Goal: Task Accomplishment & Management: Manage account settings

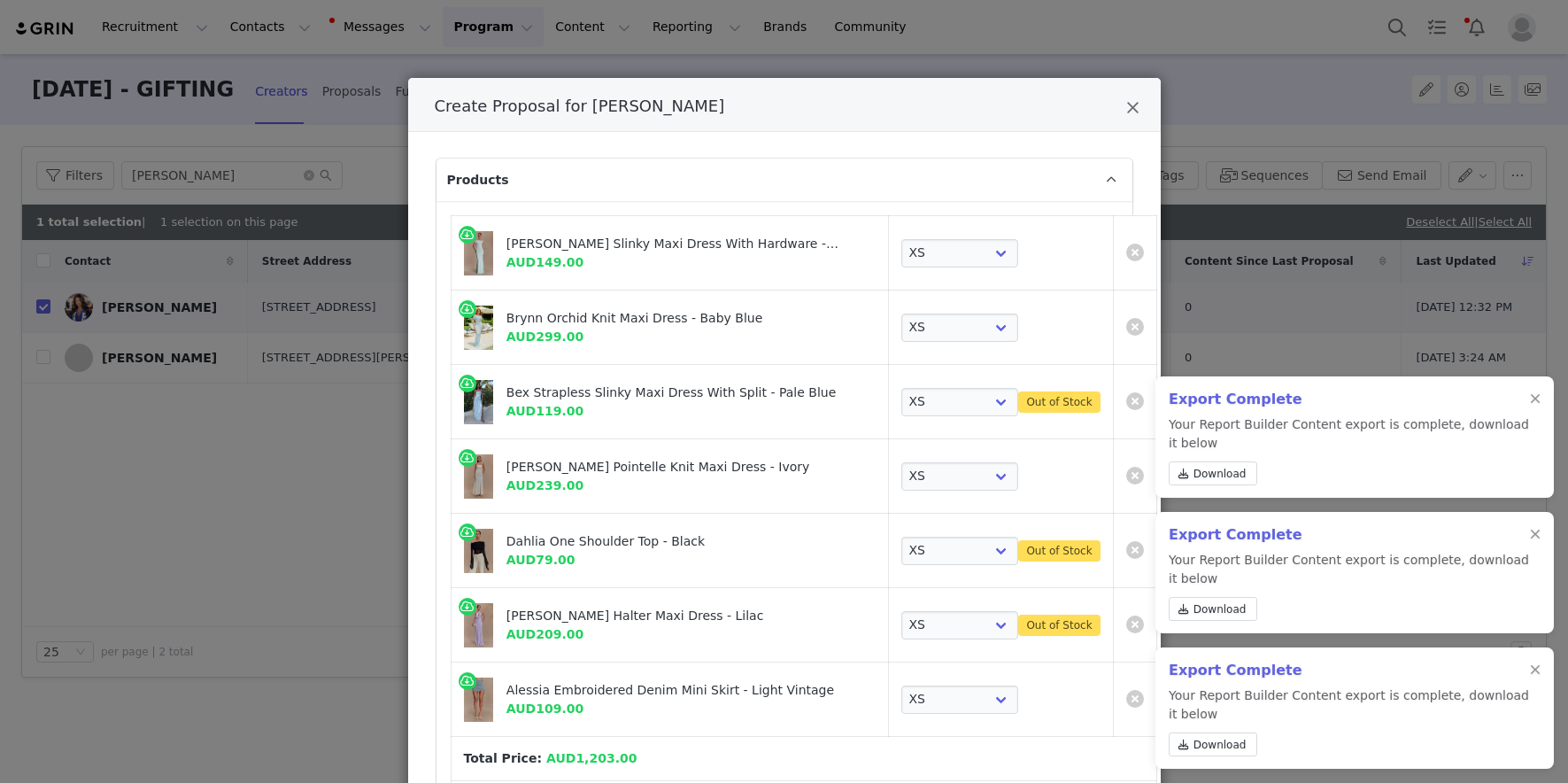
select select "27635641"
select select "26835838"
select select "27100064"
select select "25939004"
select select "26558070"
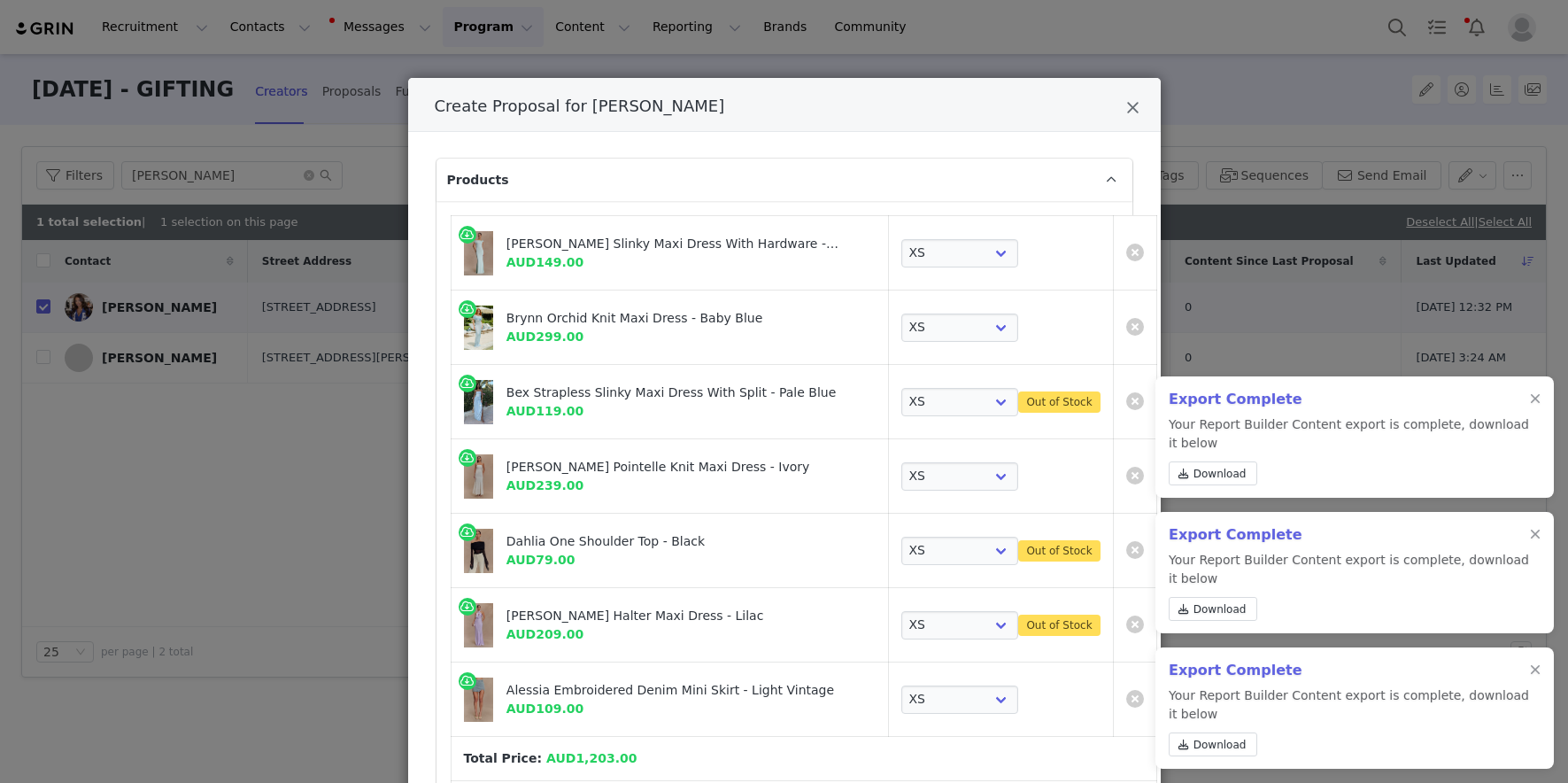
select select "26375068"
select select "26375824"
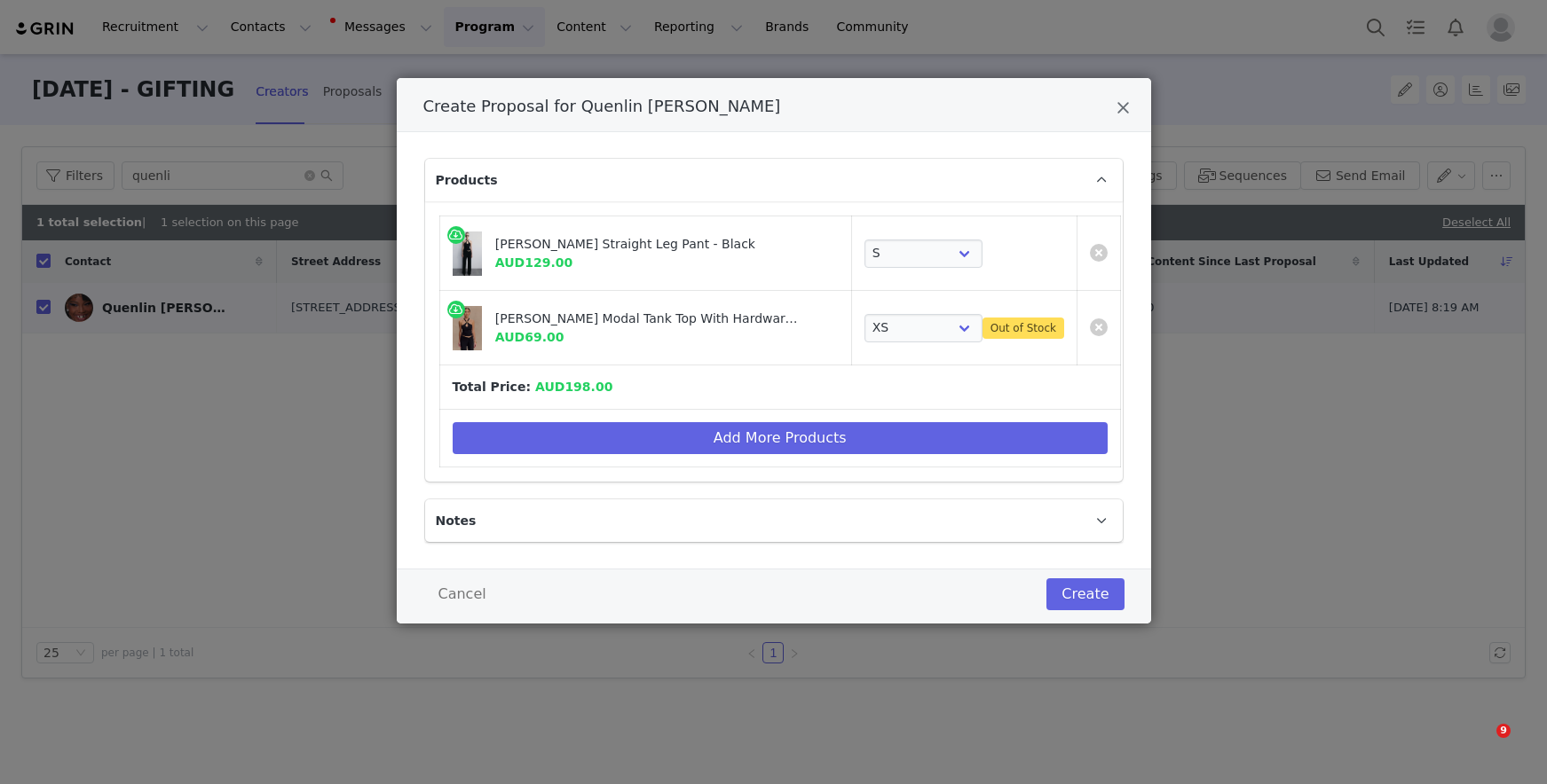
select select "27330911"
select select "27330830"
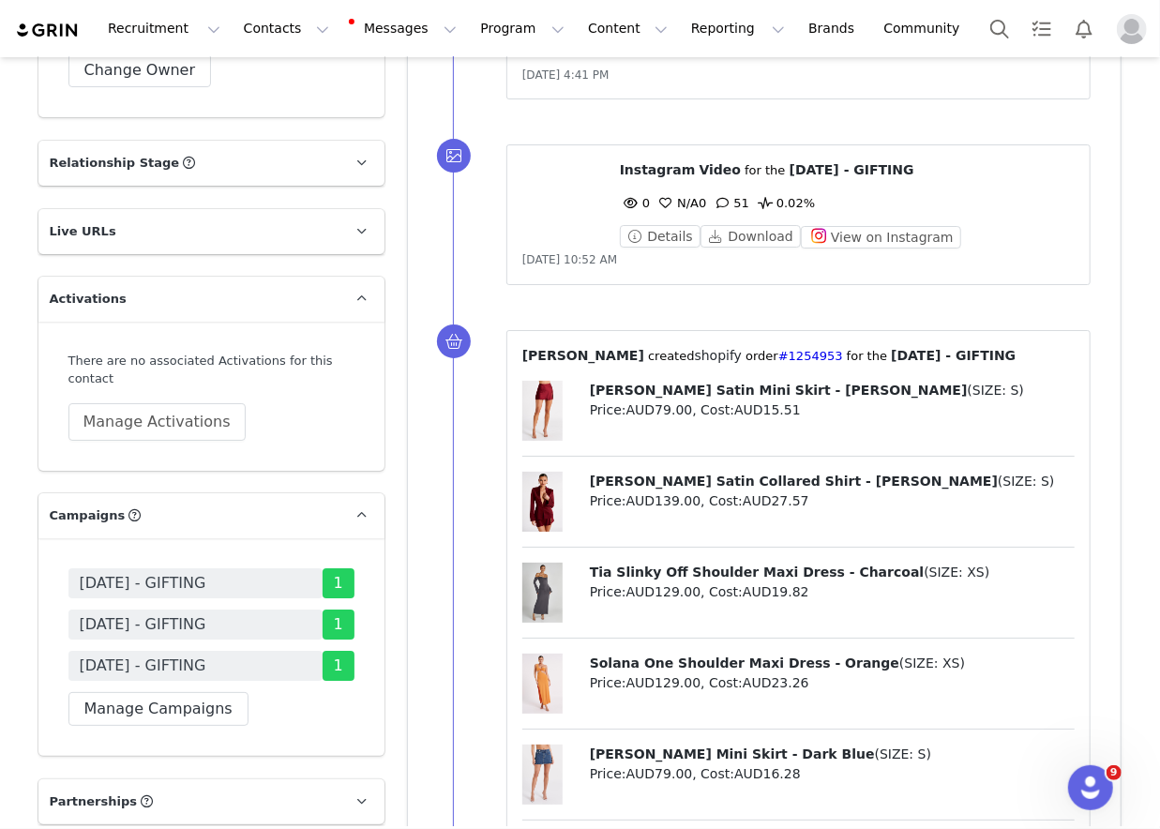
scroll to position [3582, 0]
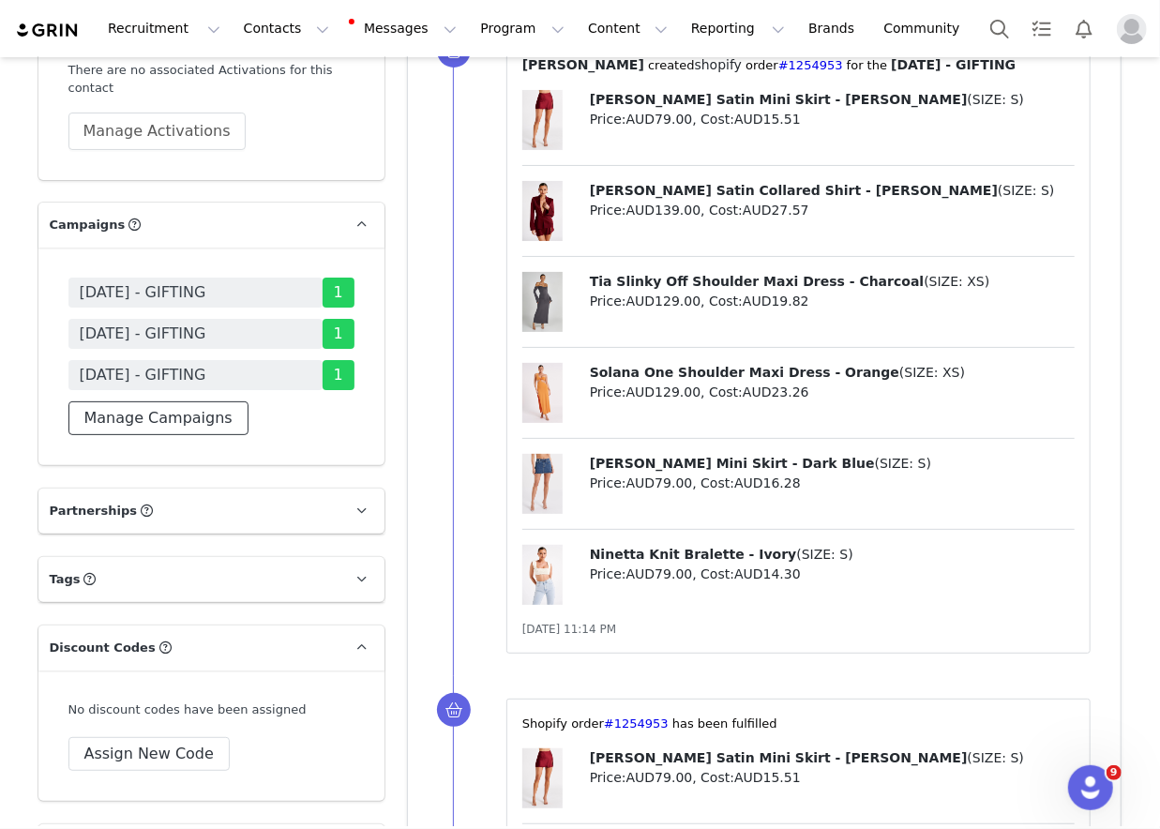
click at [230, 401] on button "Manage Campaigns" at bounding box center [158, 418] width 180 height 34
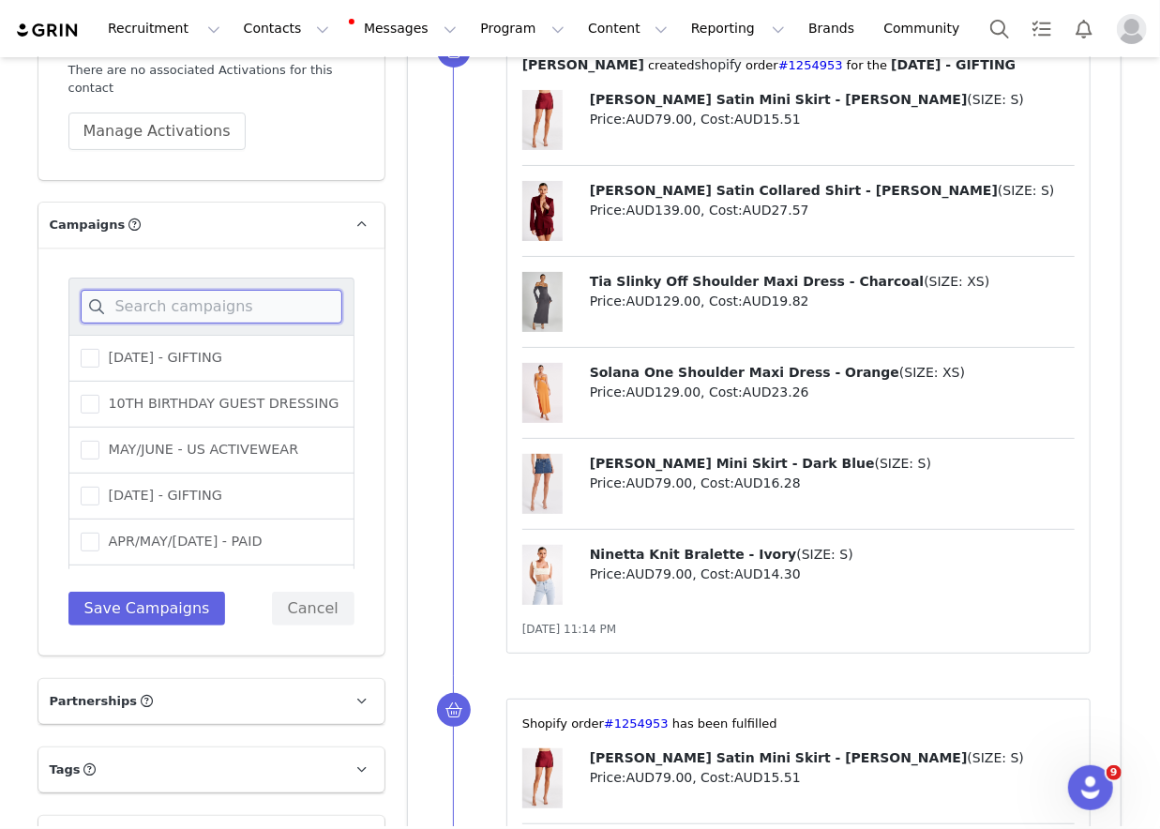
click at [280, 290] on input at bounding box center [212, 307] width 262 height 34
type input "s"
type input "august"
click at [187, 520] on div "[DATE] - GIFTING" at bounding box center [211, 543] width 286 height 46
click at [187, 533] on span "[DATE] - GIFTING" at bounding box center [160, 542] width 123 height 18
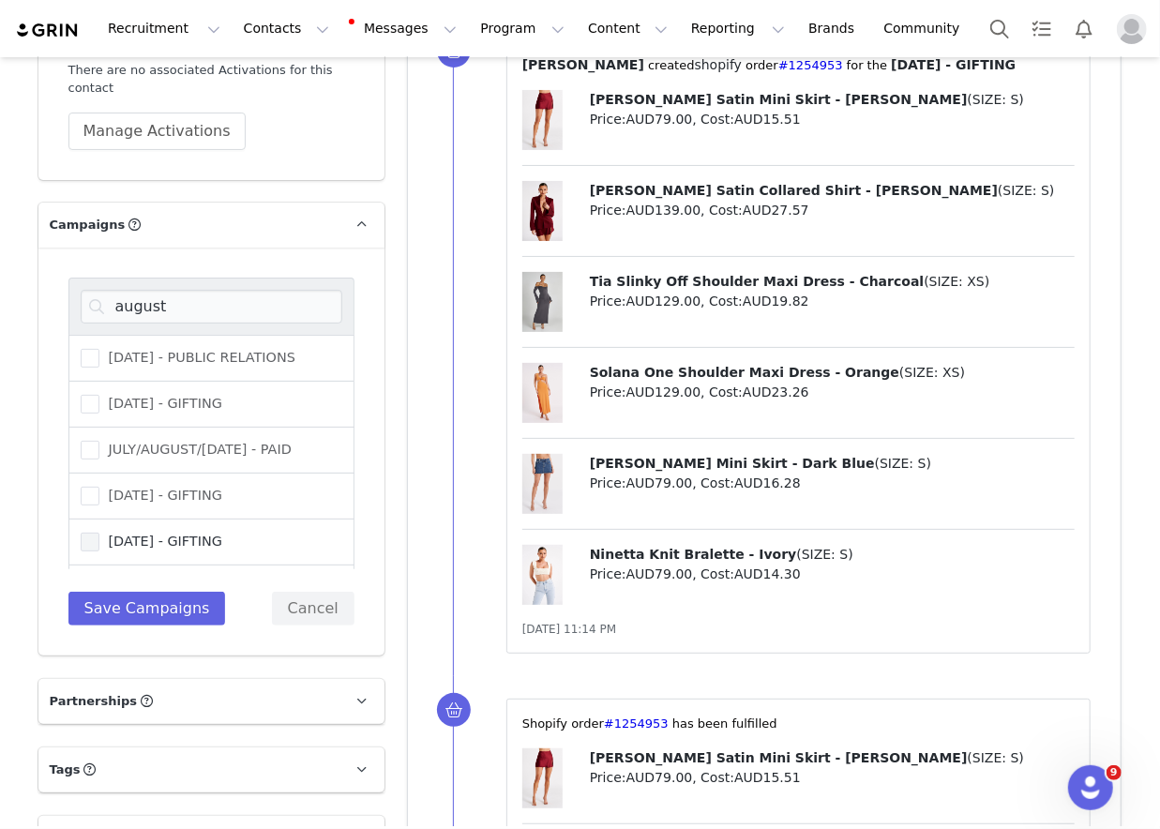
click at [99, 533] on input "[DATE] - GIFTING" at bounding box center [99, 533] width 0 height 0
click at [180, 592] on button "Save Campaigns" at bounding box center [147, 609] width 158 height 34
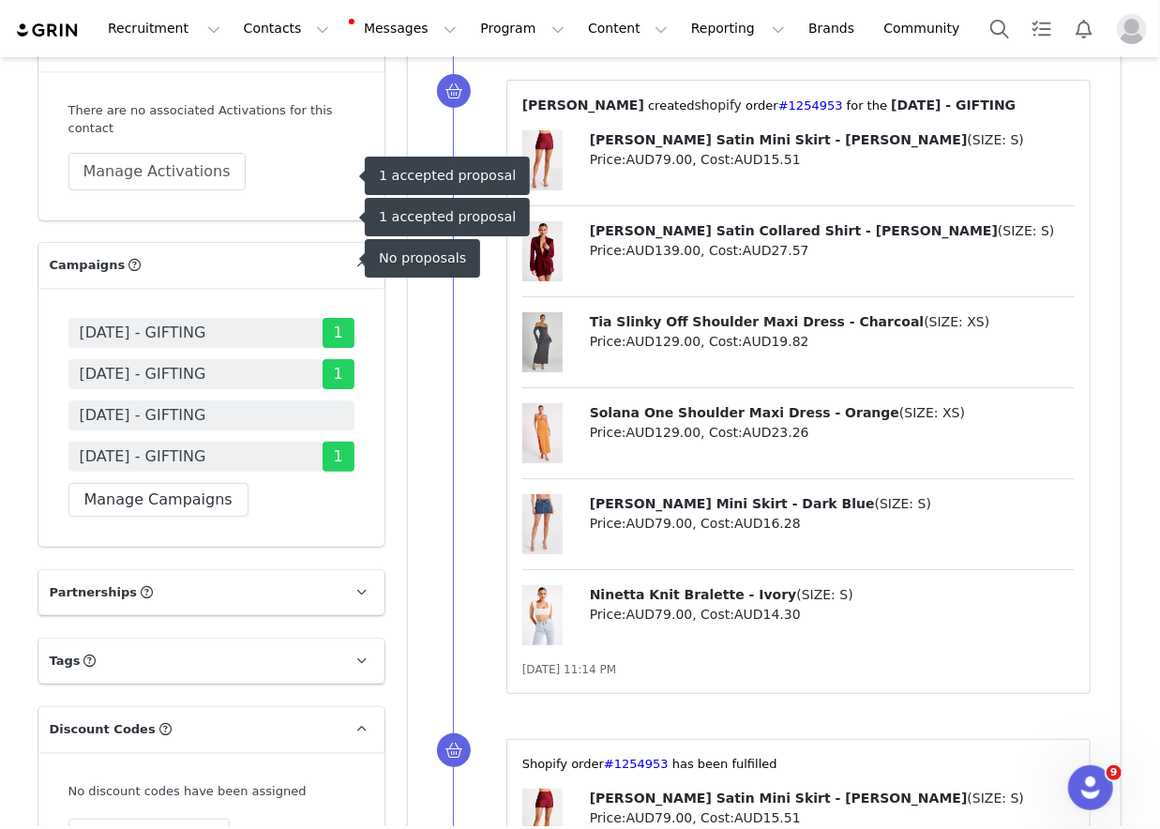
scroll to position [3504, 0]
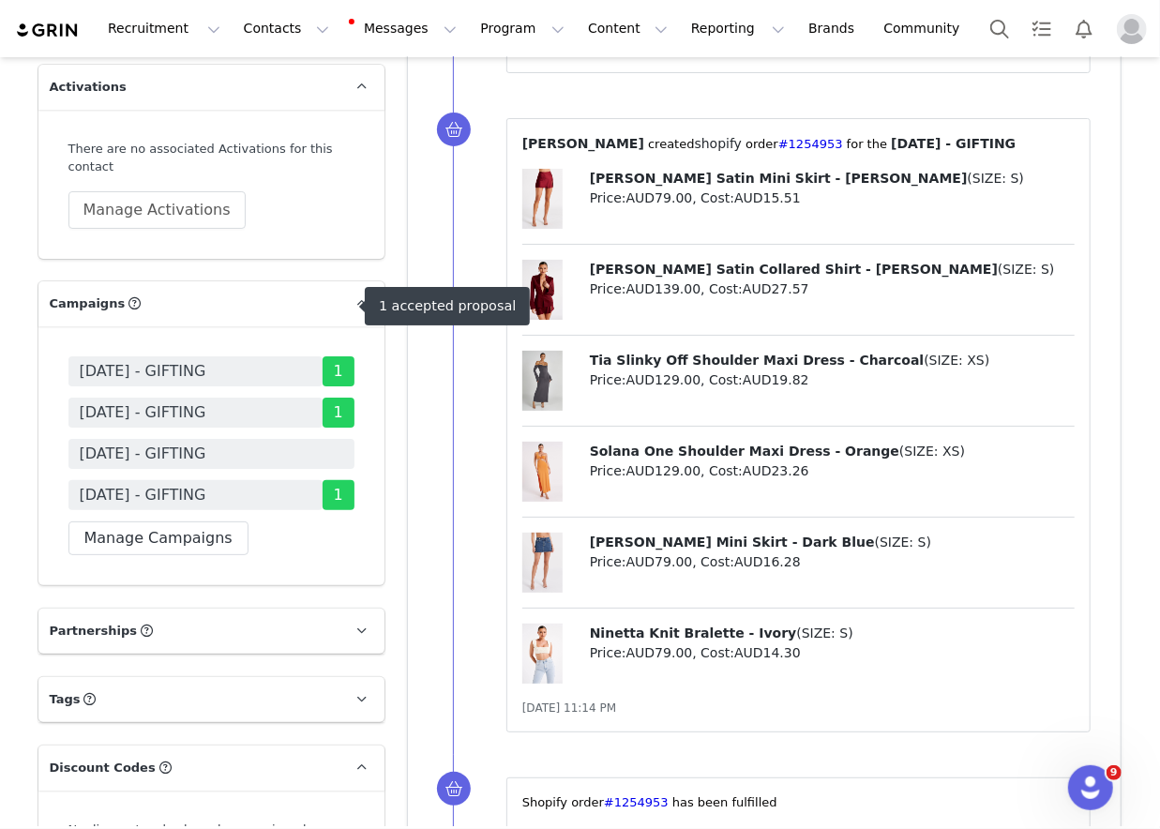
click at [295, 439] on span "[DATE] - GIFTING" at bounding box center [211, 454] width 286 height 30
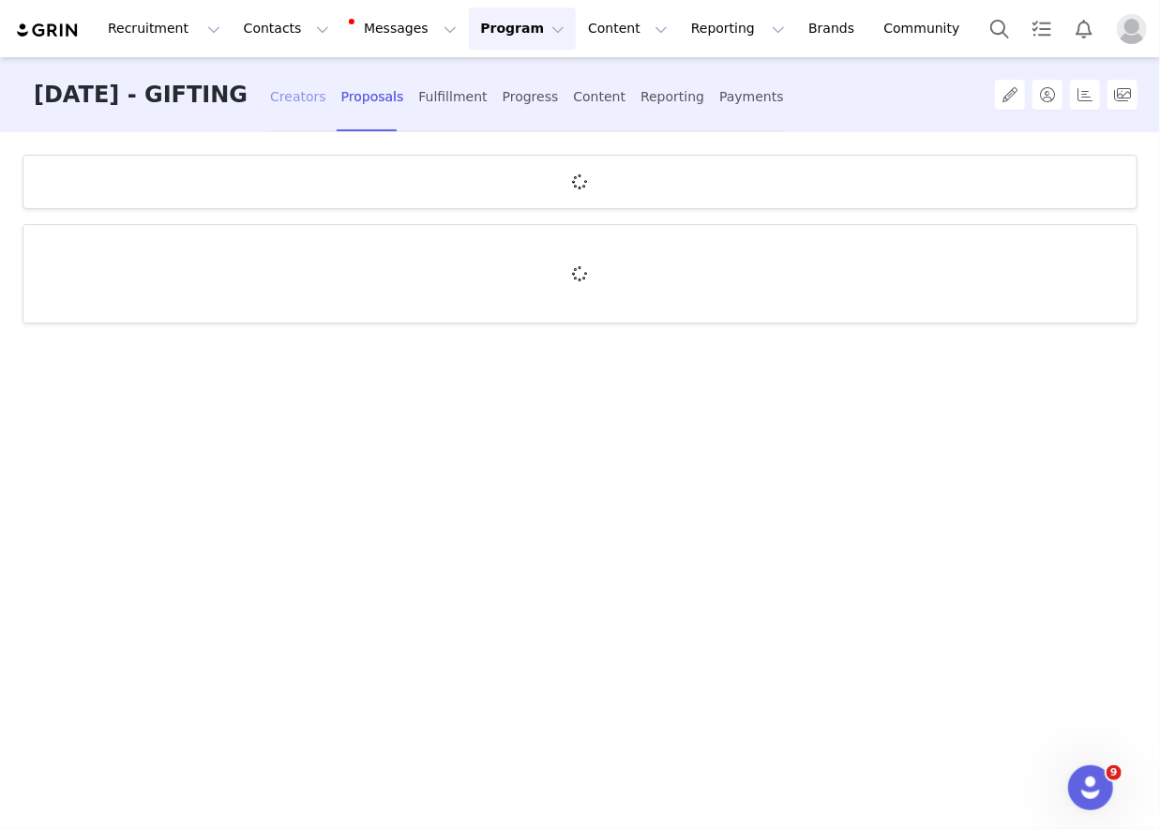
click at [304, 103] on div "Creators" at bounding box center [298, 97] width 56 height 50
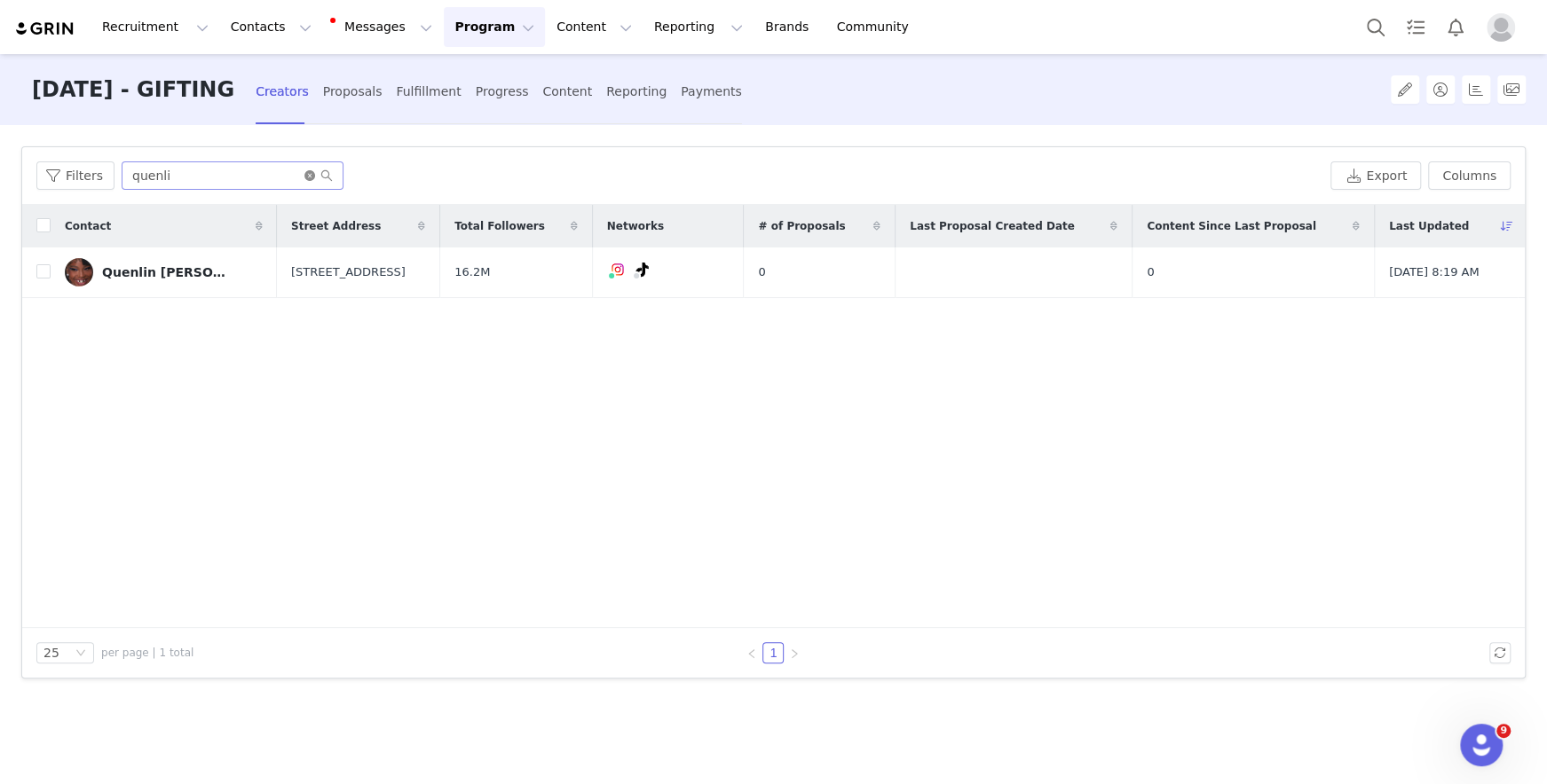
click at [305, 178] on icon "icon: close-circle" at bounding box center [309, 175] width 10 height 10
click at [256, 176] on input "text" at bounding box center [232, 176] width 221 height 28
type input "nydia"
click at [48, 269] on input "checkbox" at bounding box center [43, 270] width 14 height 14
checkbox input "true"
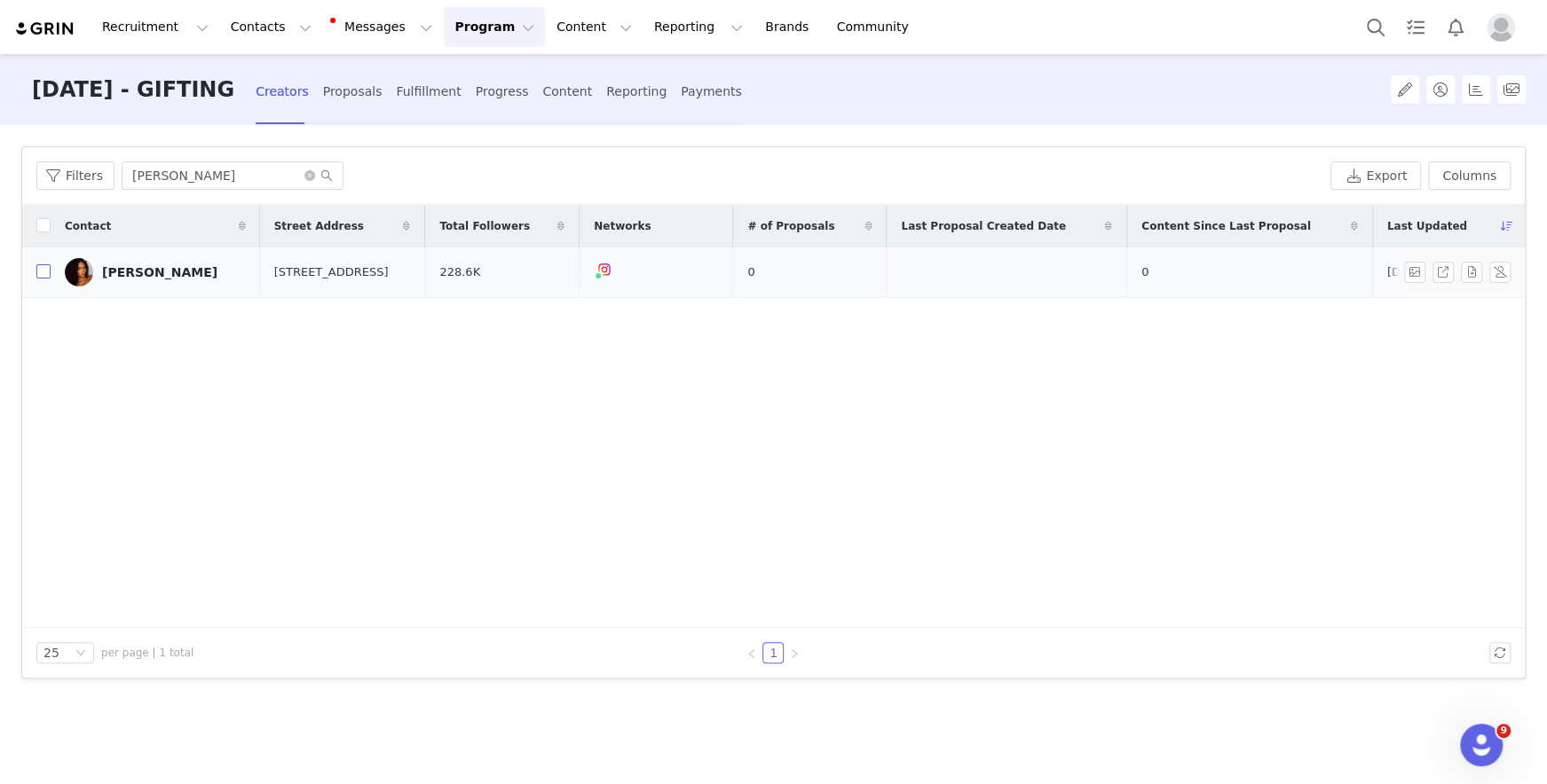
checkbox input "true"
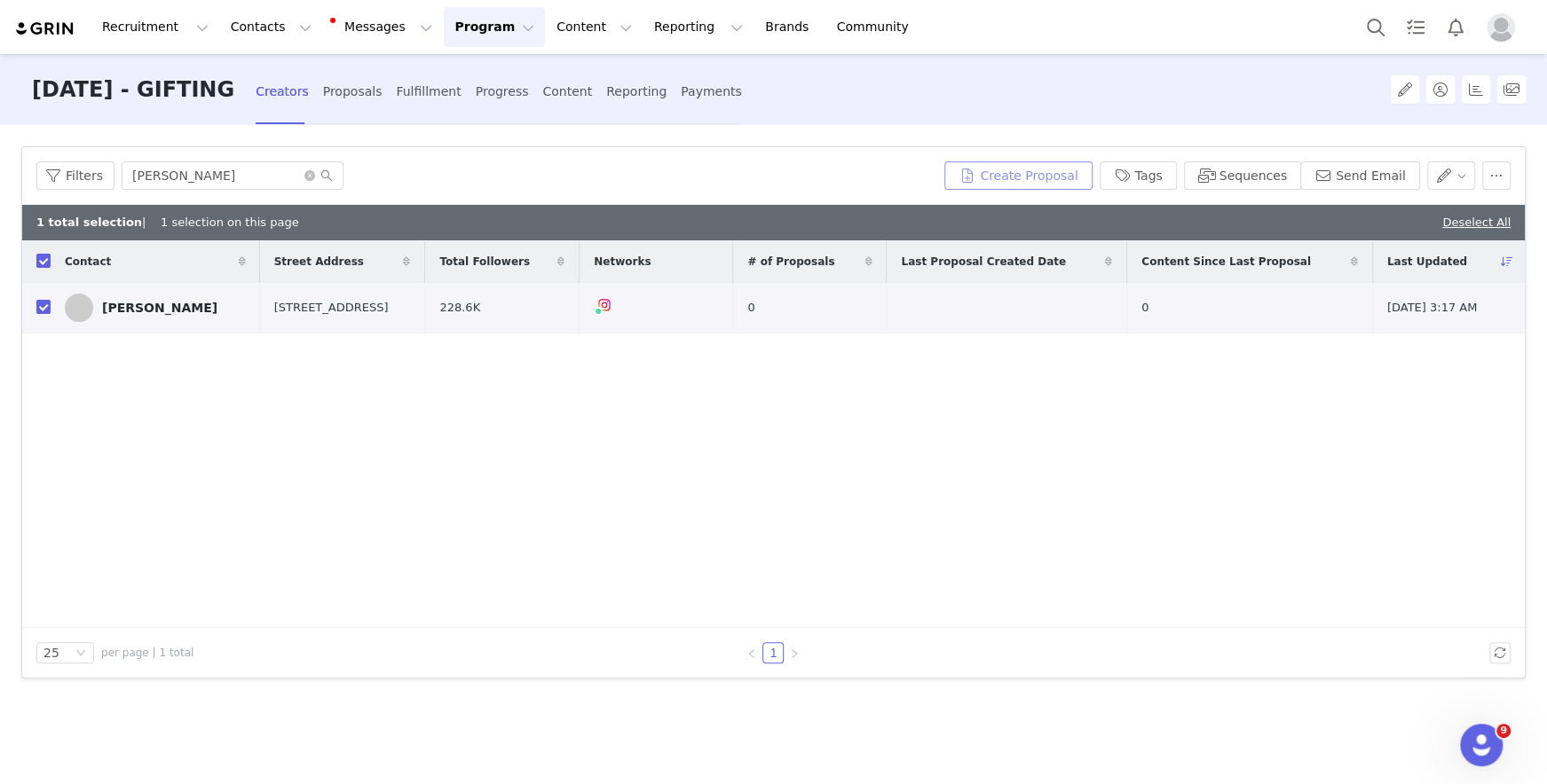
click at [1032, 176] on button "Create Proposal" at bounding box center [1018, 176] width 148 height 28
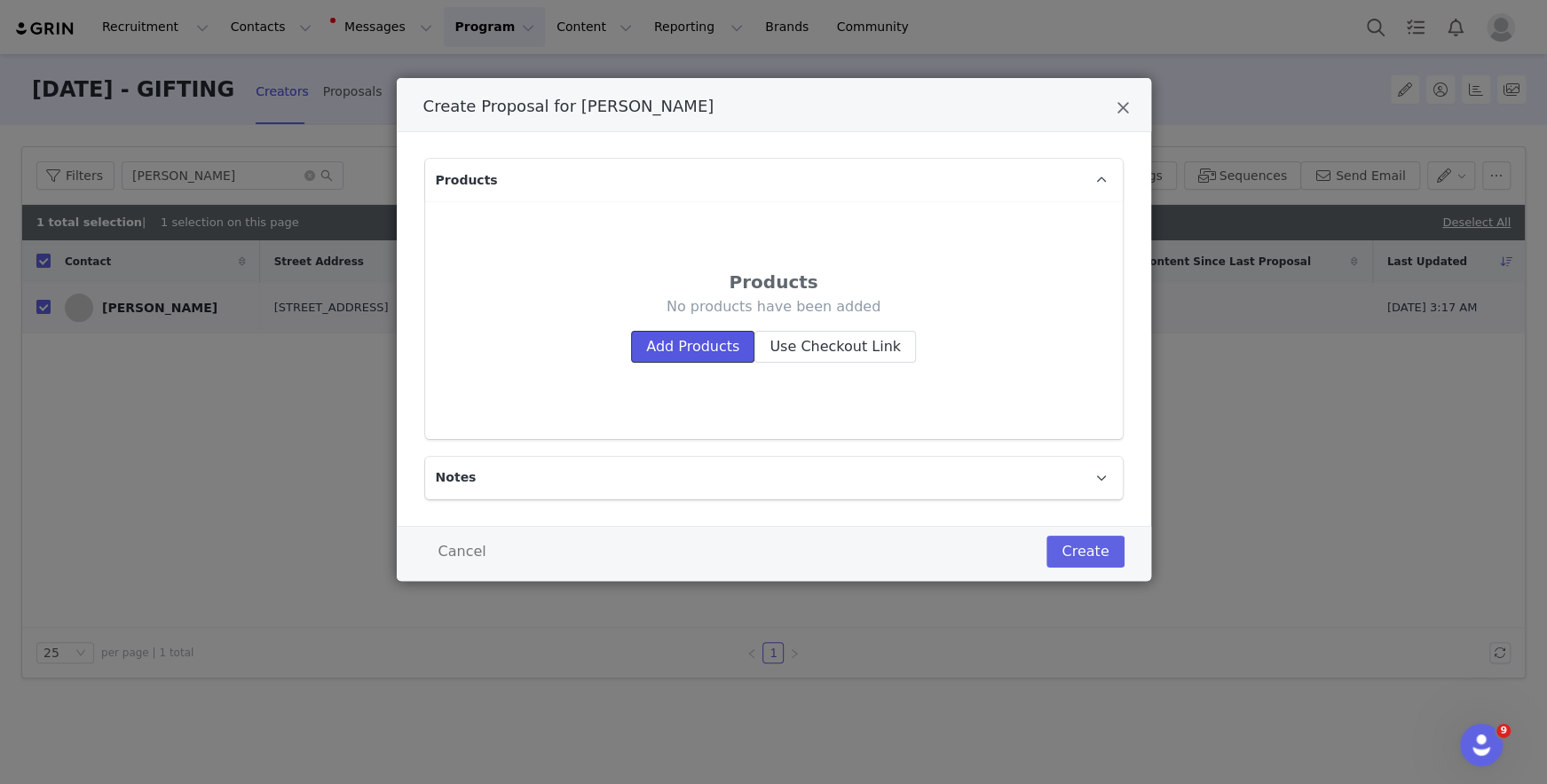
click at [670, 341] on button "Add Products" at bounding box center [693, 347] width 123 height 32
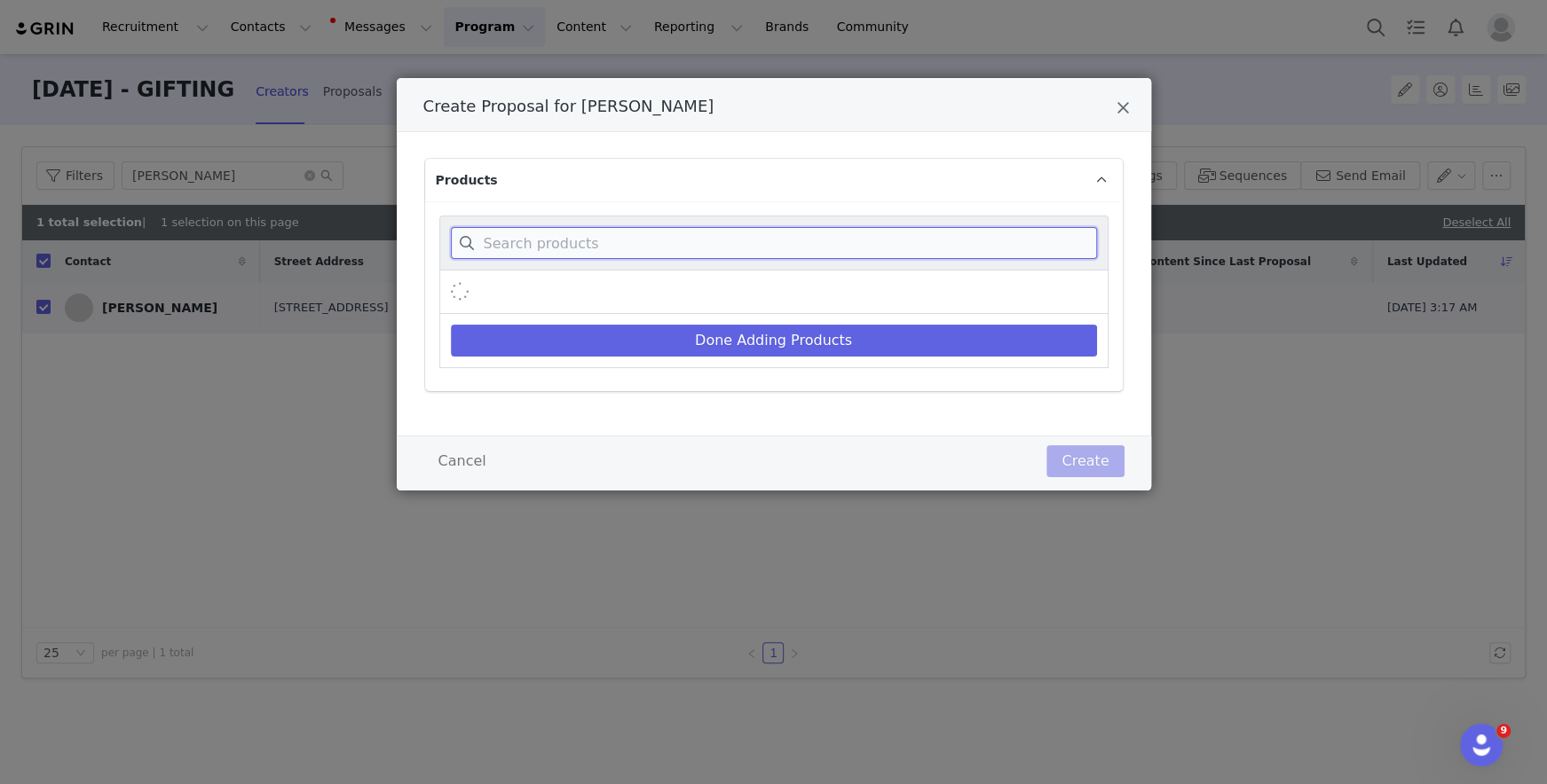
click at [636, 240] on input "Create Proposal for Nydiah Soto" at bounding box center [773, 243] width 646 height 32
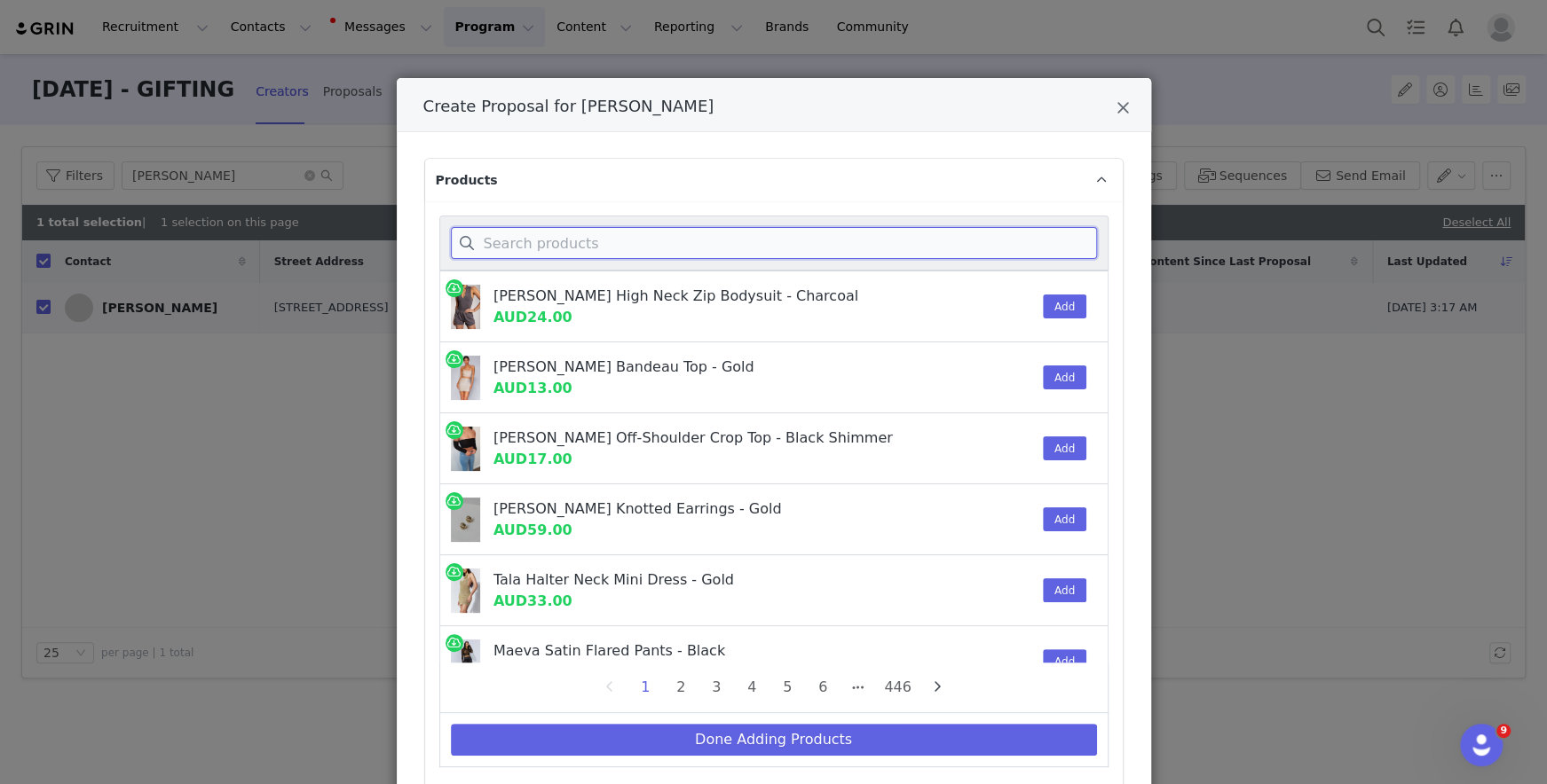
paste input "cobalt"
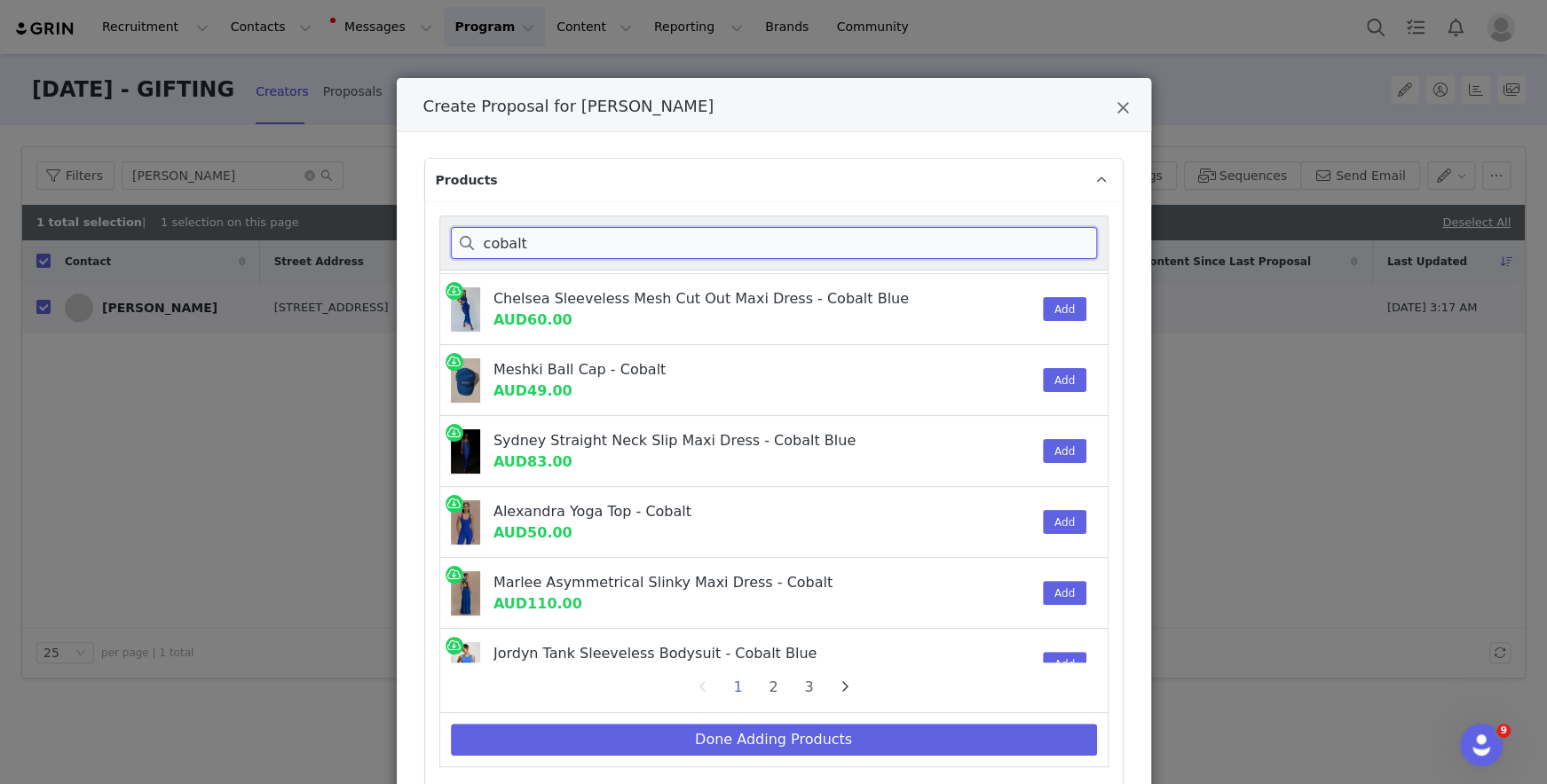
scroll to position [374, 0]
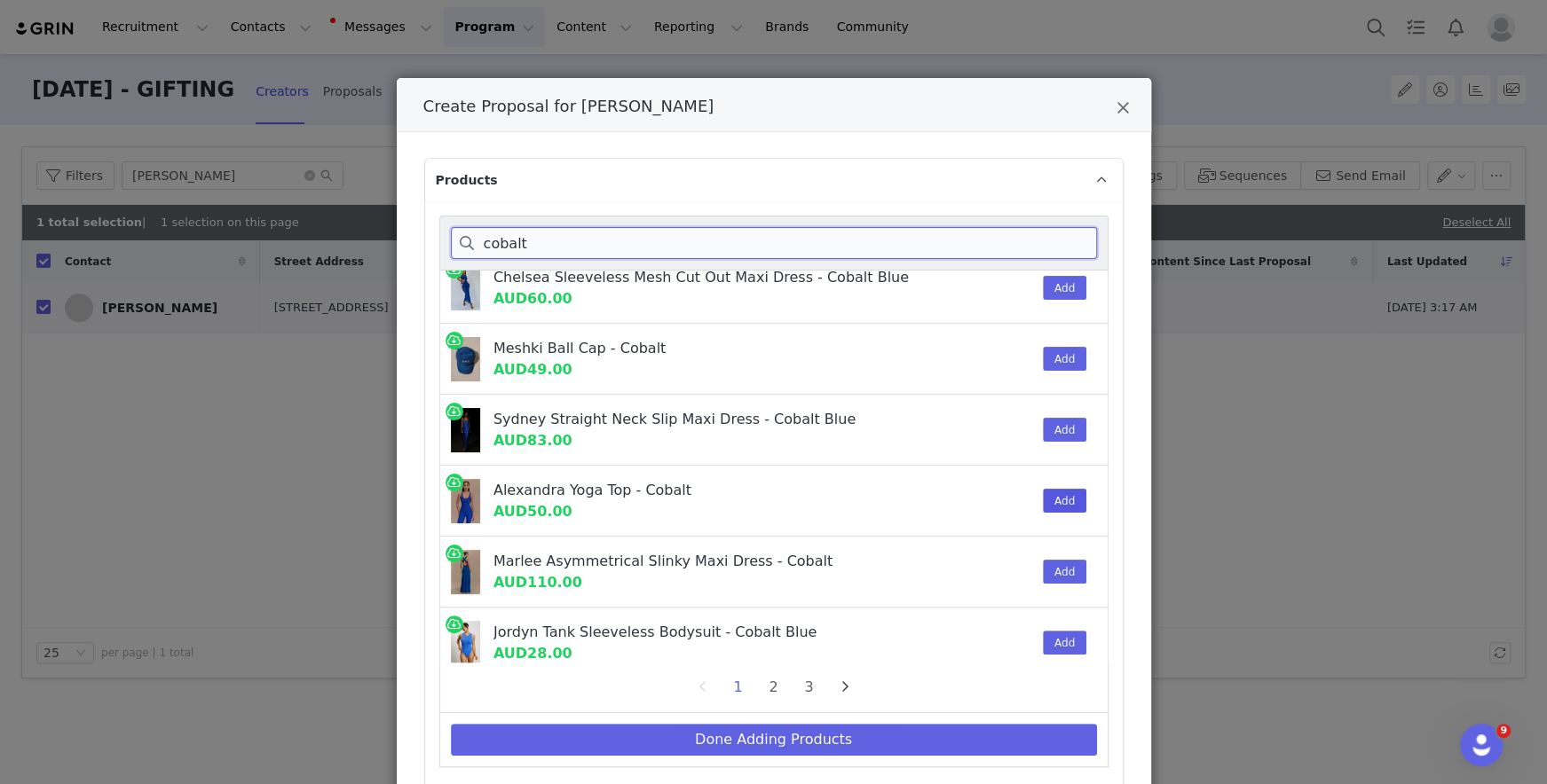
type input "cobalt"
click at [1054, 500] on button "Add" at bounding box center [1064, 500] width 44 height 24
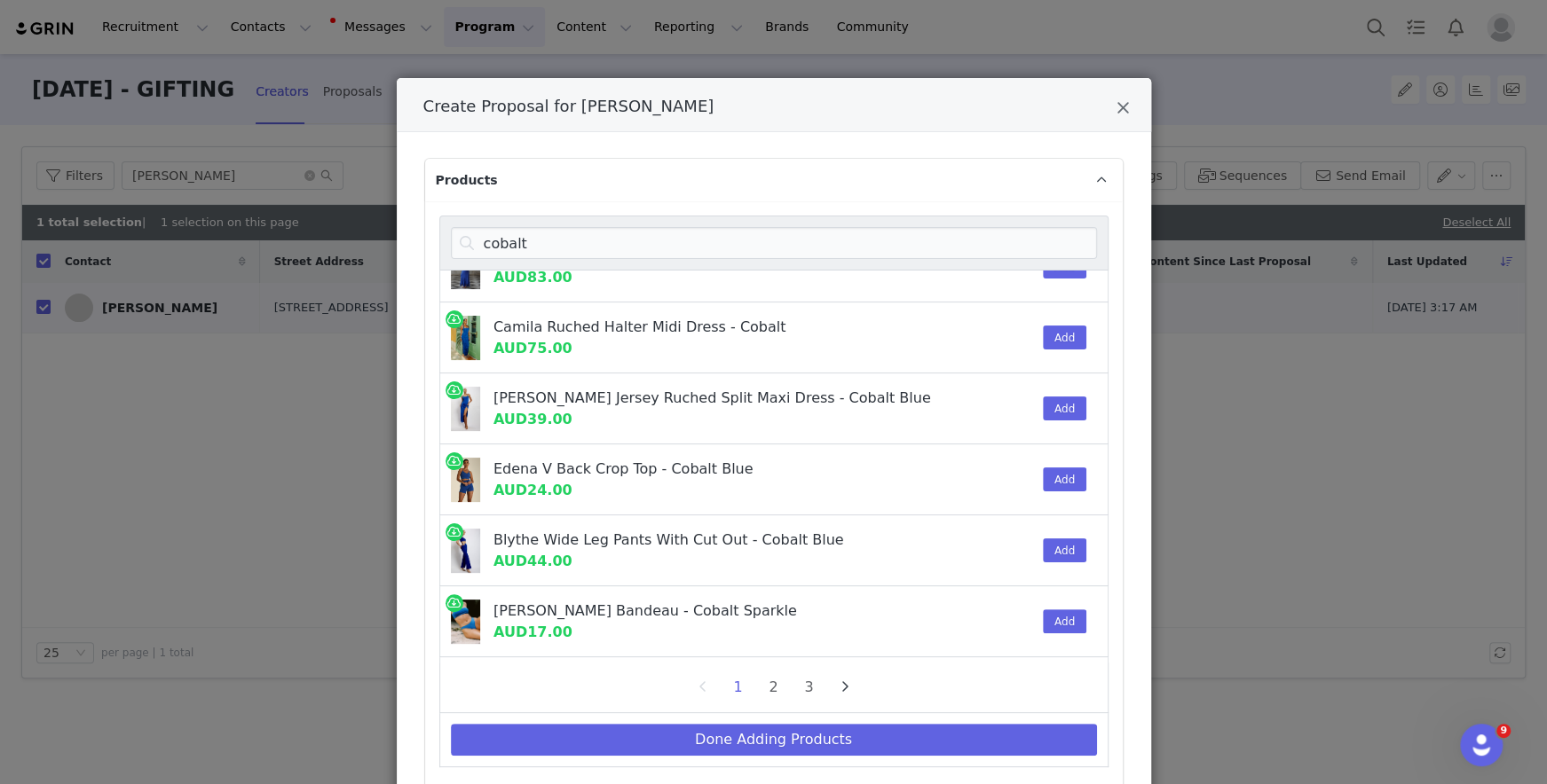
scroll to position [1375, 0]
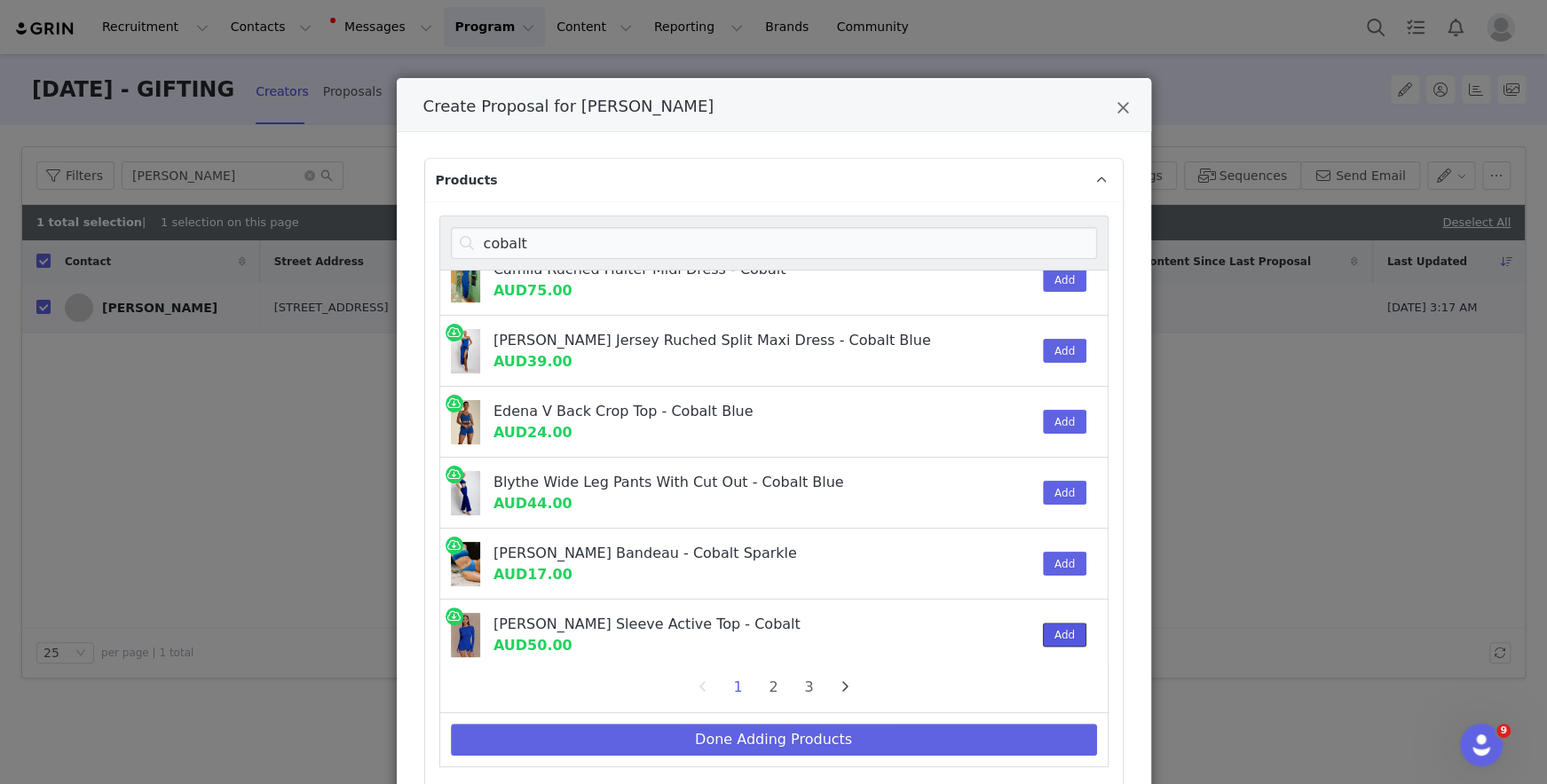
click at [1063, 622] on button "Add" at bounding box center [1064, 634] width 44 height 24
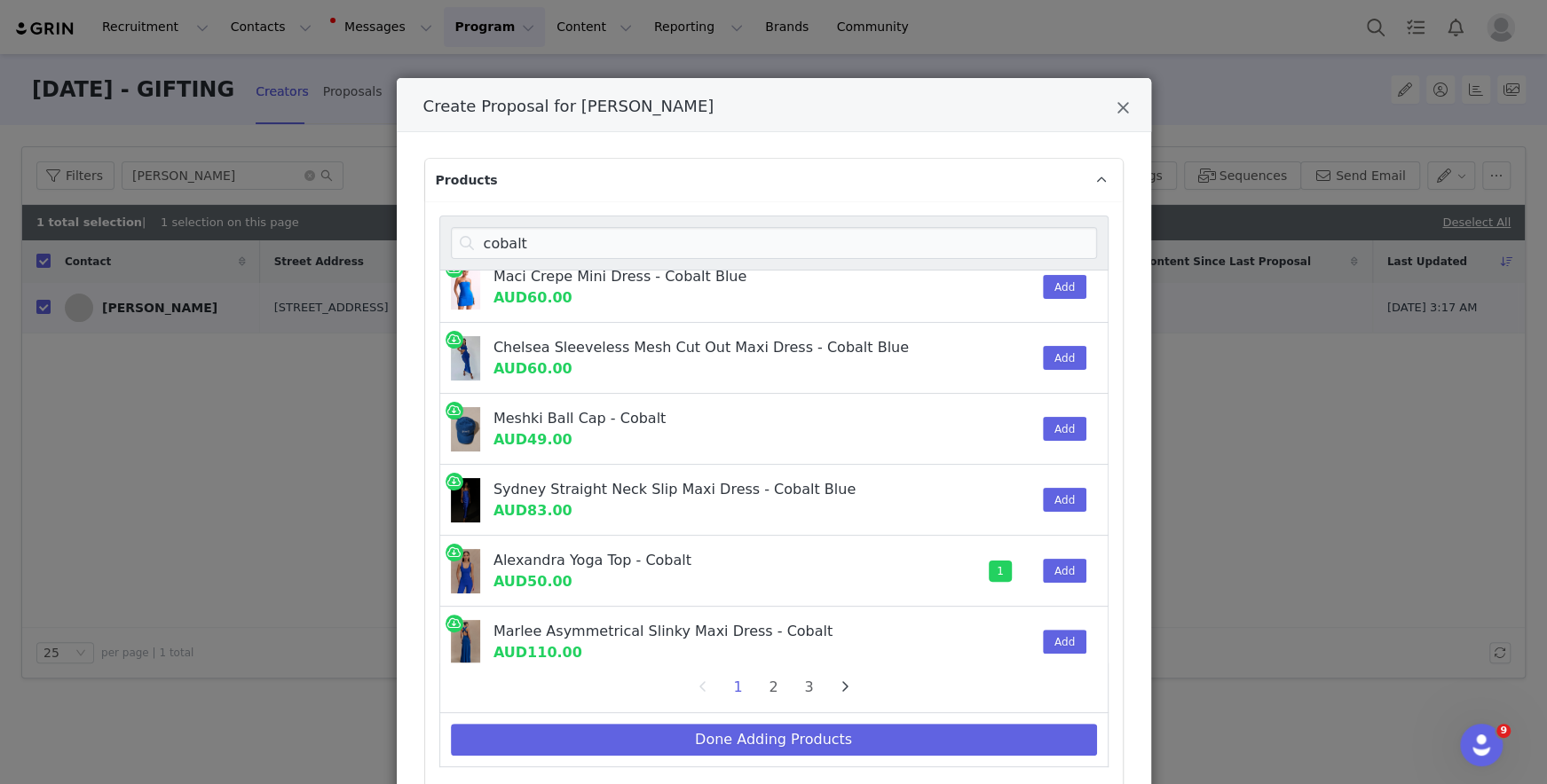
scroll to position [340, 0]
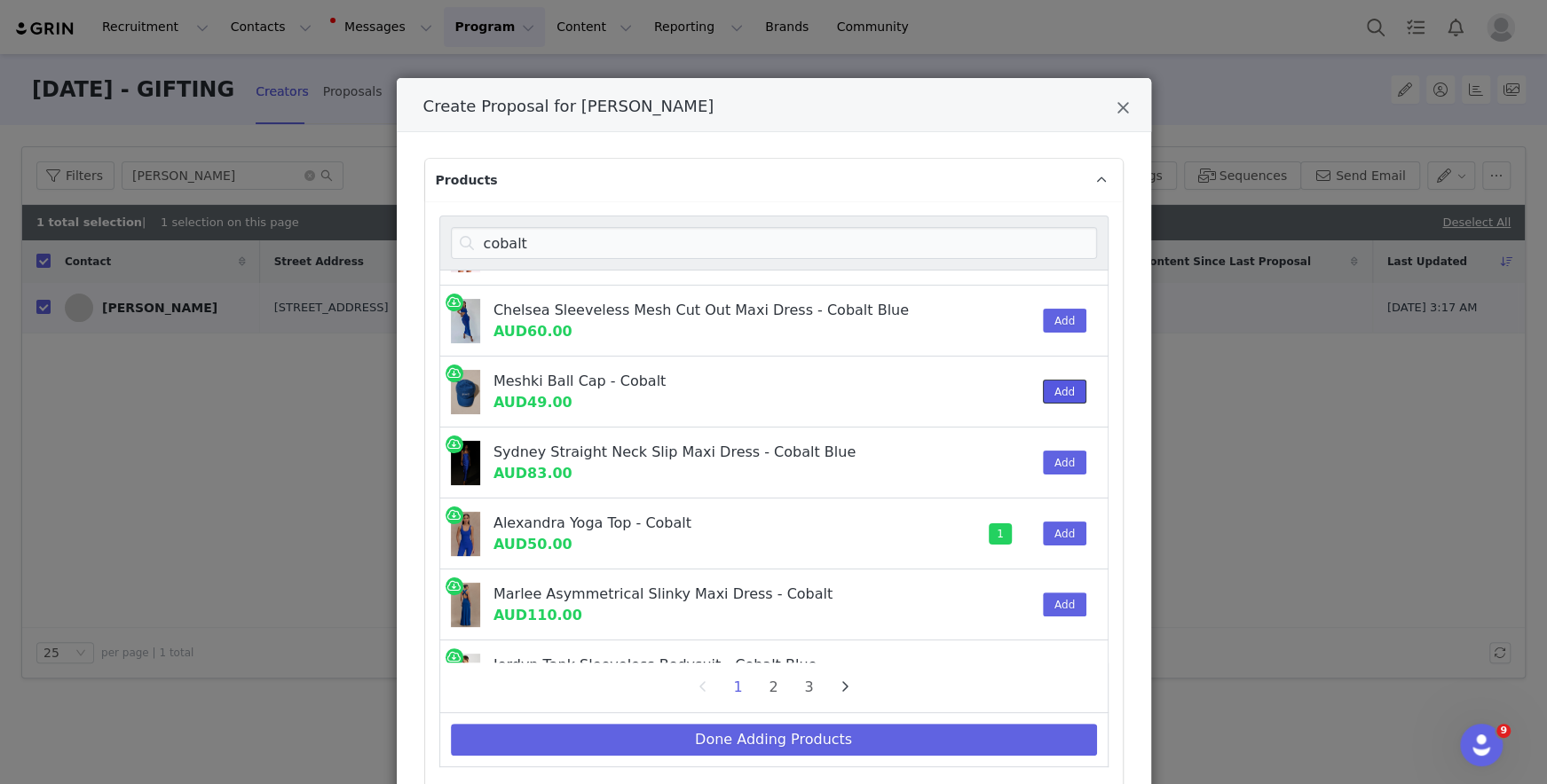
click at [1067, 391] on button "Add" at bounding box center [1064, 391] width 44 height 24
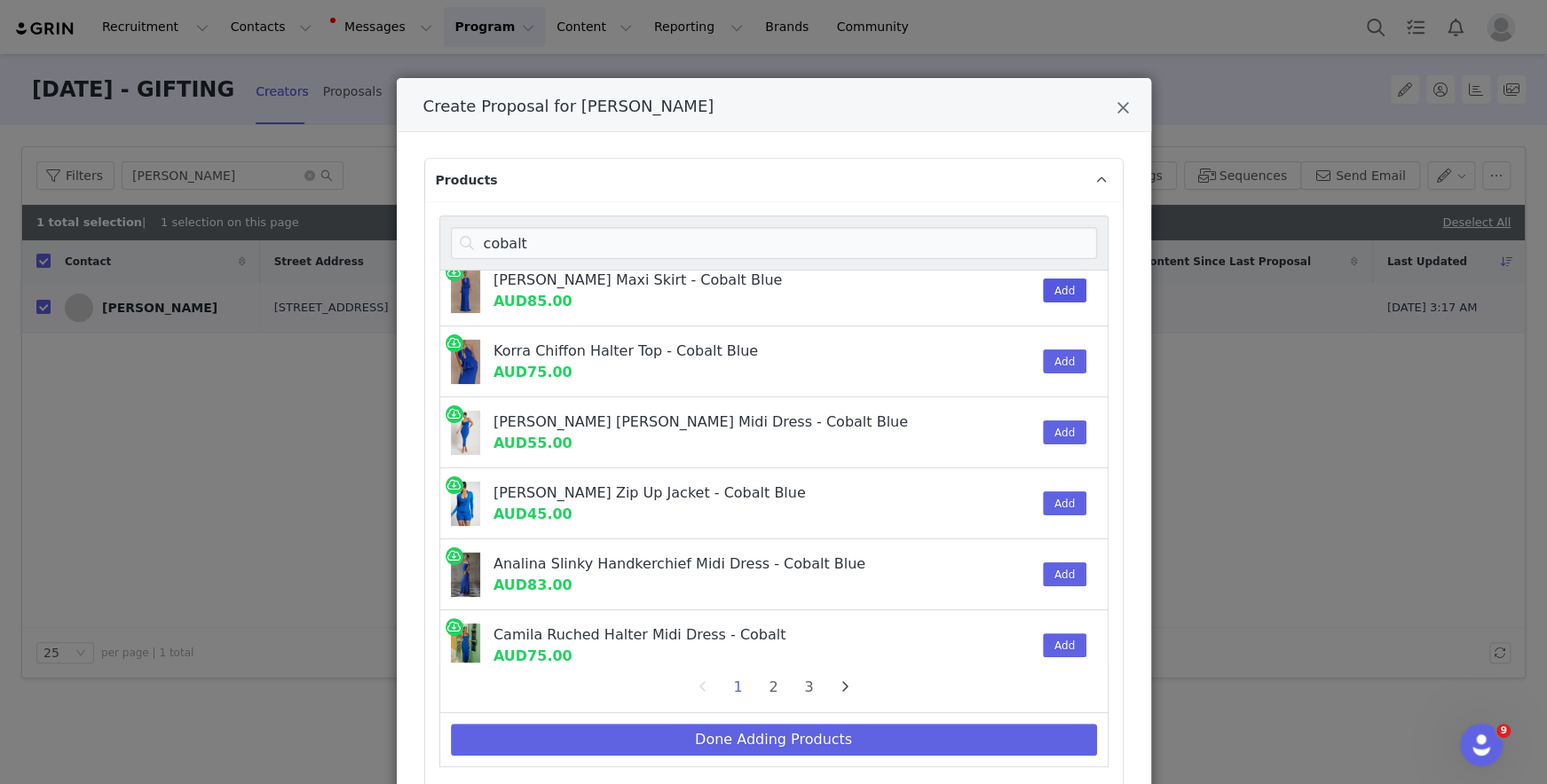
scroll to position [0, 0]
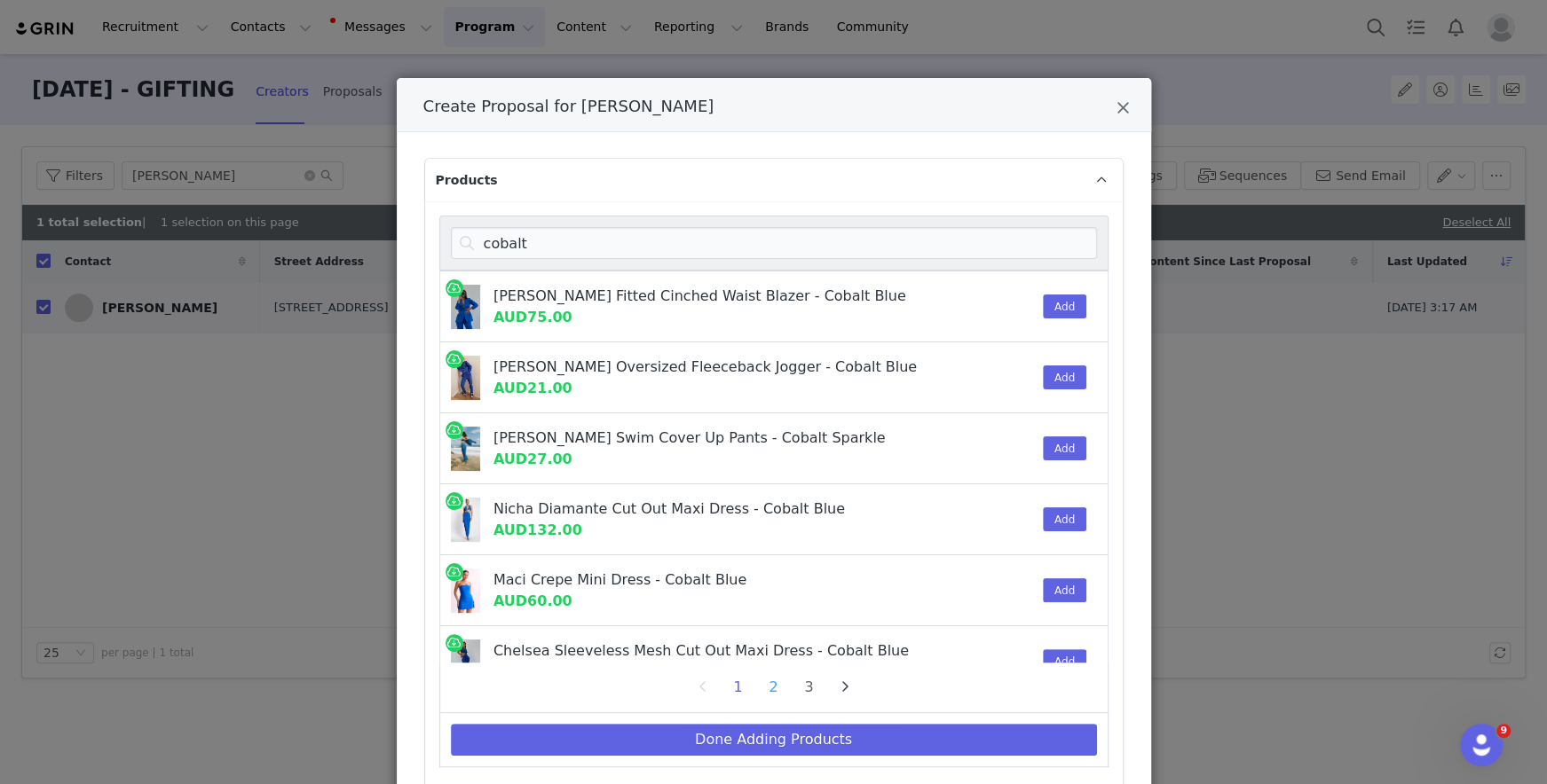
click at [772, 684] on li "2" at bounding box center [774, 688] width 26 height 25
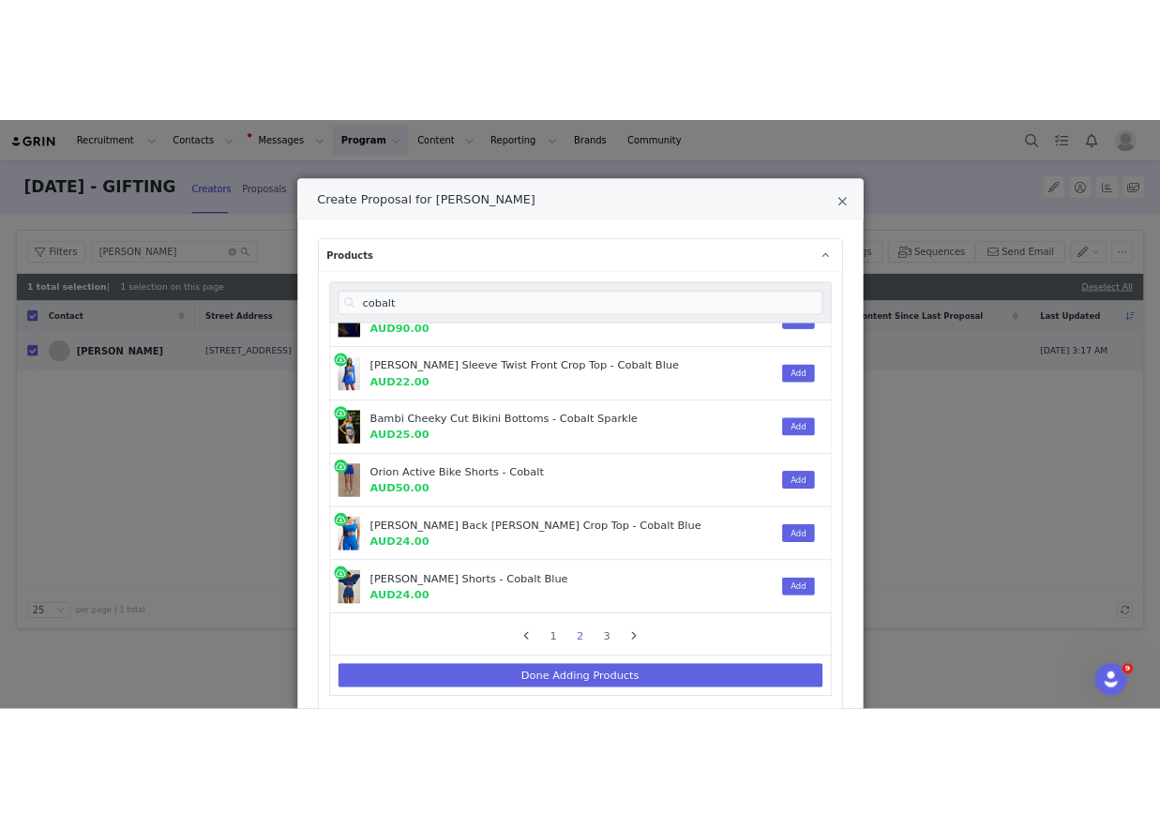
scroll to position [420, 0]
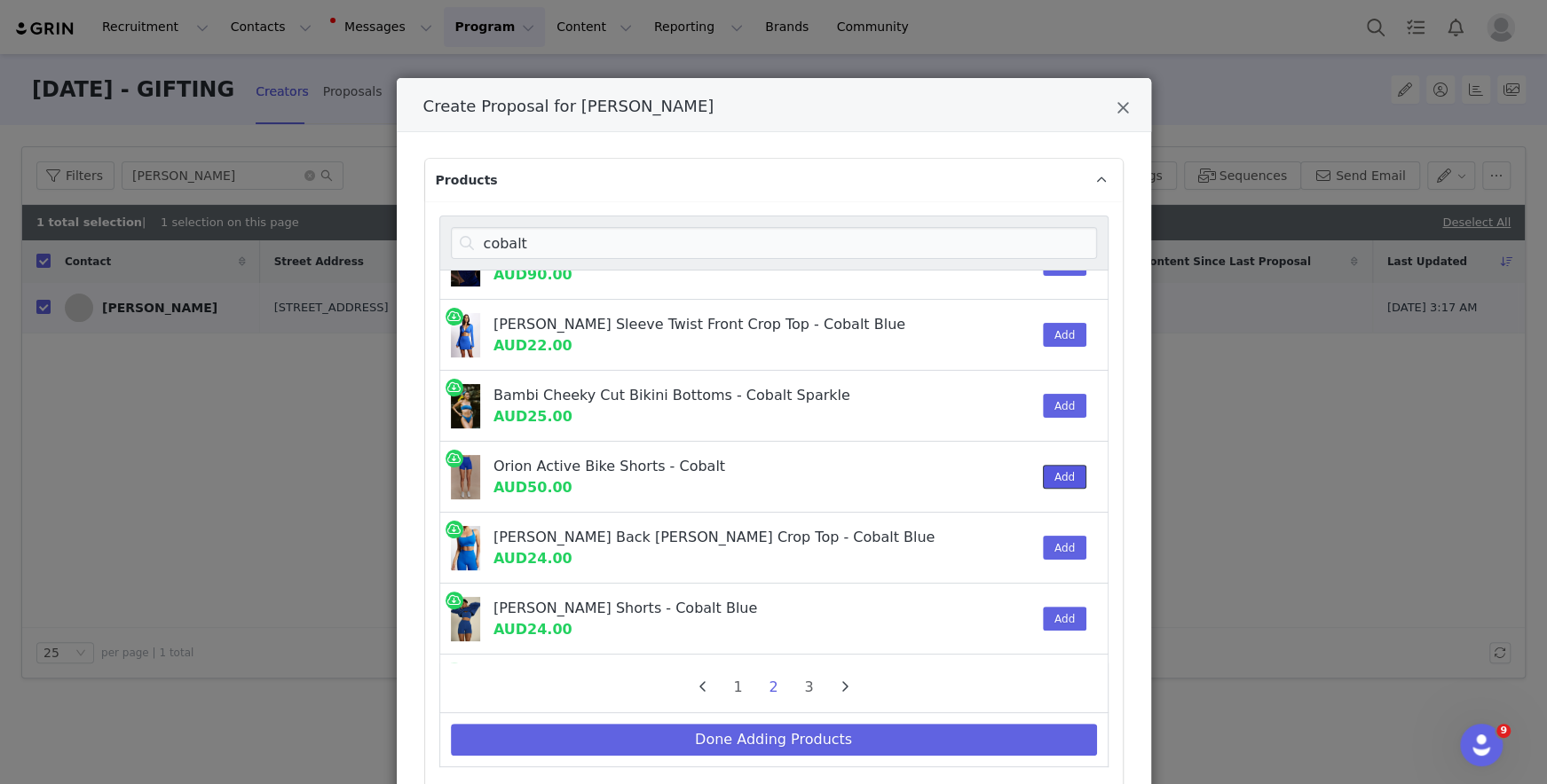
click at [1062, 464] on button "Add" at bounding box center [1064, 476] width 44 height 24
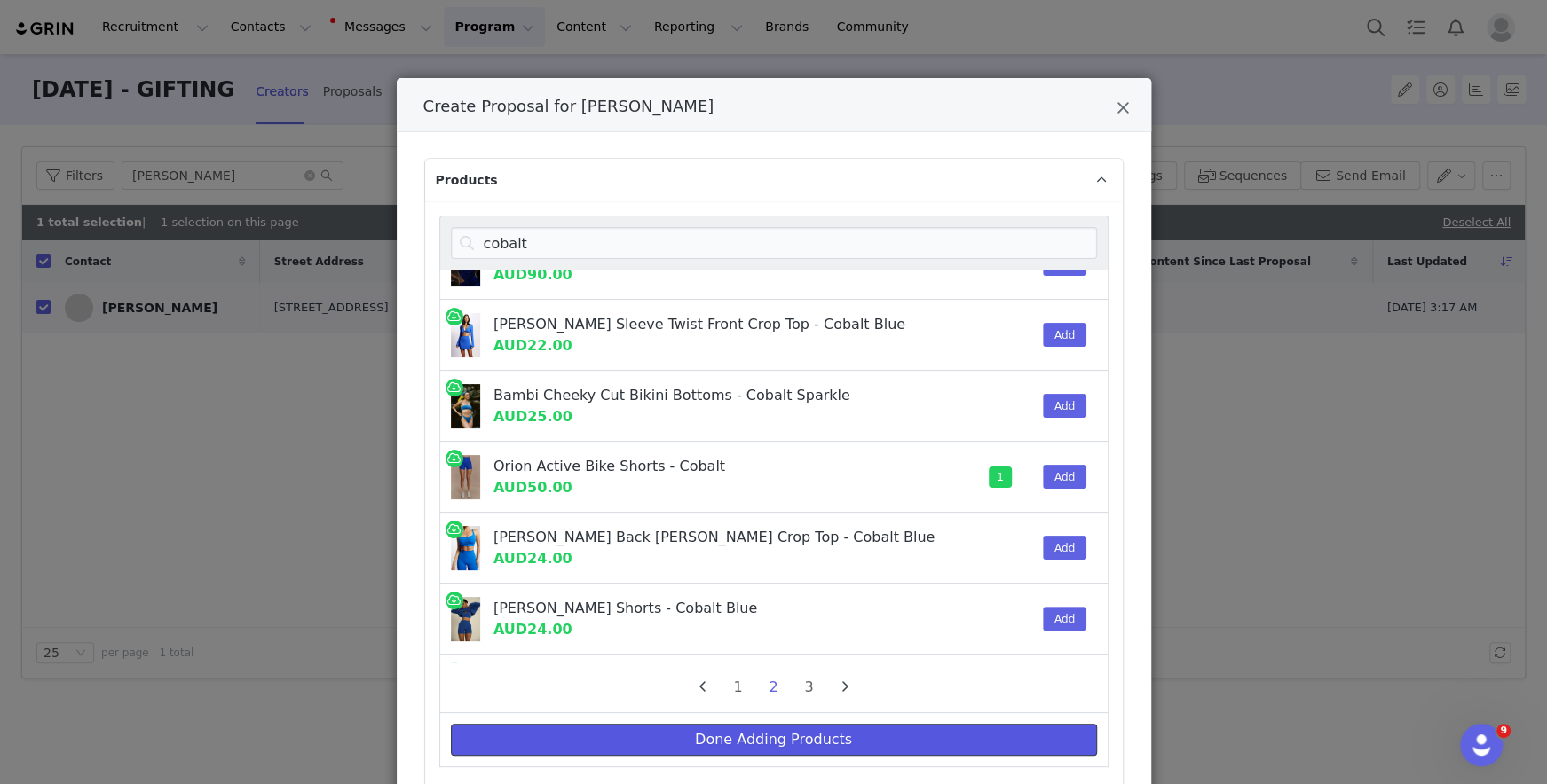
click at [845, 737] on button "Done Adding Products" at bounding box center [773, 740] width 646 height 32
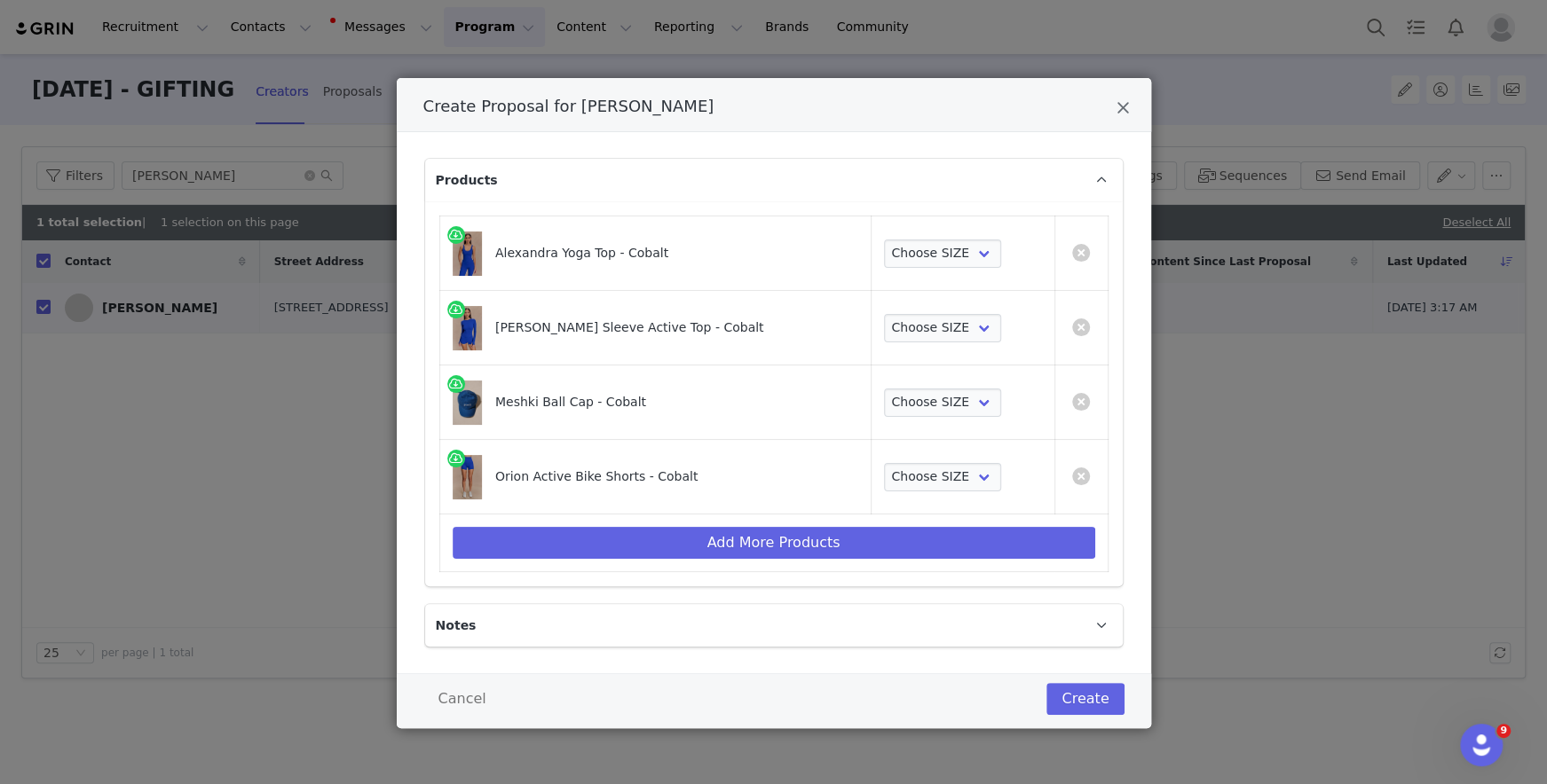
click at [844, 520] on td "Add More Products" at bounding box center [773, 543] width 668 height 58
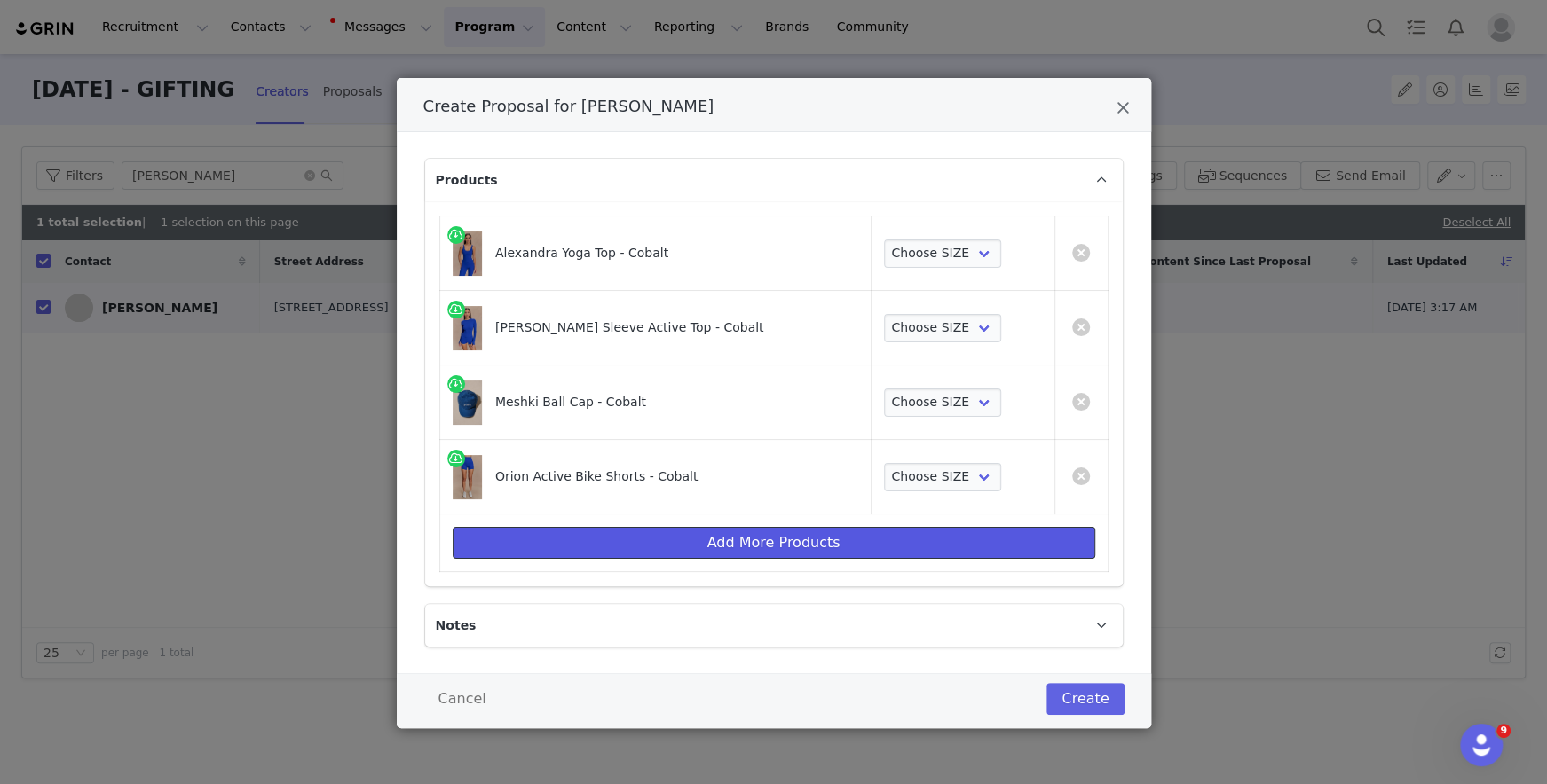
click at [844, 544] on button "Add More Products" at bounding box center [773, 543] width 642 height 32
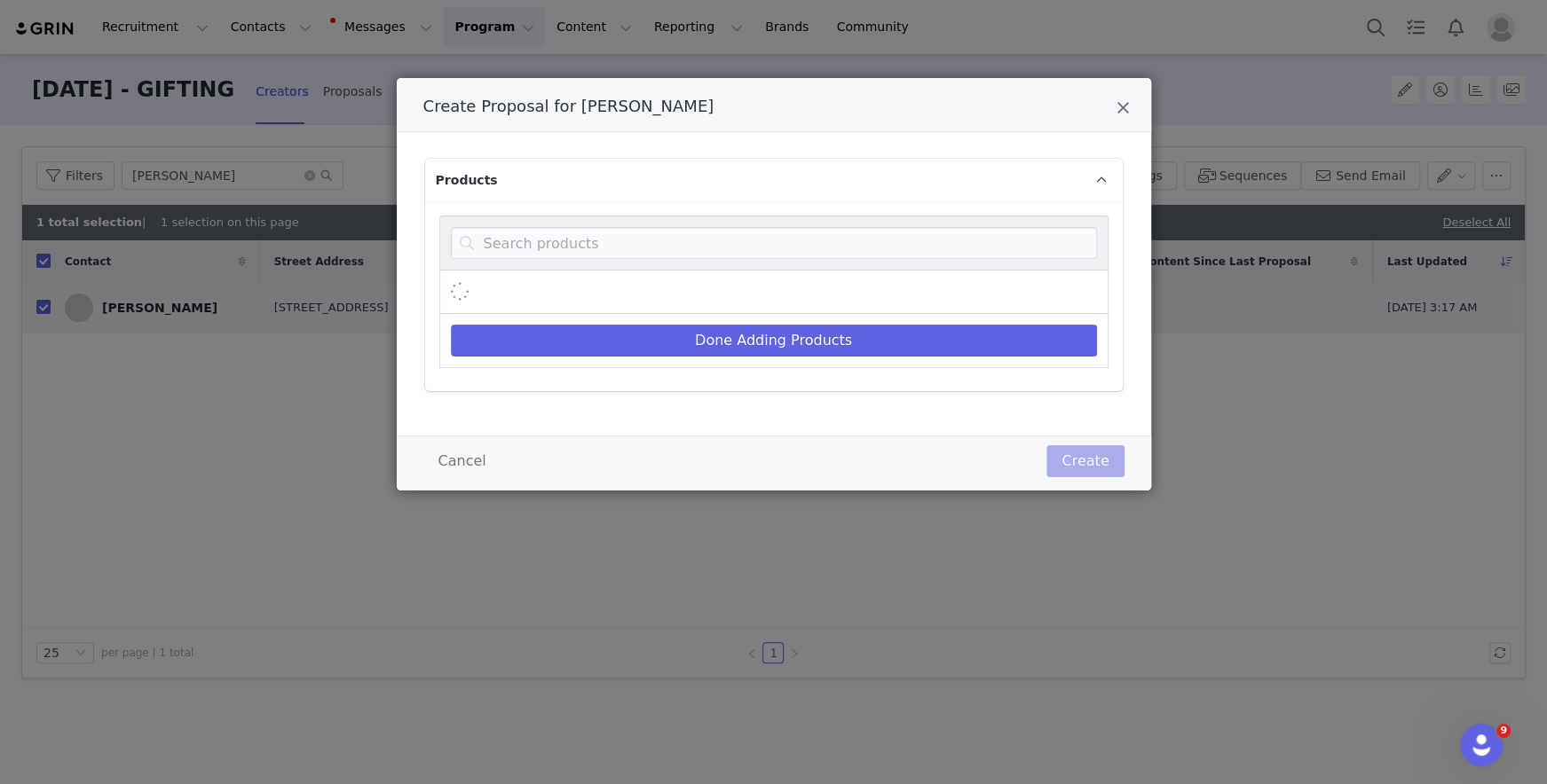
click at [881, 214] on div "Done Adding Products" at bounding box center [773, 296] width 697 height 190
click at [881, 231] on input "Create Proposal for Nydiah Soto" at bounding box center [773, 243] width 646 height 32
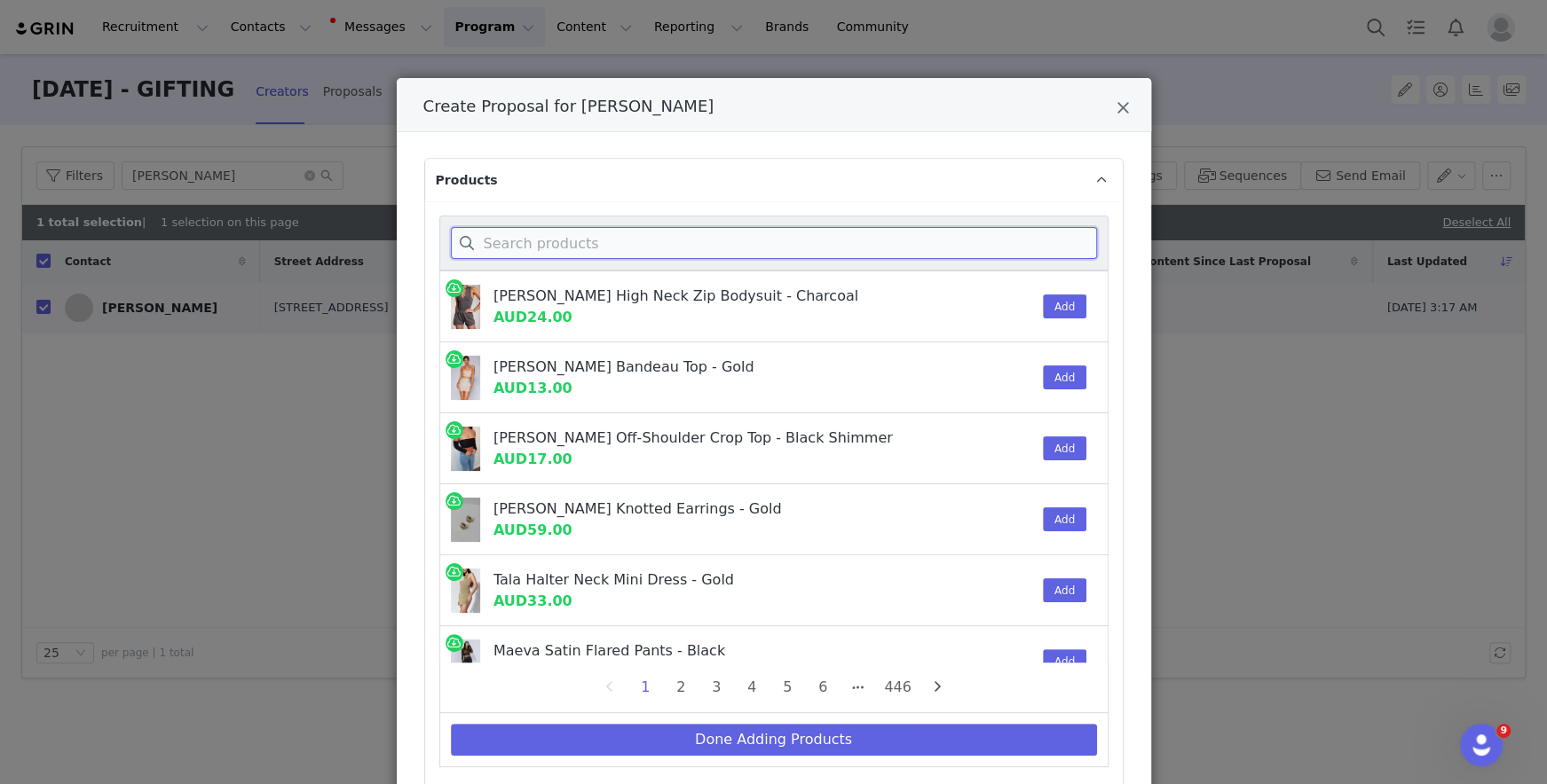
type input "d"
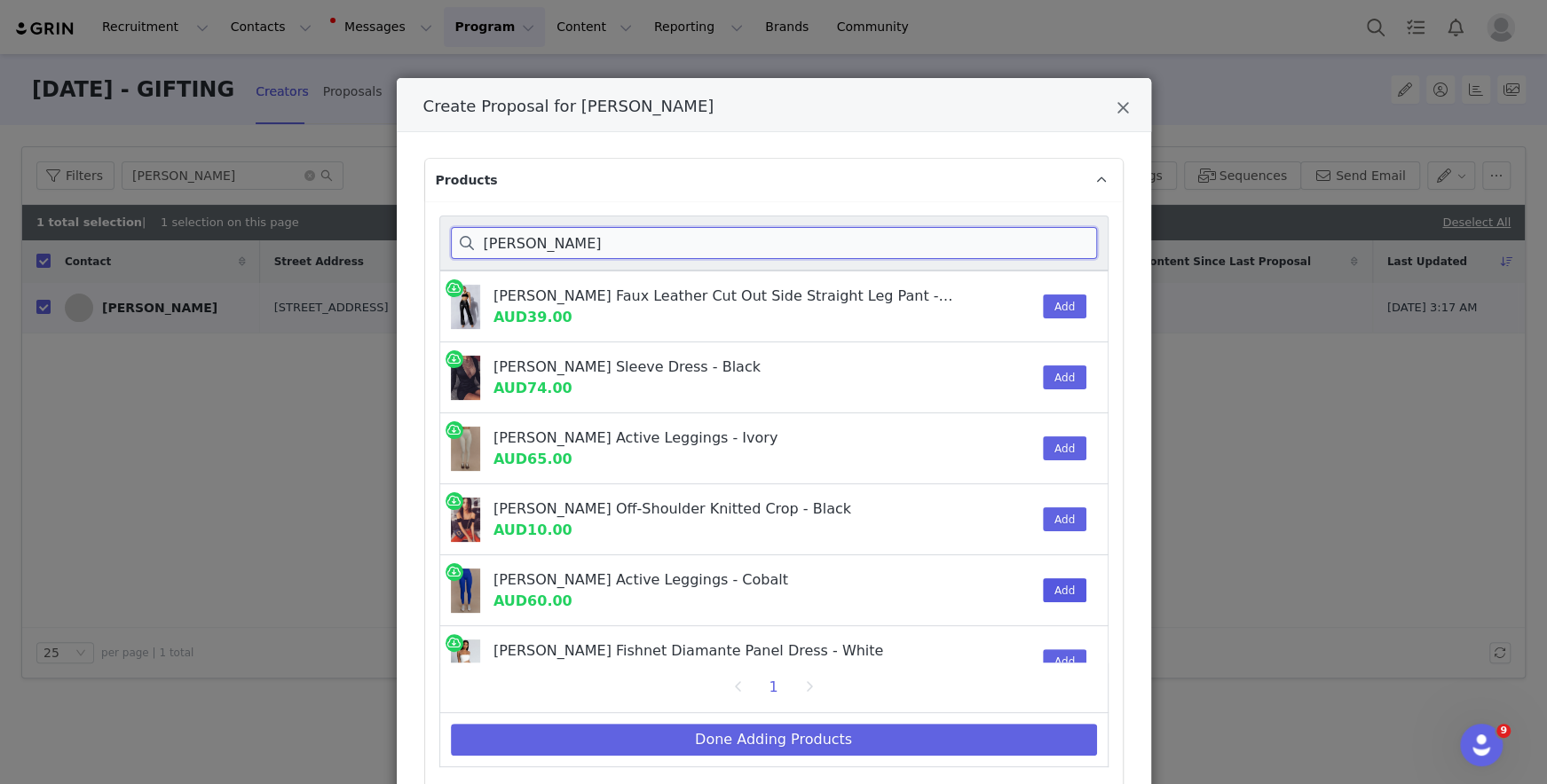
type input "callie"
click at [1056, 592] on button "Add" at bounding box center [1064, 589] width 44 height 24
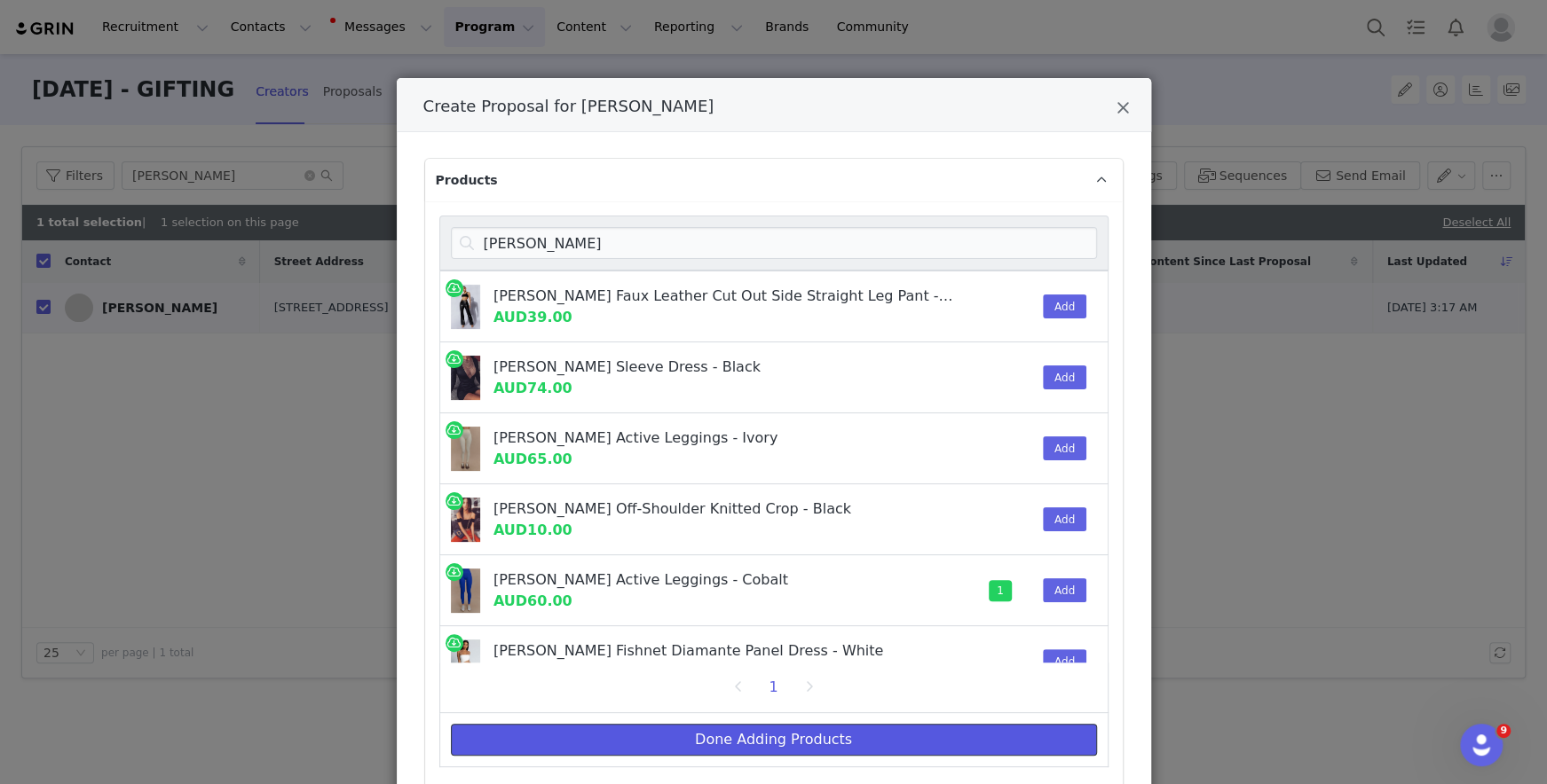
click at [916, 726] on button "Done Adding Products" at bounding box center [773, 740] width 646 height 32
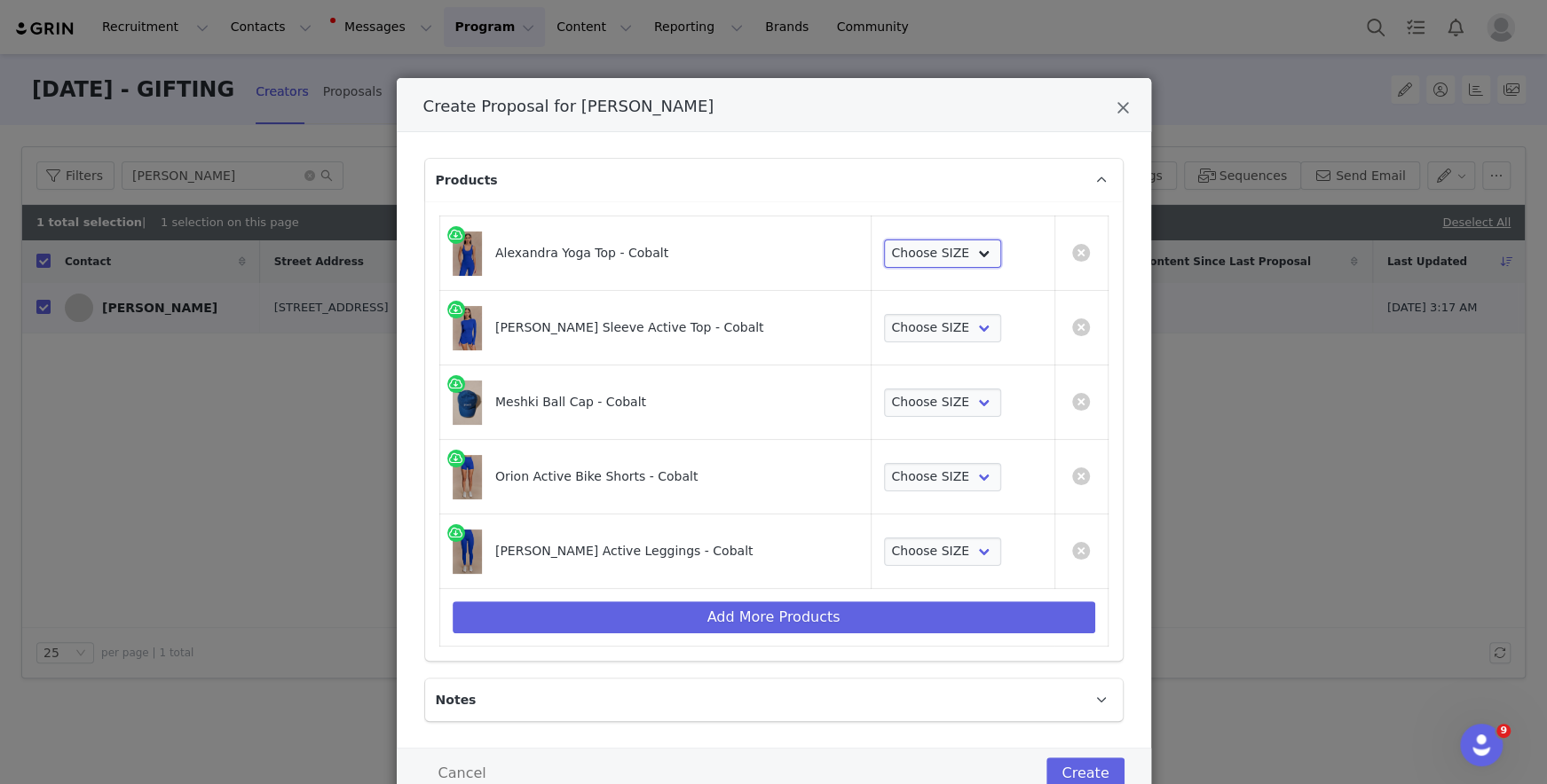
click at [947, 262] on select "Choose SIZE XXS XS S M L XL XXL 3XL" at bounding box center [942, 253] width 118 height 28
click at [884, 239] on select "Choose SIZE XXS XS S M L XL XXL 3XL" at bounding box center [942, 253] width 118 height 28
click at [942, 340] on select "Choose SIZE XXS XS S M L XL XXL 3XL" at bounding box center [942, 328] width 118 height 28
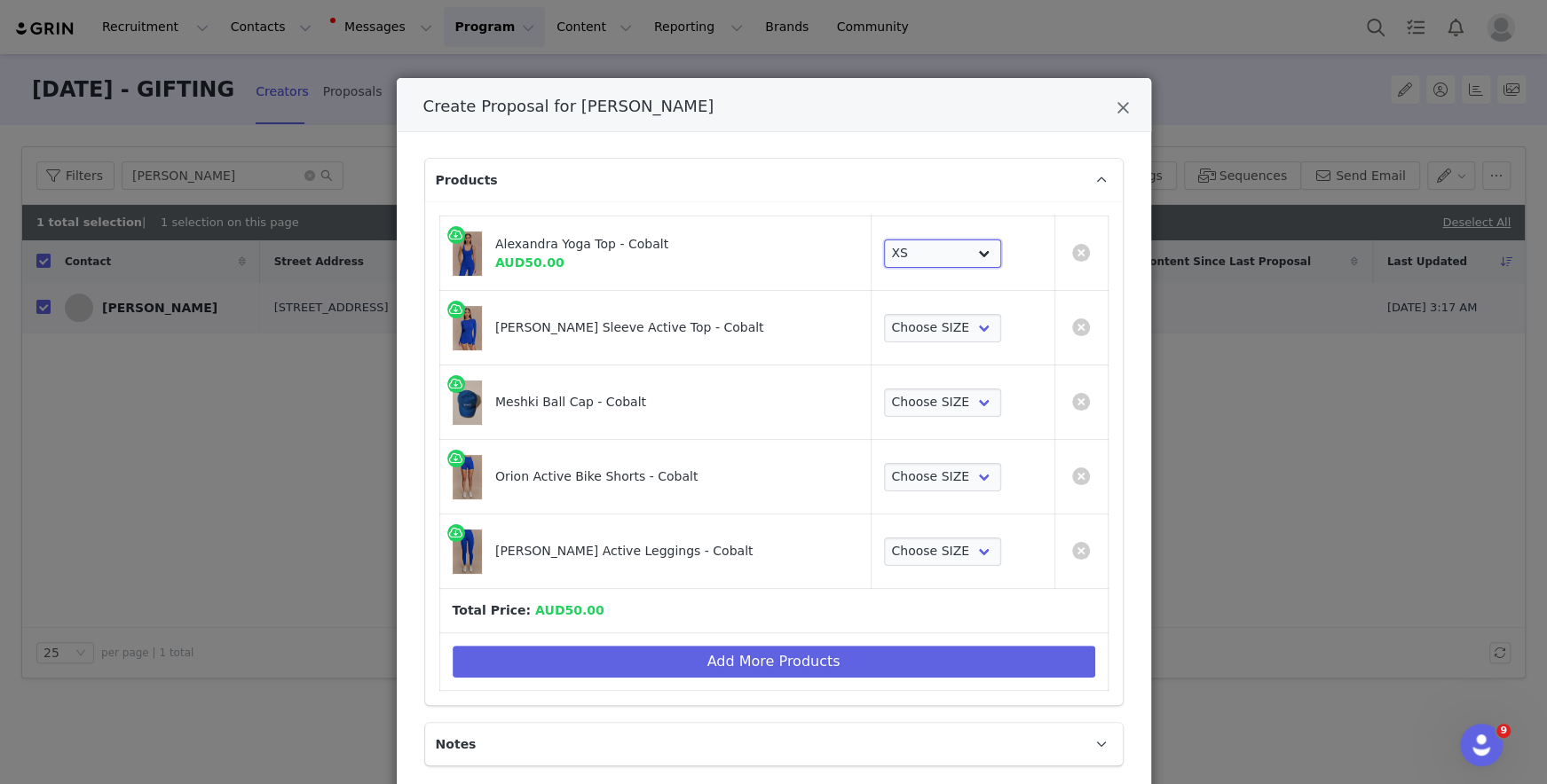
click at [947, 250] on select "Choose SIZE XXS XS S M L XL XXL 3XL" at bounding box center [942, 253] width 118 height 28
select select "26519720"
click at [884, 239] on select "Choose SIZE XXS XS S M L XL XXL 3XL" at bounding box center [942, 253] width 118 height 28
click at [943, 322] on select "Choose SIZE XXS XS S M L XL XXL 3XL" at bounding box center [942, 328] width 118 height 28
select select "26519603"
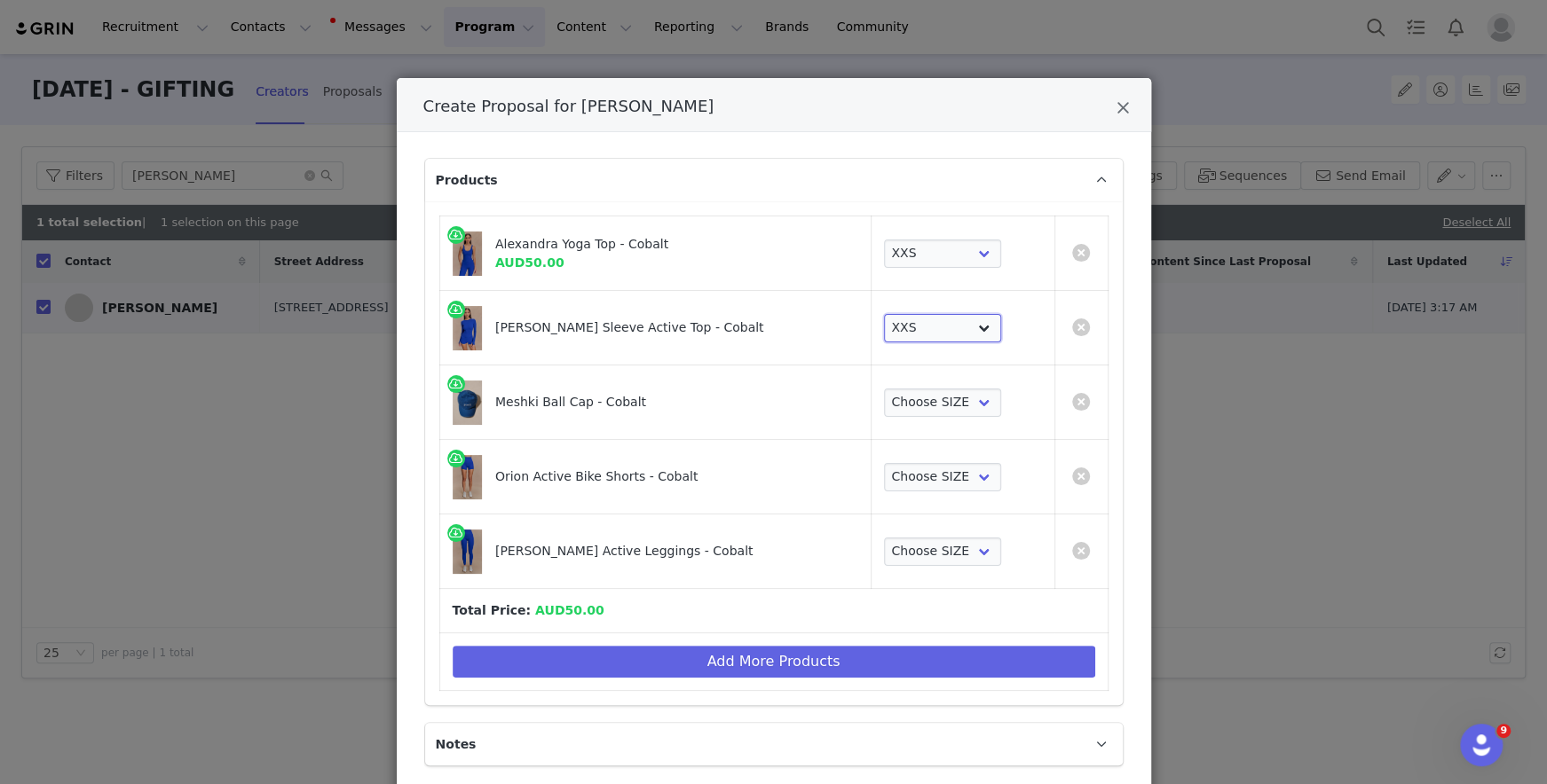
click at [884, 314] on select "Choose SIZE XXS XS S M L XL XXL 3XL" at bounding box center [942, 328] width 118 height 28
click at [944, 407] on select "Choose SIZE One Size" at bounding box center [942, 403] width 118 height 28
select select "26519594"
click at [884, 389] on select "Choose SIZE One Size" at bounding box center [942, 403] width 118 height 28
click at [941, 479] on select "Choose SIZE XXS XS S M L XL XXL 3XL" at bounding box center [942, 478] width 118 height 28
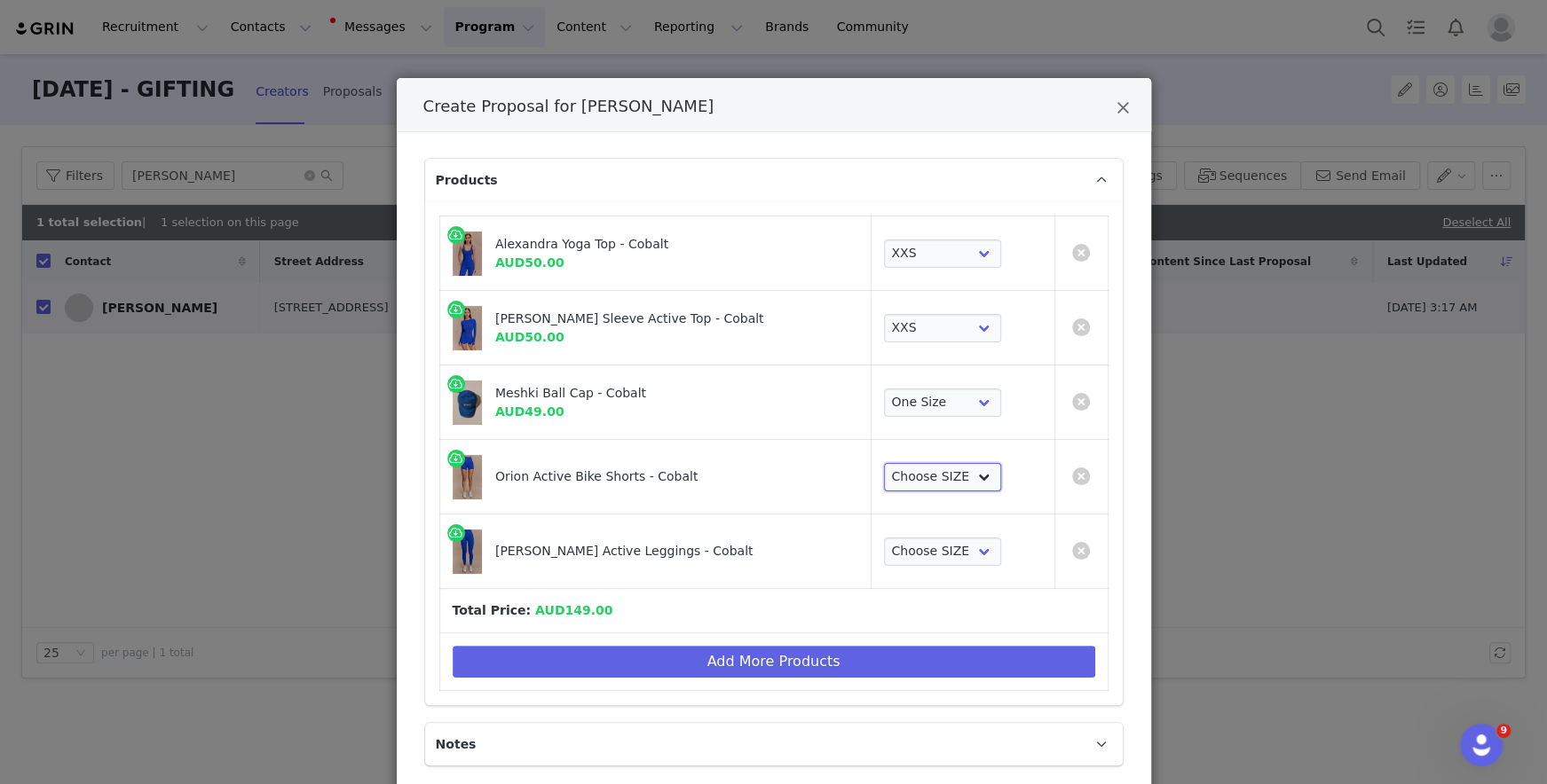
select select "26519652"
click at [884, 463] on select "Choose SIZE XXS XS S M L XL XXL 3XL" at bounding box center [942, 478] width 118 height 28
click at [935, 570] on td "Choose SIZE XXS XS S M L XL XXL 3XL" at bounding box center [962, 551] width 184 height 75
click at [935, 558] on select "Choose SIZE XXS XS S M L XL XXL 3XL" at bounding box center [942, 551] width 118 height 28
select select "26519684"
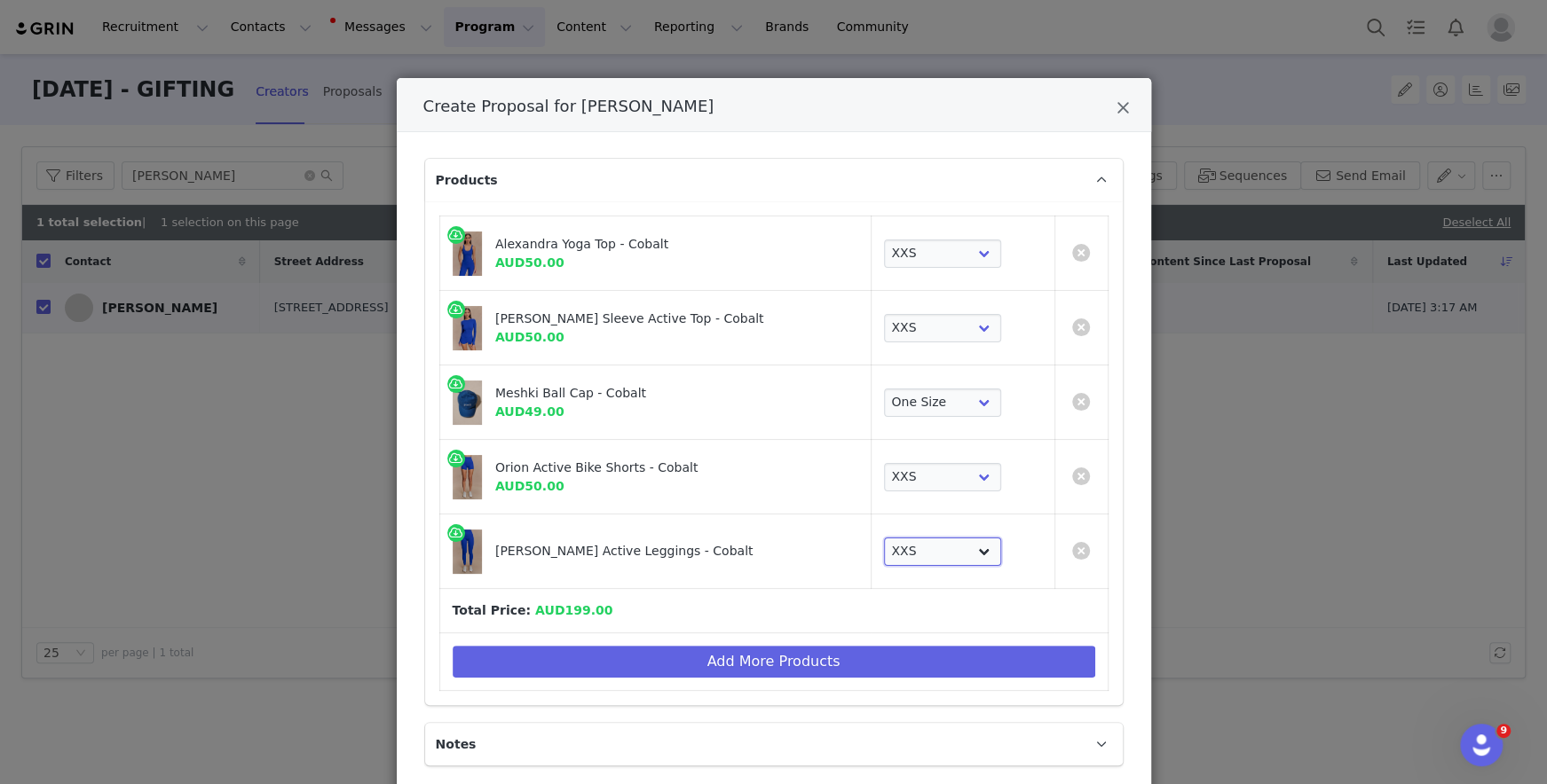
click at [884, 537] on select "Choose SIZE XXS XS S M L XL XXL 3XL" at bounding box center [942, 551] width 118 height 28
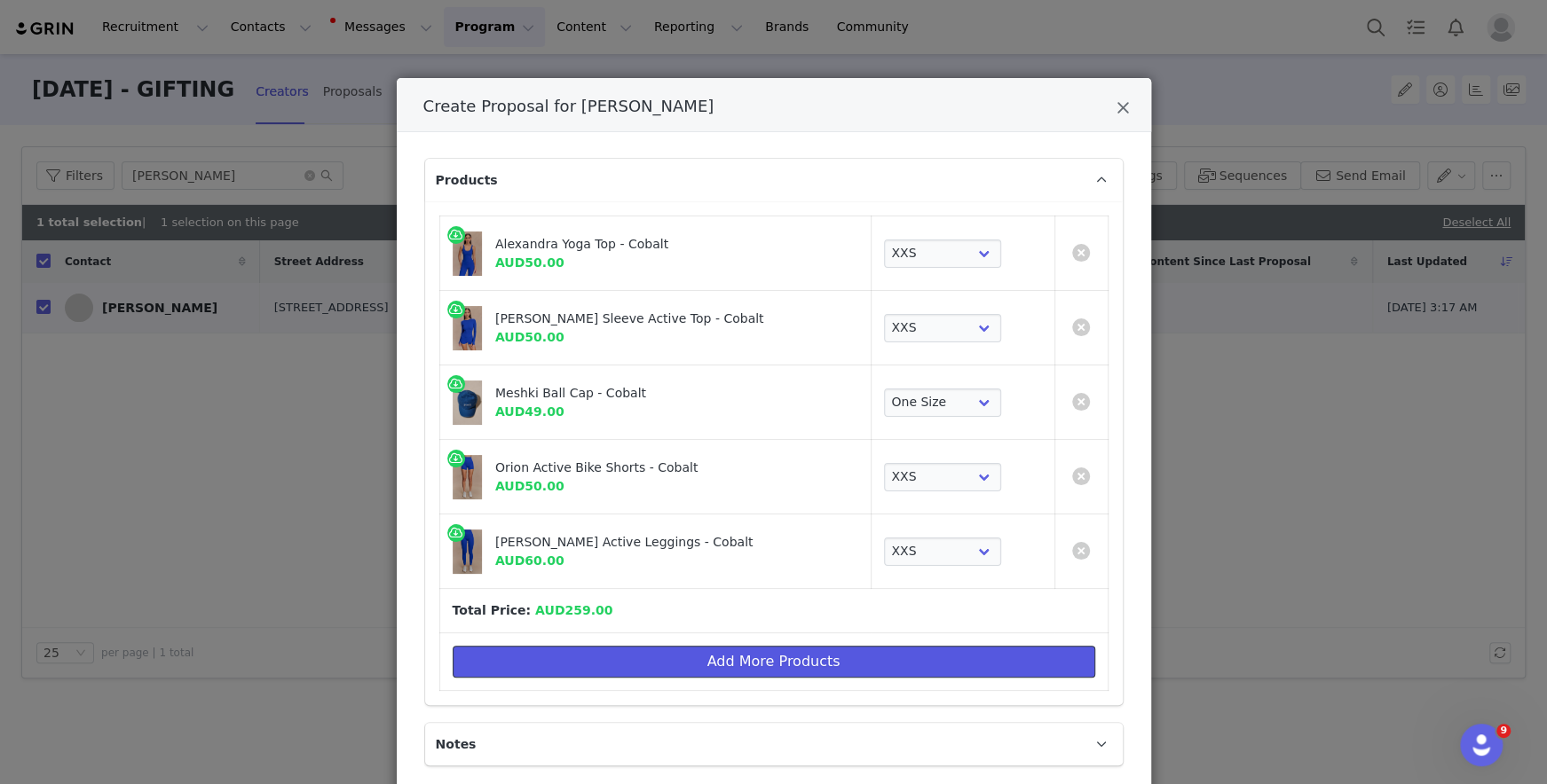
click at [932, 646] on button "Add More Products" at bounding box center [773, 662] width 642 height 32
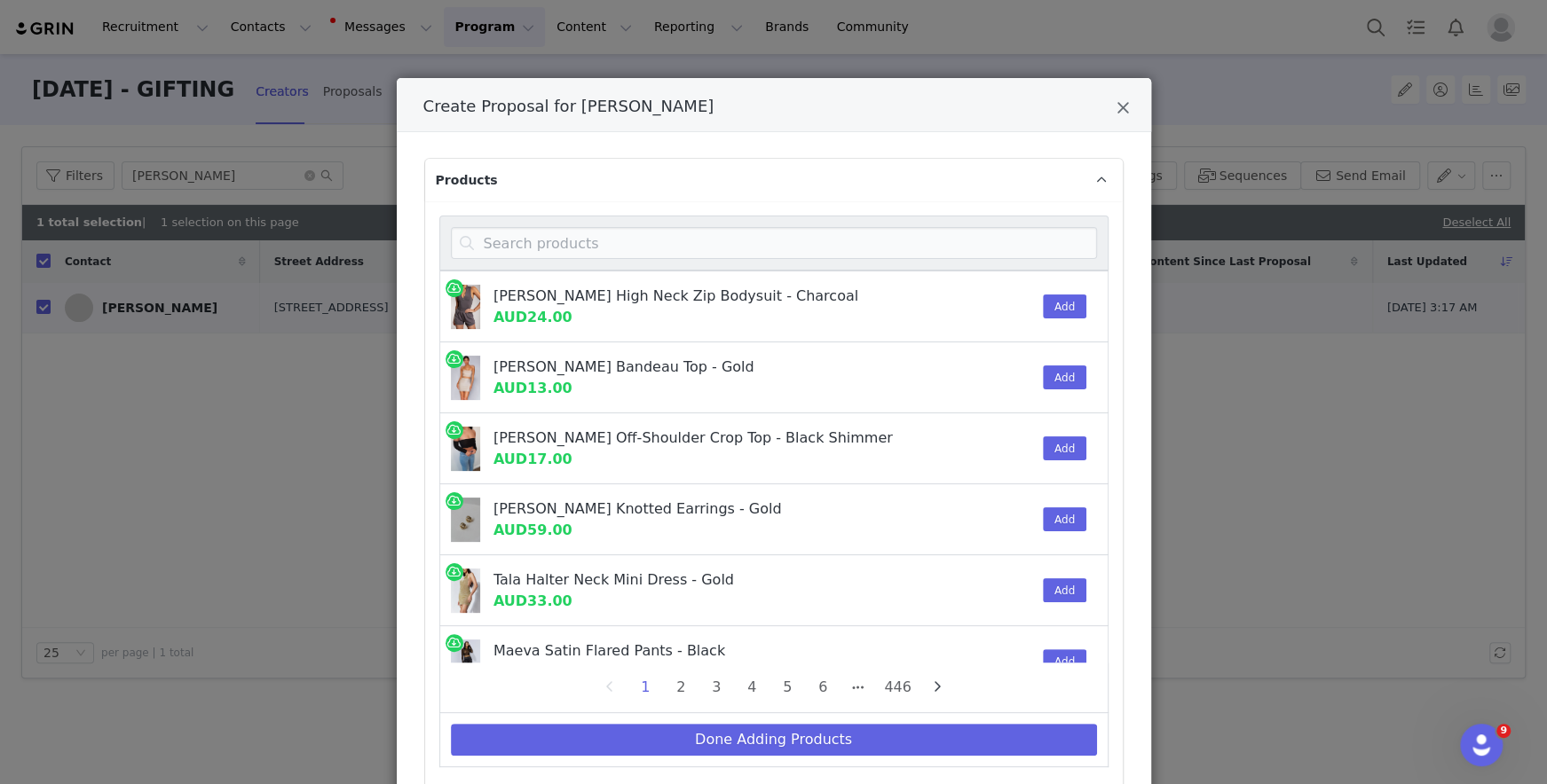
click at [553, 224] on div "Create Proposal for Nydiah Soto" at bounding box center [773, 243] width 669 height 55
click at [554, 229] on input "Create Proposal for Nydiah Soto" at bounding box center [773, 243] width 646 height 32
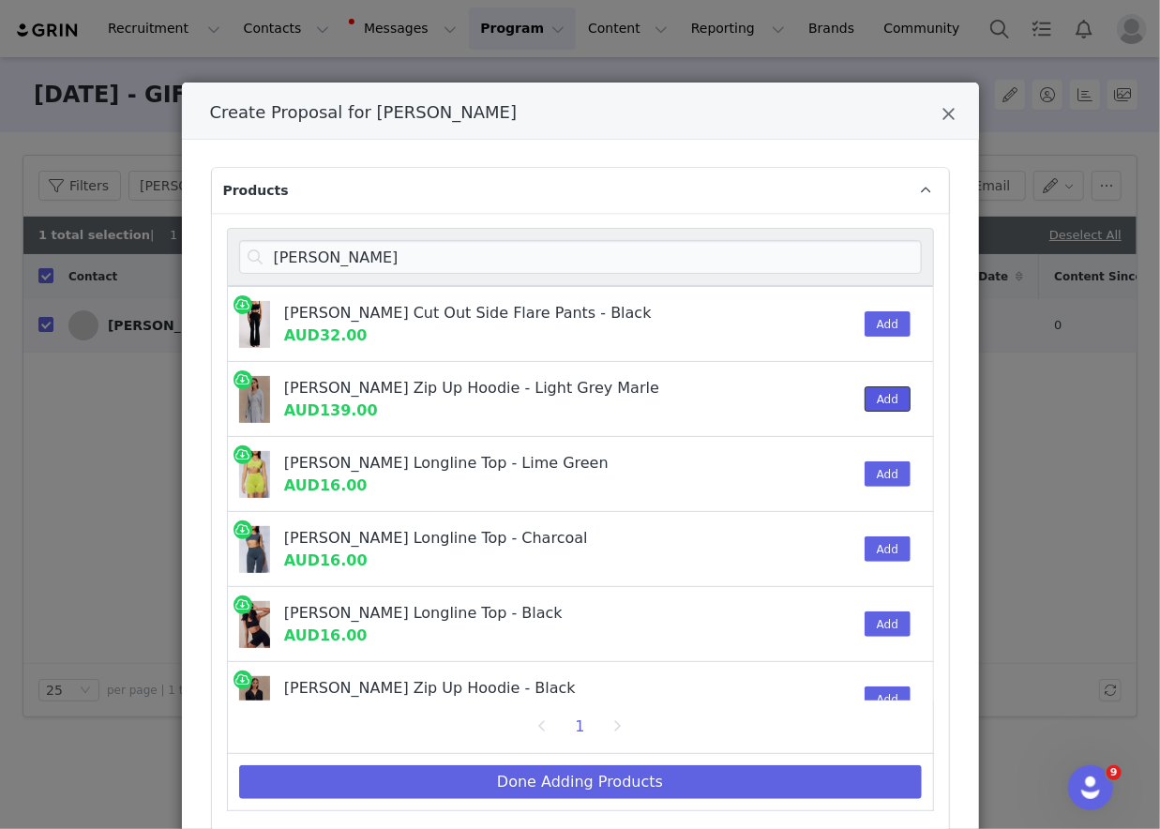
click at [879, 396] on button "Add" at bounding box center [888, 398] width 46 height 25
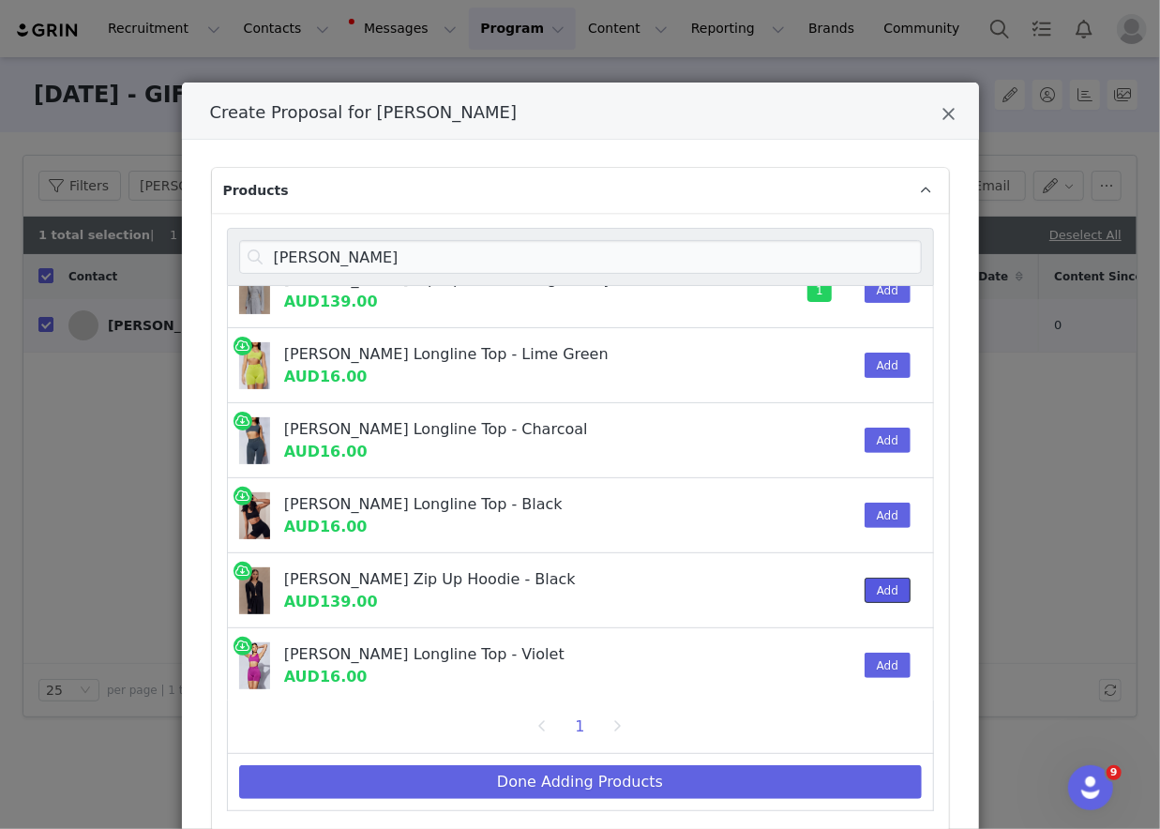
click at [882, 582] on button "Add" at bounding box center [888, 590] width 46 height 25
click at [884, 252] on input "quinn" at bounding box center [580, 257] width 683 height 34
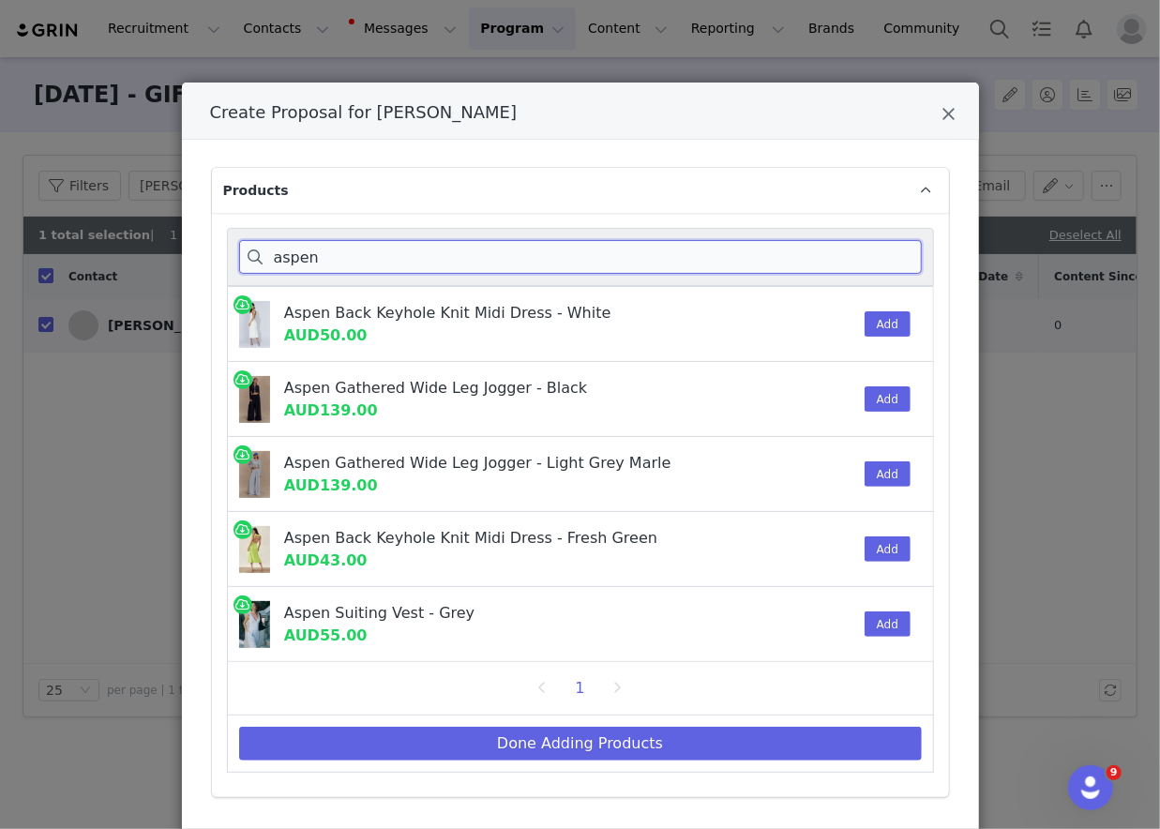
scroll to position [0, 0]
click at [882, 464] on button "Add" at bounding box center [888, 473] width 46 height 25
click at [879, 389] on button "Add" at bounding box center [888, 398] width 46 height 25
click at [798, 277] on div "aspen" at bounding box center [580, 257] width 707 height 58
click at [798, 249] on input "aspen" at bounding box center [580, 257] width 683 height 34
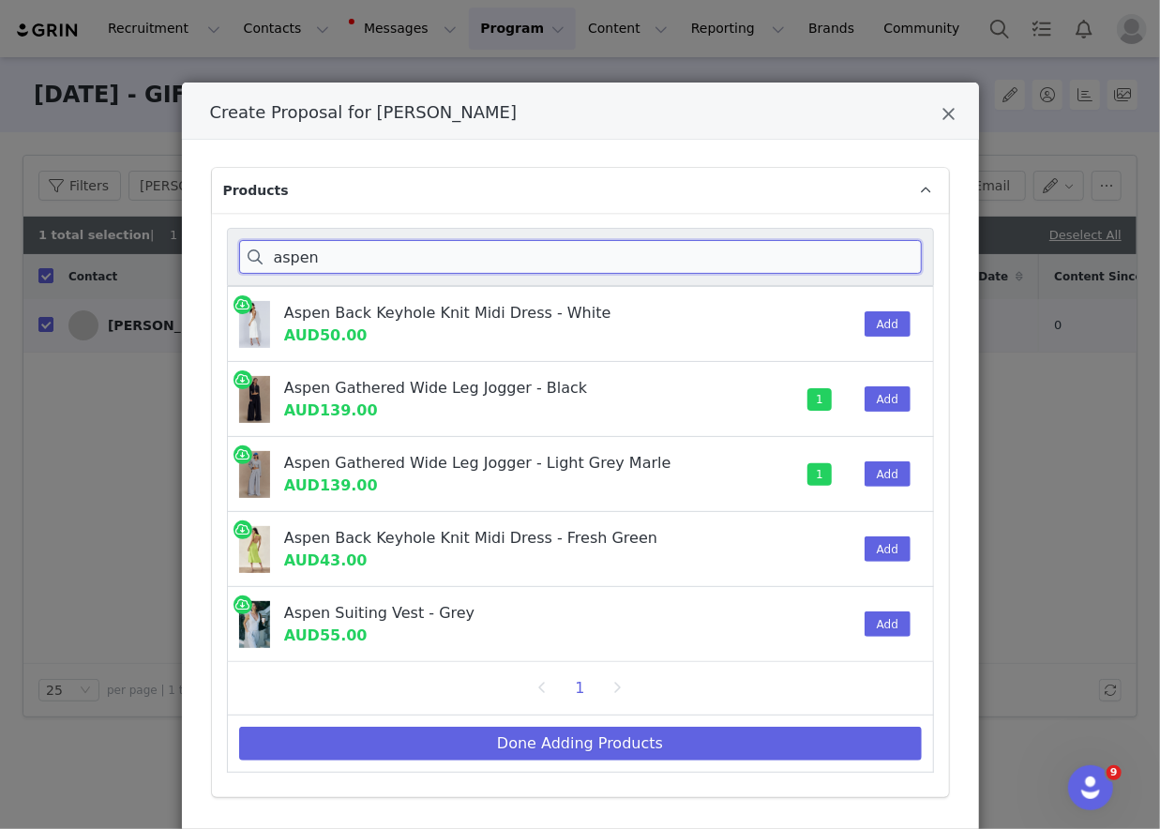
click at [798, 249] on input "aspen" at bounding box center [580, 257] width 683 height 34
paste input "Campbell"
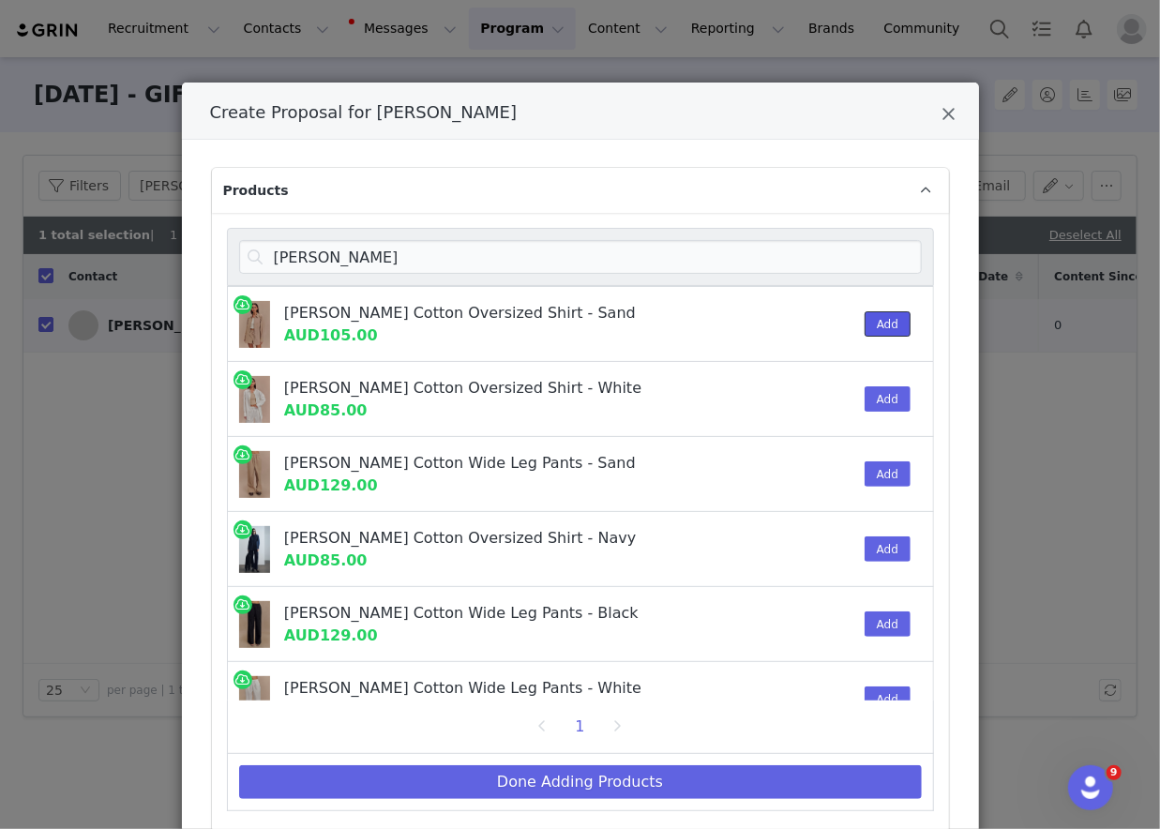
click at [878, 320] on button "Add" at bounding box center [888, 323] width 46 height 25
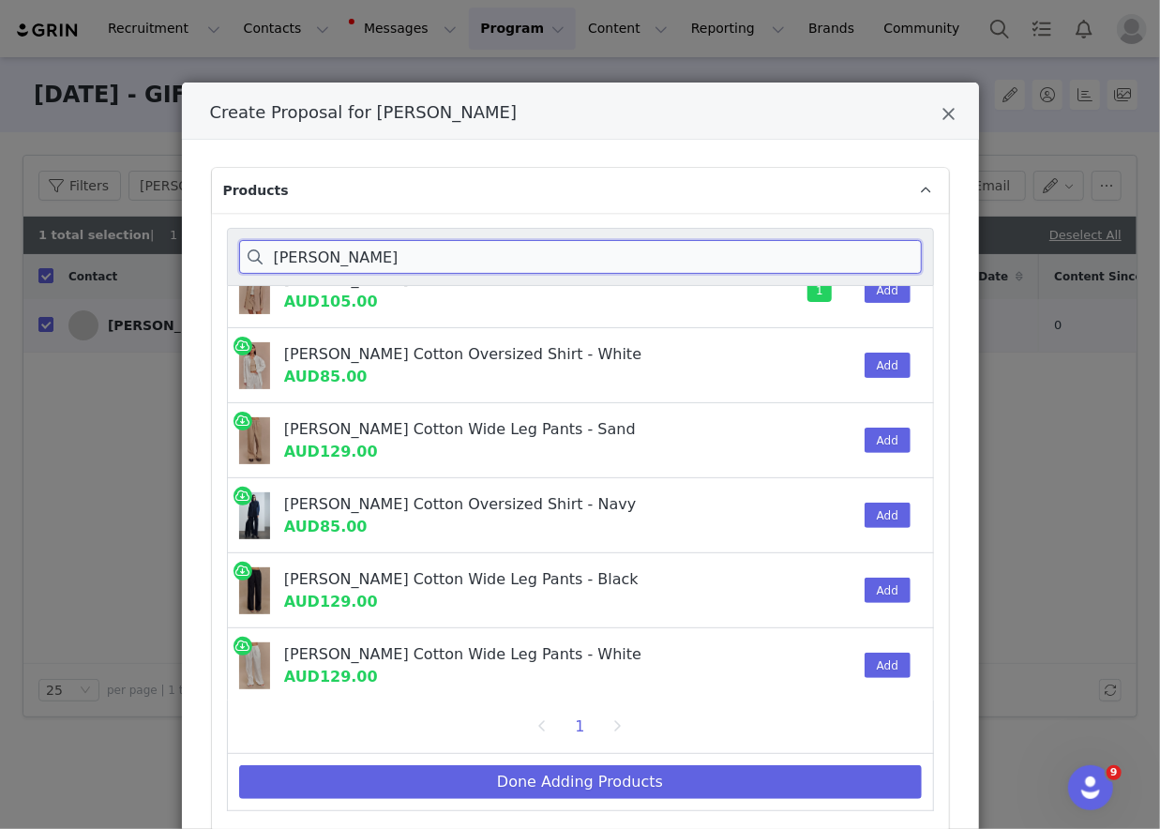
click at [809, 248] on input "Campbell" at bounding box center [580, 257] width 683 height 34
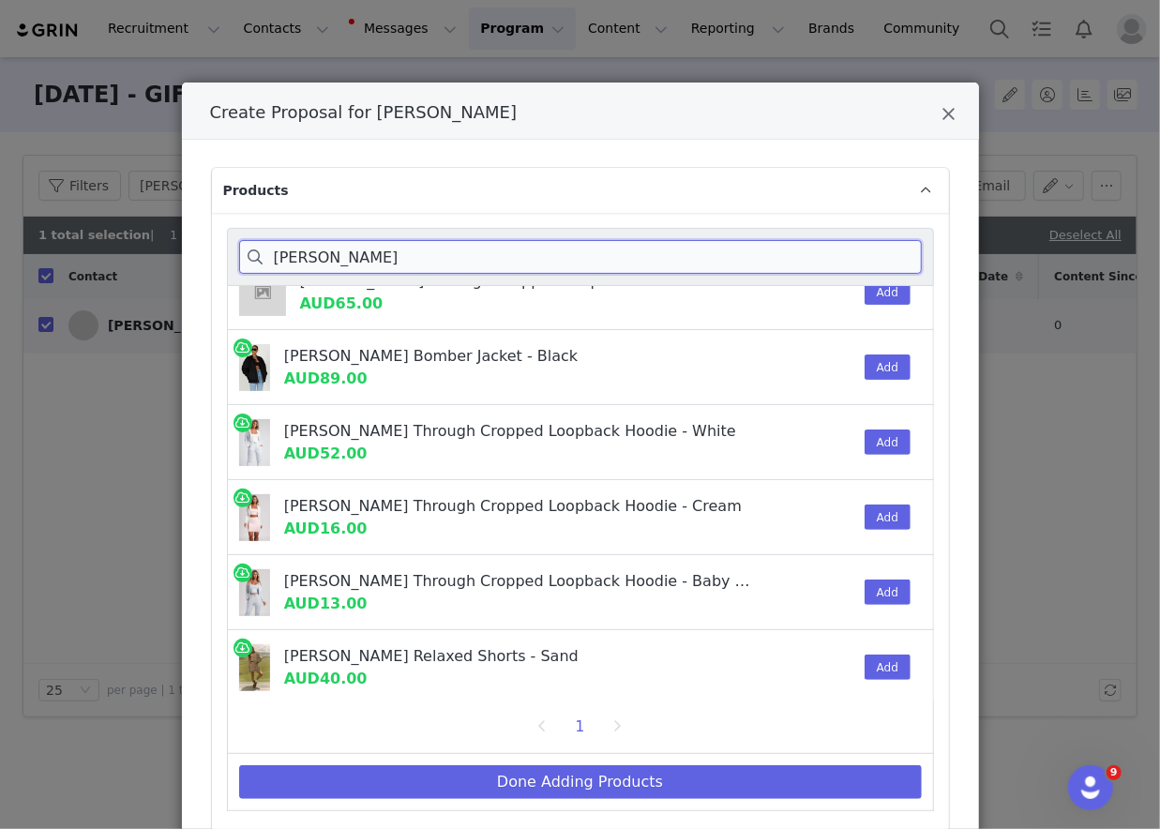
scroll to position [407, 0]
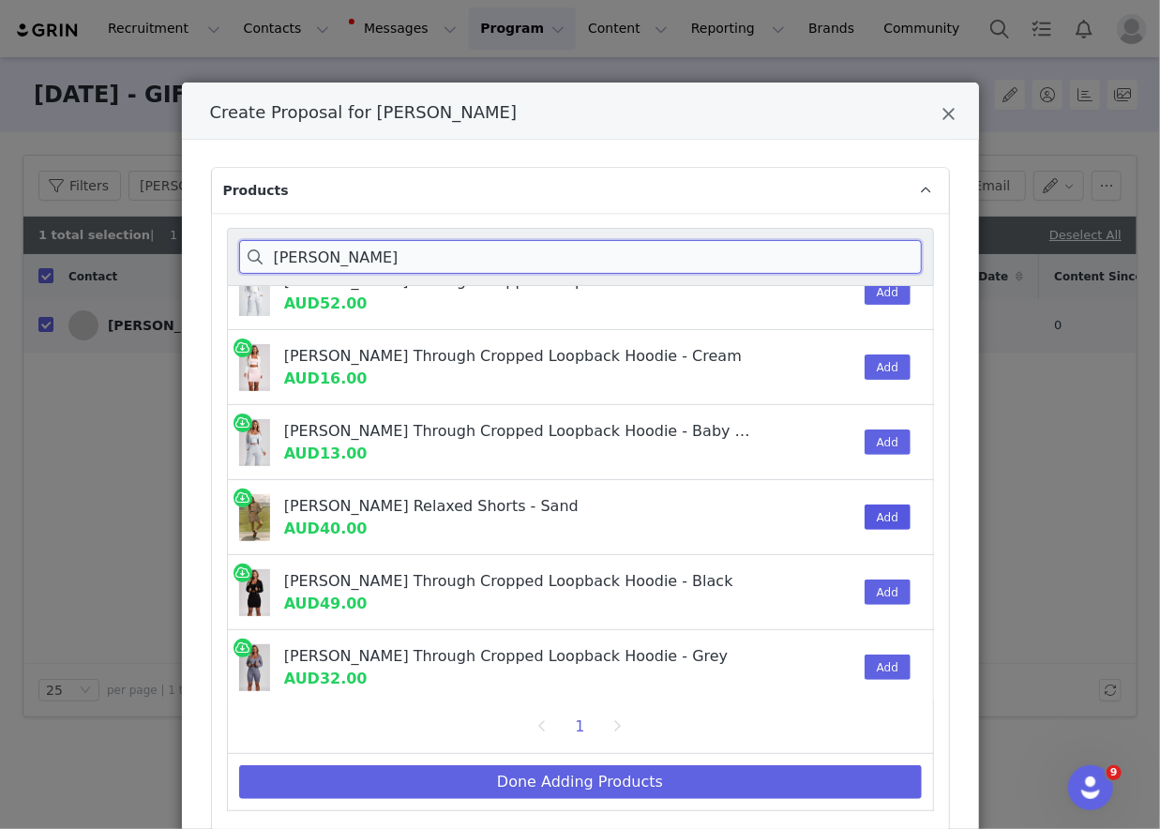
type input "johanna"
click at [884, 518] on button "Add" at bounding box center [888, 517] width 46 height 25
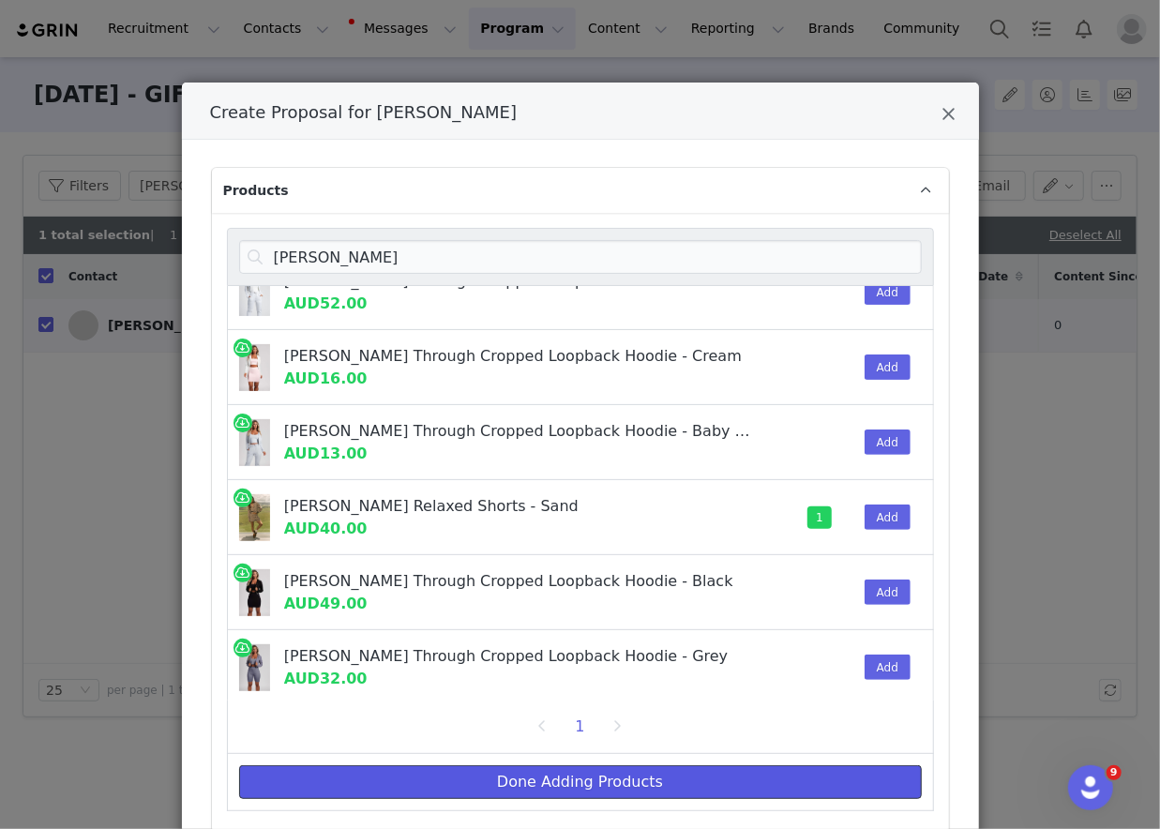
click at [821, 781] on button "Done Adding Products" at bounding box center [580, 782] width 683 height 34
select select "26519720"
select select "26519603"
select select "26519594"
select select "26519652"
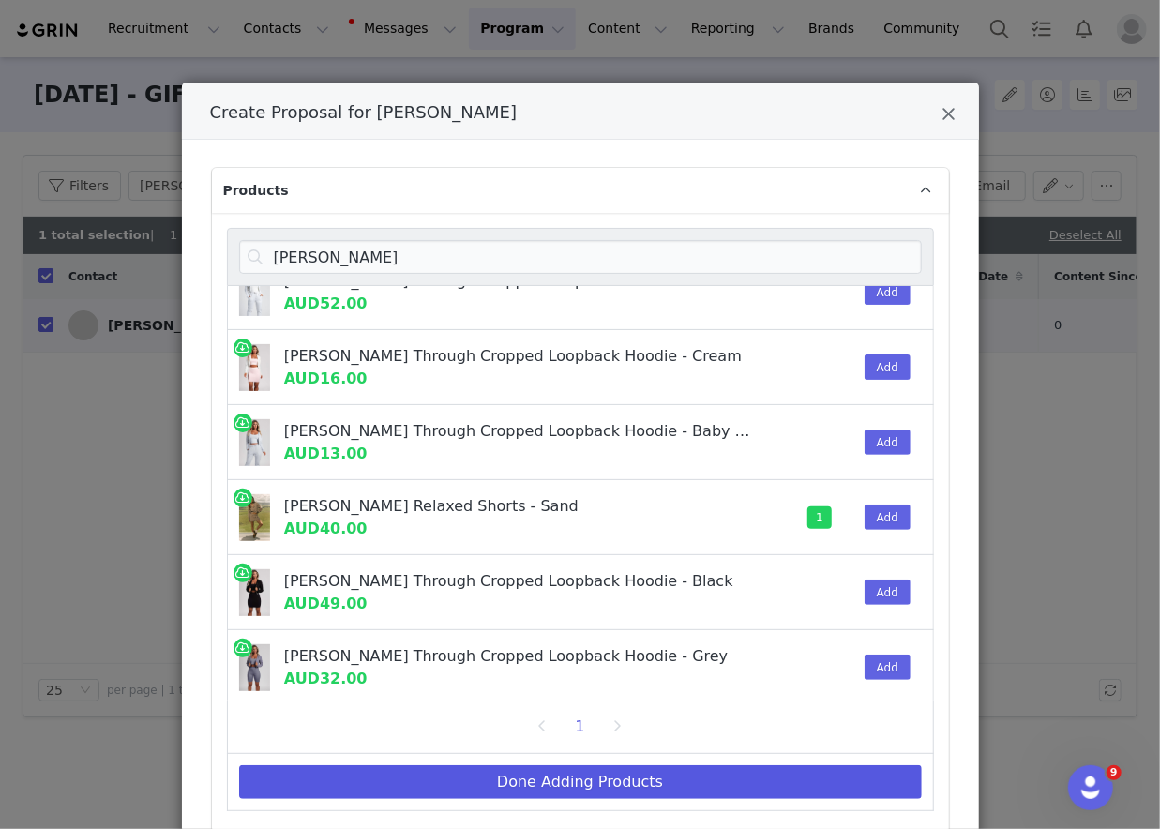
select select "26519684"
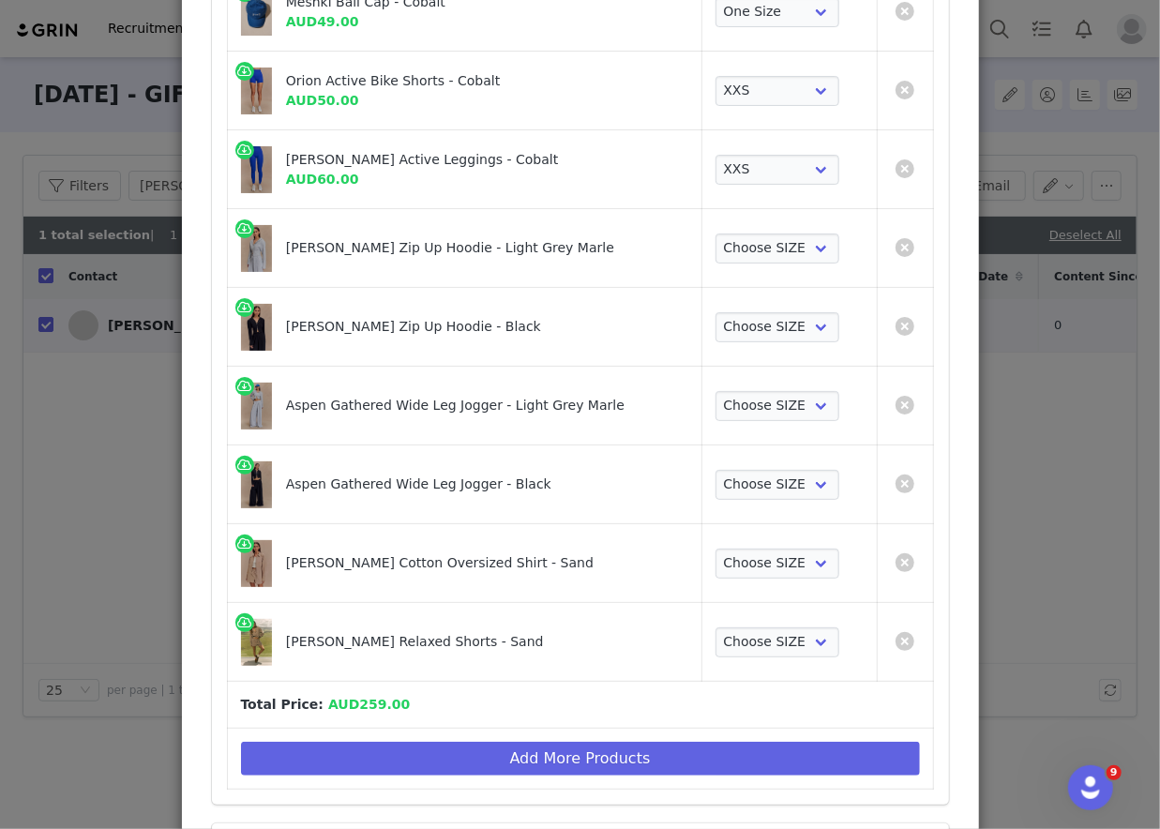
scroll to position [520, 0]
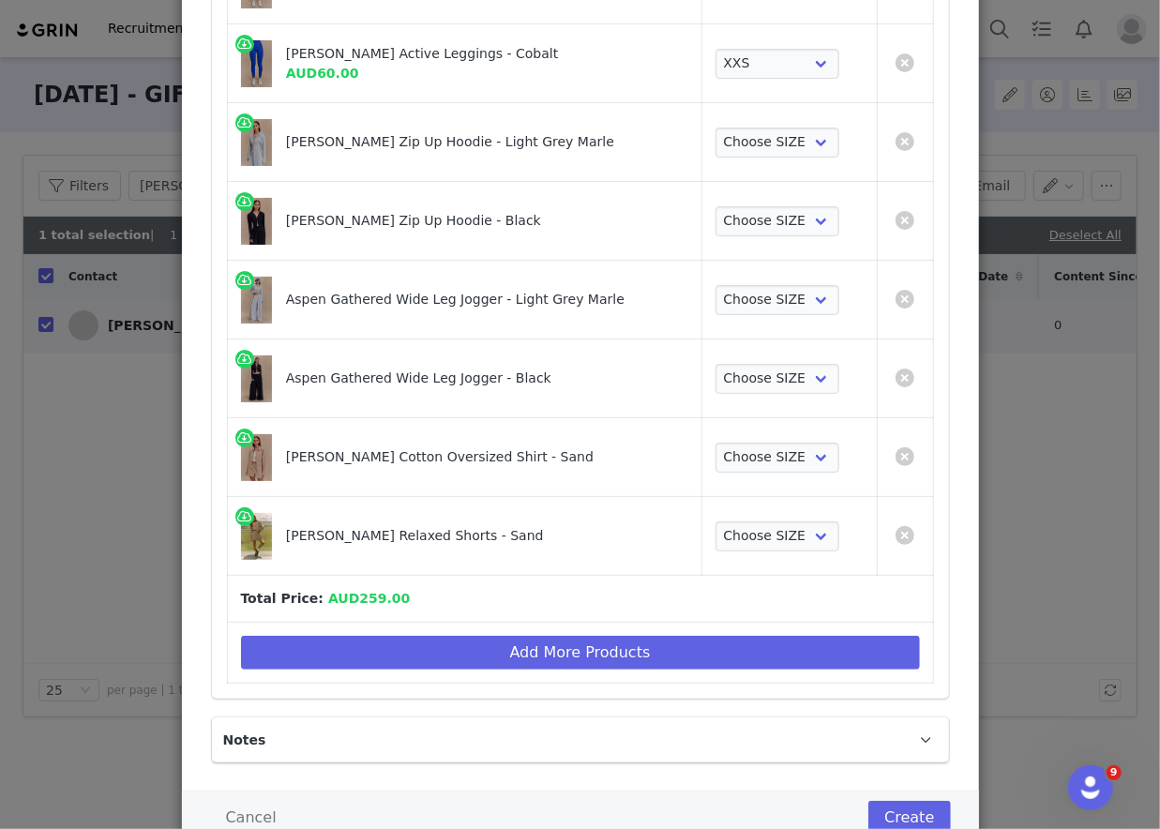
click at [791, 162] on td "Choose SIZE XXS XS S M L XL XXL 3XL" at bounding box center [788, 142] width 175 height 79
click at [750, 527] on select "Choose SIZE XXS XS S M L XL XXL 3XL" at bounding box center [778, 536] width 125 height 30
select select "25279666"
click at [716, 521] on select "Choose SIZE XXS XS S M L XL XXL 3XL" at bounding box center [778, 536] width 125 height 30
click at [751, 473] on td "Choose SIZE XXS XS S M L XL XXL 3XL" at bounding box center [788, 457] width 175 height 79
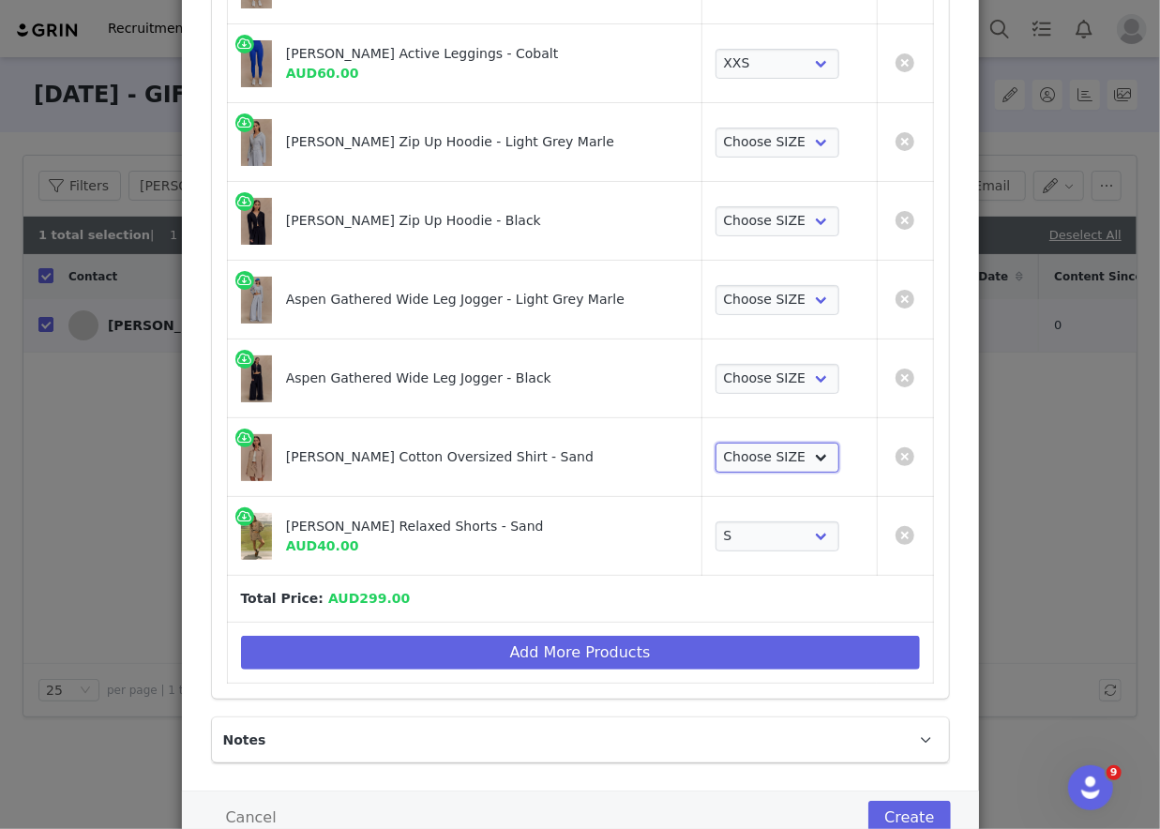
click at [750, 445] on select "Choose SIZE XXS XS S M L XL XXL 3XL" at bounding box center [778, 458] width 125 height 30
select select "25279674"
click at [716, 443] on select "Choose SIZE XXS XS S M L XL XXL 3XL" at bounding box center [778, 458] width 125 height 30
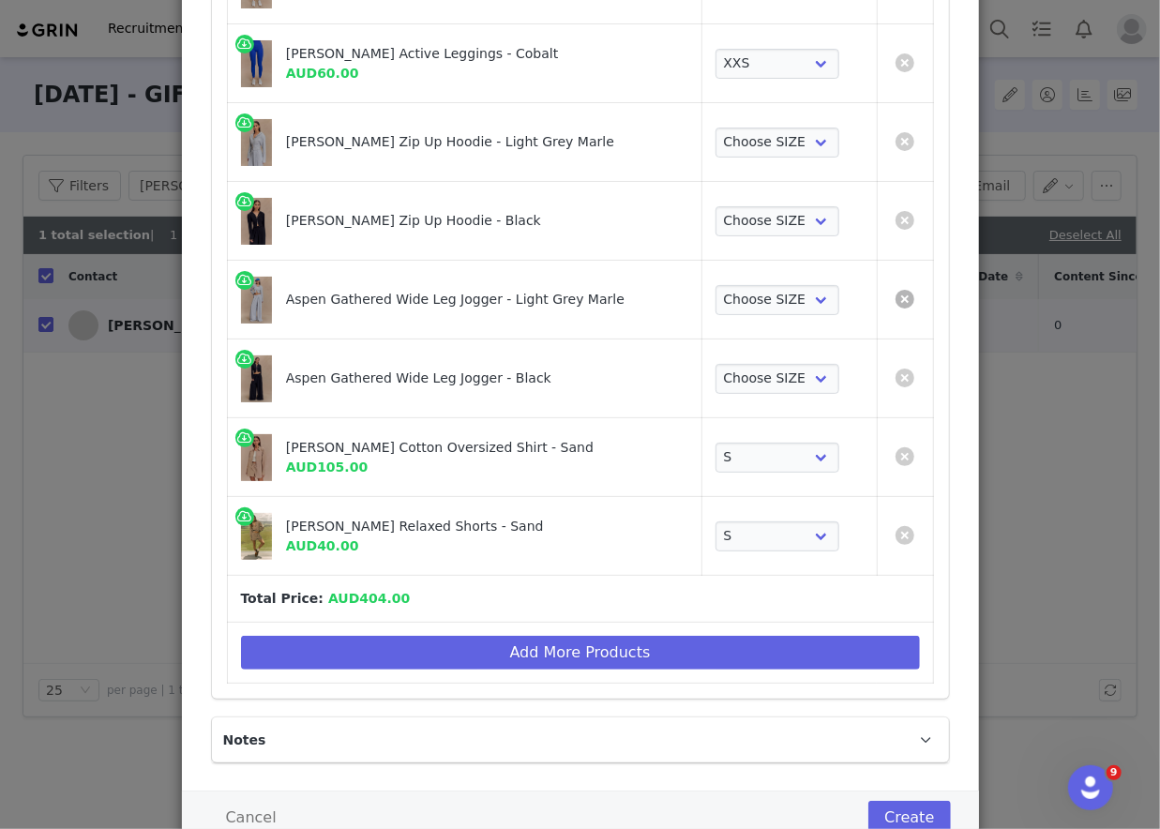
click at [902, 302] on link "Create Proposal for Nydiah Soto" at bounding box center [905, 299] width 19 height 19
select select "25279674"
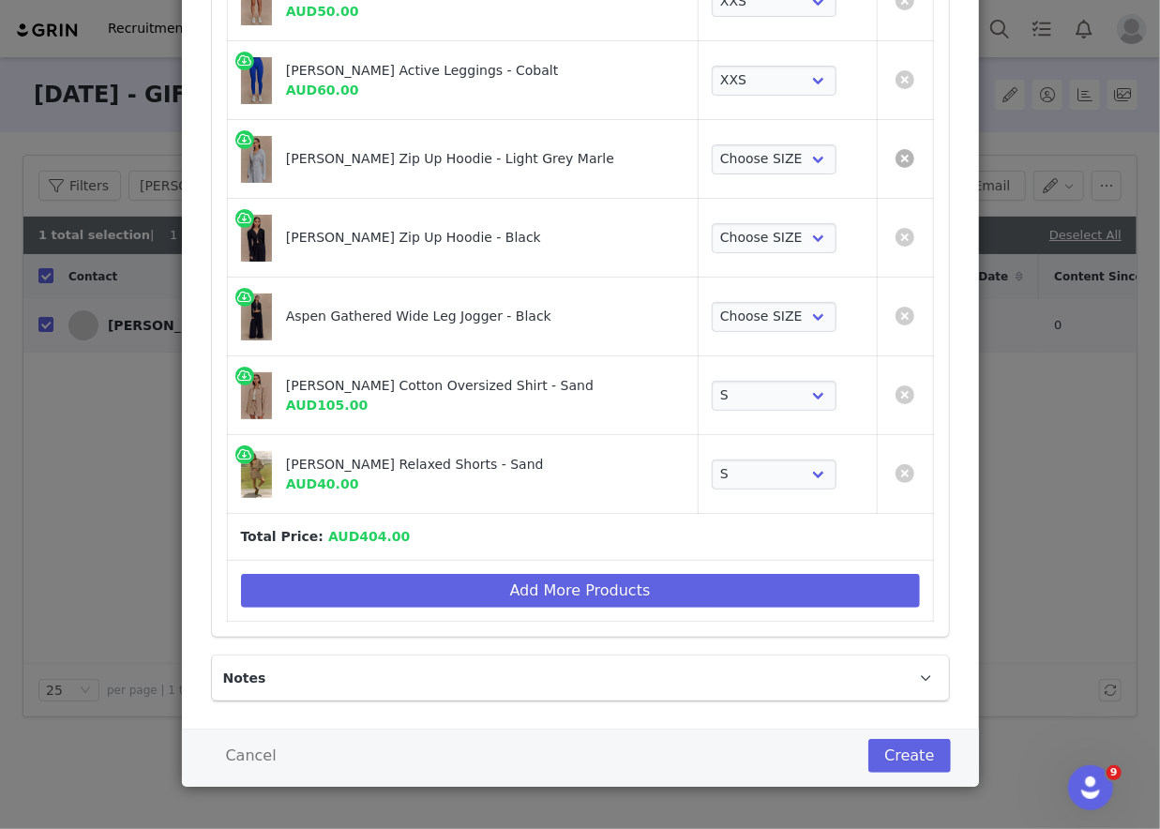
click at [905, 154] on link "Create Proposal for Nydiah Soto" at bounding box center [905, 158] width 19 height 19
select select "25279674"
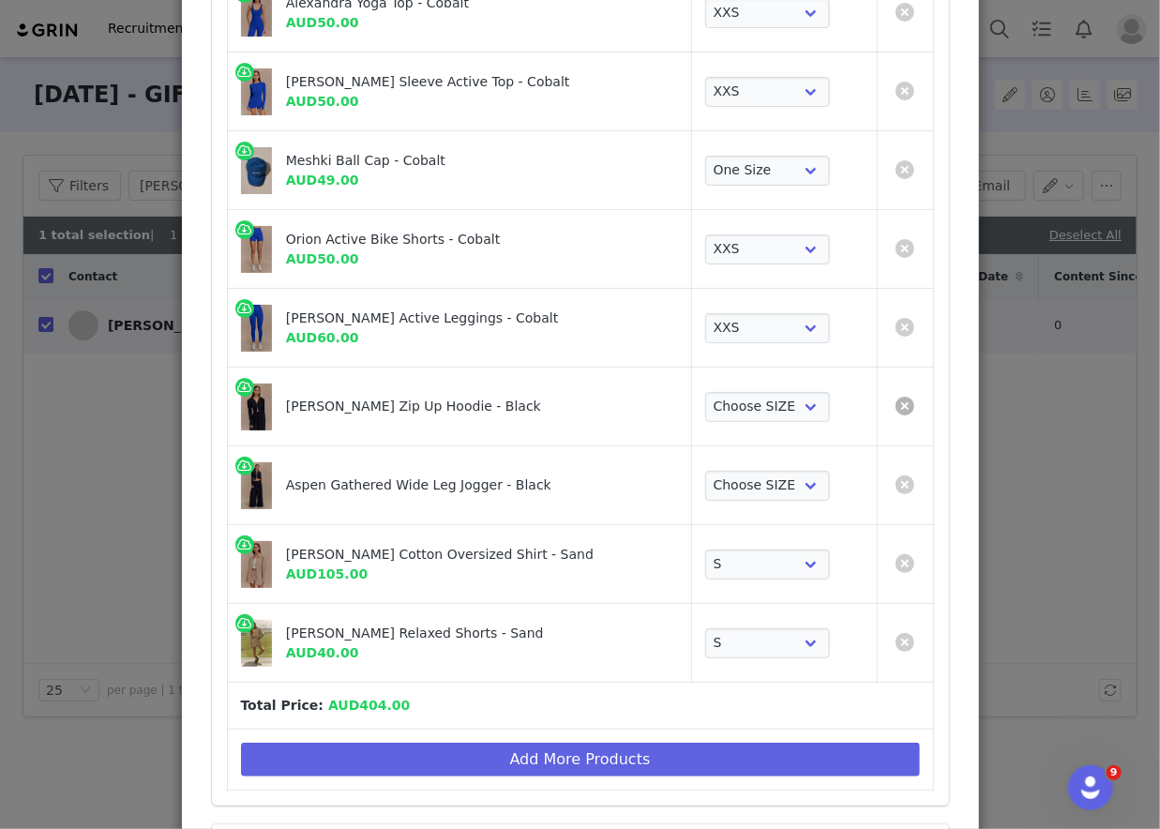
scroll to position [212, 0]
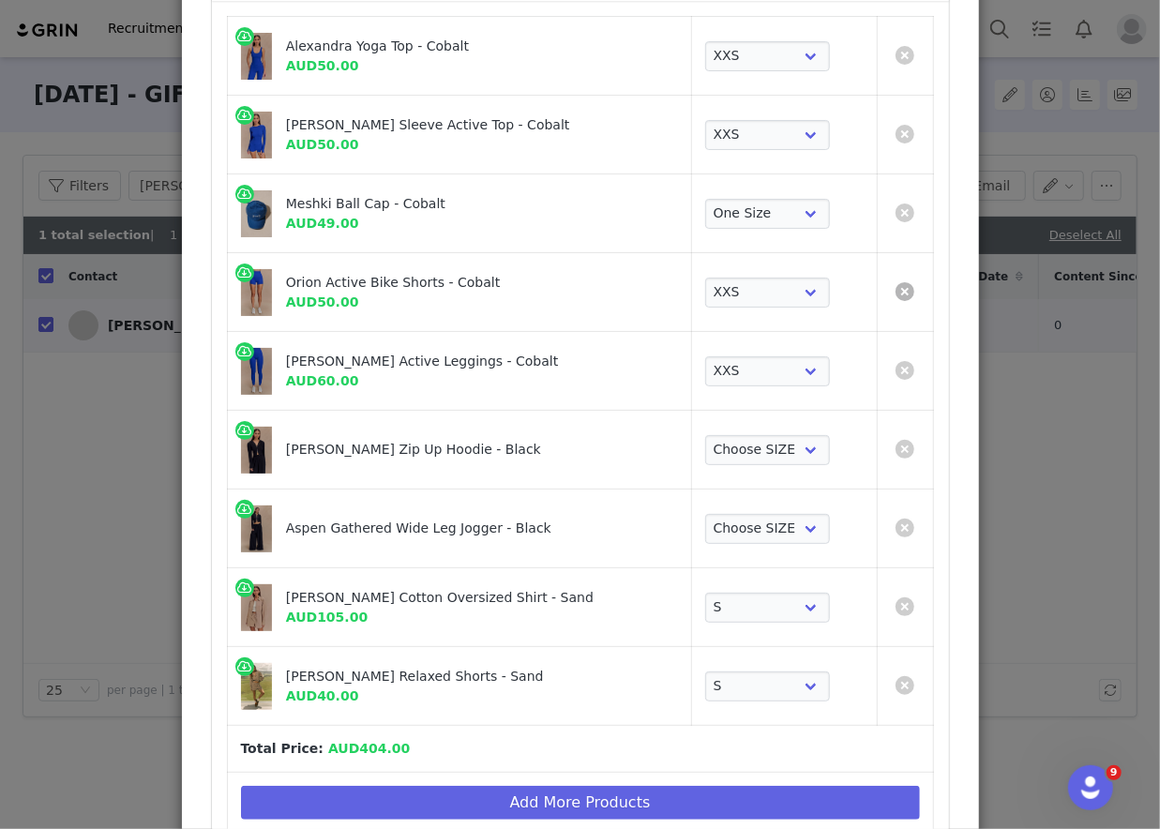
click at [906, 291] on link "Create Proposal for Nydiah Soto" at bounding box center [905, 291] width 19 height 19
select select "Create Proposal for Nydiah Soto"
select select "25279674"
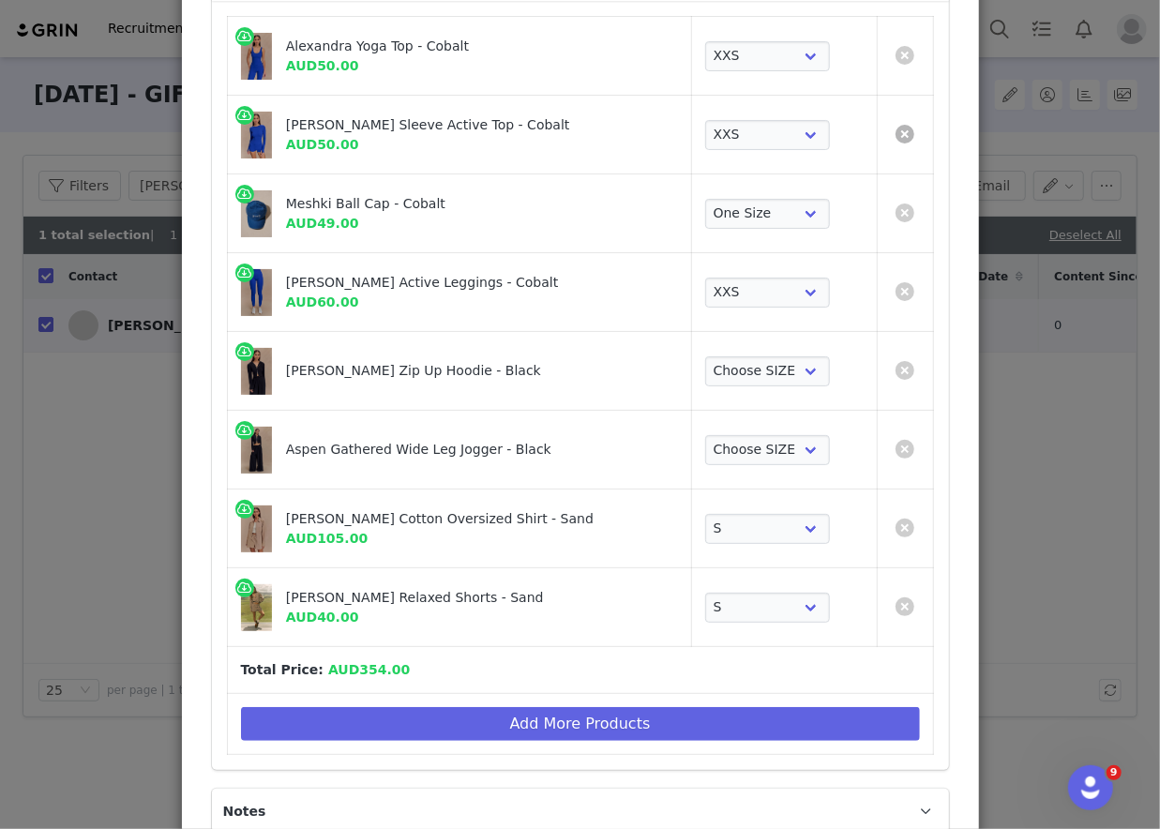
click at [905, 128] on link "Create Proposal for Nydiah Soto" at bounding box center [905, 134] width 19 height 19
select select "Create Proposal for Nydiah Soto"
select select "25279674"
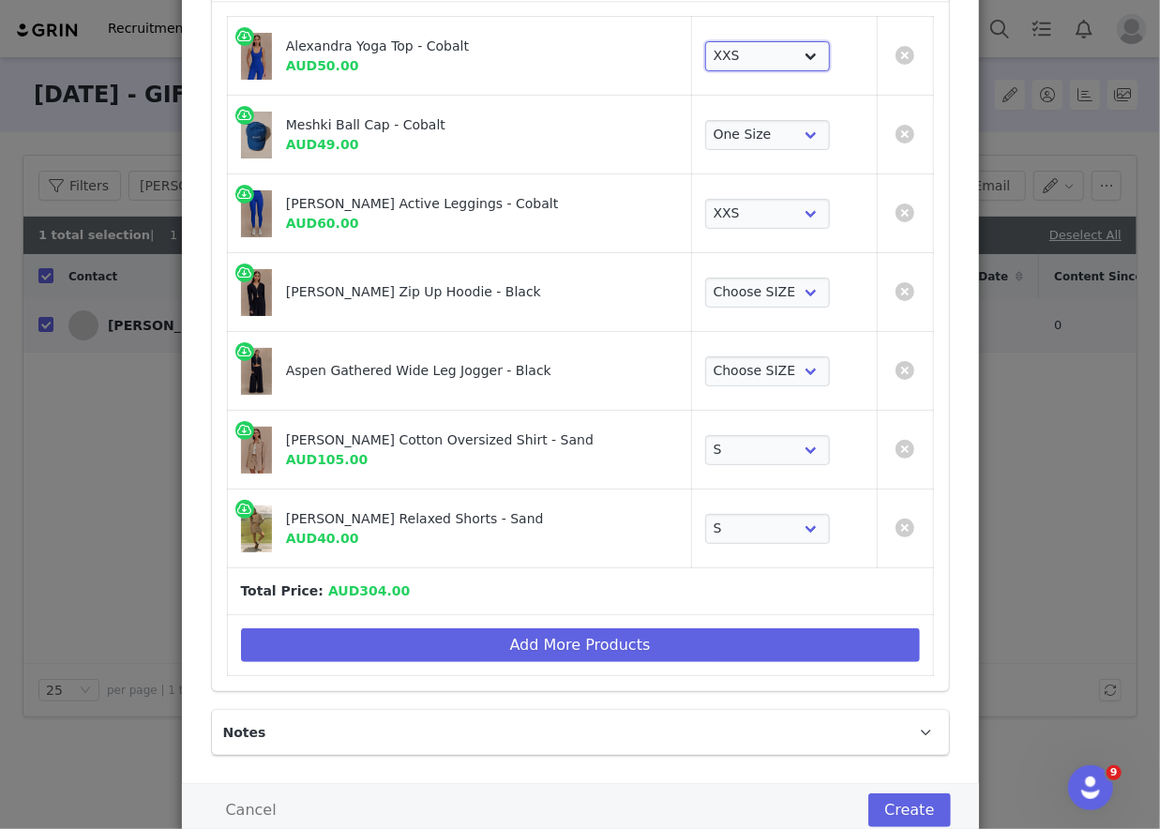
click at [707, 57] on select "Choose SIZE XXS XS S M L XL XXL 3XL" at bounding box center [767, 56] width 125 height 30
select select "26519722"
click at [705, 41] on select "Choose SIZE XXS XS S M L XL XXL 3XL" at bounding box center [767, 56] width 125 height 30
click at [715, 124] on select "Choose SIZE One Size" at bounding box center [767, 135] width 125 height 30
click at [715, 213] on select "Choose SIZE XXS XS S M L XL XXL 3XL" at bounding box center [767, 214] width 125 height 30
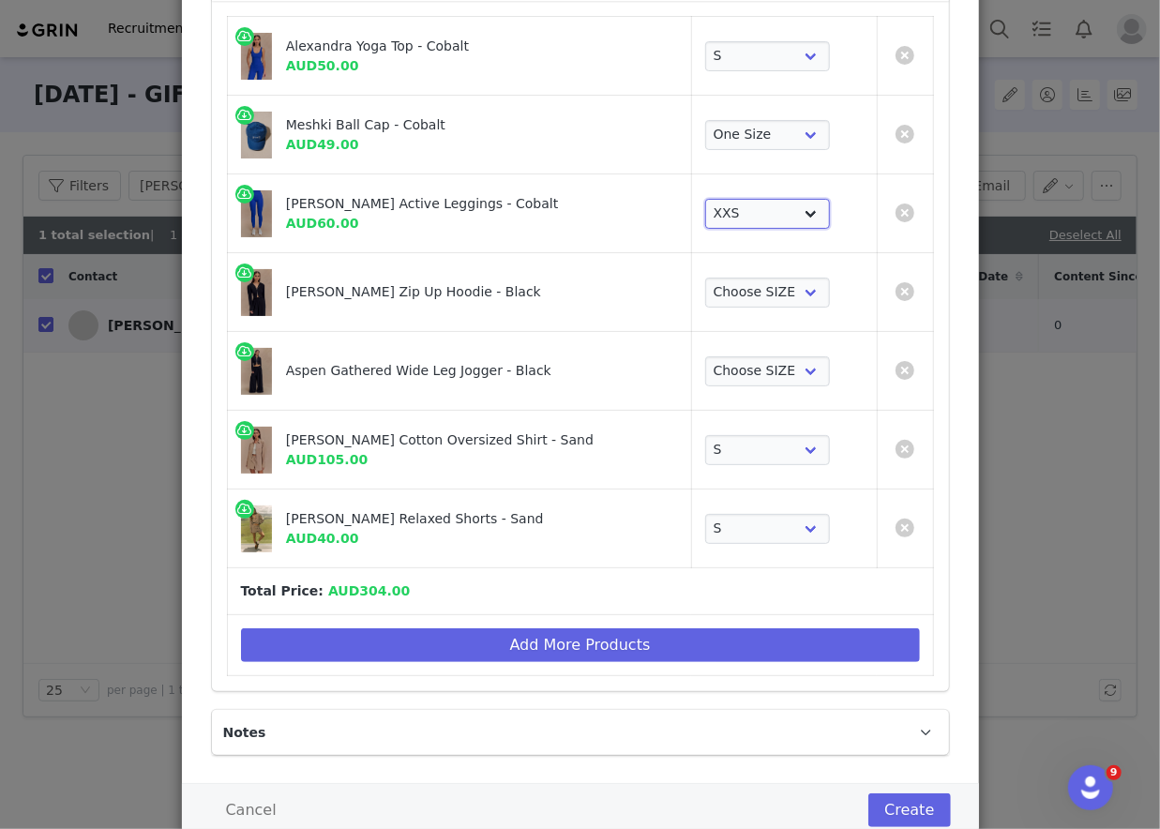
select select "26519686"
click at [705, 199] on select "Choose SIZE XXS XS S M L XL XXL 3XL" at bounding box center [767, 214] width 125 height 30
click at [717, 292] on select "Choose SIZE XXS XS S M L XL XXL 3XL" at bounding box center [767, 293] width 125 height 30
select select "26303729"
click at [705, 278] on select "Choose SIZE XXS XS S M L XL XXL 3XL" at bounding box center [767, 293] width 125 height 30
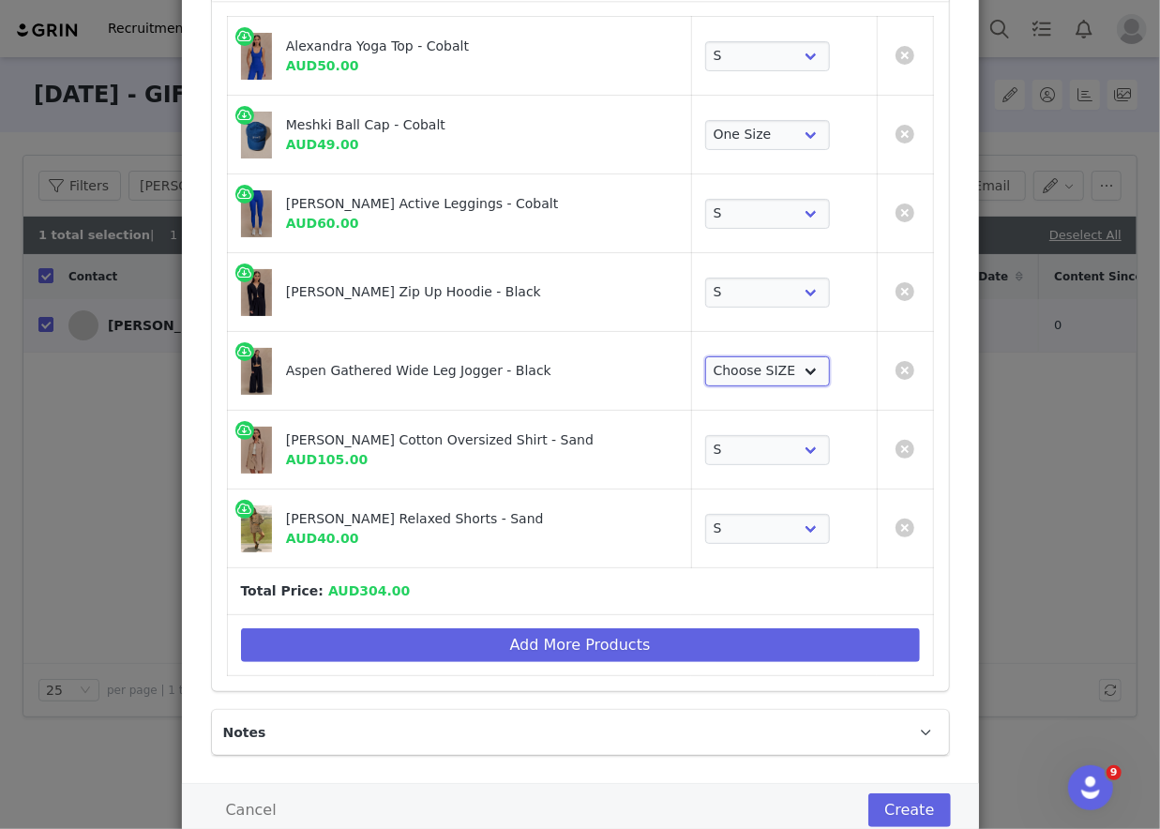
drag, startPoint x: 716, startPoint y: 289, endPoint x: 719, endPoint y: 371, distance: 82.6
click at [719, 371] on select "Choose SIZE XXS XS S M L XL XXL 3XL" at bounding box center [767, 371] width 125 height 30
select select "26303737"
click at [705, 356] on select "Choose SIZE XXS XS S M L XL XXL 3XL" at bounding box center [767, 371] width 125 height 30
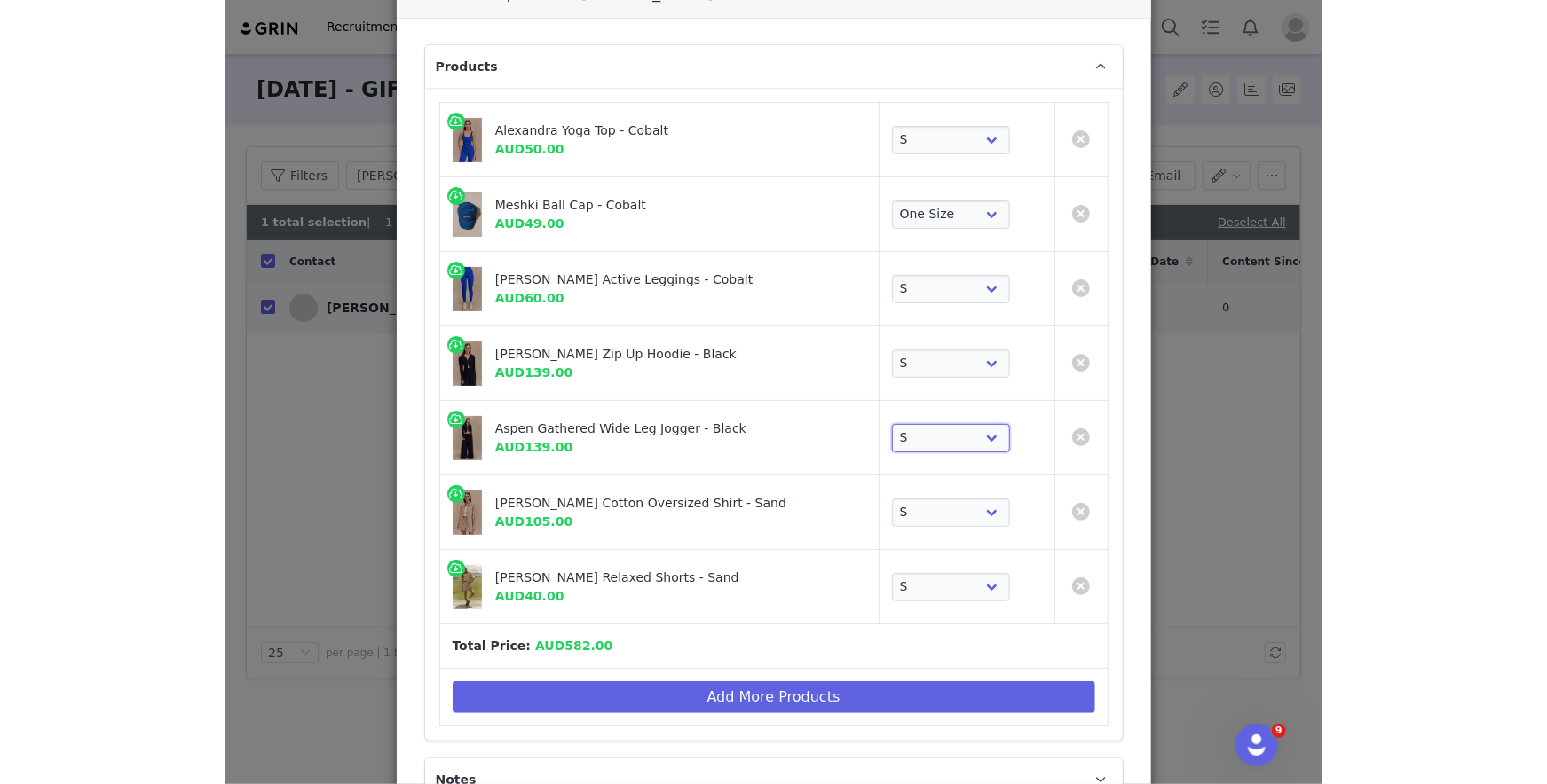
scroll to position [253, 0]
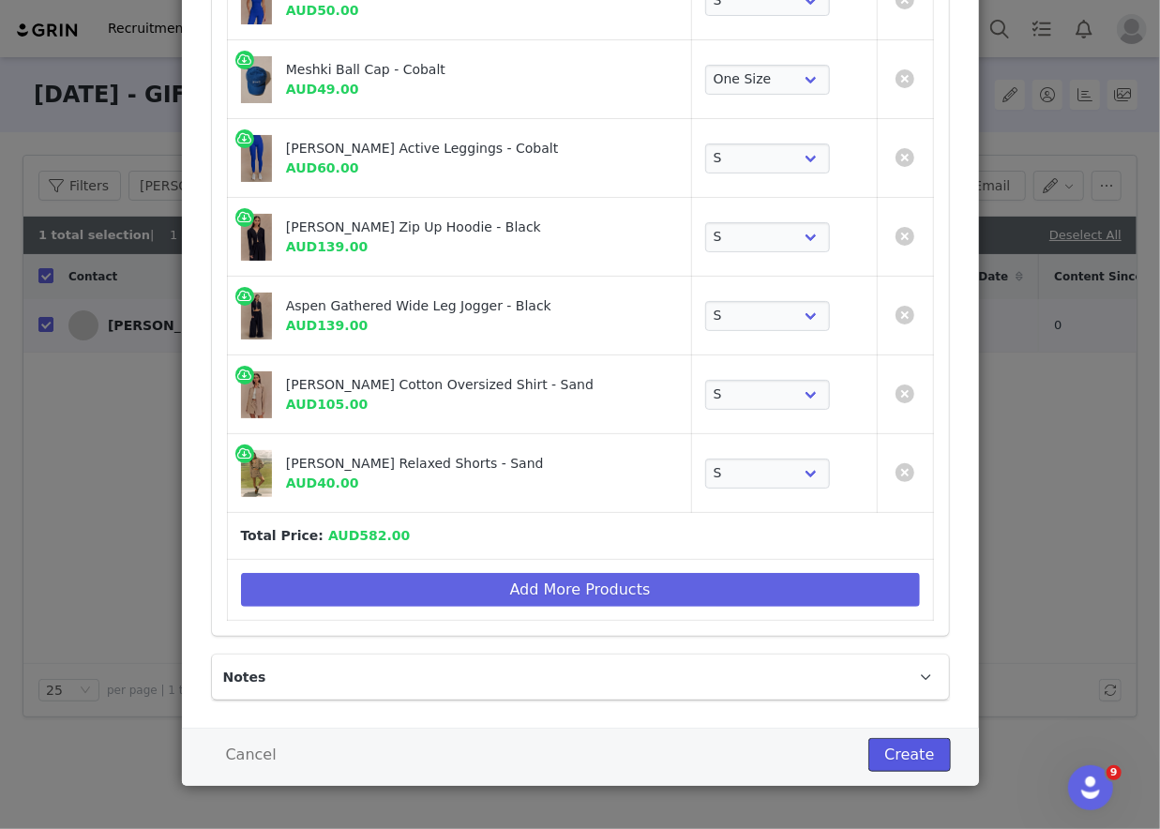
click at [900, 758] on button "Create" at bounding box center [909, 755] width 82 height 34
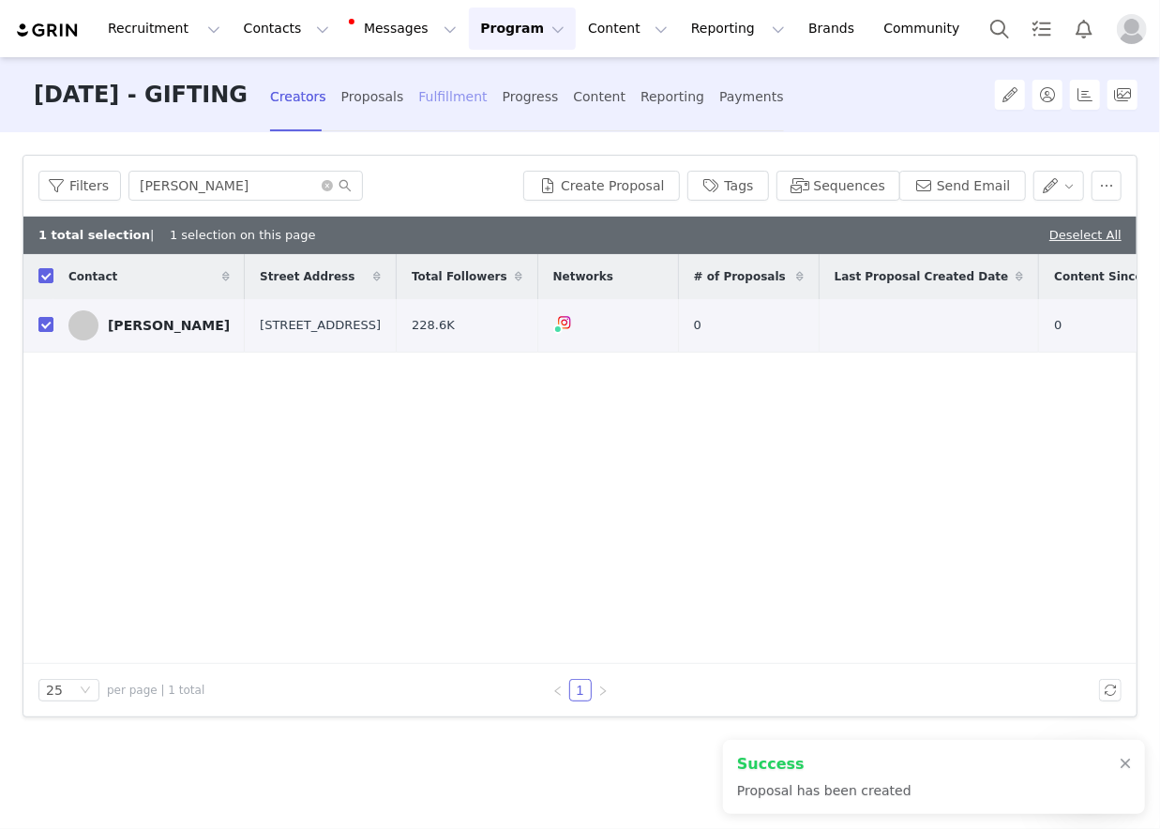
click at [442, 98] on div "Fulfillment" at bounding box center [452, 97] width 68 height 50
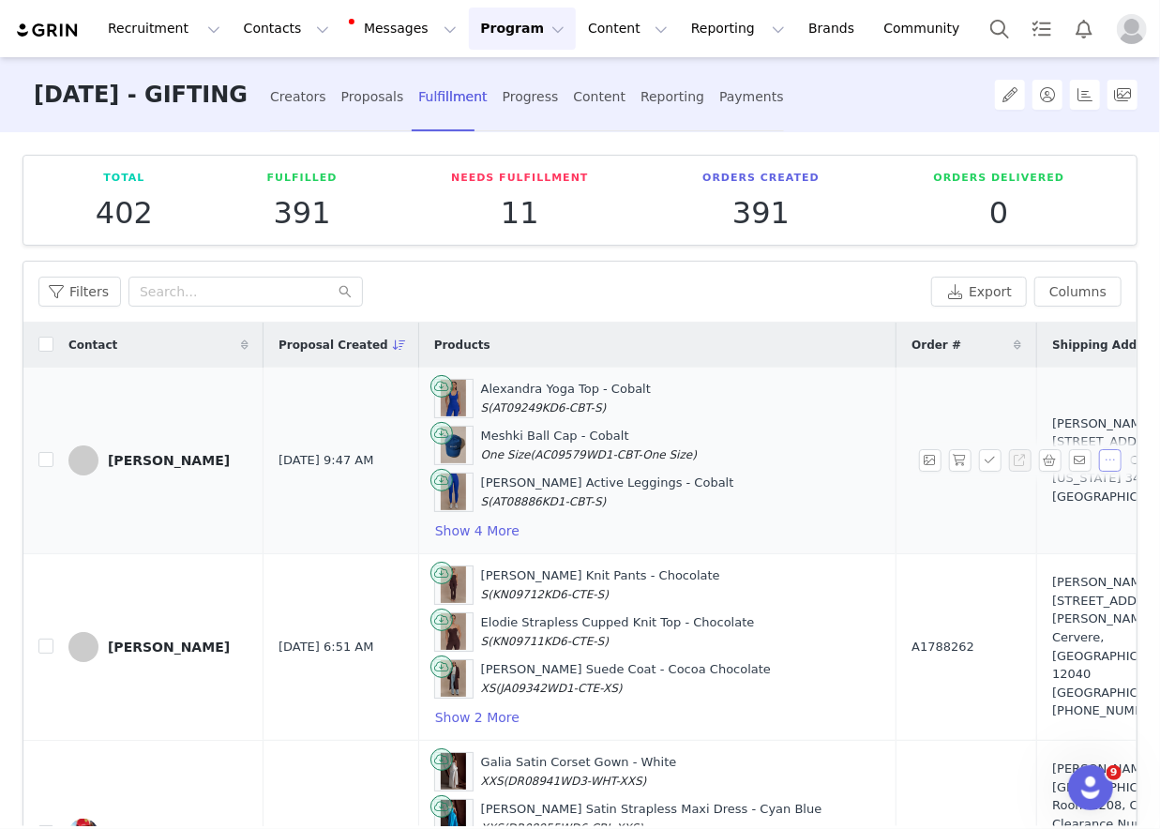
click at [1112, 457] on button "button" at bounding box center [1110, 460] width 23 height 23
click at [1055, 553] on span "Mark as Unfulfilled" at bounding box center [1045, 551] width 122 height 21
click at [1072, 520] on span "Delete Shopify Order" at bounding box center [1053, 521] width 138 height 21
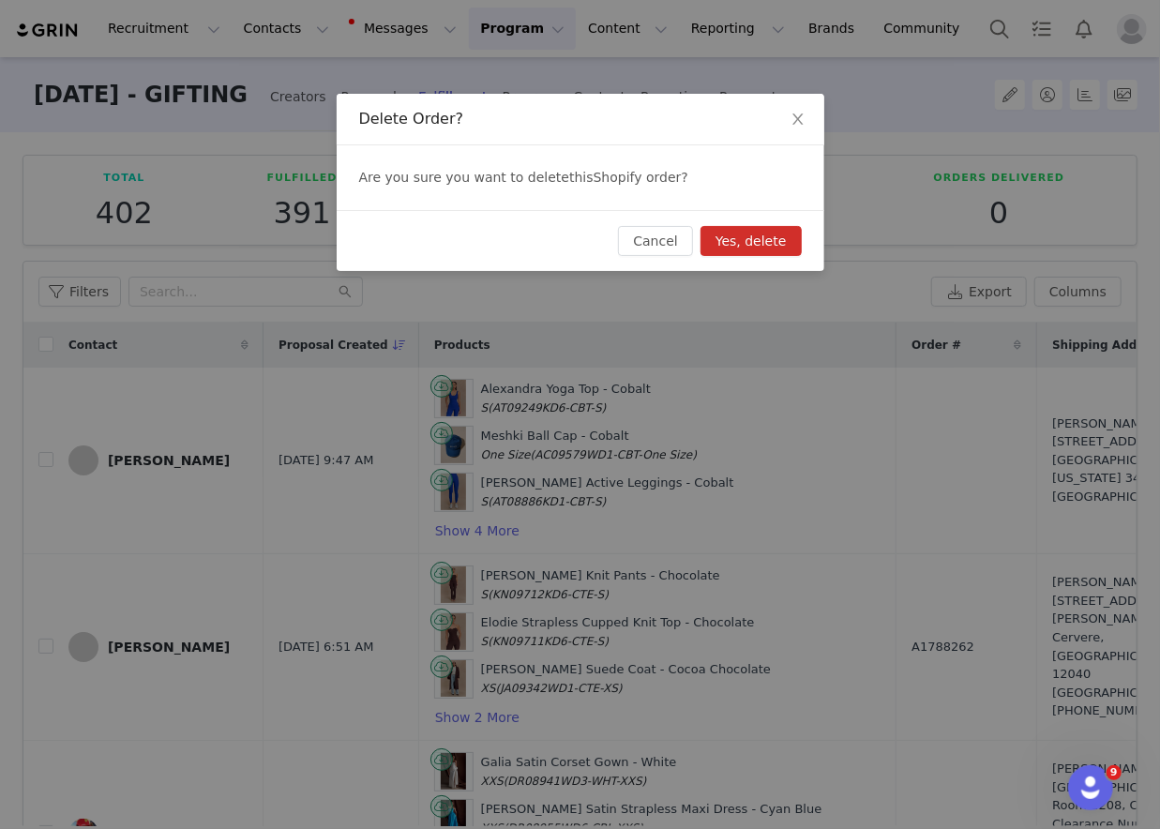
click at [777, 239] on button "Yes, delete" at bounding box center [751, 241] width 101 height 30
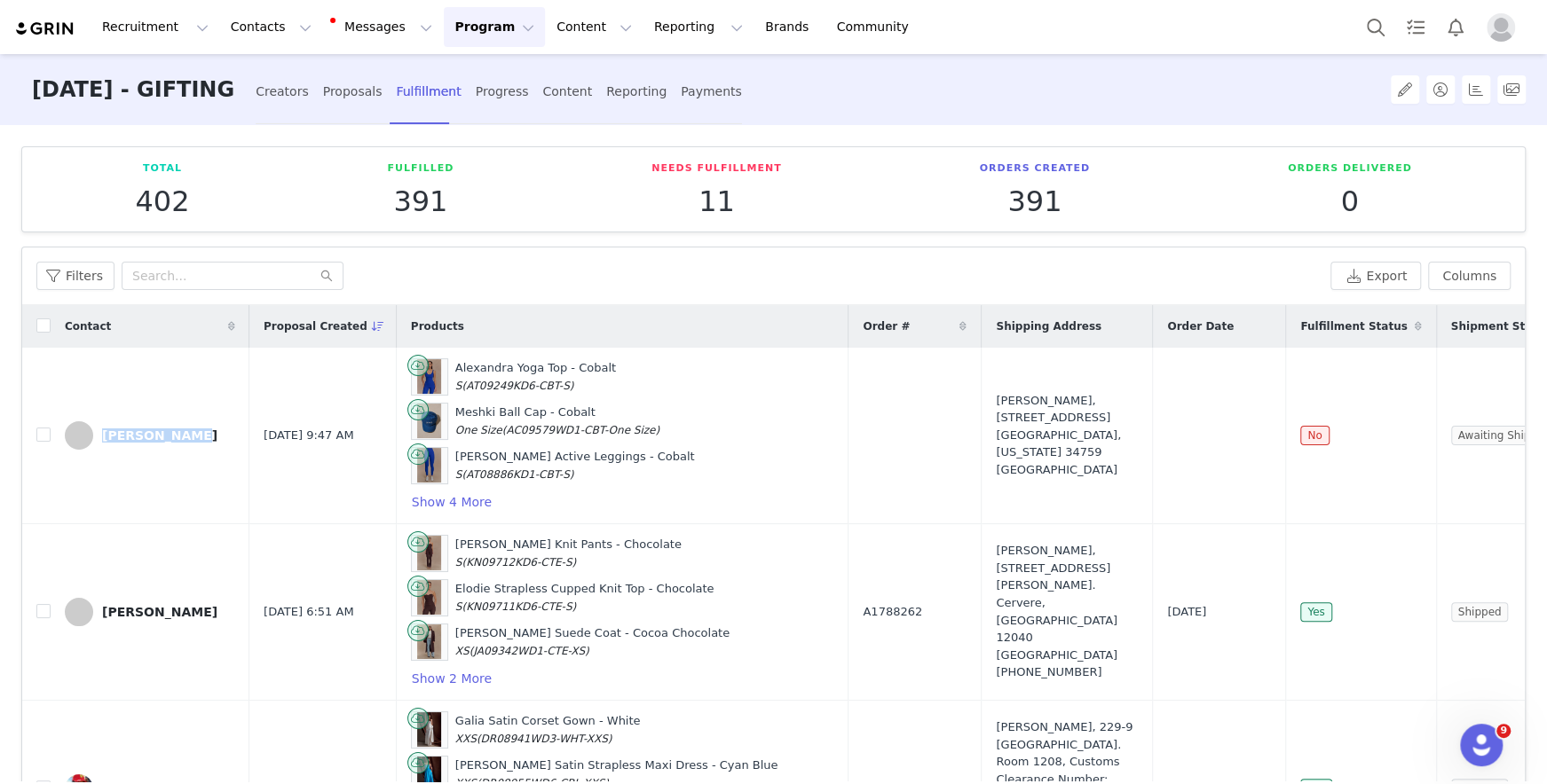
click at [490, 27] on button "Program Program" at bounding box center [494, 27] width 101 height 40
click at [496, 107] on div "Campaigns" at bounding box center [486, 112] width 119 height 19
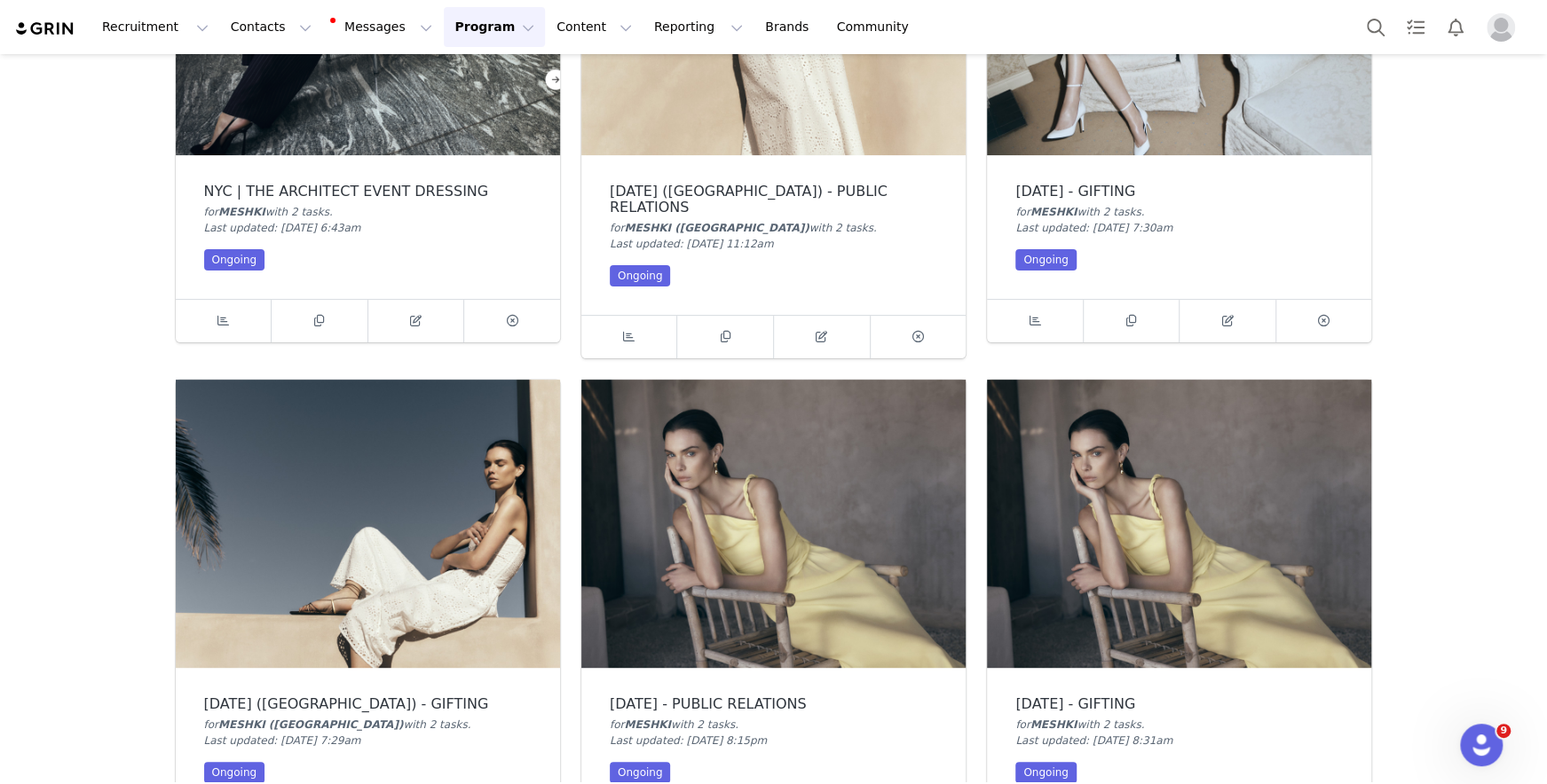
scroll to position [274, 0]
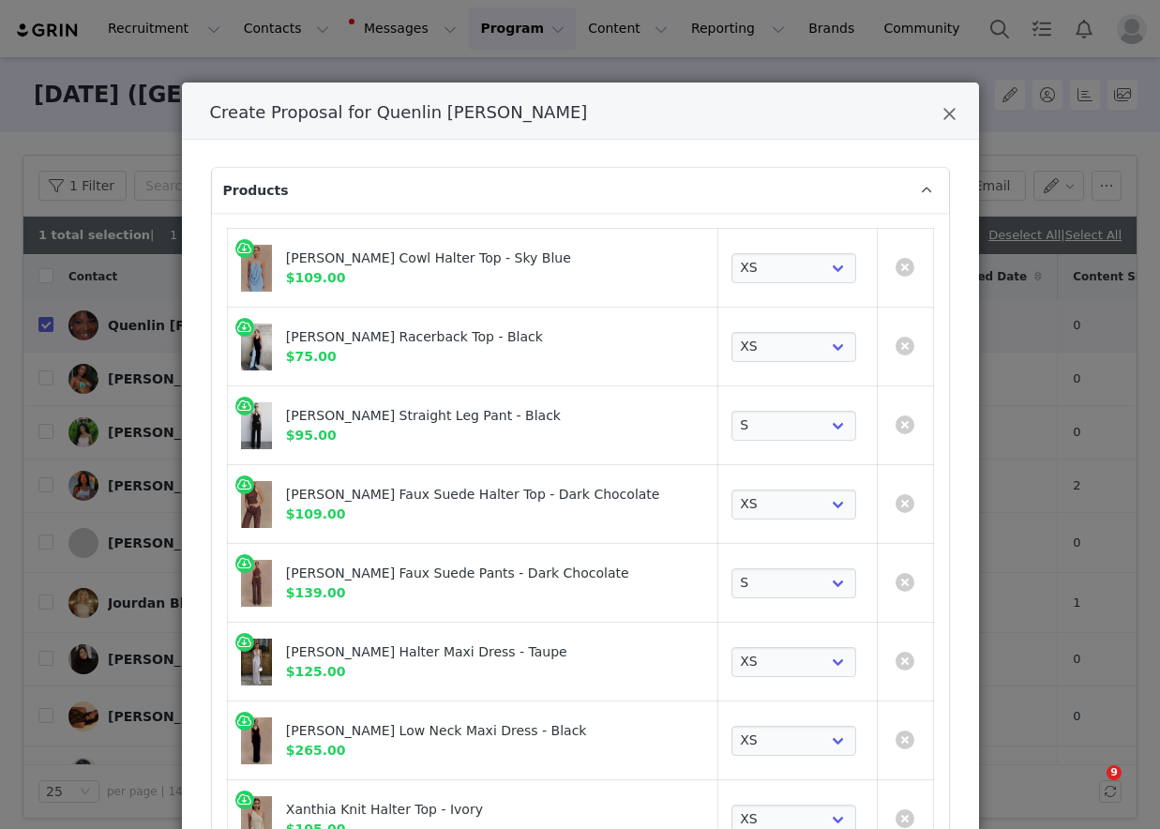
select select "27721068"
select select "28143771"
select select "28014254"
select select "28015410"
select select "28015457"
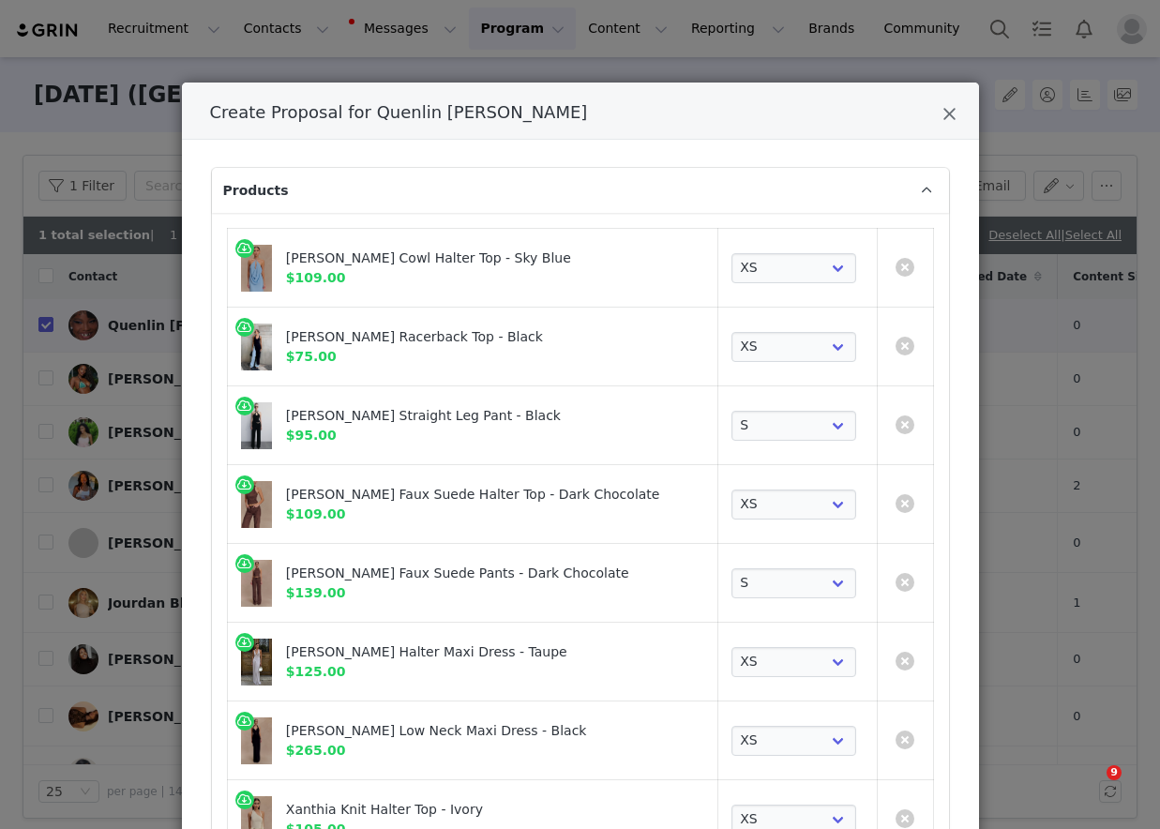
select select "28302252"
select select "28306763"
select select "28306735"
select select "28306752"
select select "28071221"
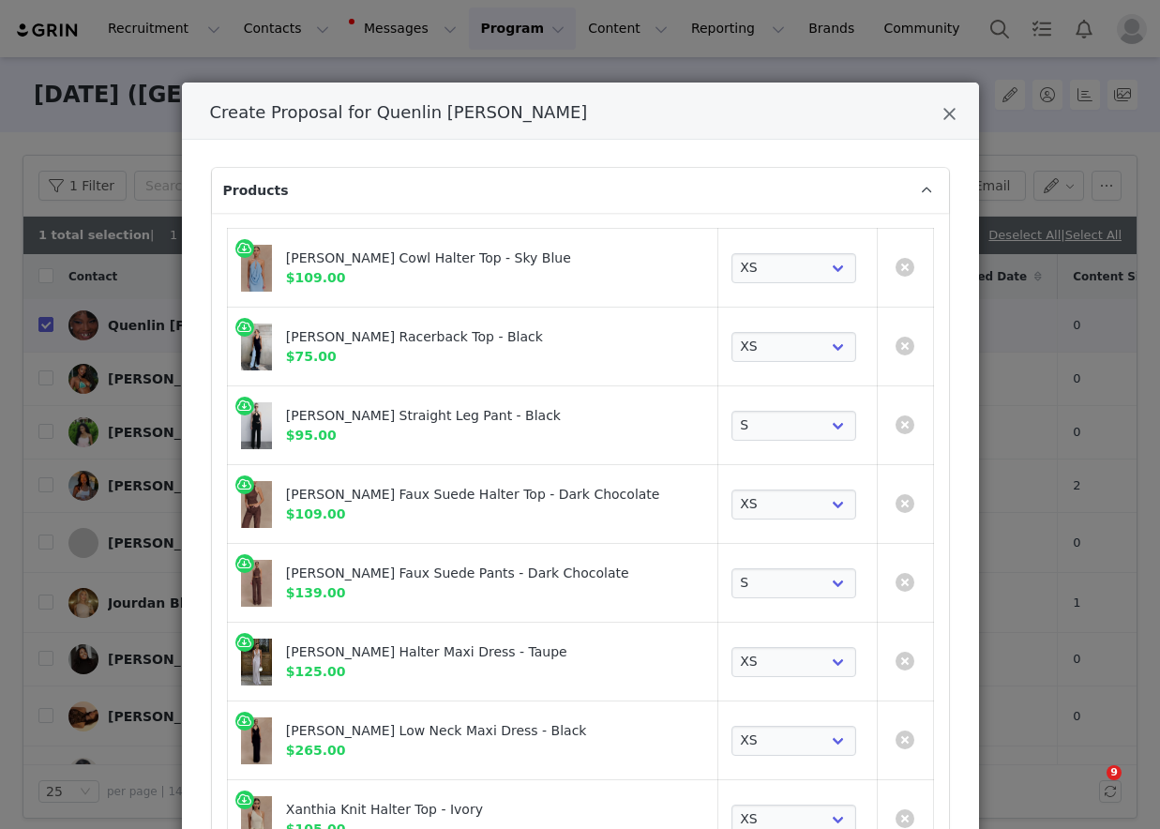
select select "28052041"
select select "27556434"
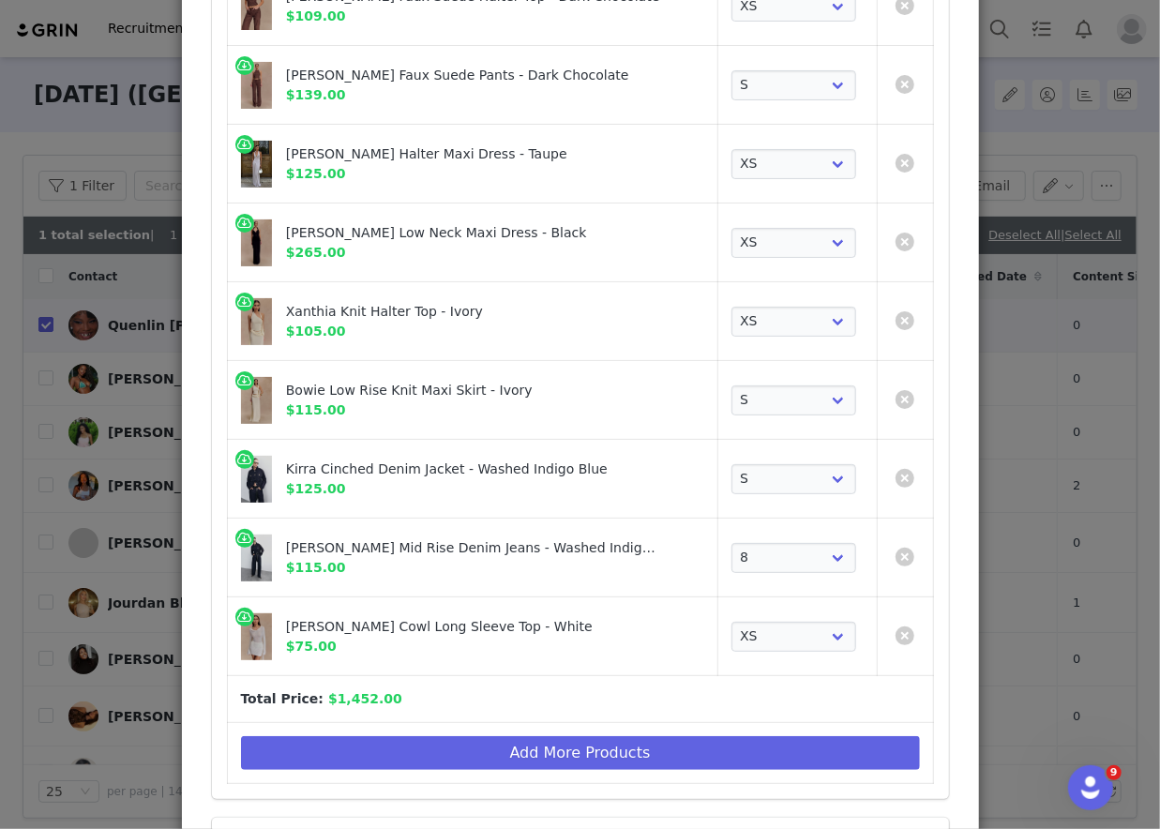
scroll to position [578, 0]
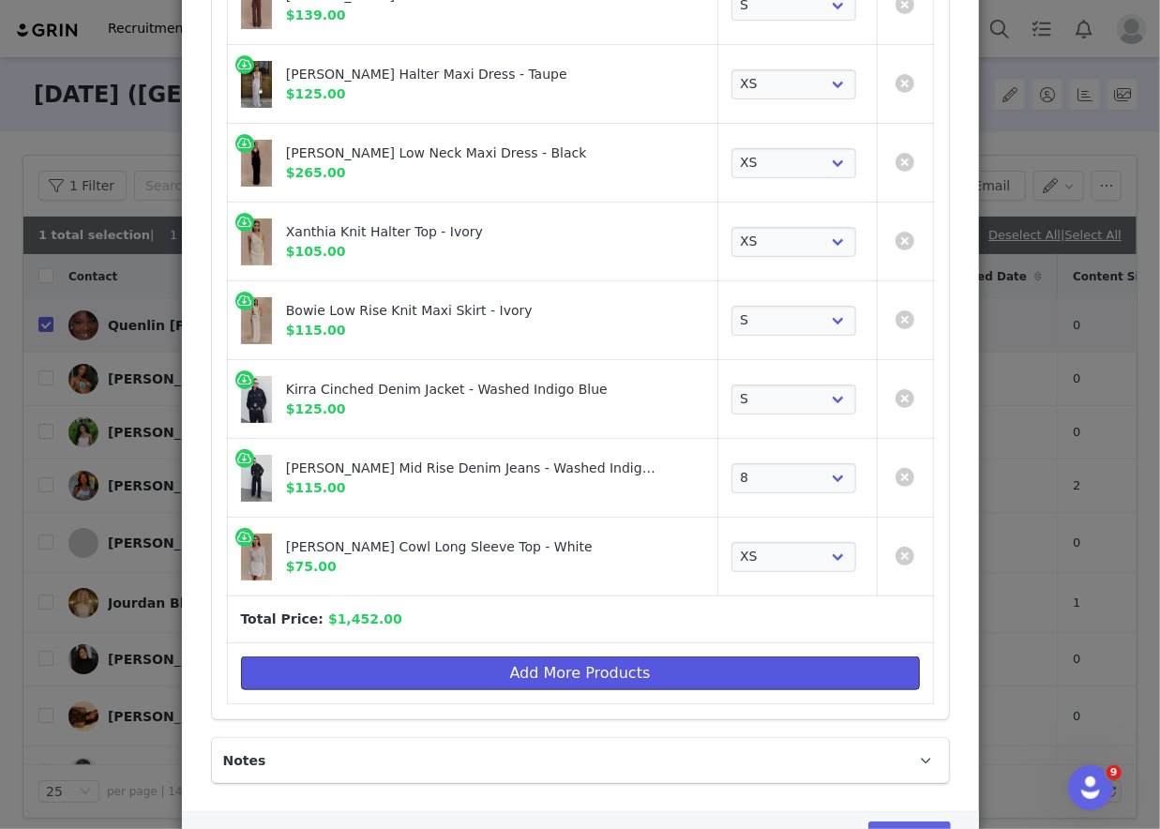
click at [403, 666] on button "Add More Products" at bounding box center [580, 673] width 679 height 34
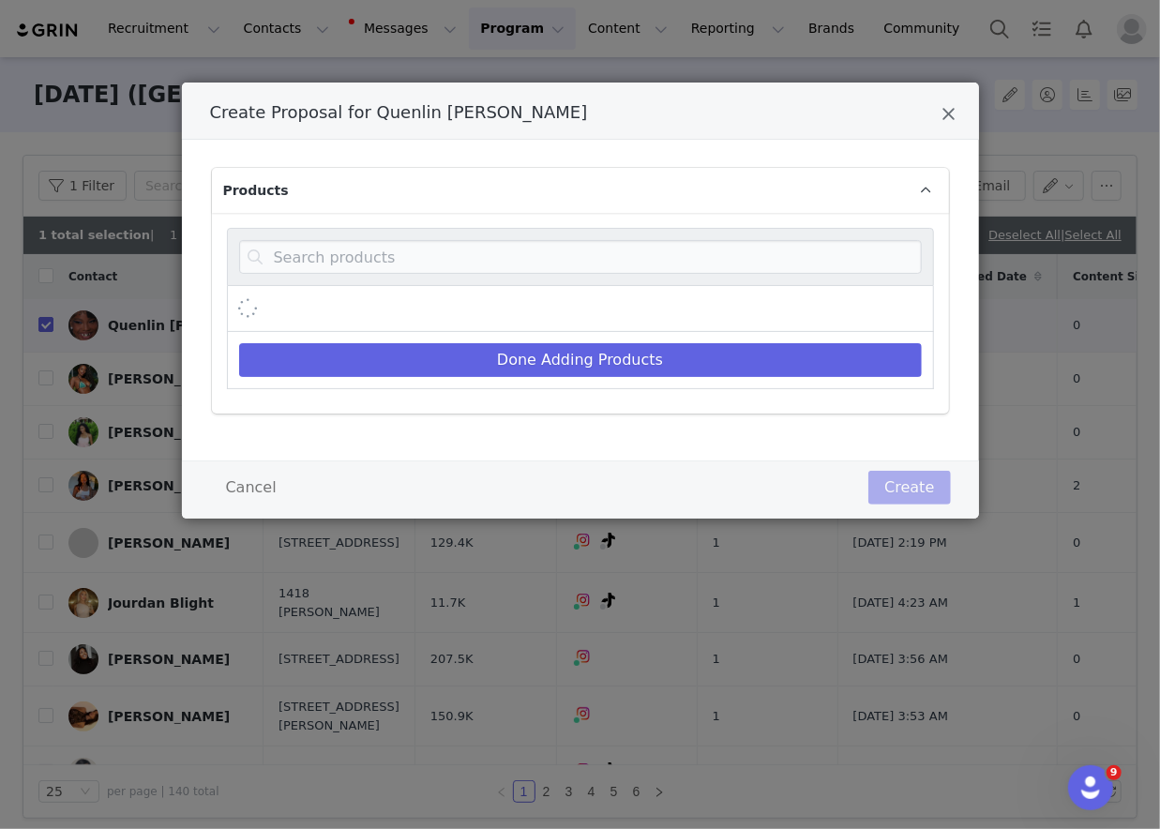
scroll to position [0, 0]
click at [486, 260] on input "Create Proposal for Quenlin Blackwell" at bounding box center [580, 257] width 683 height 34
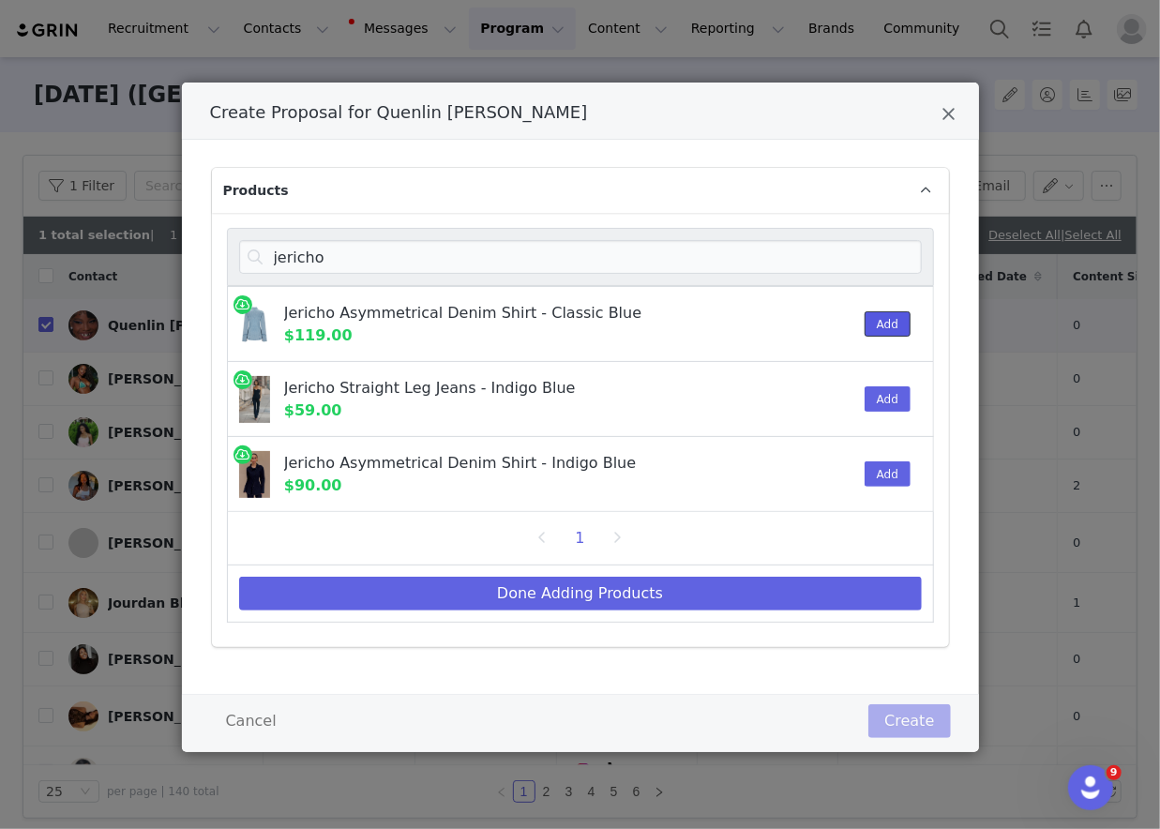
click at [882, 328] on button "Add" at bounding box center [888, 323] width 46 height 25
click at [824, 257] on input "jericho" at bounding box center [580, 257] width 683 height 34
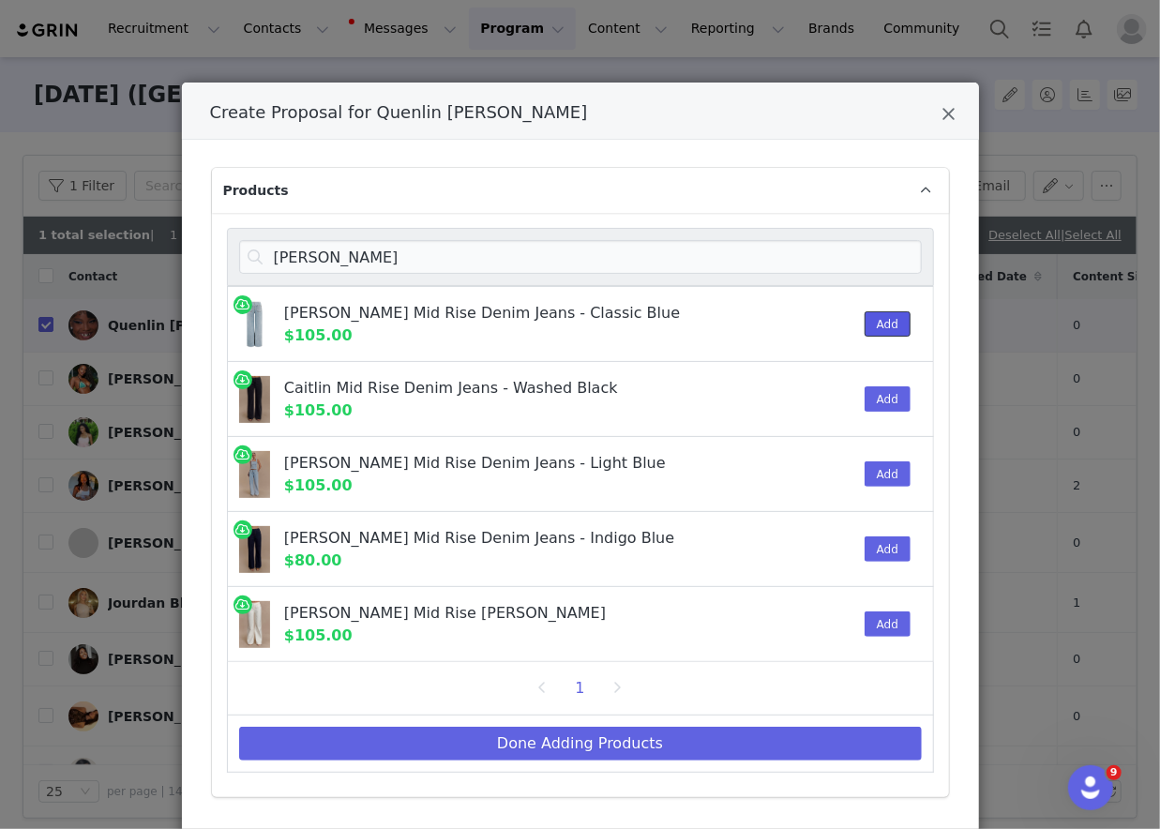
click at [887, 330] on button "Add" at bounding box center [888, 323] width 46 height 25
click at [841, 264] on input "caitlin" at bounding box center [580, 257] width 683 height 34
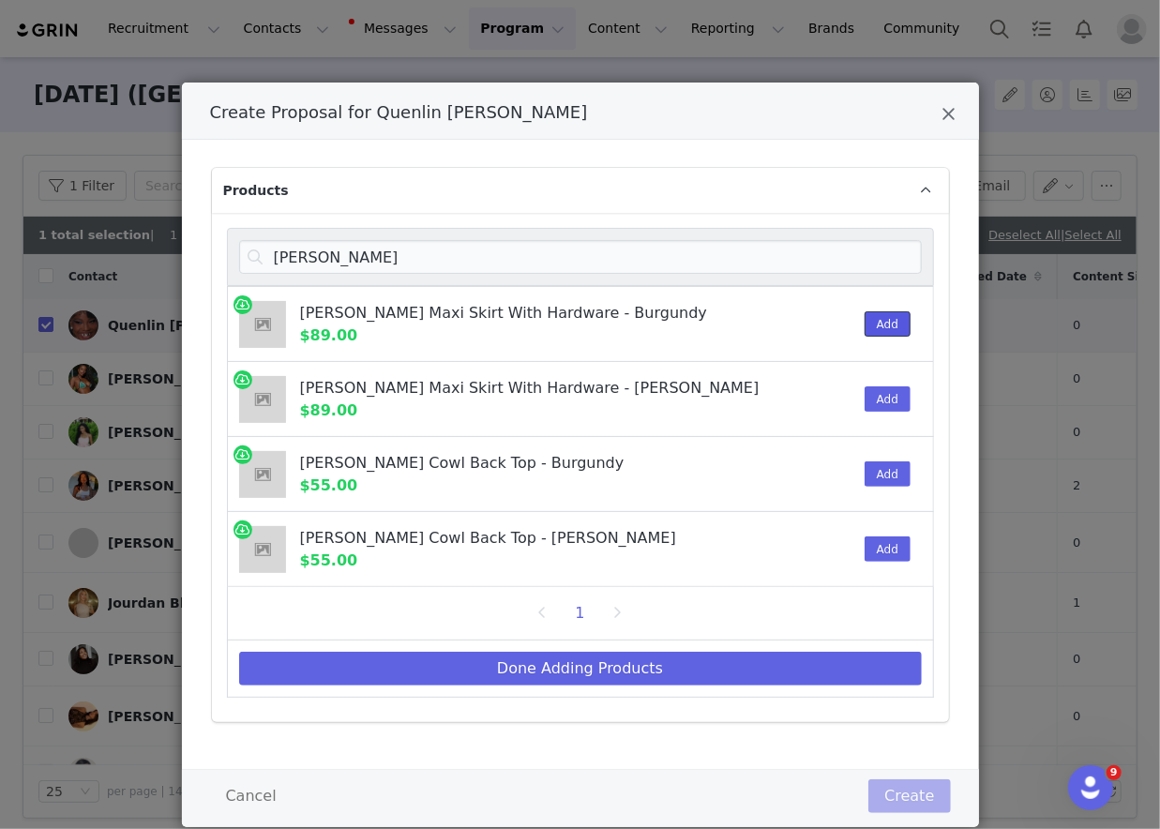
click at [880, 323] on button "Add" at bounding box center [888, 323] width 46 height 25
click at [881, 466] on button "Add" at bounding box center [888, 473] width 46 height 25
click at [746, 260] on input "bridget" at bounding box center [580, 257] width 683 height 34
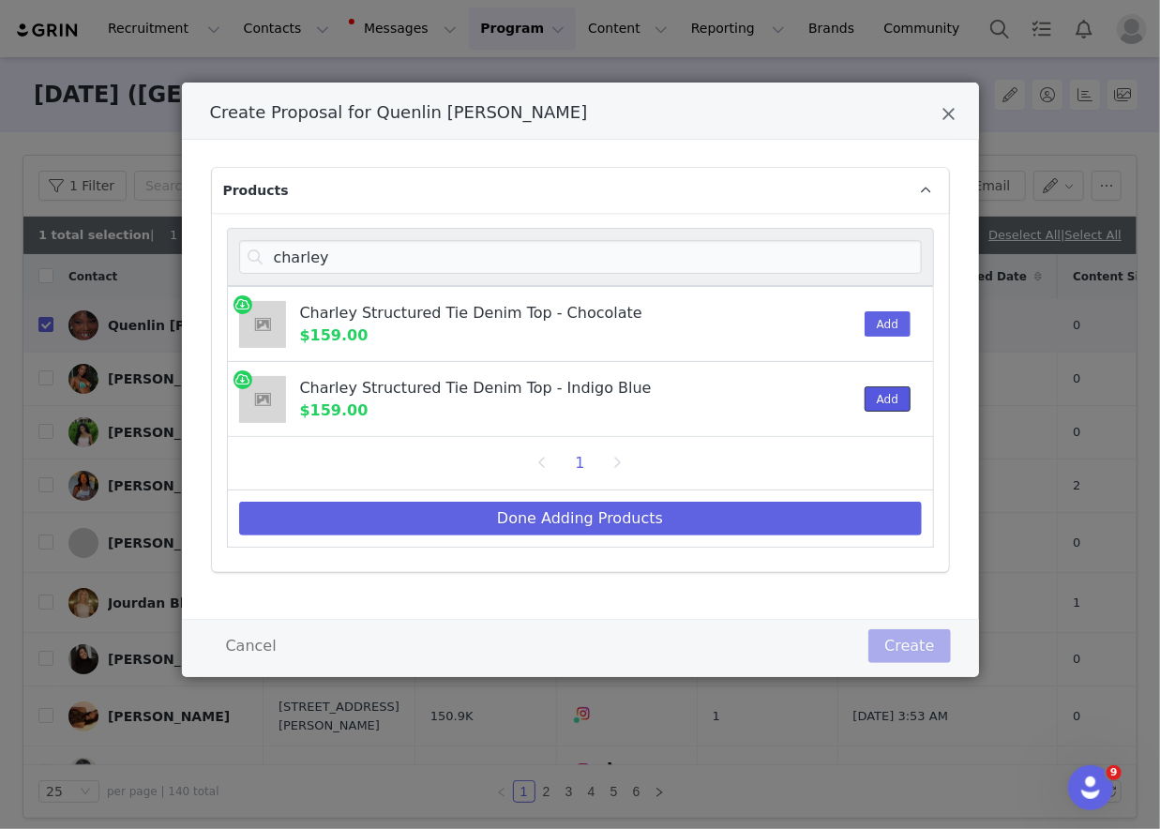
click at [867, 398] on button "Add" at bounding box center [888, 398] width 46 height 25
click at [732, 258] on input "charley" at bounding box center [580, 257] width 683 height 34
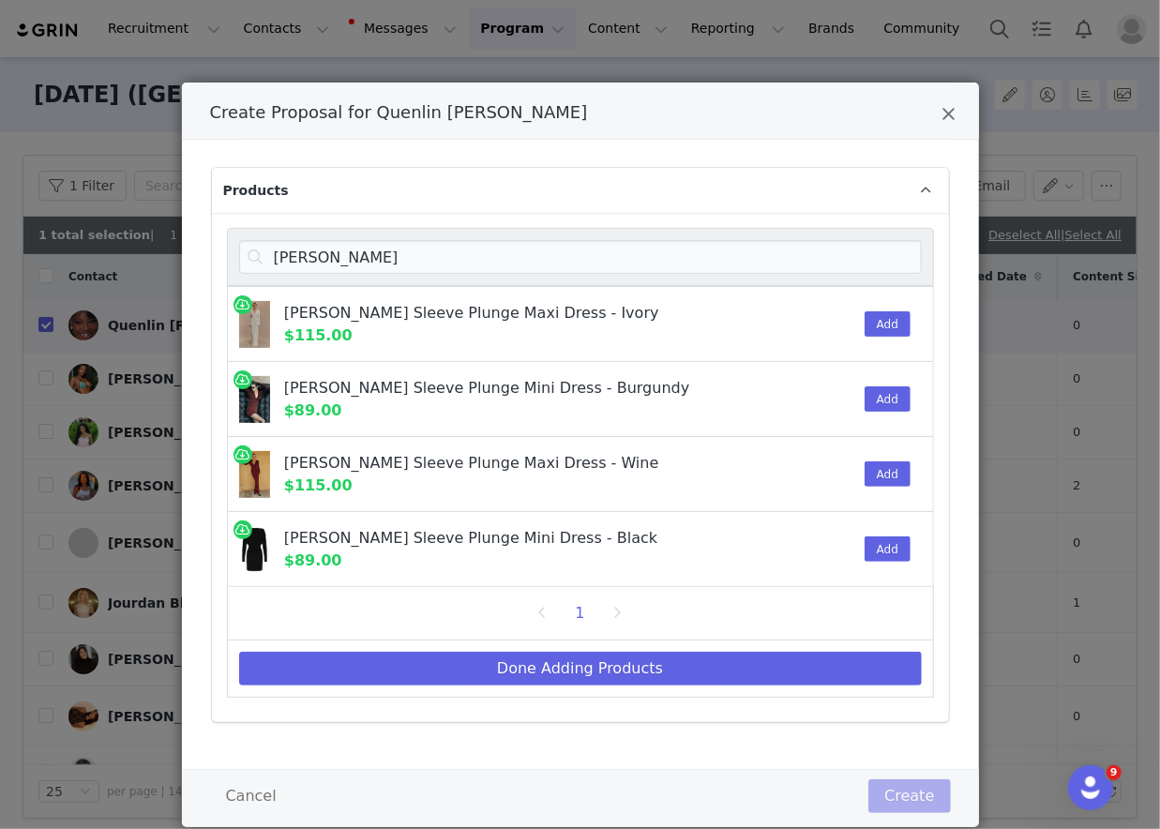
click at [881, 532] on div "Add" at bounding box center [881, 549] width 57 height 74
click at [881, 555] on button "Add" at bounding box center [888, 548] width 46 height 25
click at [703, 264] on input "hayden" at bounding box center [580, 257] width 683 height 34
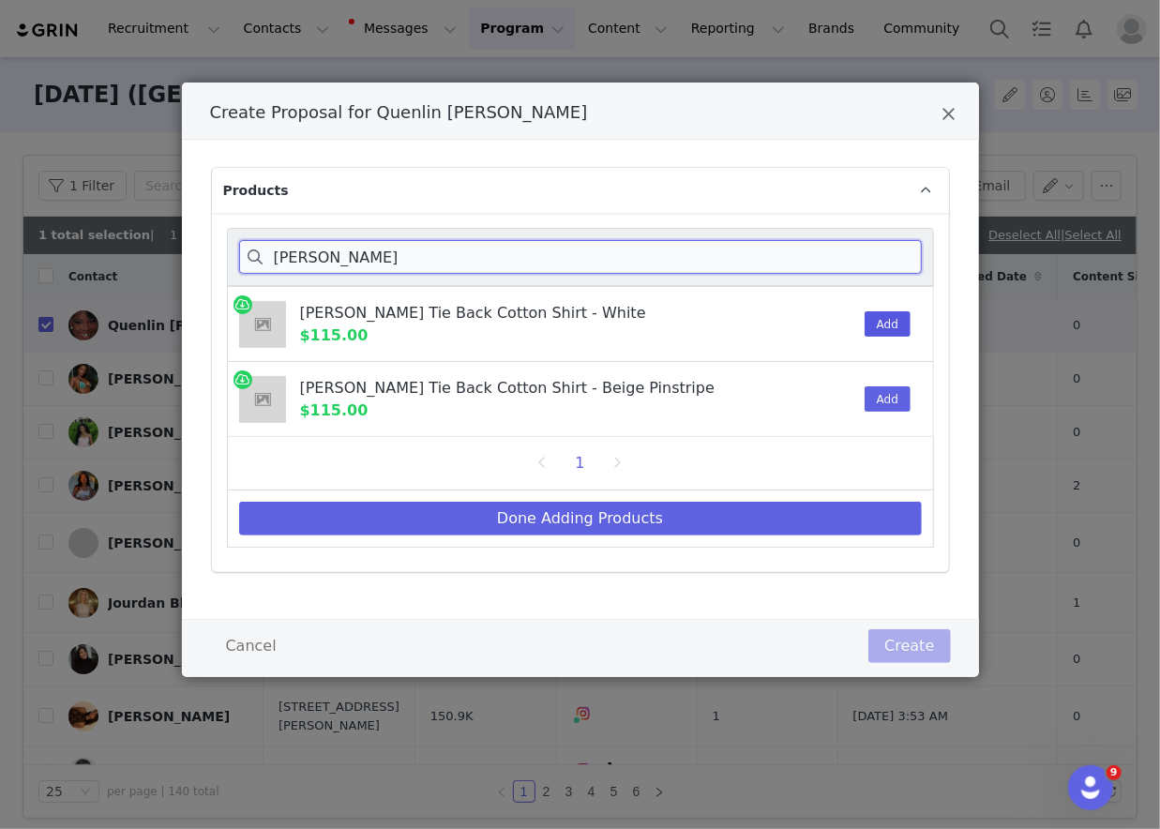
type input "millie"
click at [882, 324] on button "Add" at bounding box center [888, 323] width 46 height 25
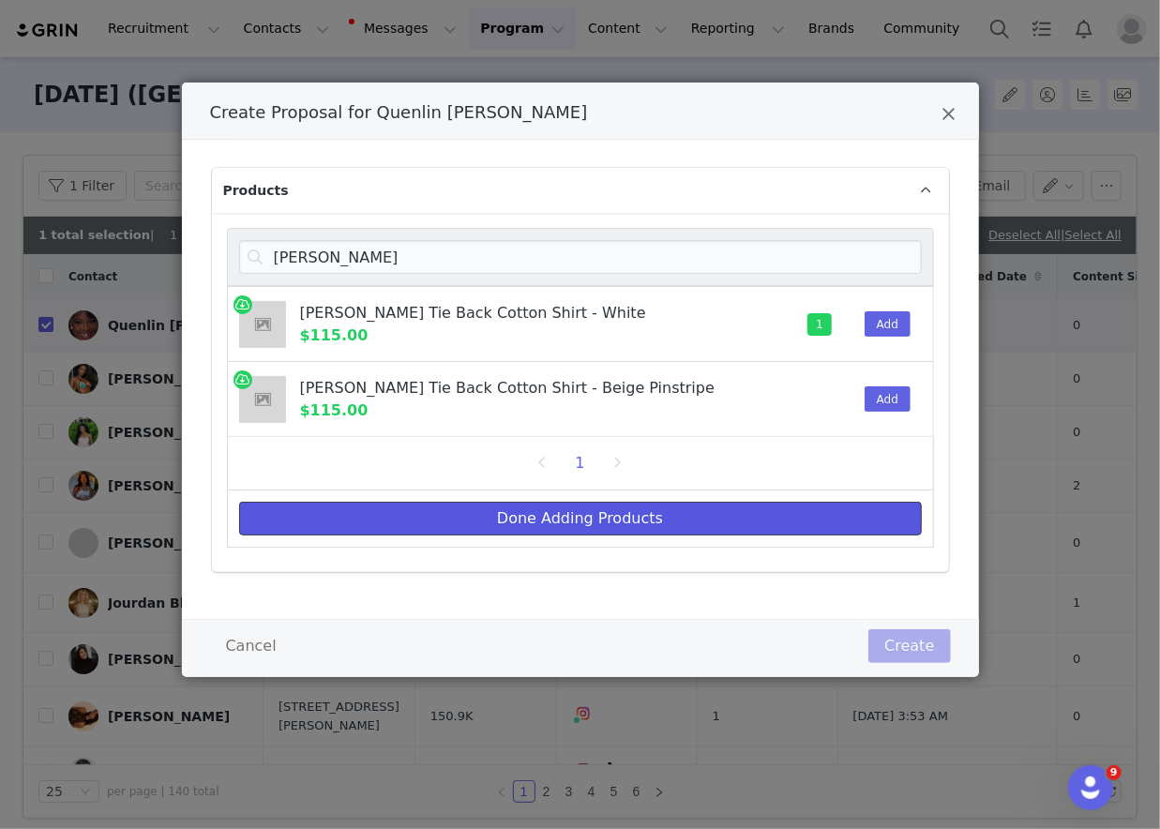
click at [716, 516] on button "Done Adding Products" at bounding box center [580, 519] width 683 height 34
select select "27721068"
select select "28143771"
select select "28014254"
select select "28015410"
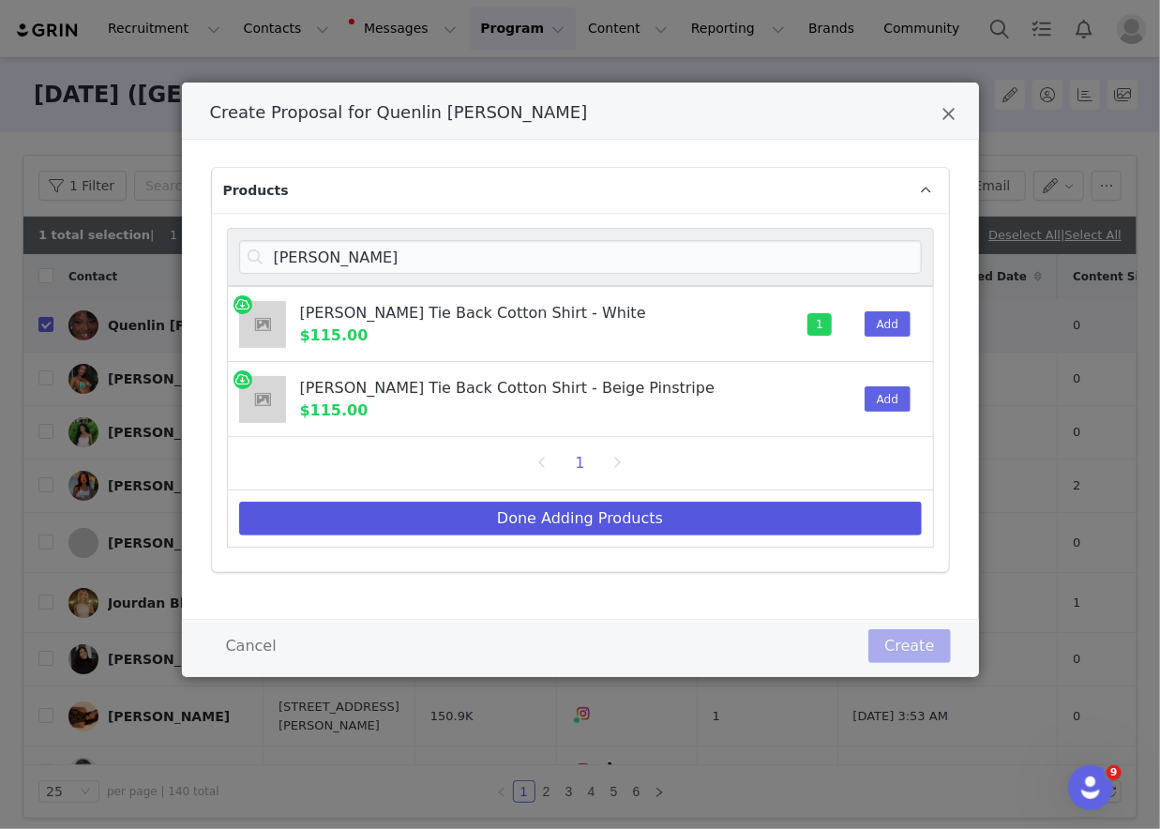
select select "28015457"
select select "28302252"
select select "28306763"
select select "28306735"
select select "28306752"
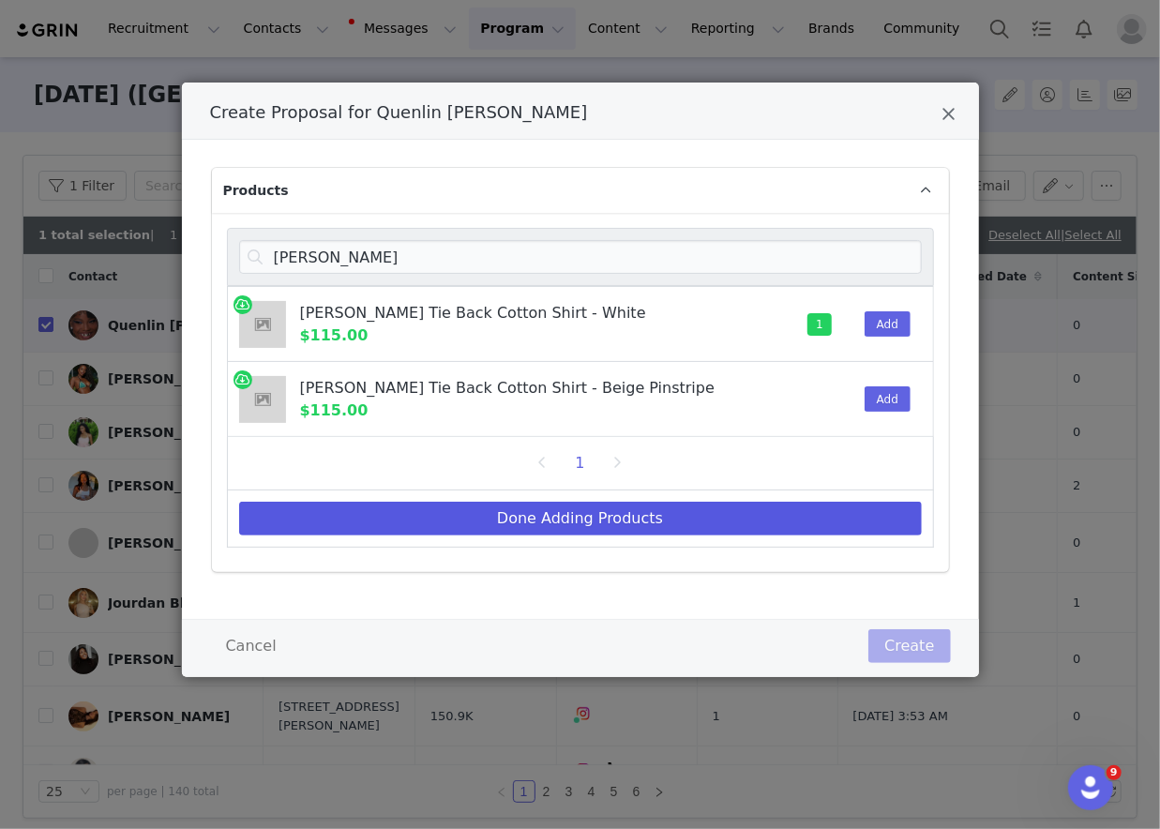
select select "28071221"
select select "28052041"
select select "27556434"
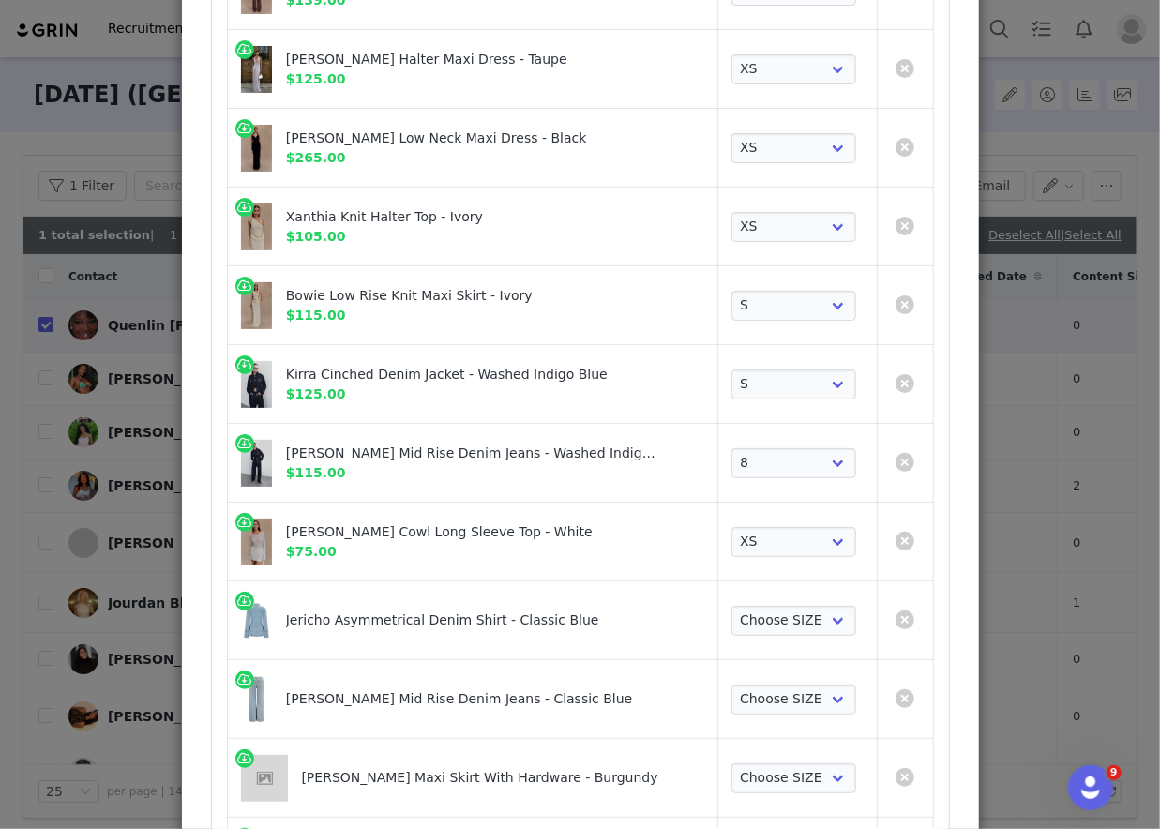
scroll to position [981, 0]
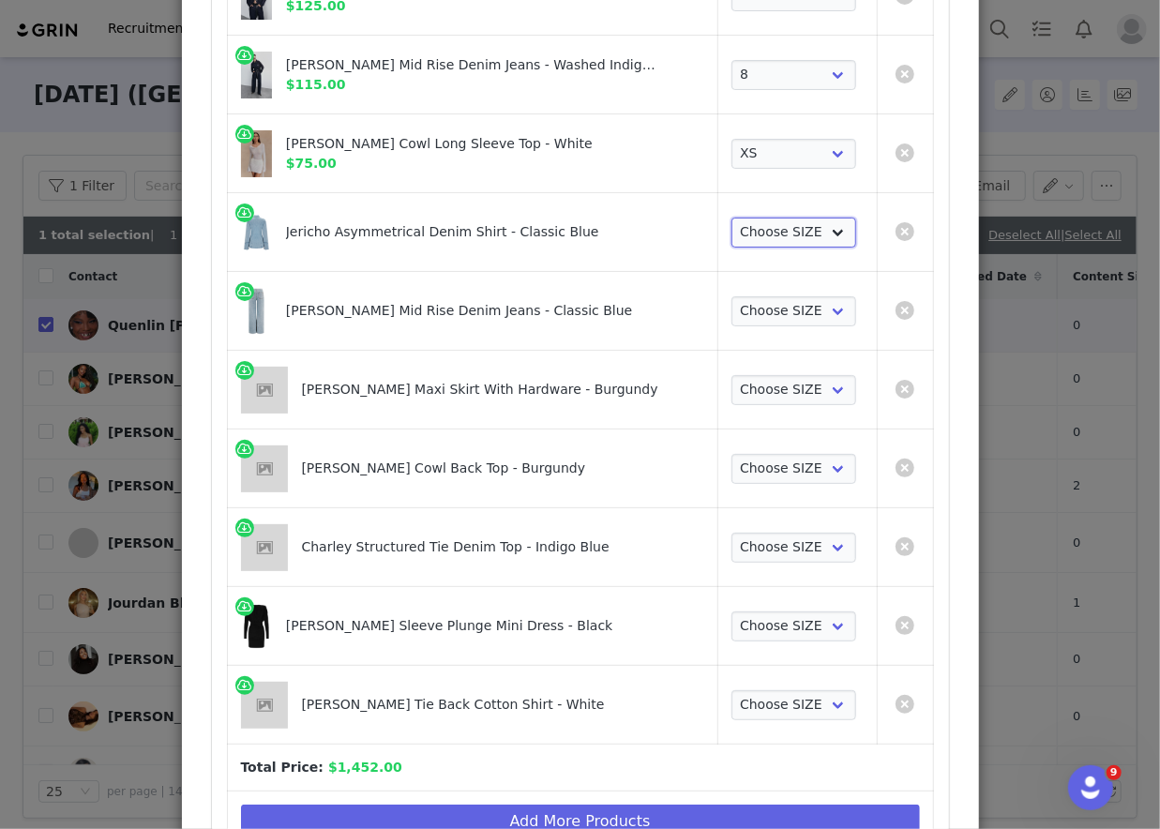
click at [774, 230] on select "Choose SIZE XXS XS S M L XL XXL 3XL" at bounding box center [793, 233] width 125 height 30
select select "27733302"
click at [731, 218] on select "Choose SIZE XXS XS S M L XL XXL 3XL" at bounding box center [793, 233] width 125 height 30
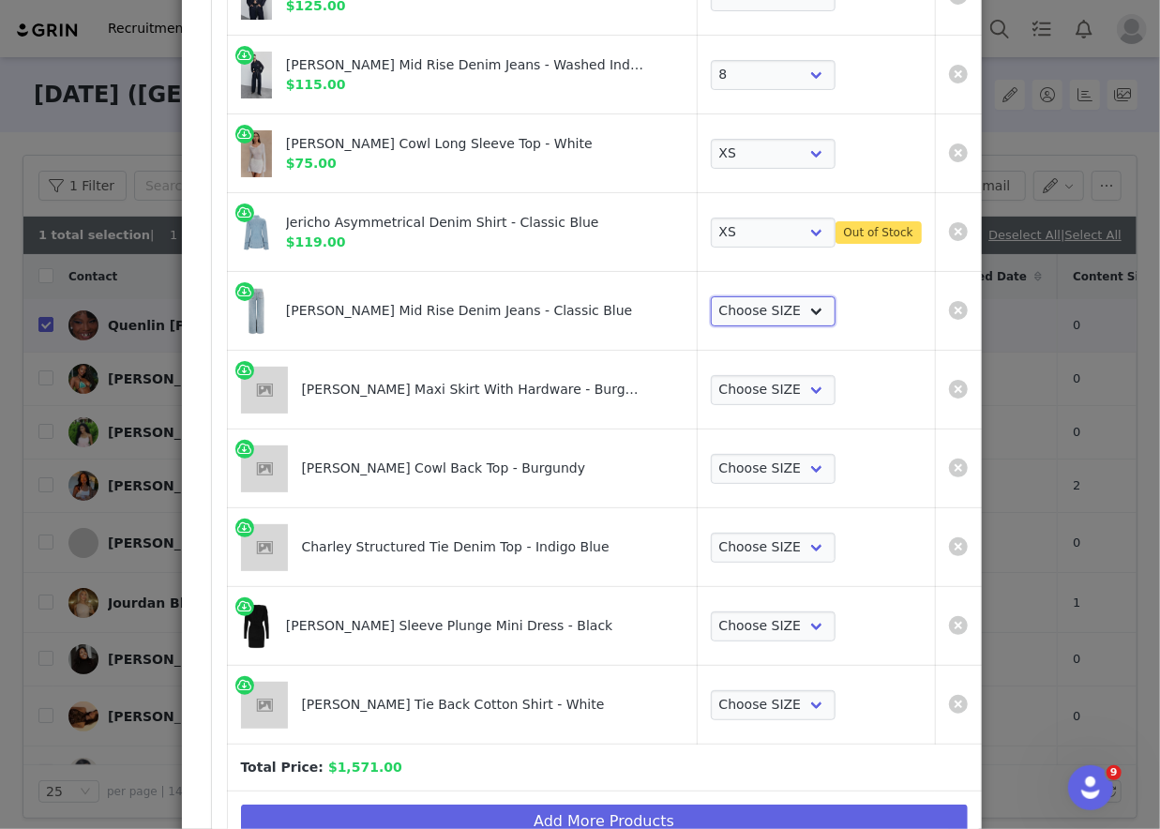
click at [771, 303] on select "Choose SIZE 22 23 24 25 26 27 28 29 30 31 32 33 34 35 36" at bounding box center [773, 311] width 125 height 30
click at [711, 296] on select "Choose SIZE 22 23 24 25 26 27 28 29 30 31 32 33 34 35 36" at bounding box center [773, 311] width 125 height 30
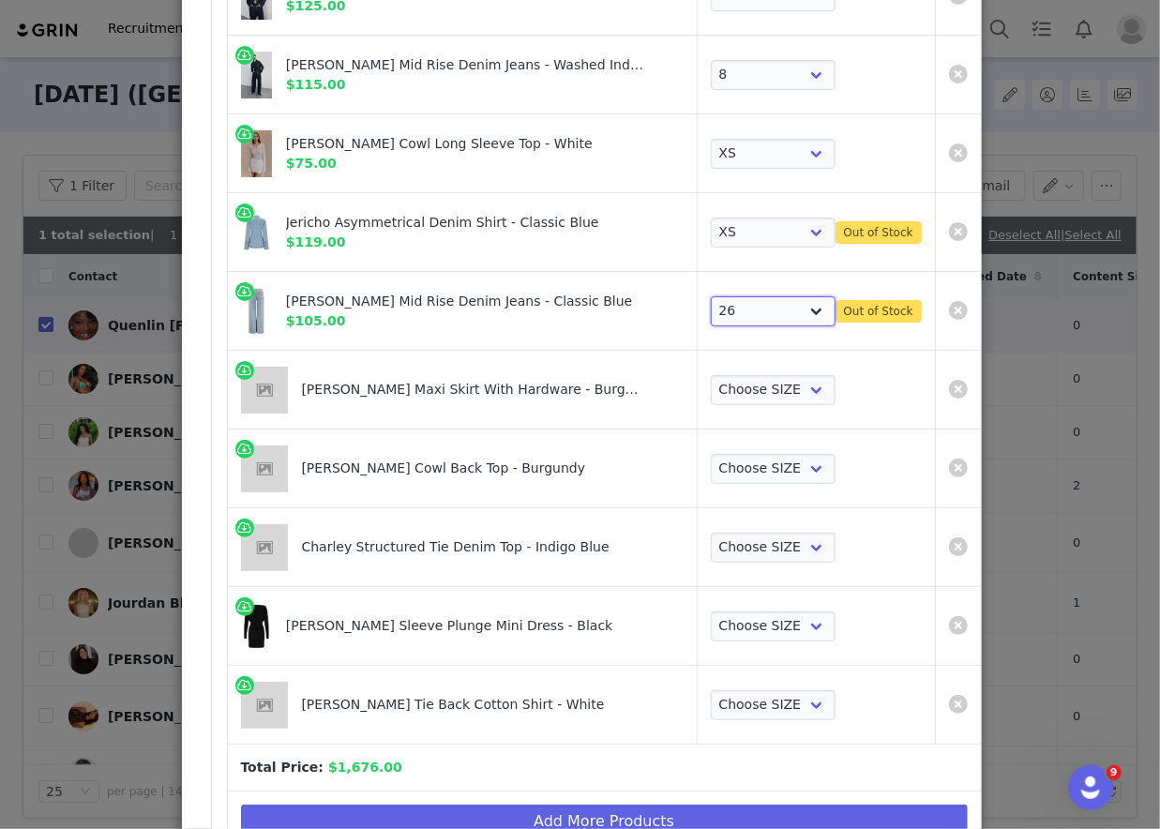
click at [731, 296] on select "Choose SIZE 22 23 24 25 26 27 28 29 30 31 32 33 34 35 36" at bounding box center [773, 311] width 125 height 30
click at [711, 296] on select "Choose SIZE 22 23 24 25 26 27 28 29 30 31 32 33 34 35 36" at bounding box center [773, 311] width 125 height 30
click at [730, 303] on select "Choose SIZE 22 23 24 25 26 27 28 29 30 31 32 33 34 35 36" at bounding box center [773, 311] width 125 height 30
select select "27798920"
click at [711, 296] on select "Choose SIZE 22 23 24 25 26 27 28 29 30 31 32 33 34 35 36" at bounding box center [773, 311] width 125 height 30
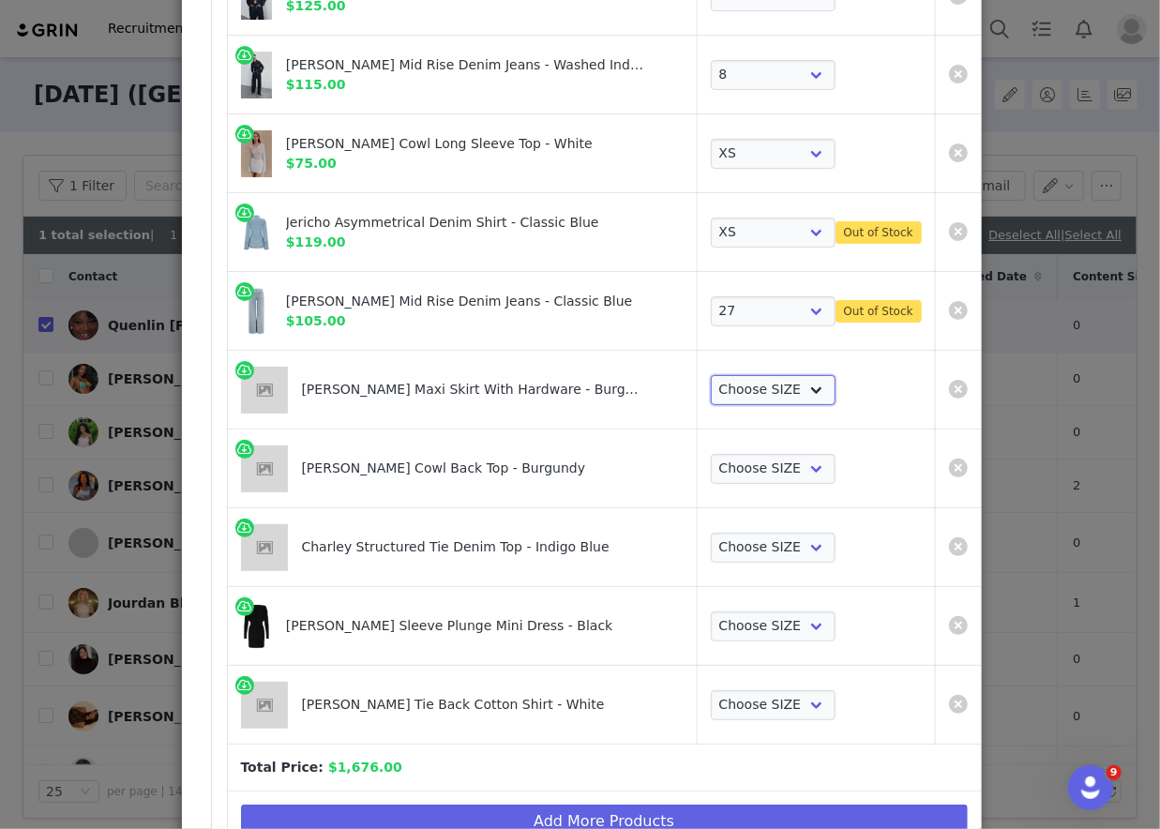
click at [718, 394] on select "Choose SIZE XXS XS S M L XL XXL 3XL" at bounding box center [773, 390] width 125 height 30
click at [711, 375] on select "Choose SIZE XXS XS S M L XL XXL 3XL" at bounding box center [773, 390] width 125 height 30
click at [711, 454] on select "Choose SIZE XXS XS S M L XL XXL 3XL" at bounding box center [773, 469] width 125 height 30
click at [713, 383] on select "Choose SIZE XXS XS S M L XL XXL 3XL" at bounding box center [773, 390] width 125 height 30
select select "27696085"
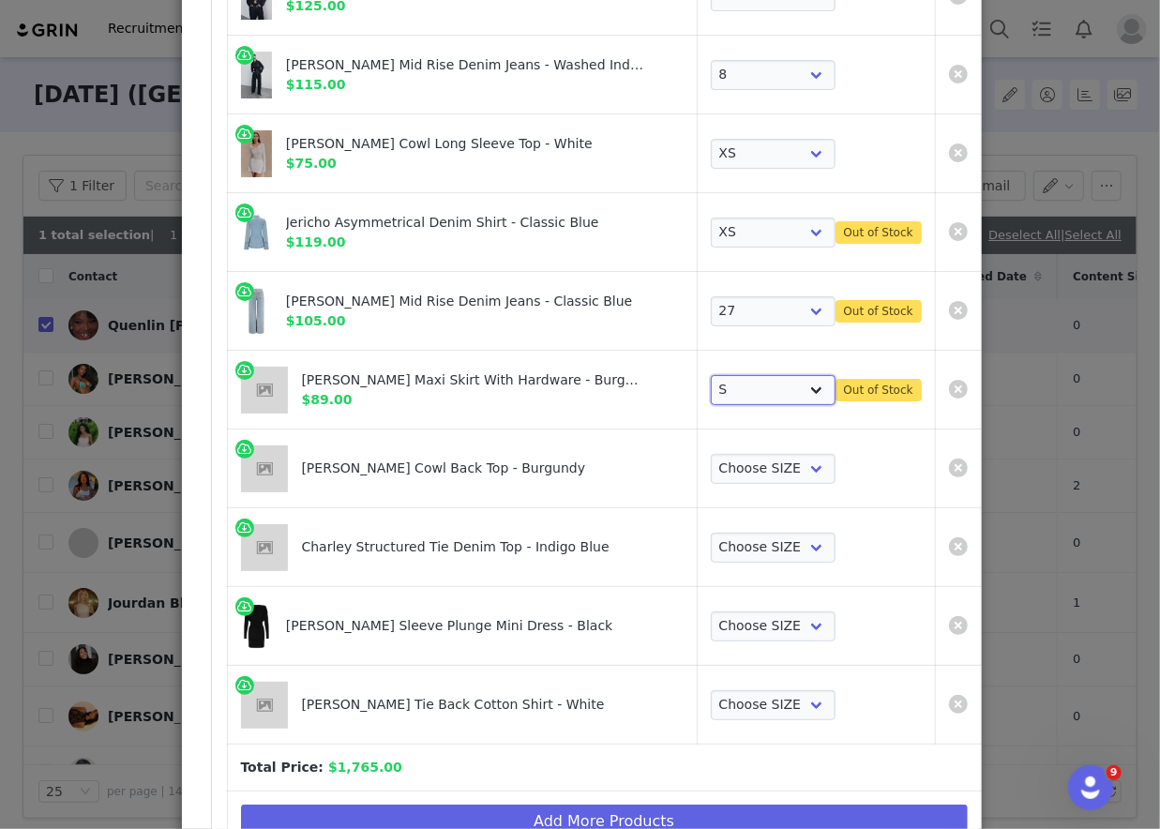
click at [711, 375] on select "Choose SIZE XXS XS S M L XL XXL 3XL" at bounding box center [773, 390] width 125 height 30
click at [703, 480] on td "Choose SIZE XXS XS S M L XL XXL 3XL" at bounding box center [816, 468] width 238 height 79
click at [711, 470] on select "Choose SIZE XXS XS S M L XL XXL 3XL" at bounding box center [773, 469] width 125 height 30
click at [711, 454] on select "Choose SIZE XXS XS S M L XL XXL 3XL" at bounding box center [773, 469] width 125 height 30
click at [711, 467] on select "Choose SIZE XXS XS S M L XL XXL 3XL" at bounding box center [773, 469] width 125 height 30
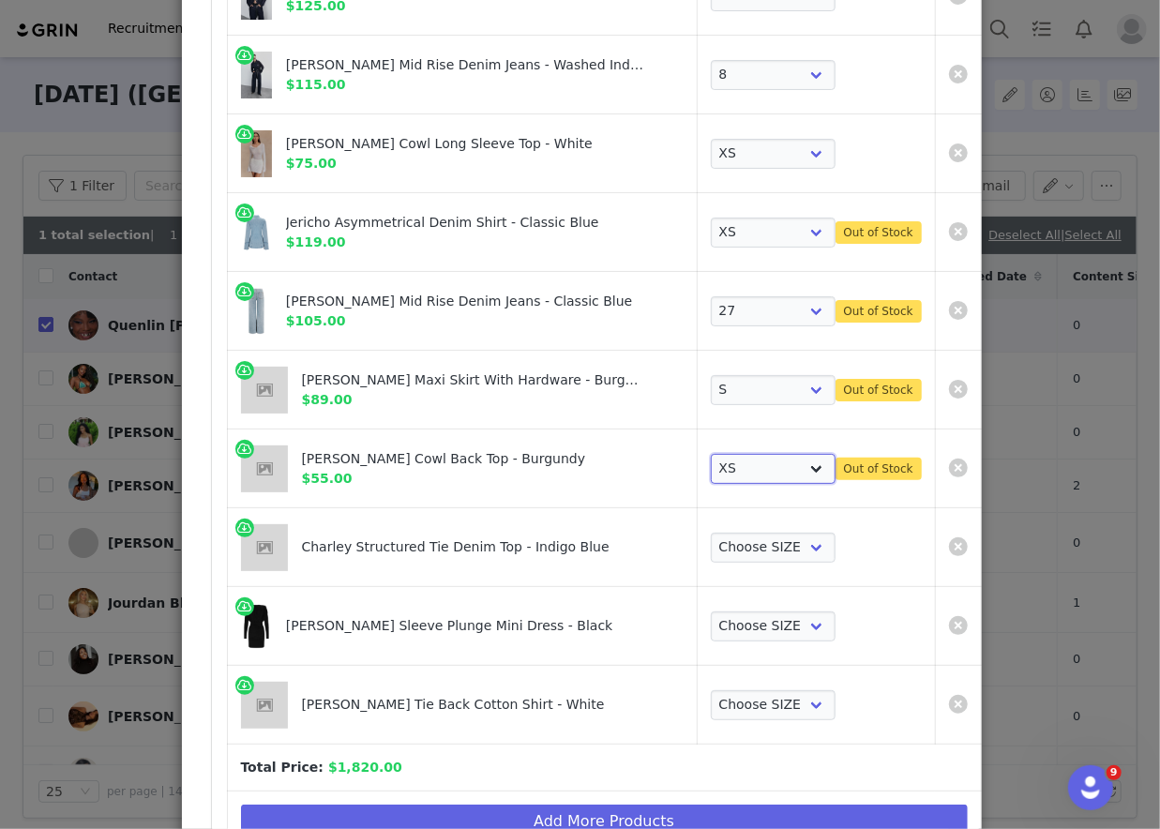
select select "27695586"
click at [711, 454] on select "Choose SIZE XXS XS S M L XL XXL 3XL" at bounding box center [773, 469] width 125 height 30
click at [711, 535] on select "Choose SIZE XXS XS S M L XL XXL 3XL" at bounding box center [773, 548] width 125 height 30
click at [711, 533] on select "Choose SIZE XXS XS S M L XL XXL 3XL" at bounding box center [773, 548] width 125 height 30
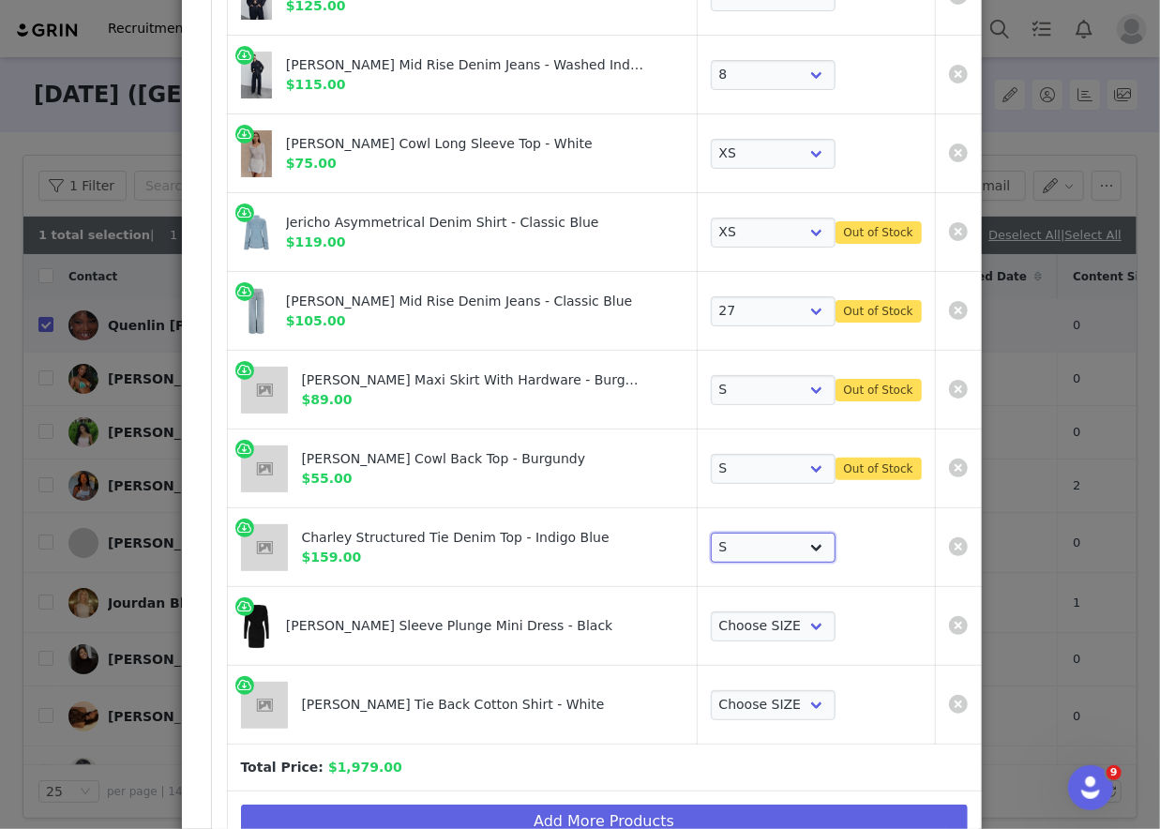
click at [711, 533] on select "Choose SIZE XXS XS S M L XL XXL 3XL" at bounding box center [773, 548] width 125 height 30
click at [711, 544] on select "Choose SIZE XXS XS S M L XL XXL 3XL" at bounding box center [773, 548] width 125 height 30
select select "27799099"
click at [711, 533] on select "Choose SIZE XXS XS S M L XL XXL 3XL" at bounding box center [773, 548] width 125 height 30
click at [711, 611] on select "Choose SIZE XXS XS S M L XL XXL 3XL" at bounding box center [773, 626] width 125 height 30
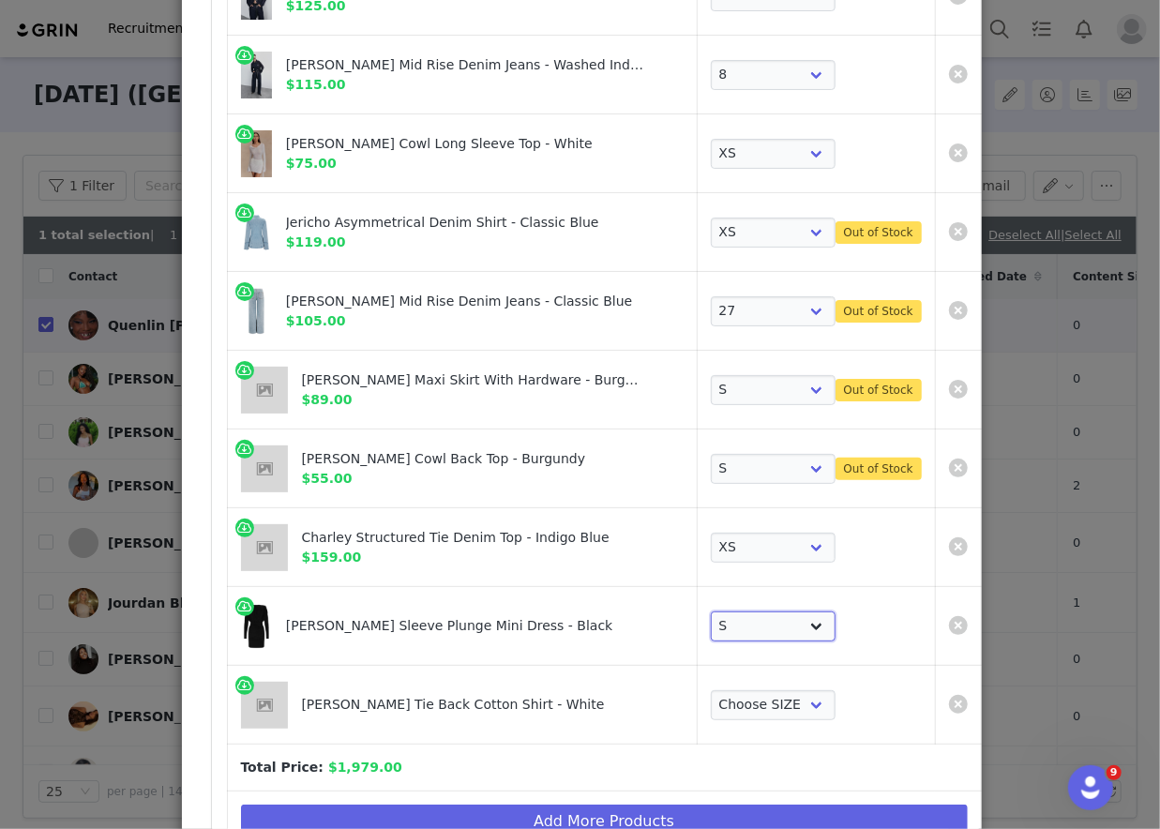
click at [711, 611] on select "Choose SIZE XXS XS S M L XL XXL 3XL" at bounding box center [773, 626] width 125 height 30
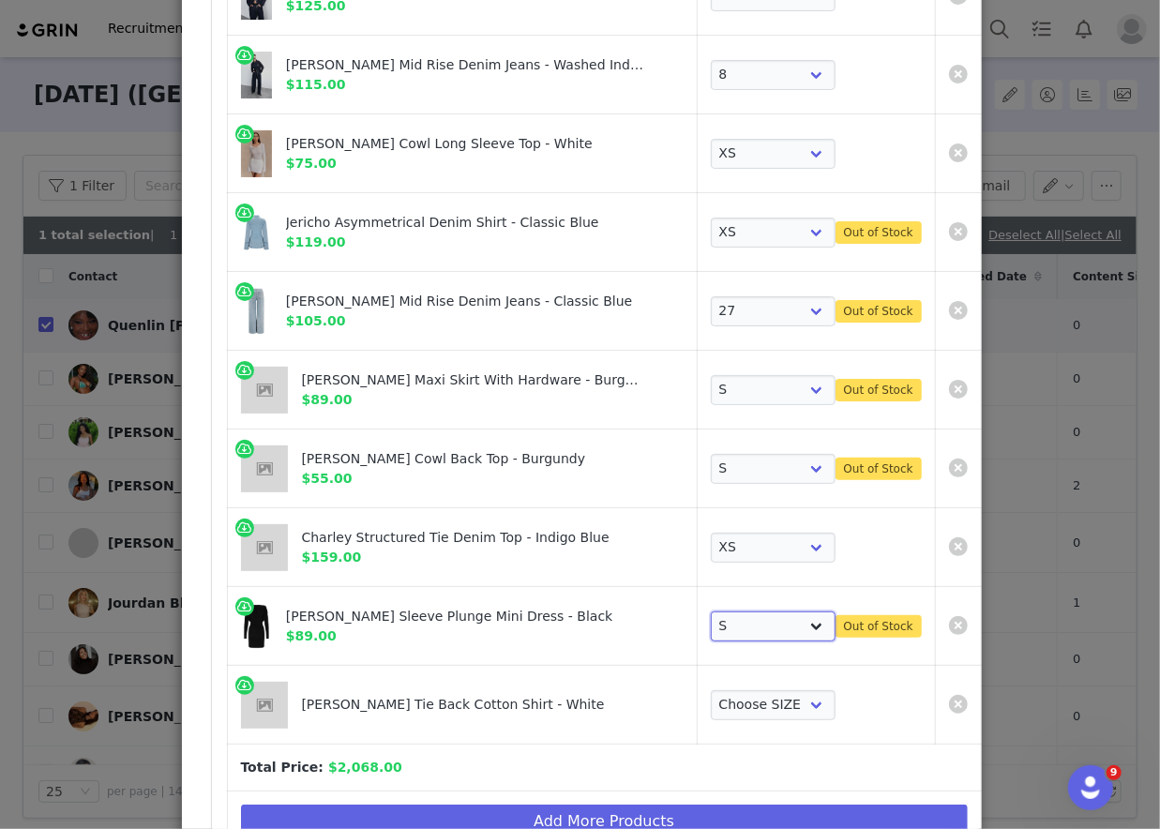
click at [711, 615] on select "Choose SIZE XXS XS S M L XL XXL 3XL" at bounding box center [773, 626] width 125 height 30
select select "27695540"
click at [711, 611] on select "Choose SIZE XXS XS S M L XL XXL 3XL" at bounding box center [773, 626] width 125 height 30
click at [711, 708] on select "Choose SIZE XXS XS S M L XL XXL 3XL" at bounding box center [773, 705] width 125 height 30
select select "27694593"
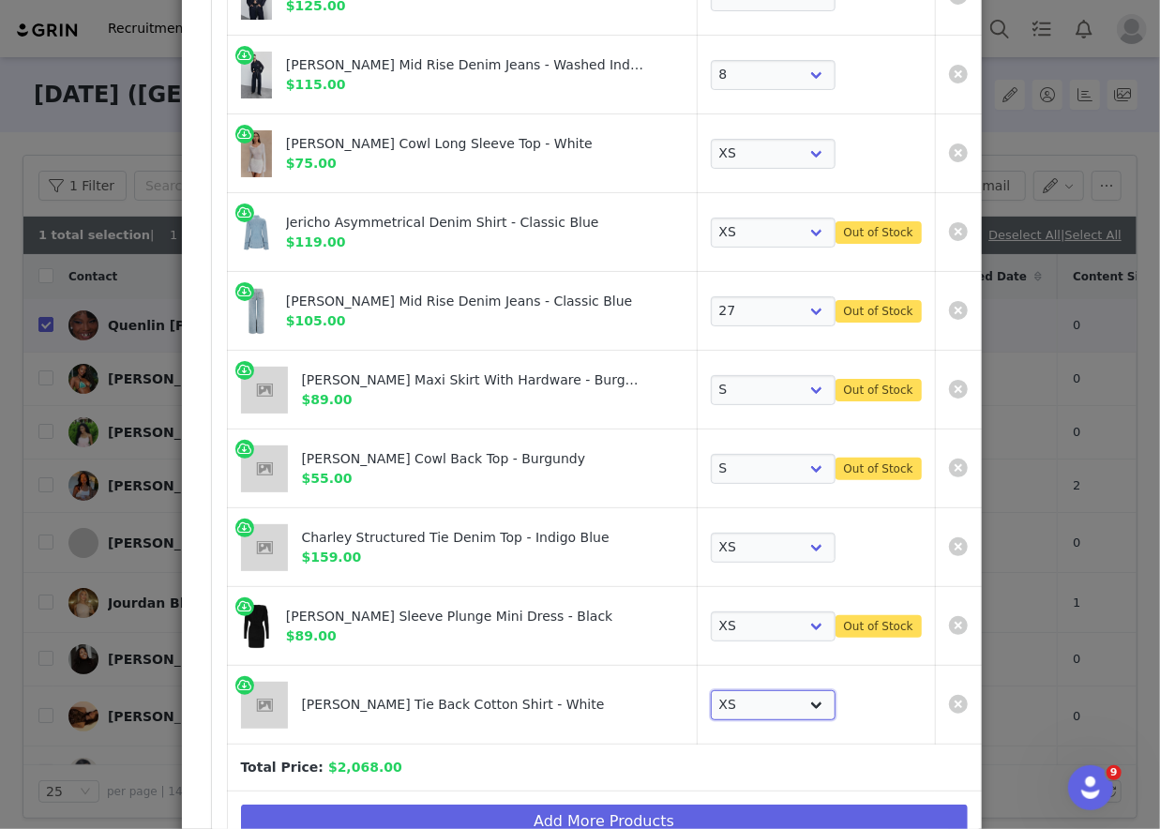
click at [711, 690] on select "Choose SIZE XXS XS S M L XL XXL 3XL" at bounding box center [773, 705] width 125 height 30
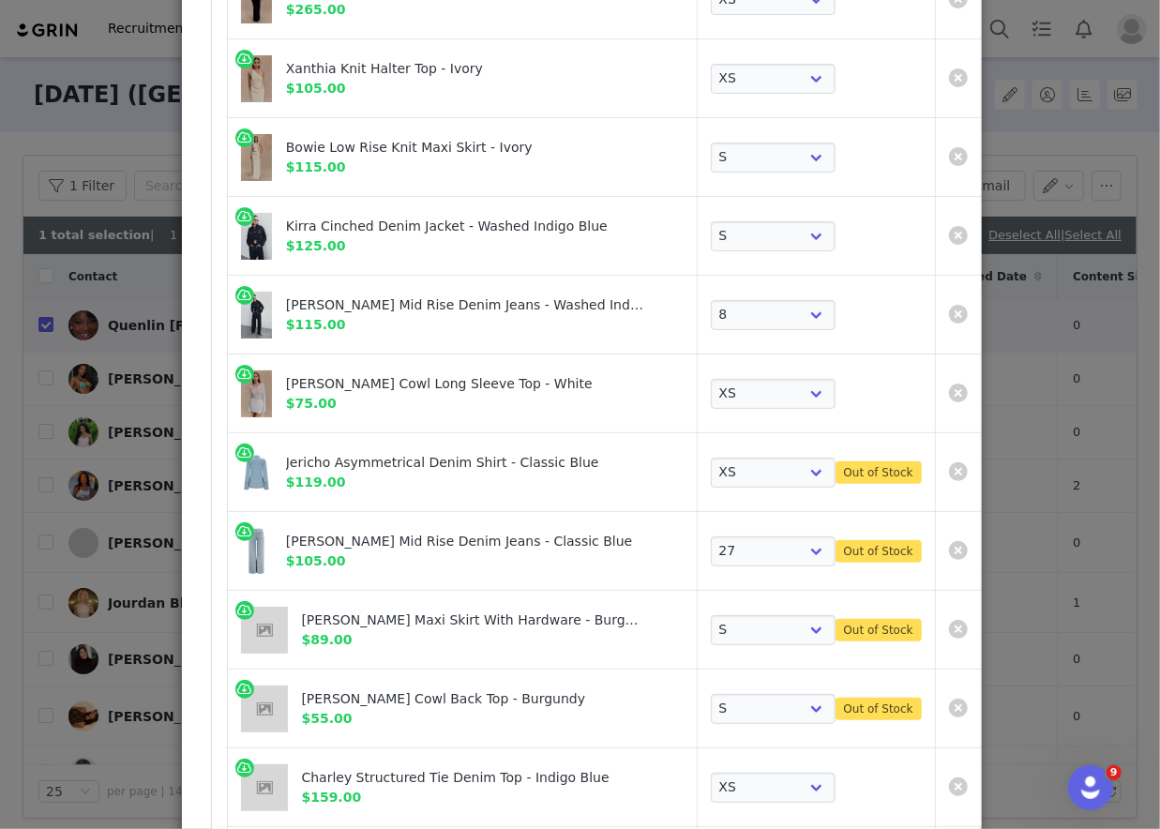
scroll to position [700, 0]
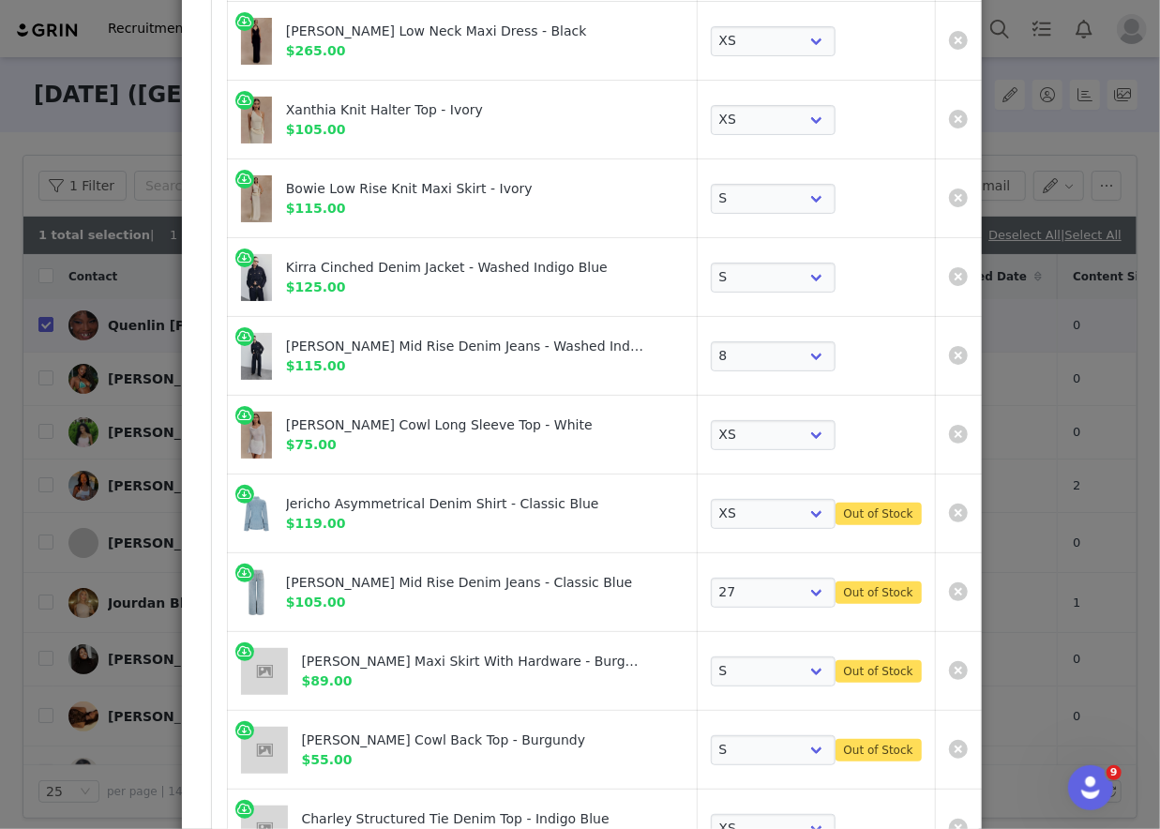
click at [320, 496] on div "Jericho Asymmetrical Denim Shirt - Classic Blue" at bounding box center [465, 504] width 358 height 20
copy div "Jericho Asymmetrical Denim Shirt - Classic Blue"
click at [346, 578] on div "Caitlin Mid Rise Denim Jeans - Classic Blue" at bounding box center [465, 583] width 358 height 20
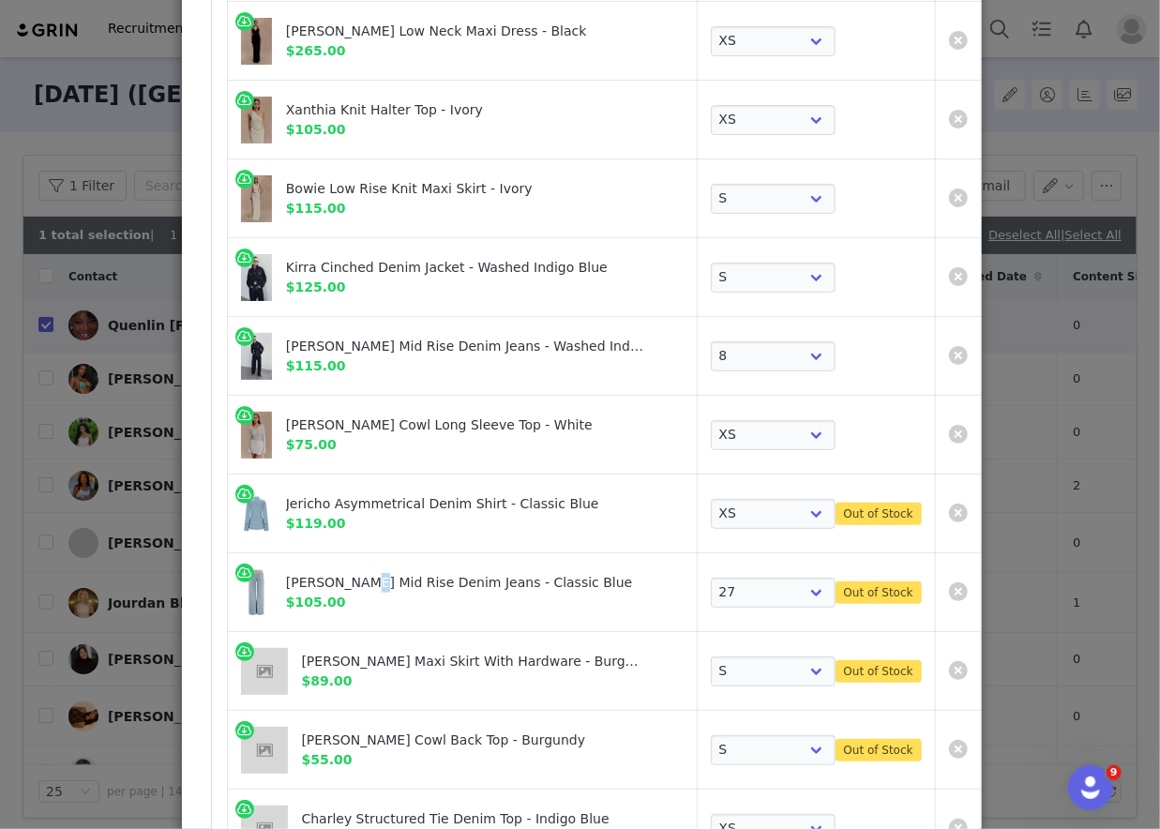
click at [346, 578] on div "Caitlin Mid Rise Denim Jeans - Classic Blue" at bounding box center [465, 583] width 358 height 20
click at [386, 573] on div "Caitlin Mid Rise Denim Jeans - Classic Blue" at bounding box center [465, 583] width 358 height 20
copy div "Caitlin Mid Rise Denim Jeans - Classic Blue"
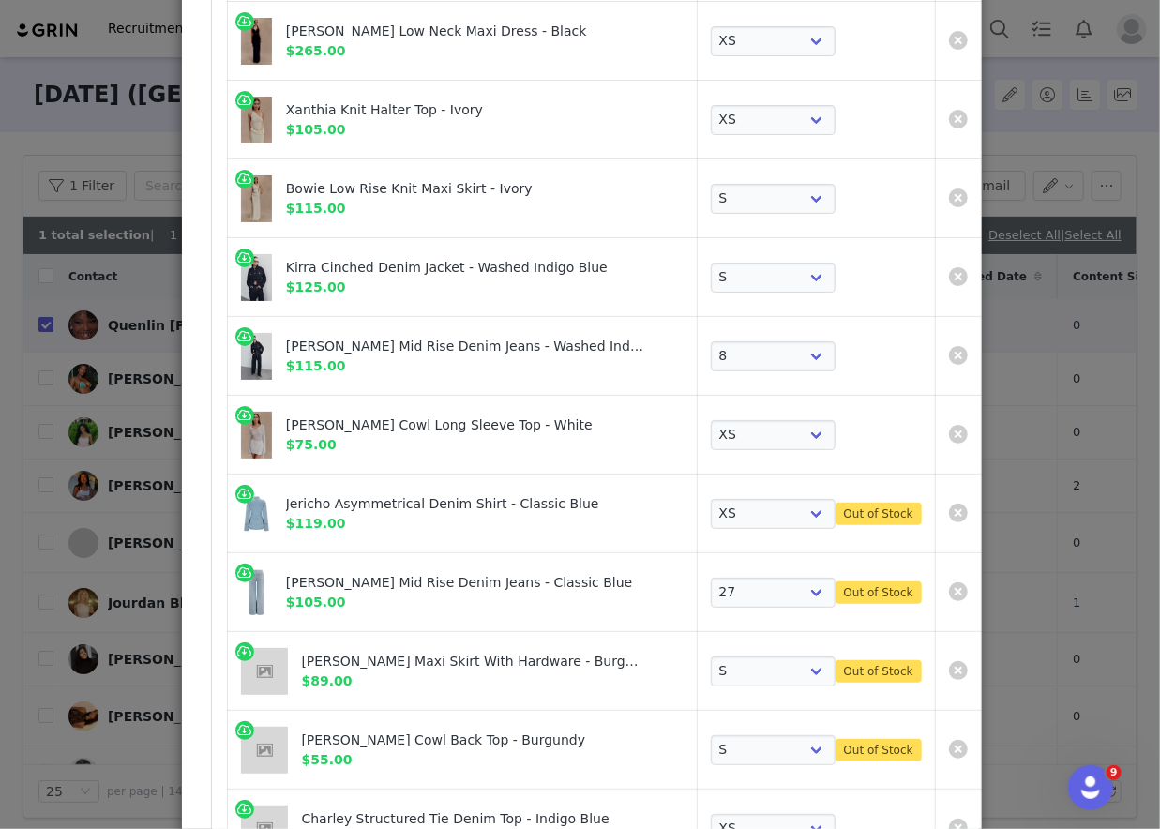
click at [451, 652] on div "Bridget Slinky Maxi Skirt With Hardware - Burgundy" at bounding box center [474, 662] width 344 height 20
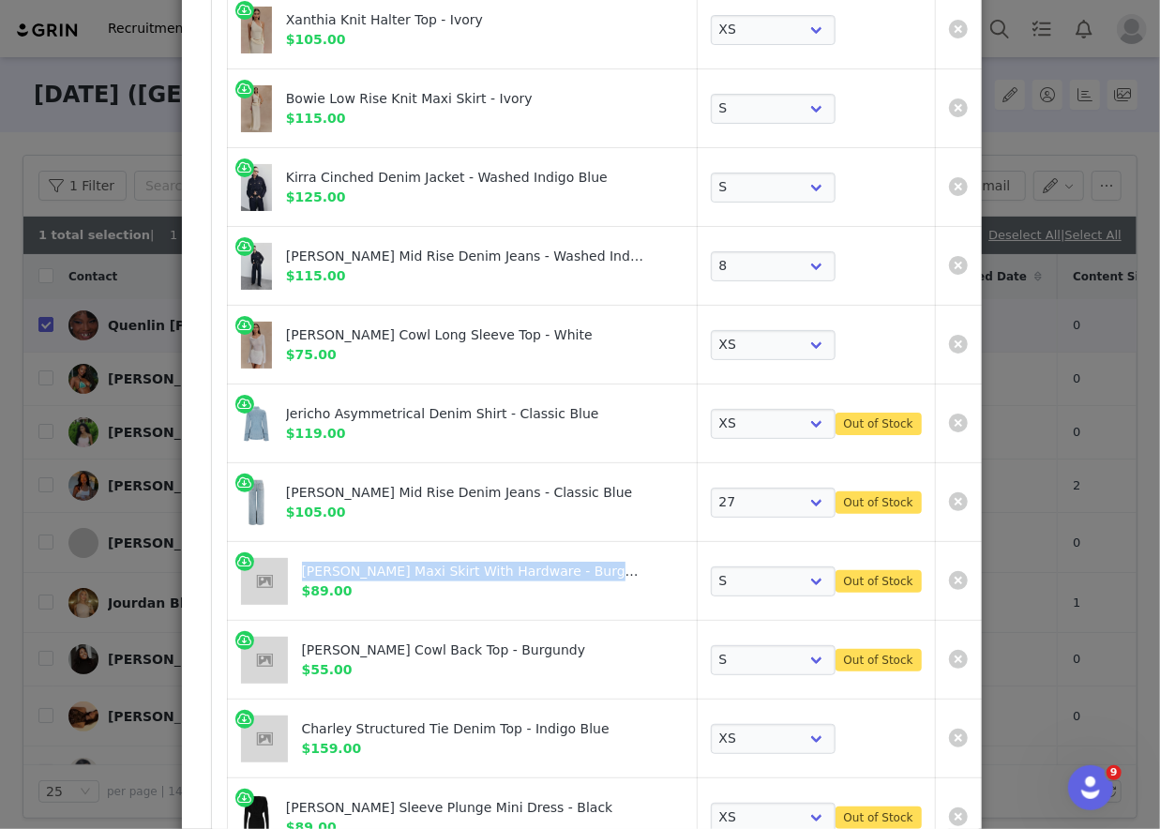
scroll to position [815, 0]
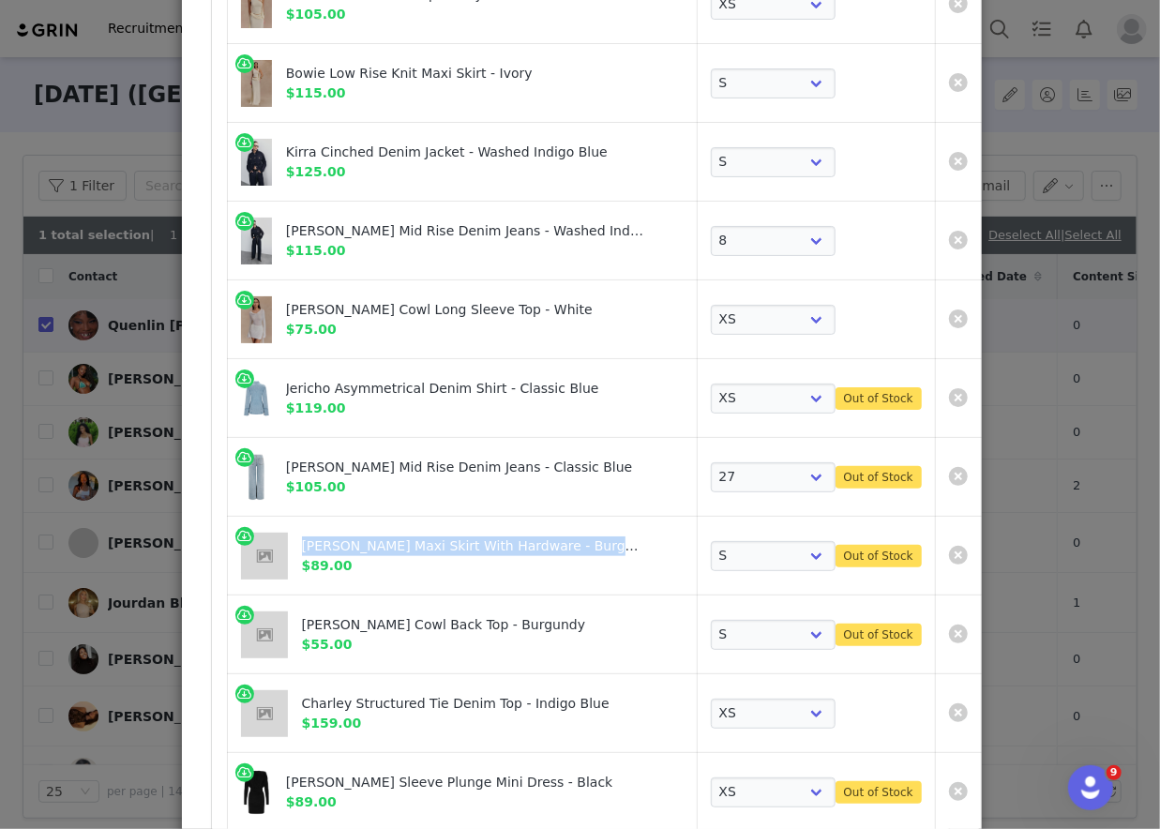
copy div "Bridget Slinky Maxi Skirt With Hardware - Burgundy"
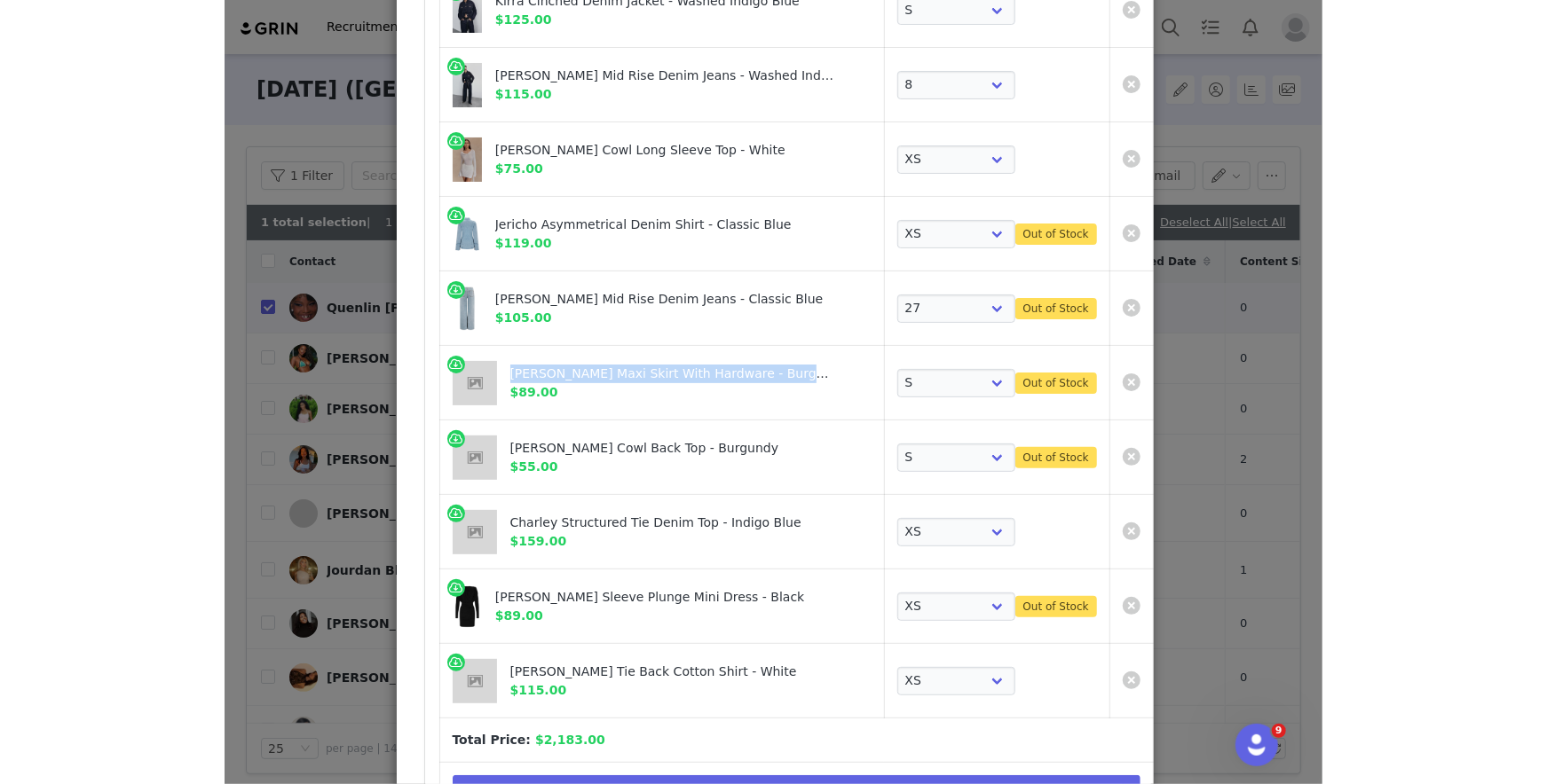
scroll to position [948, 0]
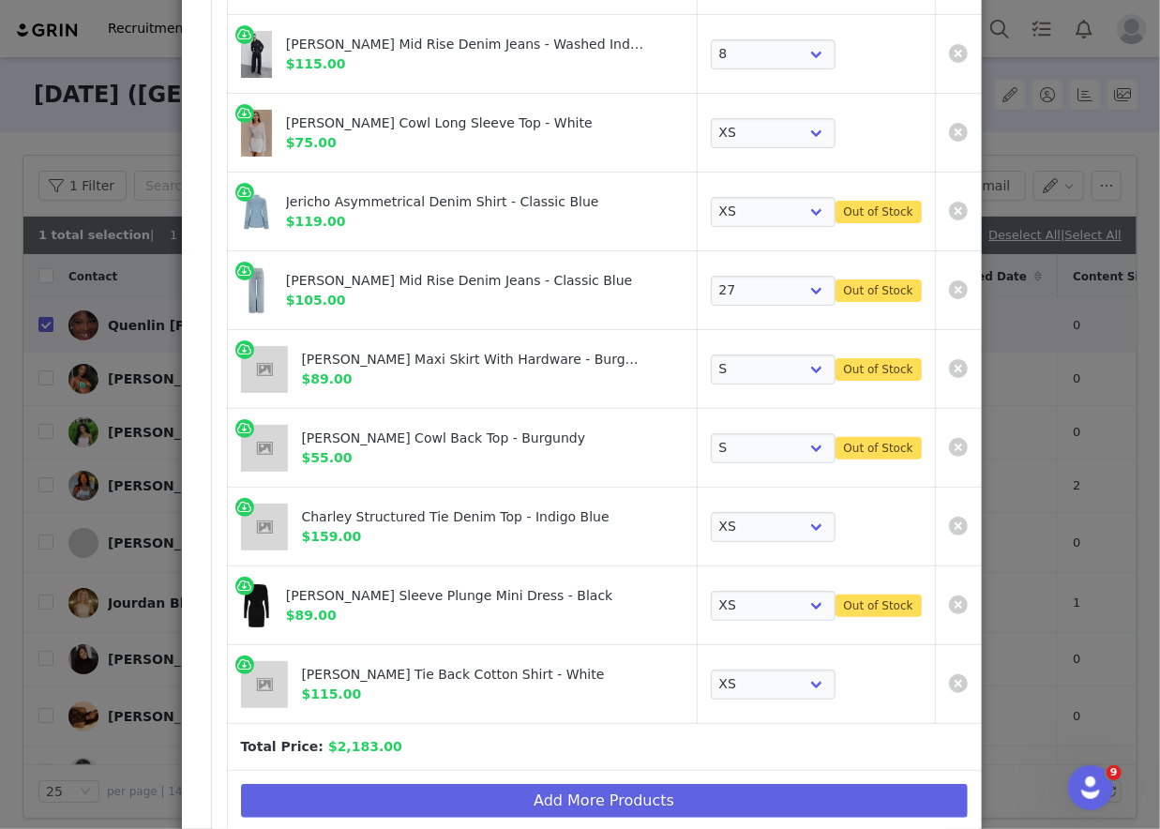
click at [439, 590] on div "[PERSON_NAME] Sleeve Plunge Mini Dress - Black" at bounding box center [465, 596] width 358 height 20
copy div "[PERSON_NAME] Sleeve Plunge Mini Dress - Black"
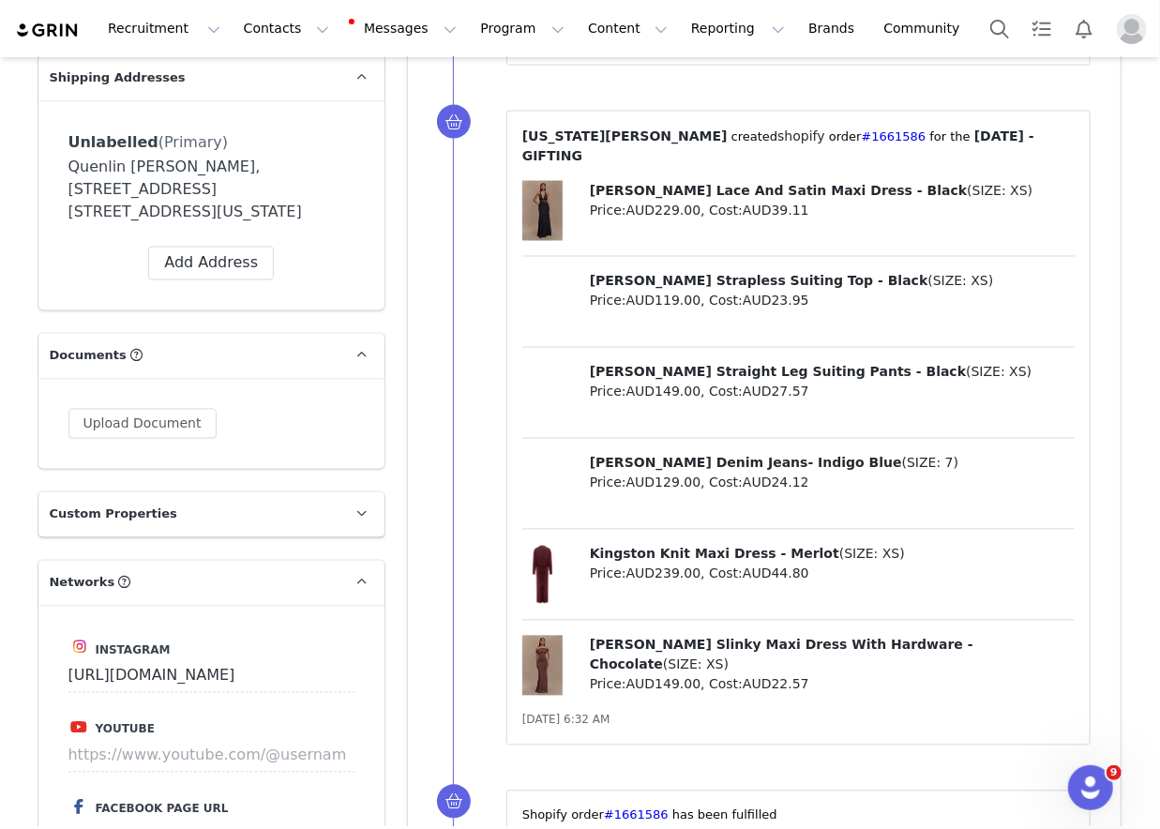
scroll to position [1564, 0]
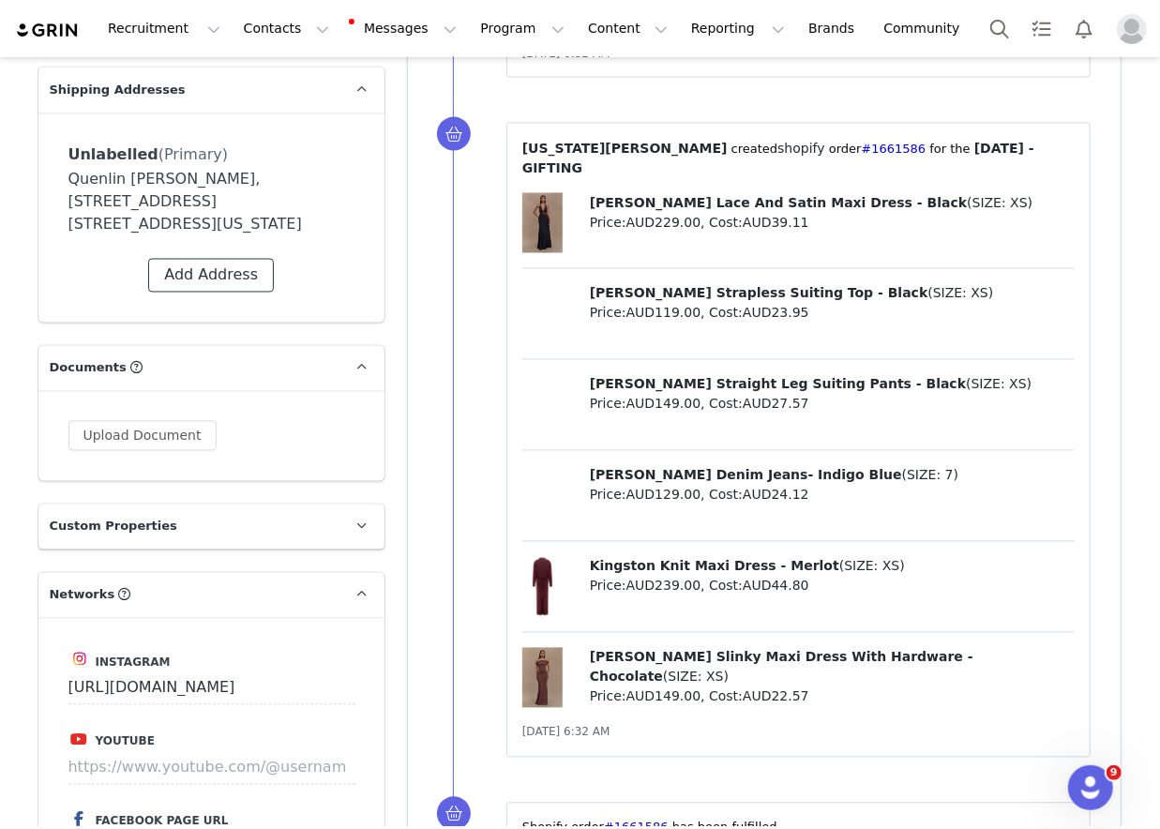
click at [208, 275] on button "Add Address" at bounding box center [211, 276] width 126 height 34
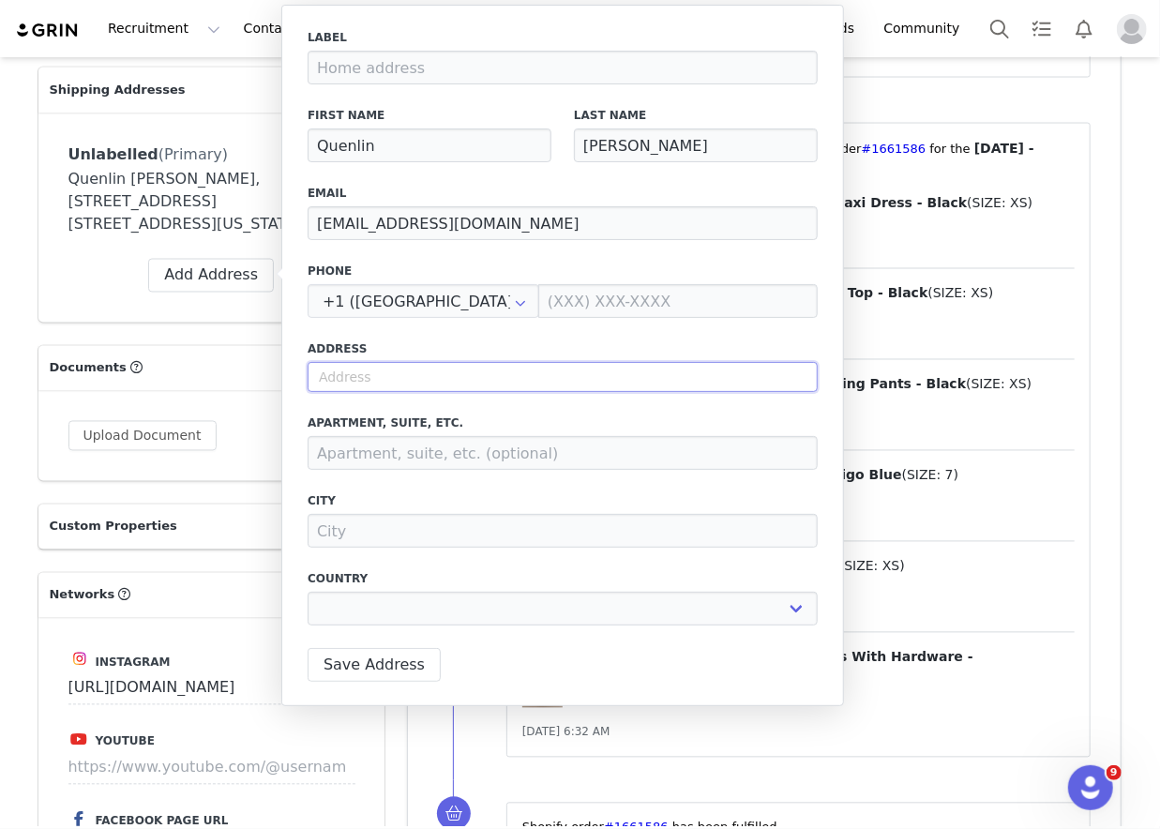
click at [436, 378] on input "text" at bounding box center [563, 377] width 510 height 30
select select
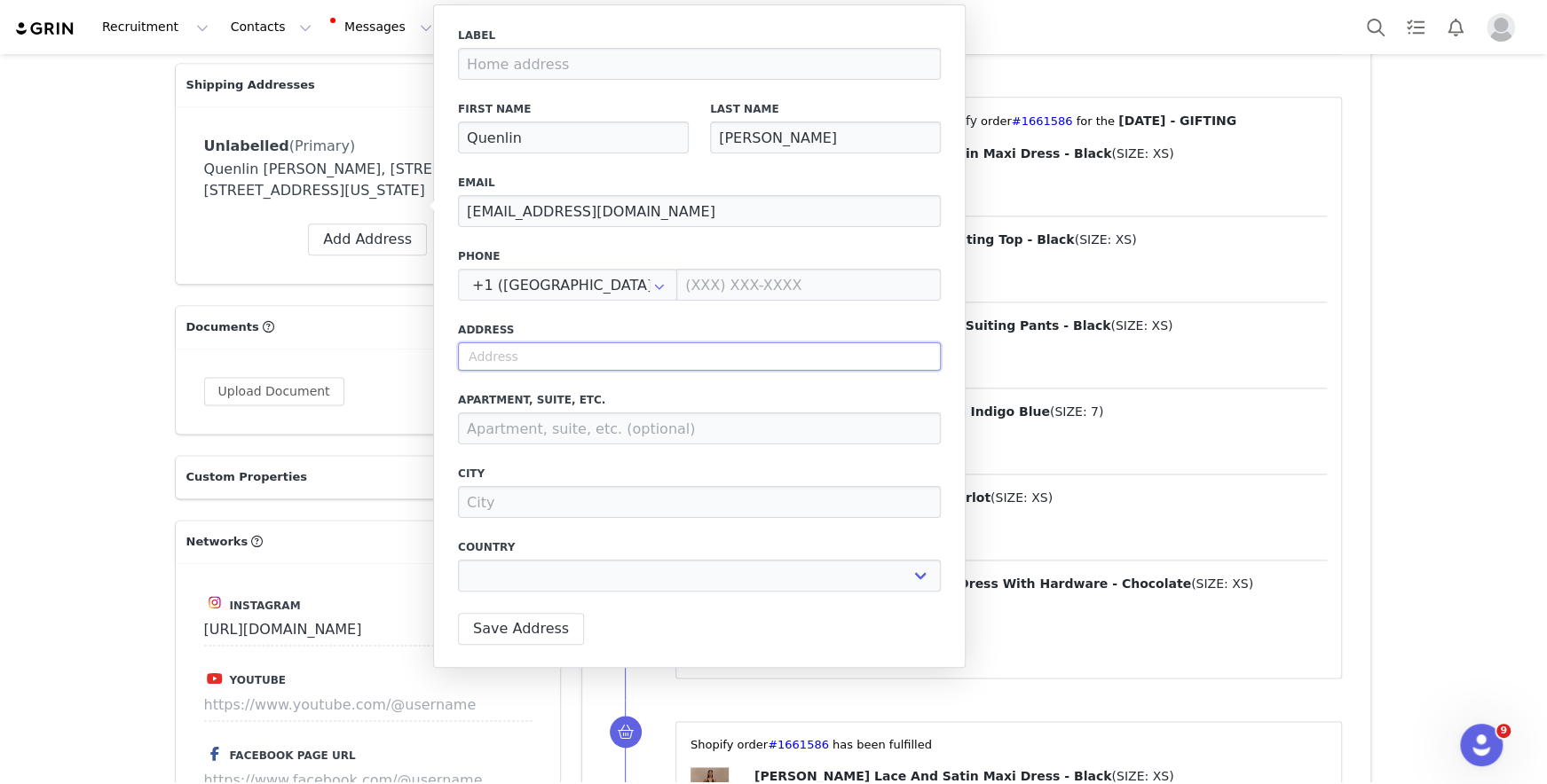
paste input "14120 Ventura Blvd unit C #498 Sherman oaks CA 91423"
type input "14120 Ventura Blvd unit C #498 Sherman oaks CA 91423"
select select
type input "14120 Ventura Blvd"
type input "Los Angeles"
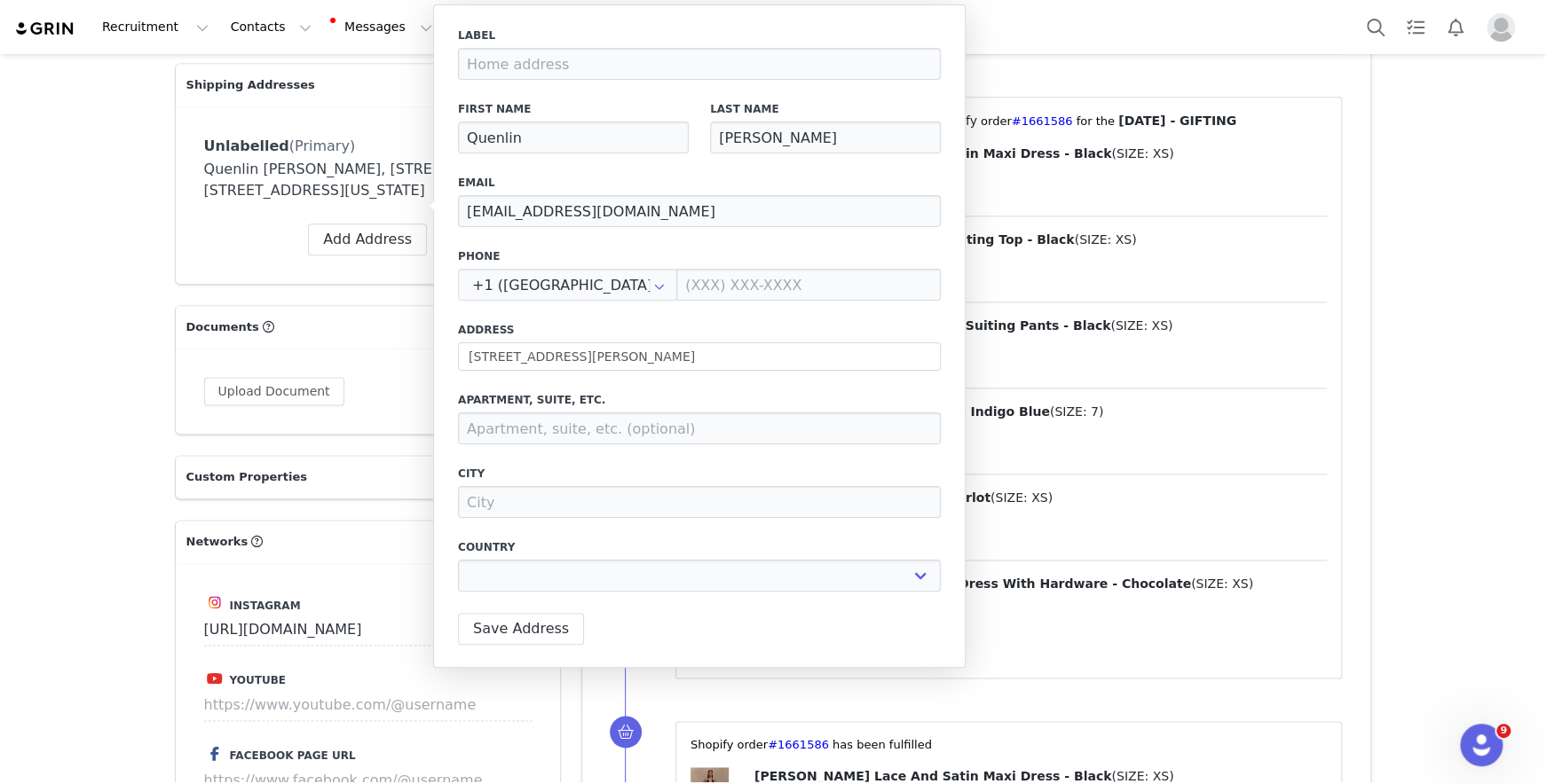
select select "[object Object]"
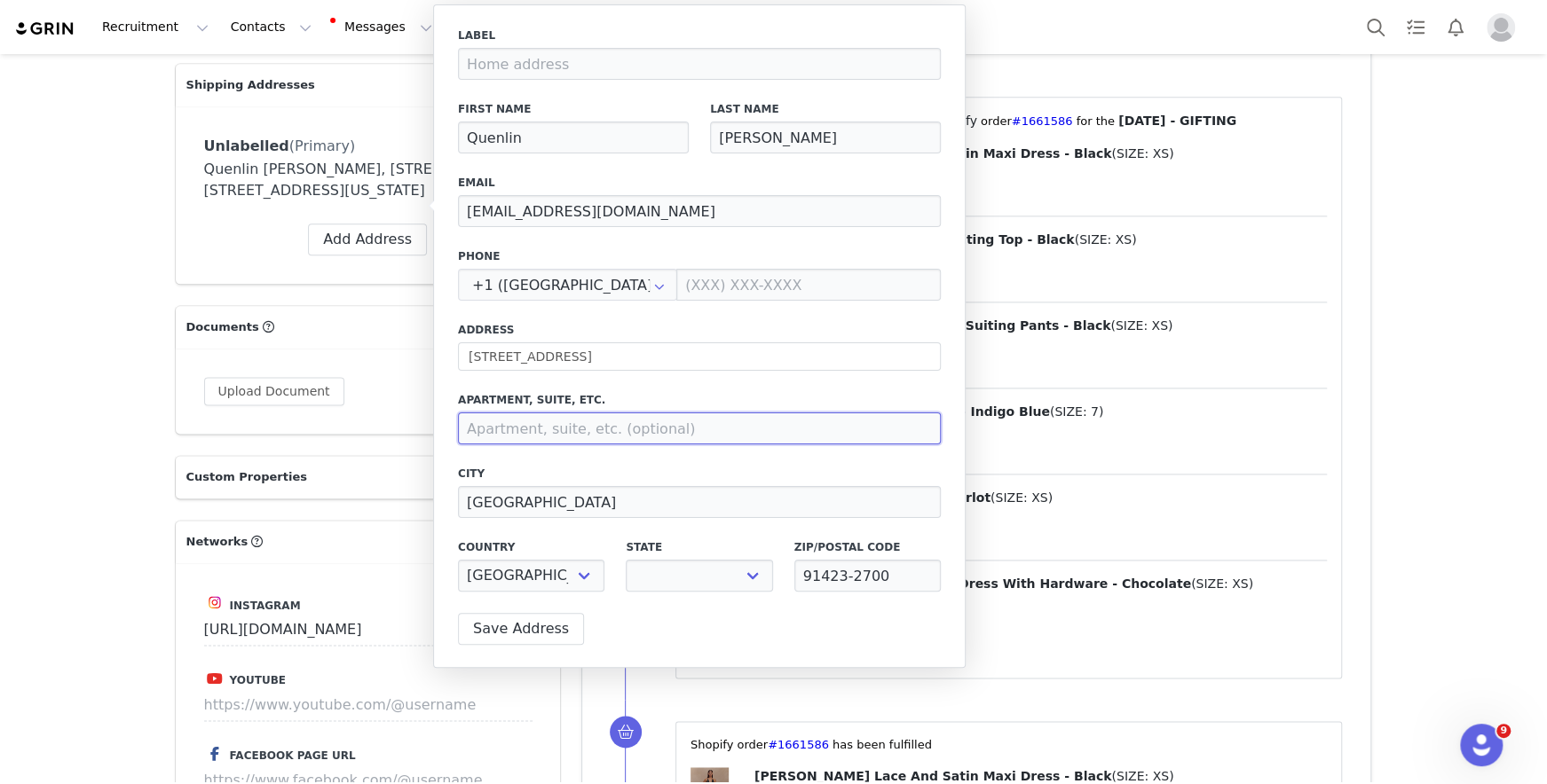
click at [623, 423] on input at bounding box center [699, 428] width 483 height 32
select select "[object Object]"
paste input "14120 Ventura Blvd unit C #498 Sherman oaks CA 91423"
type input "14120 Ventura Blvd unit C #498 Sherman oaks CA 91423"
click at [880, 566] on input "91423-2700" at bounding box center [867, 576] width 147 height 32
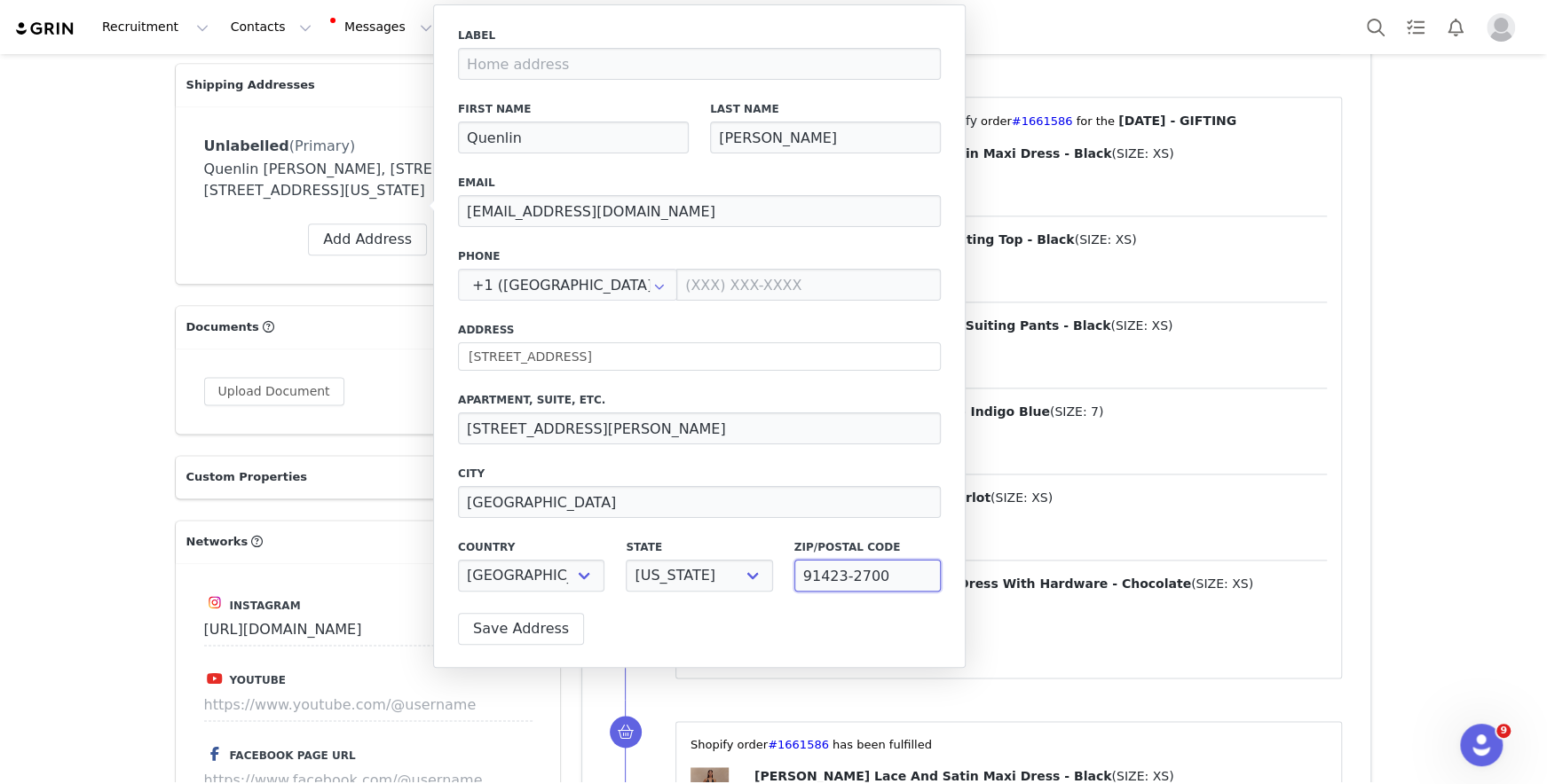
click at [880, 566] on input "91423-2700" at bounding box center [867, 576] width 147 height 32
click at [872, 579] on input "91423-2700" at bounding box center [867, 576] width 147 height 32
type input "91423"
click at [849, 427] on input "14120 Ventura Blvd unit C #498 Sherman oaks CA 91423" at bounding box center [699, 428] width 483 height 32
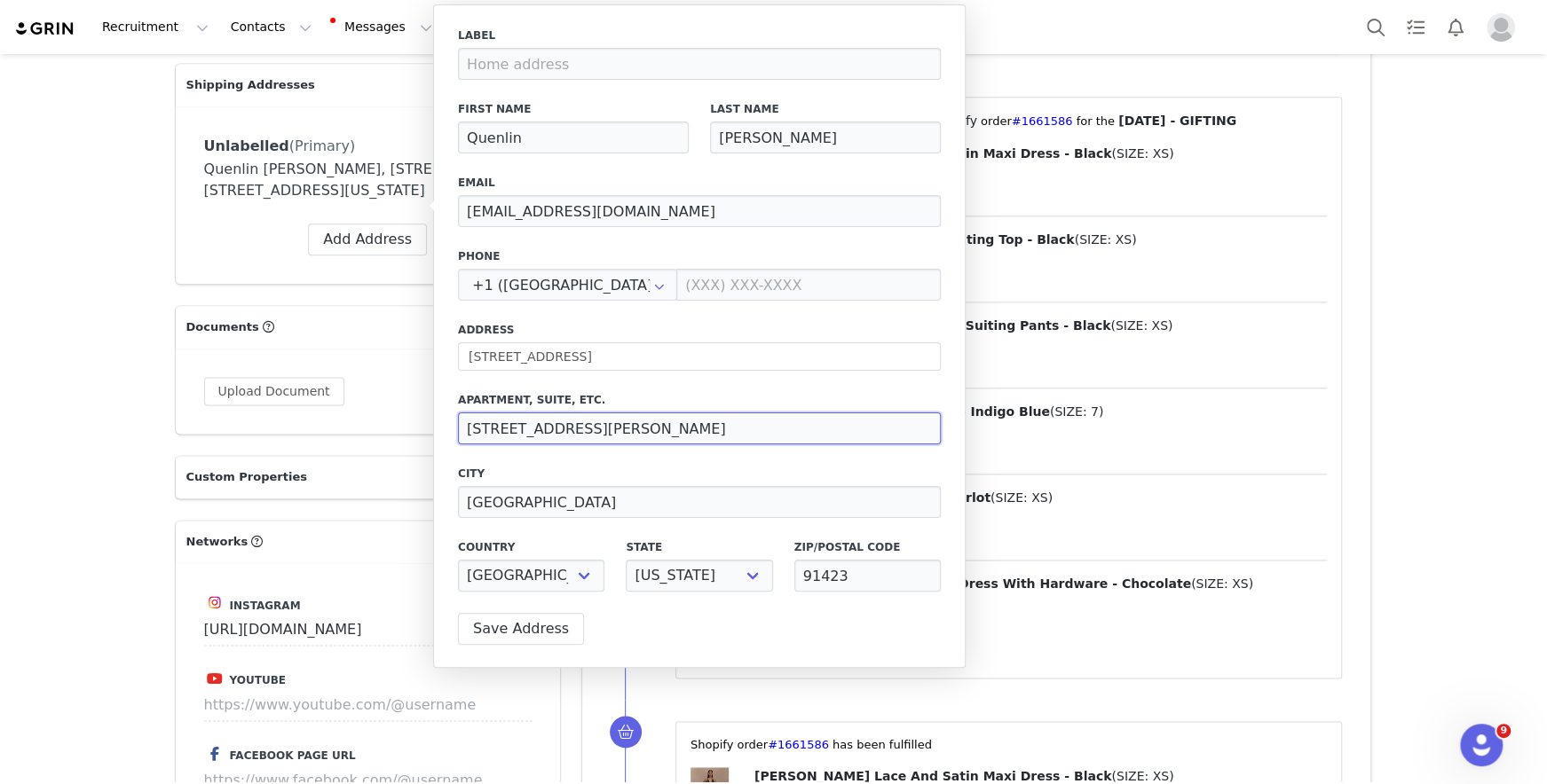
drag, startPoint x: 849, startPoint y: 427, endPoint x: 671, endPoint y: 426, distance: 178.0
click at [671, 426] on input "14120 Ventura Blvd unit C #498 Sherman oaks CA 91423" at bounding box center [699, 428] width 483 height 32
click at [593, 424] on input "14120 Ventura Blvd unit C #498" at bounding box center [699, 428] width 483 height 32
type input "unit C #498"
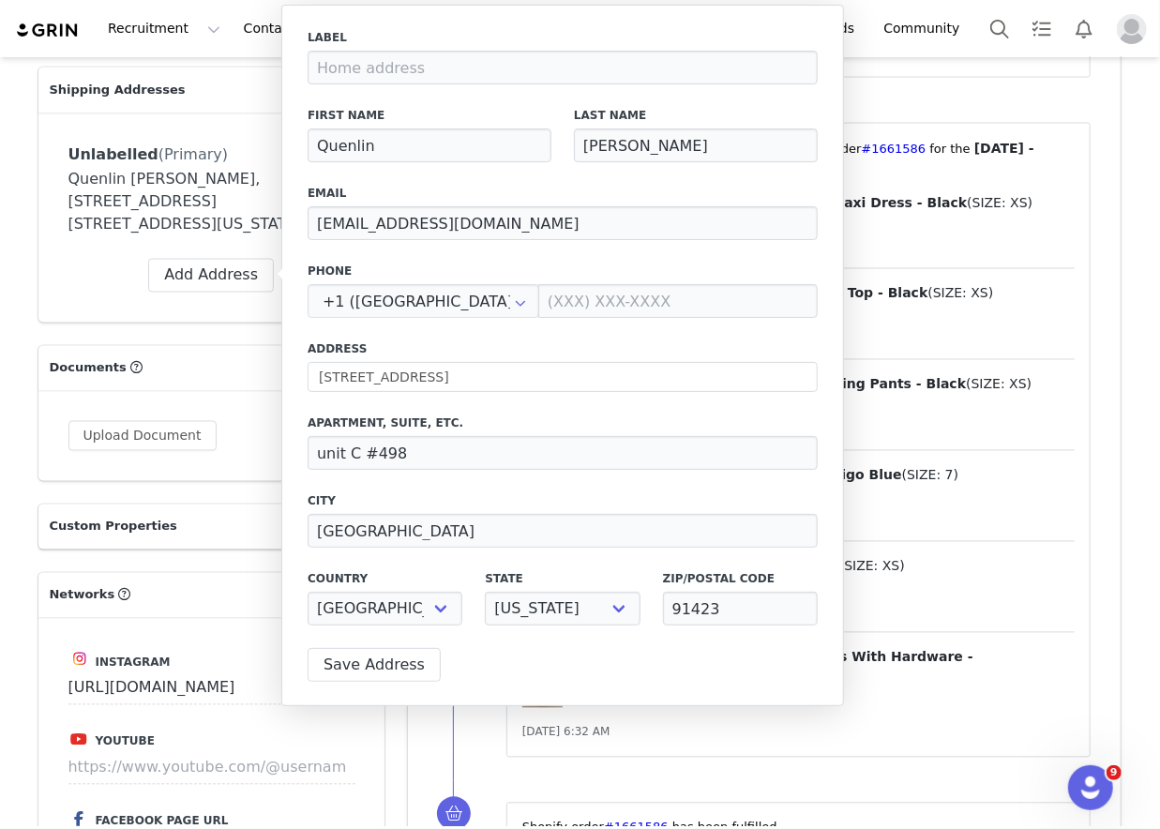
click at [547, 257] on div "Label First Name Quenlin Last Name Blackwell Email mgmt@quenlinblackwell.com Ph…" at bounding box center [563, 333] width 510 height 608
click at [547, 237] on input "mgmt@quenlinblackwell.com" at bounding box center [563, 223] width 510 height 34
paste input "katie"
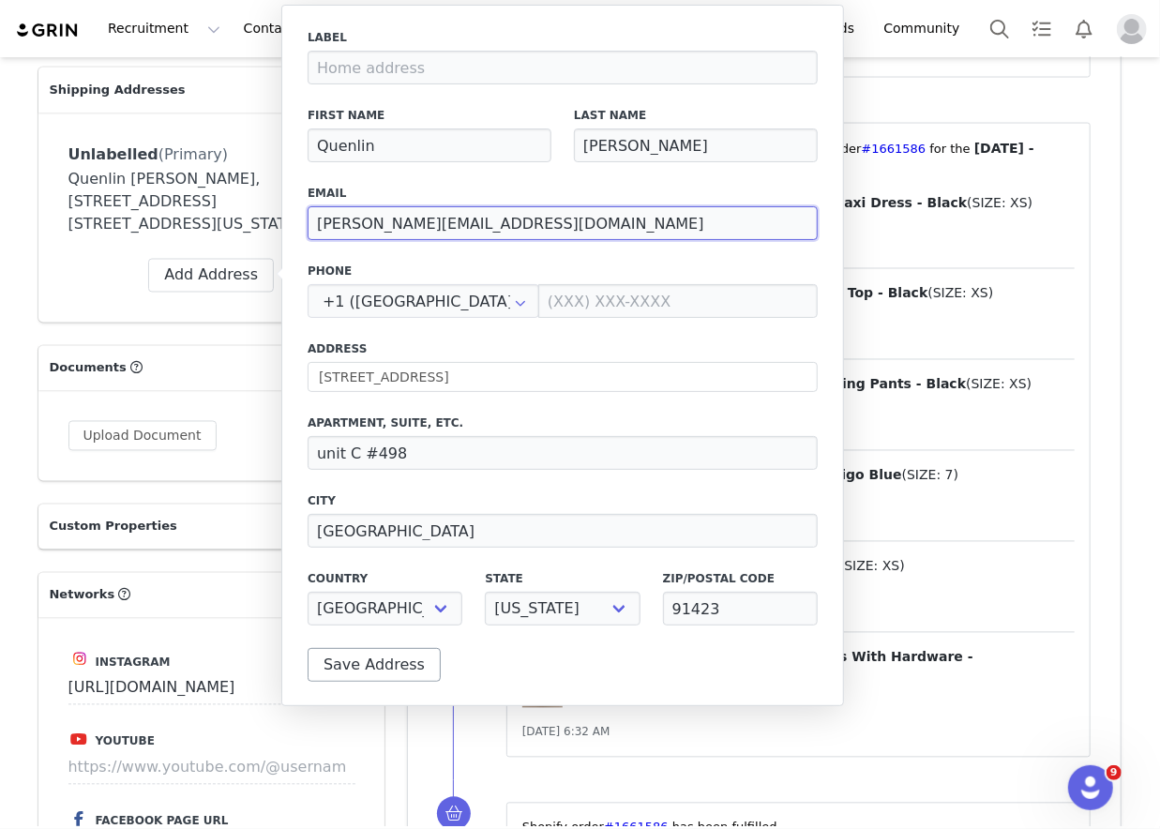
type input "katie@quenlinblackwell.com"
click at [394, 658] on button "Save Address" at bounding box center [374, 665] width 133 height 34
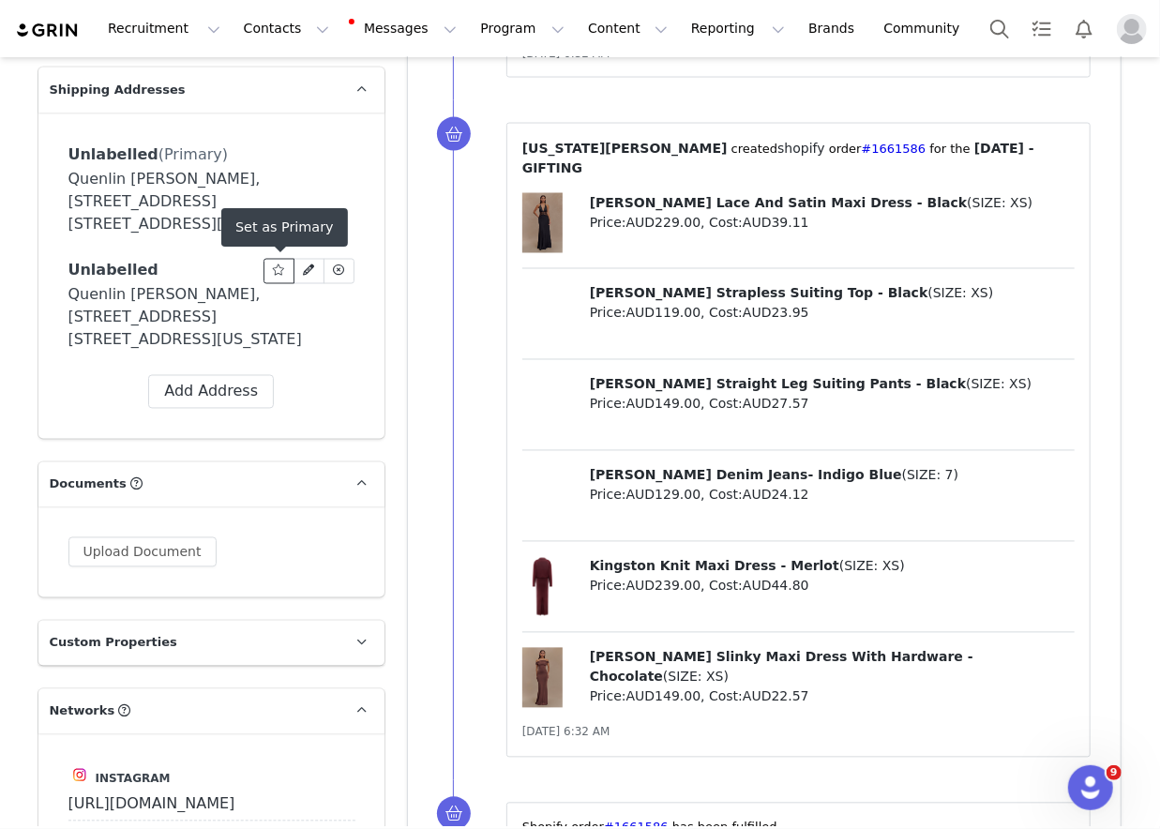
click at [281, 268] on icon at bounding box center [278, 270] width 13 height 11
drag, startPoint x: 274, startPoint y: 338, endPoint x: 197, endPoint y: 299, distance: 86.0
click at [197, 299] on div "Quenlin Blackwell, 14120 Ventura Blvd. unit C #498 Los Angeles, California 9142…" at bounding box center [211, 318] width 286 height 68
copy div "14120 Ventura Blvd. unit C #498 Los Angeles, California 91423 United States"
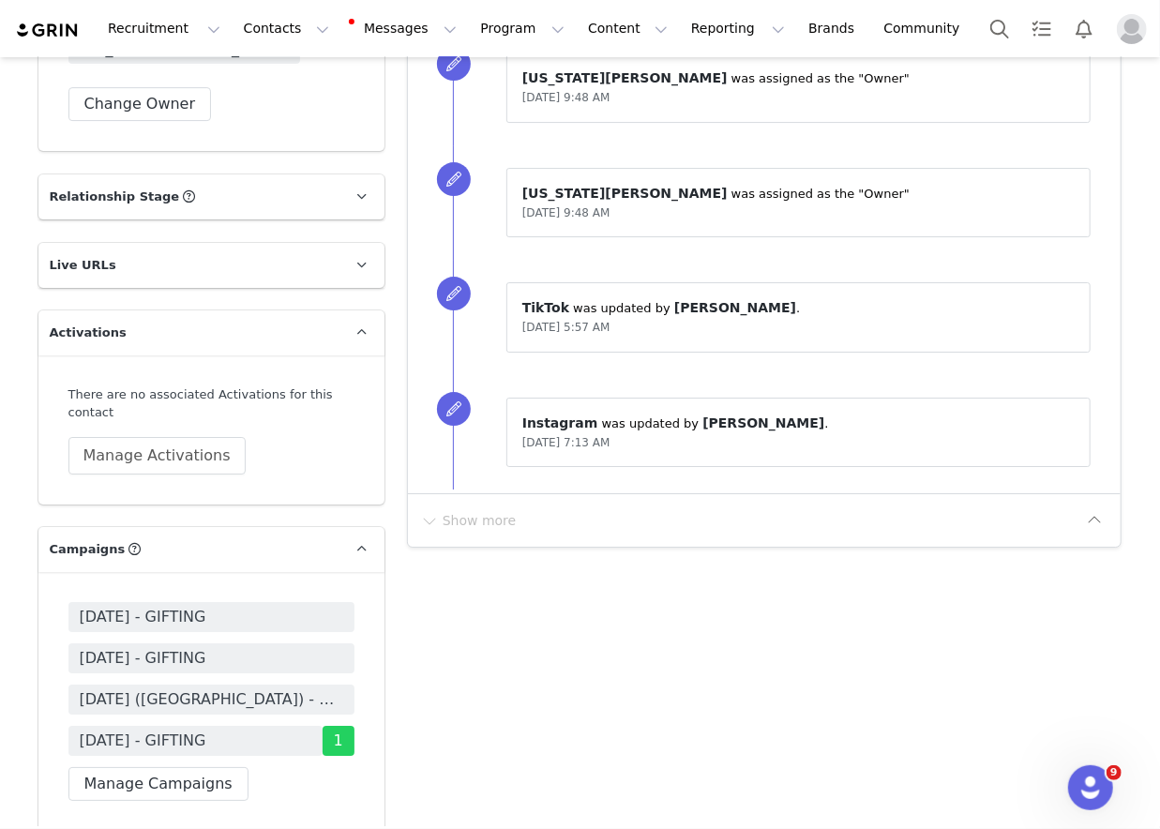
scroll to position [3472, 0]
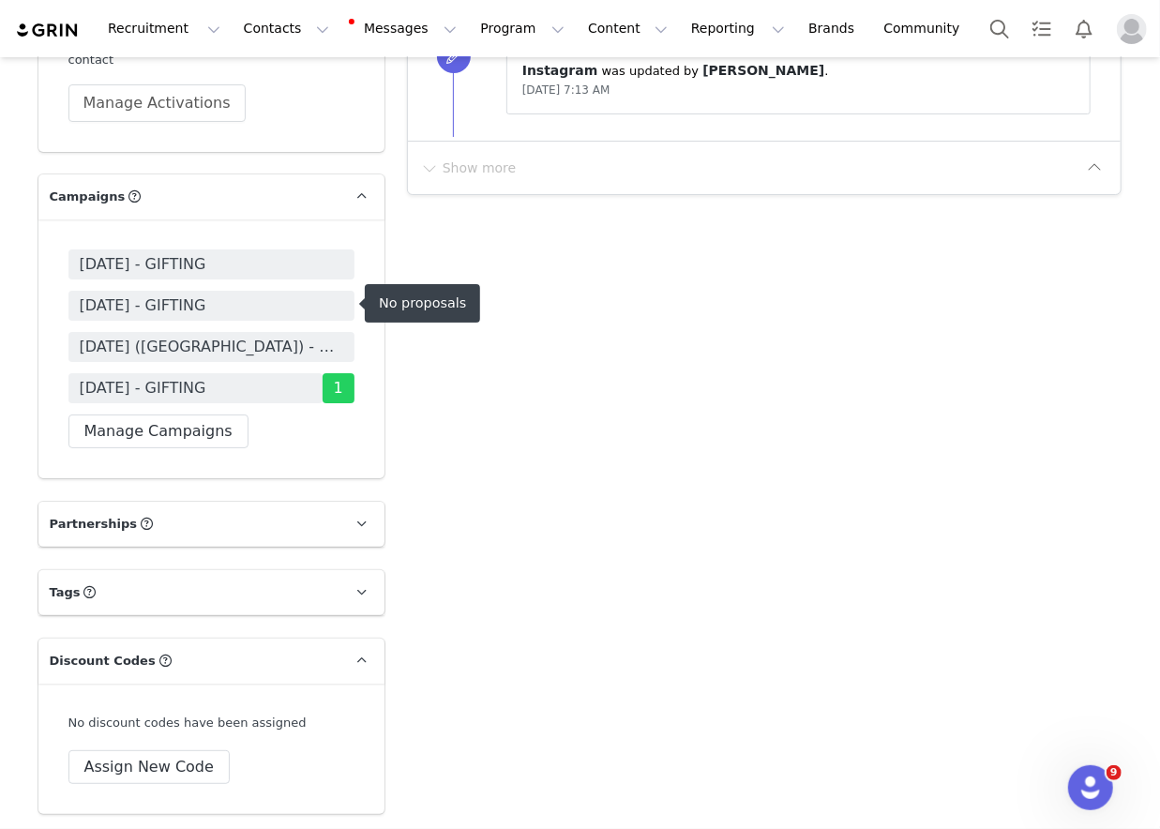
click at [206, 302] on span "[DATE] - GIFTING" at bounding box center [143, 305] width 127 height 23
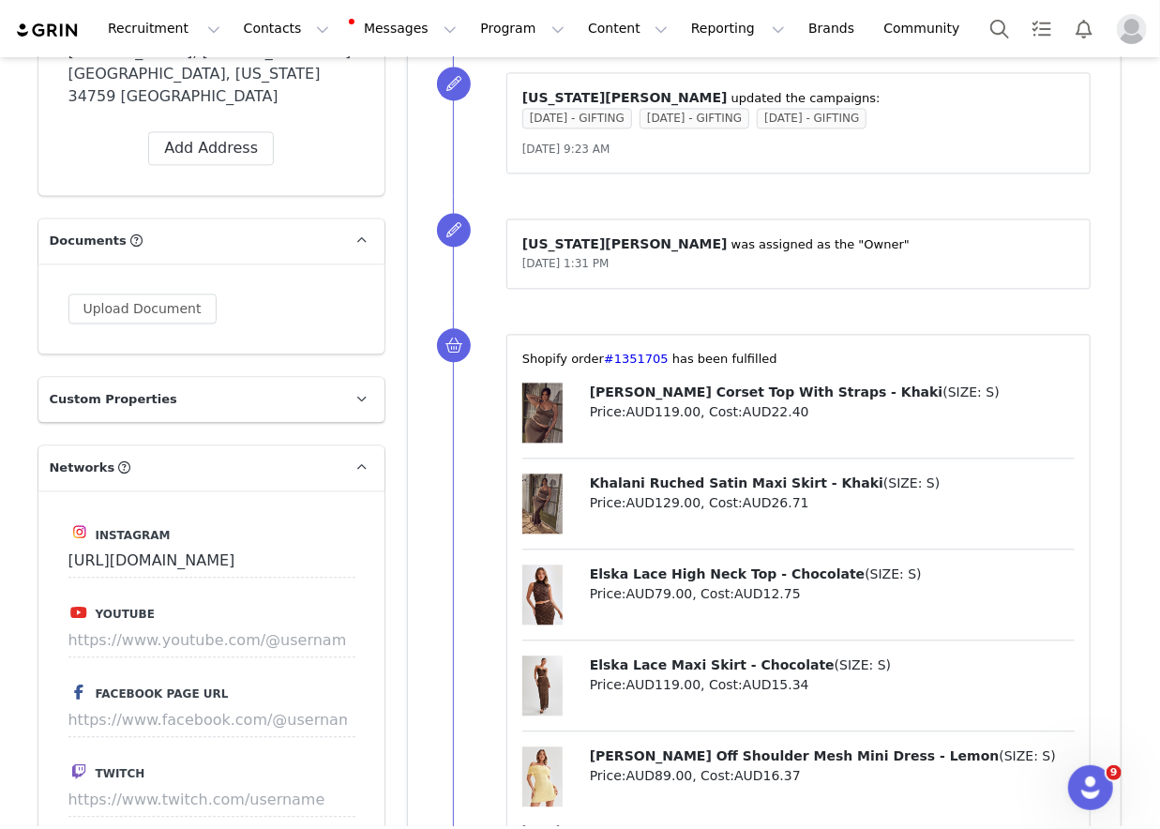
scroll to position [1797, 0]
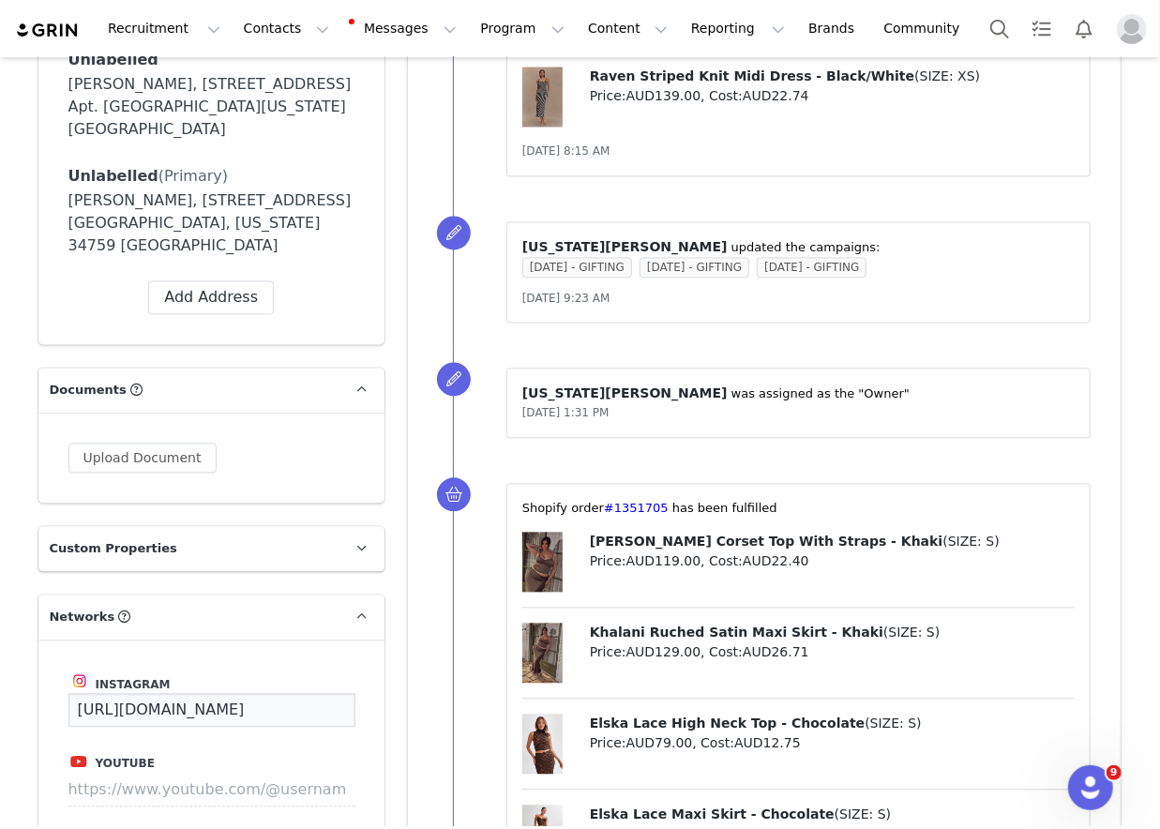
click at [290, 694] on input "[URL][DOMAIN_NAME]" at bounding box center [211, 711] width 287 height 34
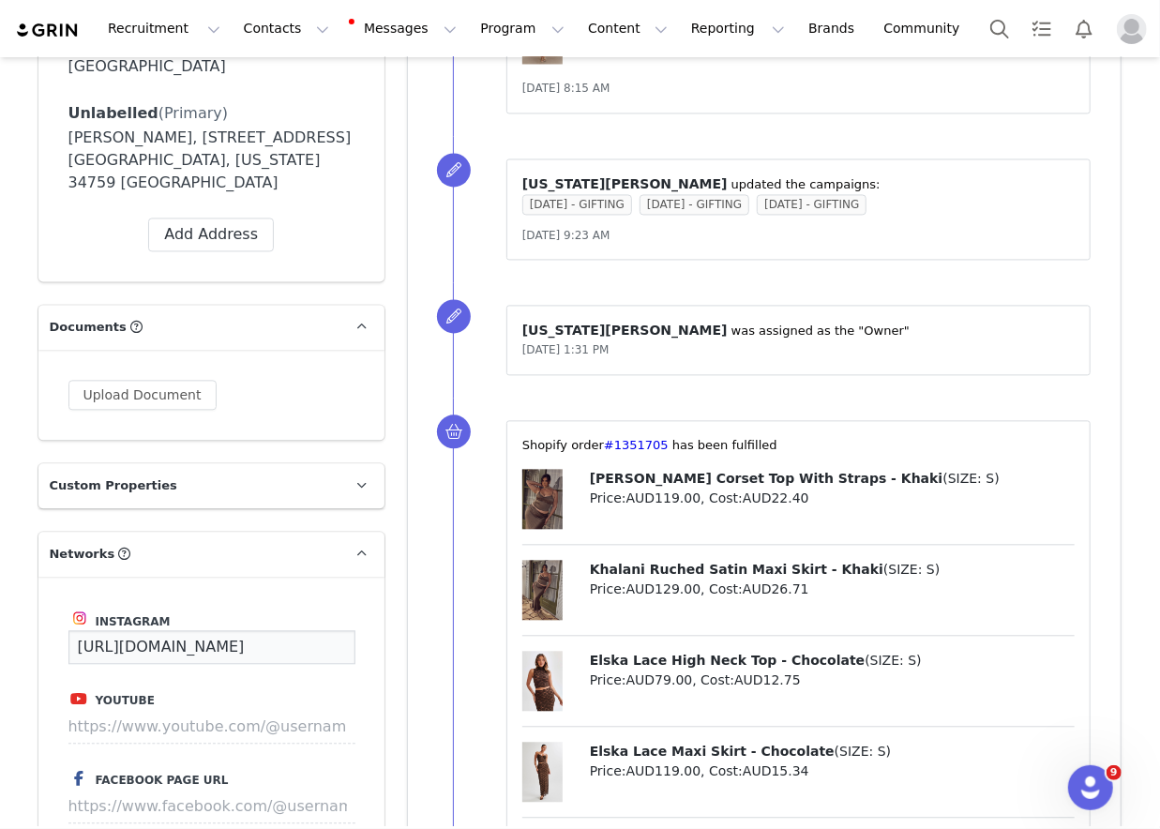
scroll to position [1906, 0]
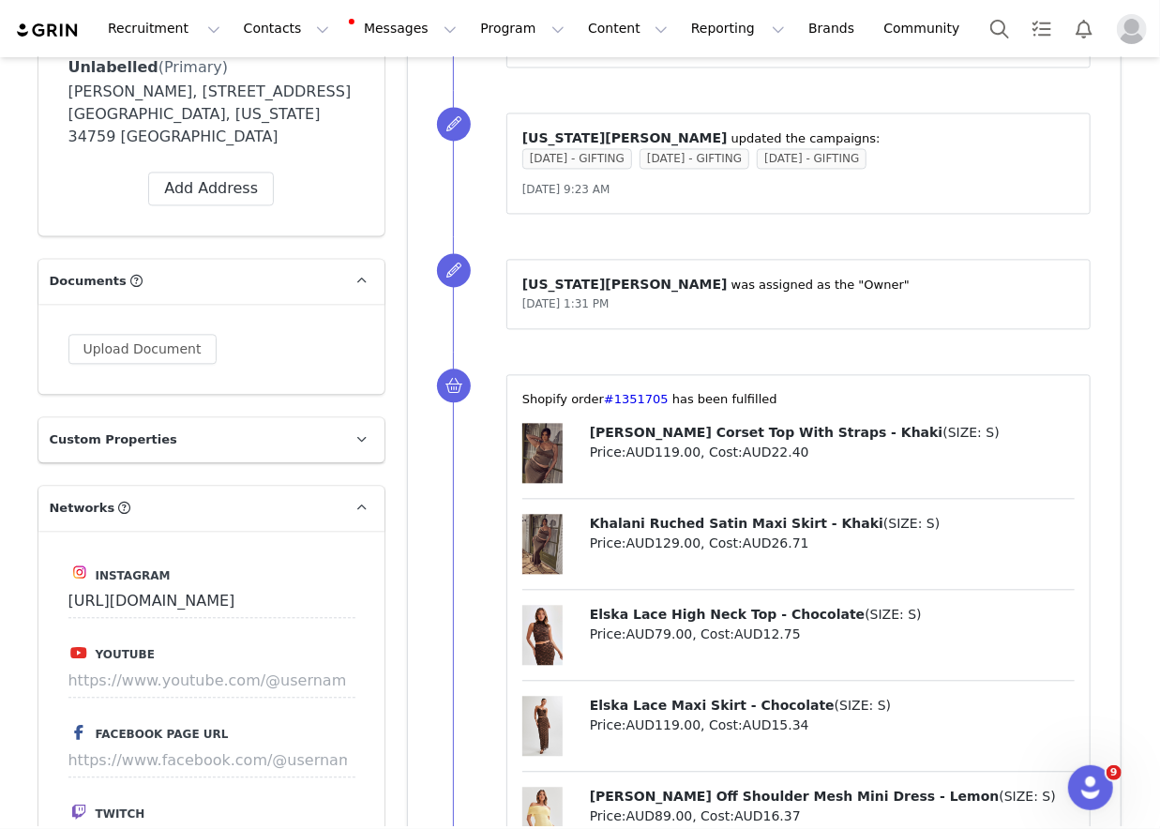
paste input "[URL][DOMAIN_NAME]"
type input "[URL][DOMAIN_NAME]"
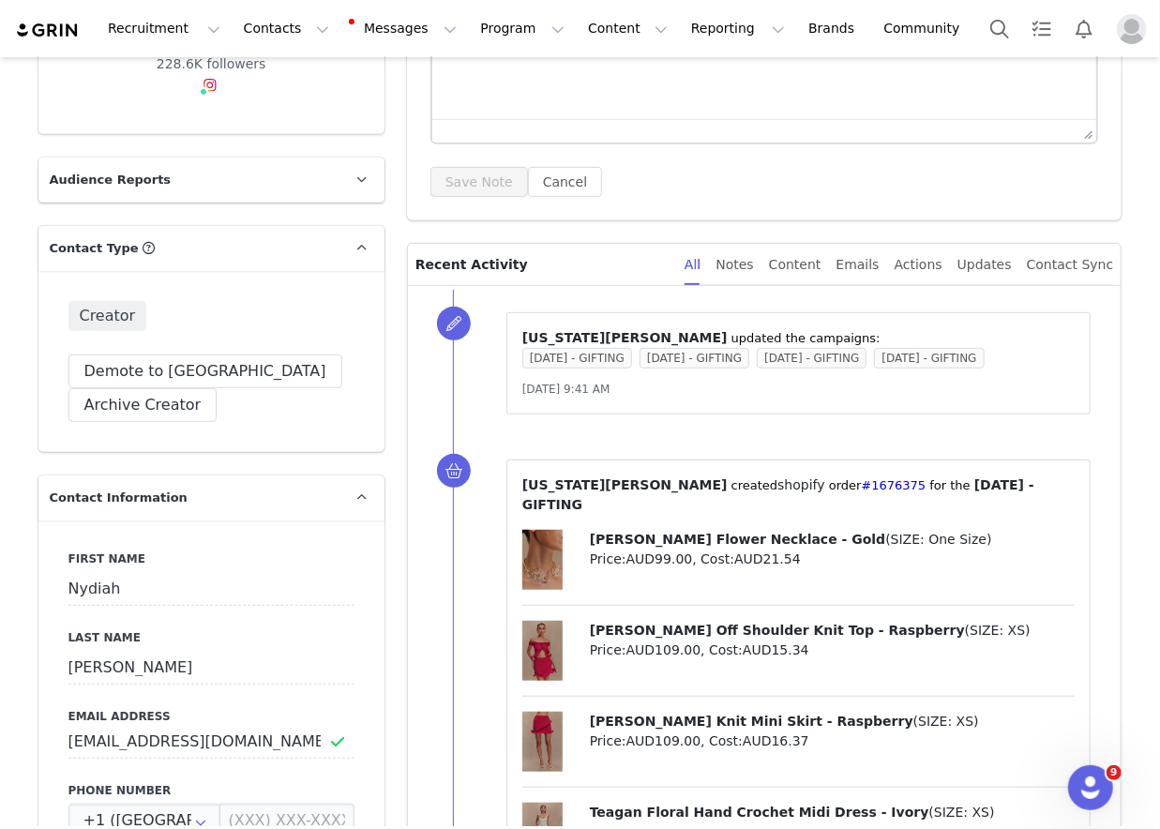
scroll to position [0, 0]
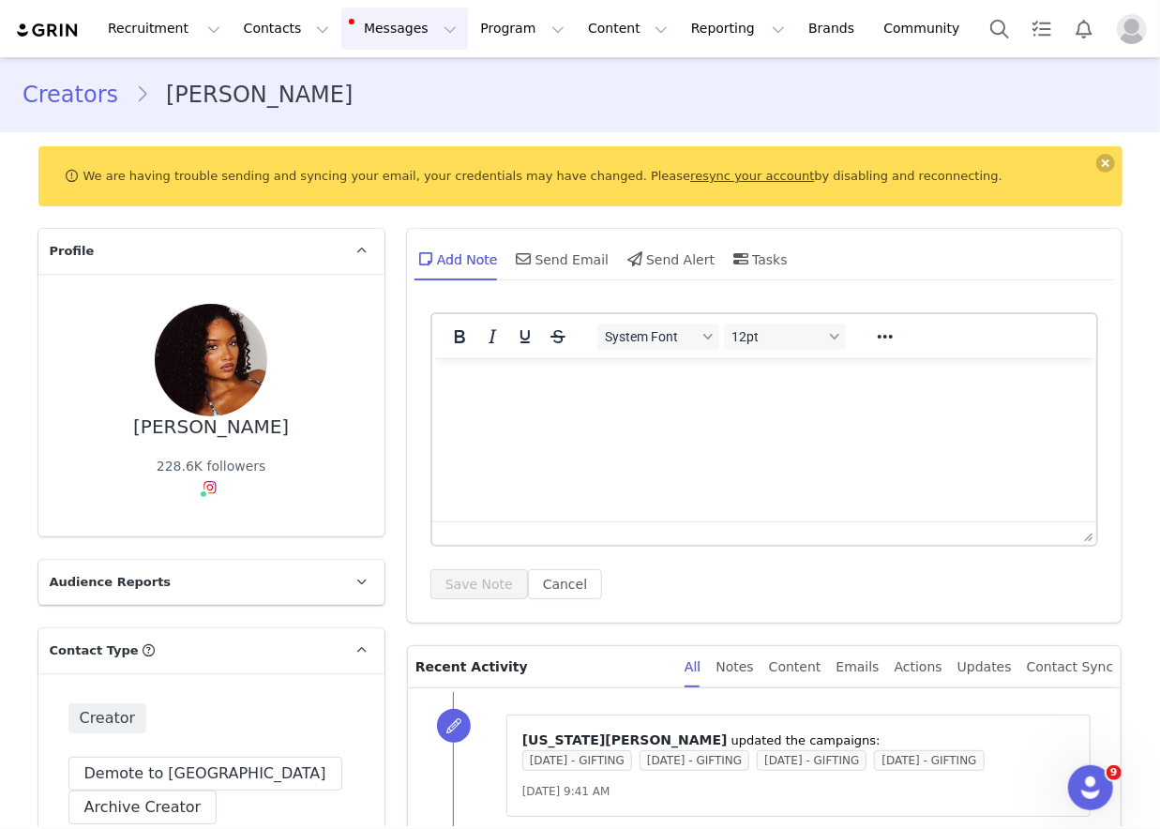
click at [412, 15] on button "Messages Messages" at bounding box center [404, 29] width 127 height 42
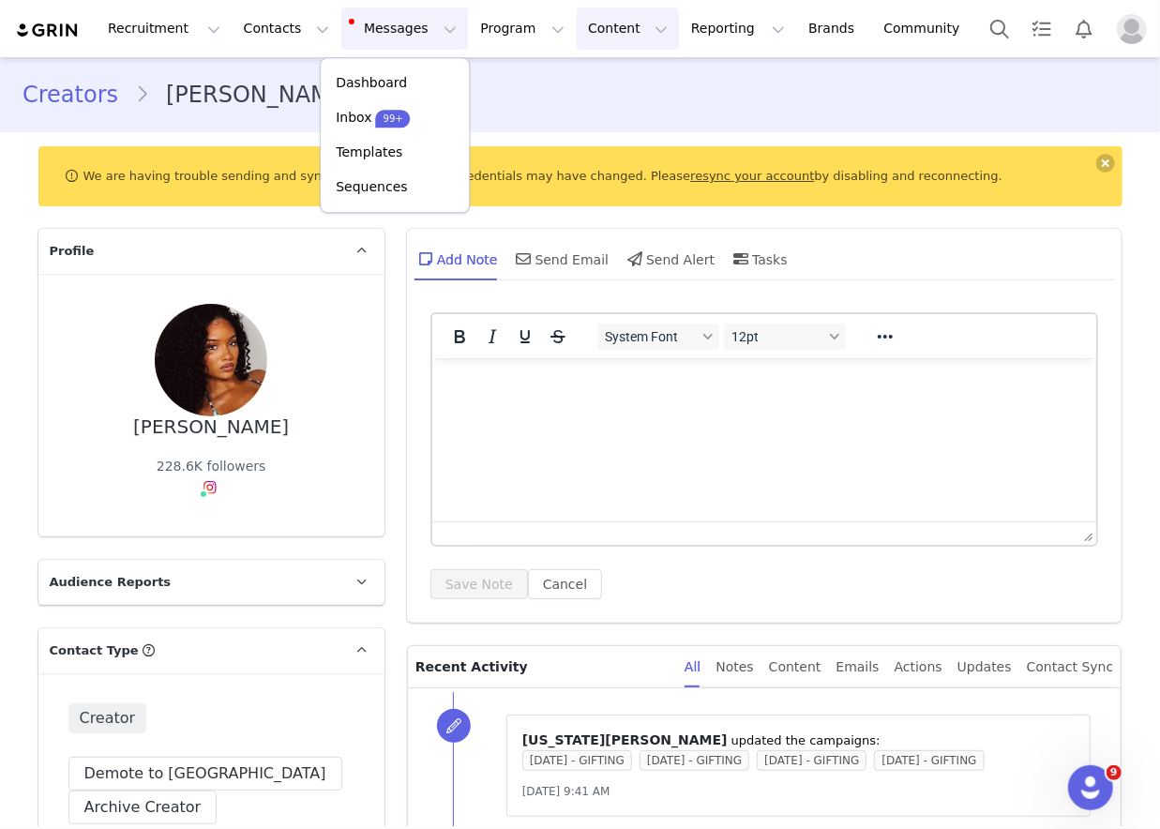
click at [588, 28] on button "Content Content" at bounding box center [628, 29] width 102 height 42
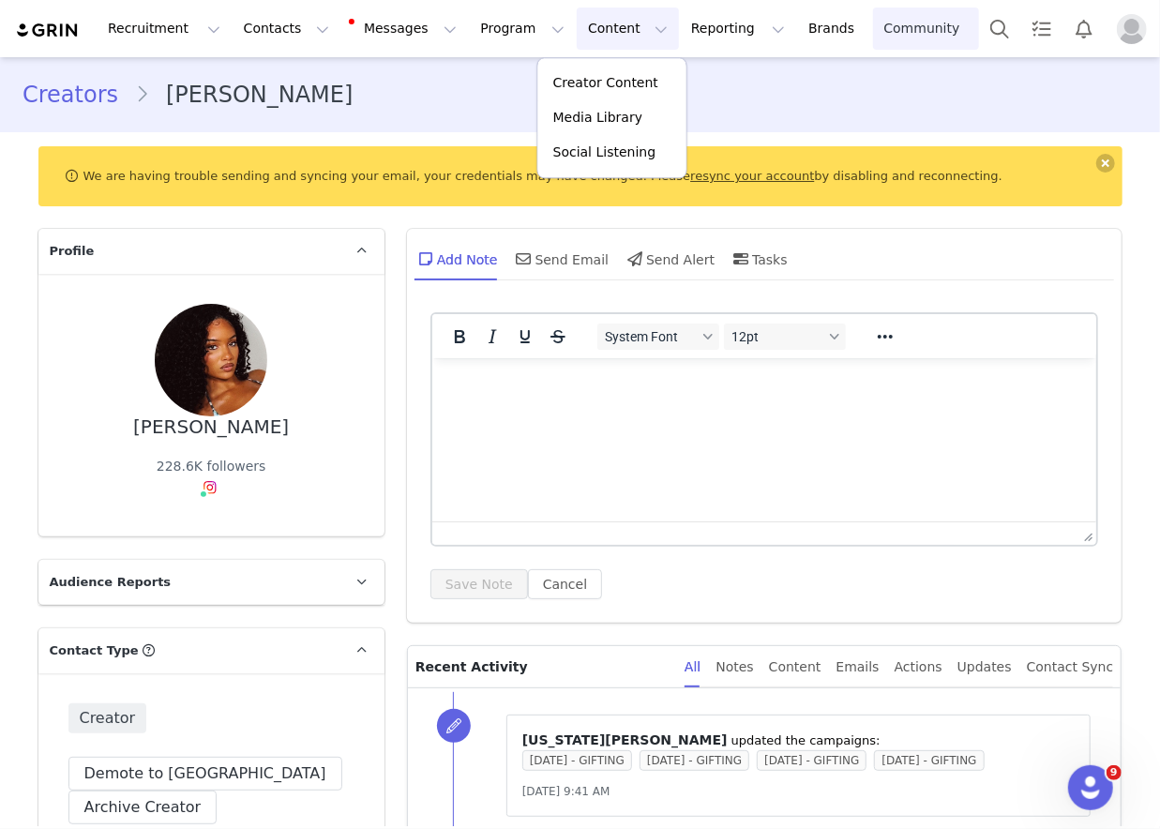
click at [873, 29] on link "Community Community" at bounding box center [926, 29] width 107 height 42
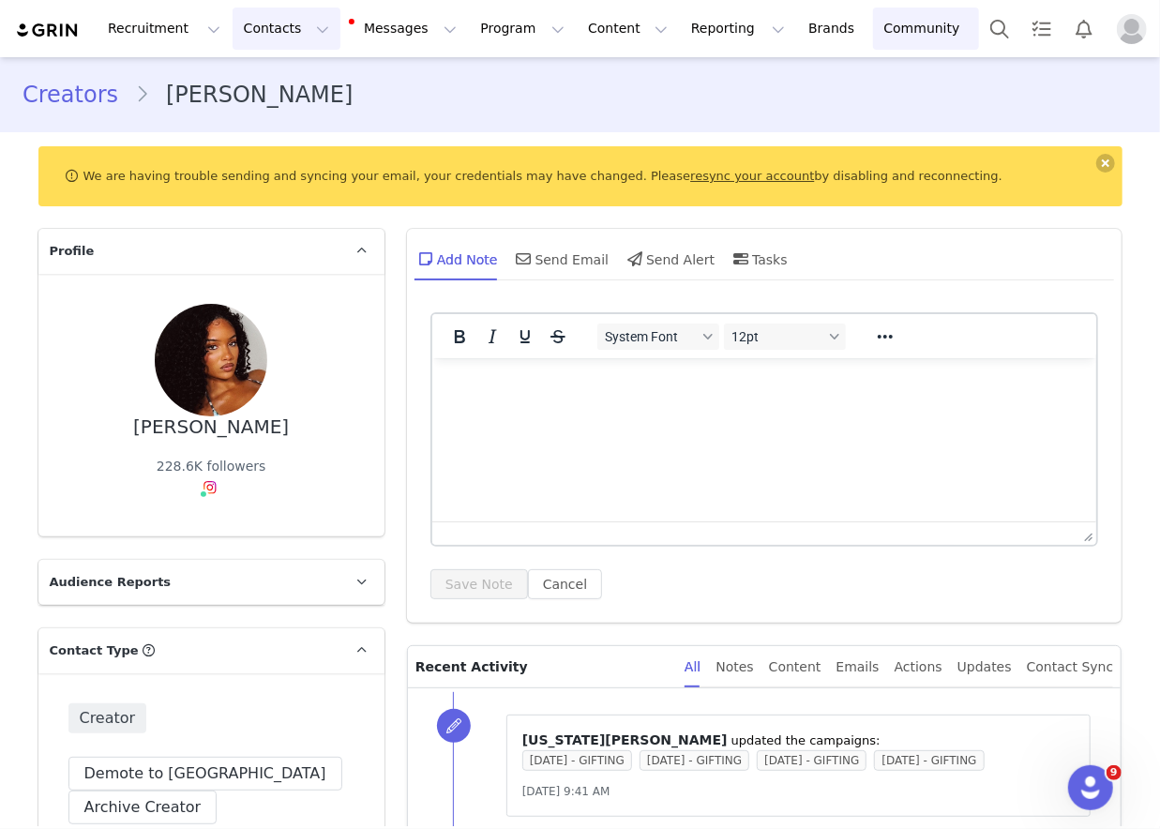
click at [246, 40] on button "Contacts Contacts" at bounding box center [287, 29] width 108 height 42
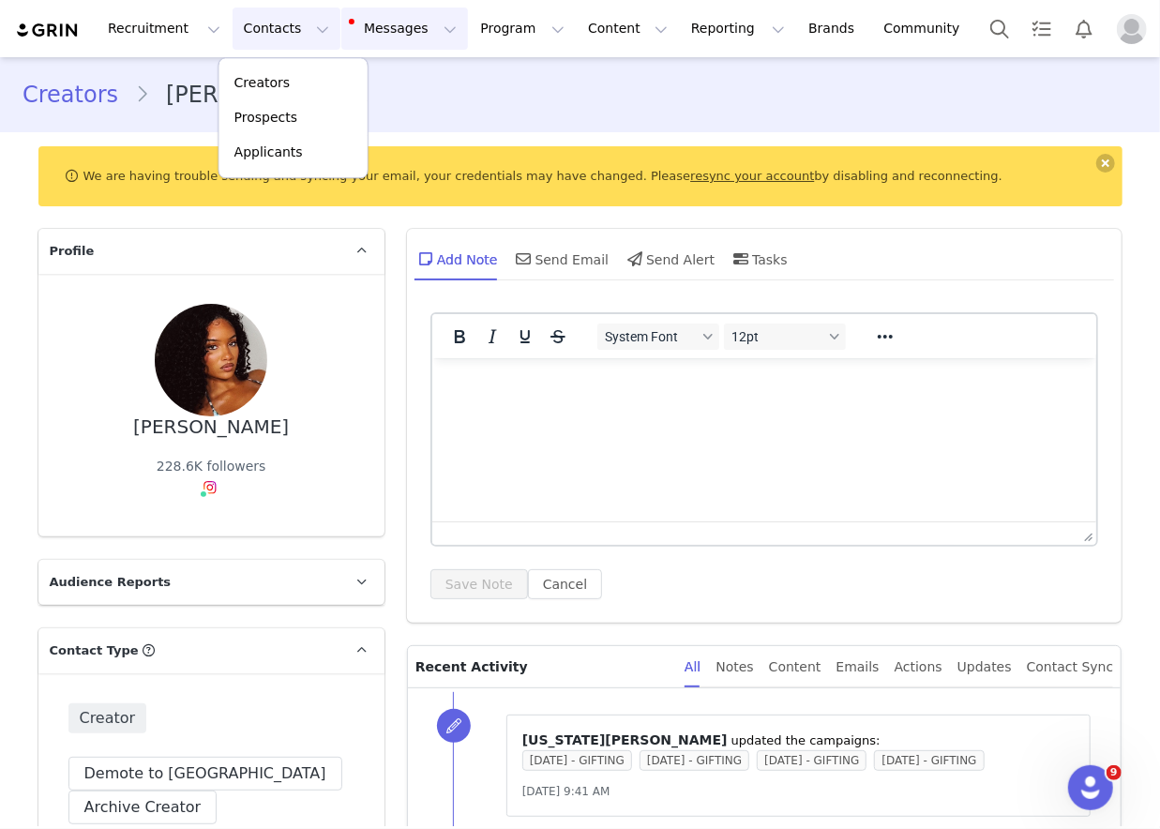
click at [356, 44] on button "Messages Messages" at bounding box center [404, 29] width 127 height 42
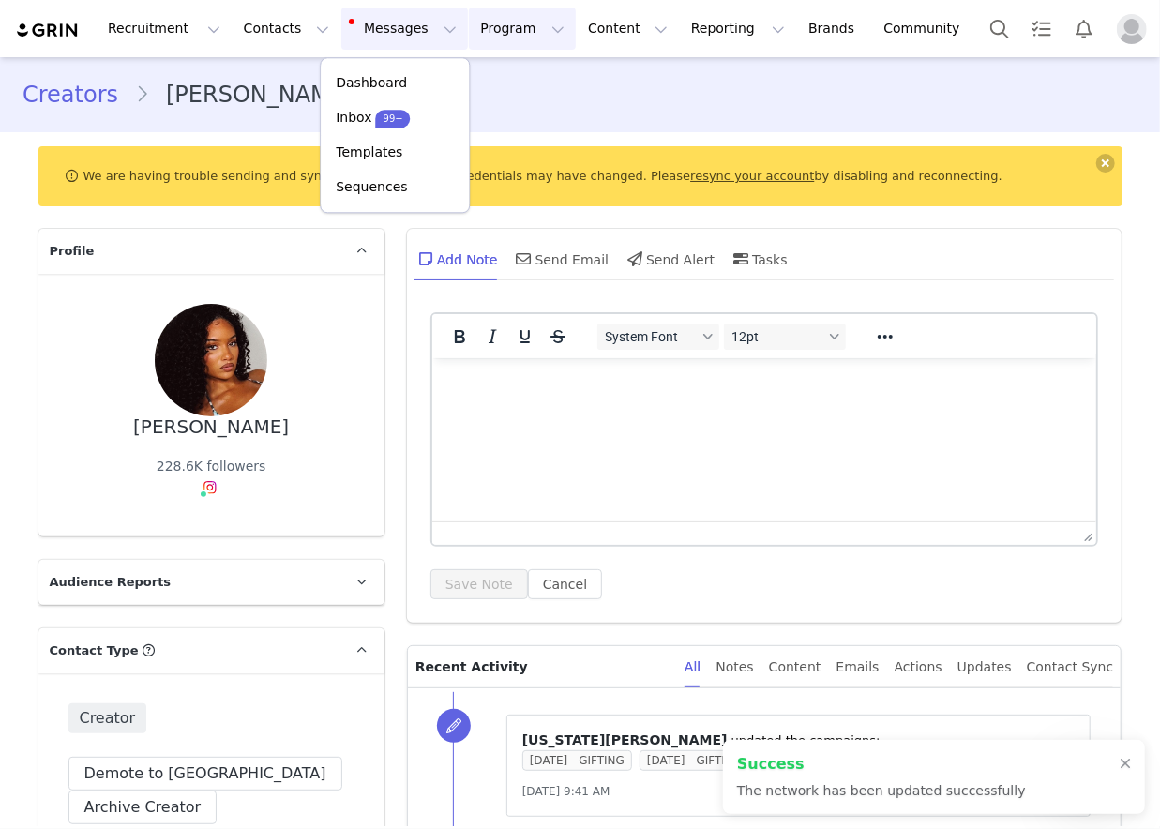
click at [469, 35] on button "Program Program" at bounding box center [522, 29] width 107 height 42
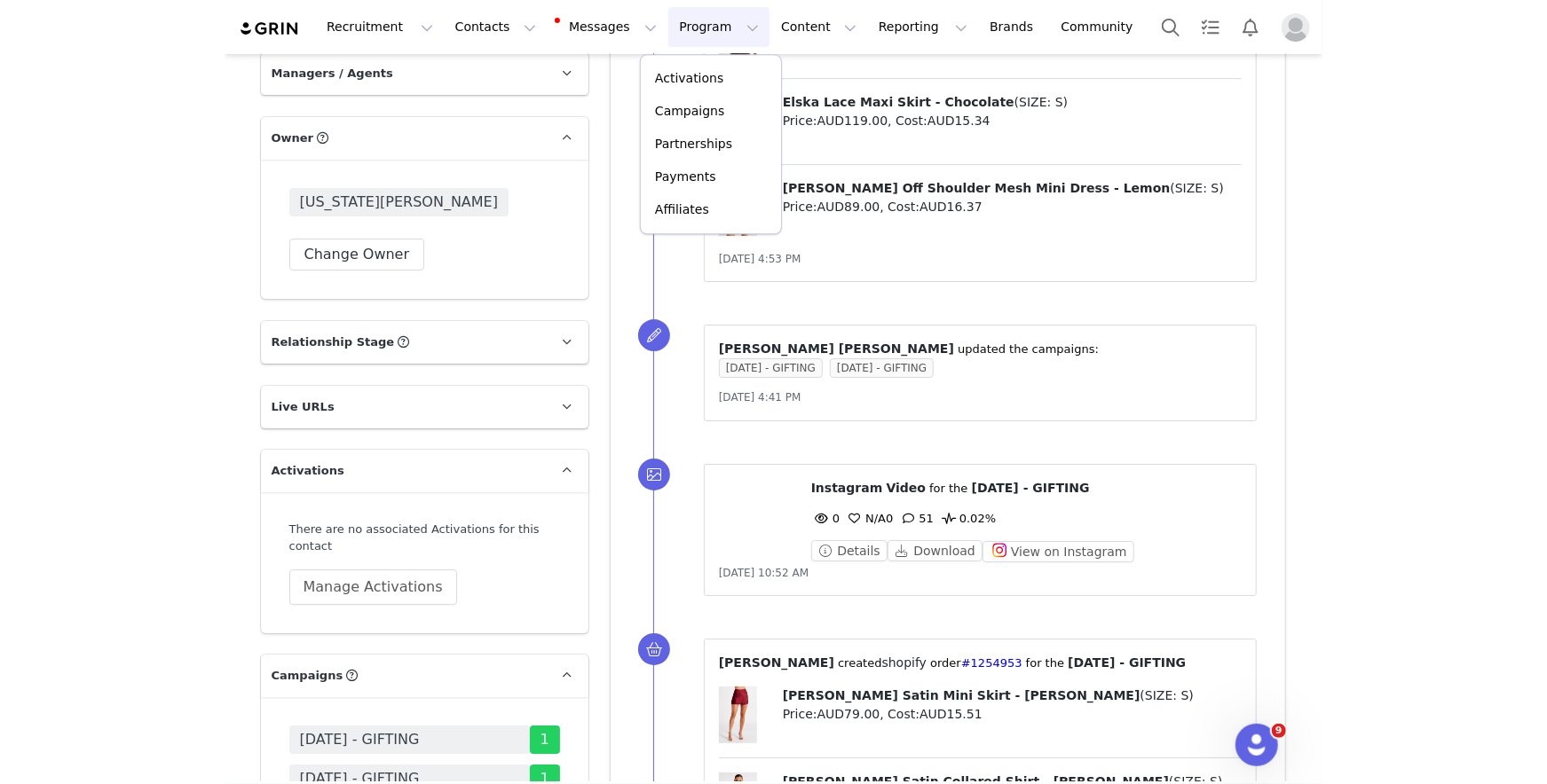
scroll to position [3015, 0]
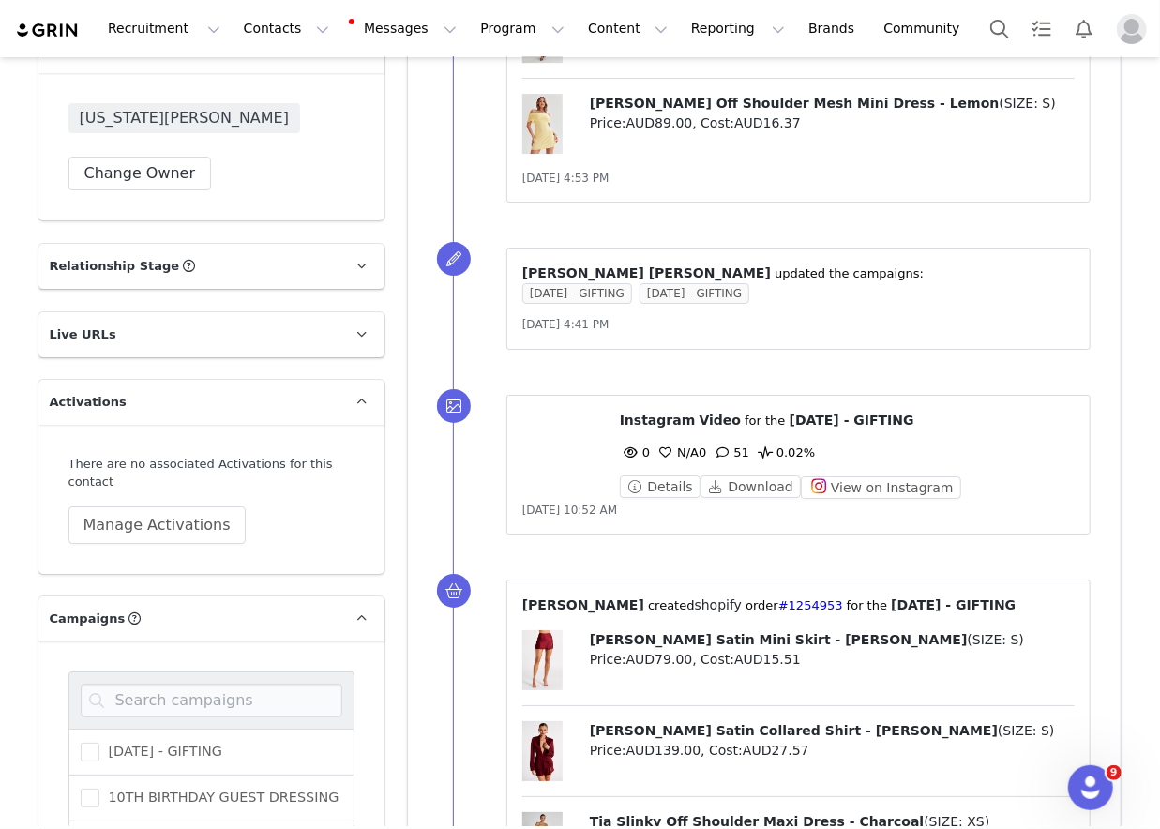
click at [250, 671] on div at bounding box center [211, 699] width 286 height 57
click at [250, 684] on input at bounding box center [212, 701] width 262 height 34
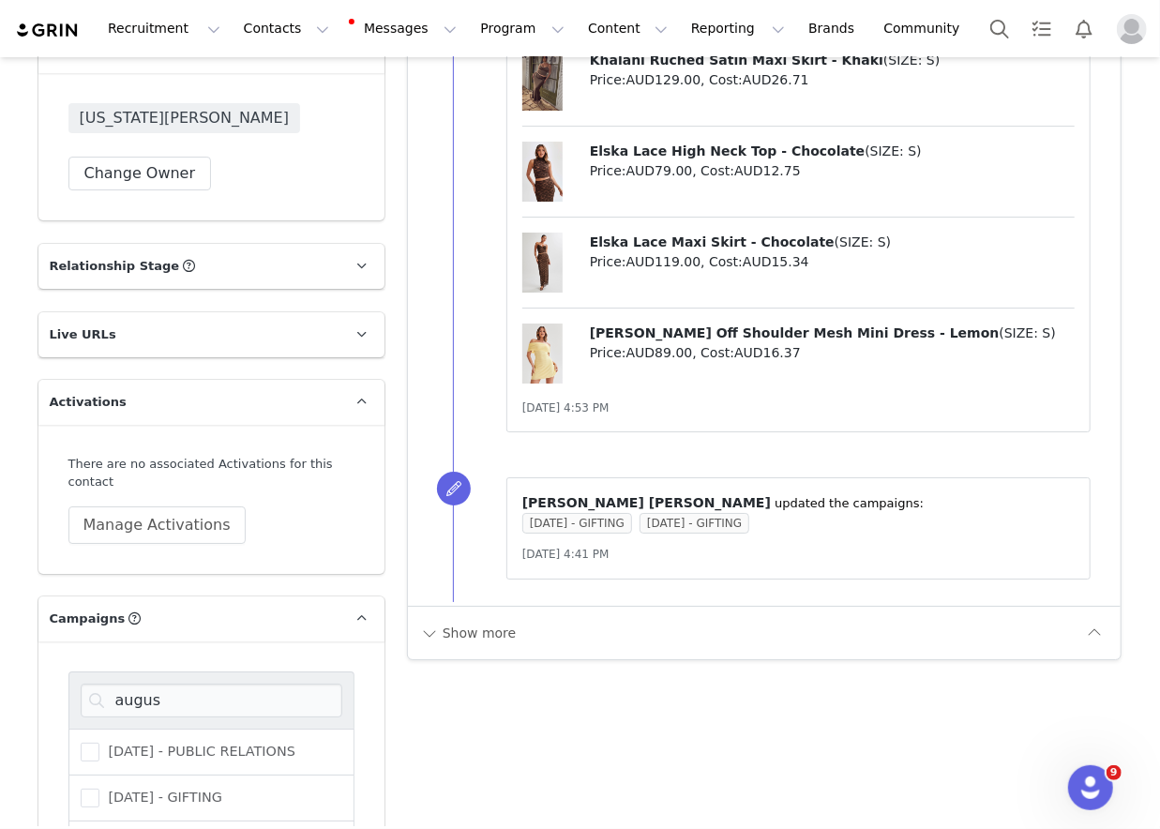
click at [188, 684] on input "augus" at bounding box center [212, 701] width 262 height 34
type input "august 25"
click at [184, 828] on span "[DATE] ([GEOGRAPHIC_DATA]) - GIFTING" at bounding box center [238, 844] width 279 height 18
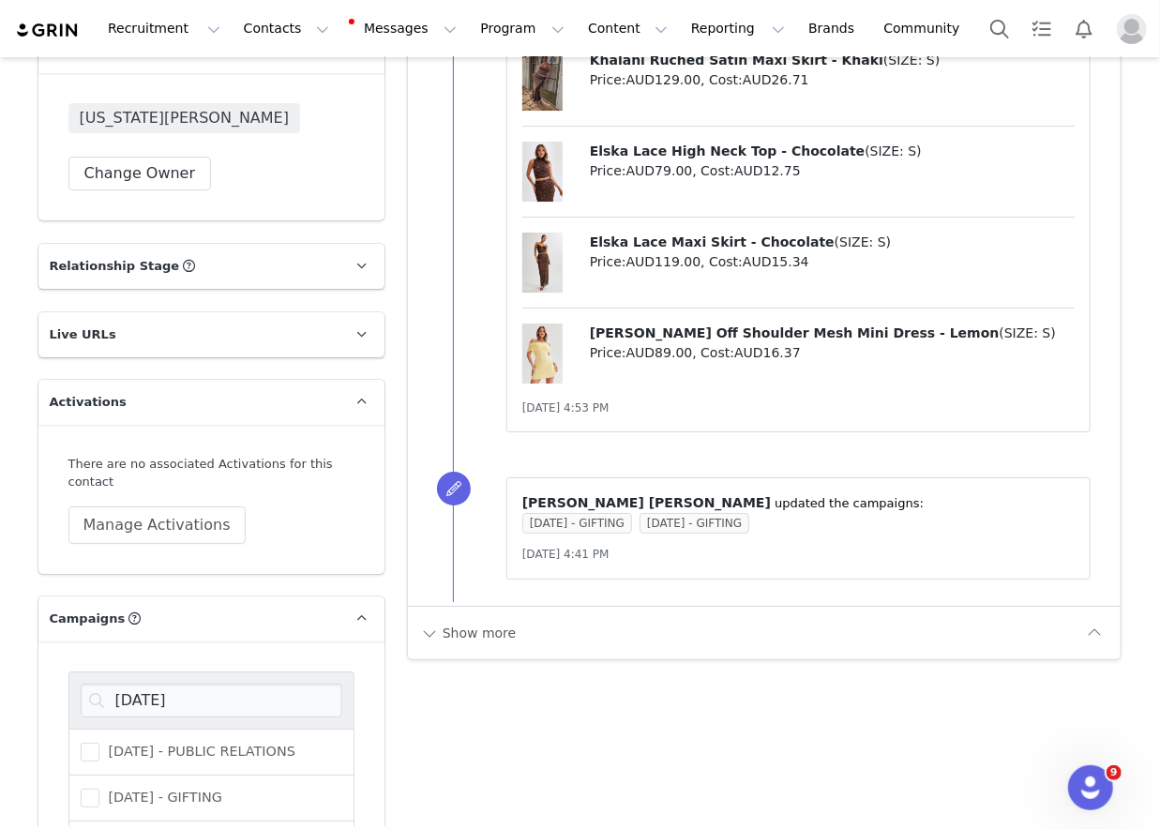
click at [99, 828] on input "[DATE] ([GEOGRAPHIC_DATA]) - GIFTING" at bounding box center [99, 835] width 0 height 0
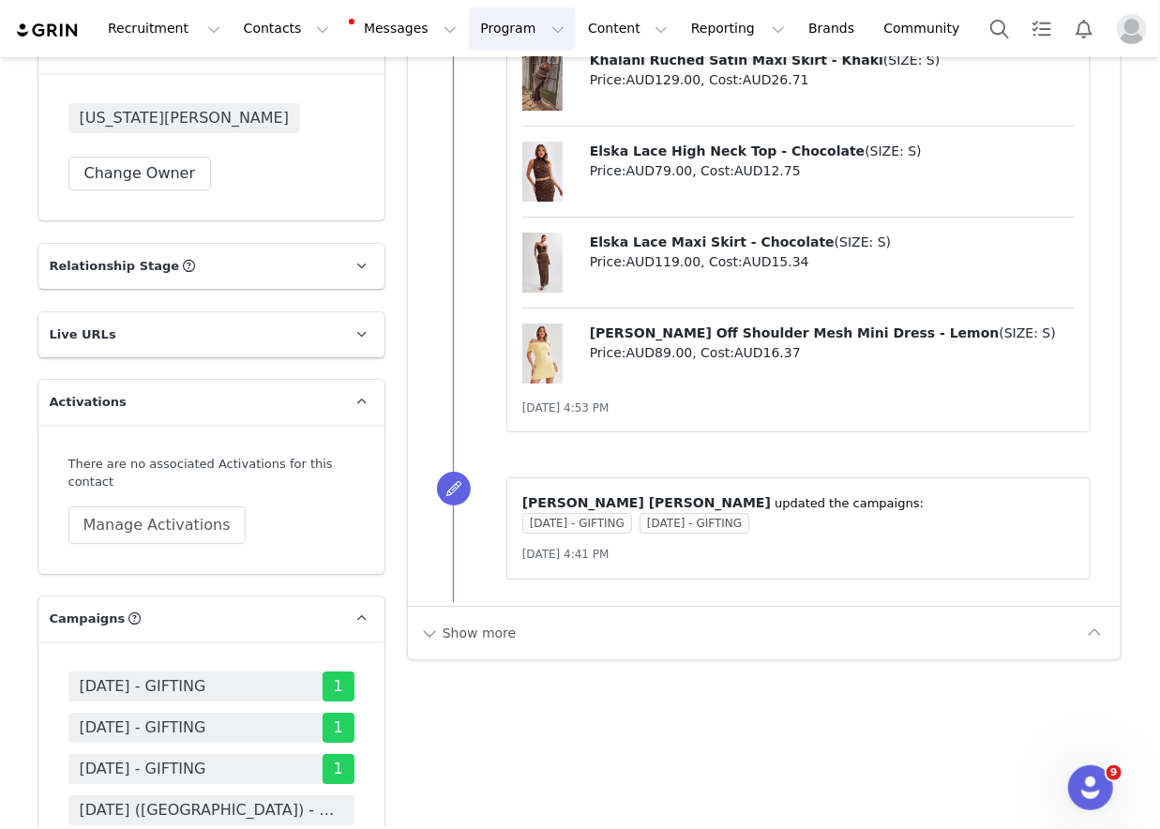
click at [521, 29] on button "Program Program" at bounding box center [522, 29] width 107 height 42
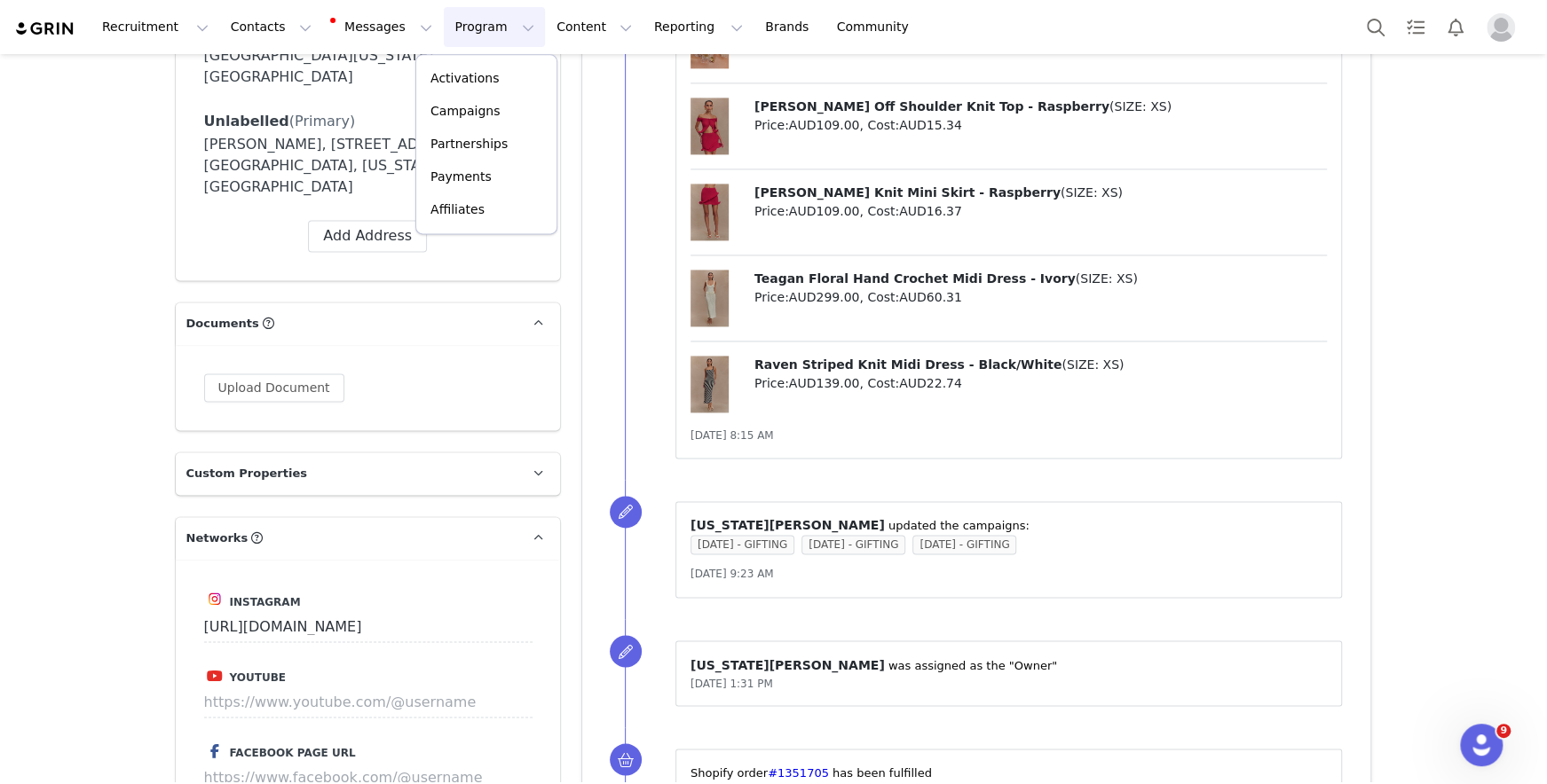
scroll to position [2084, 0]
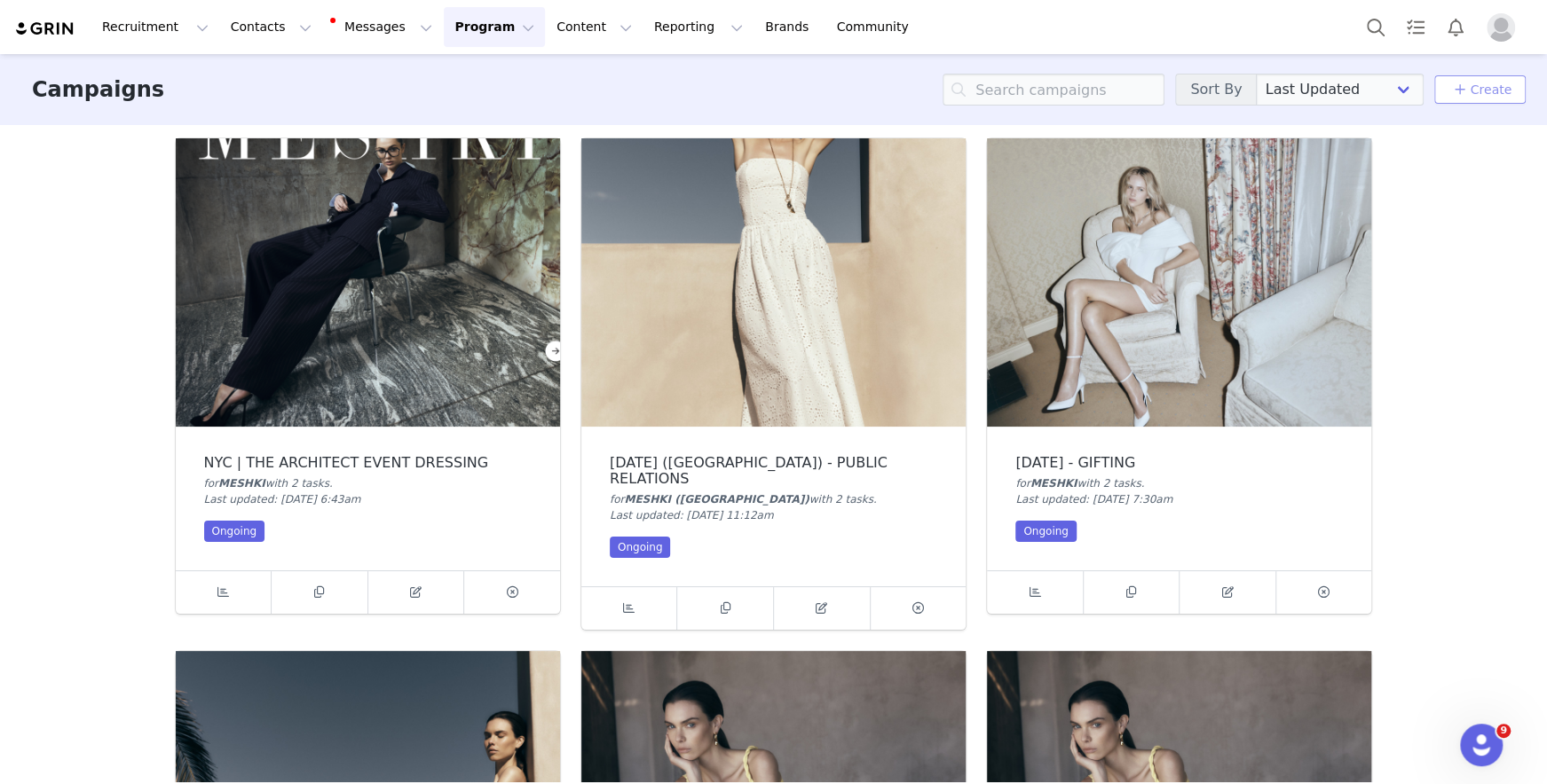
click at [1097, 93] on link "Create" at bounding box center [1479, 89] width 63 height 22
click at [835, 598] on link at bounding box center [822, 608] width 97 height 43
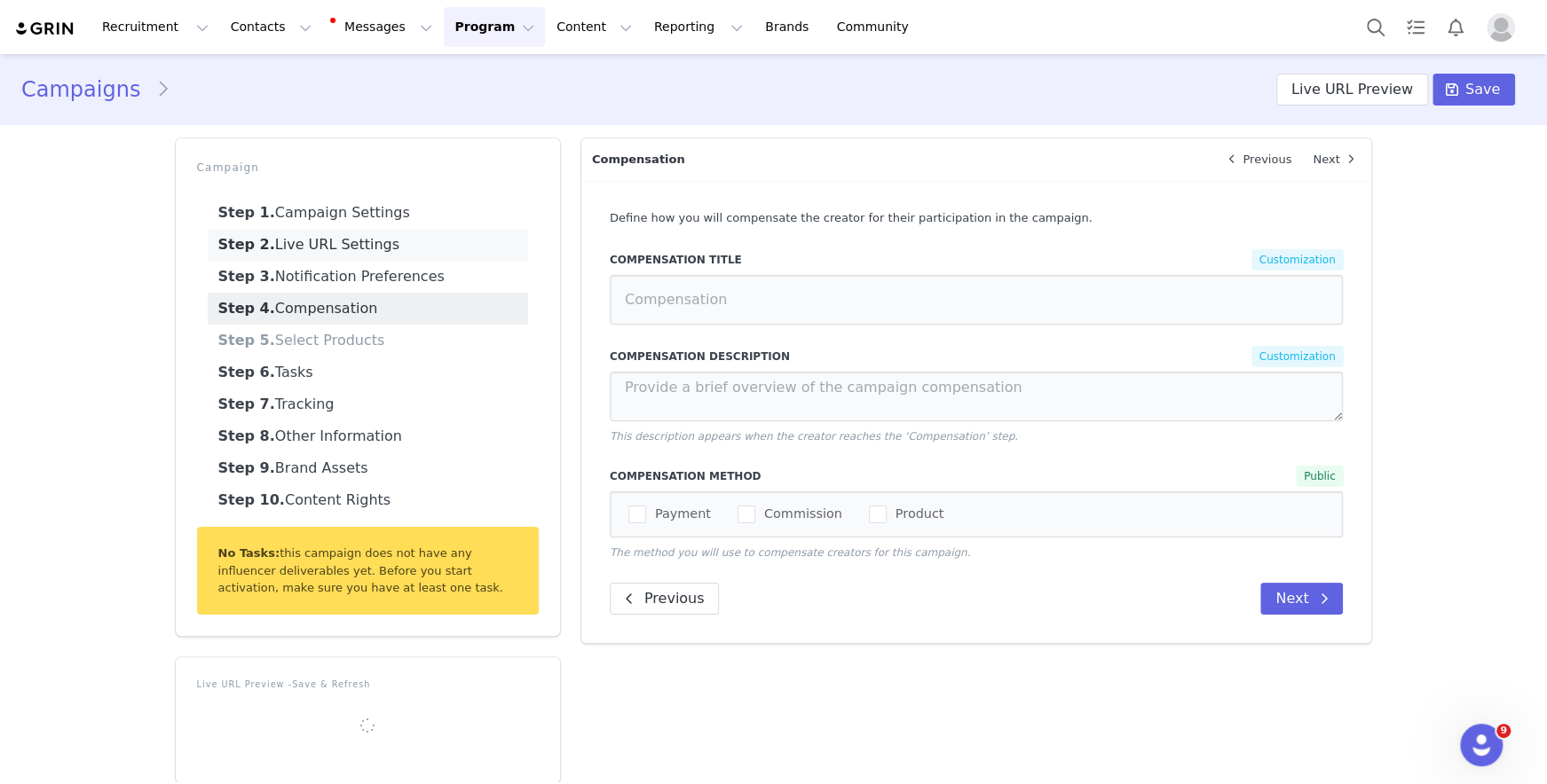
select select "dba6d65d-52f8-441c-b5a7-f52a6cc8fc0e"
type input "[DATE] ([GEOGRAPHIC_DATA]) - PUBLIC RELATIONS"
radio input "false"
radio input "true"
type input "[DATE] ([GEOGRAPHIC_DATA]) - GIFTING"
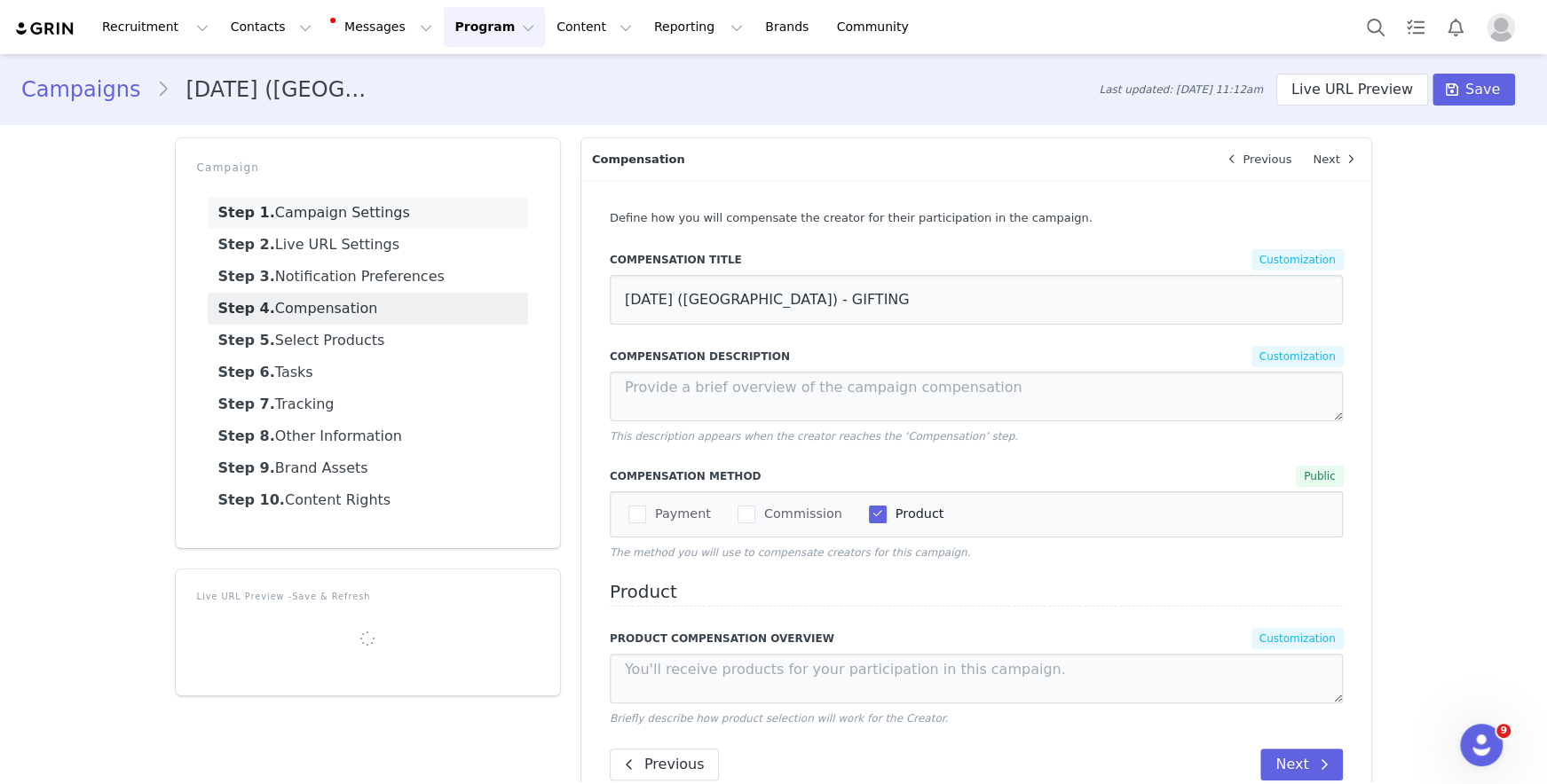
click at [351, 221] on link "Step 1. Campaign Settings" at bounding box center [367, 213] width 321 height 32
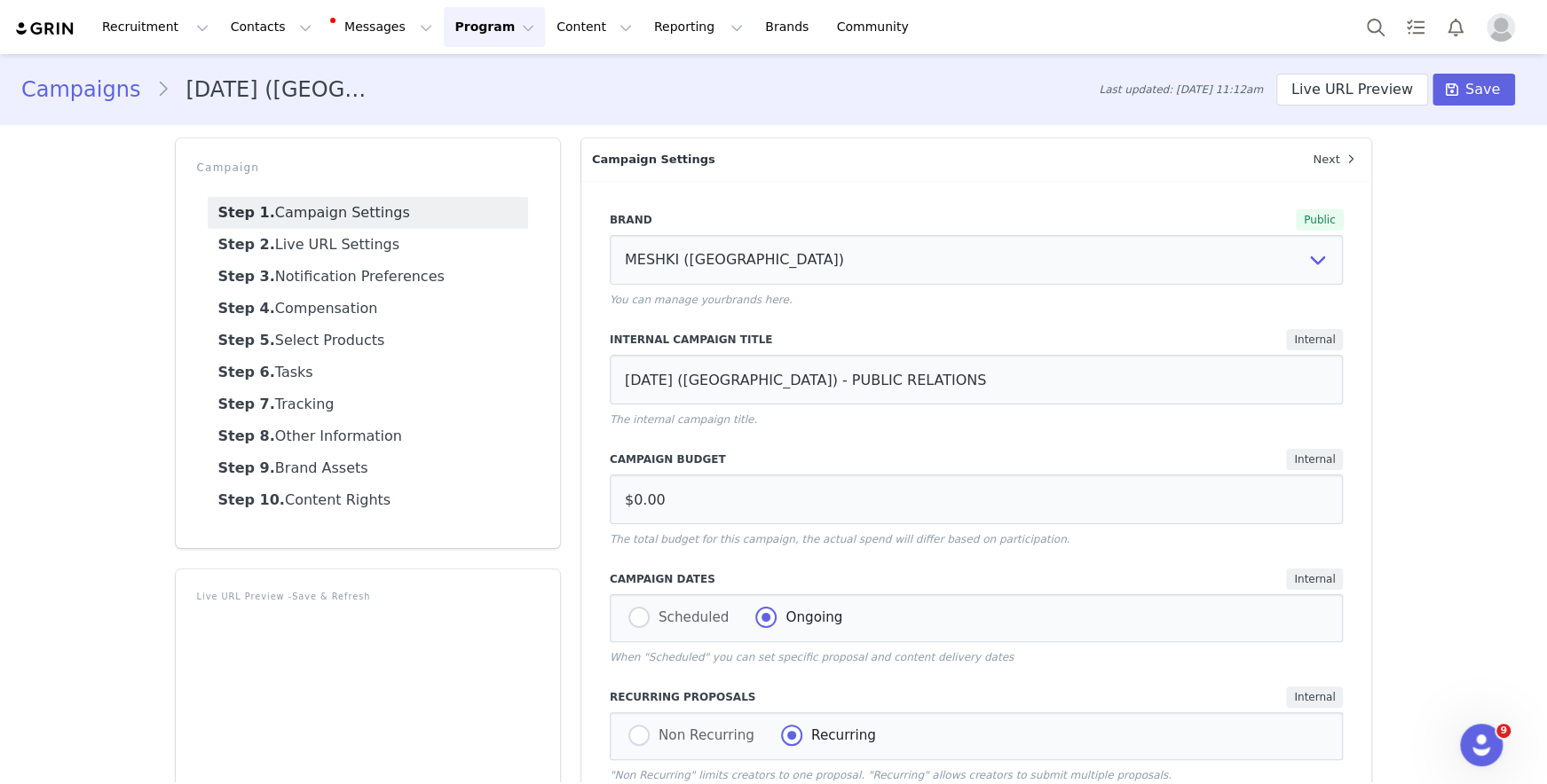
click at [105, 80] on link "Campaigns" at bounding box center [89, 90] width 135 height 32
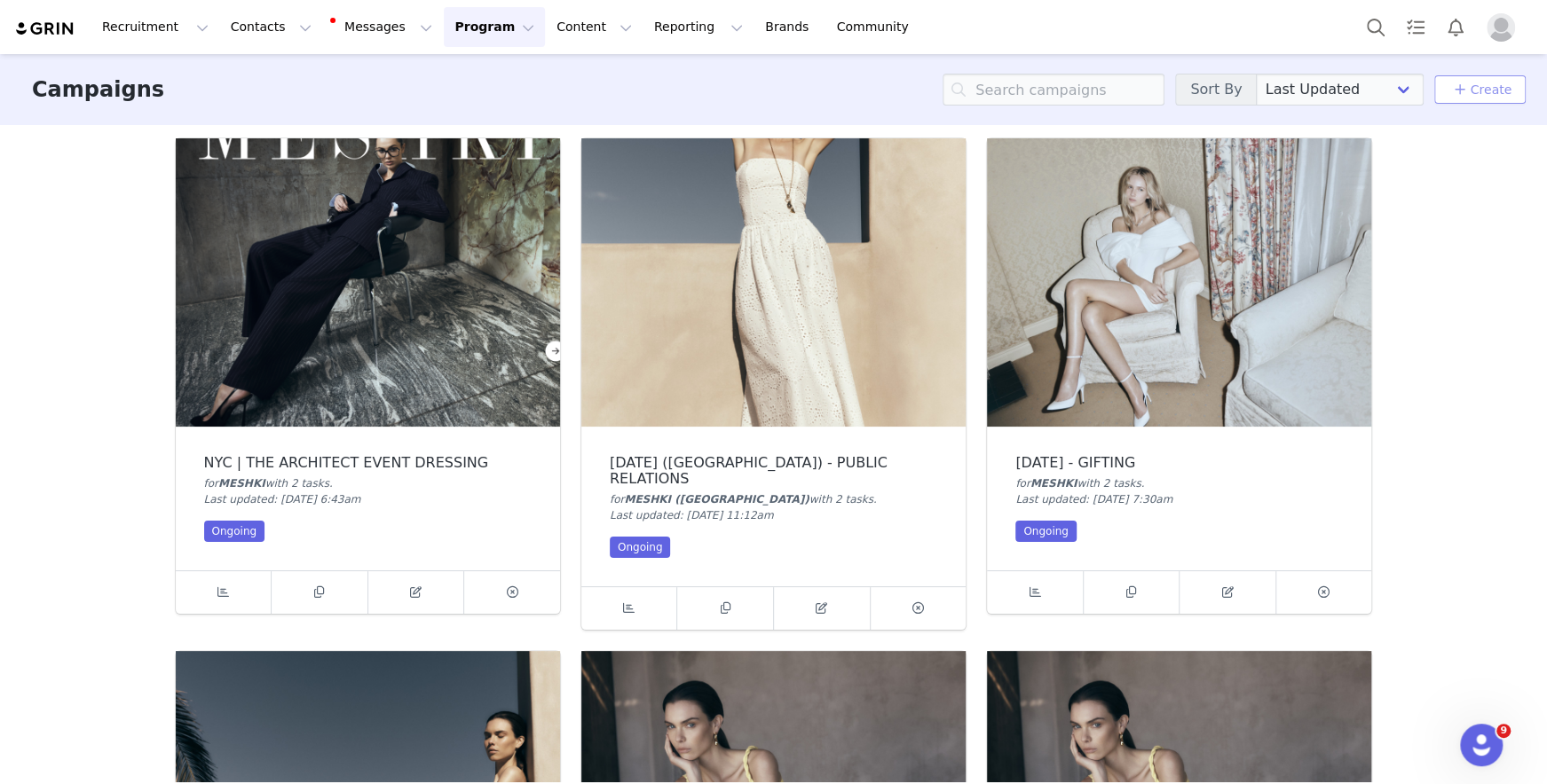
click at [1097, 87] on link "Create" at bounding box center [1479, 89] width 63 height 22
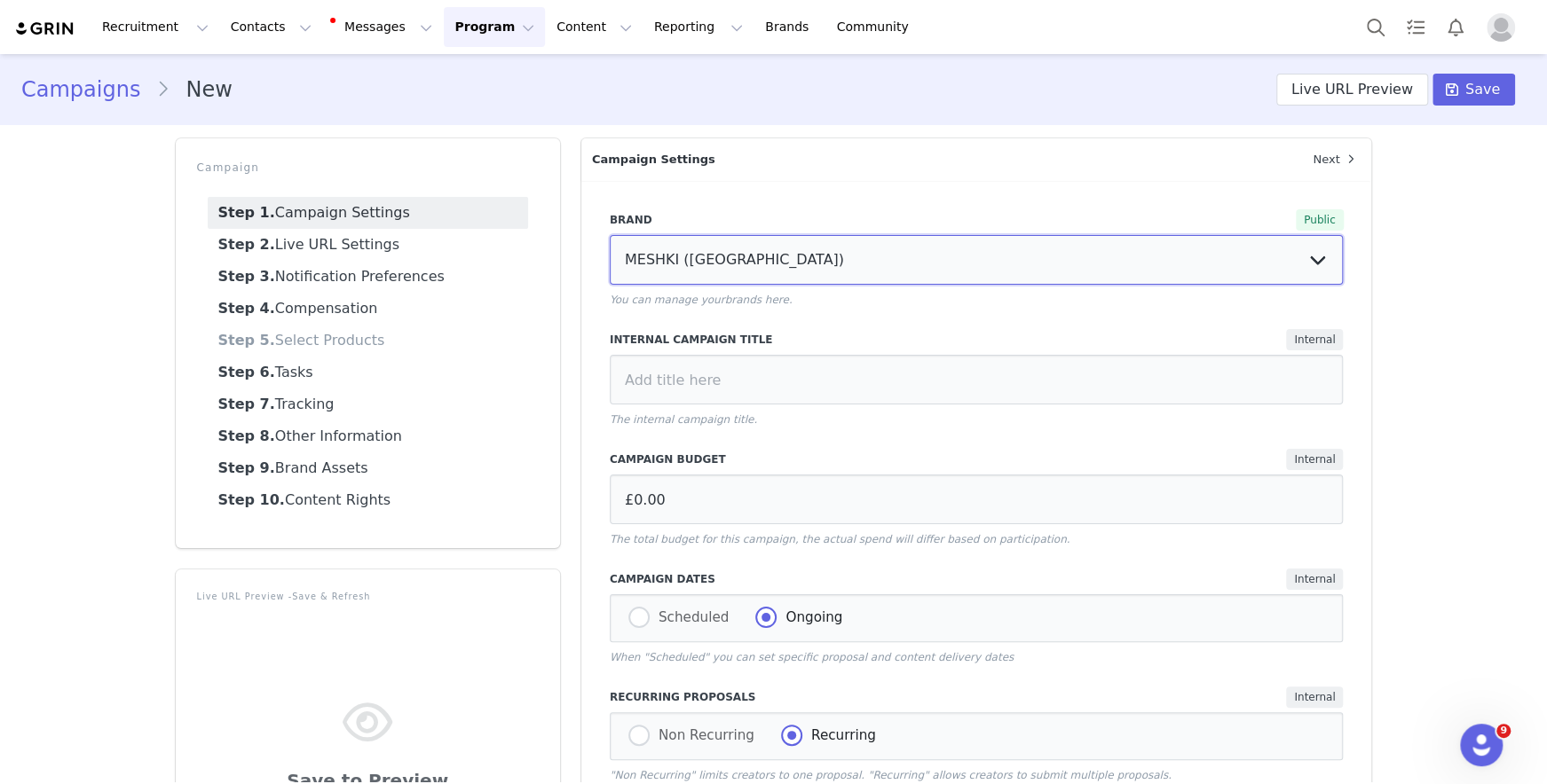
click at [743, 265] on select "MESHKI ([GEOGRAPHIC_DATA]) MESHKI MESHKI ([GEOGRAPHIC_DATA])" at bounding box center [976, 260] width 734 height 50
select select "99843d72-b99f-4038-8098-f703f871b44b"
type input "AUD0.00"
click at [609, 235] on select "MESHKI ([GEOGRAPHIC_DATA]) MESHKI MESHKI ([GEOGRAPHIC_DATA])" at bounding box center [976, 260] width 734 height 50
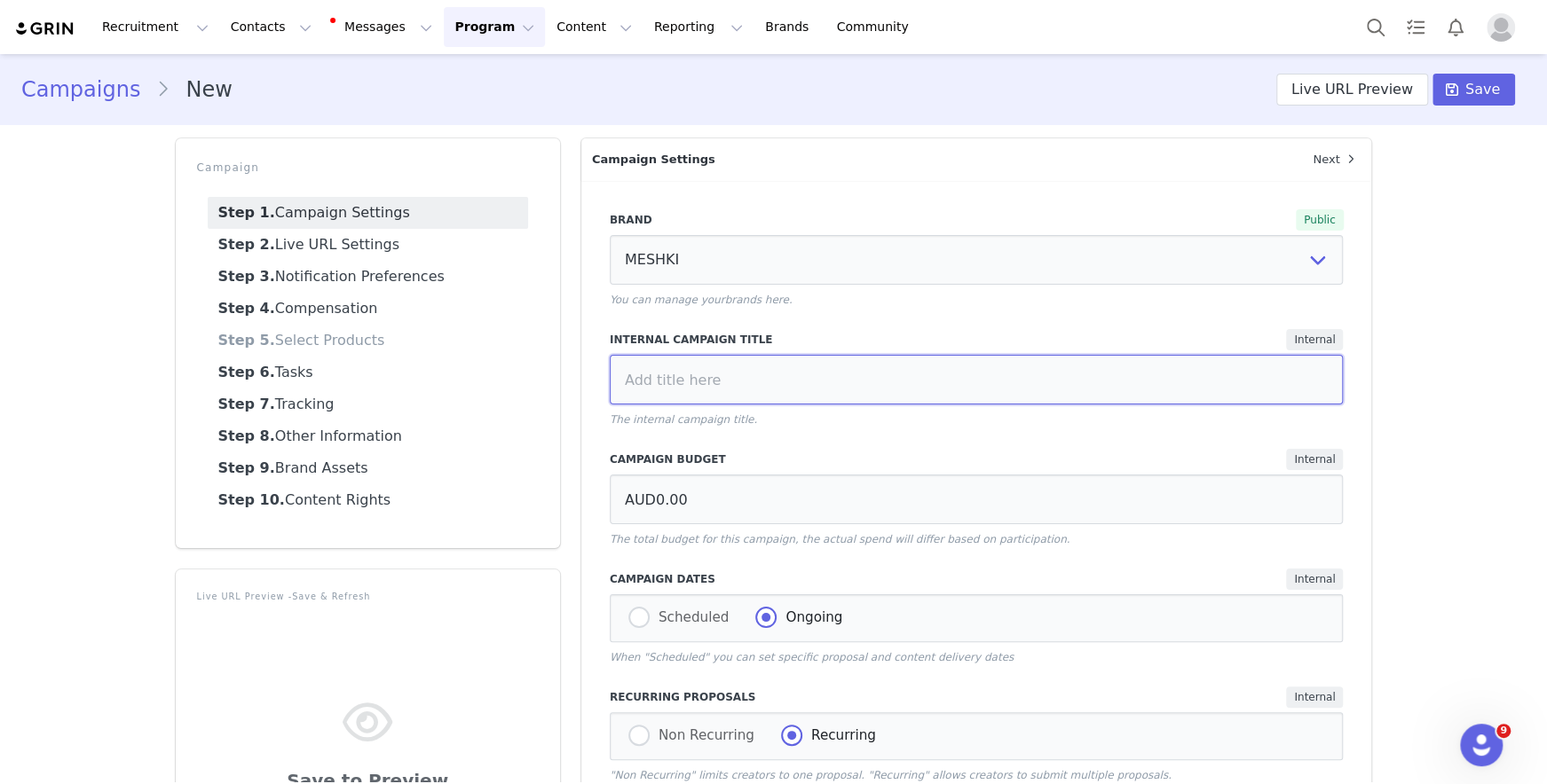
click at [920, 363] on input at bounding box center [976, 379] width 734 height 50
paste input "[DATE] - GIFTING"
click at [621, 383] on input "[DATE] - GIFTING" at bounding box center [976, 379] width 734 height 50
type input "SEPTEMBER 25 - GIFTING"
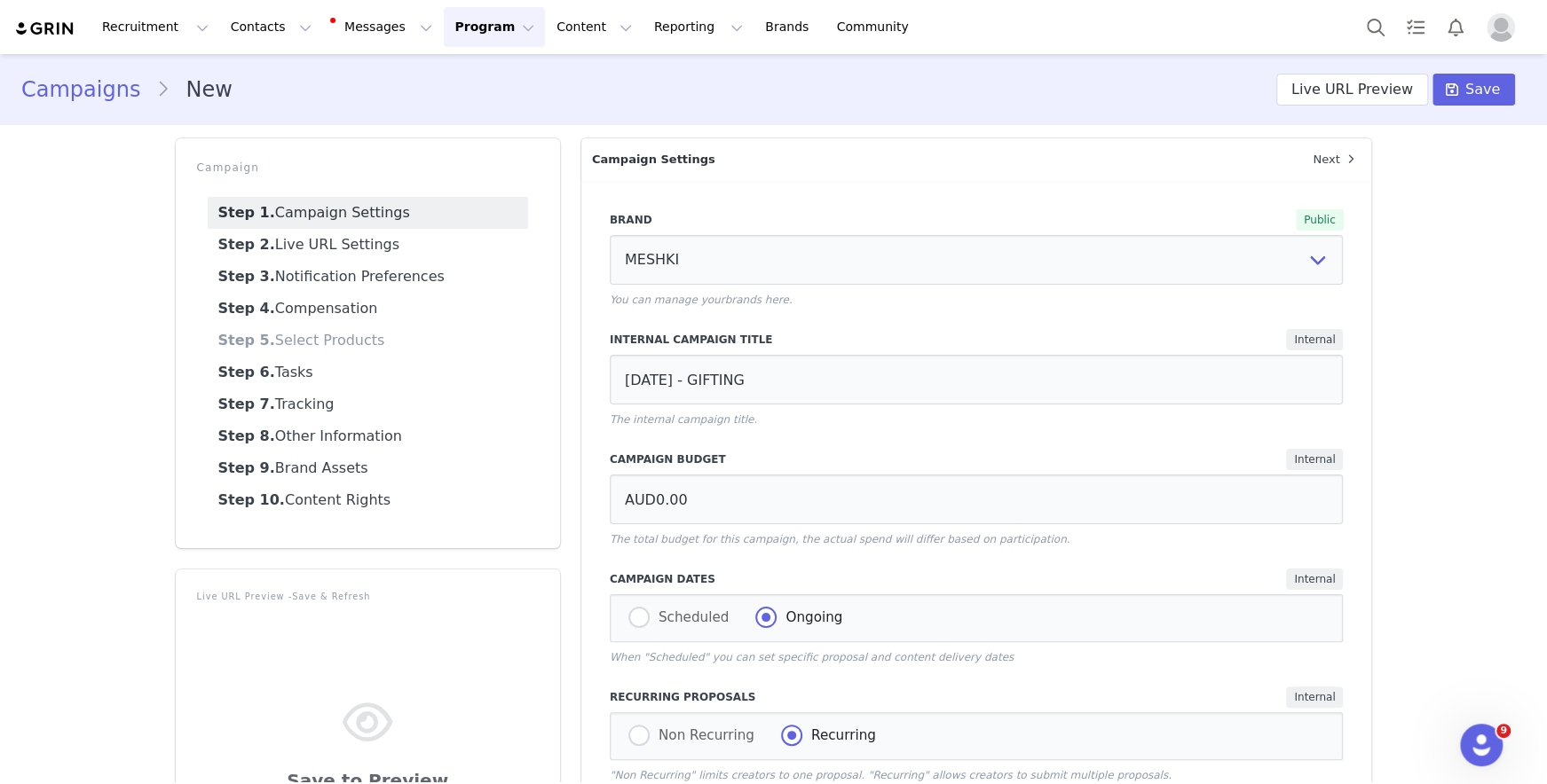
click at [819, 314] on div "Brand Public MESHKI (UK) MESHKI MESHKI (US) You can manage your brands here . I…" at bounding box center [976, 587] width 791 height 813
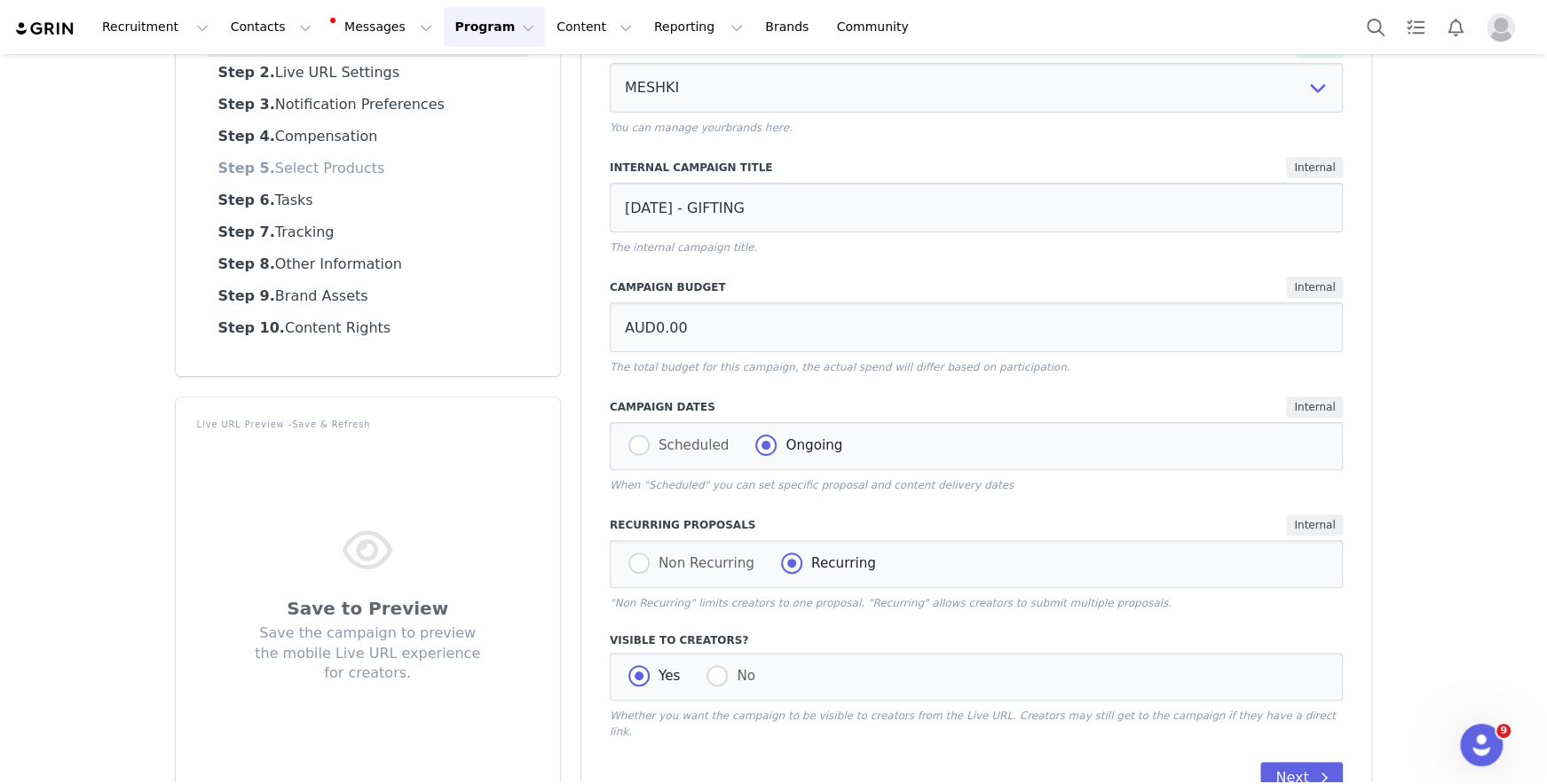
scroll to position [215, 0]
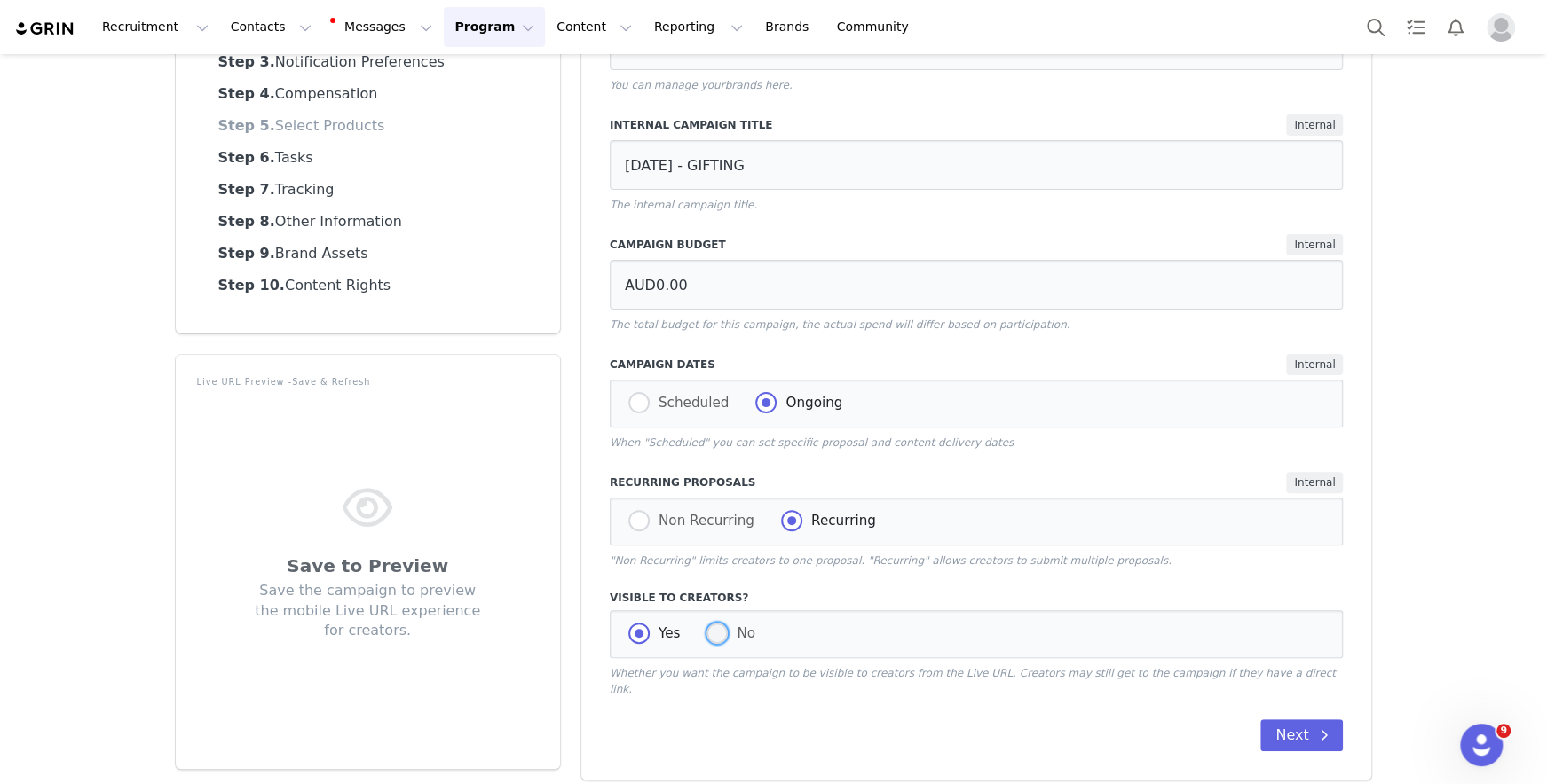
click at [721, 630] on span at bounding box center [716, 633] width 22 height 22
click at [721, 630] on input "No" at bounding box center [716, 634] width 22 height 23
radio input "true"
radio input "false"
radio input "true"
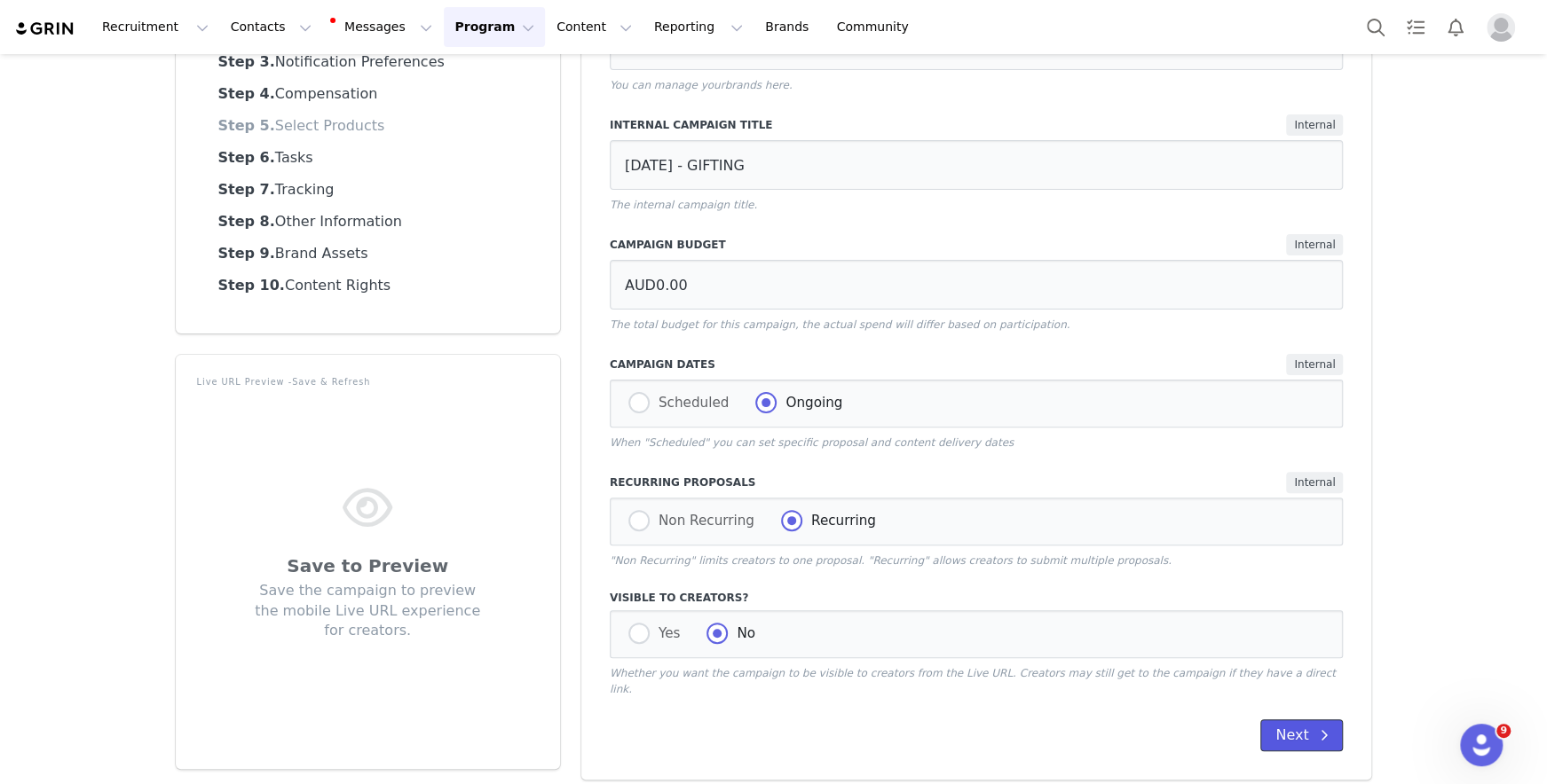
click at [1097, 720] on button "Next" at bounding box center [1301, 736] width 82 height 32
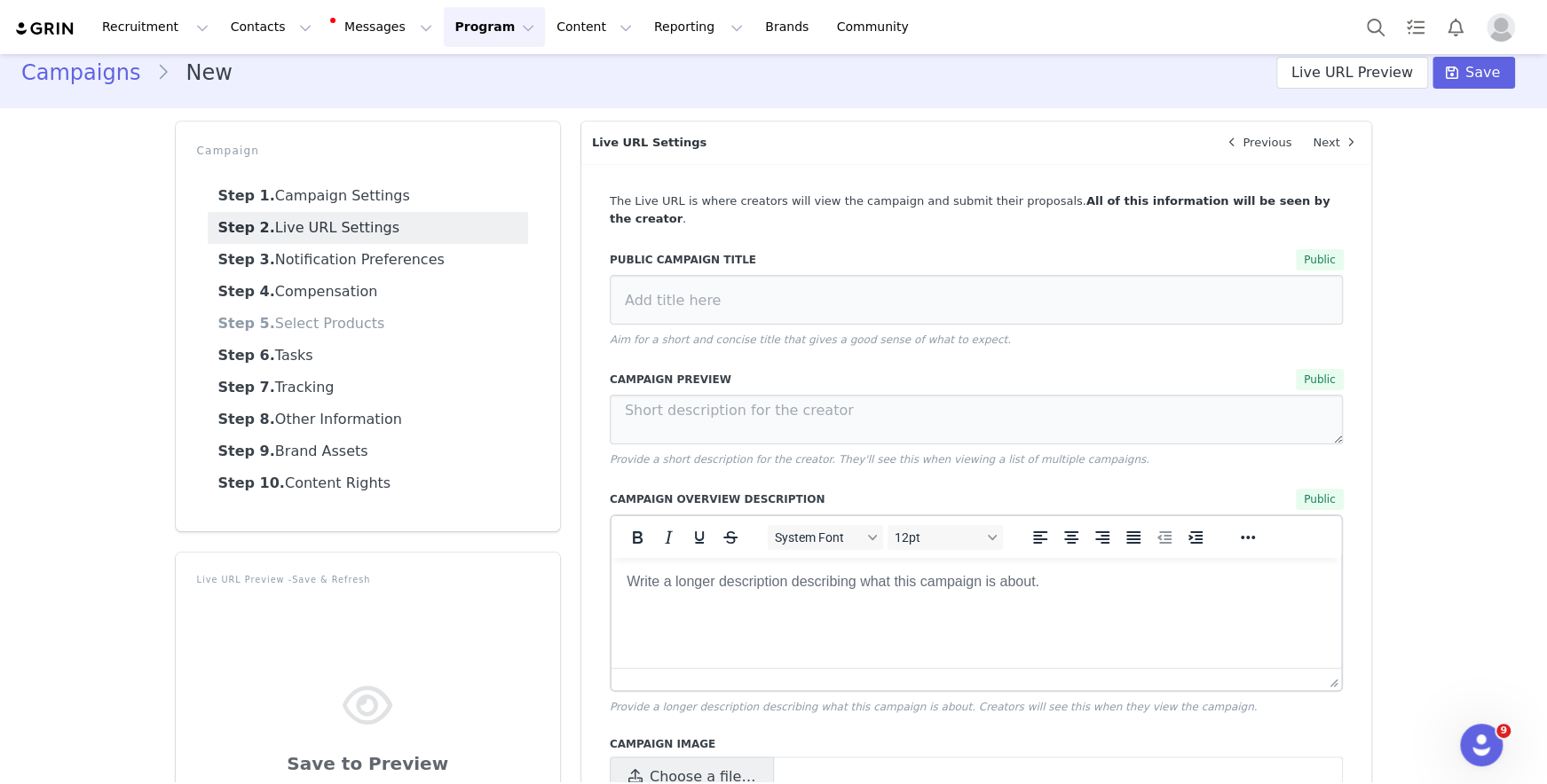
scroll to position [0, 0]
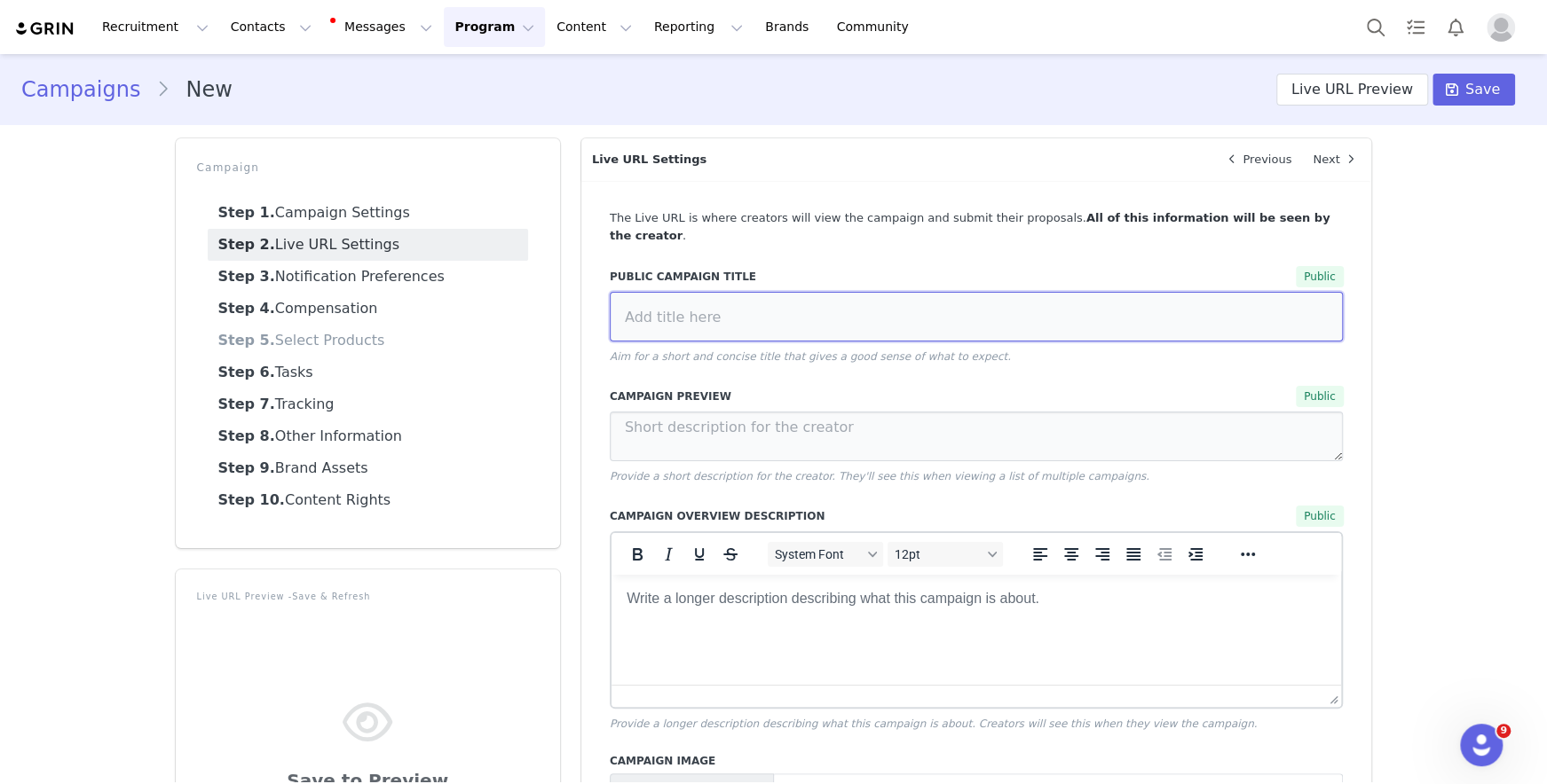
click at [965, 292] on input at bounding box center [976, 317] width 734 height 50
type input "SEPTEMBER 25 - GIFTING"
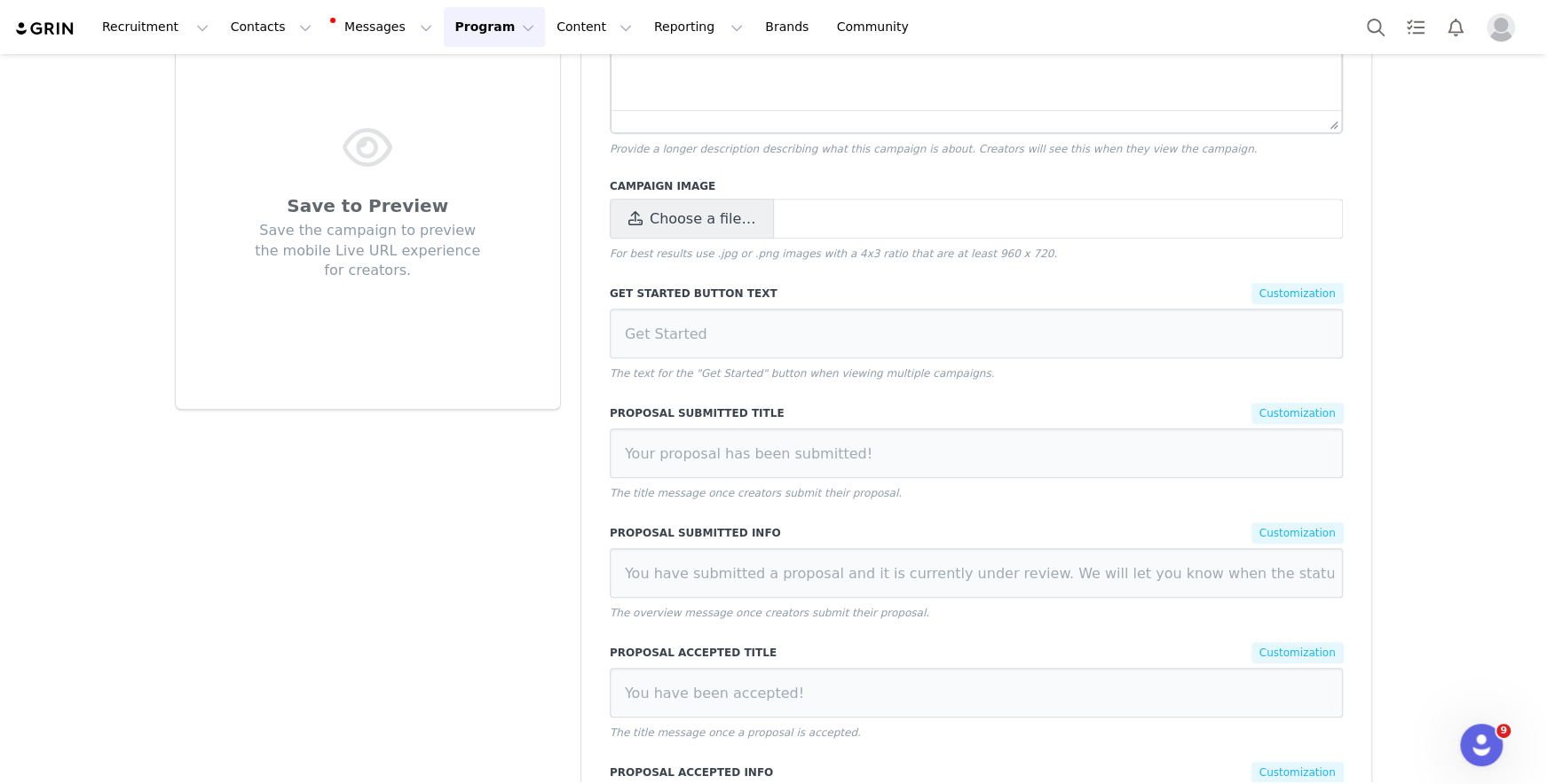
scroll to position [601, 0]
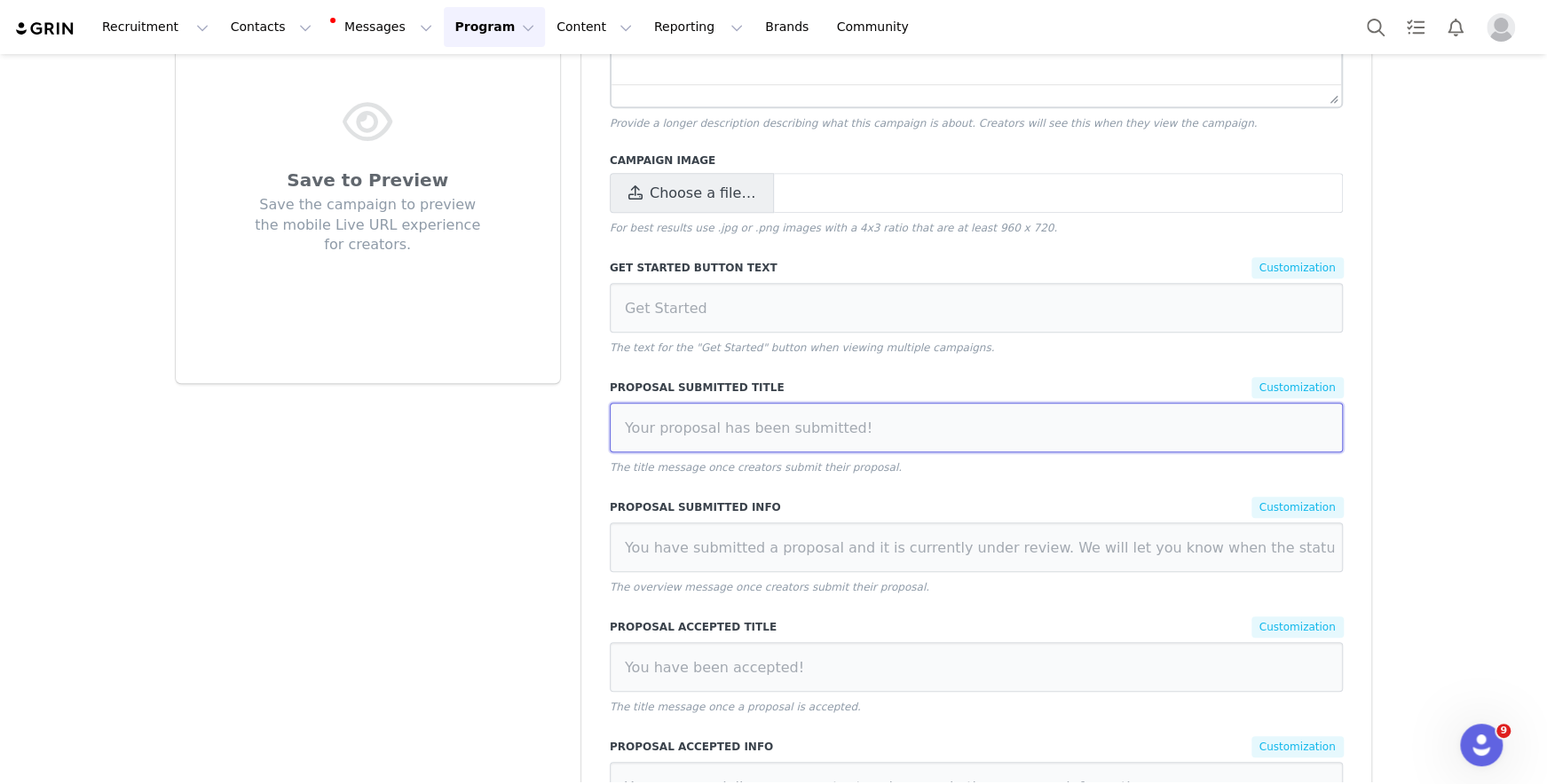
click at [923, 415] on input at bounding box center [976, 427] width 734 height 50
paste input "Your proposal has been submitted!"
type input "Your proposal has been submitted!"
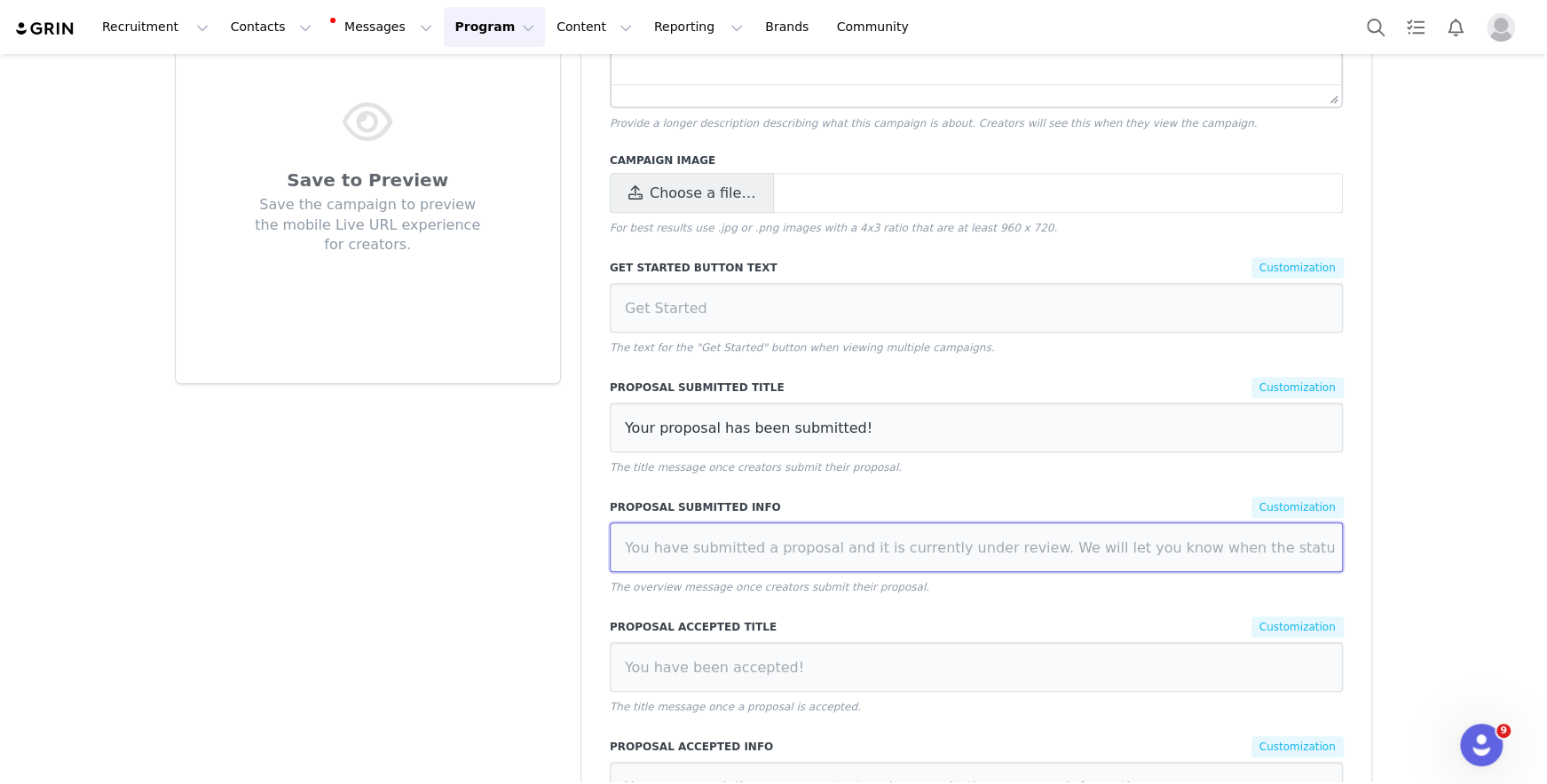
click at [915, 522] on input at bounding box center [976, 547] width 734 height 50
paste input "Sit tight and we'll review this for you shortly"
type input "Sit tight and we'll review this for you shortly"
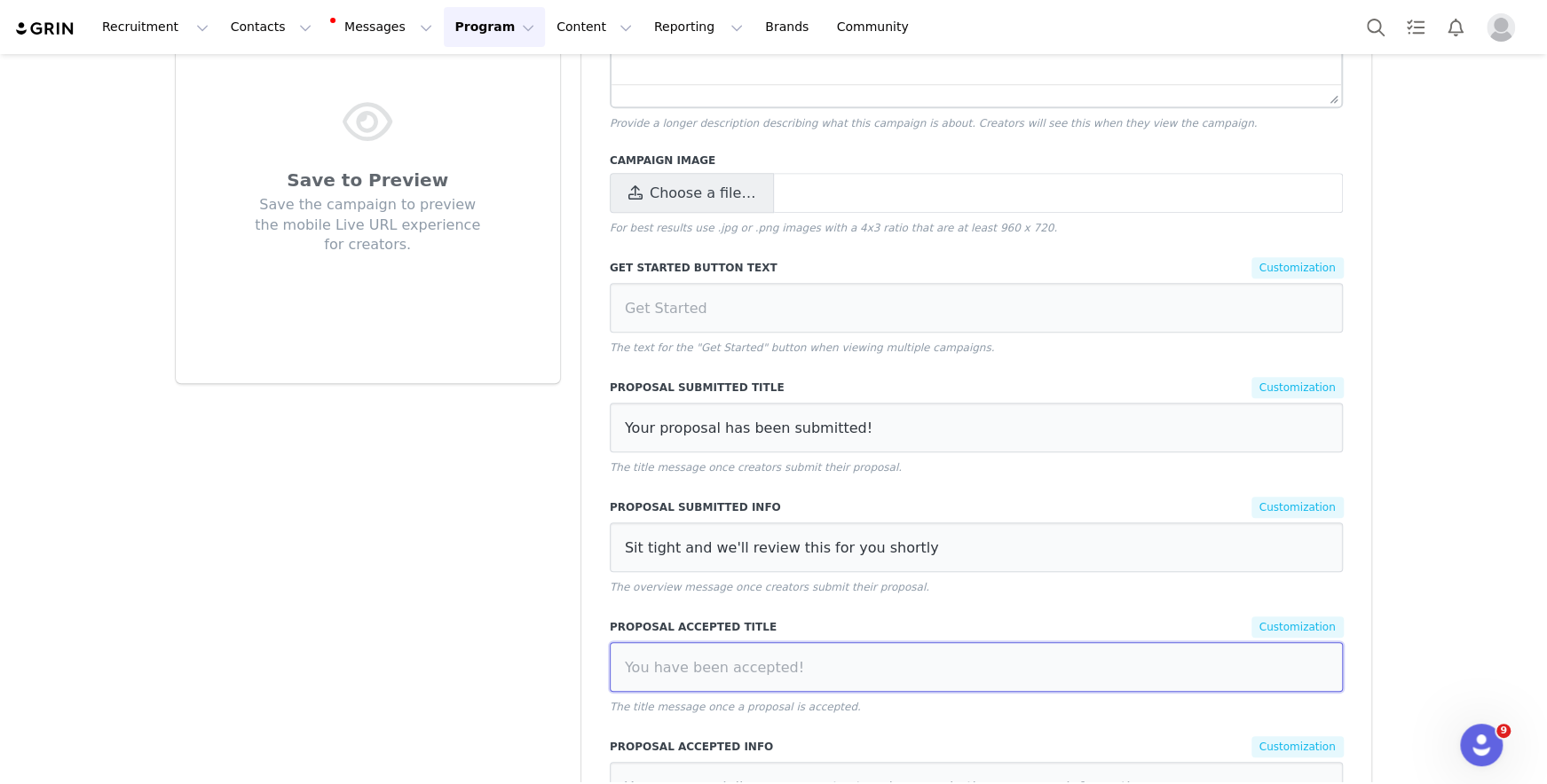
click at [868, 642] on input at bounding box center [976, 667] width 734 height 50
paste input "Your proposal has been accepted!"
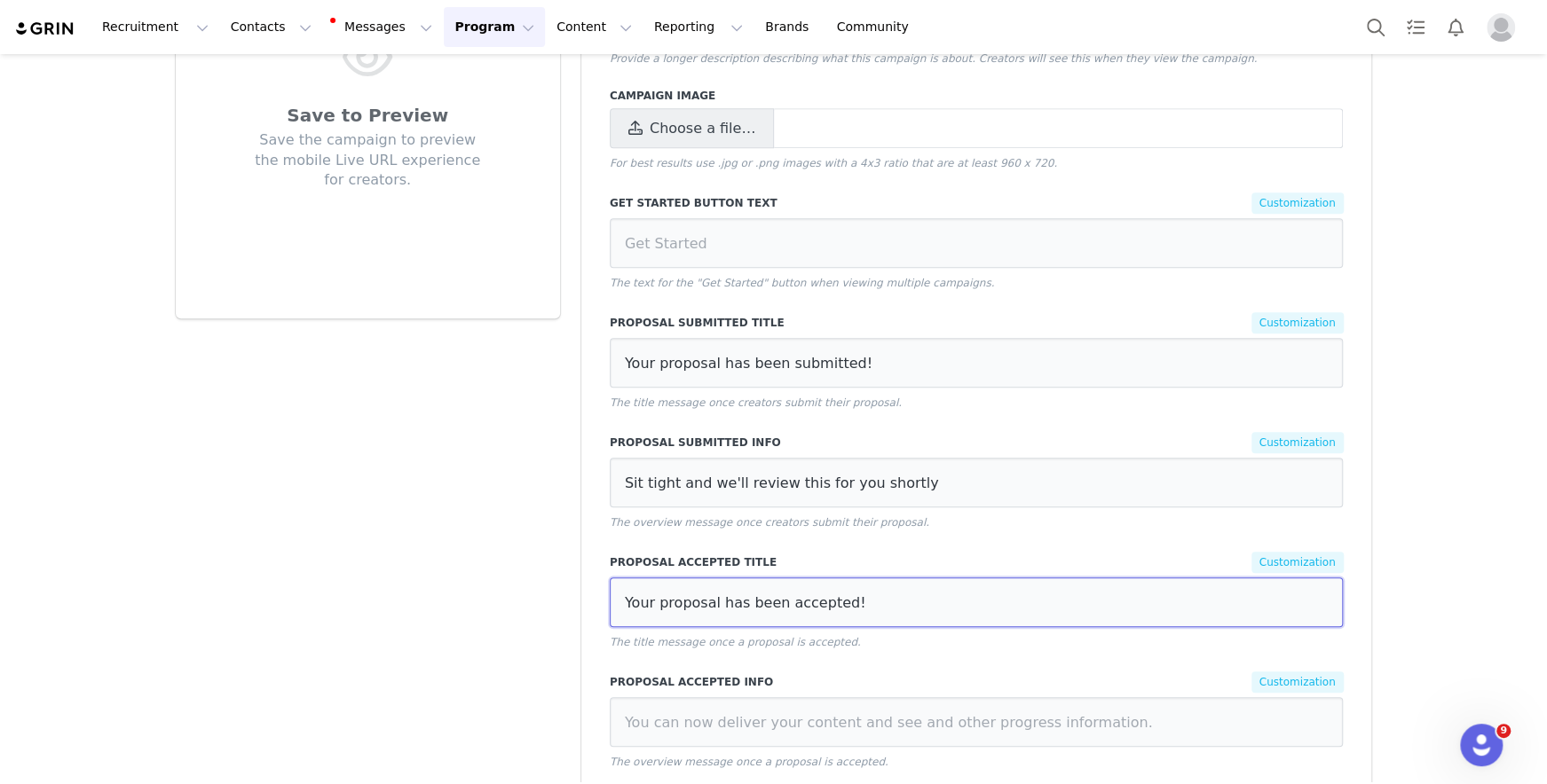
scroll to position [732, 0]
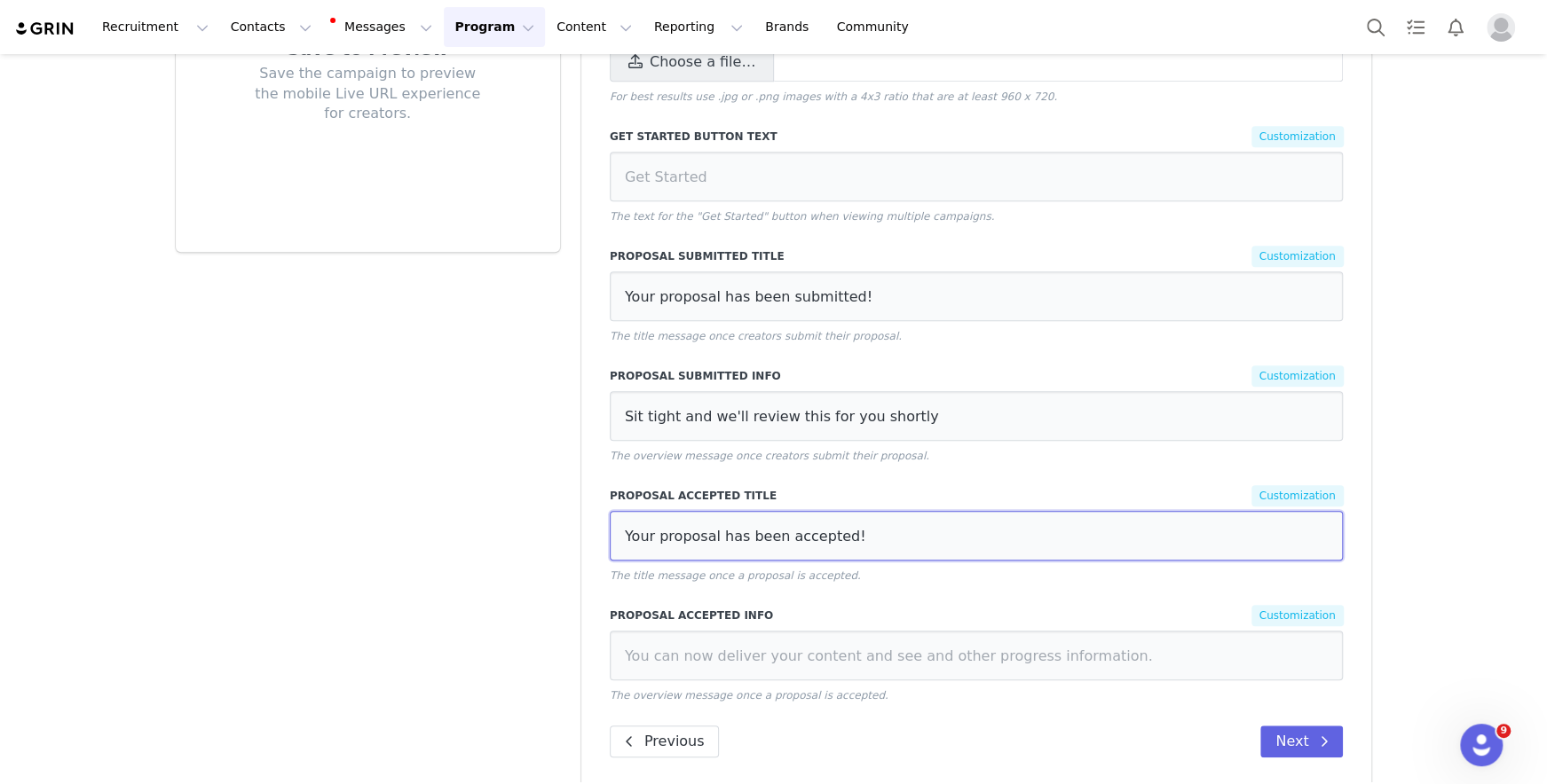
type input "Your proposal has been accepted!"
click at [962, 631] on input at bounding box center [976, 655] width 734 height 50
paste input "You can now view your tasks and submit content when it's ready"
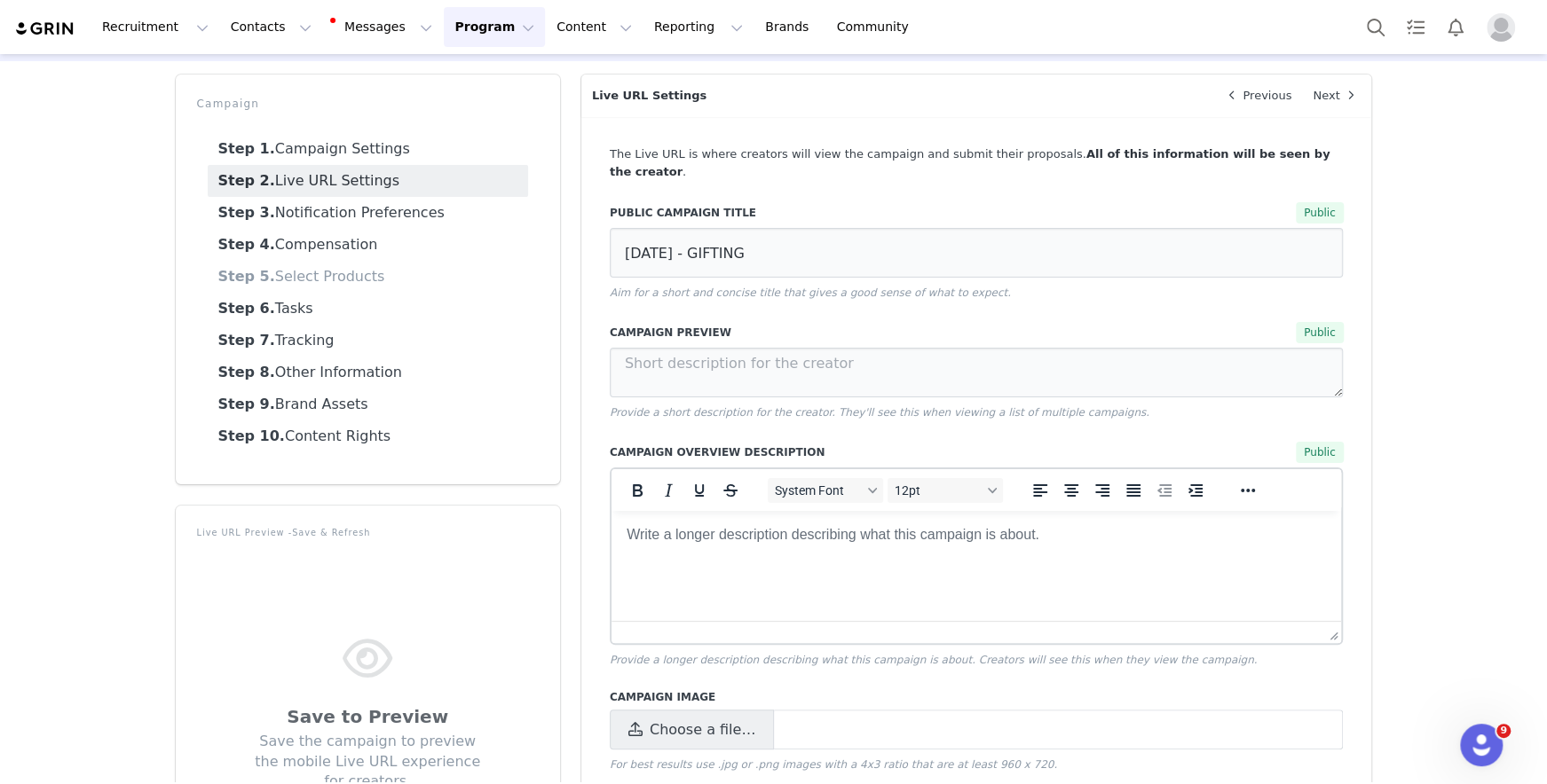
scroll to position [0, 0]
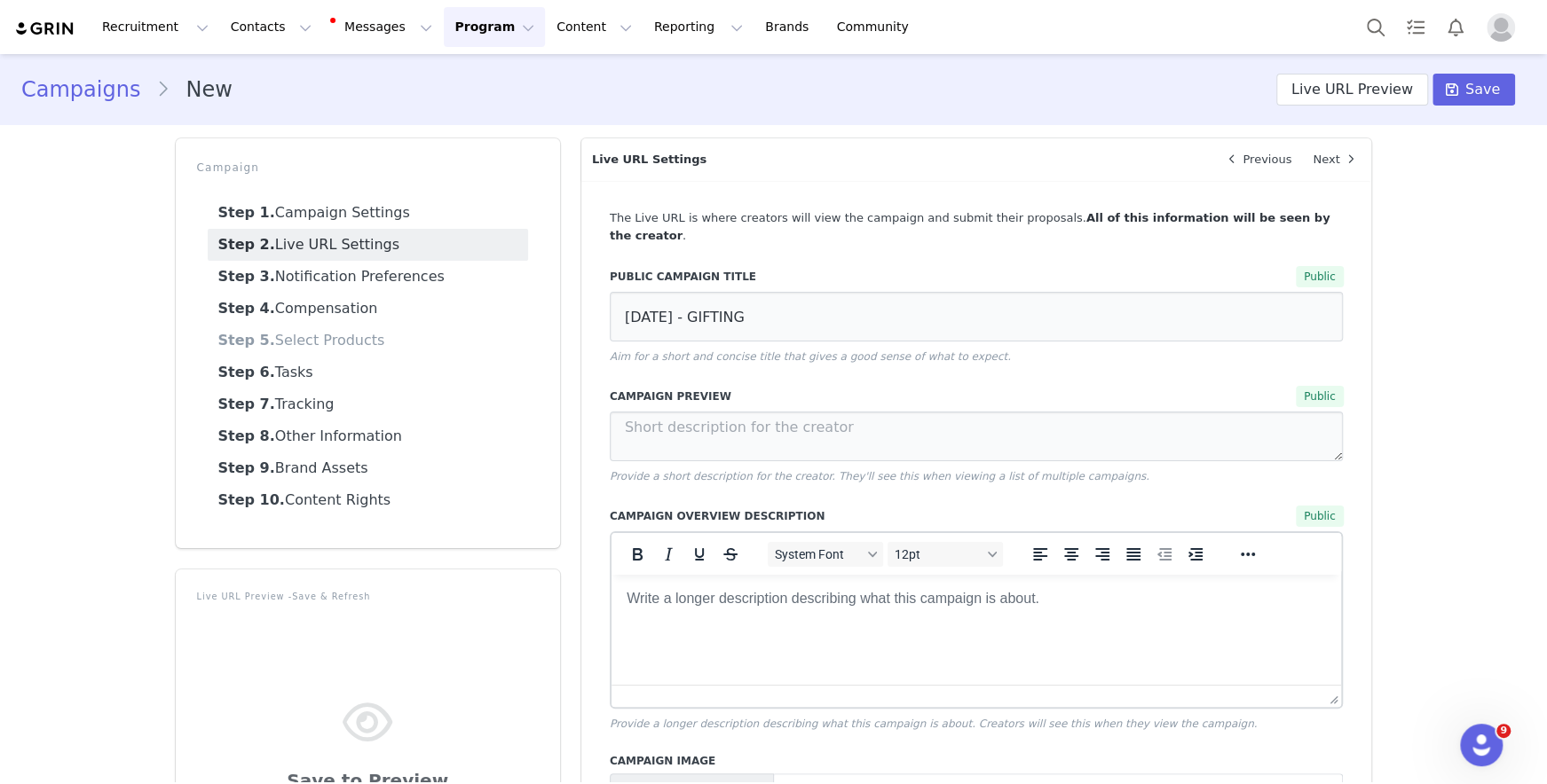
type input "You can now view your tasks and submit content when it's ready"
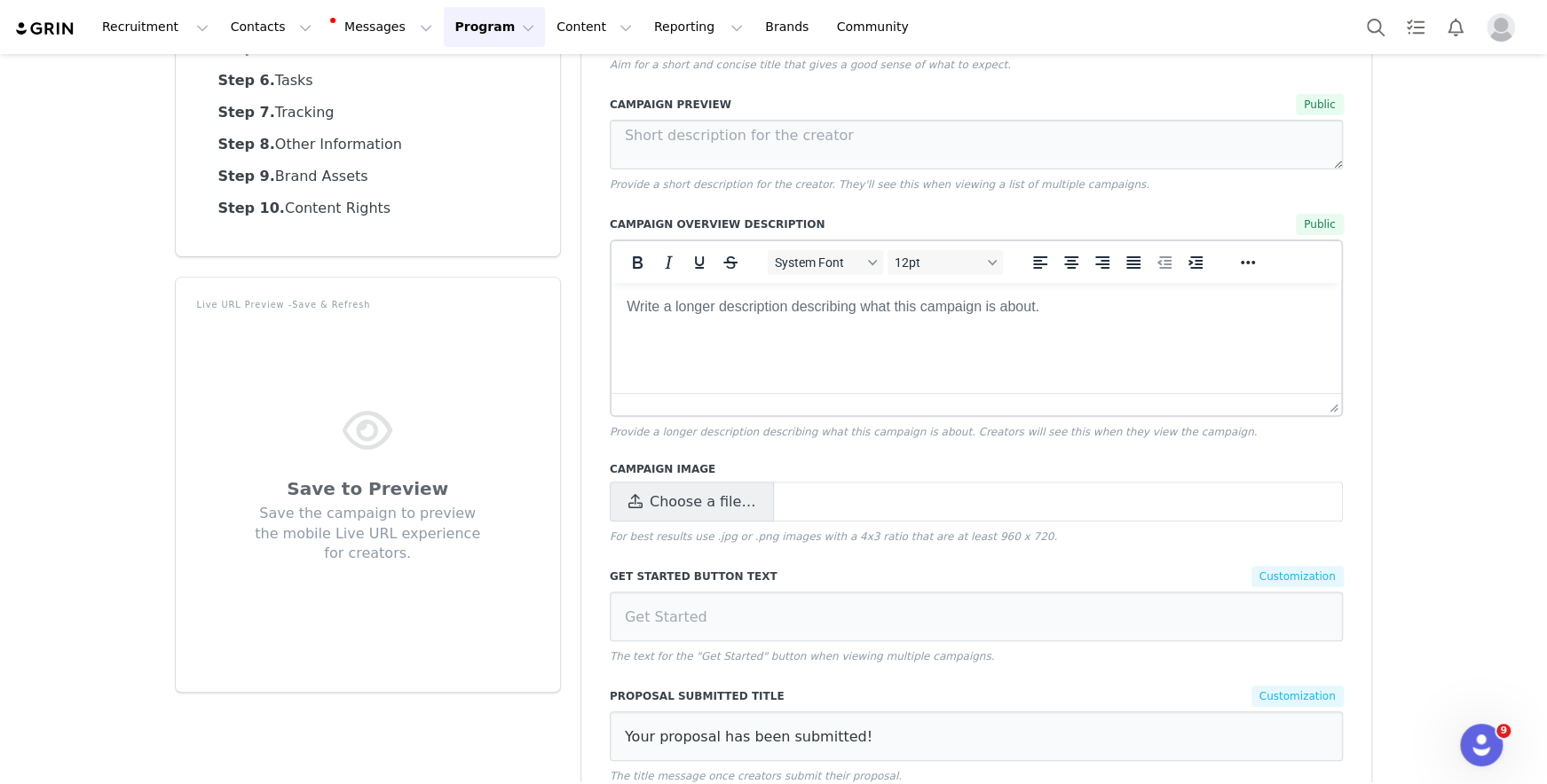
scroll to position [308, 0]
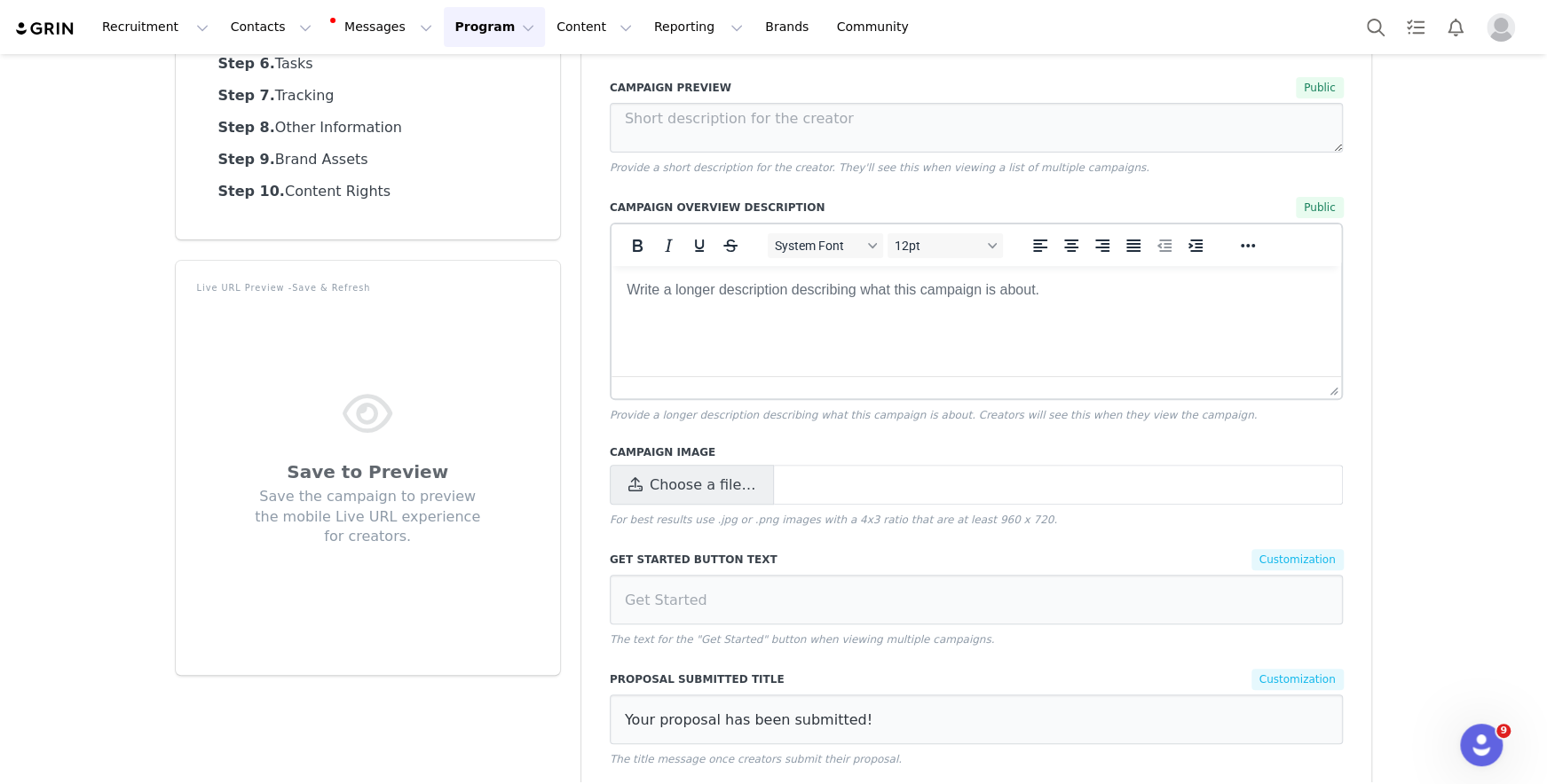
click at [796, 376] on div at bounding box center [976, 387] width 730 height 22
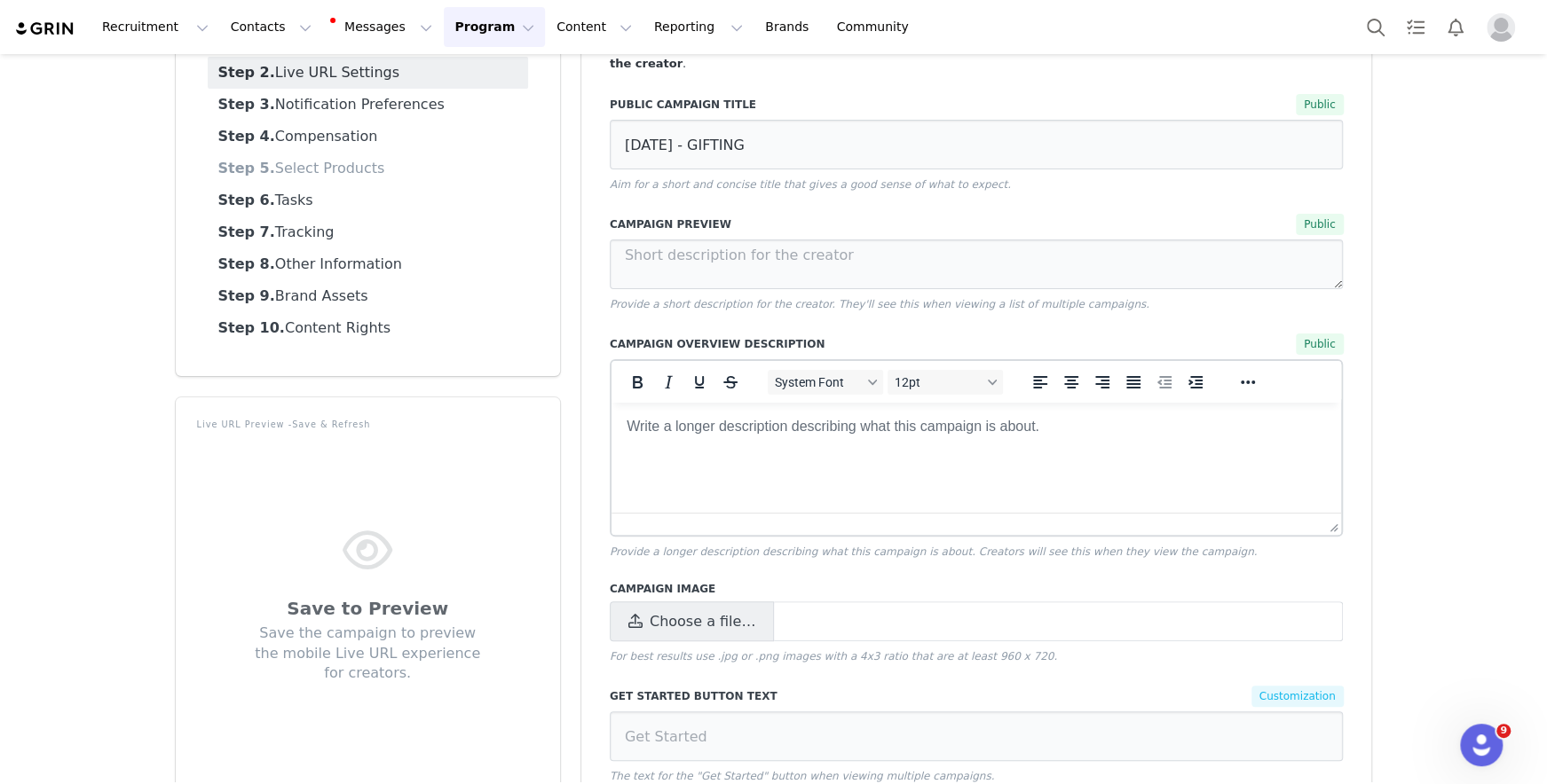
scroll to position [250, 0]
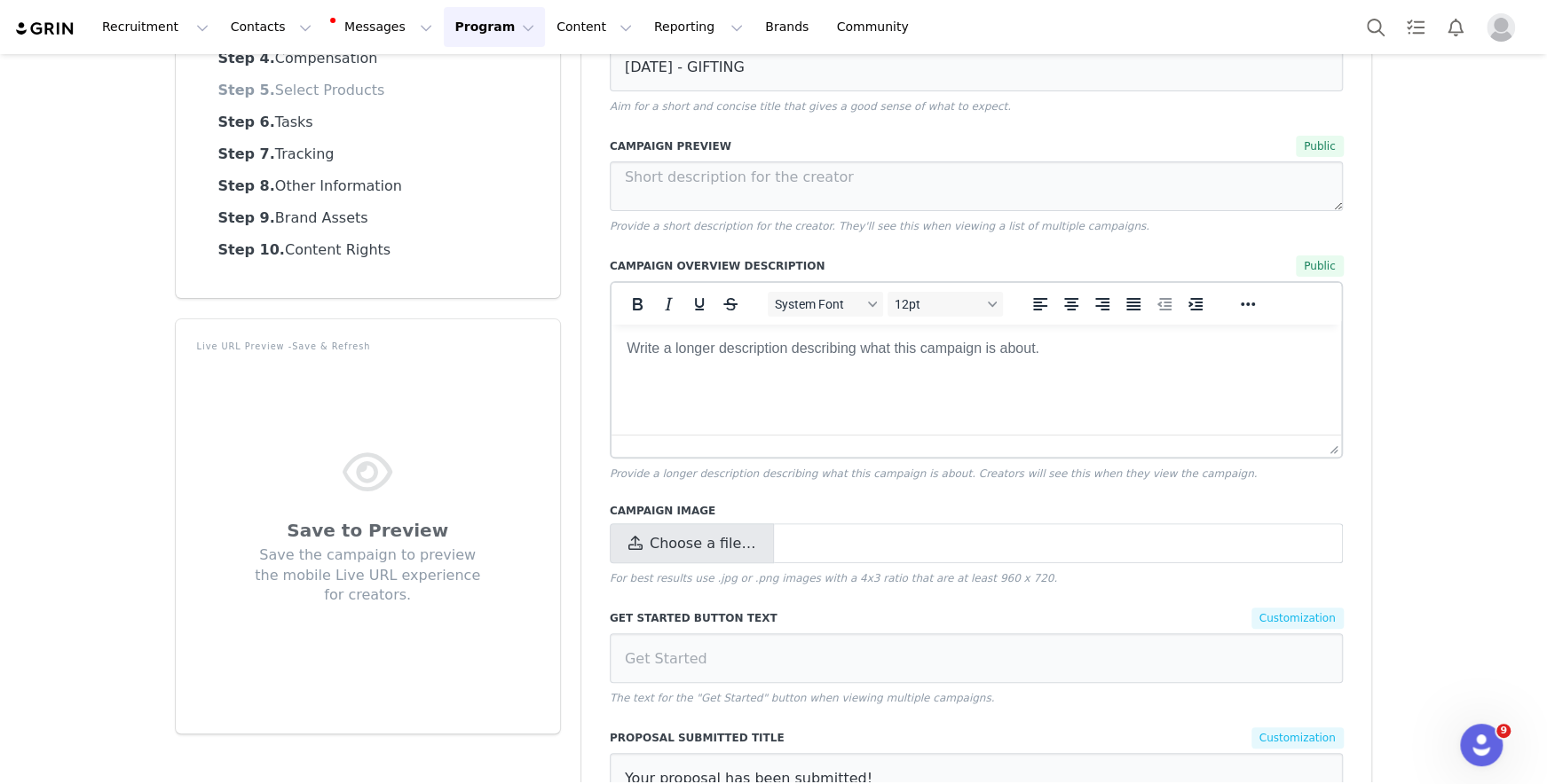
click at [656, 533] on span "Choose a file…" at bounding box center [702, 544] width 106 height 22
click at [656, 524] on input "Choose a file…" at bounding box center [976, 543] width 734 height 40
type input "C:\fakepath\250811_MESHKI_SEIDLER_01_201x.jpg"
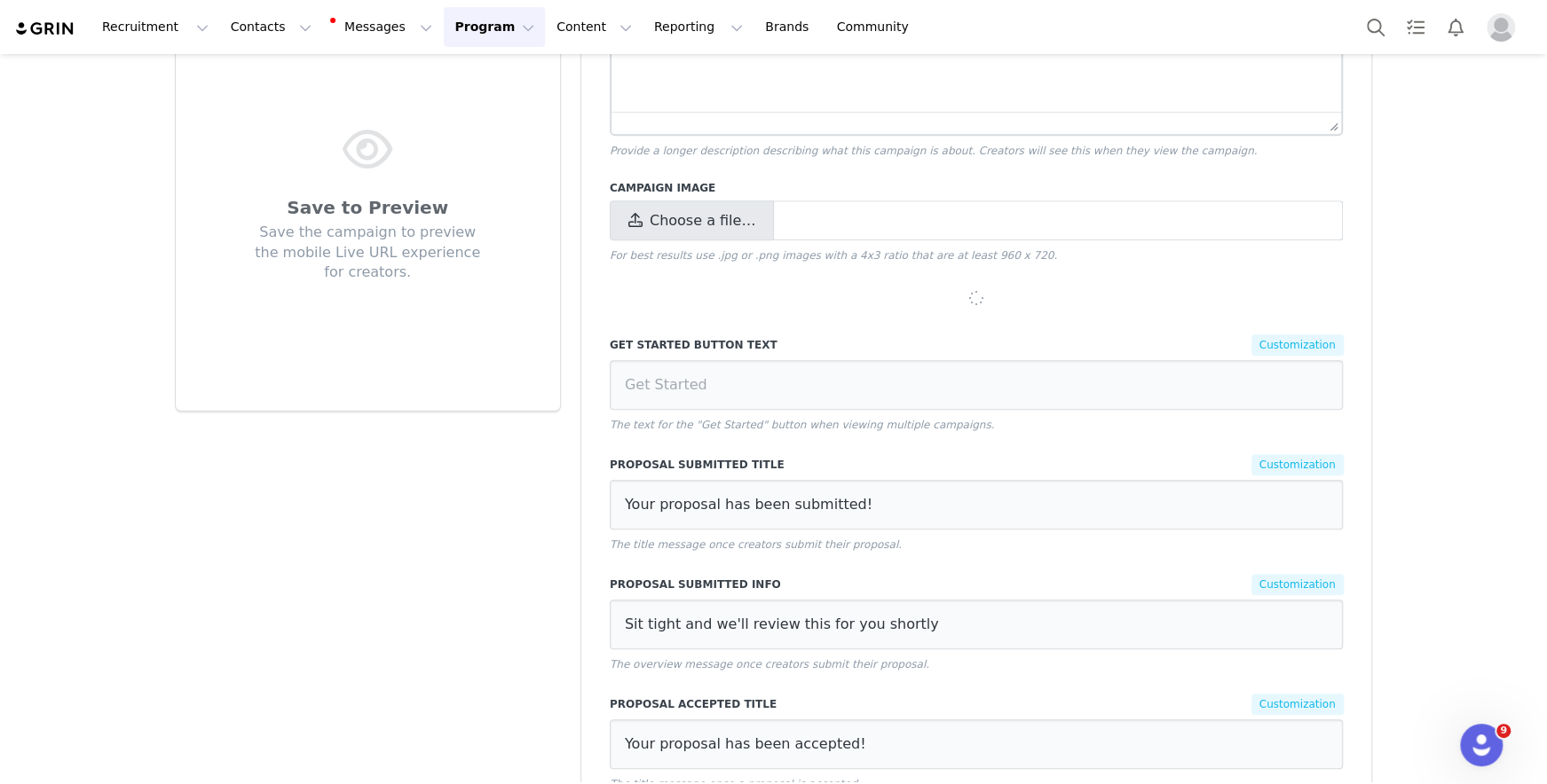
scroll to position [780, 0]
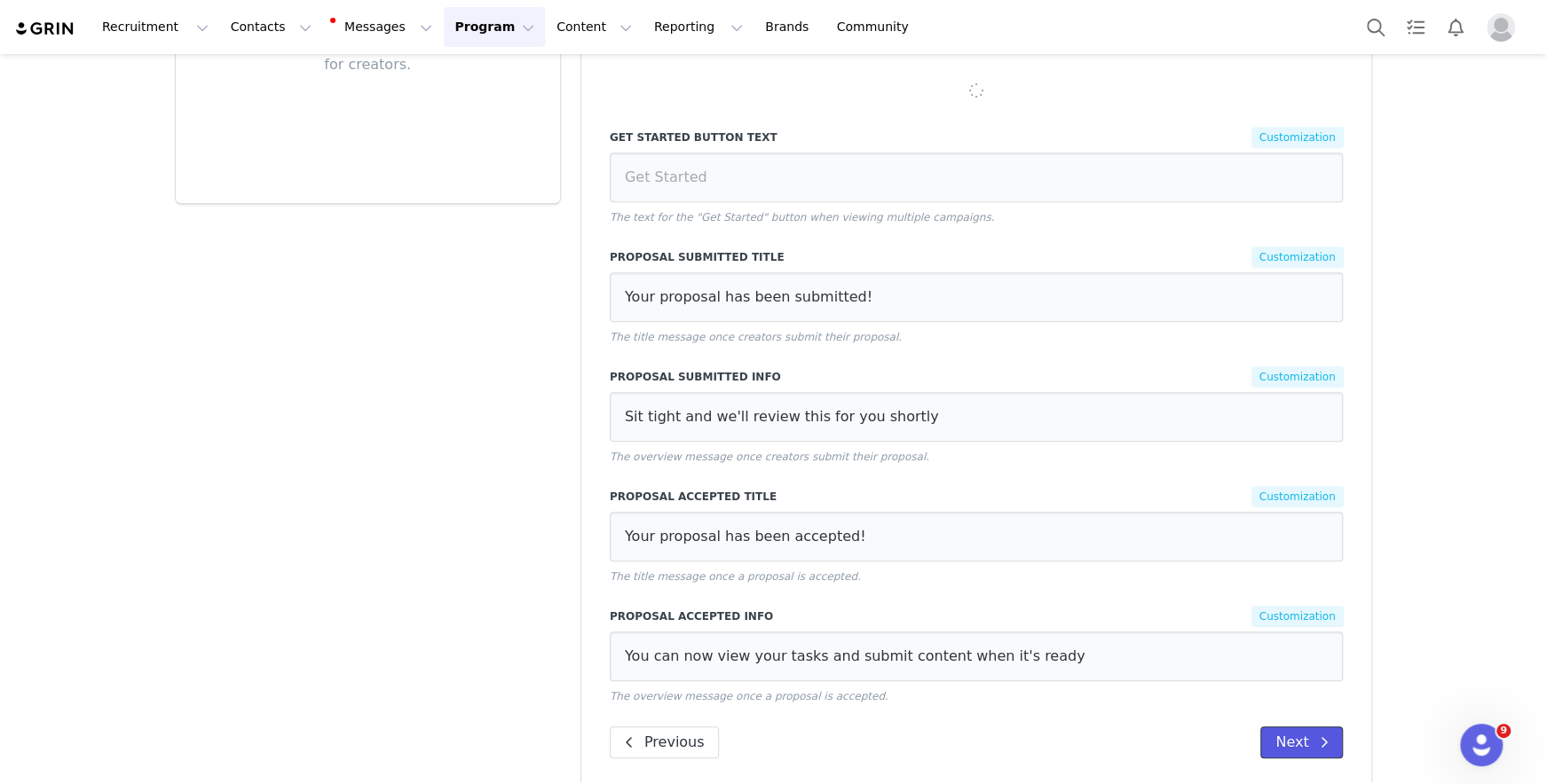
click at [1097, 731] on button "Next" at bounding box center [1301, 742] width 82 height 32
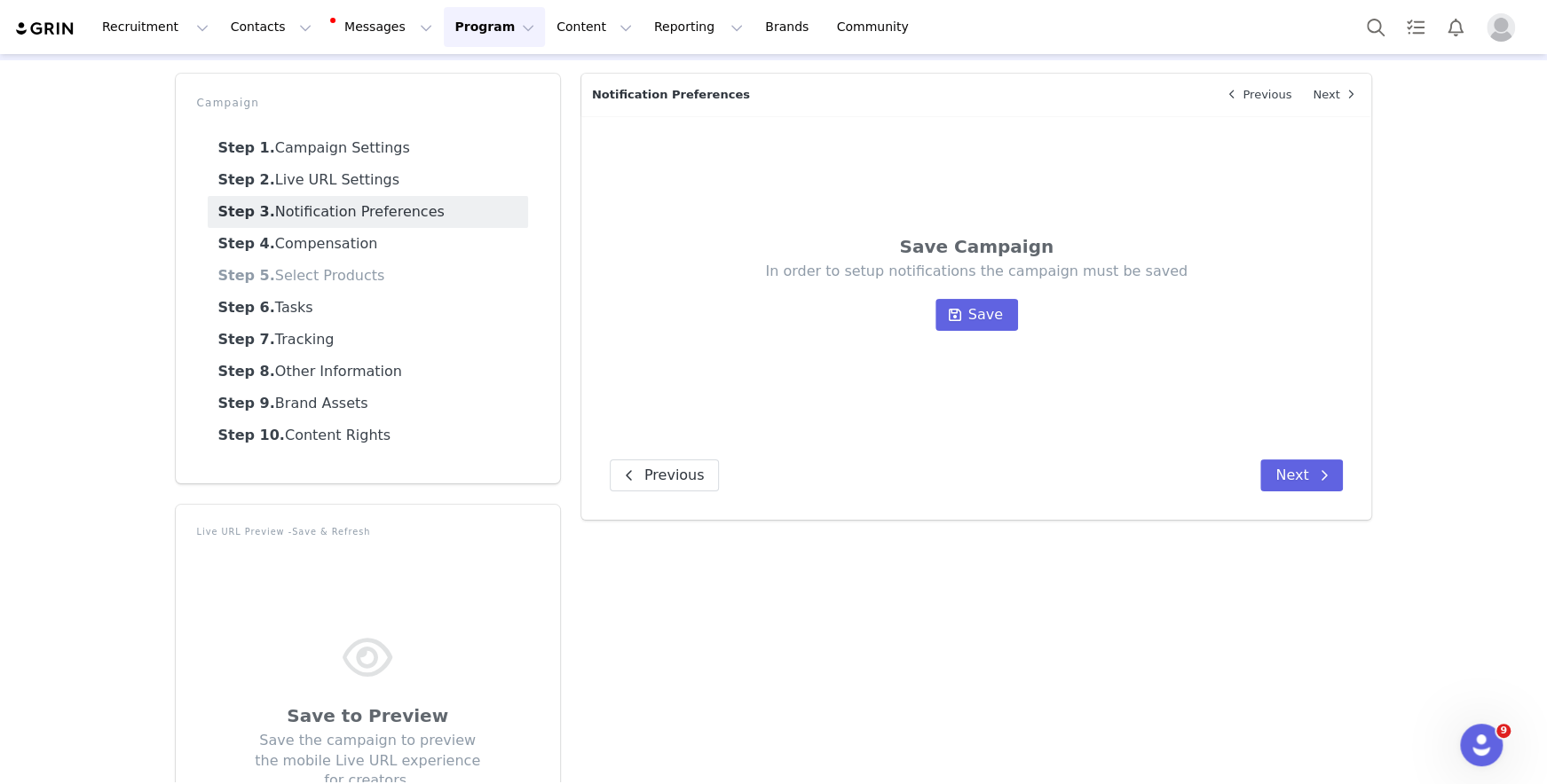
scroll to position [0, 0]
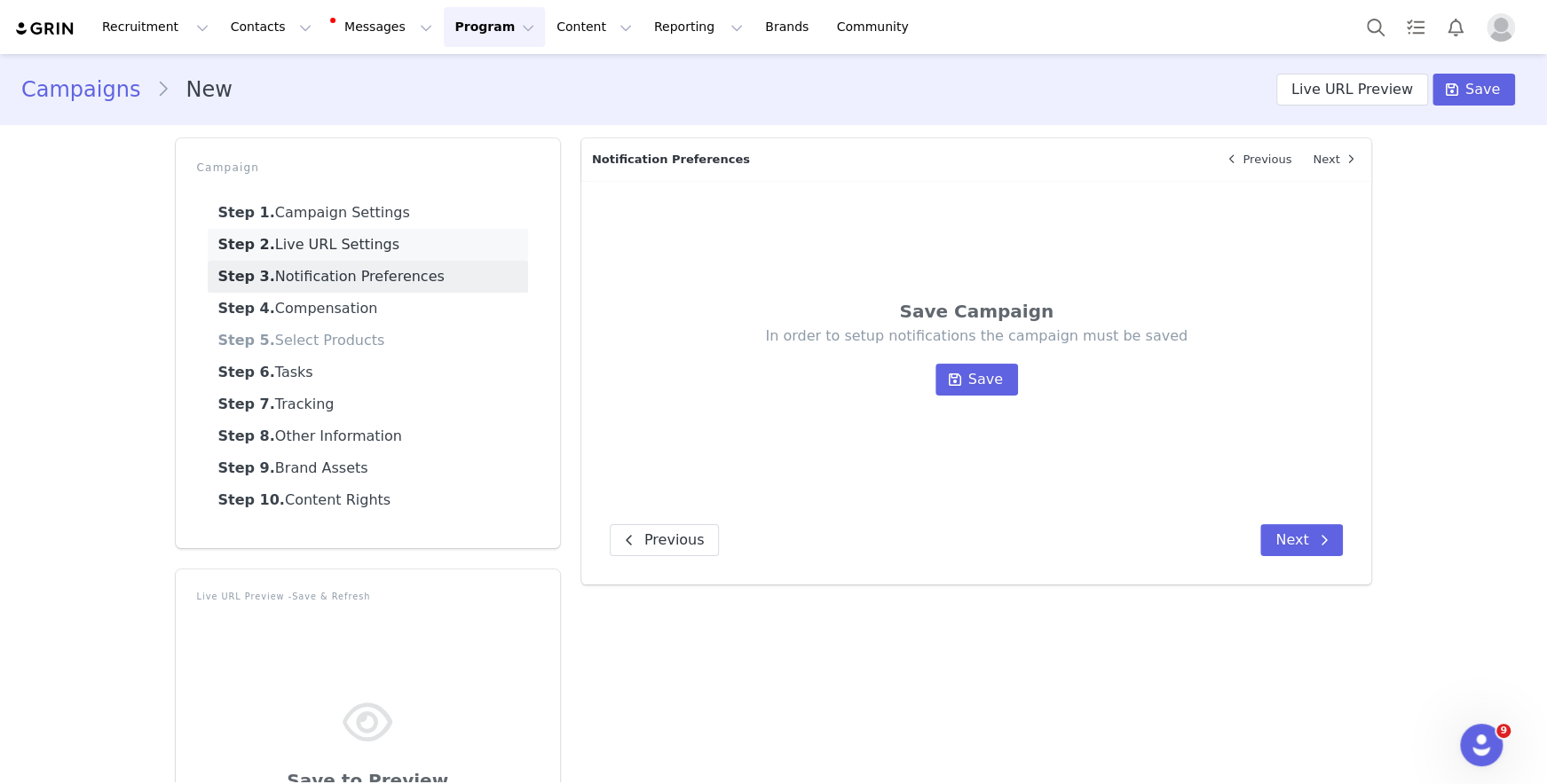
click at [429, 250] on link "Step 2. Live URL Settings" at bounding box center [367, 245] width 321 height 32
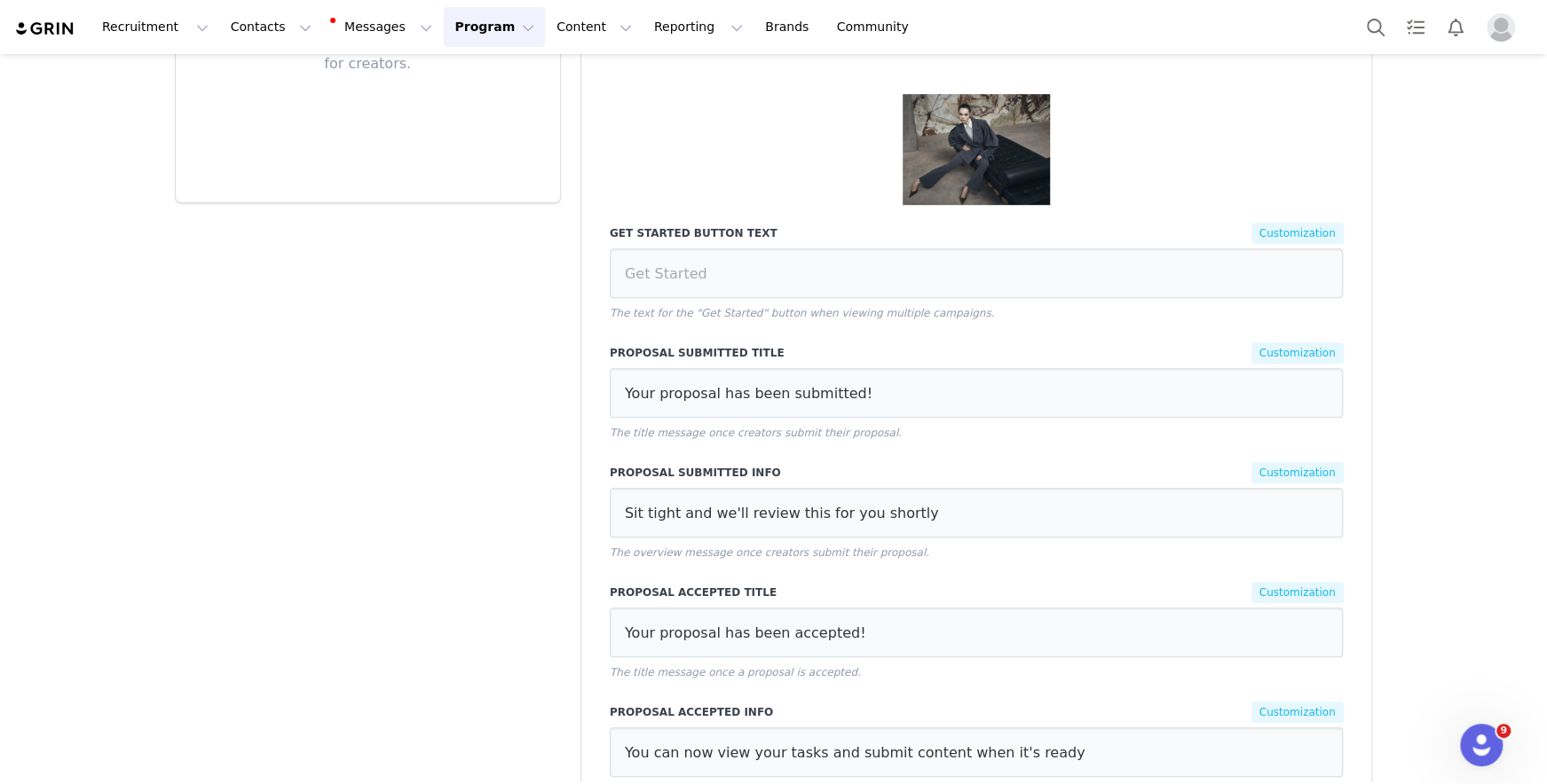
scroll to position [878, 0]
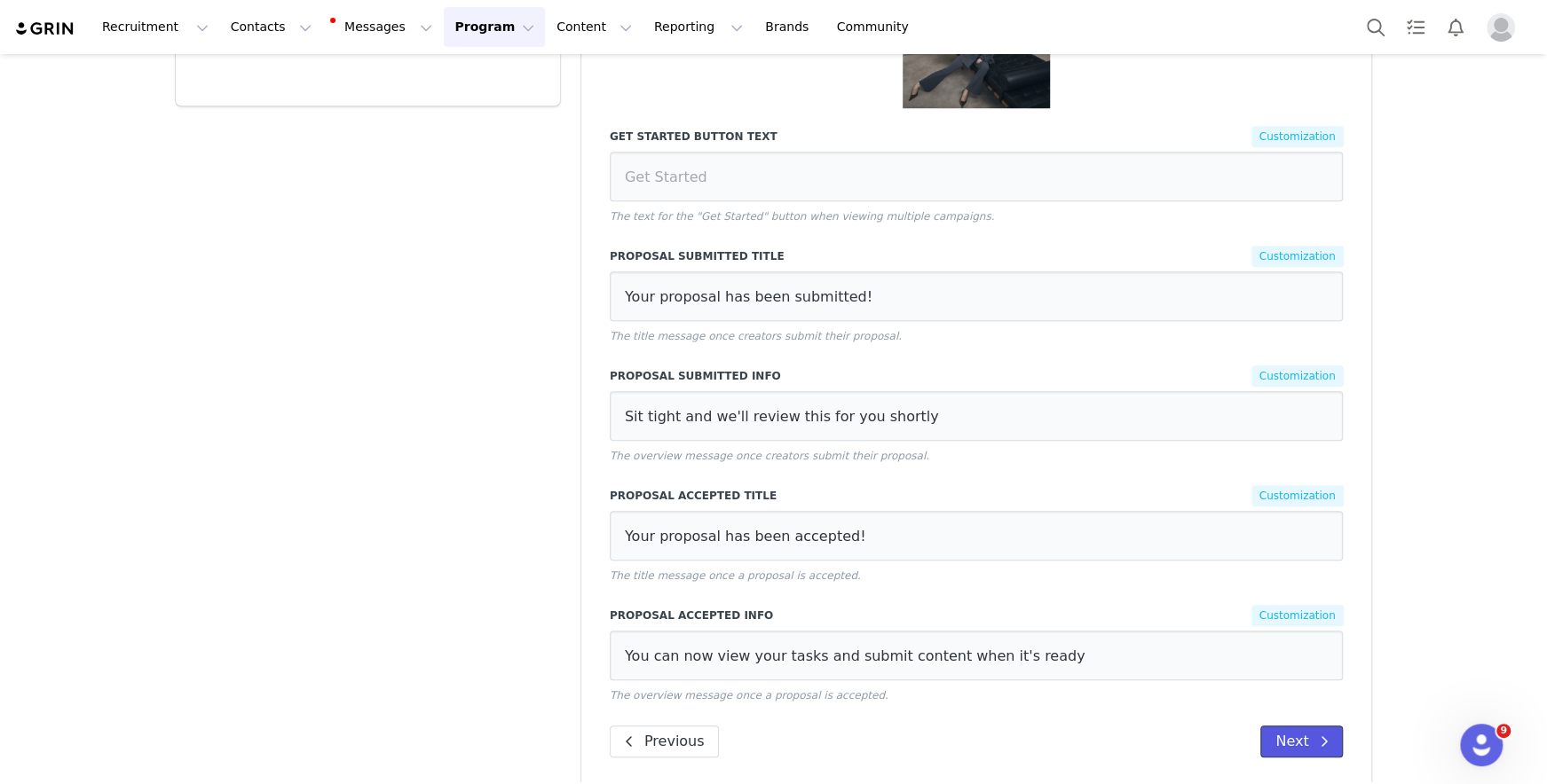
click at [1097, 725] on button "Next" at bounding box center [1301, 741] width 82 height 32
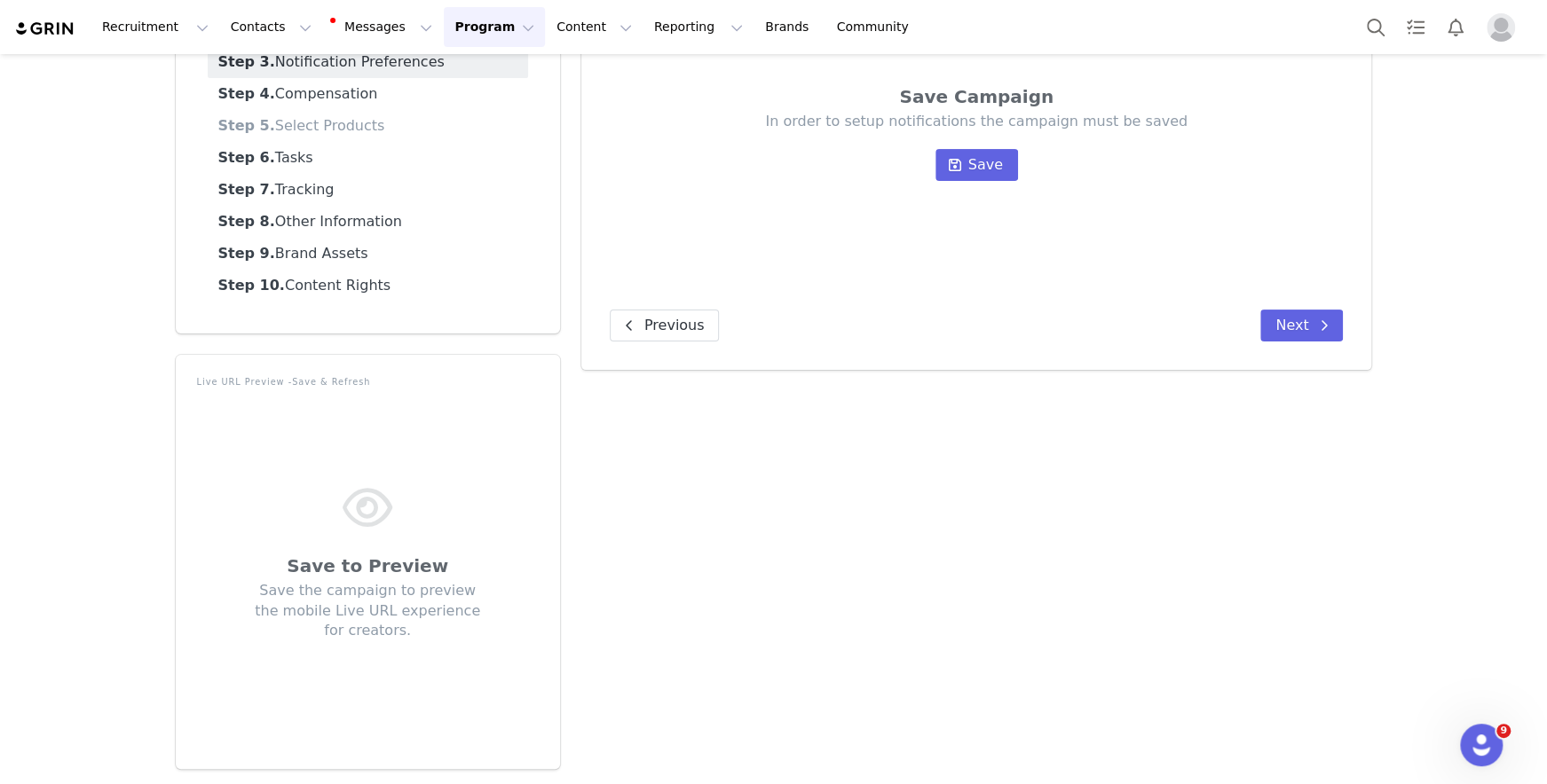
scroll to position [0, 0]
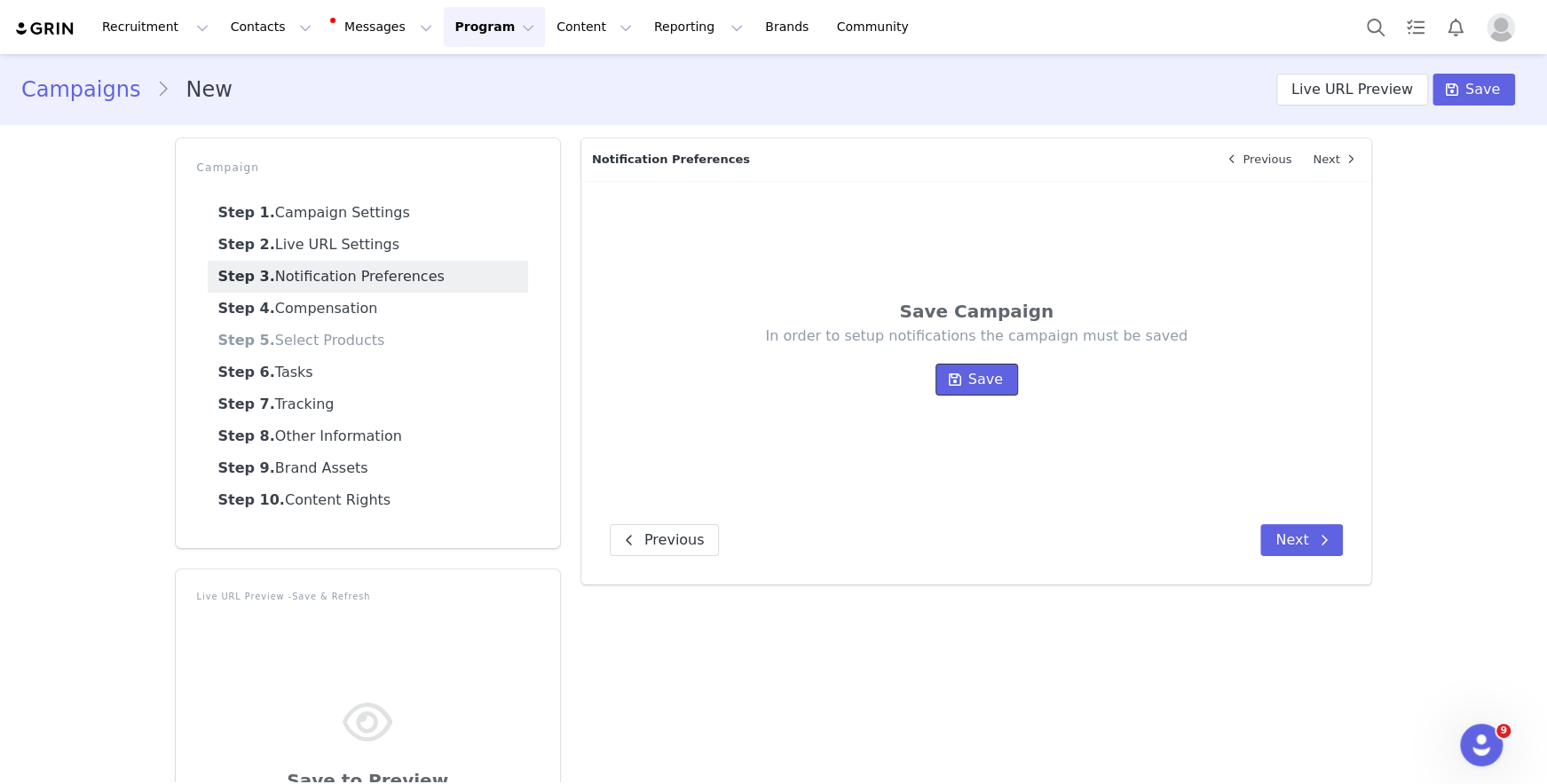
drag, startPoint x: 982, startPoint y: 376, endPoint x: 548, endPoint y: 281, distance: 444.3
click at [554, 272] on div "Campaign Step 1. Campaign Settings Step 2. Live URL Settings Step 3. Notificati…" at bounding box center [773, 561] width 1218 height 866
click at [416, 310] on link "Step 4. Compensation" at bounding box center [367, 308] width 321 height 32
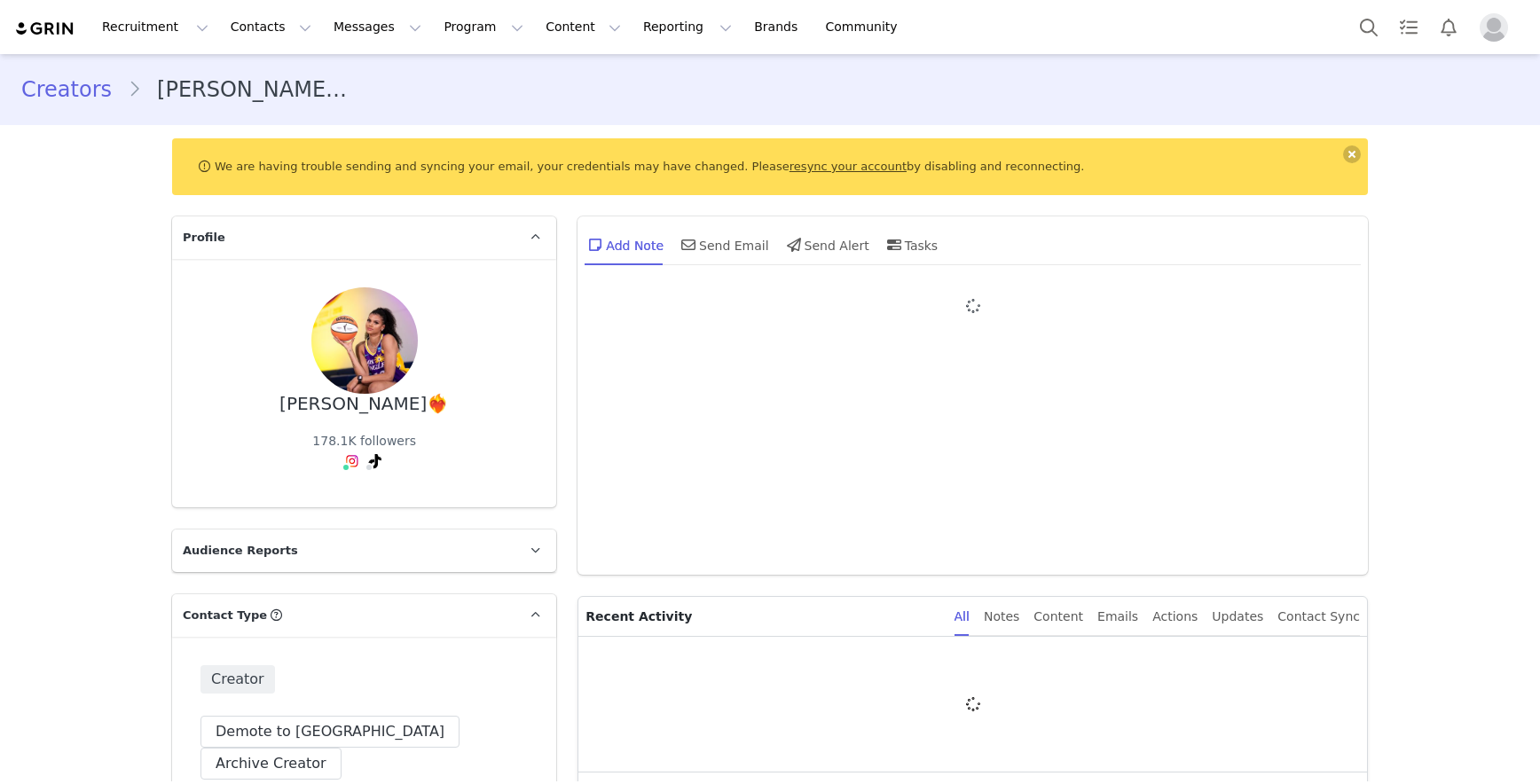
type input "+1 ([GEOGRAPHIC_DATA])"
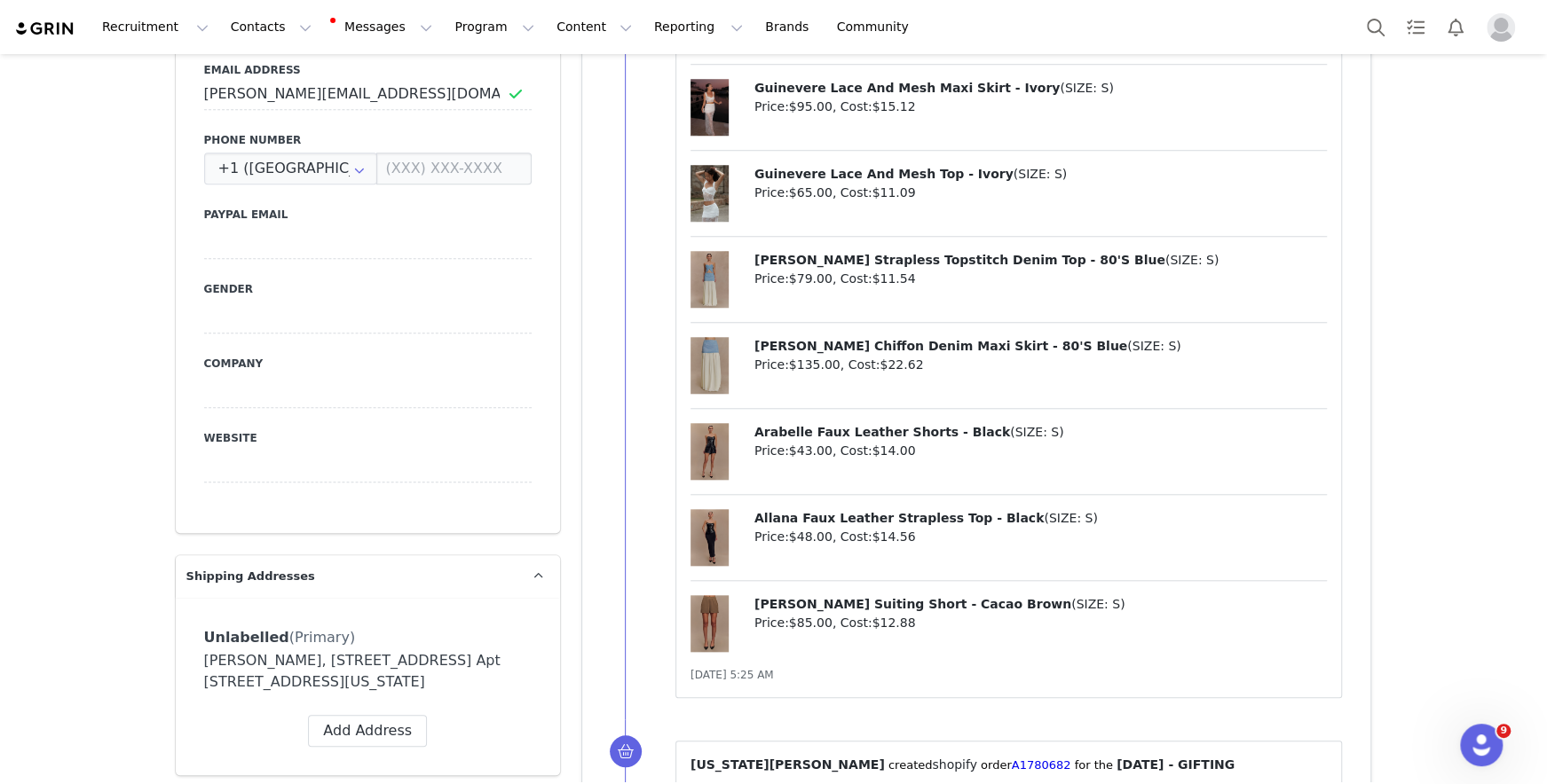
scroll to position [1019, 0]
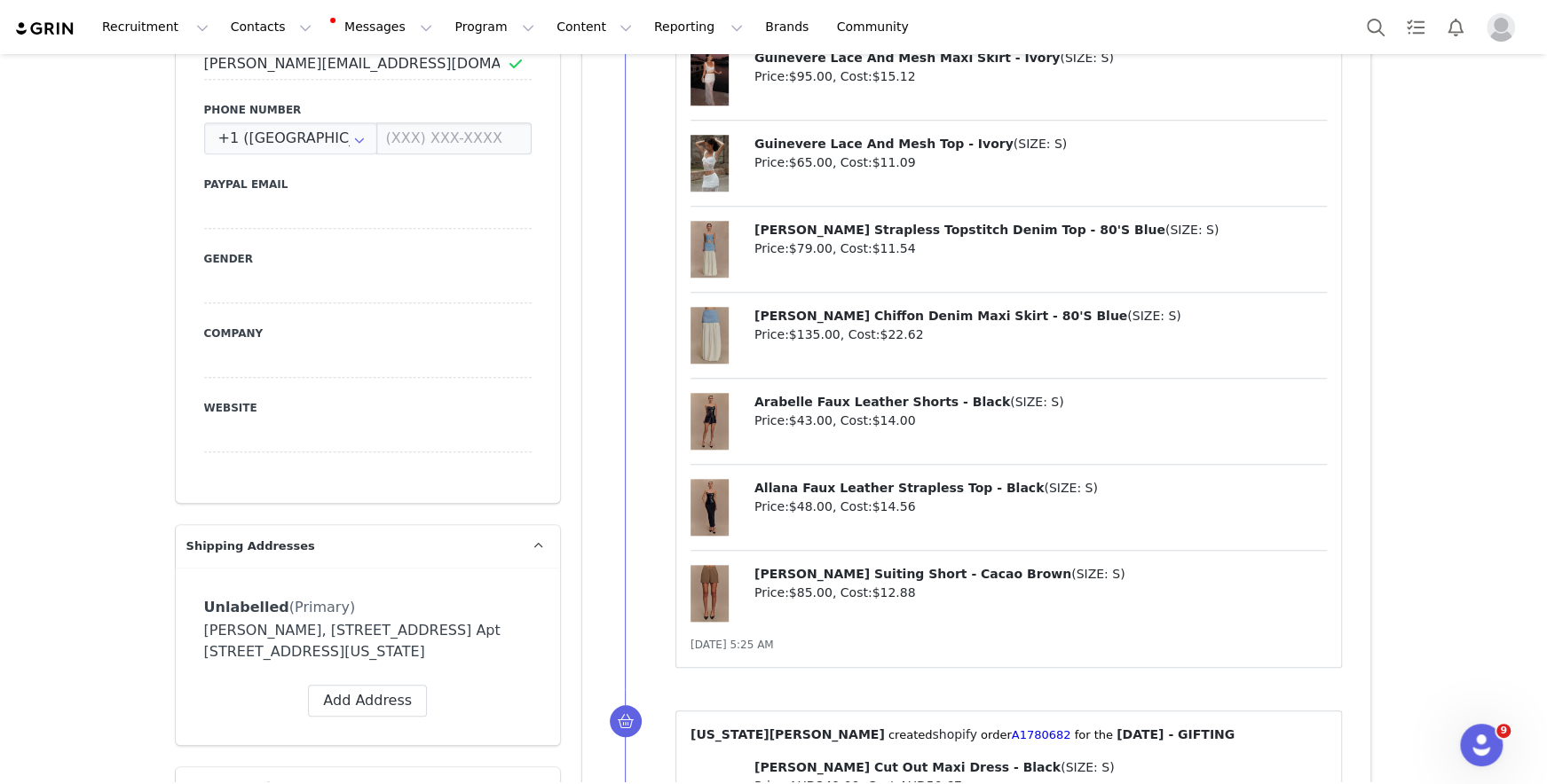
click at [765, 395] on span "Arabelle Faux Leather Shorts - Black" at bounding box center [882, 401] width 255 height 14
drag, startPoint x: 765, startPoint y: 395, endPoint x: 801, endPoint y: 419, distance: 43.3
click at [819, 397] on span "Arabelle Faux Leather Shorts - Black" at bounding box center [882, 401] width 255 height 14
click at [758, 480] on span "Allana Faux Leather Strapless Top - Black" at bounding box center [899, 487] width 290 height 14
drag, startPoint x: 758, startPoint y: 479, endPoint x: 954, endPoint y: 481, distance: 196.0
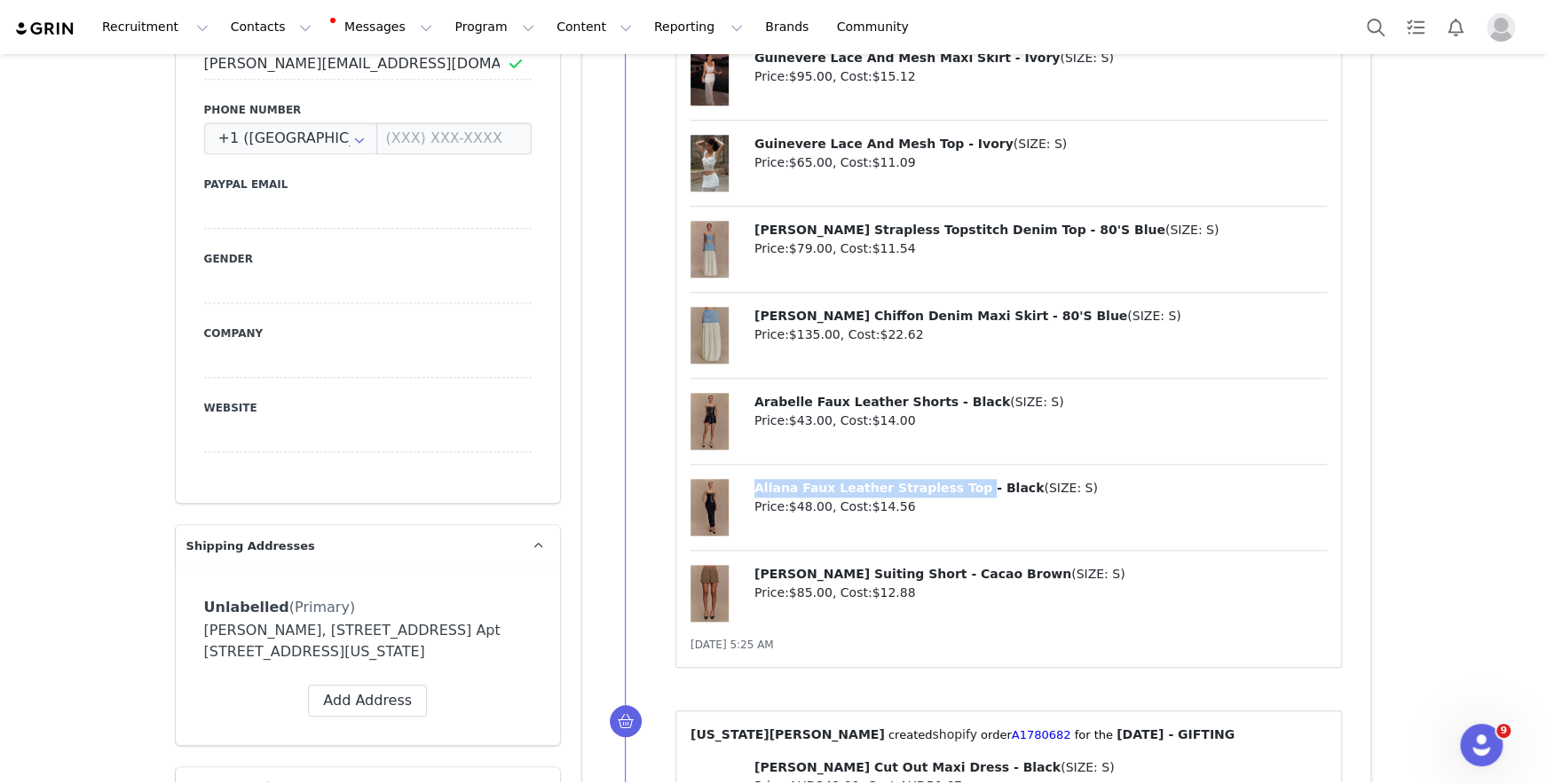
click at [954, 481] on span "Allana Faux Leather Strapless Top - Black" at bounding box center [899, 487] width 290 height 14
copy span "Allana Faux Leather Strapless Top"
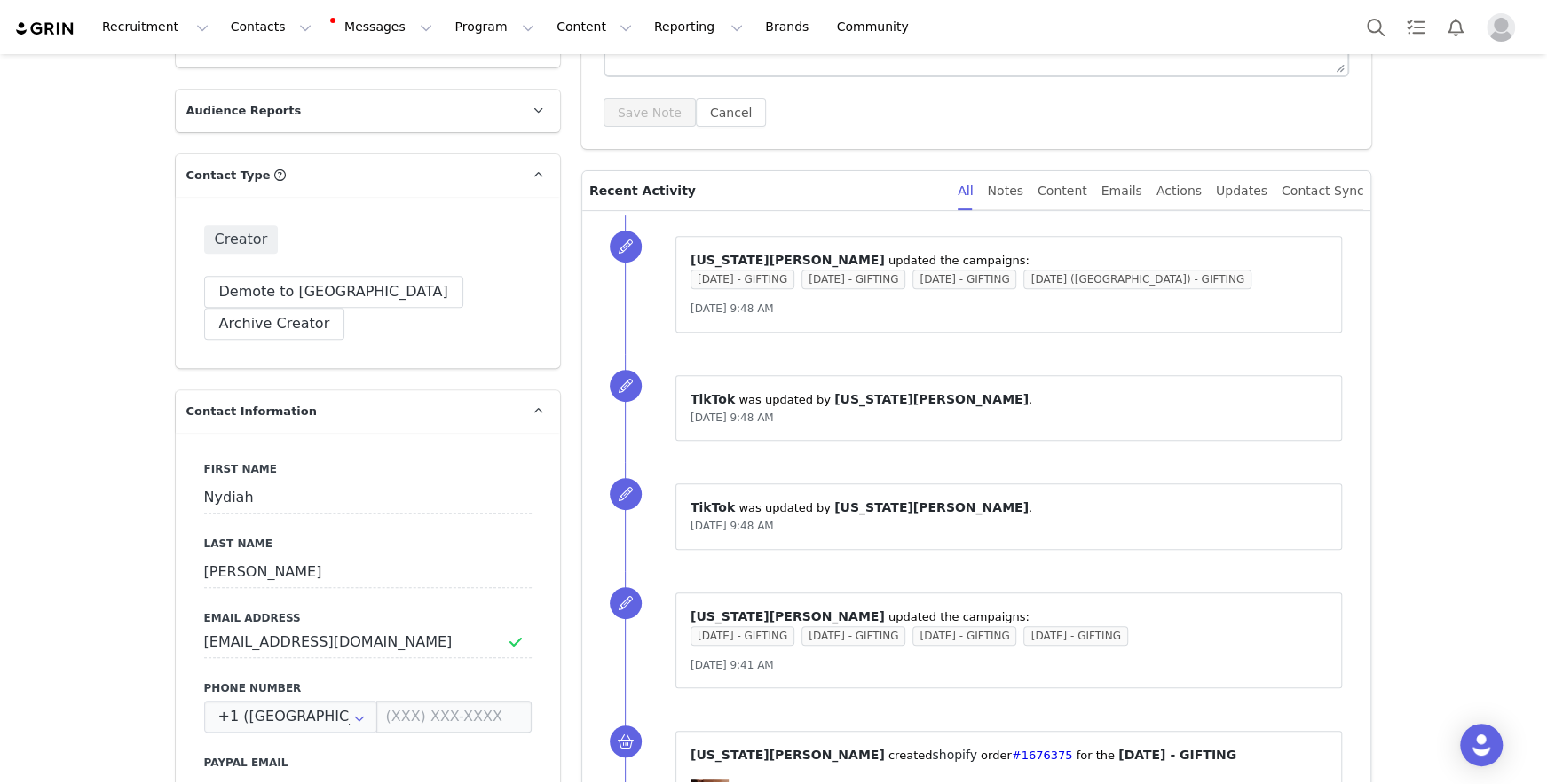
scroll to position [2274, 0]
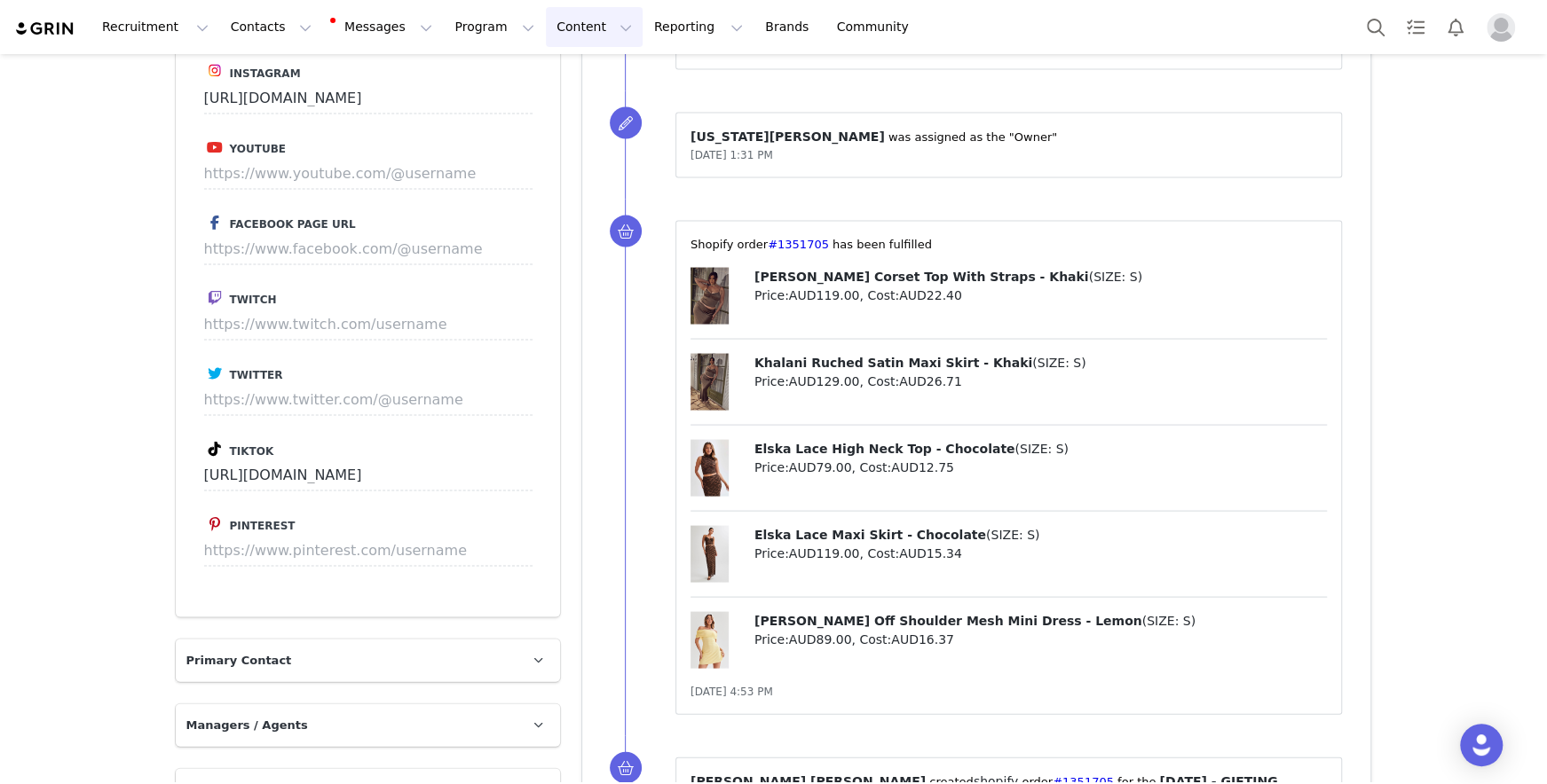
click at [557, 43] on button "Content Content" at bounding box center [594, 27] width 97 height 40
click at [451, 34] on button "Program Program" at bounding box center [494, 27] width 101 height 40
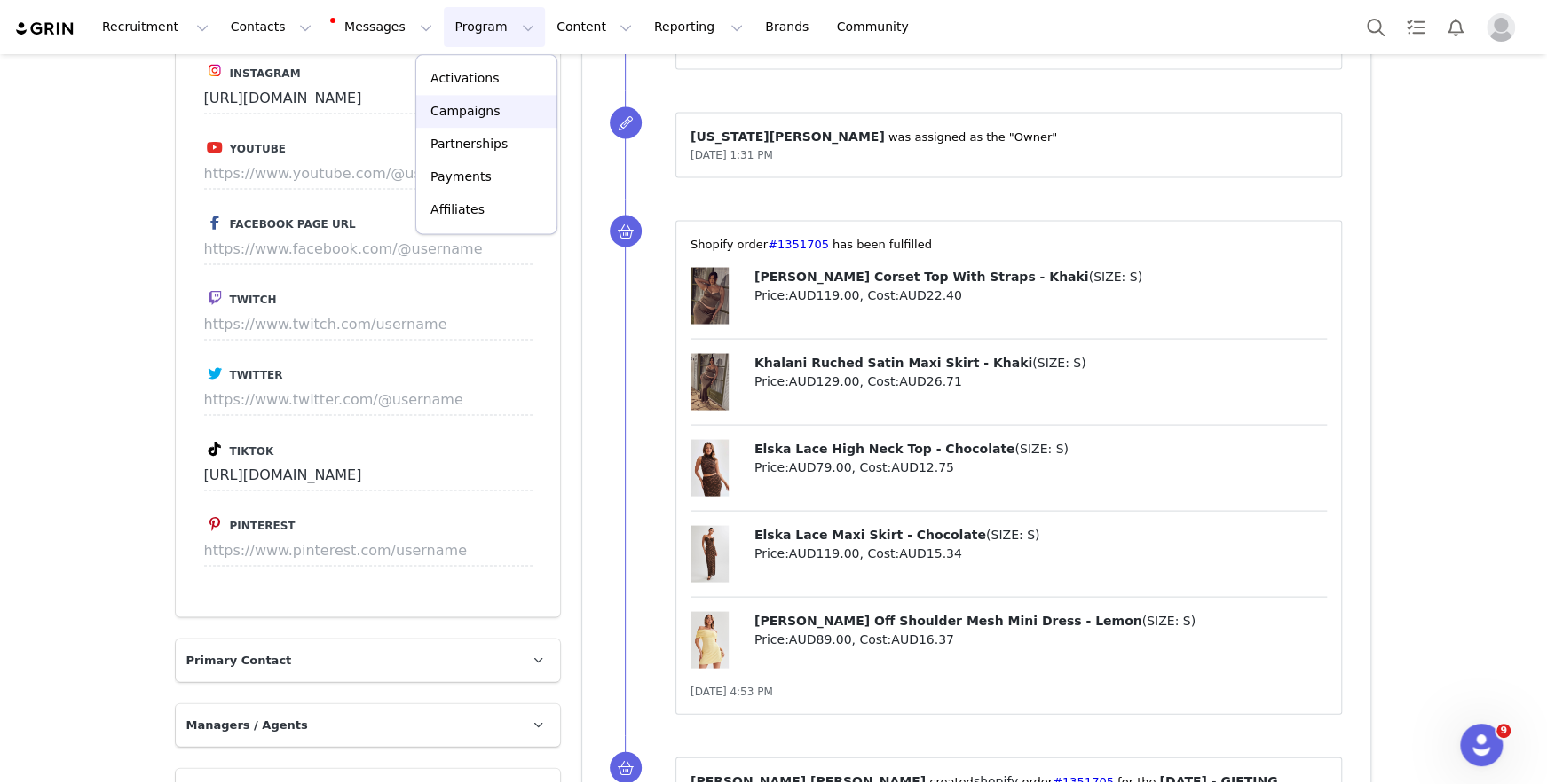
click at [489, 107] on p "Campaigns" at bounding box center [465, 112] width 69 height 19
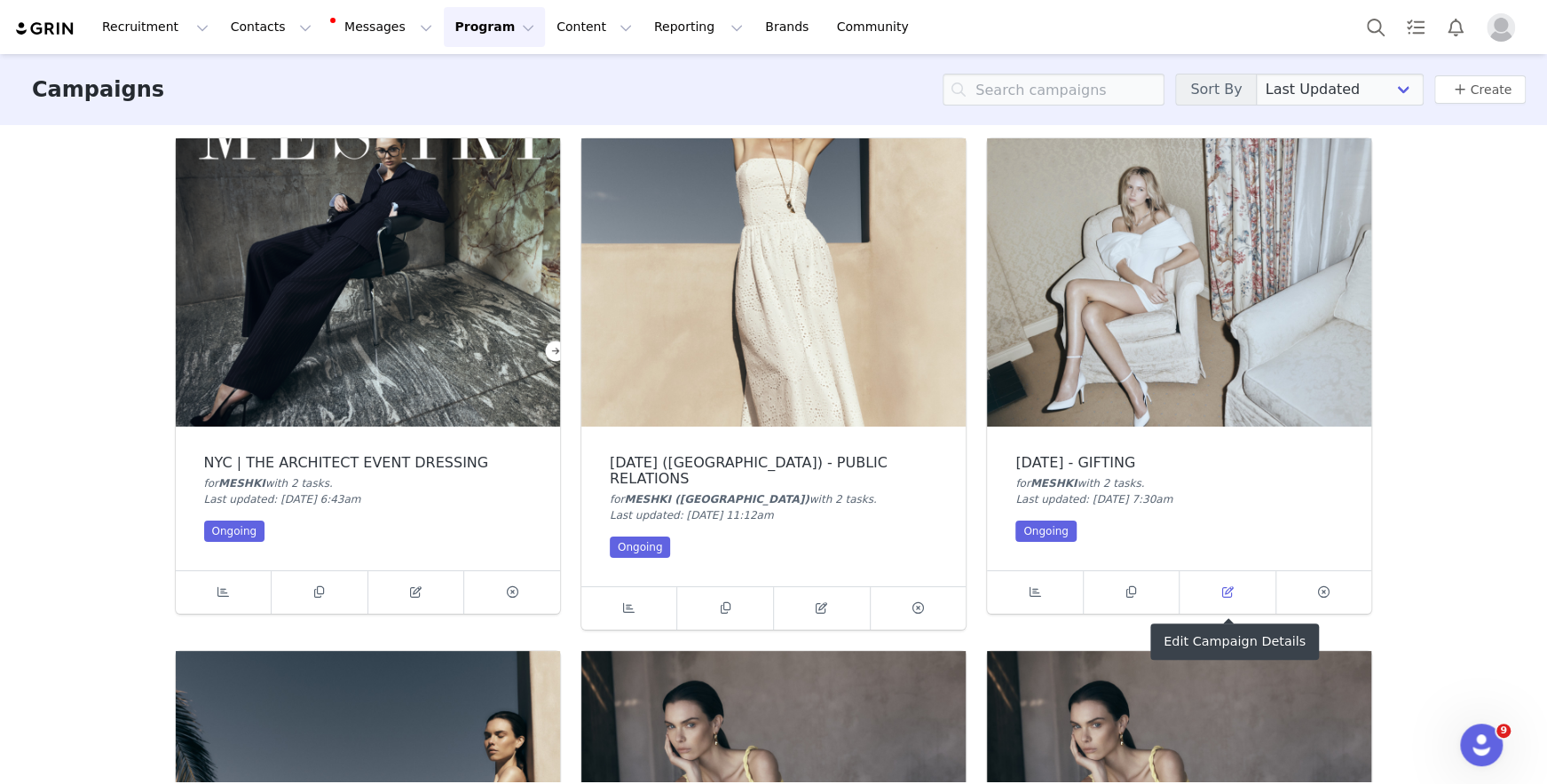
click at [1249, 589] on link at bounding box center [1227, 592] width 97 height 43
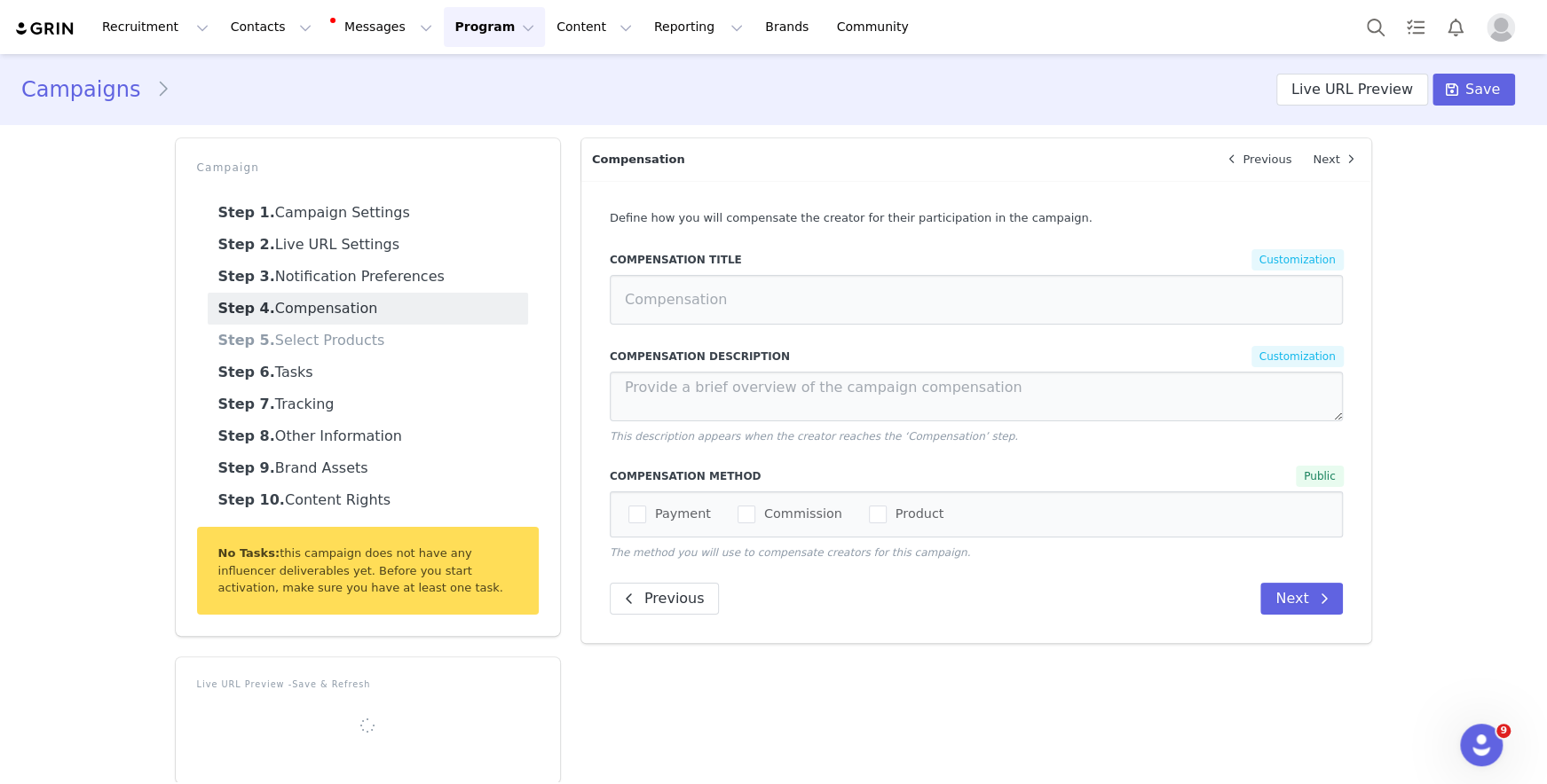
select select
type input "AUD0.00"
select select "99843d72-b99f-4038-8098-f703f871b44b"
type input "[DATE] - GIFTING"
radio input "false"
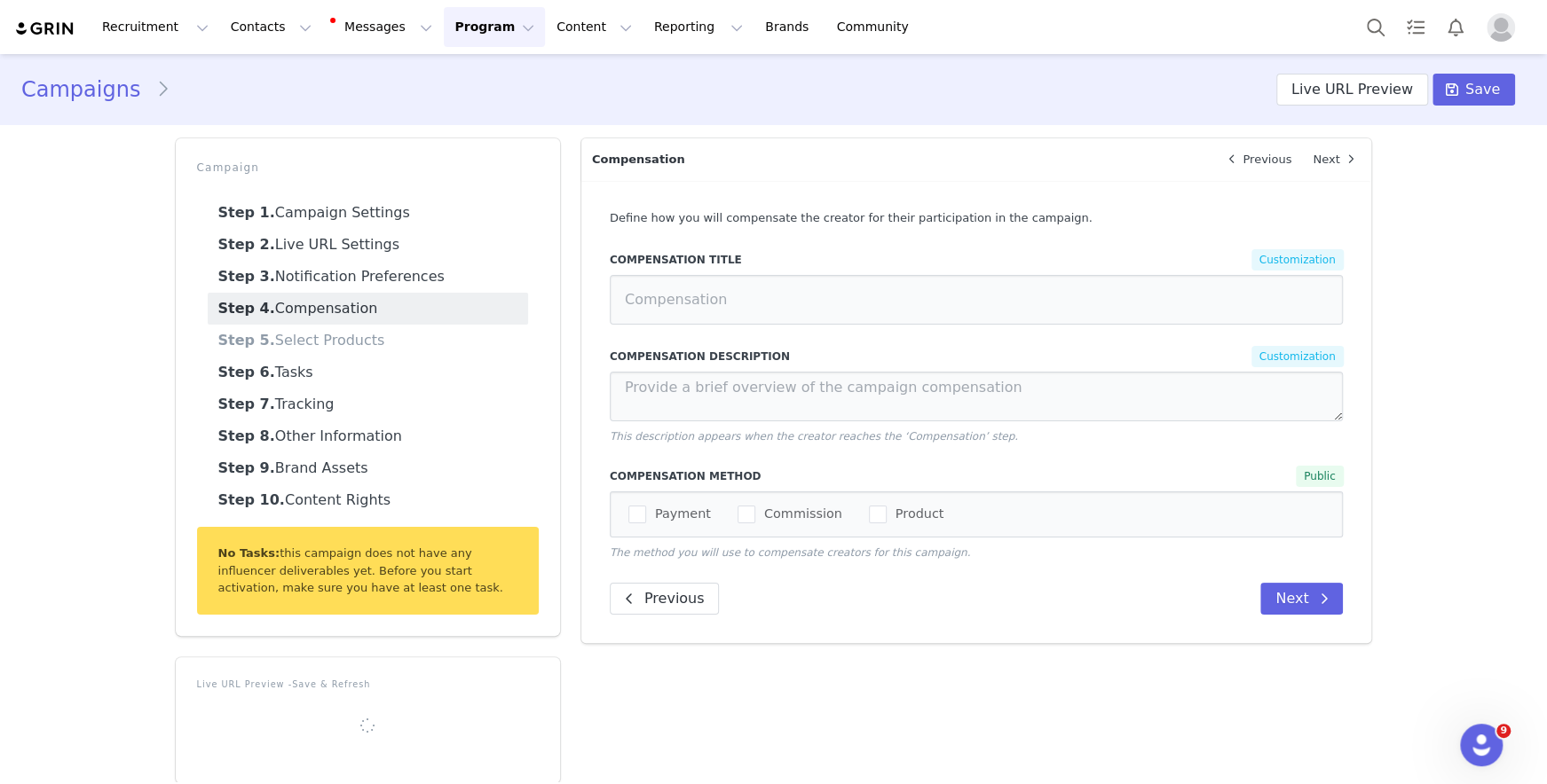
radio input "true"
type input "[DATE] - GIFTING"
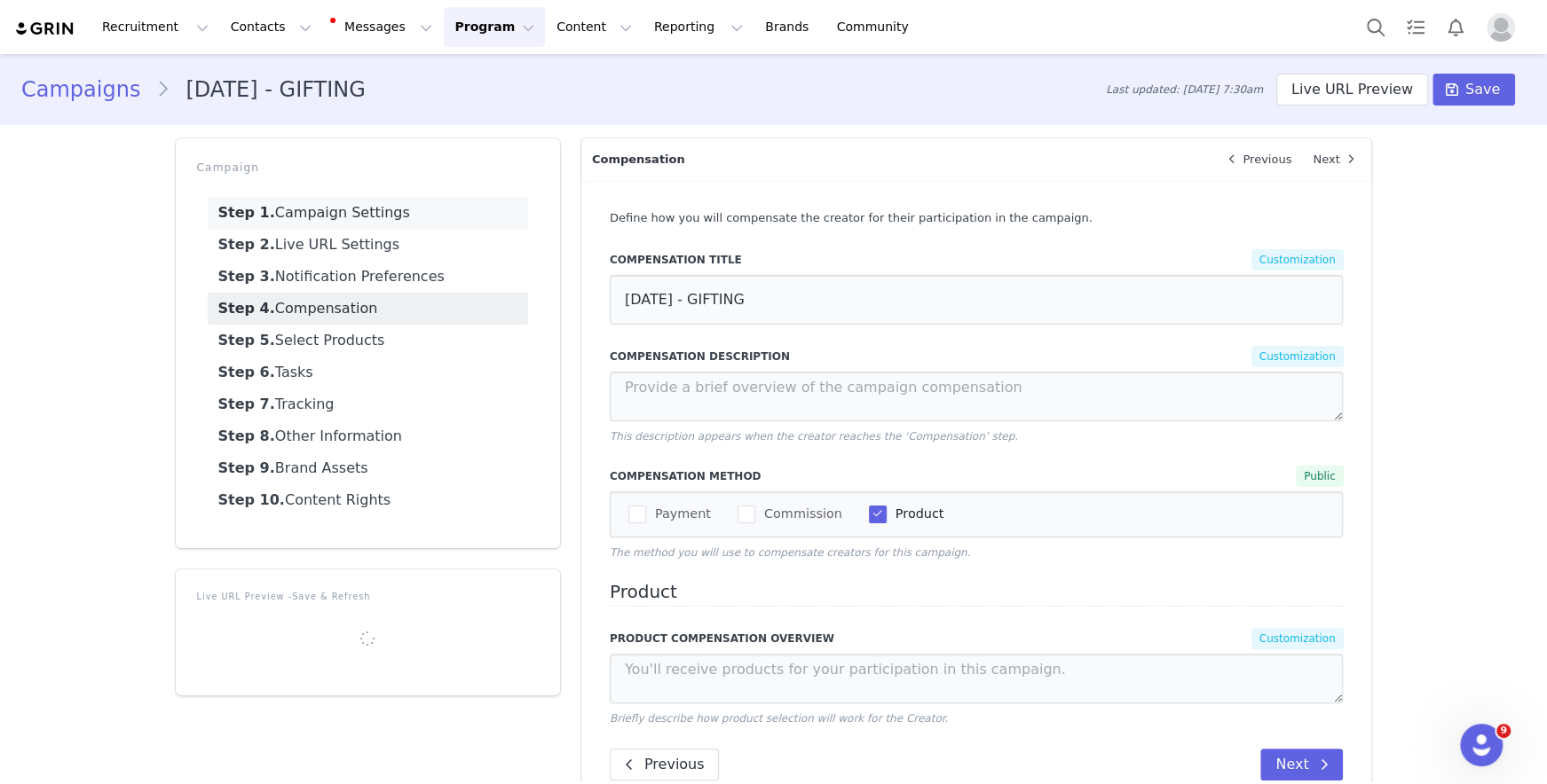
click at [416, 219] on link "Step 1. Campaign Settings" at bounding box center [367, 213] width 321 height 32
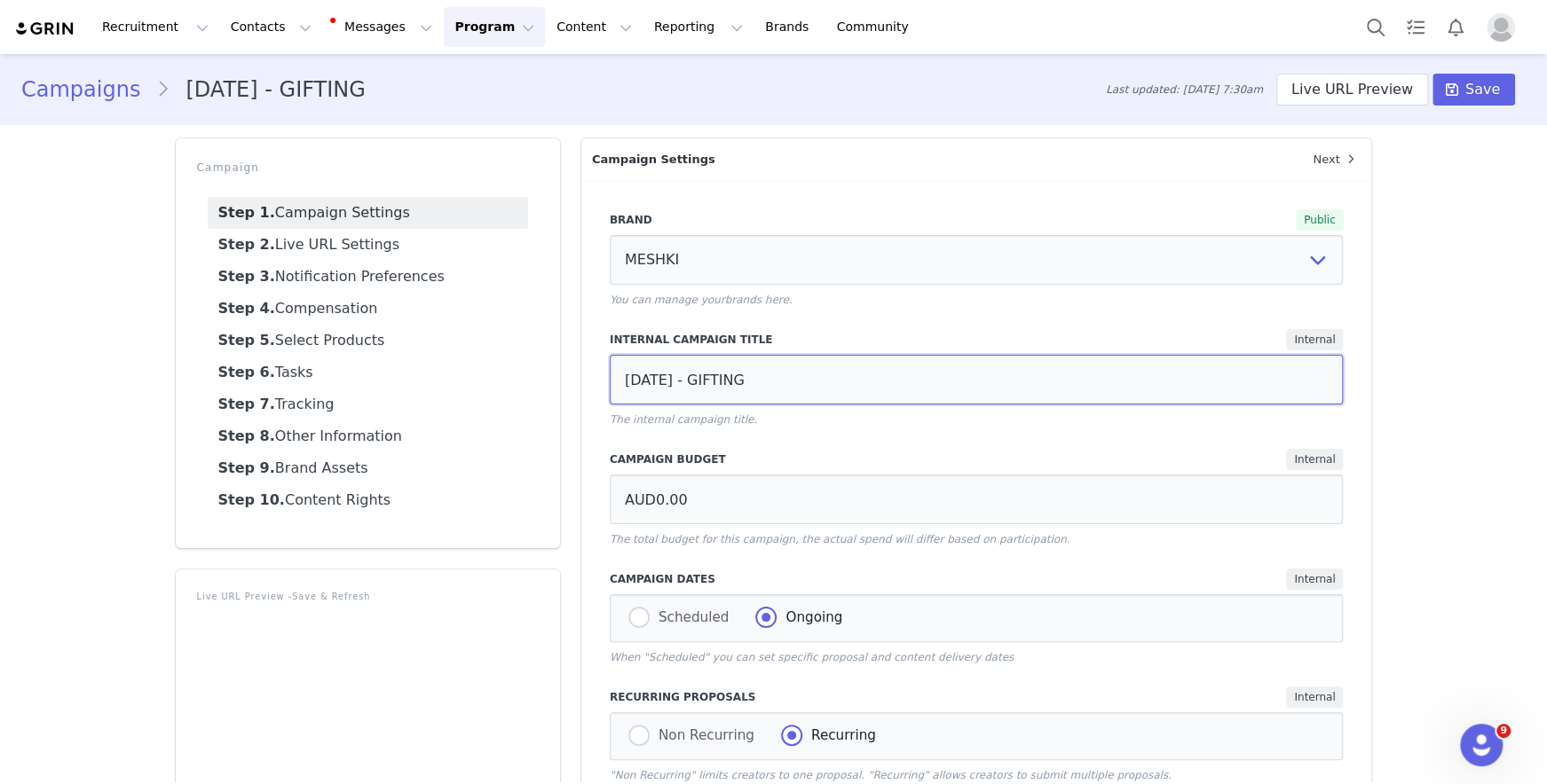
click at [938, 383] on input "[DATE] - GIFTING" at bounding box center [976, 379] width 734 height 50
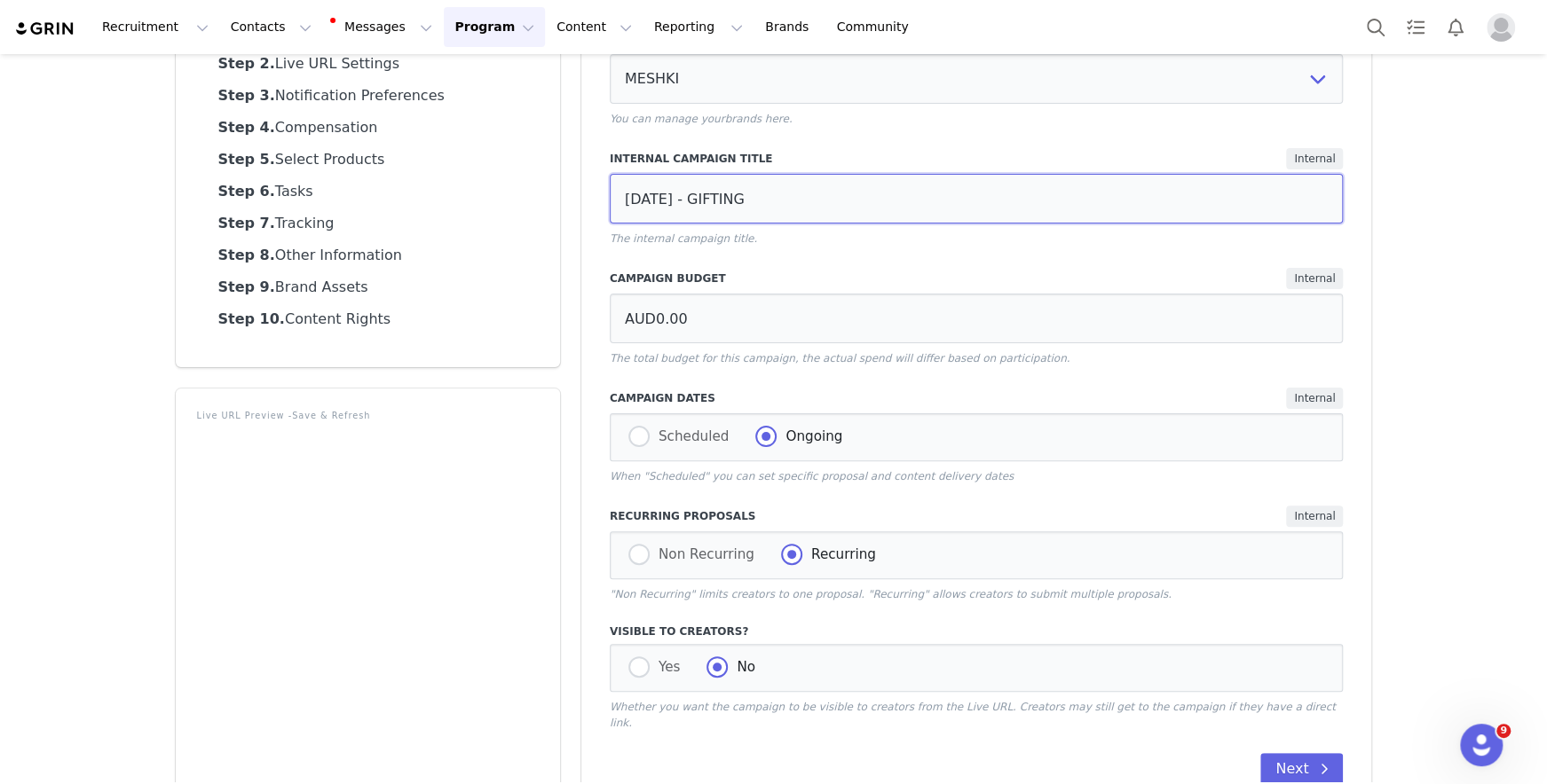
scroll to position [113, 0]
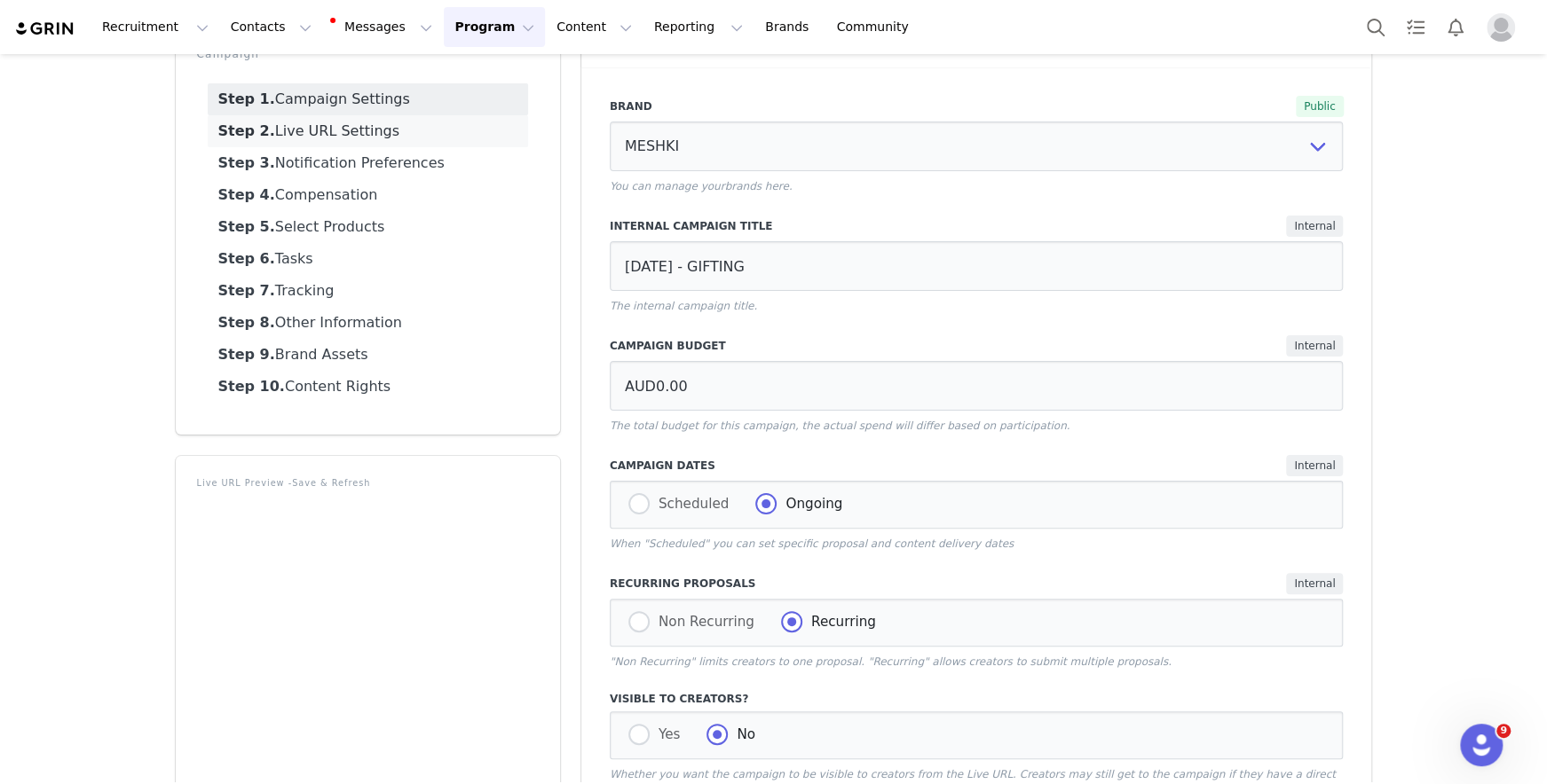
click at [383, 135] on link "Step 2. Live URL Settings" at bounding box center [367, 131] width 321 height 32
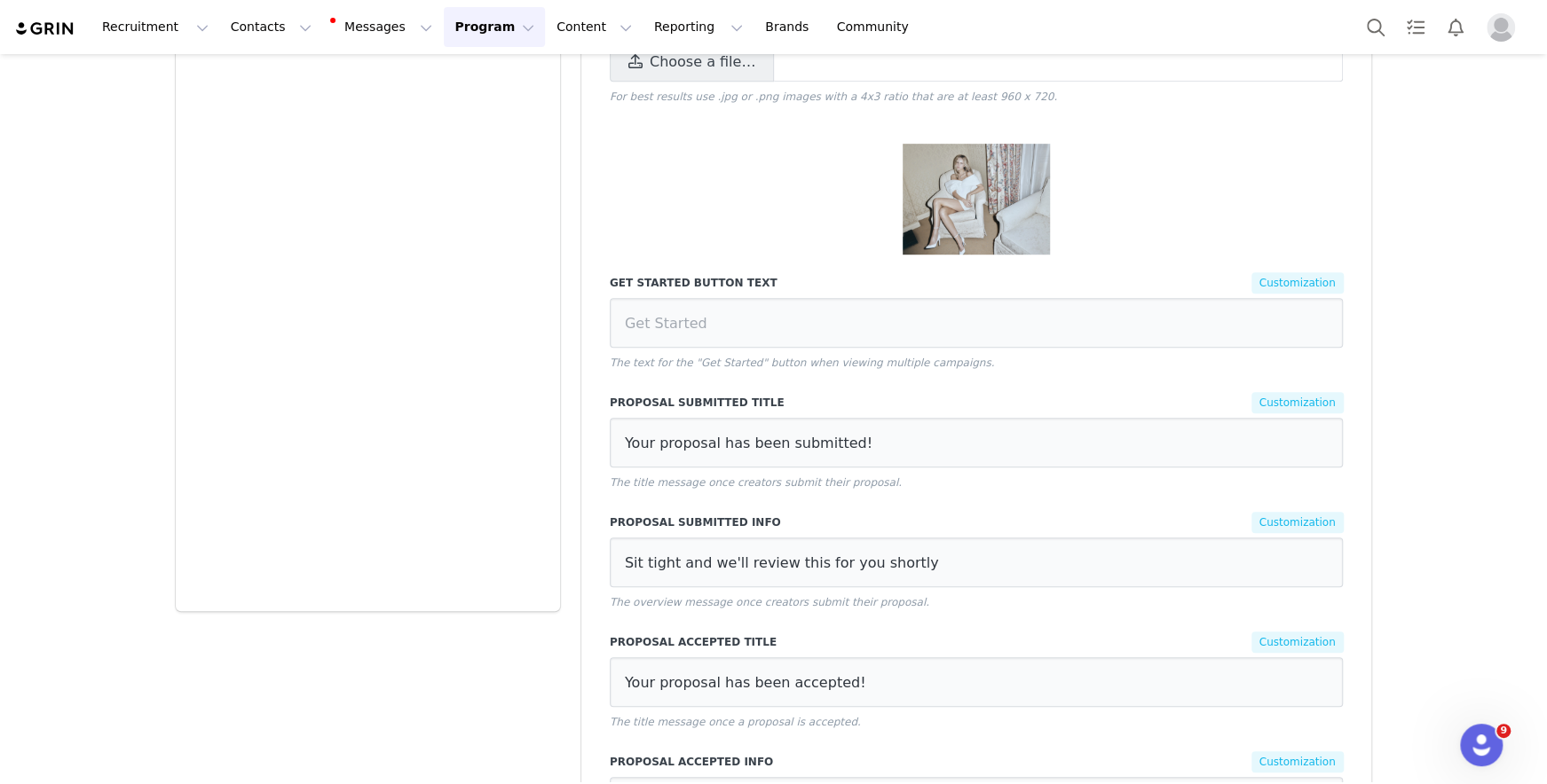
scroll to position [734, 0]
click at [1035, 433] on input "Your proposal has been submitted!" at bounding box center [976, 440] width 734 height 50
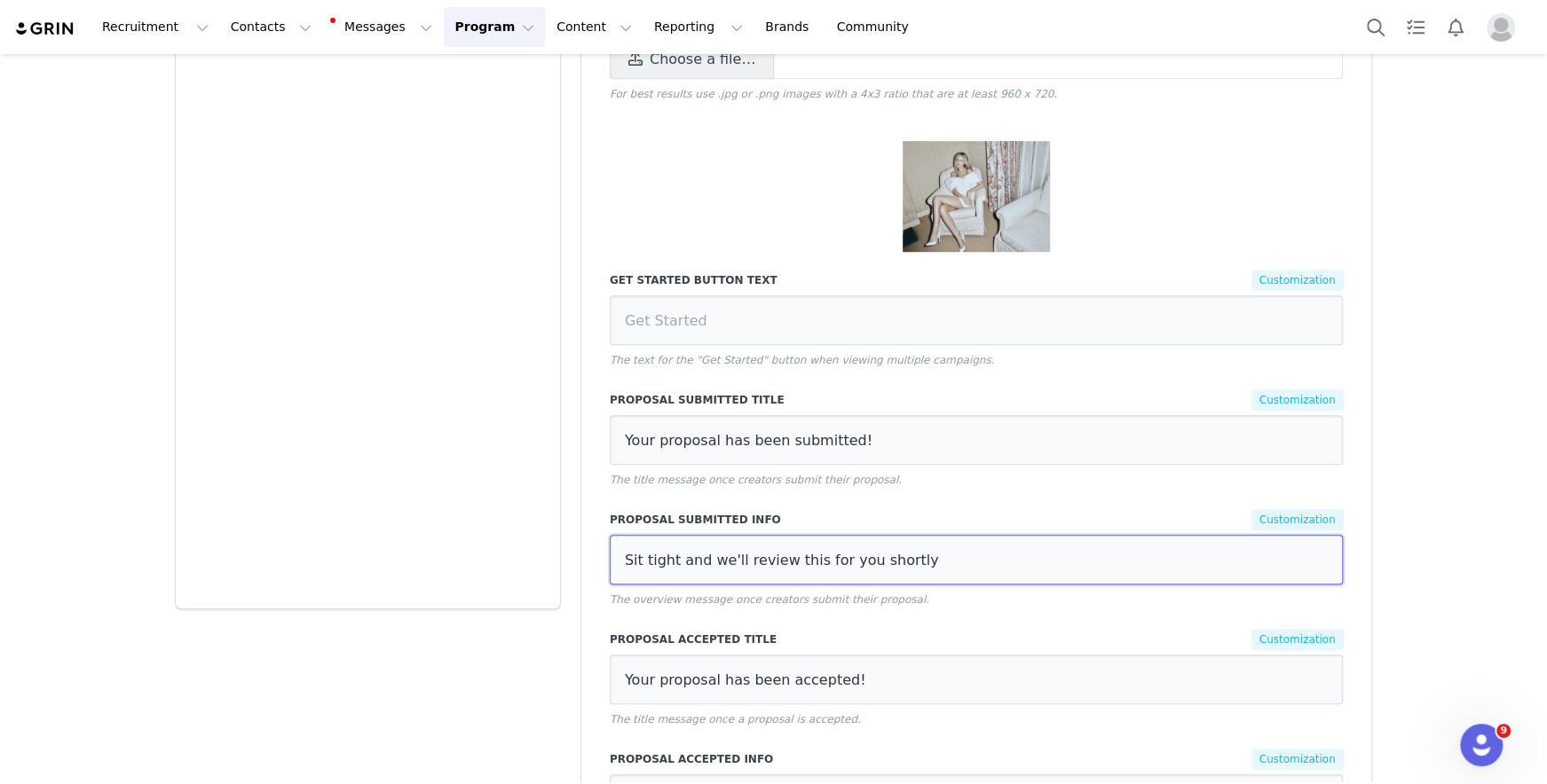
click at [840, 534] on input "Sit tight and we'll review this for you shortly" at bounding box center [976, 559] width 734 height 50
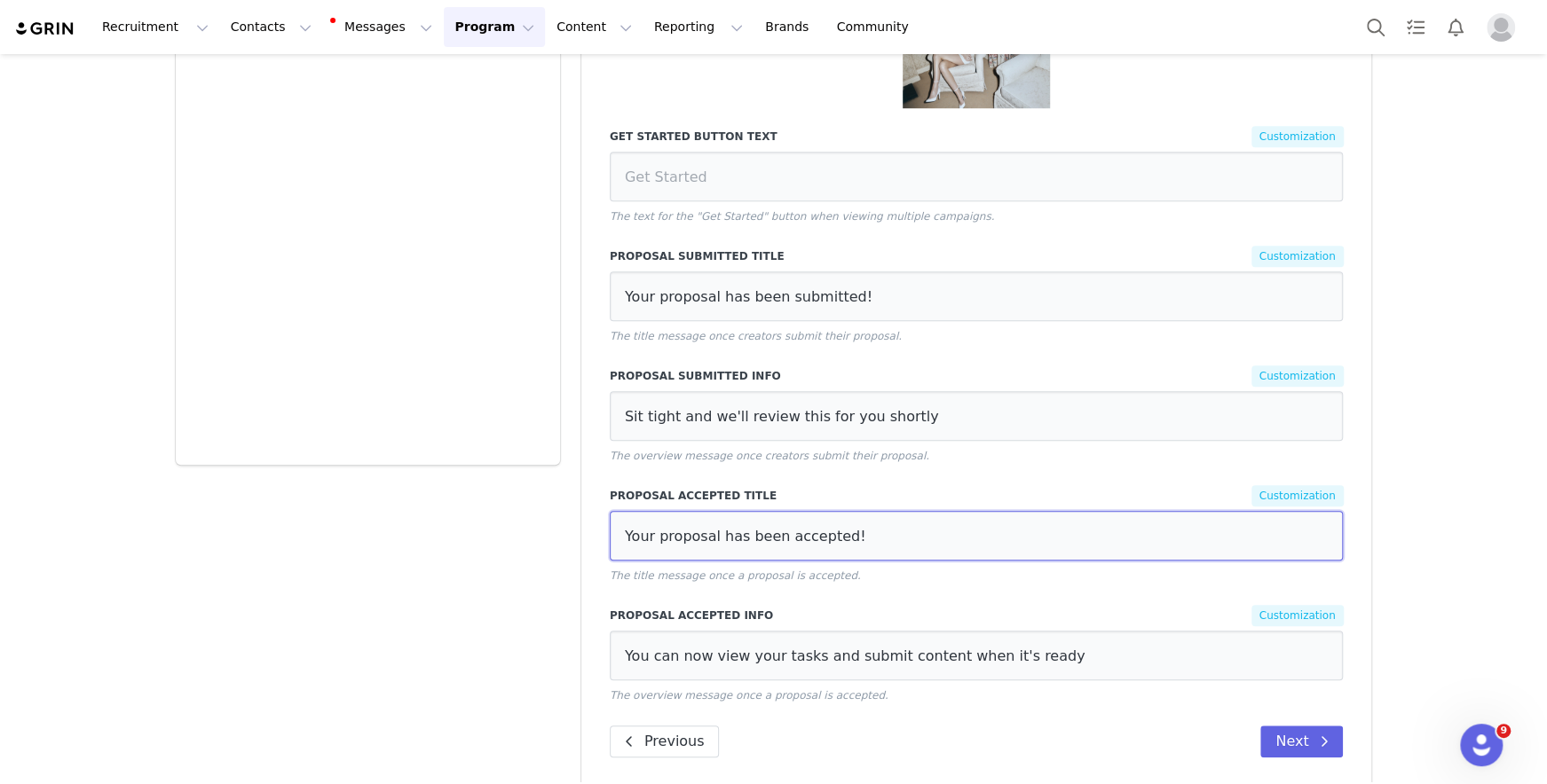
click at [907, 511] on input "Your proposal has been accepted!" at bounding box center [976, 535] width 734 height 50
click at [801, 645] on input "You can now view your tasks and submit content when it's ready" at bounding box center [976, 655] width 734 height 50
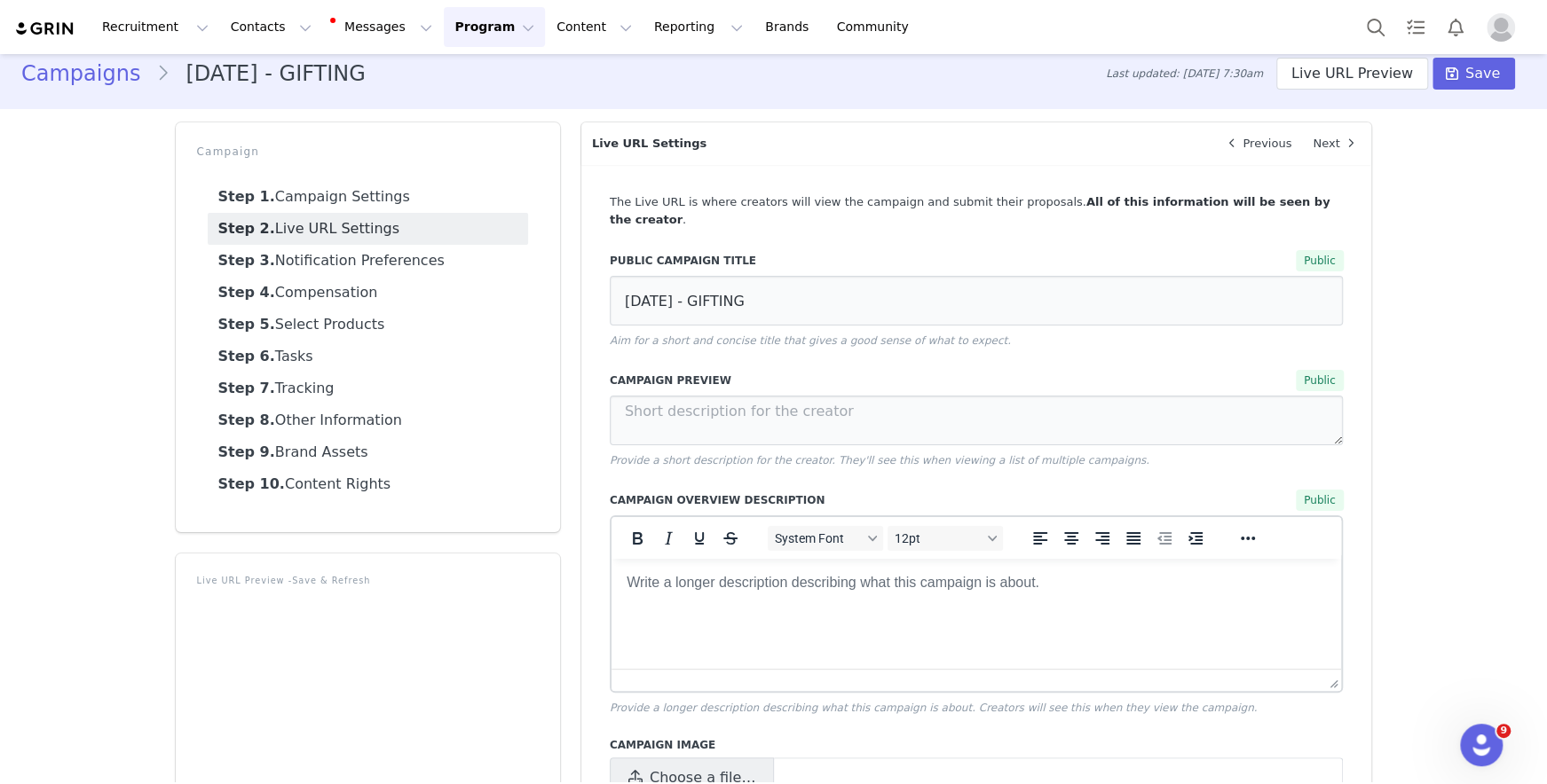
scroll to position [0, 0]
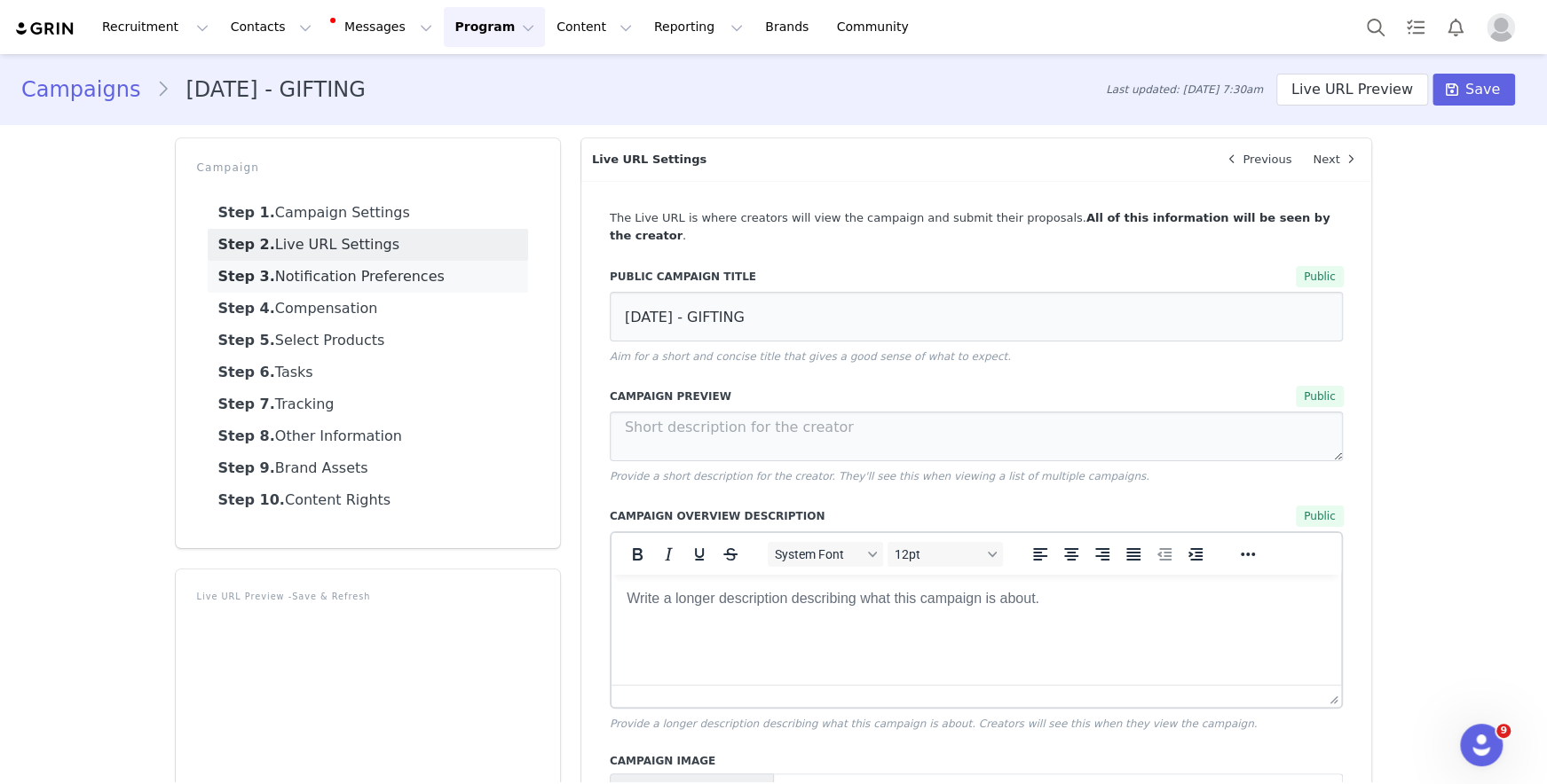
click at [405, 278] on link "Step 3. Notification Preferences" at bounding box center [367, 277] width 321 height 32
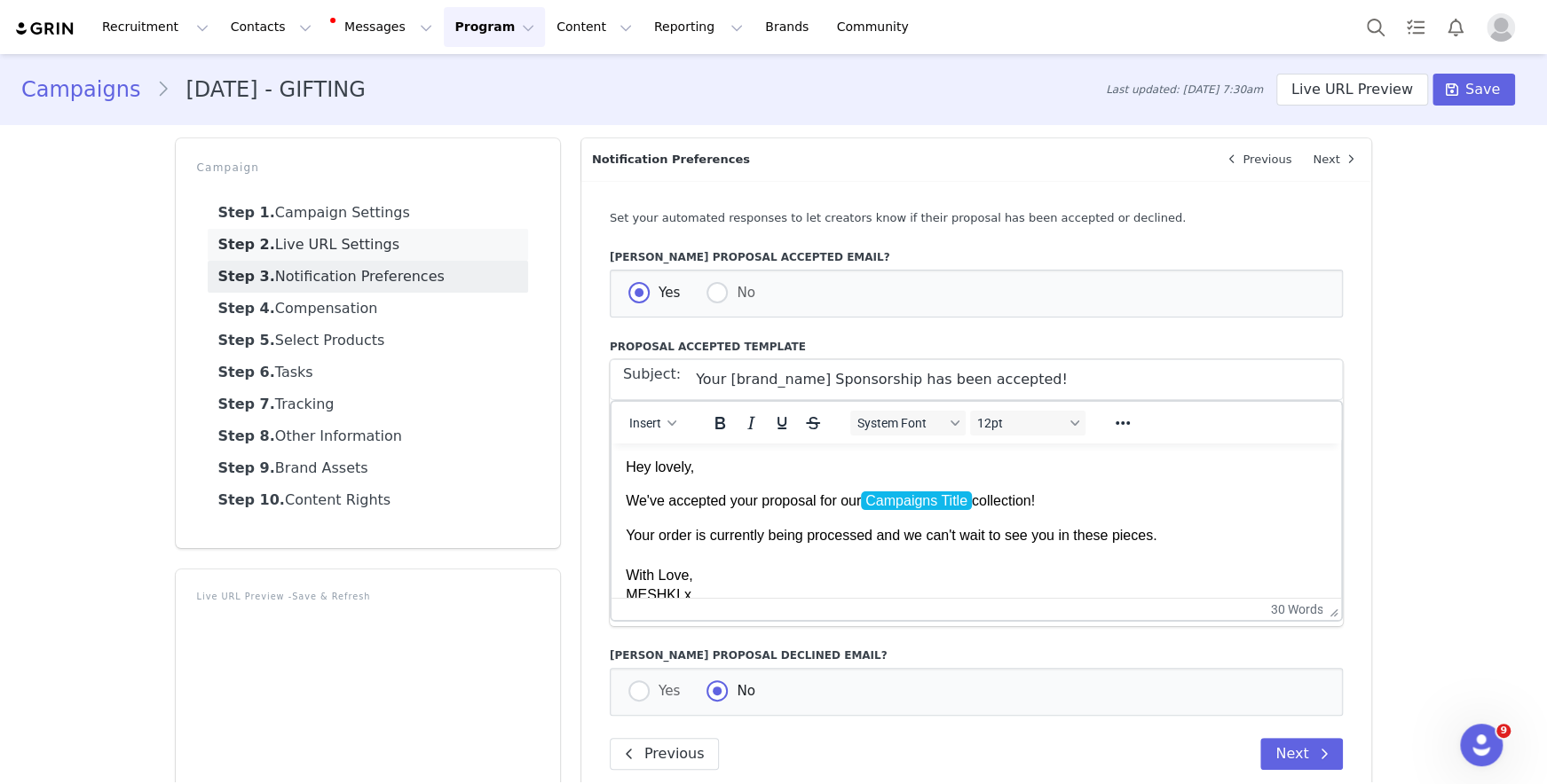
click at [407, 250] on link "Step 2. Live URL Settings" at bounding box center [367, 245] width 321 height 32
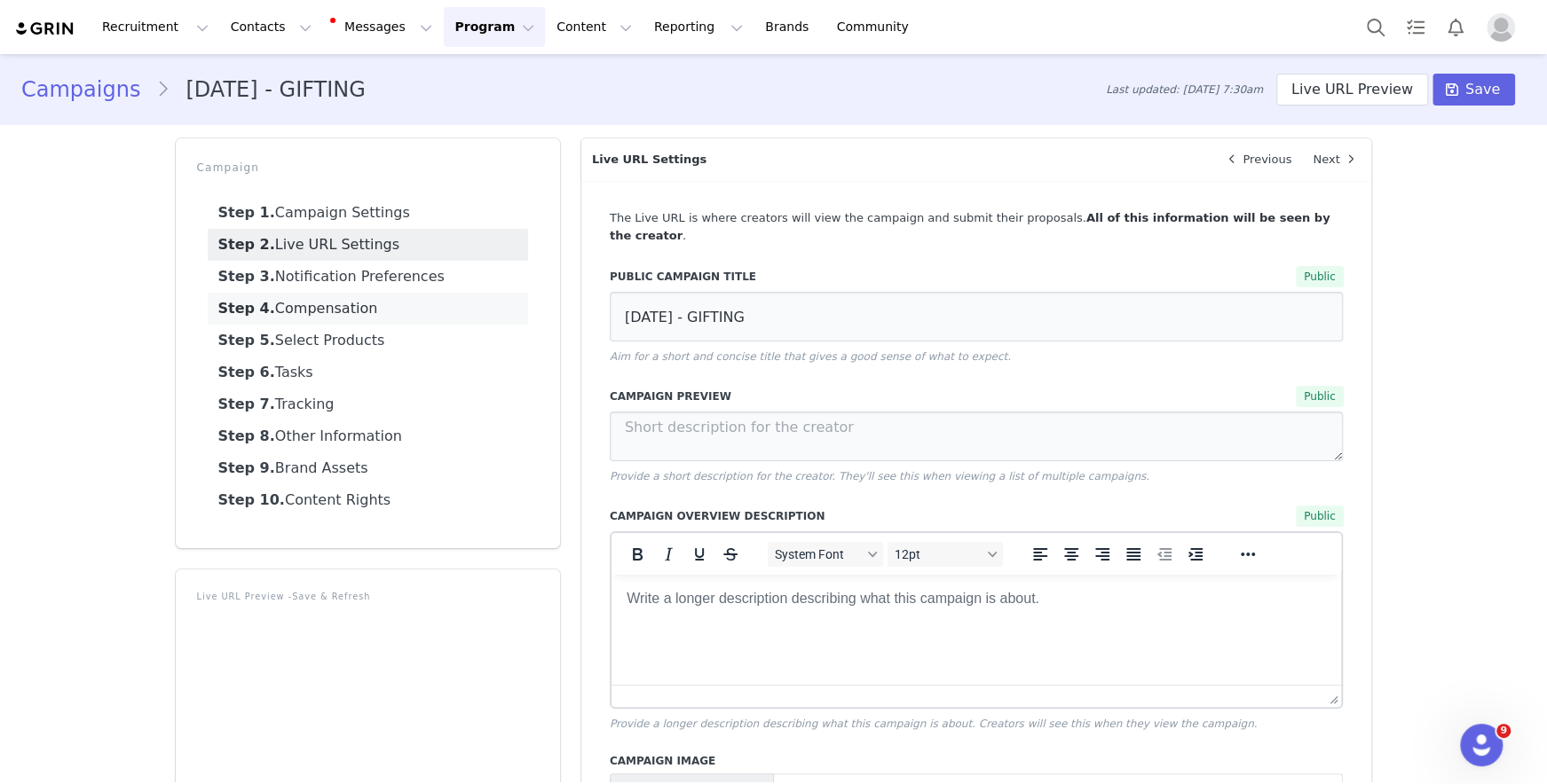
click at [413, 295] on link "Step 4. Compensation" at bounding box center [367, 308] width 321 height 32
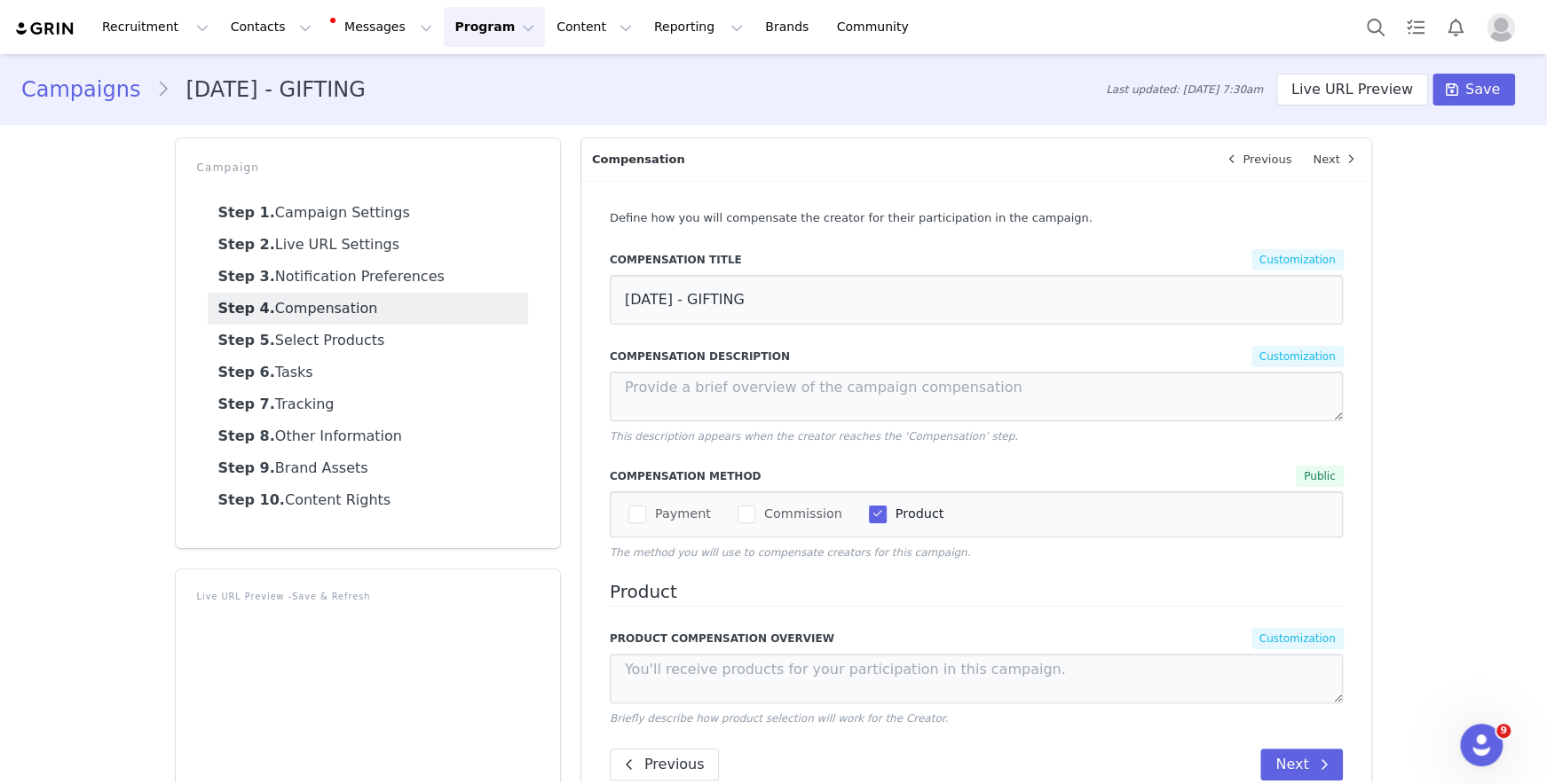
scroll to position [82, 0]
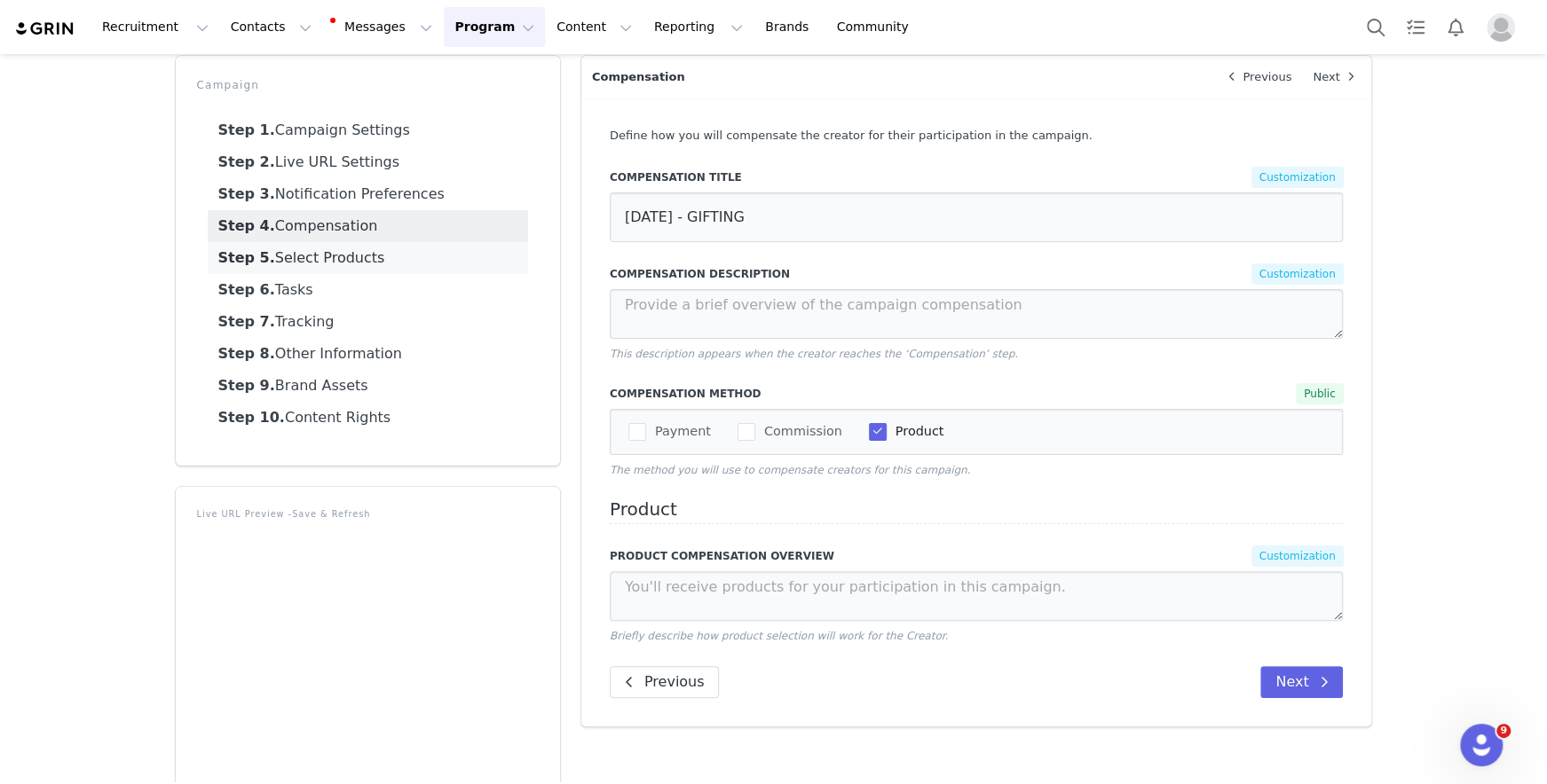
click at [391, 252] on link "Step 5. Select Products" at bounding box center [367, 258] width 321 height 32
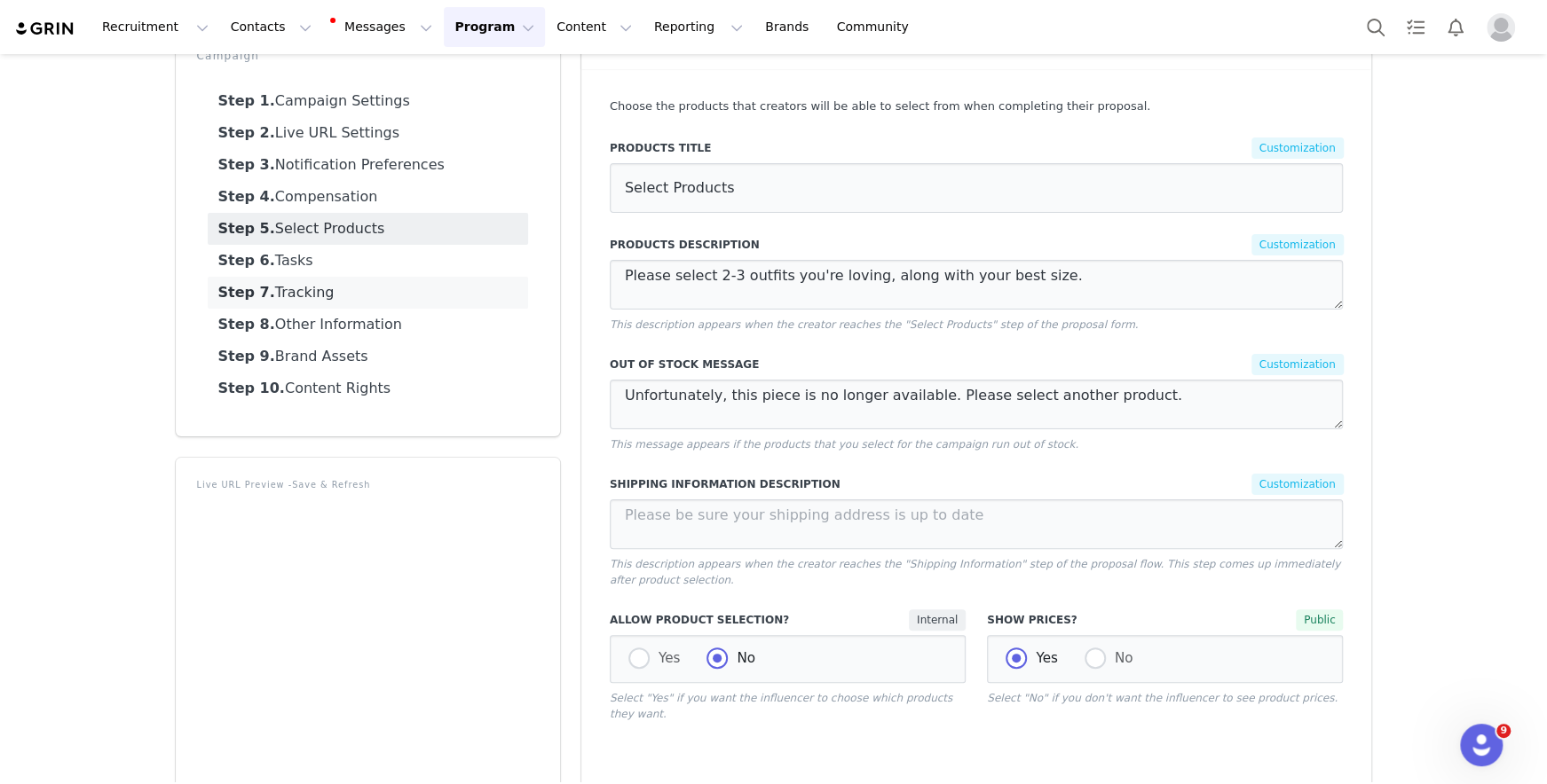
scroll to position [108, 0]
click at [391, 262] on link "Step 6. Tasks" at bounding box center [367, 265] width 321 height 32
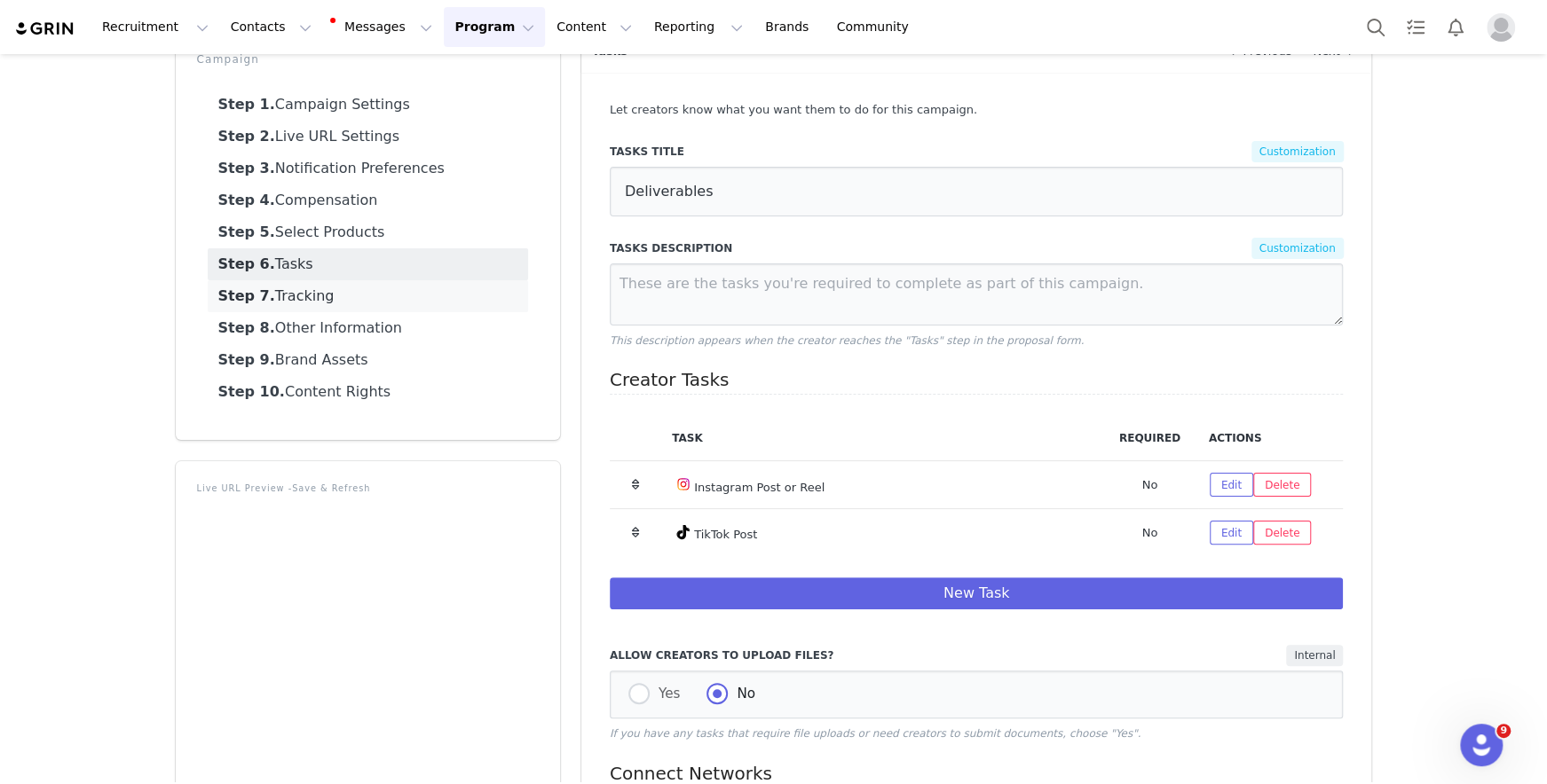
click at [394, 293] on link "Step 7. Tracking" at bounding box center [367, 296] width 321 height 32
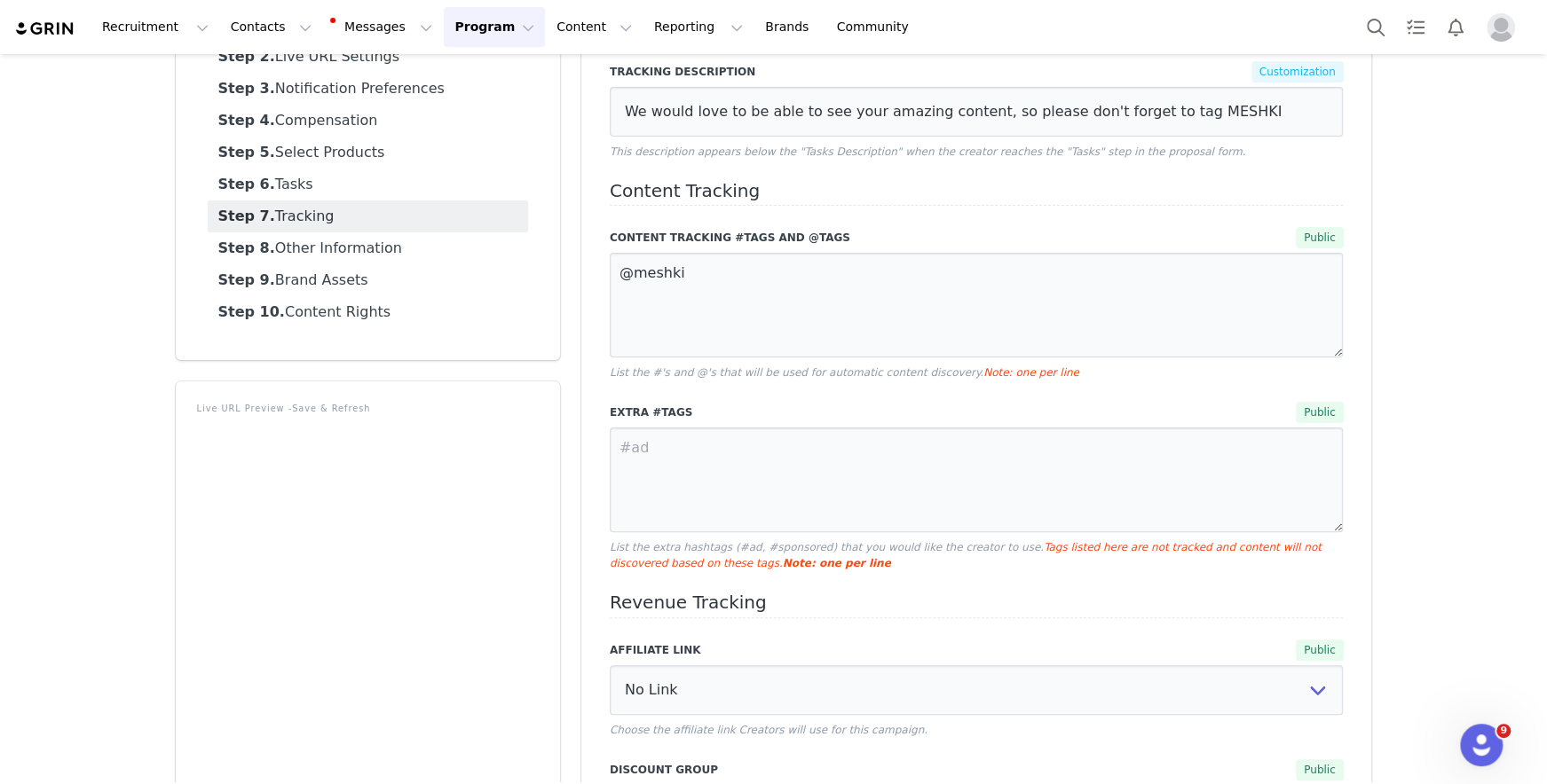
scroll to position [121, 0]
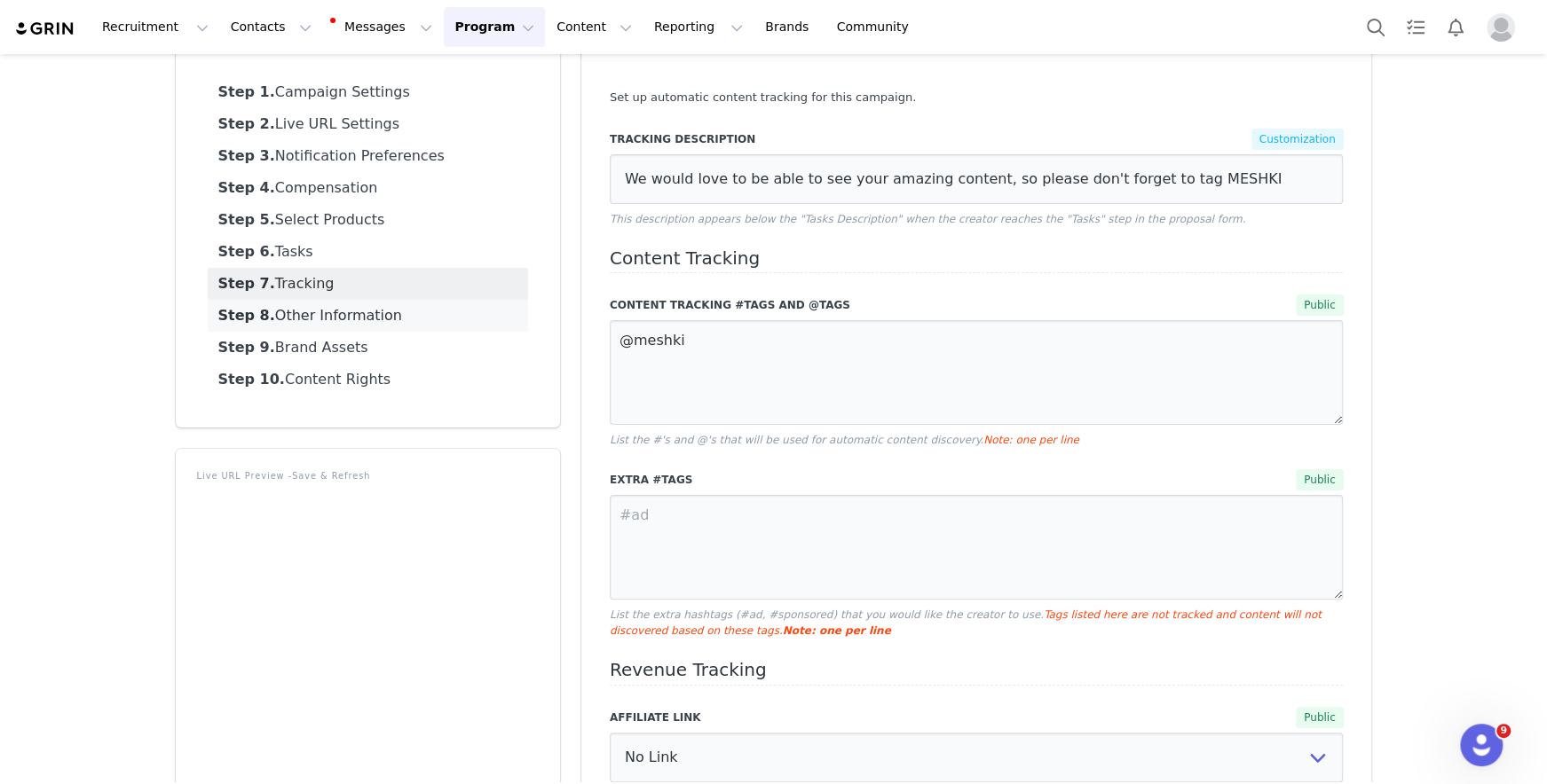
click at [444, 307] on link "Step 8. Other Information" at bounding box center [367, 316] width 321 height 32
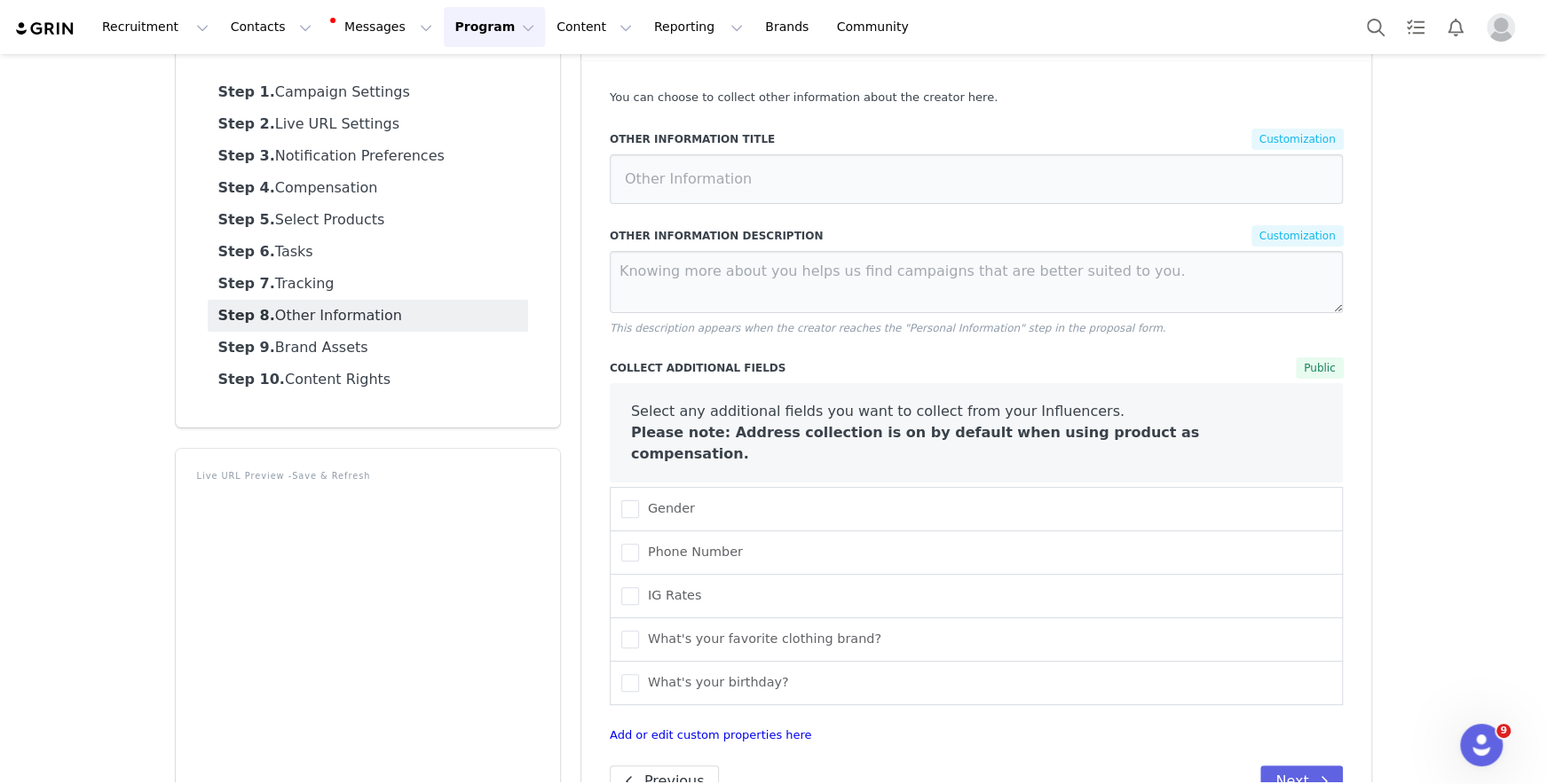
scroll to position [231, 0]
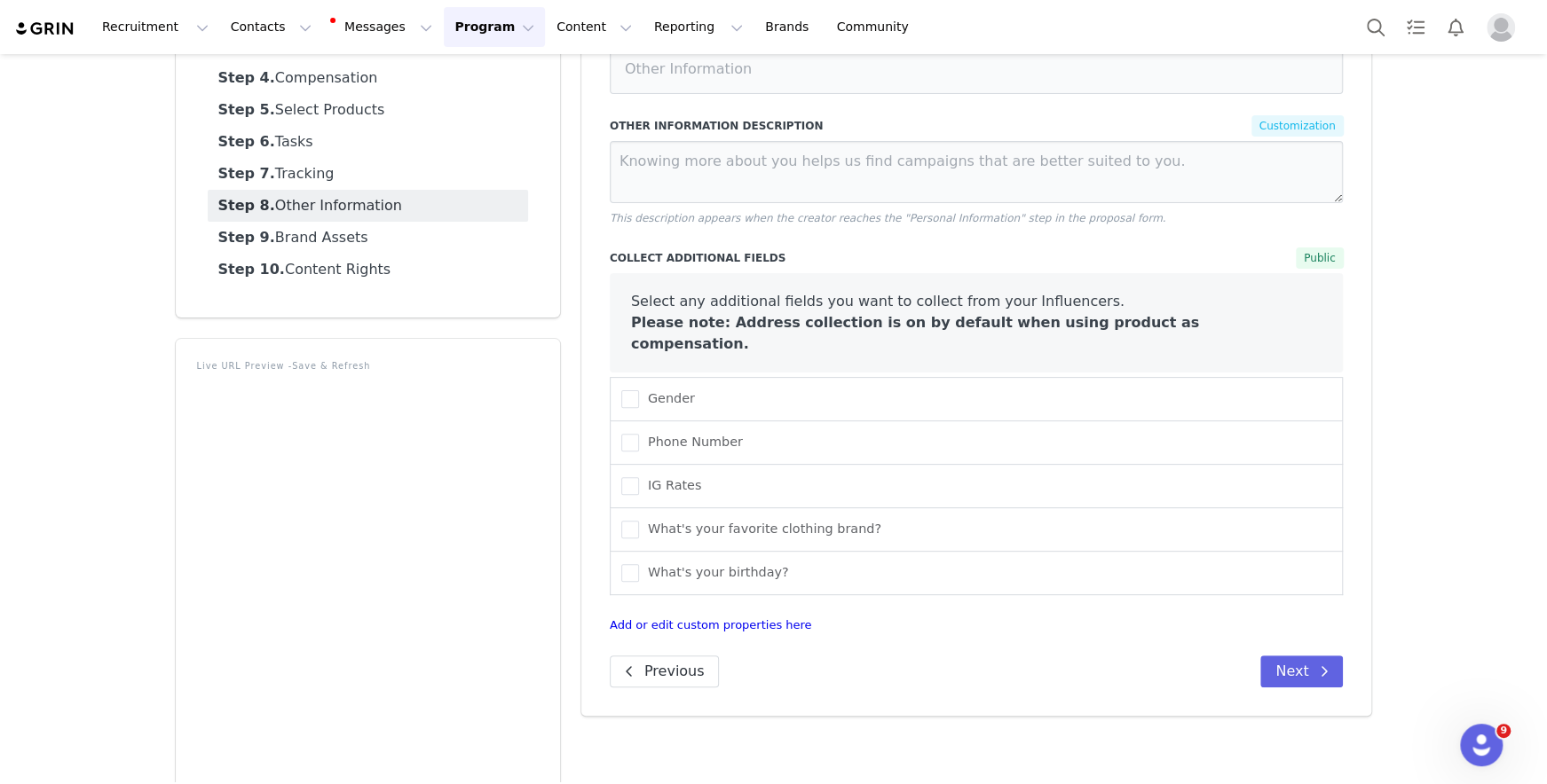
click at [537, 237] on div "Campaign Step 1. Campaign Settings Step 2. Live URL Settings Step 3. Notificati…" at bounding box center [368, 112] width 384 height 409
click at [496, 242] on link "Step 9. Brand Assets" at bounding box center [367, 237] width 321 height 32
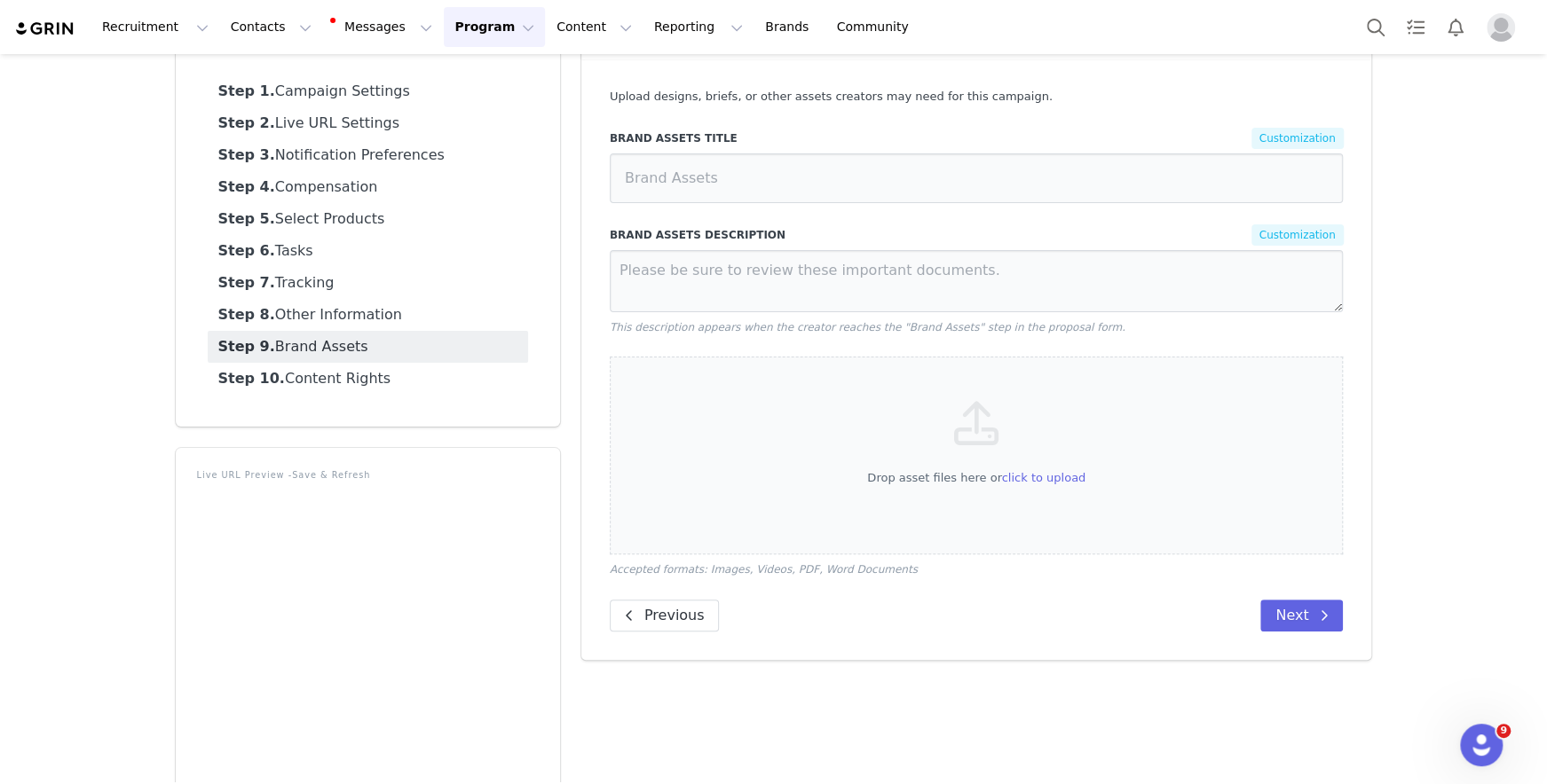
scroll to position [77, 0]
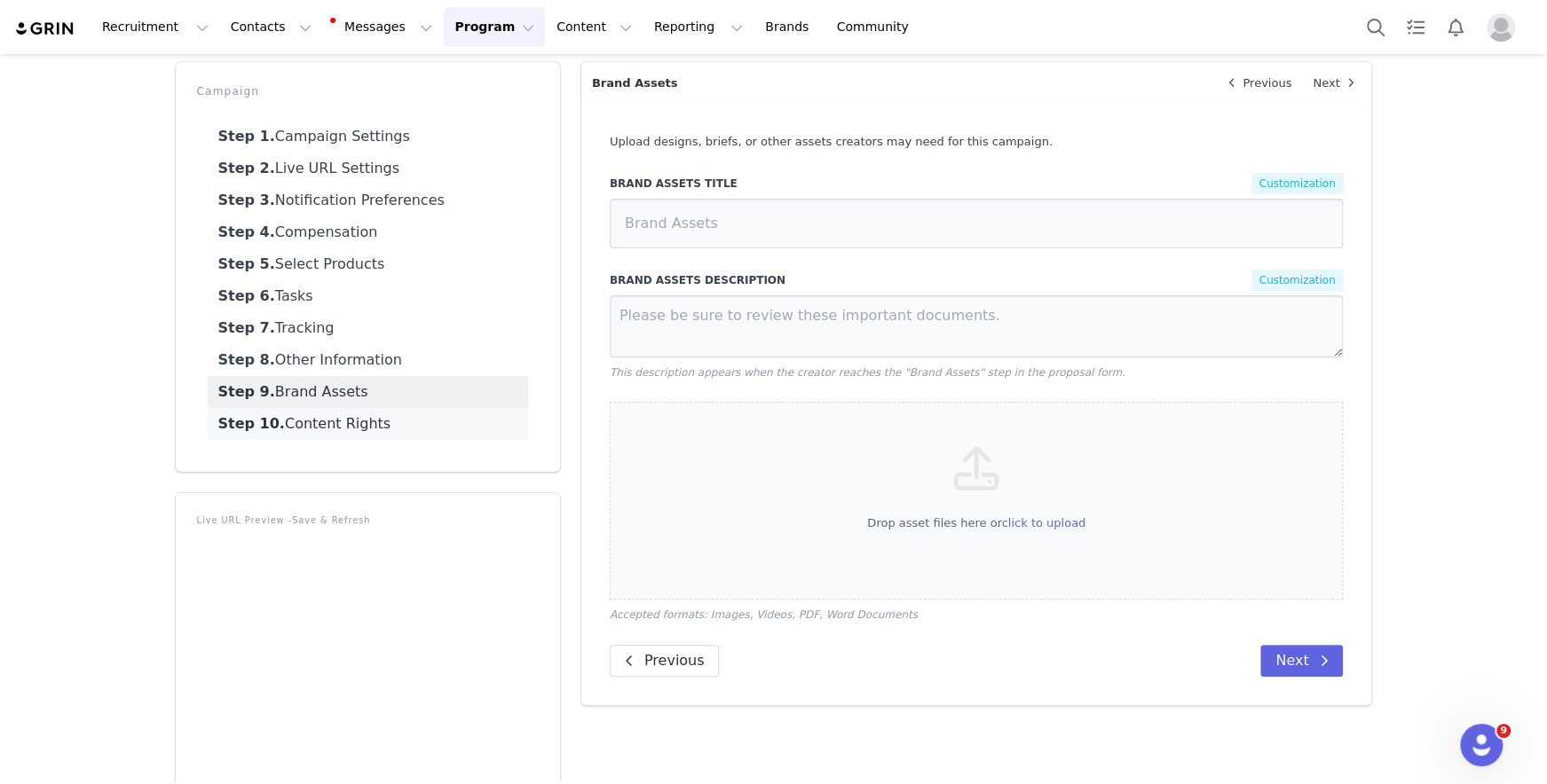
click at [412, 417] on link "Step 10. Content Rights" at bounding box center [367, 424] width 321 height 32
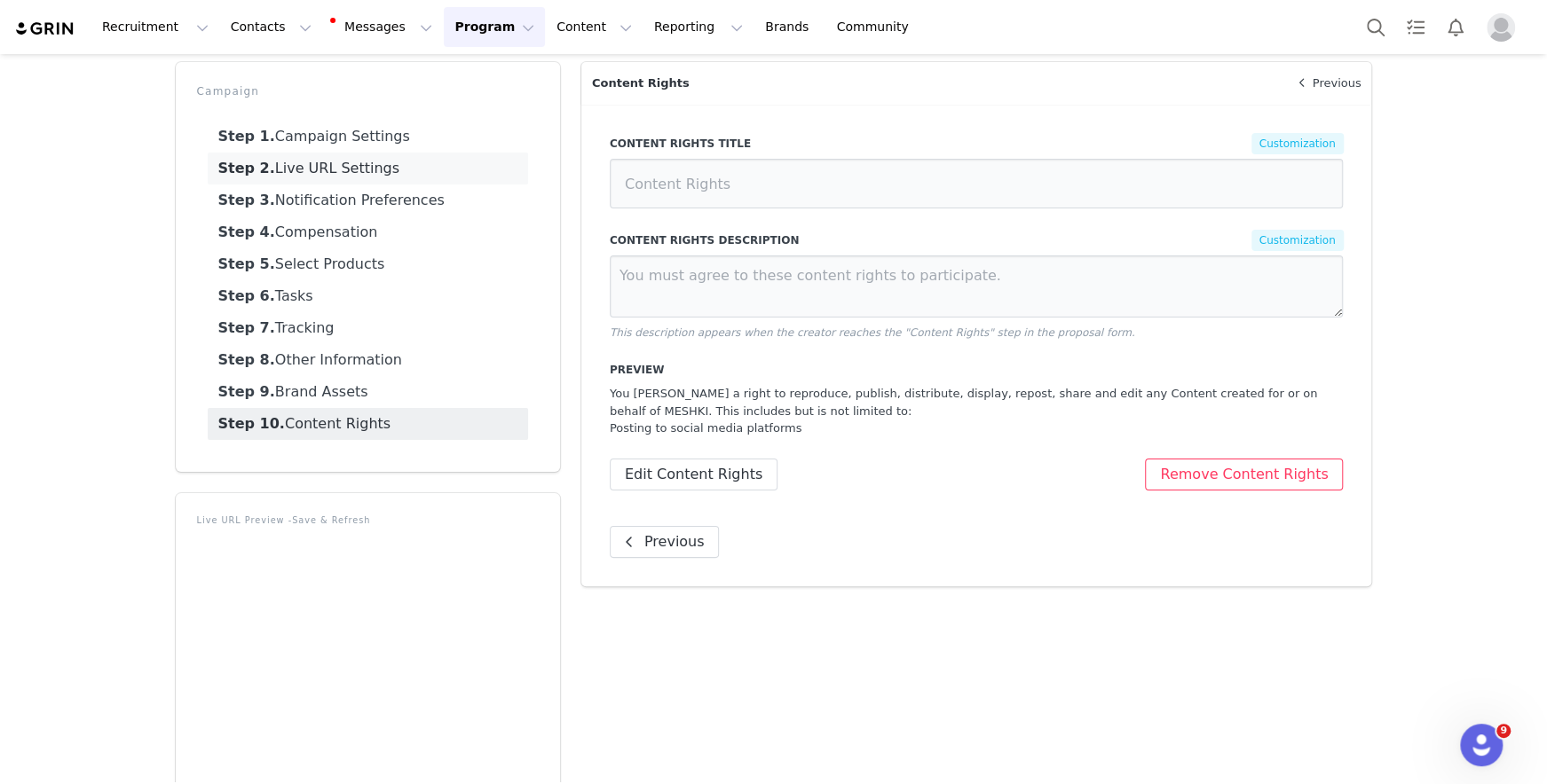
click at [440, 154] on link "Step 2. Live URL Settings" at bounding box center [367, 168] width 321 height 32
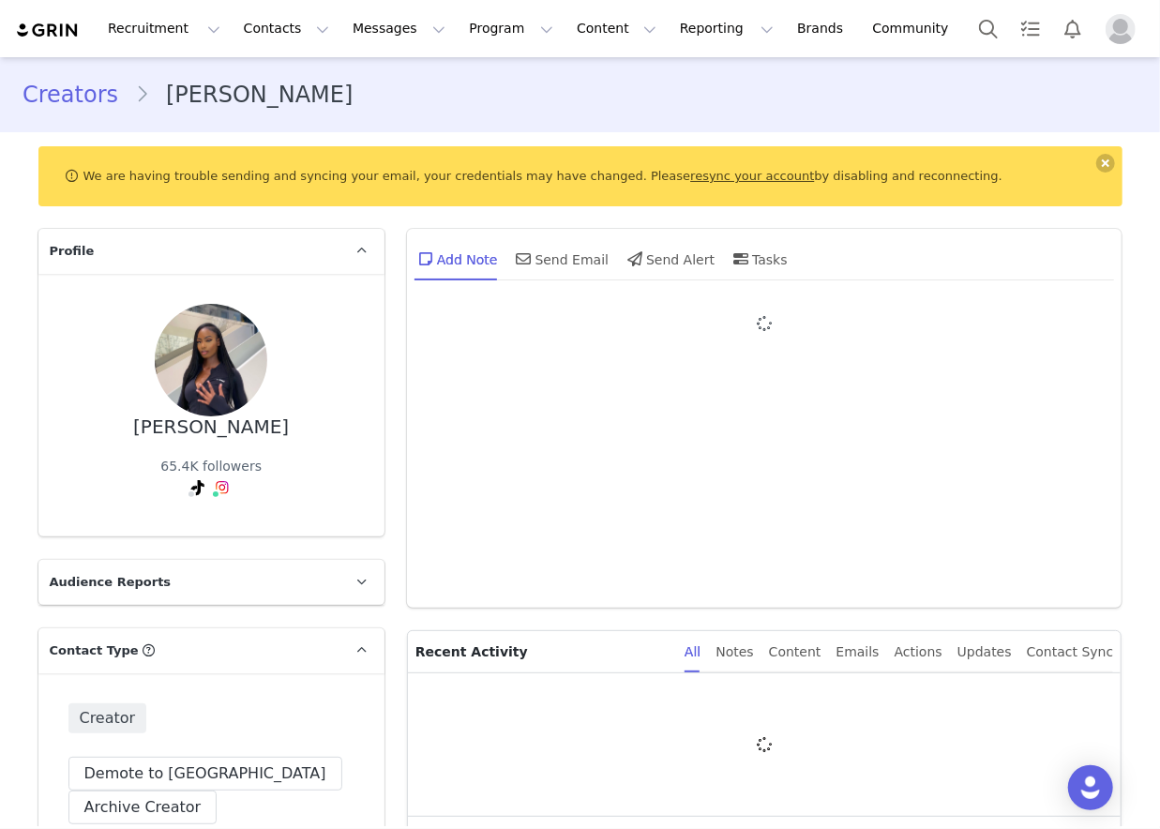
type input "+1 ([GEOGRAPHIC_DATA])"
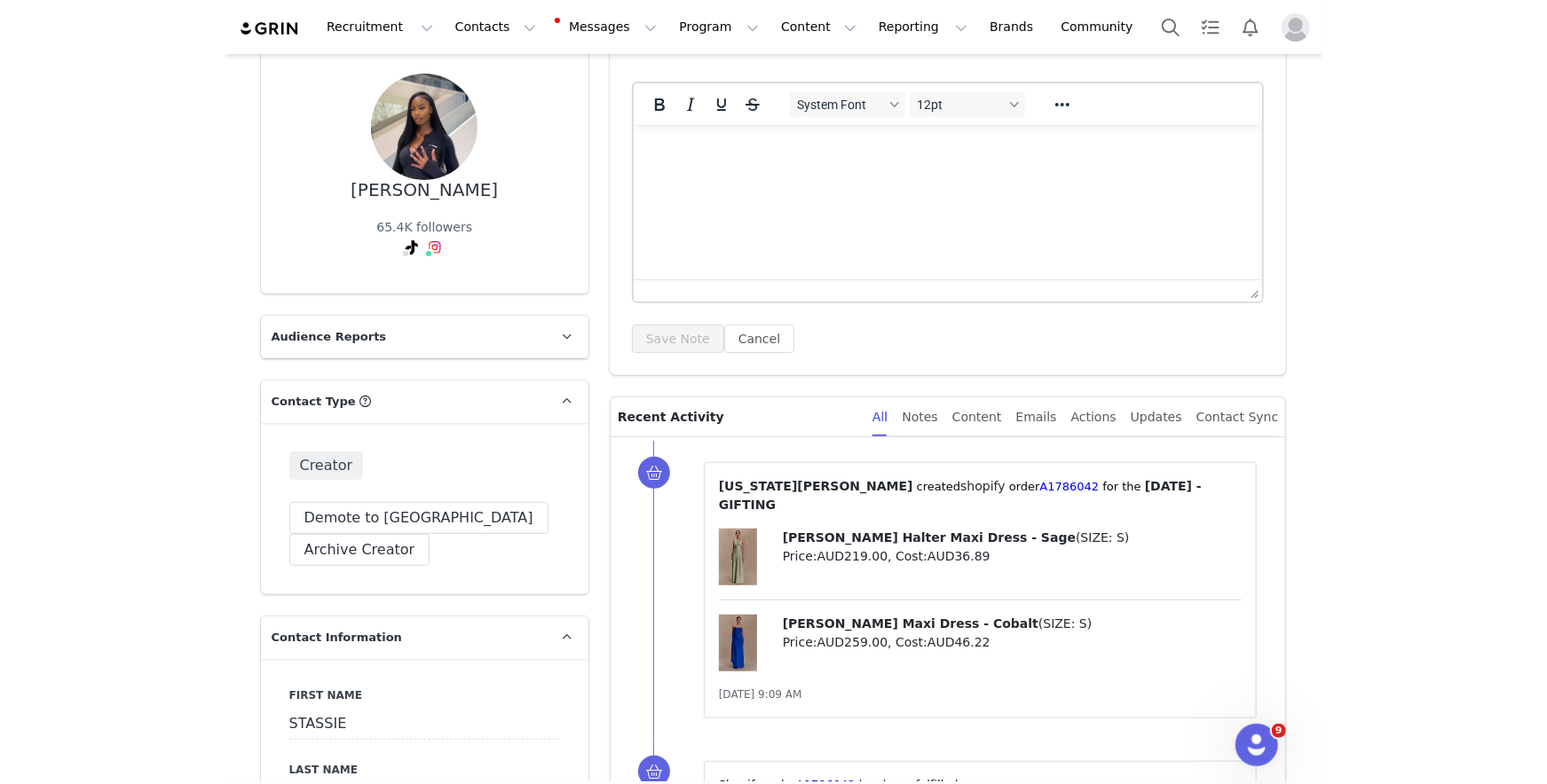
scroll to position [228, 0]
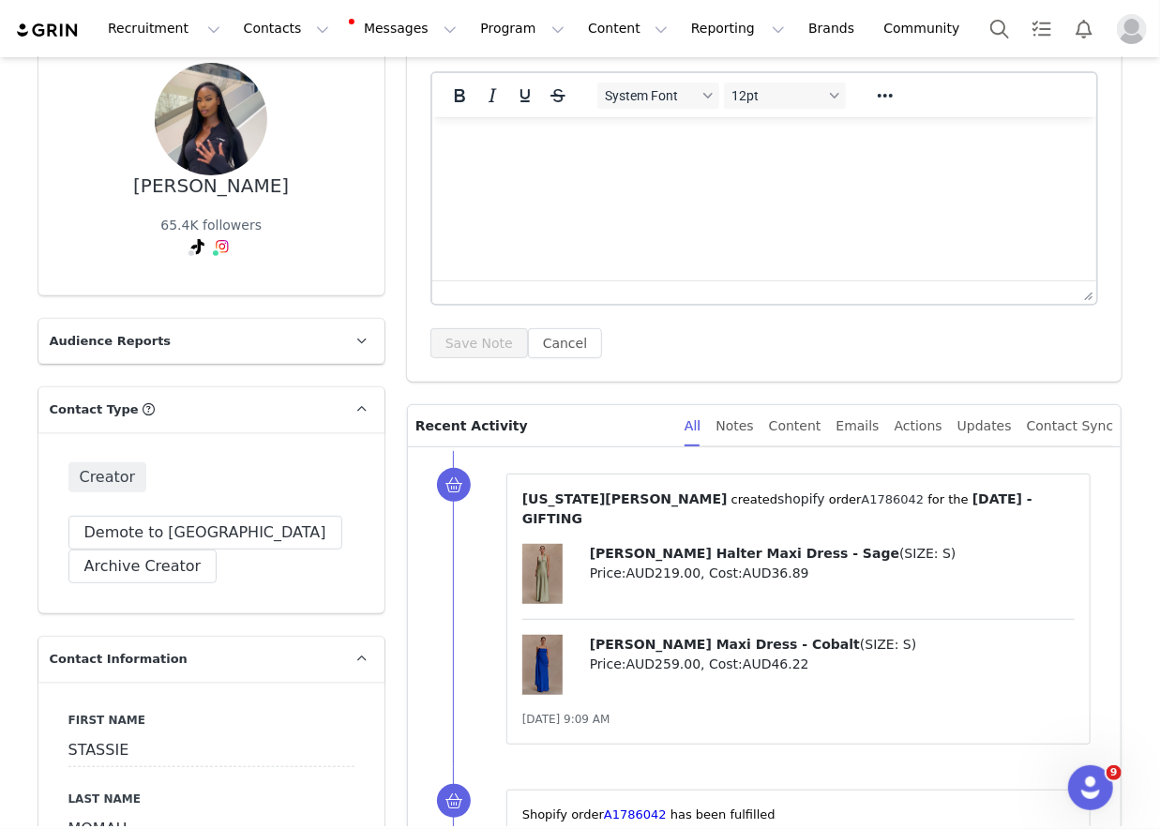
click at [862, 496] on link "A1786042" at bounding box center [893, 499] width 63 height 14
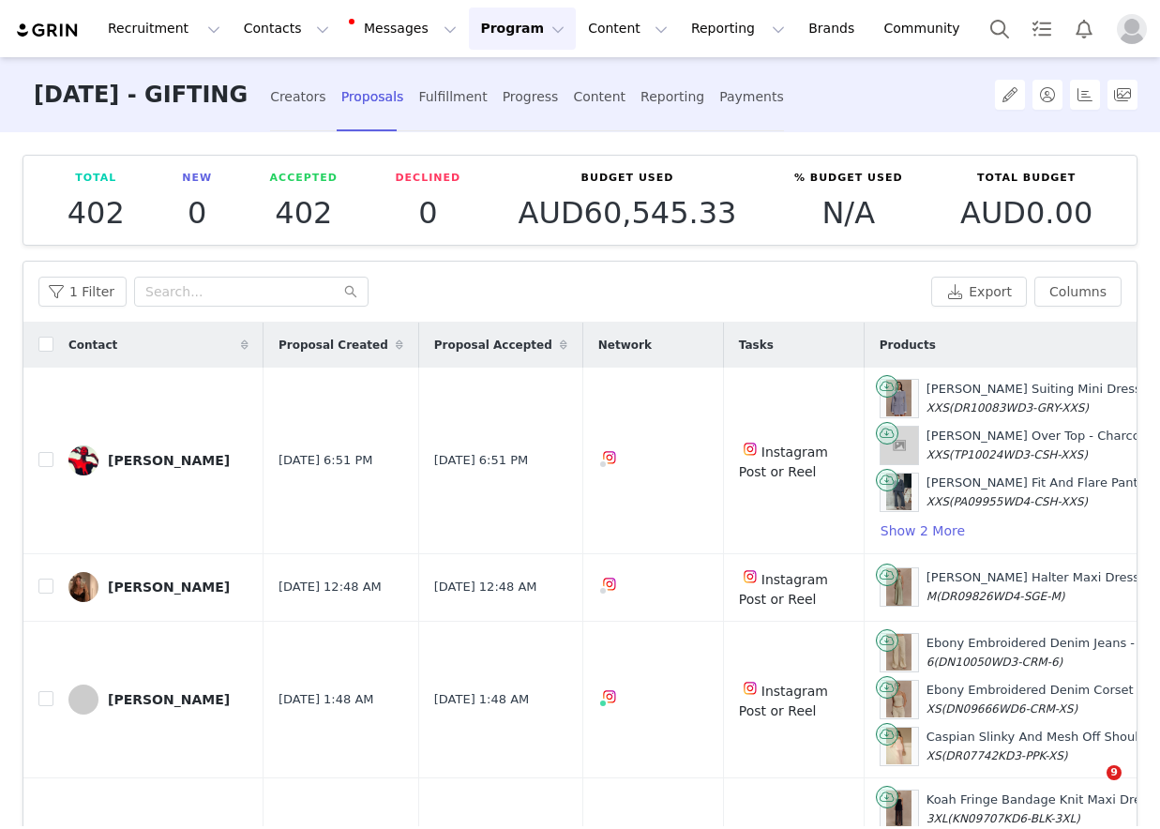
click at [326, 83] on div "Creators" at bounding box center [298, 97] width 56 height 50
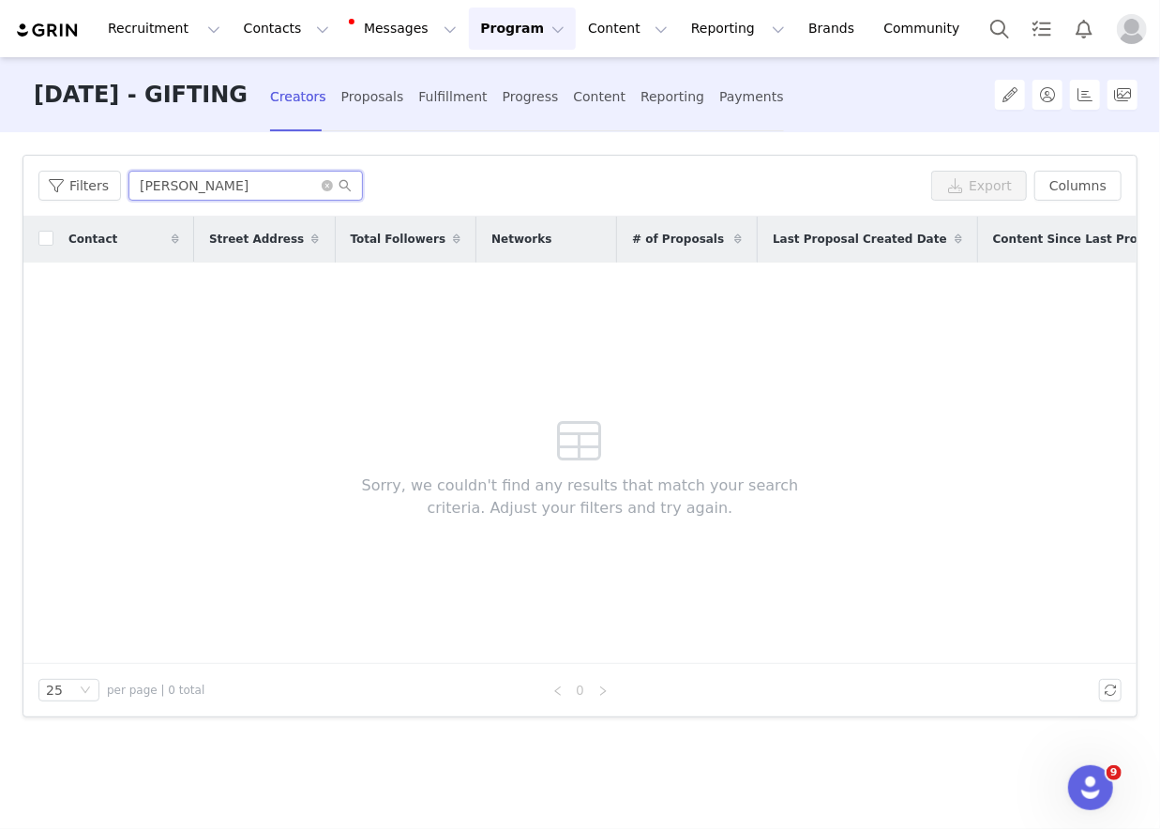
click at [216, 194] on input "[PERSON_NAME]" at bounding box center [245, 186] width 234 height 30
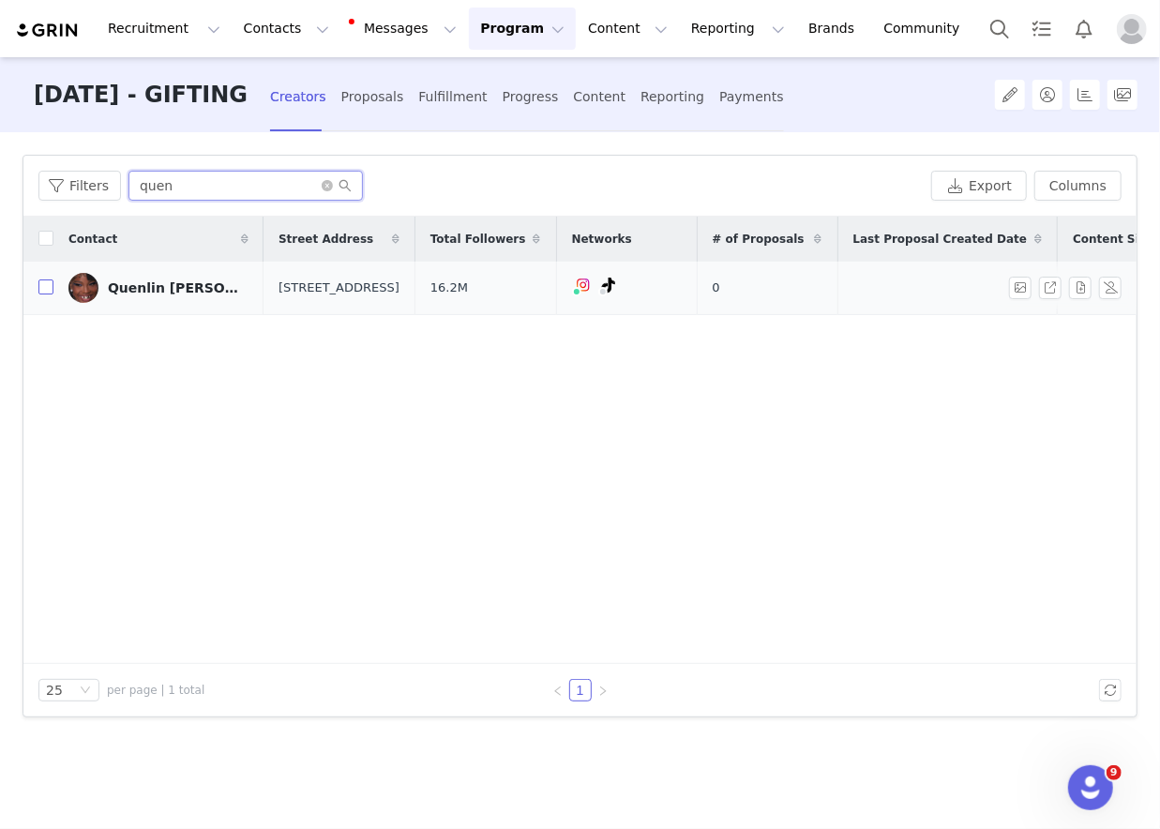
type input "quen"
click at [43, 294] on input "checkbox" at bounding box center [45, 286] width 15 height 15
checkbox input "true"
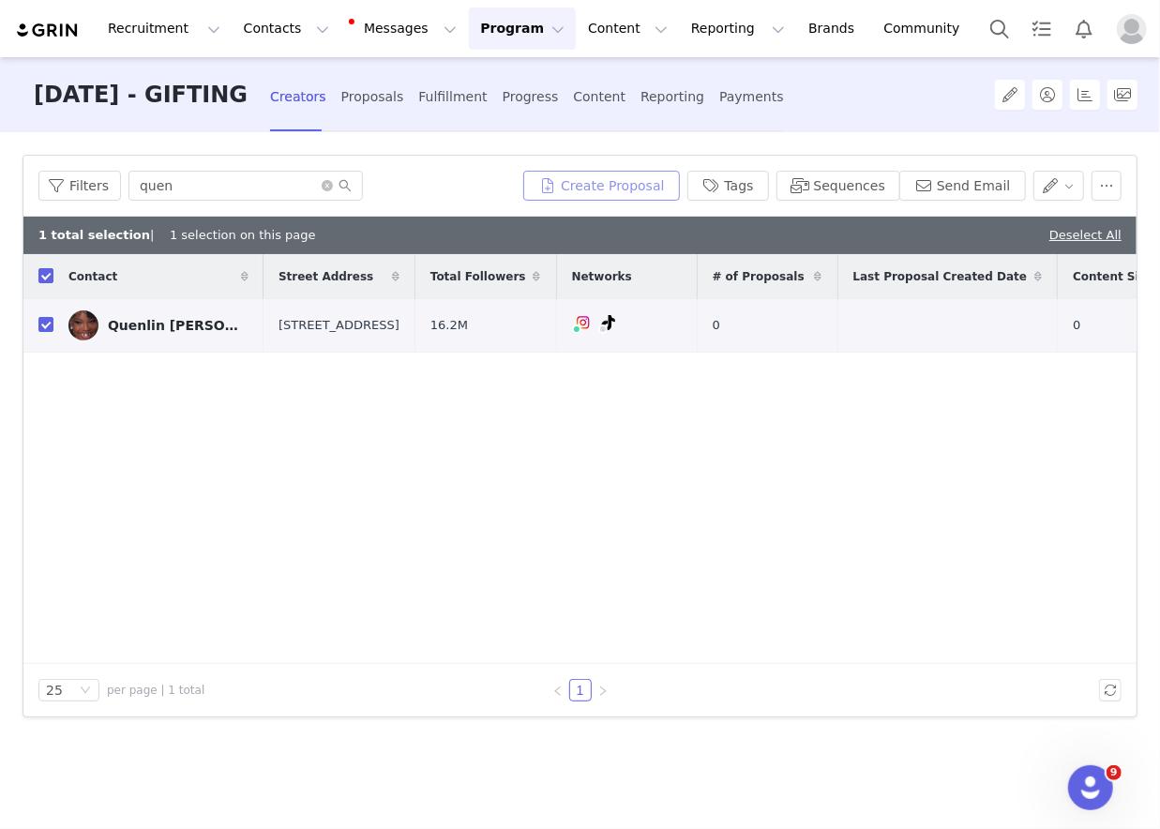
click at [656, 186] on button "Create Proposal" at bounding box center [601, 186] width 156 height 30
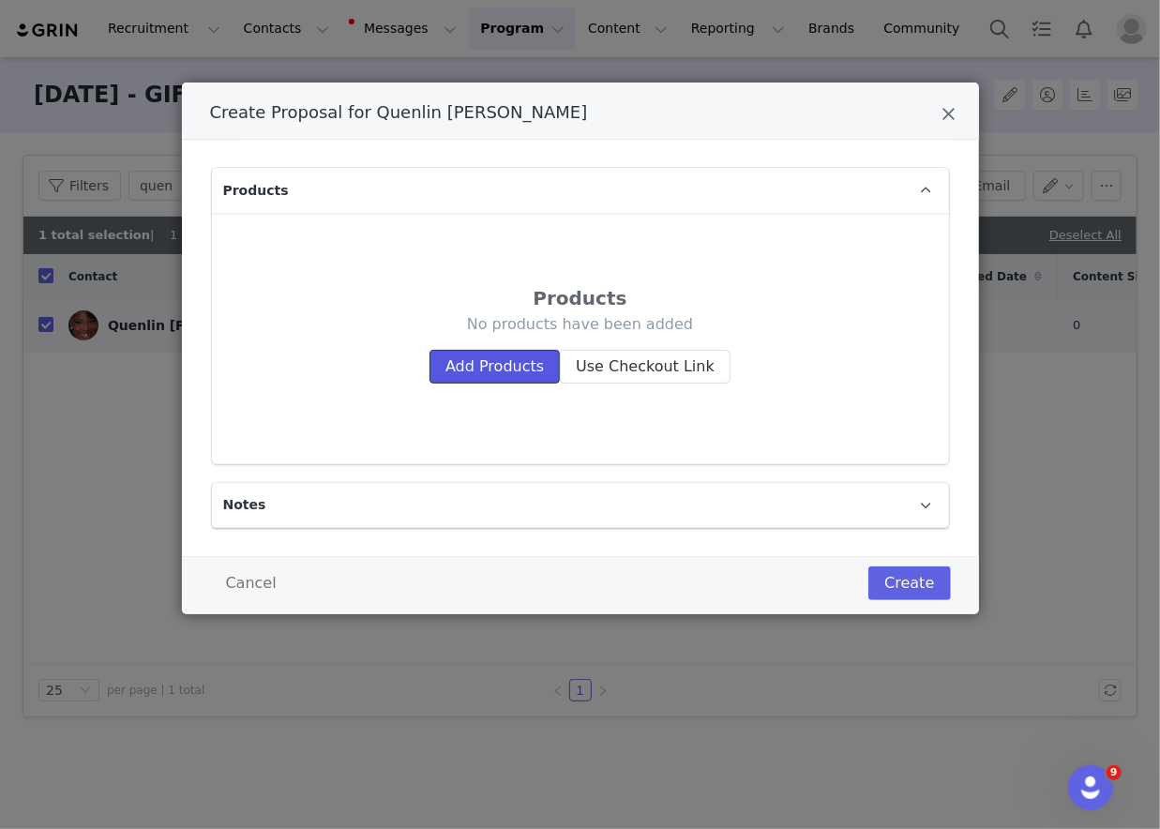
click at [531, 368] on button "Add Products" at bounding box center [494, 367] width 130 height 34
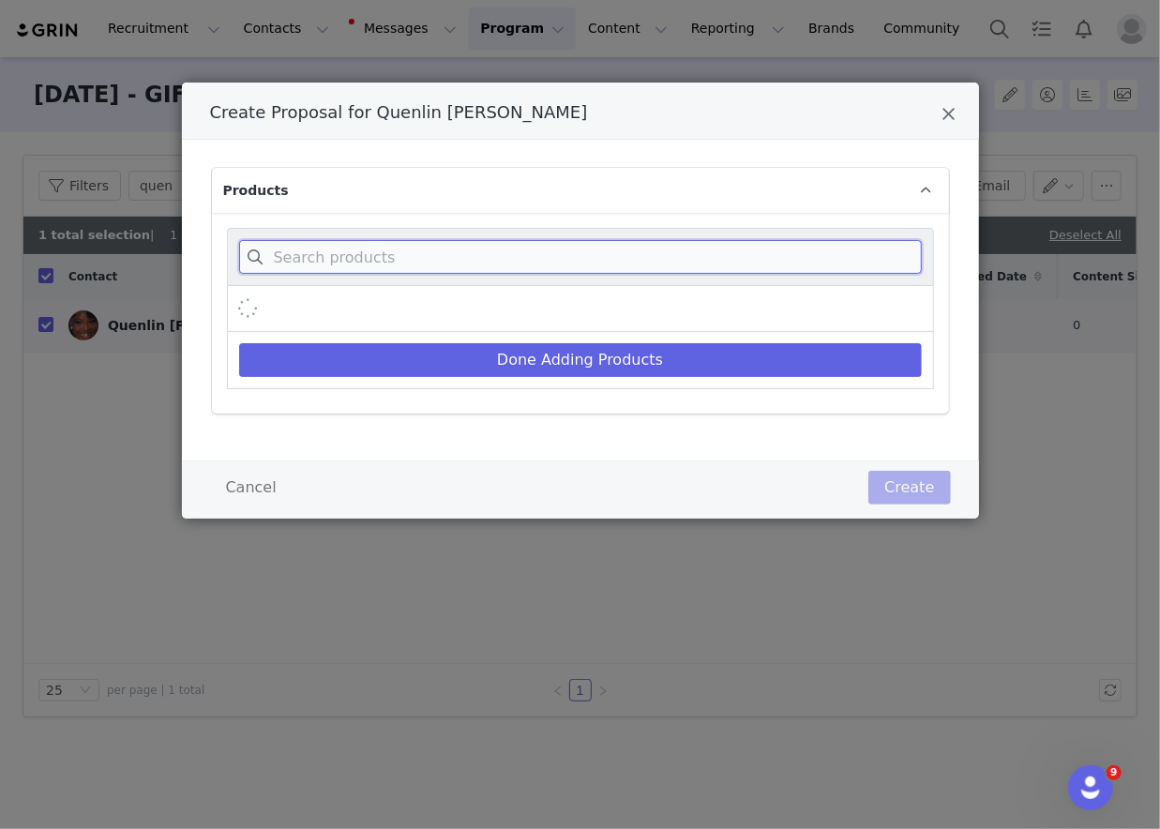
click at [539, 254] on input "Create Proposal for Quenlin Blackwell" at bounding box center [580, 257] width 683 height 34
paste input "Jericho Asymmetrical Denim Shirt - Classic Blue"
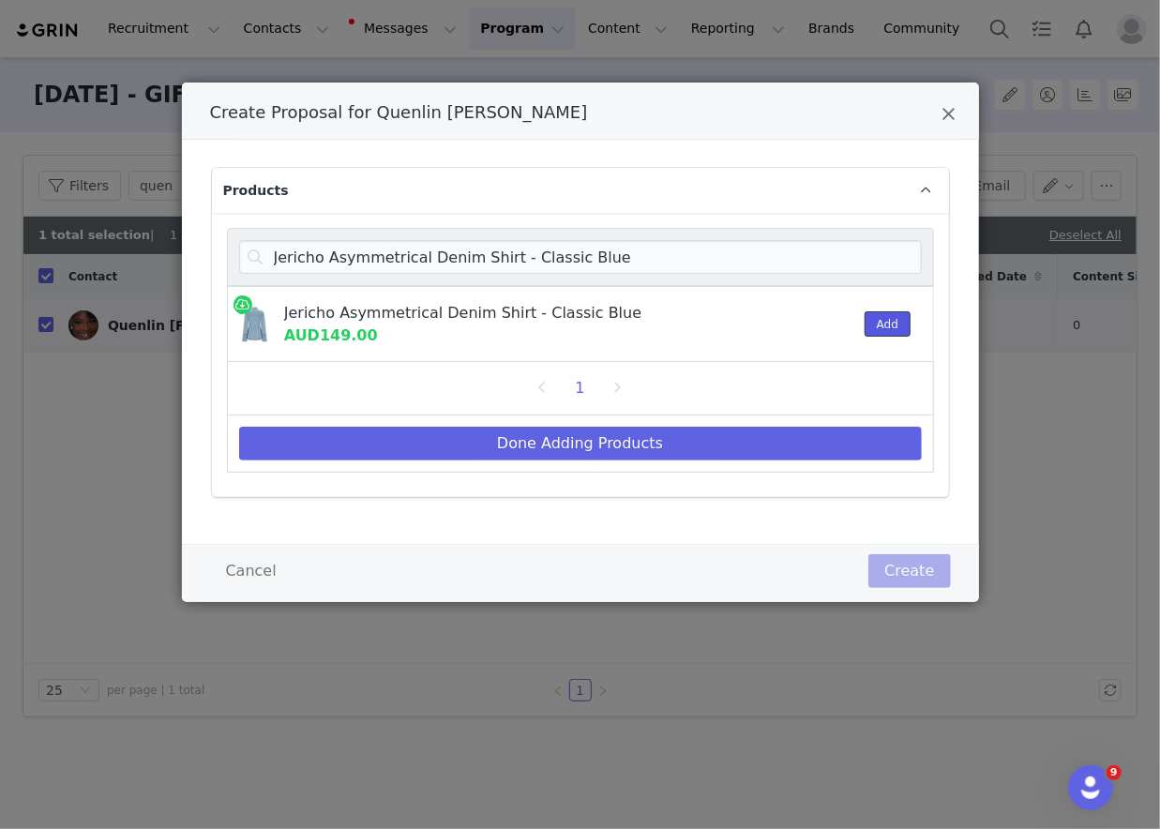
click at [876, 317] on button "Add" at bounding box center [888, 323] width 46 height 25
click at [876, 251] on input "Jericho Asymmetrical Denim Shirt - Classic Blue" at bounding box center [580, 257] width 683 height 34
paste input "Caitlin Mid Rise Denim Jeans"
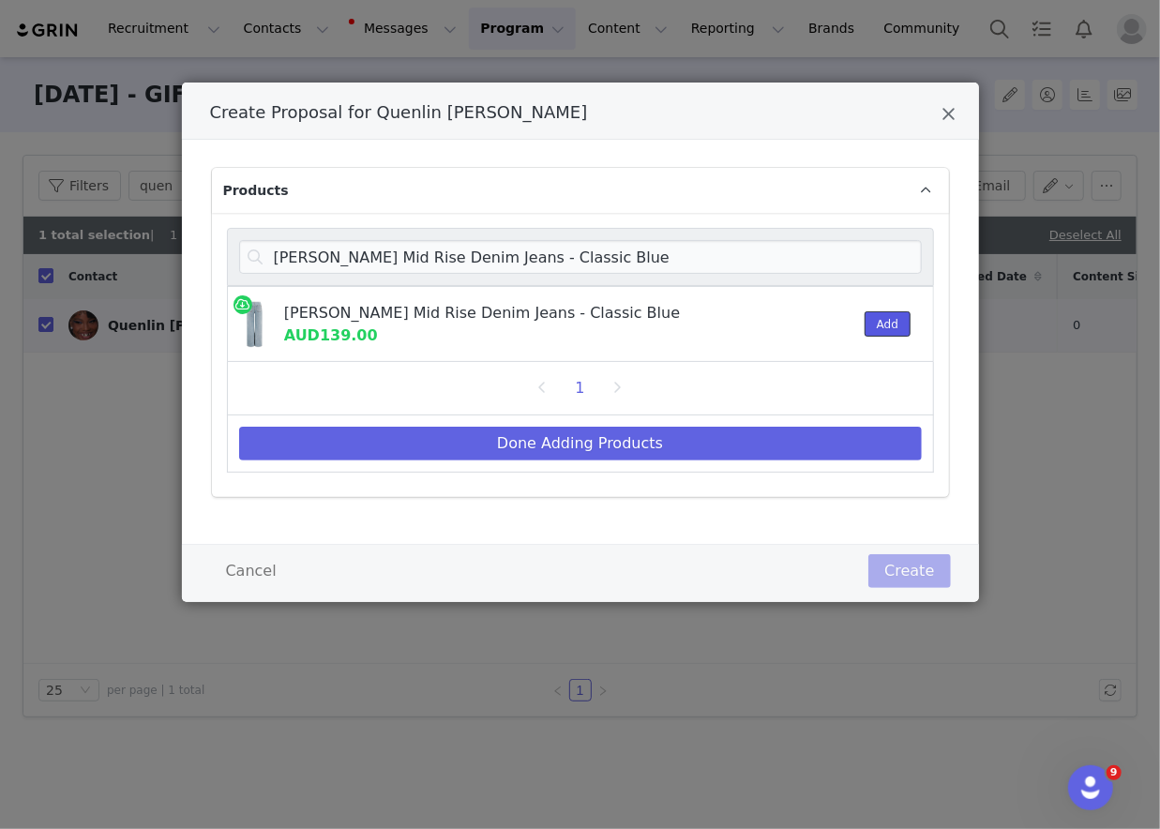
click at [868, 318] on button "Add" at bounding box center [888, 323] width 46 height 25
click at [846, 267] on input "Caitlin Mid Rise Denim Jeans - Classic Blue" at bounding box center [580, 257] width 683 height 34
paste input "Bridget Slinky Maxi Skirt With Hardware - Burgundy"
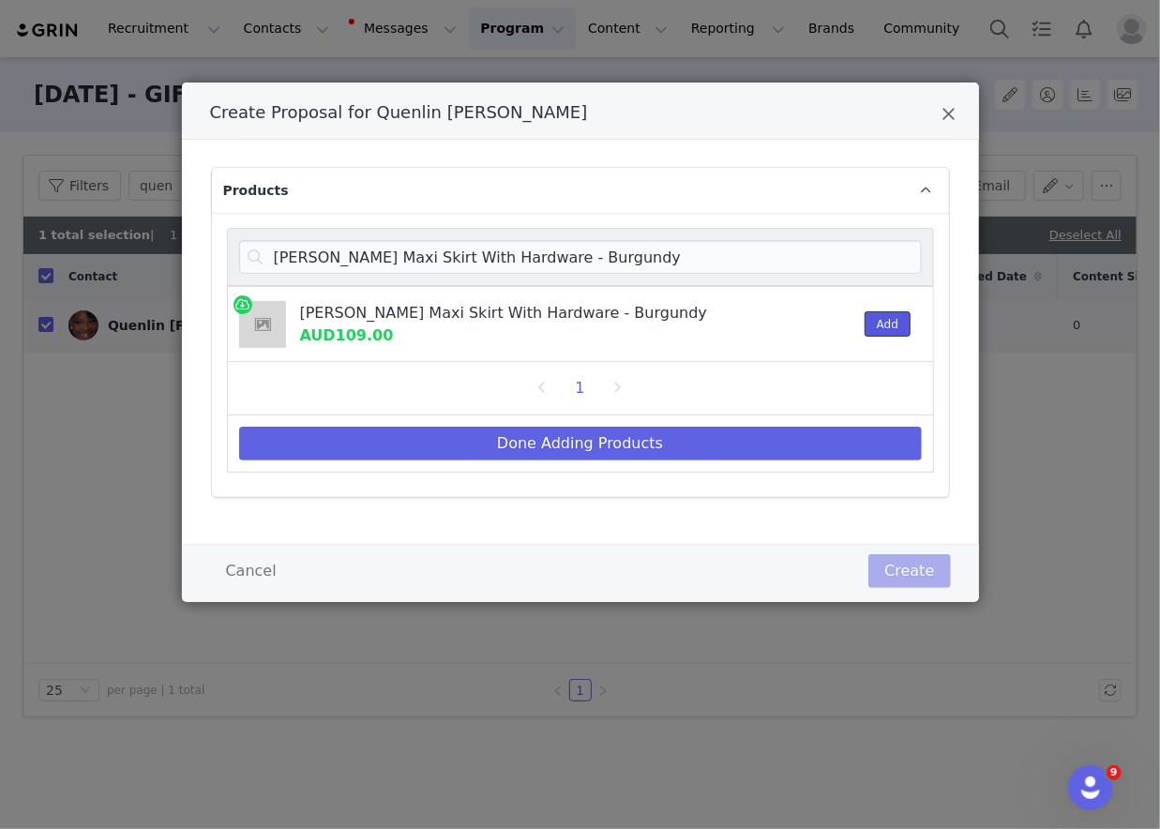
click at [871, 324] on button "Add" at bounding box center [888, 323] width 46 height 25
click at [735, 256] on input "Bridget Slinky Maxi Skirt With Hardware - Burgundy" at bounding box center [580, 257] width 683 height 34
paste input "Hayden Long Sleeve Plunge Mini Dress - Black"
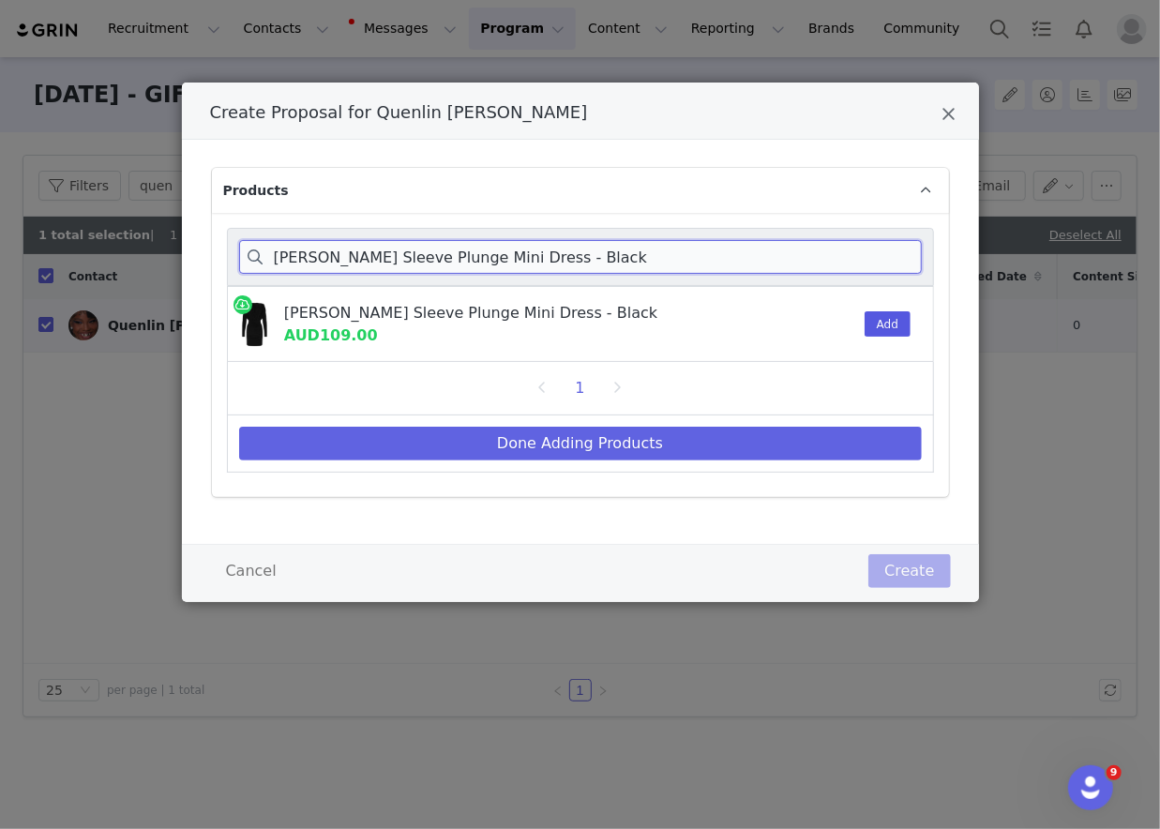
type input "Hayden Long Sleeve Plunge Mini Dress - Black"
click at [878, 324] on button "Add" at bounding box center [888, 323] width 46 height 25
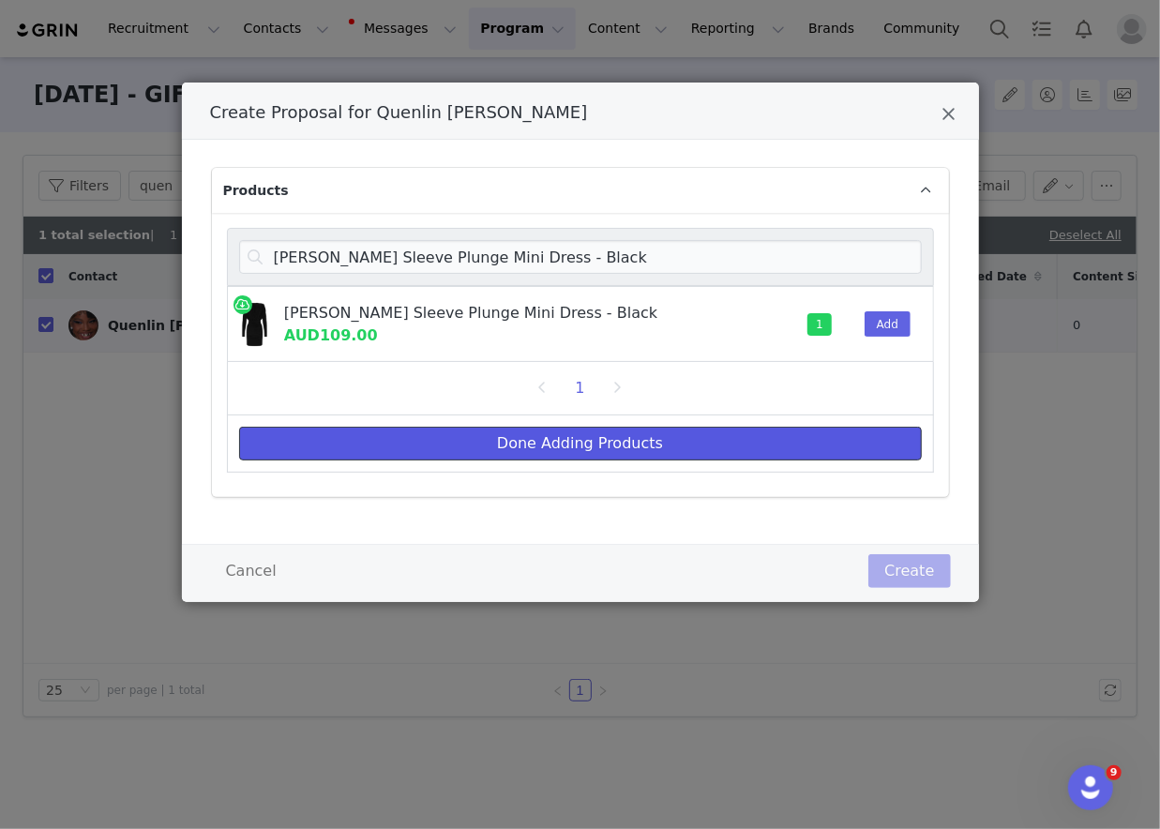
click at [813, 428] on button "Done Adding Products" at bounding box center [580, 444] width 683 height 34
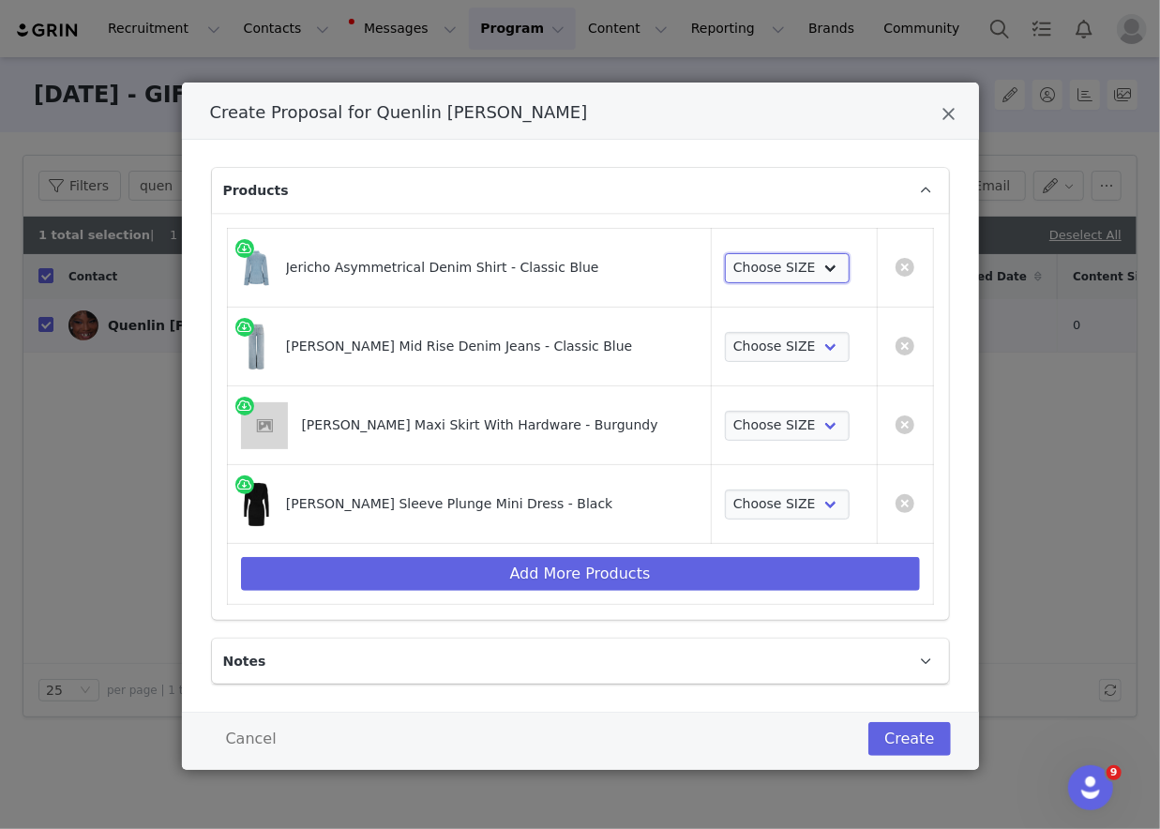
click at [774, 258] on select "Choose SIZE XXS XS S M L XL XXL 3XL" at bounding box center [787, 268] width 125 height 30
select select "27733433"
click at [725, 253] on select "Choose SIZE XXS XS S M L XL XXL 3XL" at bounding box center [787, 268] width 125 height 30
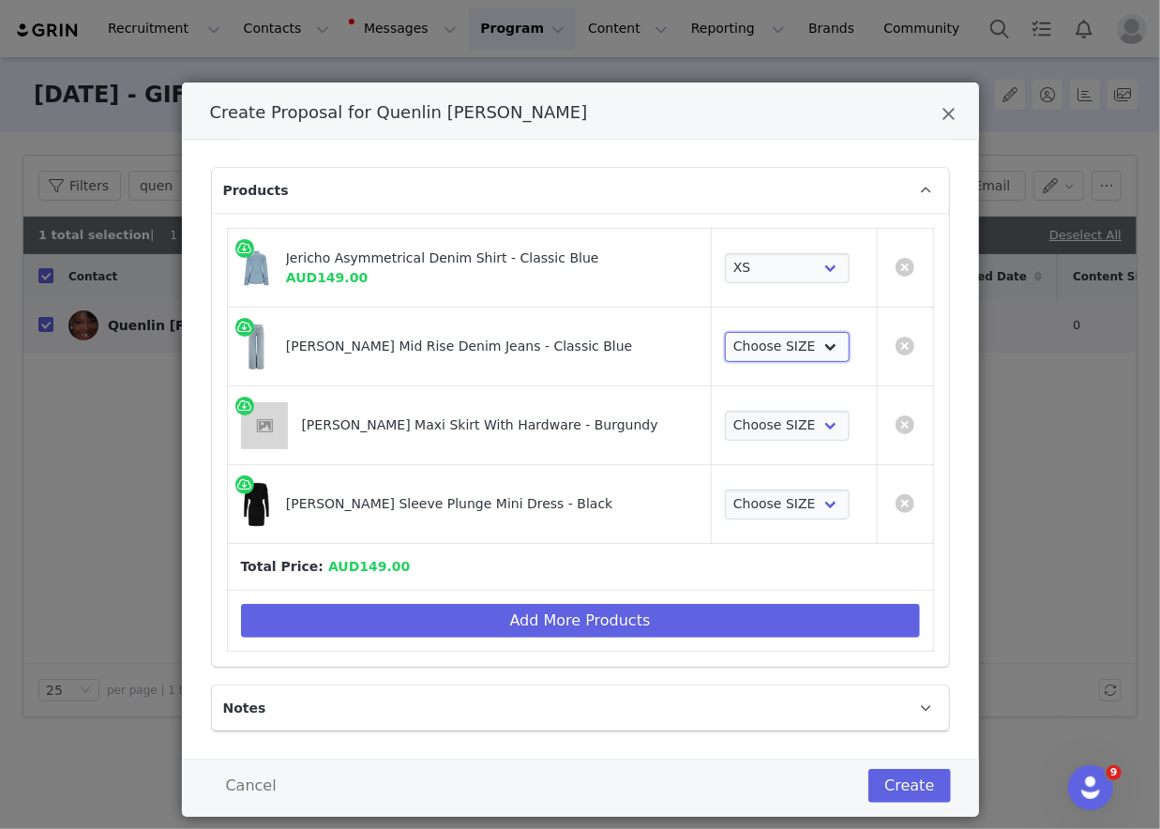
click at [766, 334] on select "Choose SIZE 22 23 24 25 26 27 28 29 30 31 32 33 34 35 36" at bounding box center [787, 347] width 125 height 30
select select "27799004"
click at [725, 332] on select "Choose SIZE 22 23 24 25 26 27 28 29 30 31 32 33 34 35 36" at bounding box center [787, 347] width 125 height 30
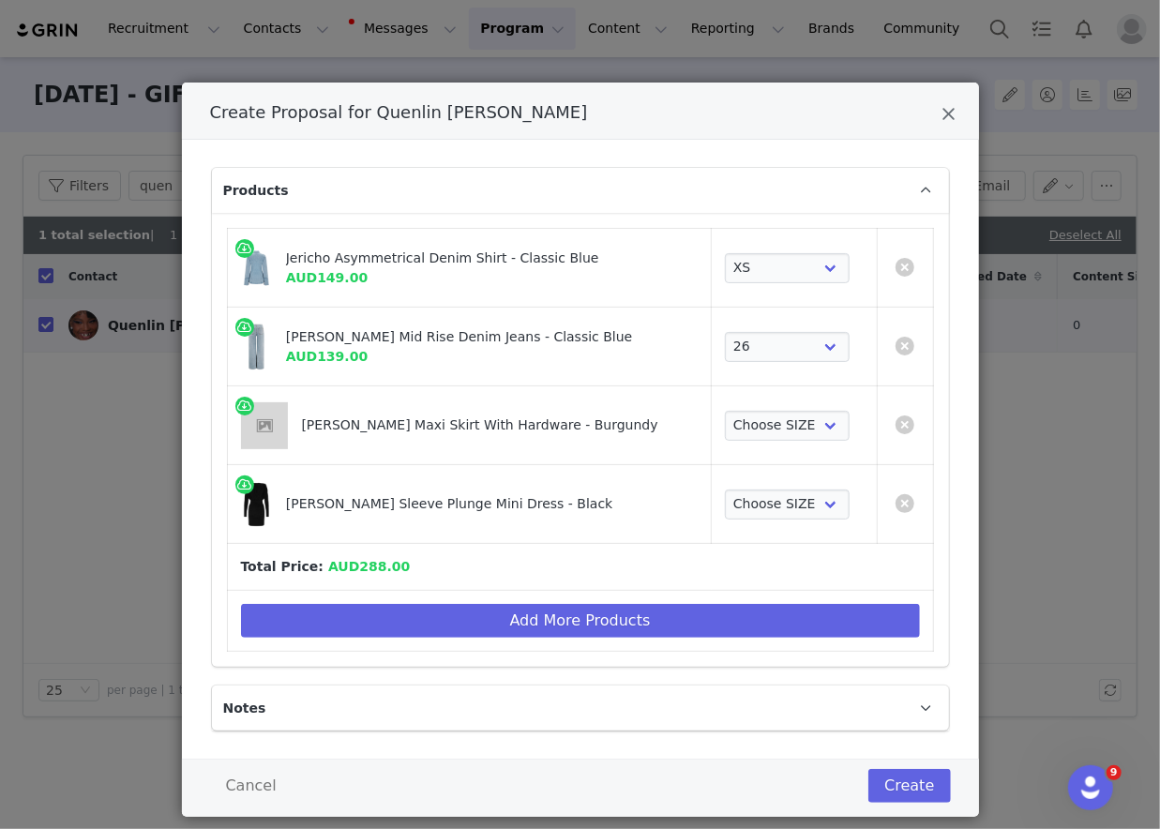
click at [791, 439] on td "Choose SIZE XXS XS S M L XL XXL 3XL" at bounding box center [794, 425] width 165 height 79
click at [793, 430] on select "Choose SIZE XXS XS S M L XL XXL 3XL" at bounding box center [787, 426] width 125 height 30
select select "27696060"
click at [725, 411] on select "Choose SIZE XXS XS S M L XL XXL 3XL" at bounding box center [787, 426] width 125 height 30
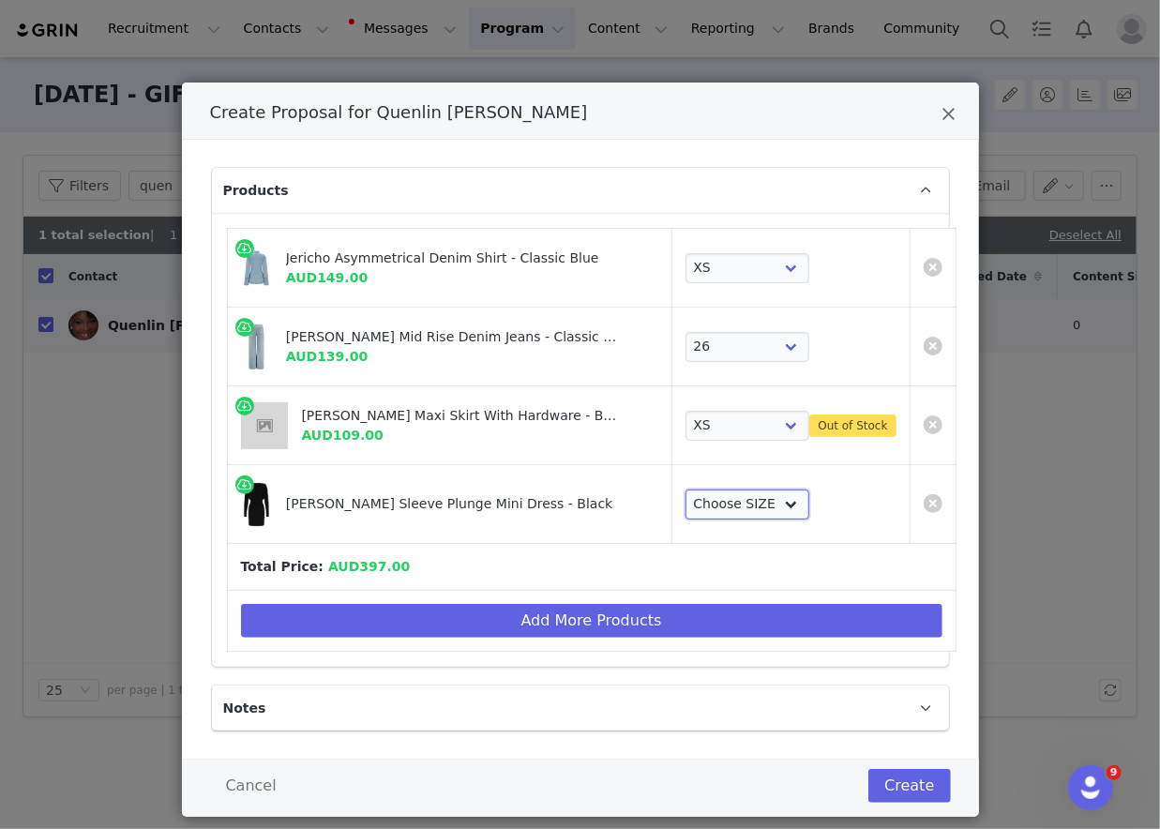
click at [765, 496] on select "Choose SIZE XXS XS S M L XL XXL 3XL" at bounding box center [748, 505] width 125 height 30
select select "27695384"
click at [686, 490] on select "Choose SIZE XXS XS S M L XL XXL 3XL" at bounding box center [748, 505] width 125 height 30
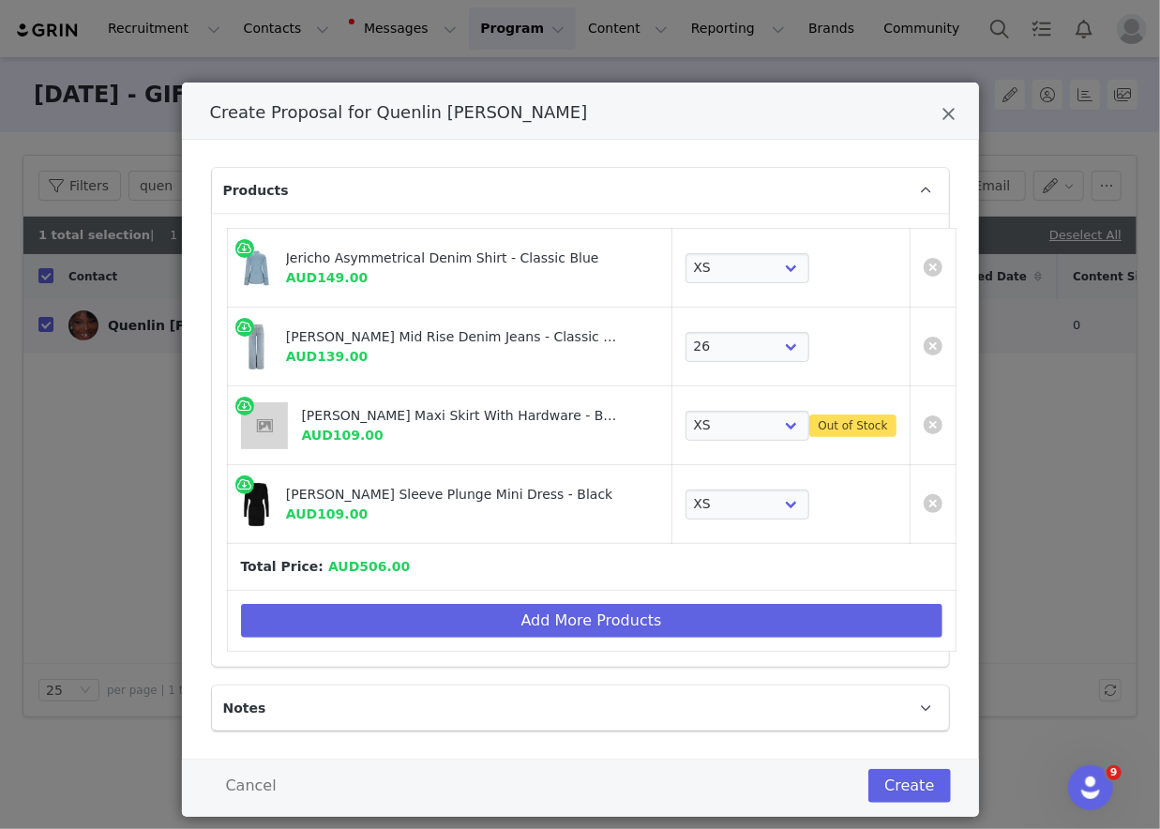
click at [321, 415] on div "Bridget Slinky Maxi Skirt With Hardware - Burgundy" at bounding box center [462, 416] width 321 height 20
drag, startPoint x: 321, startPoint y: 415, endPoint x: 349, endPoint y: 414, distance: 28.1
click at [349, 415] on div "Bridget Slinky Maxi Skirt With Hardware - Burgundy" at bounding box center [462, 416] width 321 height 20
copy div "Bridget Slinky"
click at [434, 640] on td "Add More Products" at bounding box center [591, 621] width 729 height 61
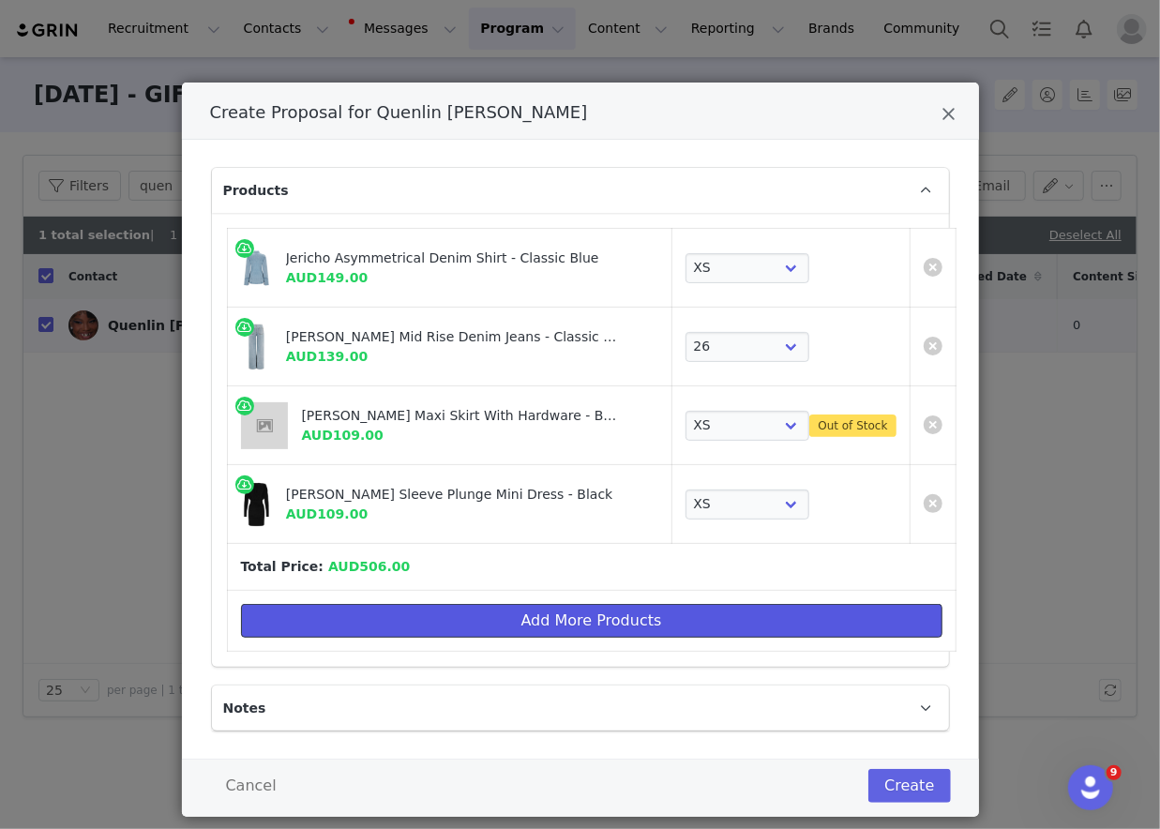
click at [434, 616] on button "Add More Products" at bounding box center [591, 621] width 701 height 34
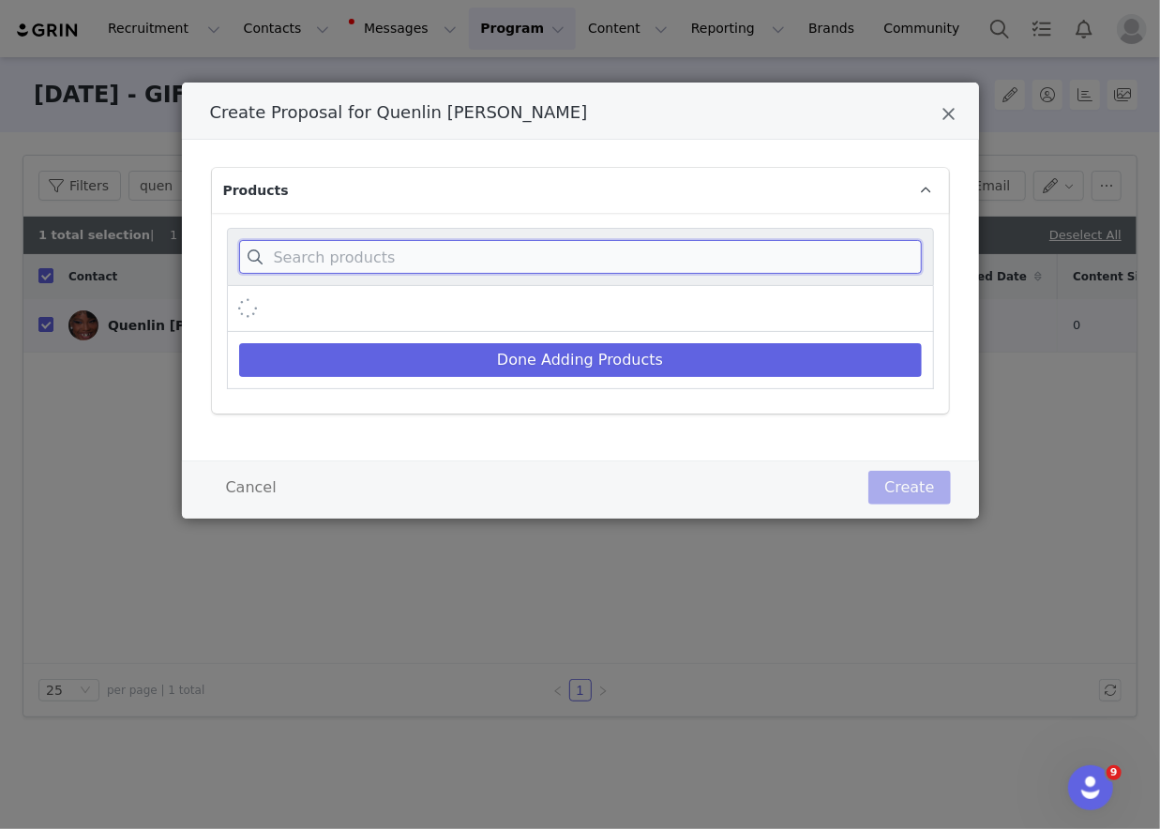
click at [550, 263] on input "Create Proposal for Quenlin Blackwell" at bounding box center [580, 257] width 683 height 34
paste input "Bridget Slinky"
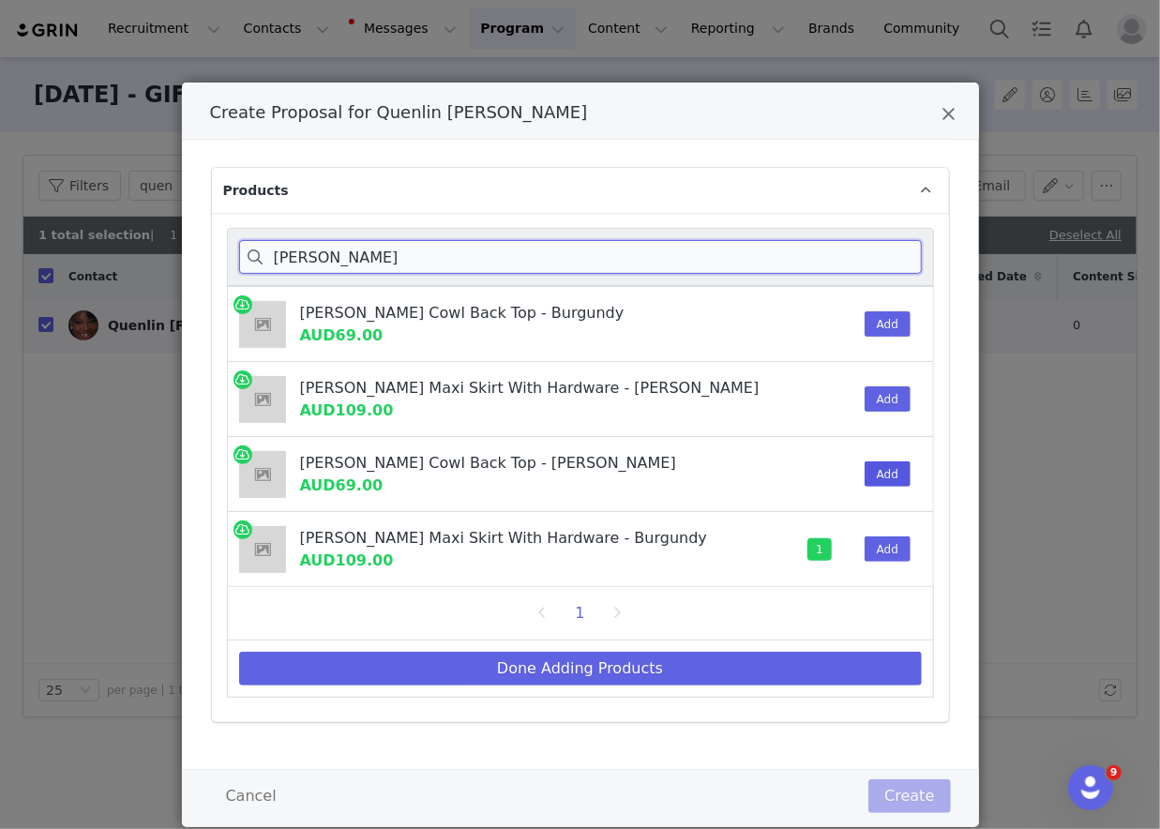
type input "Bridget Slinky"
click at [872, 468] on button "Add" at bounding box center [888, 473] width 46 height 25
click at [872, 413] on div "Add" at bounding box center [881, 399] width 57 height 74
click at [872, 386] on button "Add" at bounding box center [888, 398] width 46 height 25
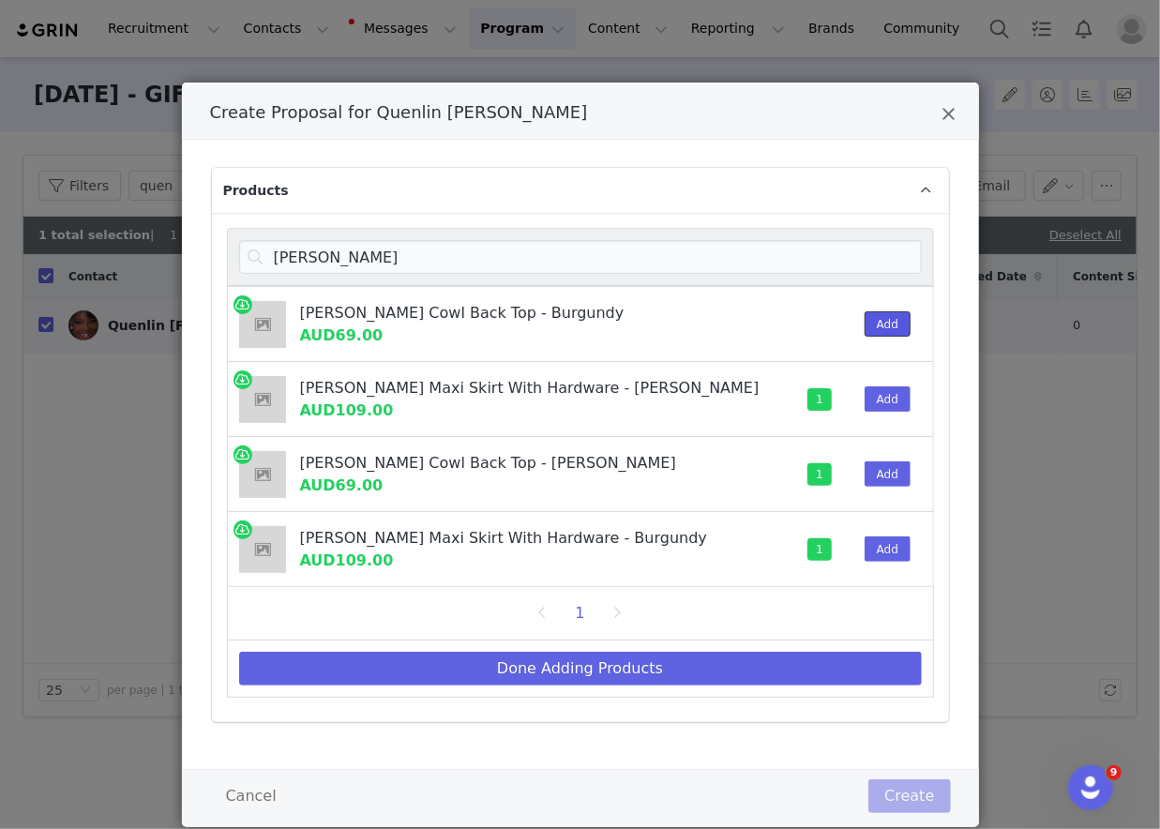
click at [873, 324] on button "Add" at bounding box center [888, 323] width 46 height 25
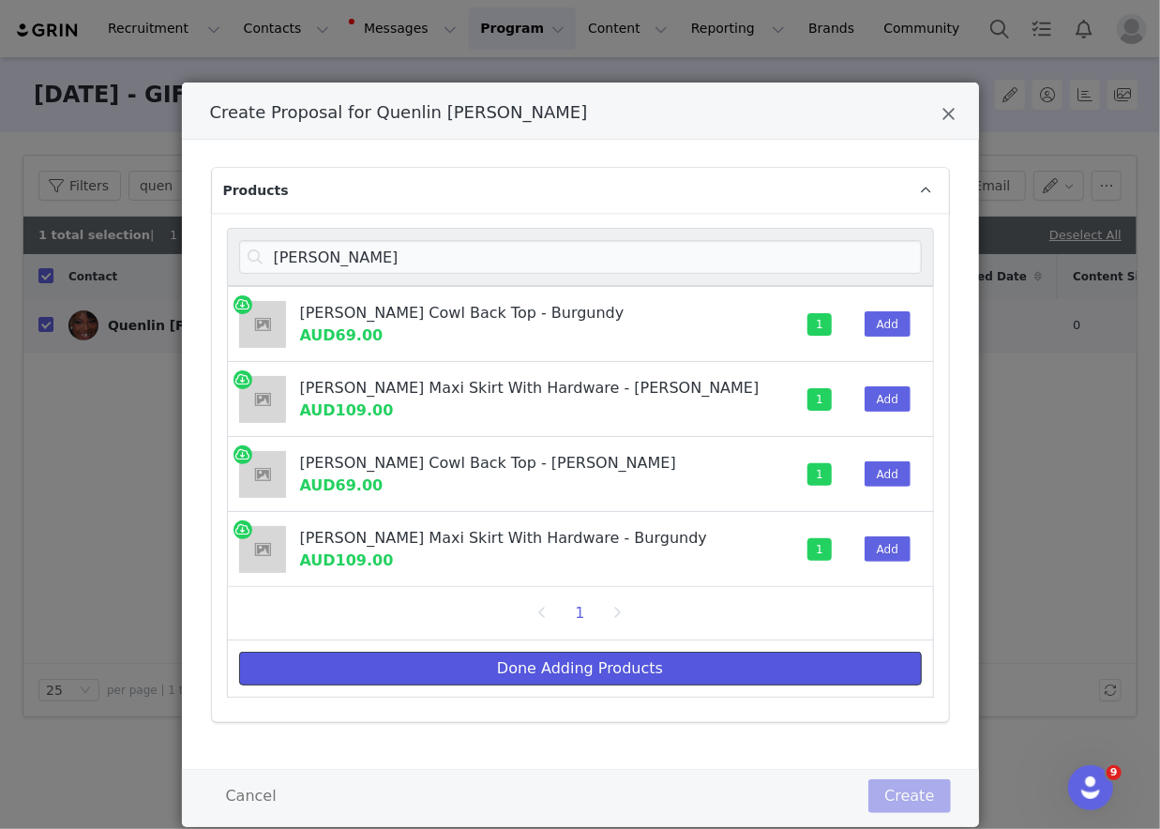
click at [804, 674] on button "Done Adding Products" at bounding box center [580, 669] width 683 height 34
select select "27733433"
select select "27799004"
select select "27696060"
select select "27695384"
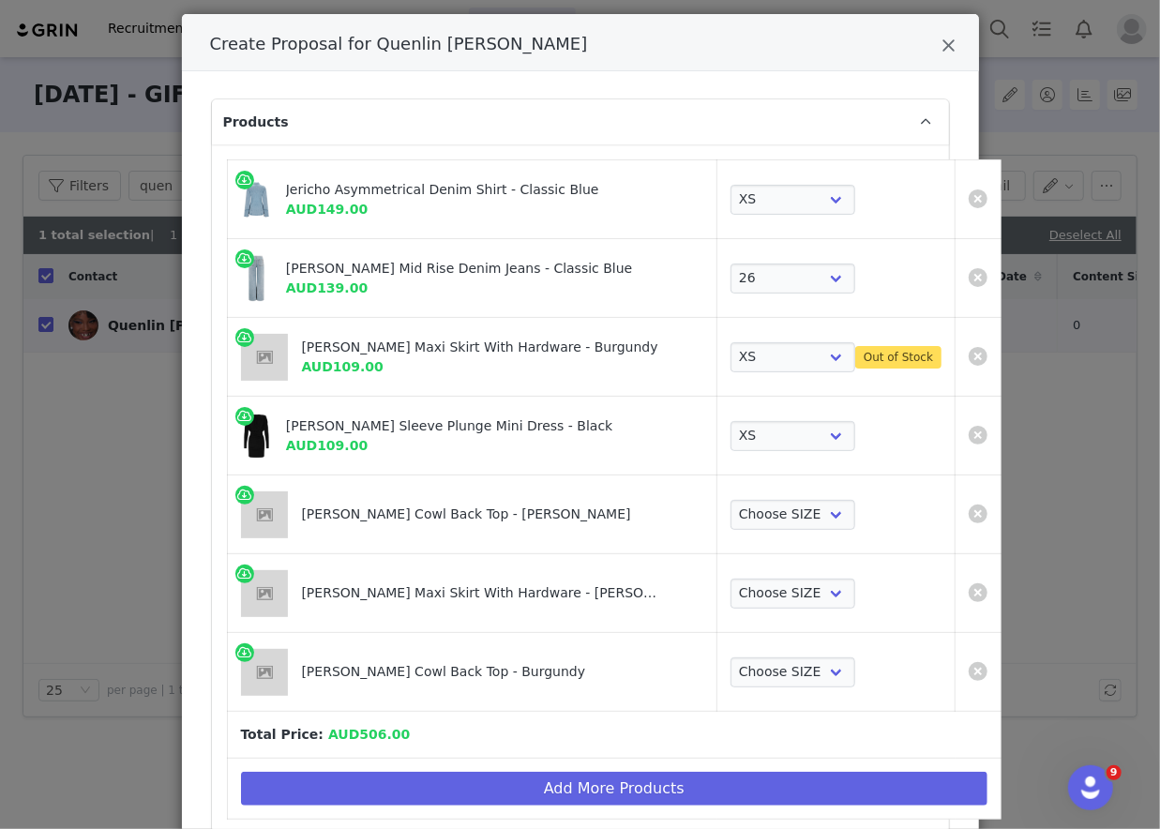
scroll to position [94, 0]
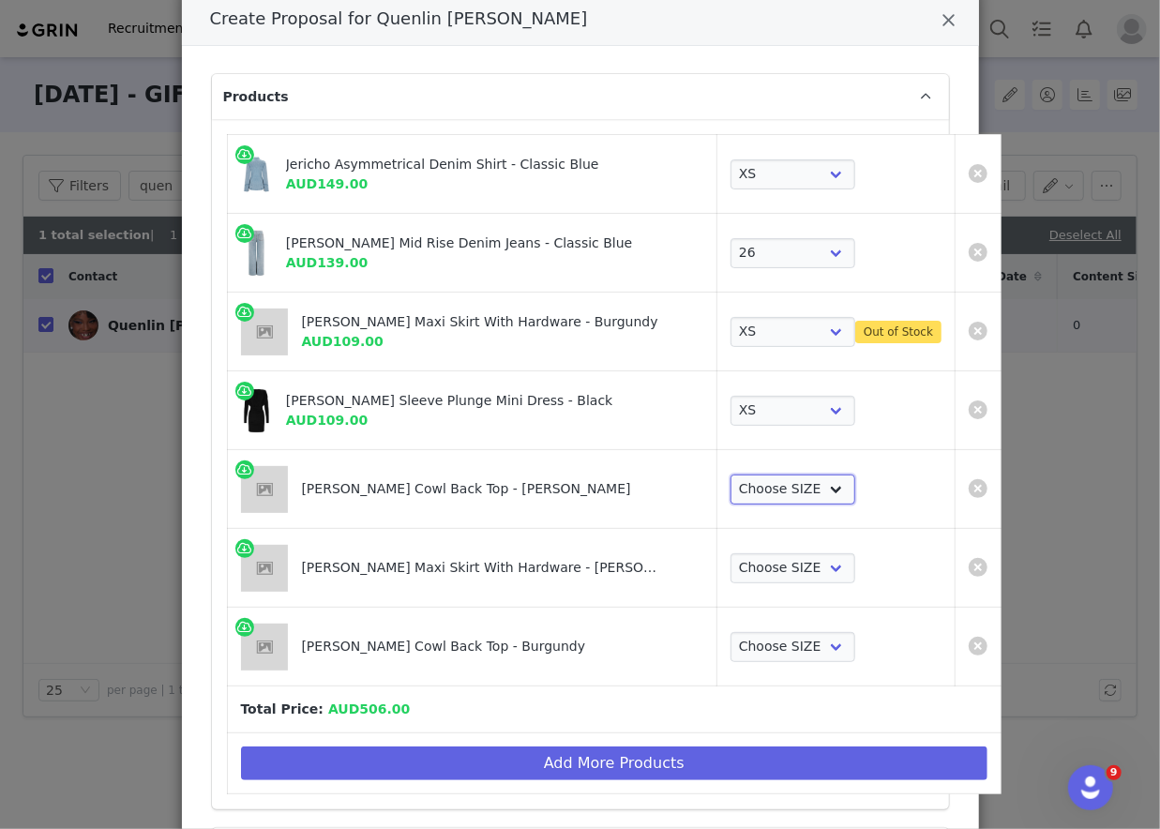
click at [731, 486] on select "Choose SIZE XXS XS S M L XL XXL 3XL" at bounding box center [793, 490] width 125 height 30
select select "27693977"
click at [731, 475] on select "Choose SIZE XXS XS S M L XL XXL 3XL" at bounding box center [793, 490] width 125 height 30
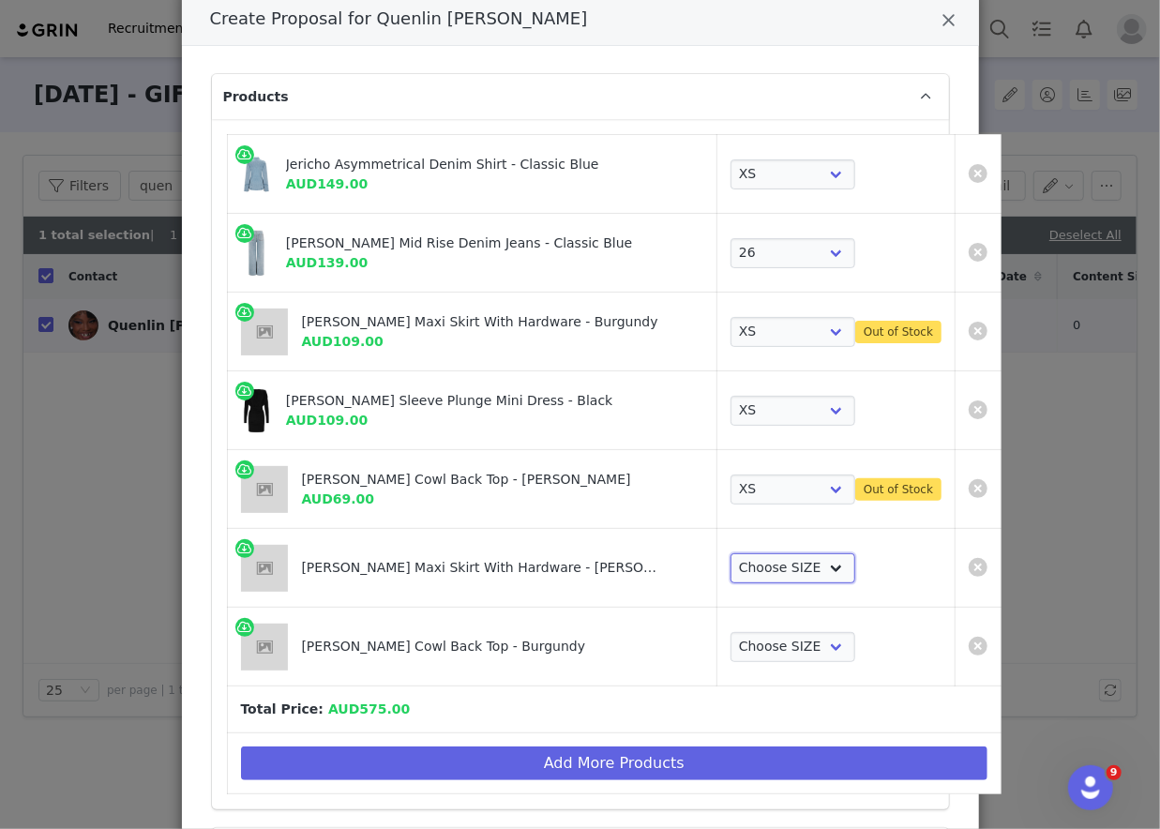
click at [731, 572] on select "Choose SIZE XXS XS S M L XL XXL 3XL" at bounding box center [793, 568] width 125 height 30
select select "27695367"
click at [731, 553] on select "Choose SIZE XXS XS S M L XL XXL 3XL" at bounding box center [793, 568] width 125 height 30
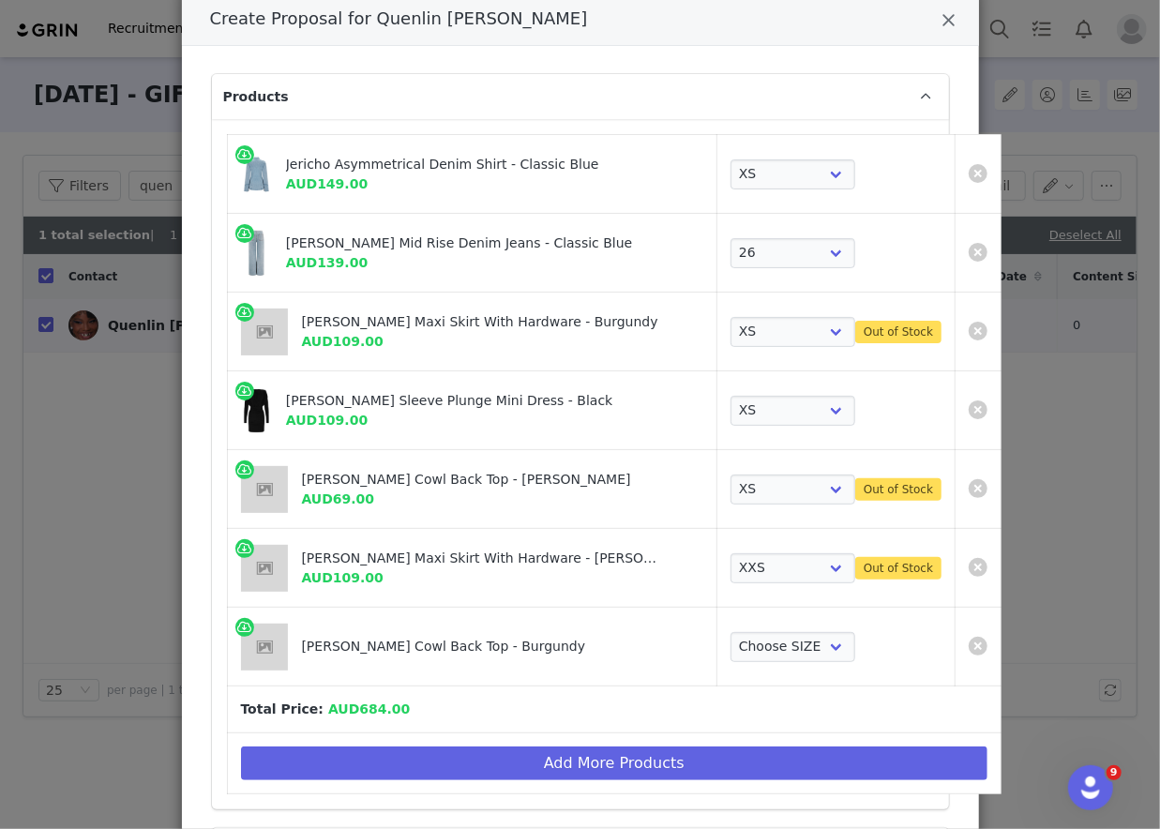
click at [717, 604] on td "Choose SIZE XXS XS S M L XL XXL 3XL Out of Stock" at bounding box center [836, 568] width 238 height 79
click at [731, 642] on select "Choose SIZE XXS XS S M L XL XXL 3XL" at bounding box center [793, 647] width 125 height 30
select select "27695550"
click at [731, 632] on select "Choose SIZE XXS XS S M L XL XXL 3XL" at bounding box center [793, 647] width 125 height 30
click at [731, 561] on select "Choose SIZE XXS XS S M L XL XXL 3XL" at bounding box center [793, 568] width 125 height 30
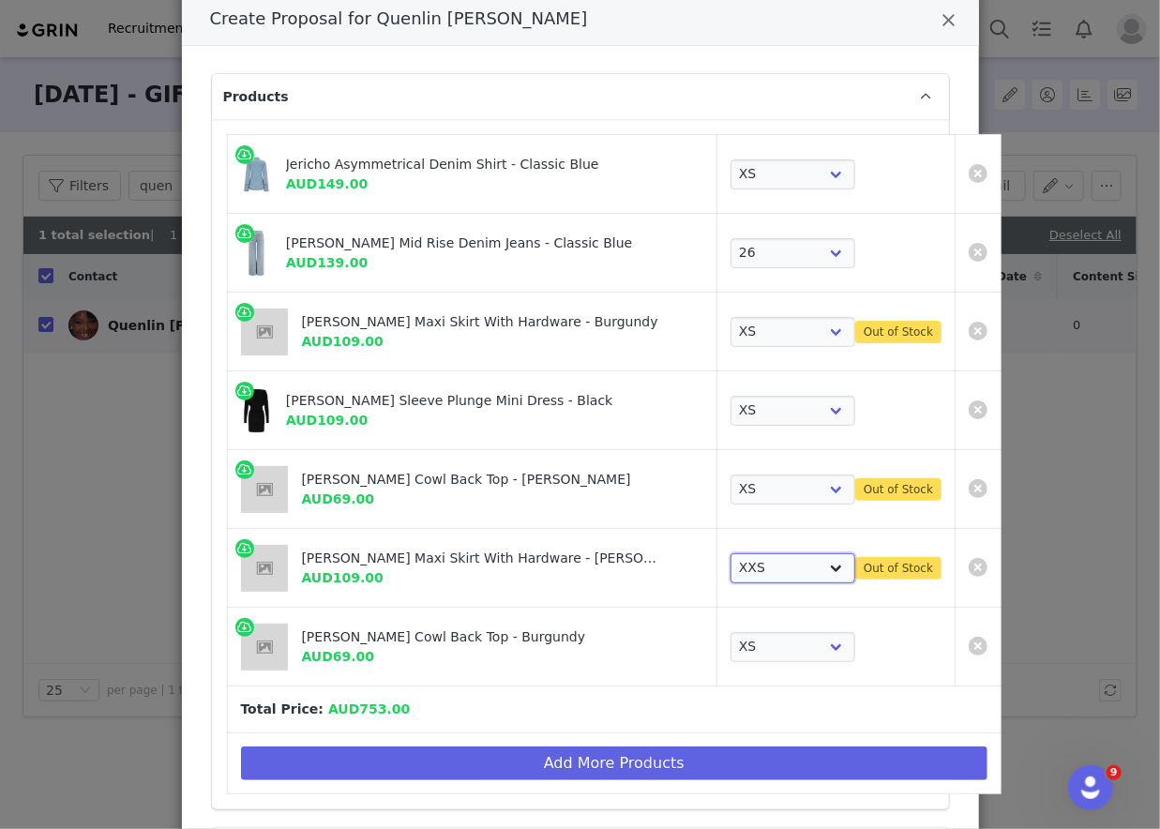
select select "27695368"
click at [731, 553] on select "Choose SIZE XXS XS S M L XL XXL 3XL" at bounding box center [793, 568] width 125 height 30
click at [731, 479] on select "Choose SIZE XXS XS S M L XL XXL 3XL" at bounding box center [793, 490] width 125 height 30
select select "27693978"
click at [731, 475] on select "Choose SIZE XXS XS S M L XL XXL 3XL" at bounding box center [793, 490] width 125 height 30
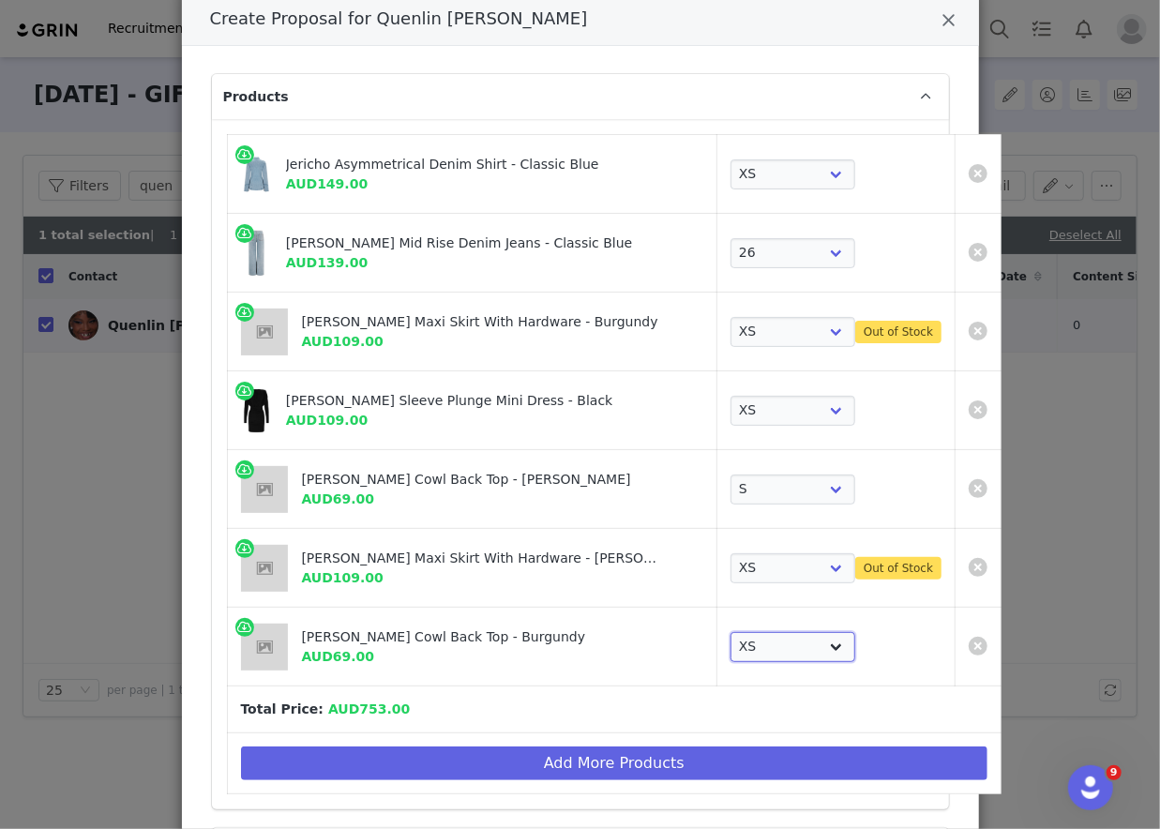
click at [731, 644] on select "Choose SIZE XXS XS S M L XL XXL 3XL" at bounding box center [793, 647] width 125 height 30
click at [734, 314] on td "Choose SIZE XXS XS S M L XL XXL 3XL Out of Stock" at bounding box center [836, 332] width 238 height 79
click at [734, 352] on td "Choose SIZE XXS XS S M L XL XXL 3XL Out of Stock" at bounding box center [836, 332] width 238 height 79
click at [734, 326] on select "Choose SIZE XXS XS S M L XL XXL 3XL" at bounding box center [793, 332] width 125 height 30
click at [731, 317] on select "Choose SIZE XXS XS S M L XL XXL 3XL" at bounding box center [793, 332] width 125 height 30
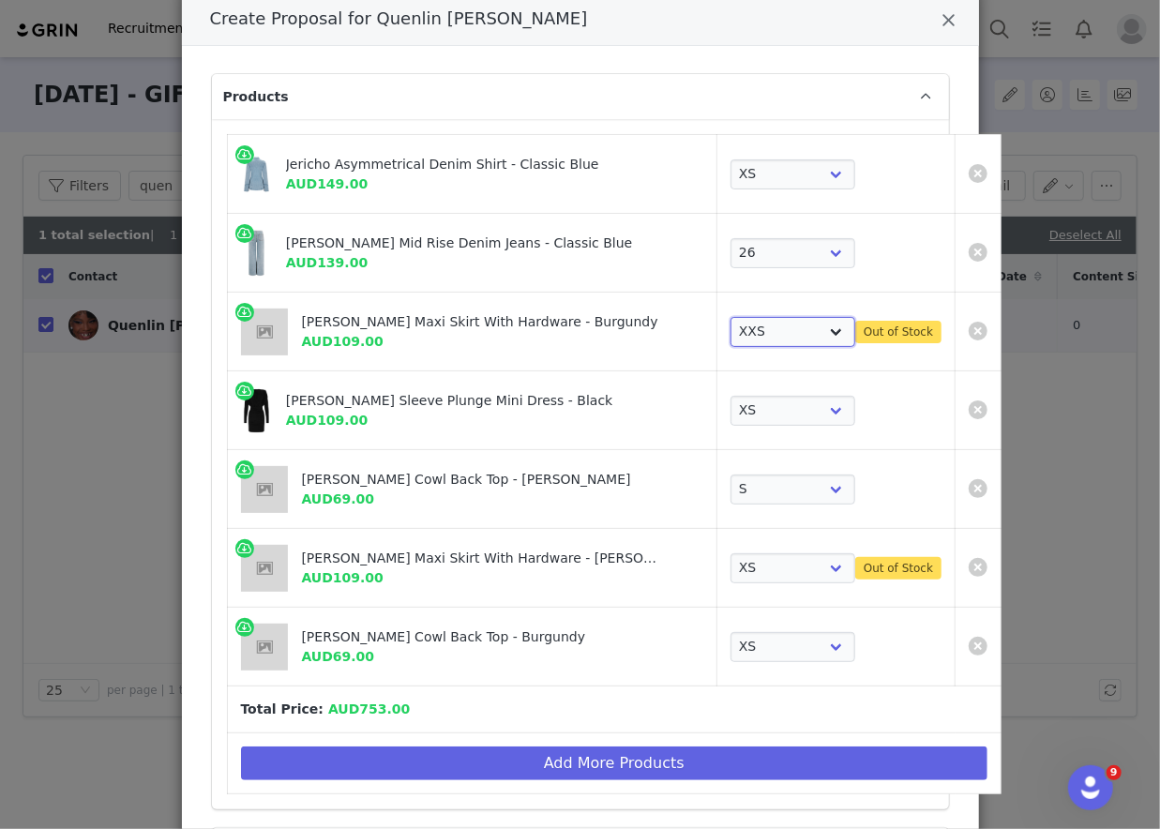
click at [737, 326] on select "Choose SIZE XXS XS S M L XL XXL 3XL" at bounding box center [793, 332] width 125 height 30
select select "27696061"
click at [731, 317] on select "Choose SIZE XXS XS S M L XL XXL 3XL" at bounding box center [793, 332] width 125 height 30
click at [434, 306] on div "Bridget Slinky Maxi Skirt With Hardware - Burgundy AUD109.00" at bounding box center [472, 332] width 463 height 52
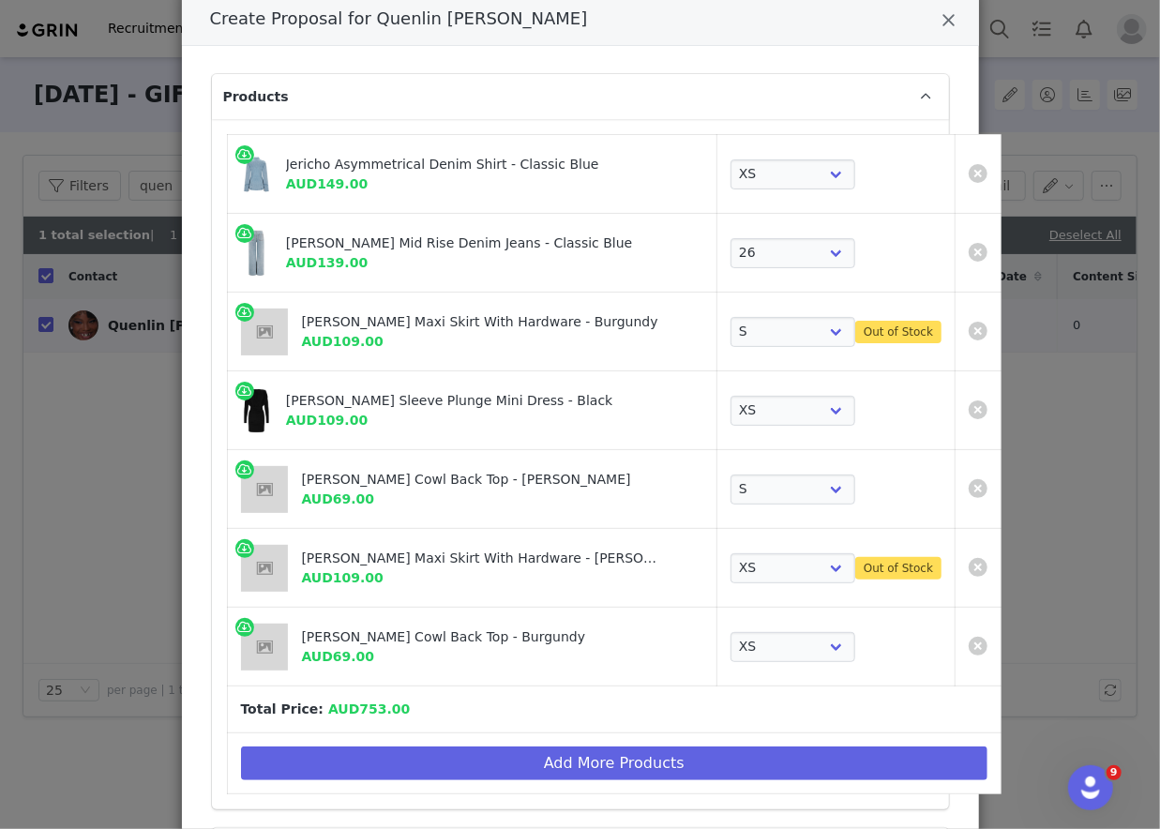
click at [433, 324] on div "Bridget Slinky Maxi Skirt With Hardware - Burgundy" at bounding box center [483, 322] width 362 height 20
copy div "Bridget Slinky Maxi Skirt With Hardware - Burgundy"
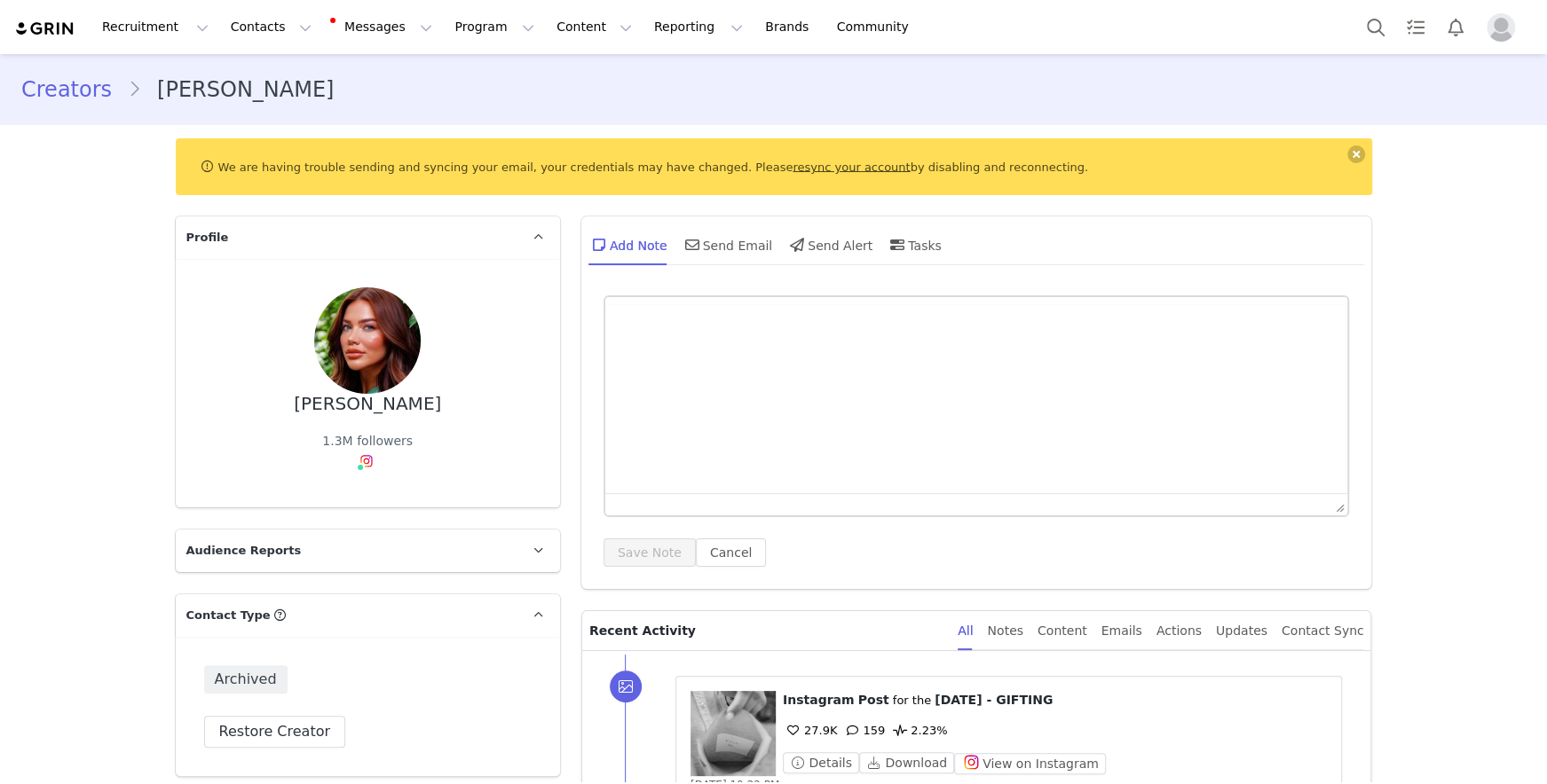
type input "+1 ([GEOGRAPHIC_DATA])"
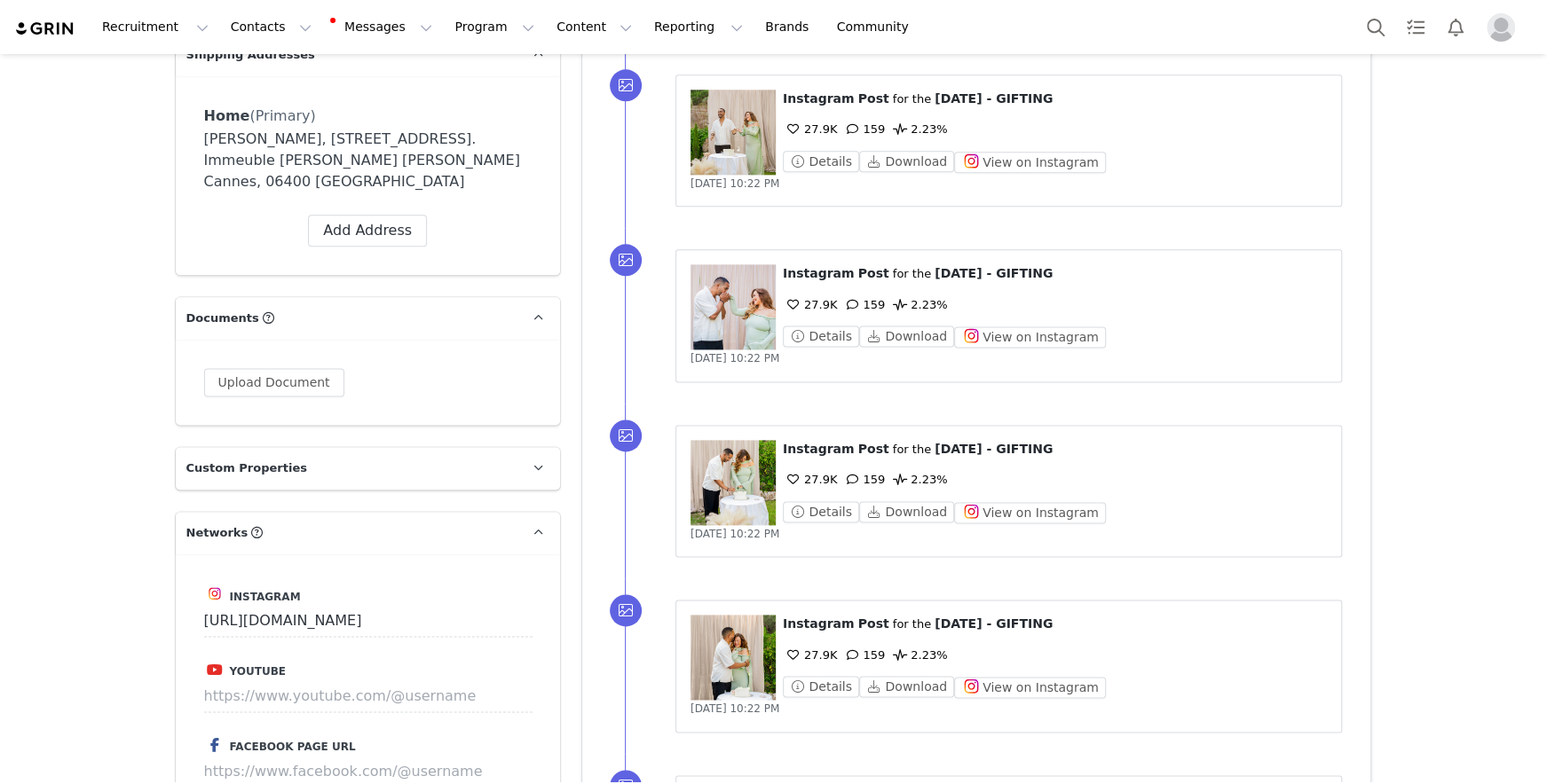
scroll to position [1786, 0]
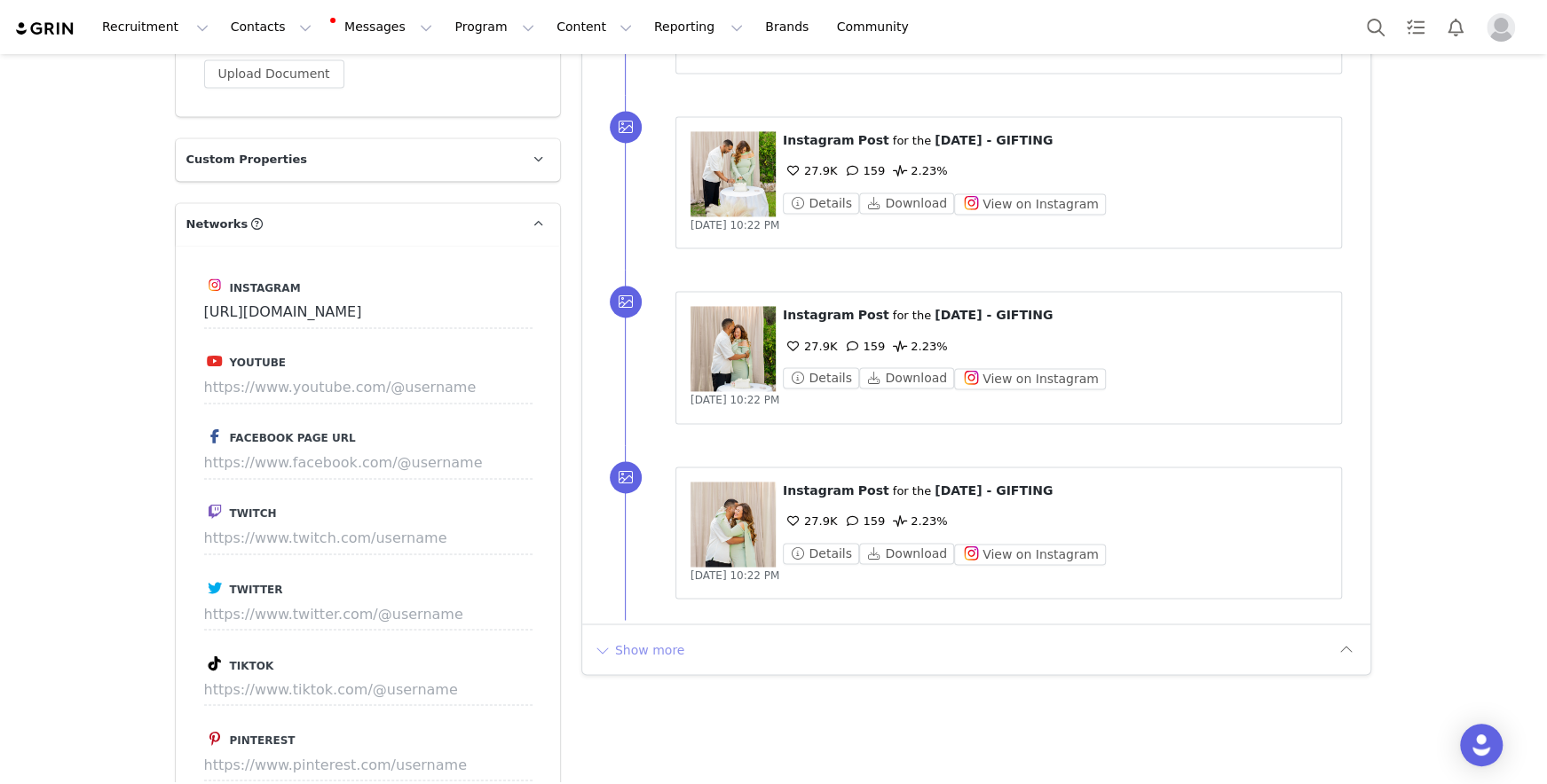
click at [655, 635] on button "Show more" at bounding box center [639, 649] width 93 height 28
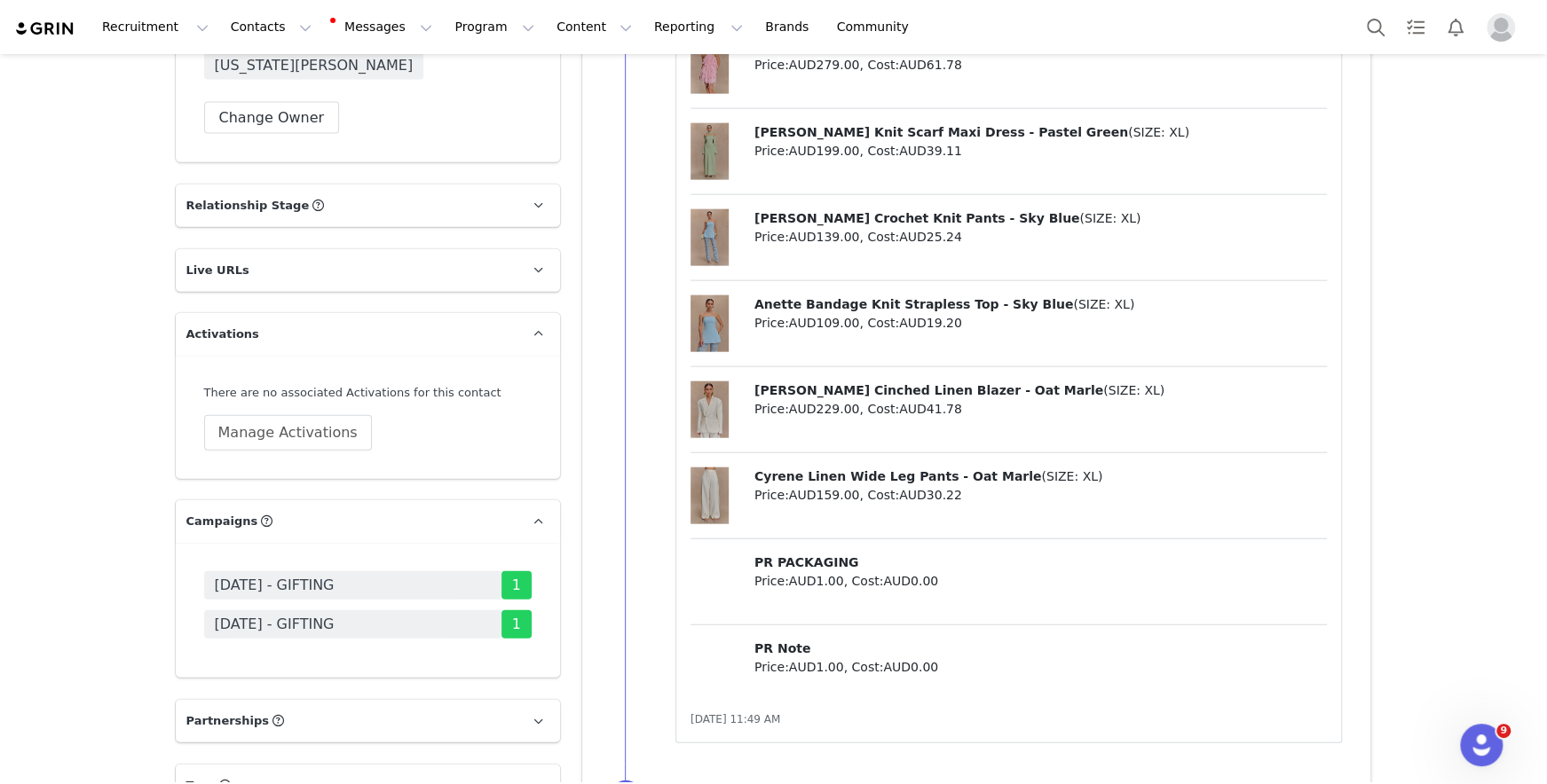
scroll to position [2691, 0]
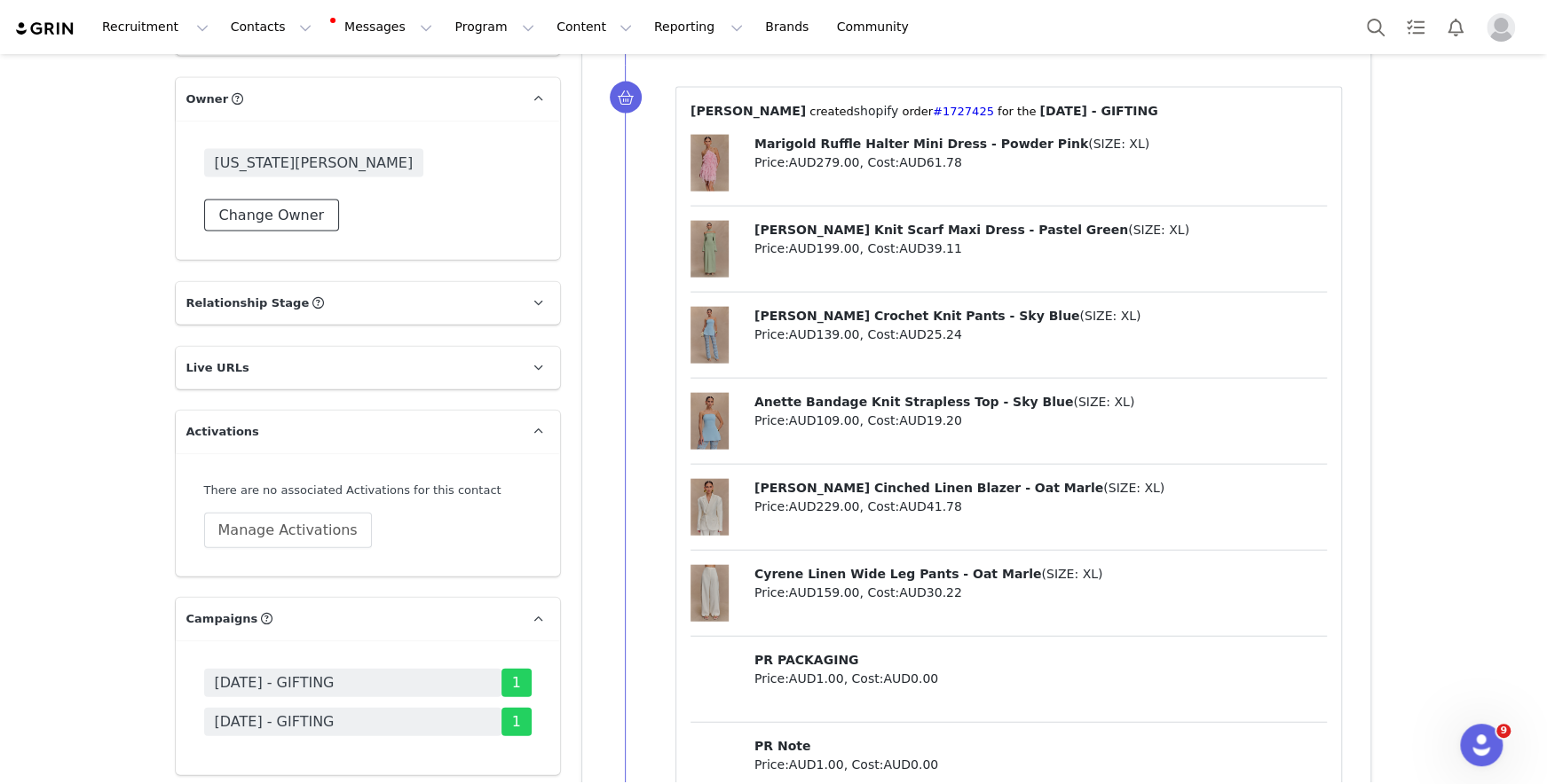
click at [279, 200] on button "Change Owner" at bounding box center [272, 216] width 135 height 32
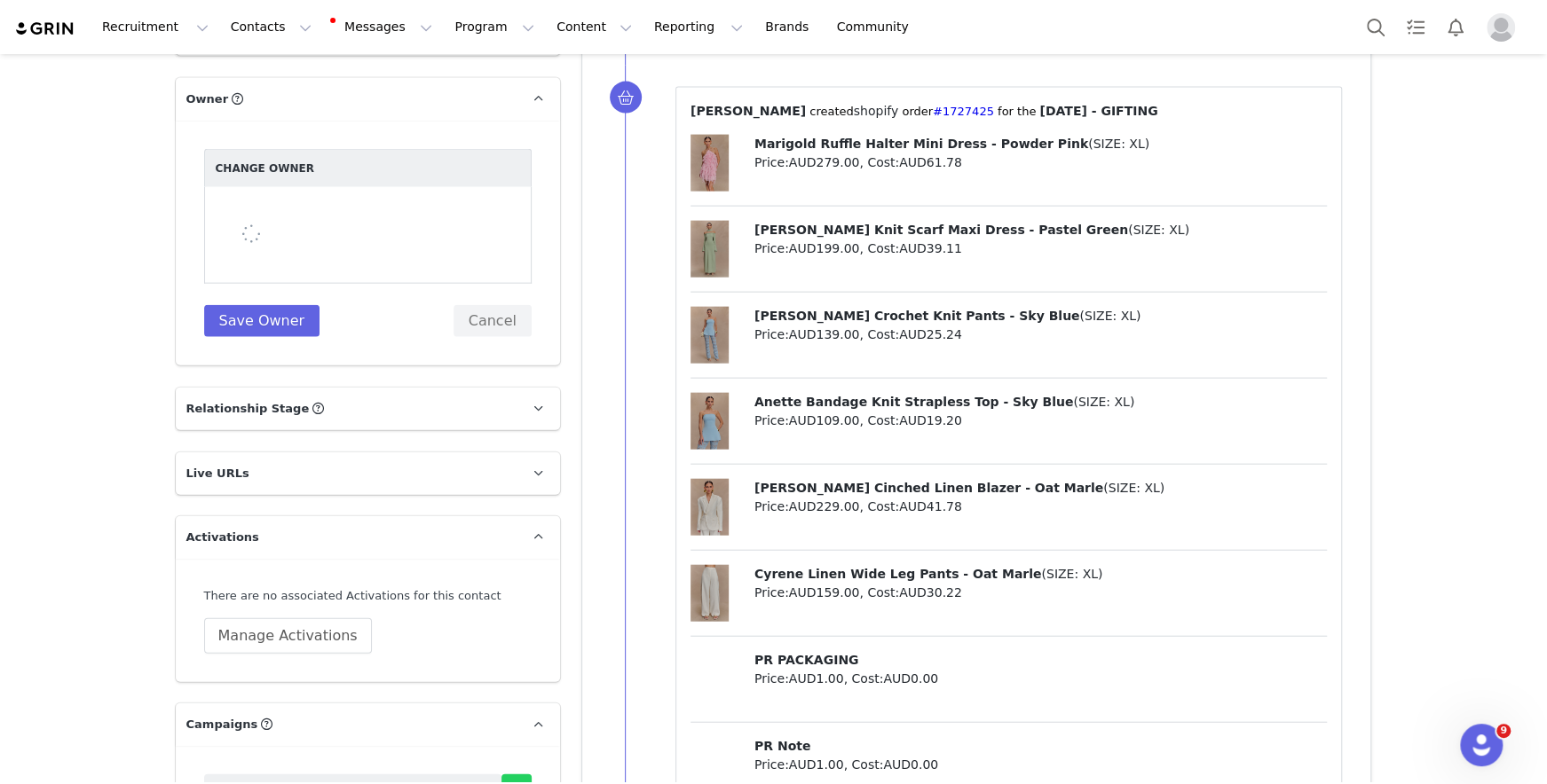
select select "f486a5d6-bb11-4a40-ade1-c57aed3289ae"
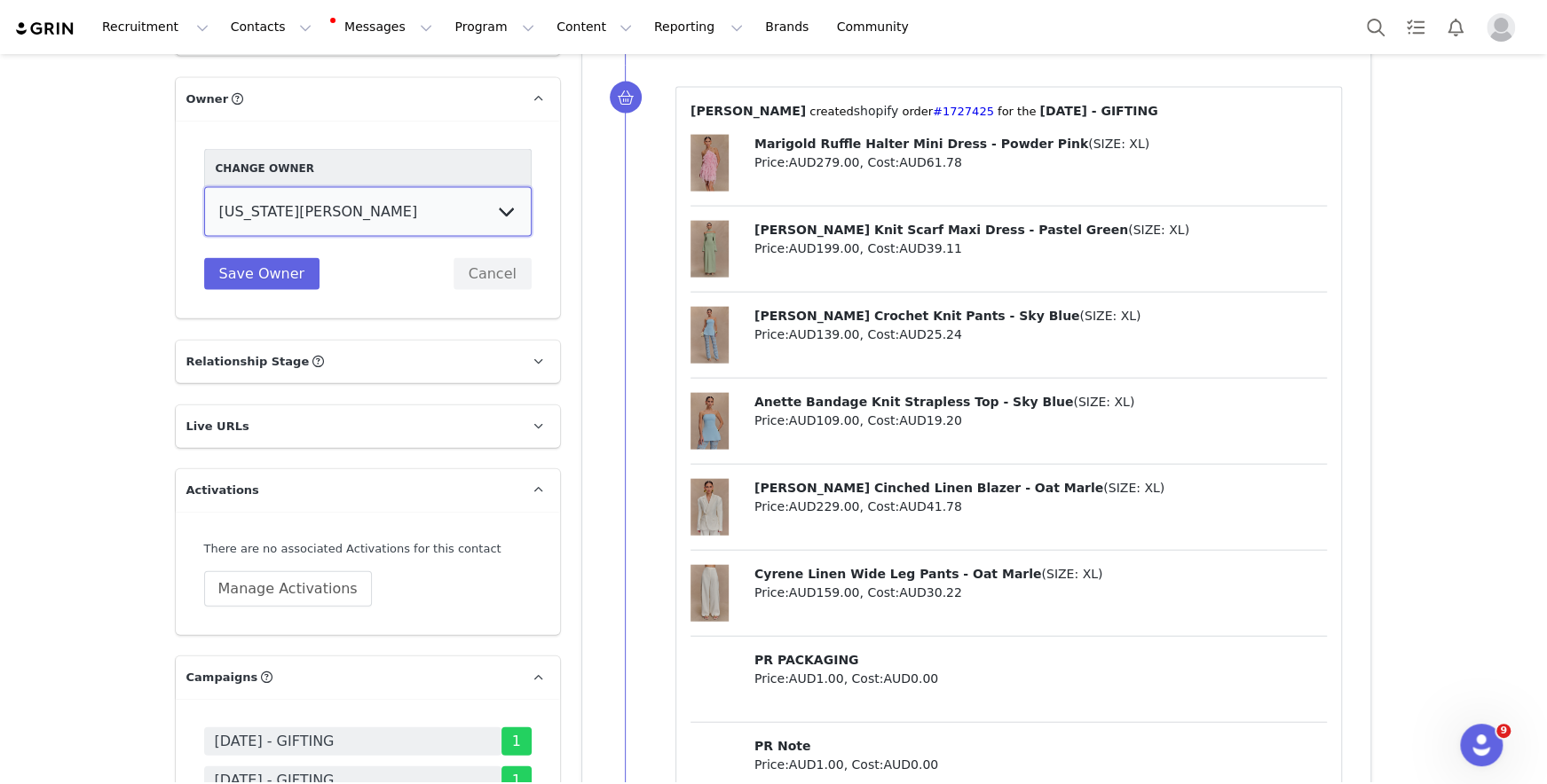
click at [299, 188] on select "Vivienne Lee Georgia Kalatzis Sabrina Nicholas Vendela Byrnes Samantha Wong Isa…" at bounding box center [368, 212] width 327 height 50
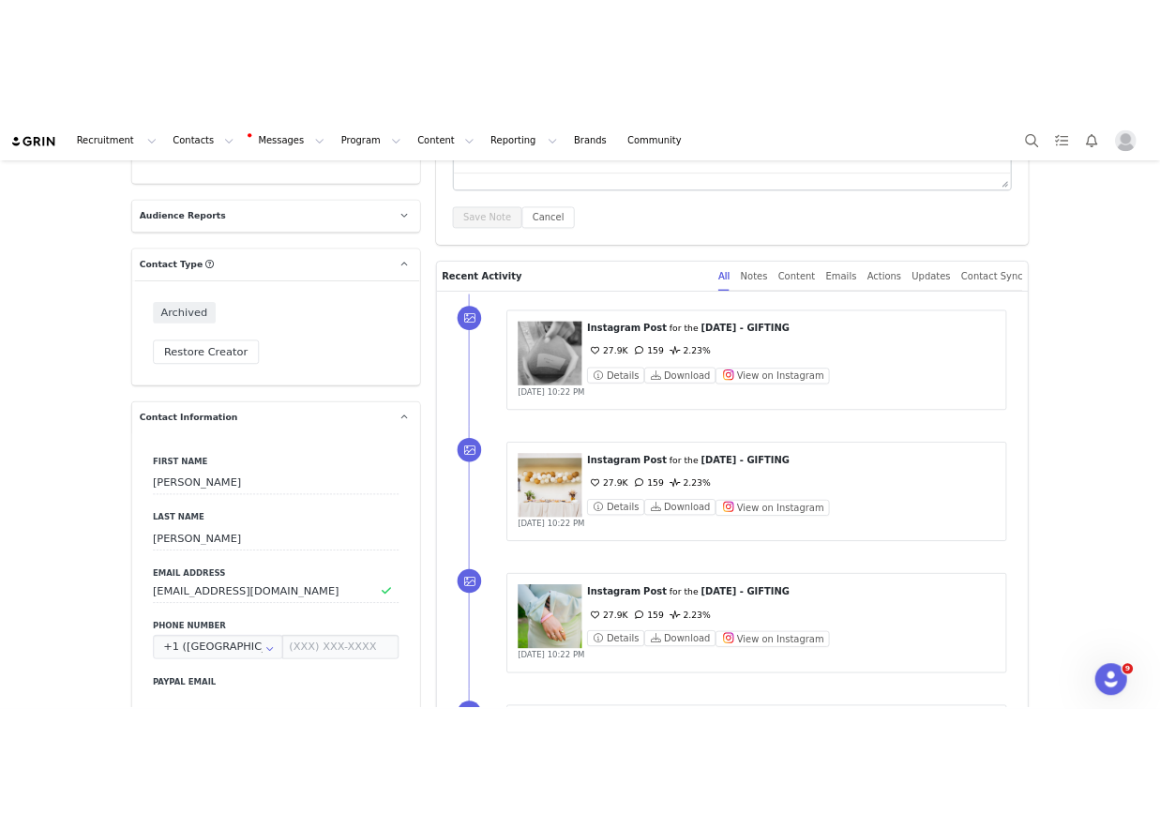
scroll to position [0, 0]
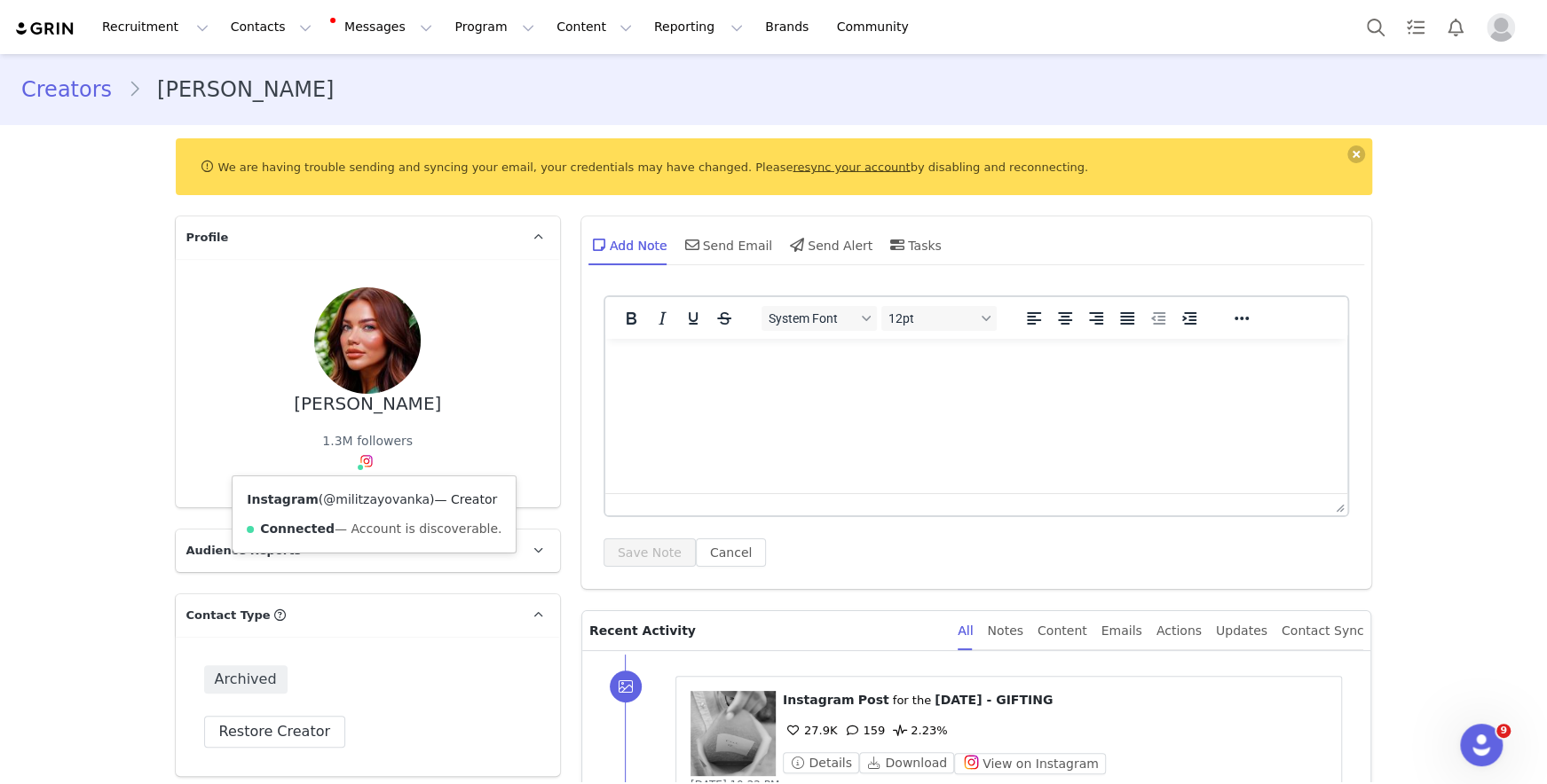
click at [362, 504] on link "@militzayovanka" at bounding box center [376, 498] width 107 height 14
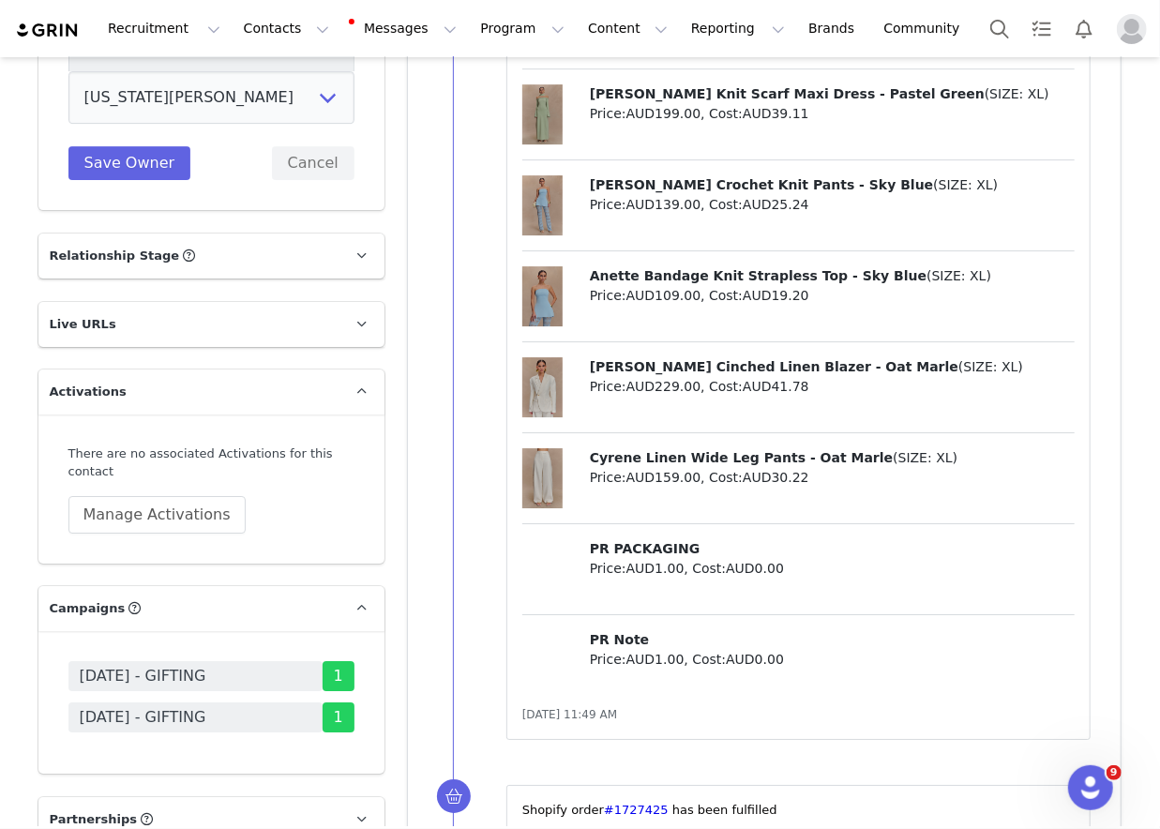
scroll to position [2022, 0]
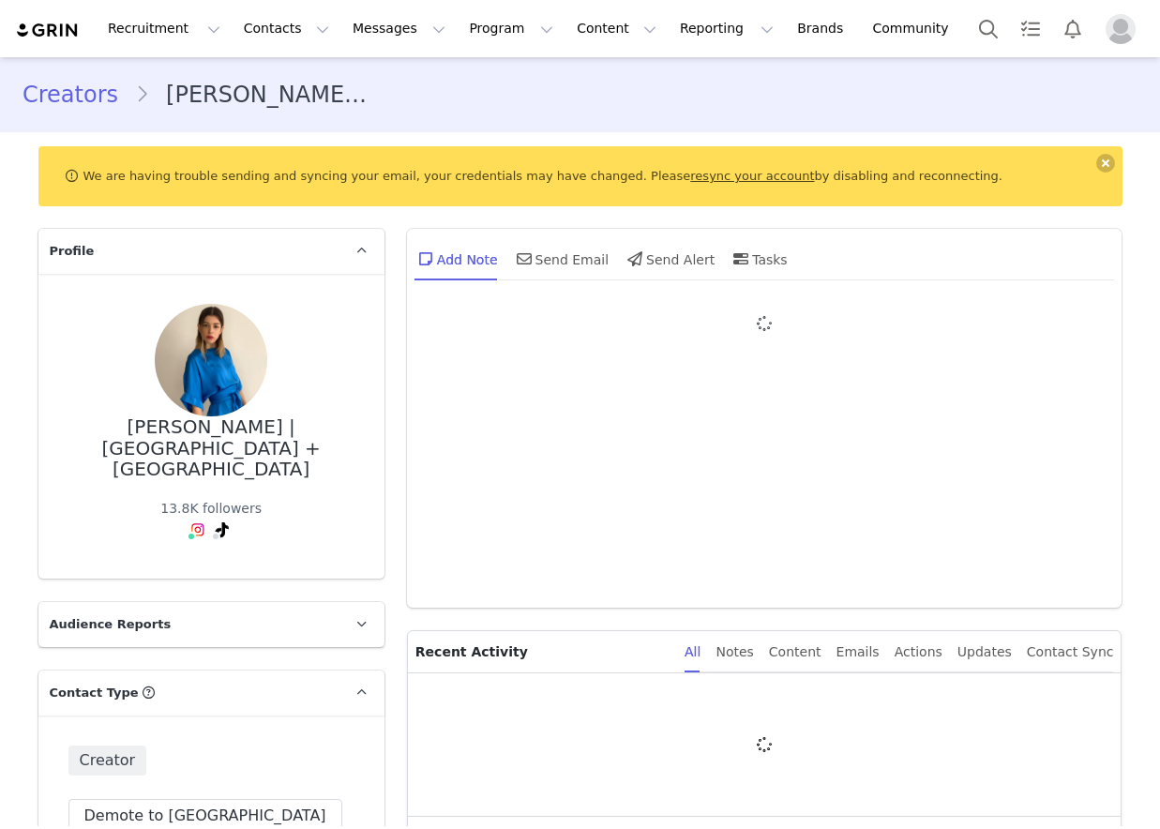
type input "+1 ([GEOGRAPHIC_DATA])"
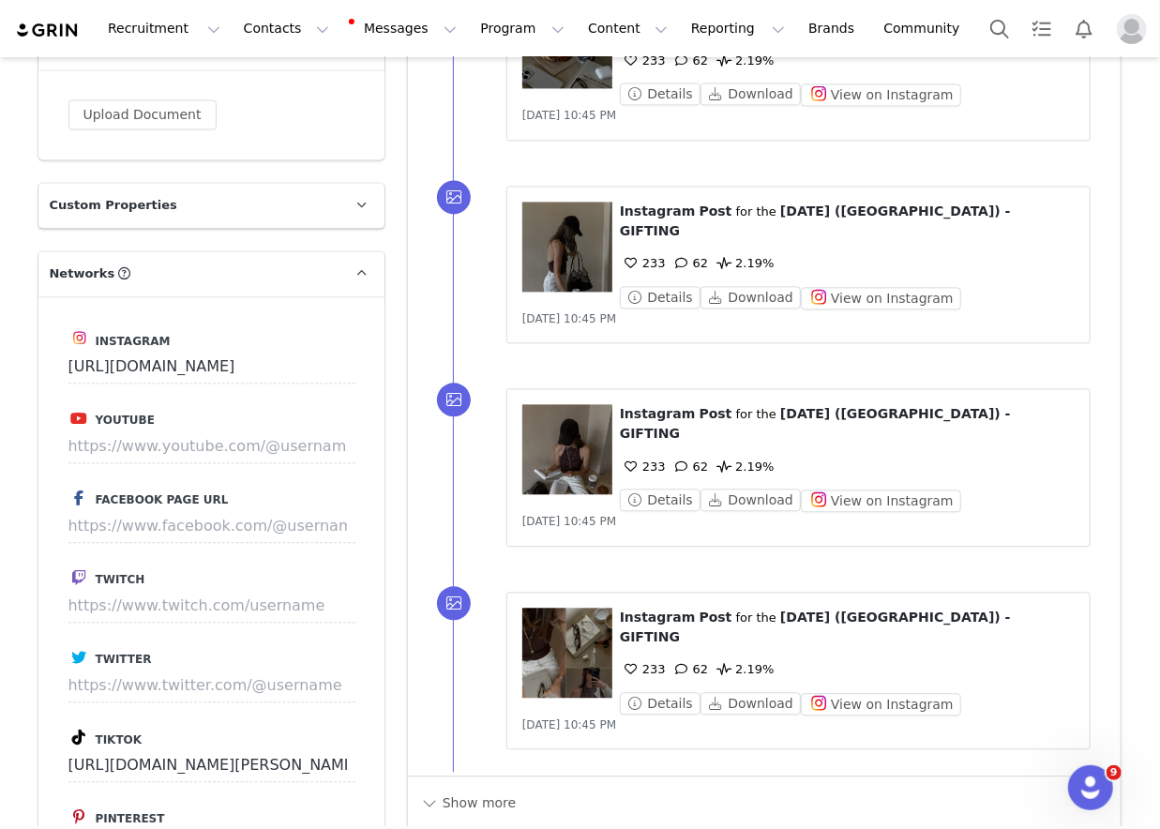
scroll to position [2007, 0]
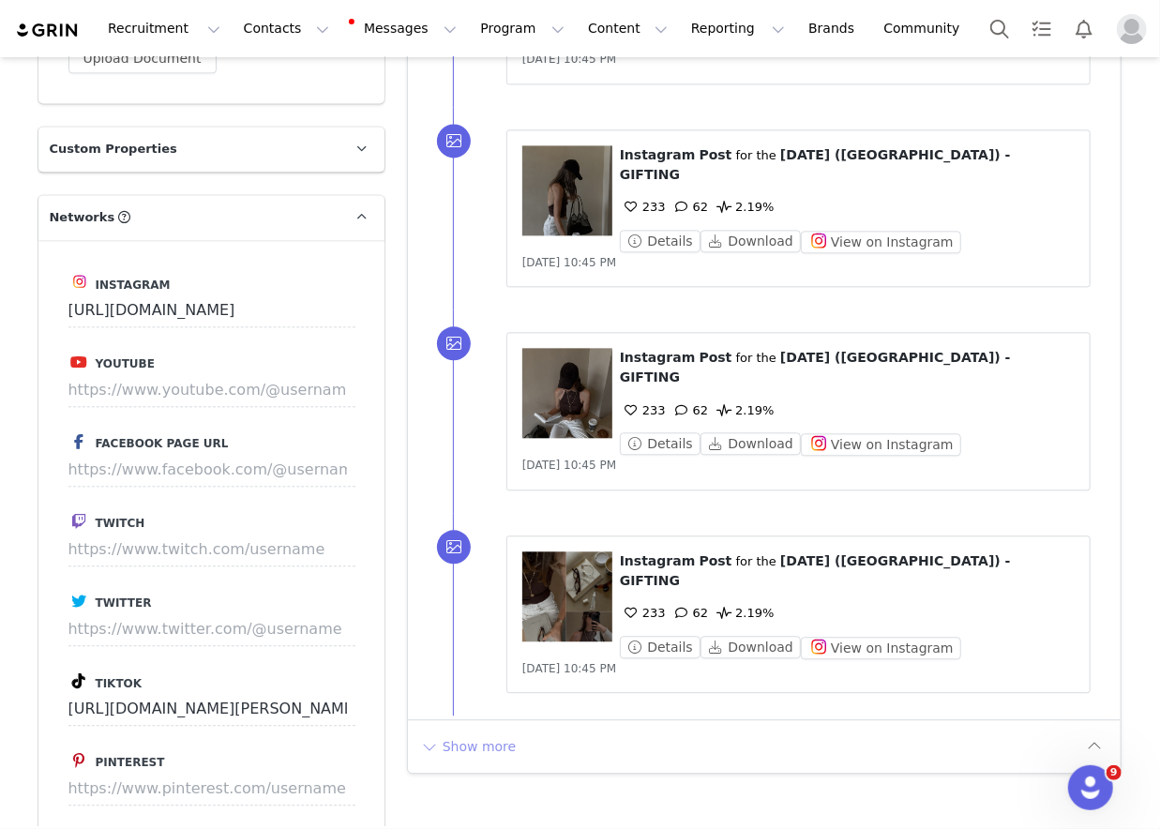
click at [459, 731] on button "Show more" at bounding box center [468, 746] width 98 height 30
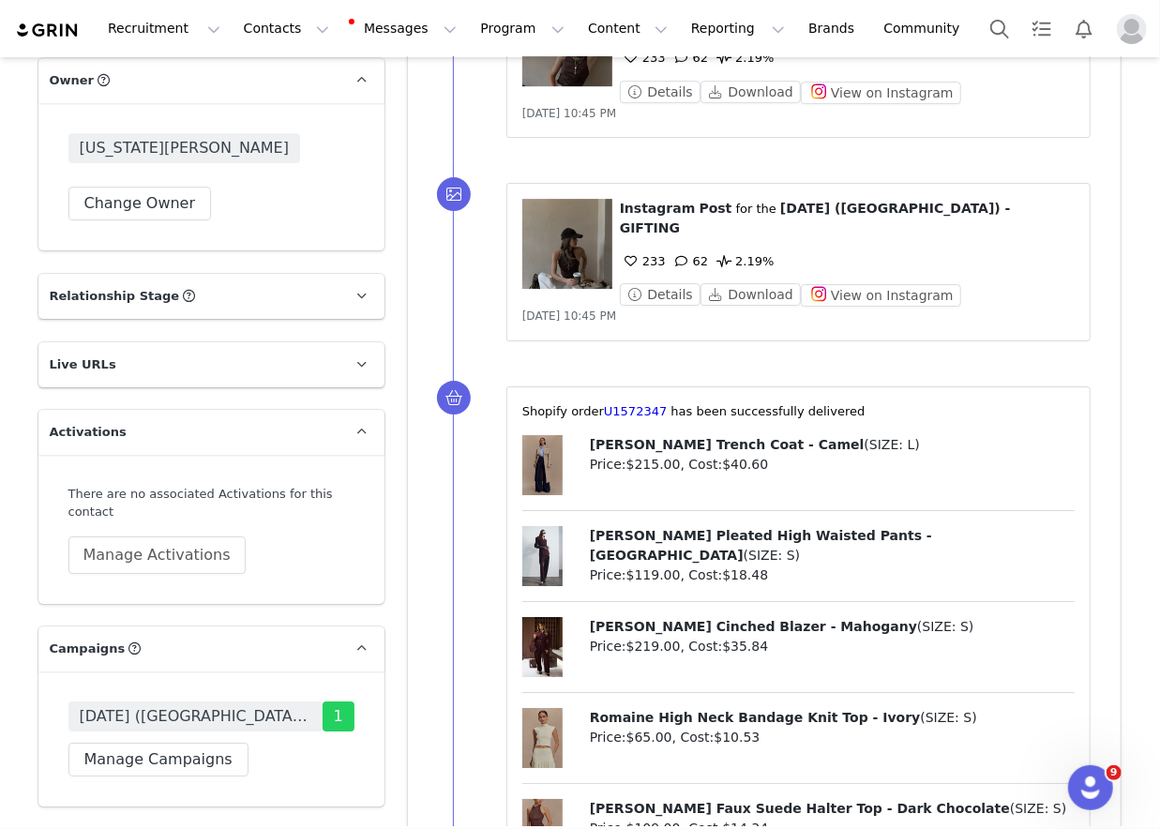
scroll to position [2994, 0]
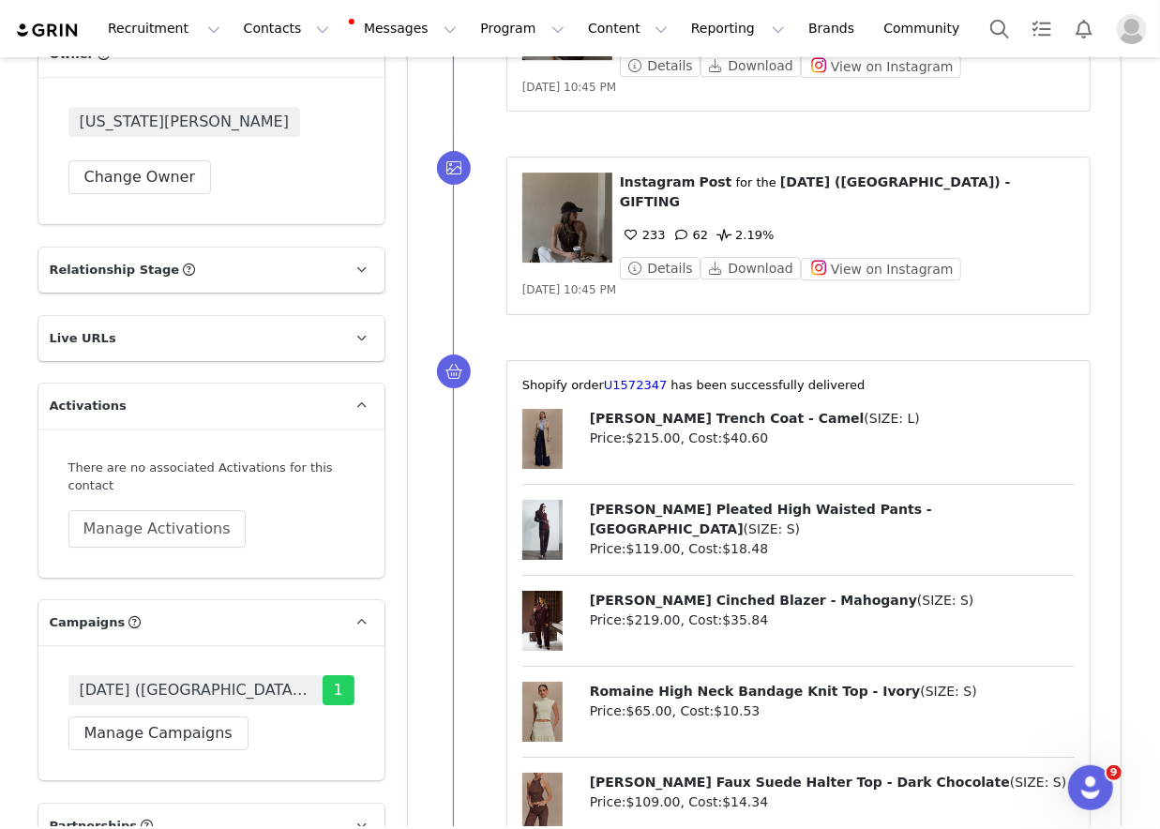
click at [594, 775] on span "Logan Faux Suede Halter Top - Dark Chocolate" at bounding box center [800, 782] width 420 height 15
drag, startPoint x: 594, startPoint y: 542, endPoint x: 854, endPoint y: 541, distance: 260.7
click at [854, 775] on span "[PERSON_NAME] Faux Suede Halter Top - Dark Chocolate" at bounding box center [800, 782] width 420 height 15
copy span "[PERSON_NAME] Faux Suede Halter Top - Dark Chocolate"
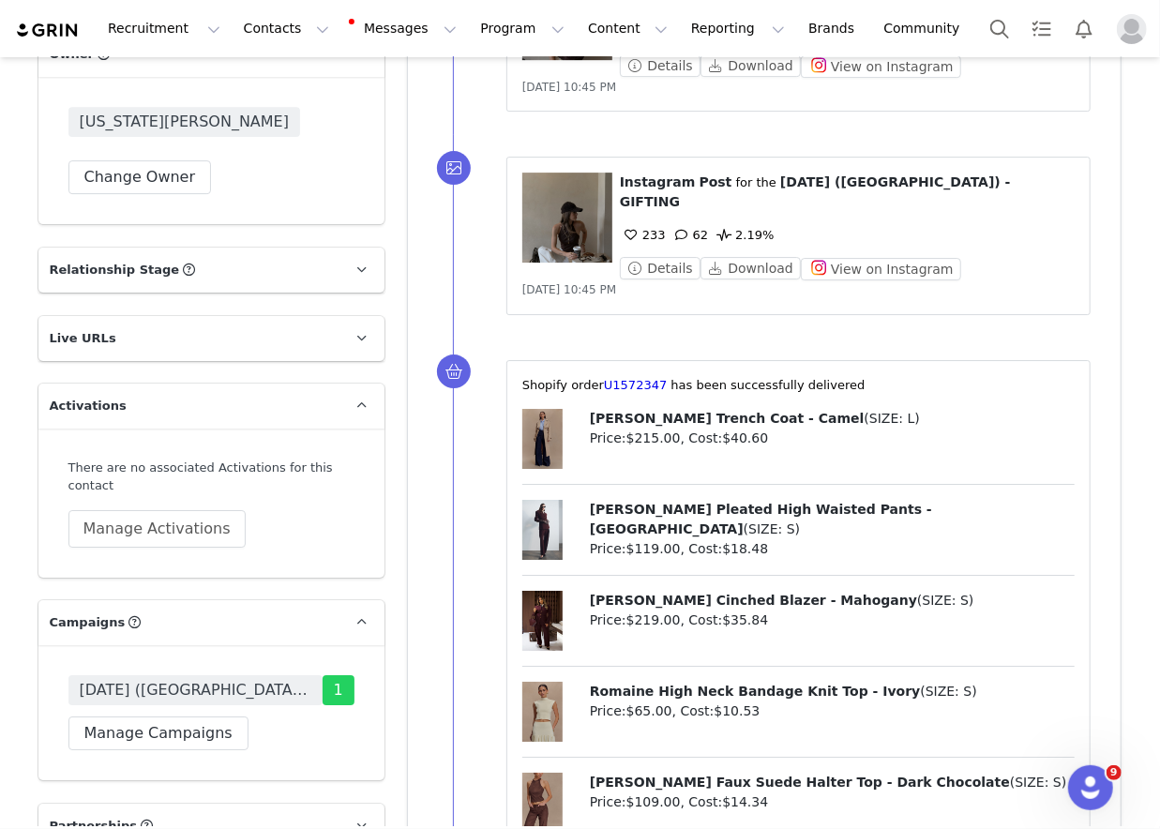
drag, startPoint x: 602, startPoint y: 627, endPoint x: 802, endPoint y: 626, distance: 199.7
copy span "Mannon Mid Rise Denim Jeans - White"
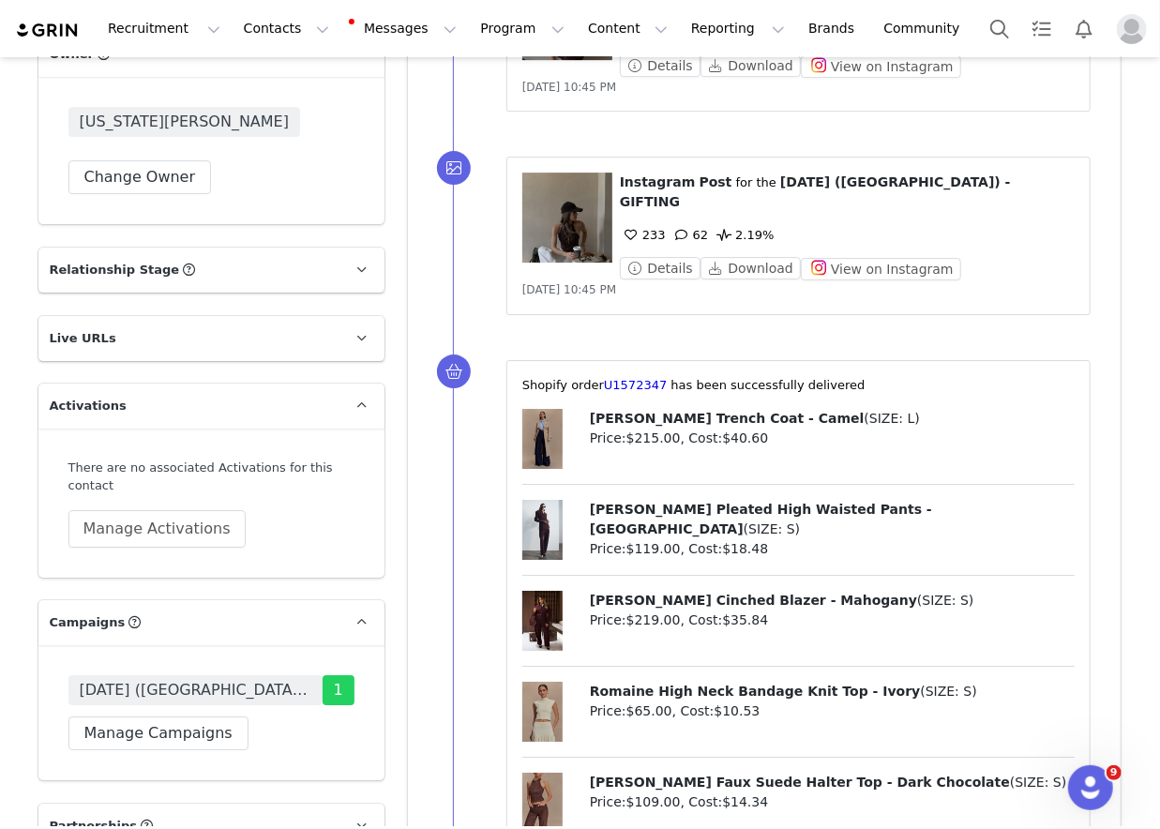
drag, startPoint x: 611, startPoint y: 630, endPoint x: 804, endPoint y: 627, distance: 192.3
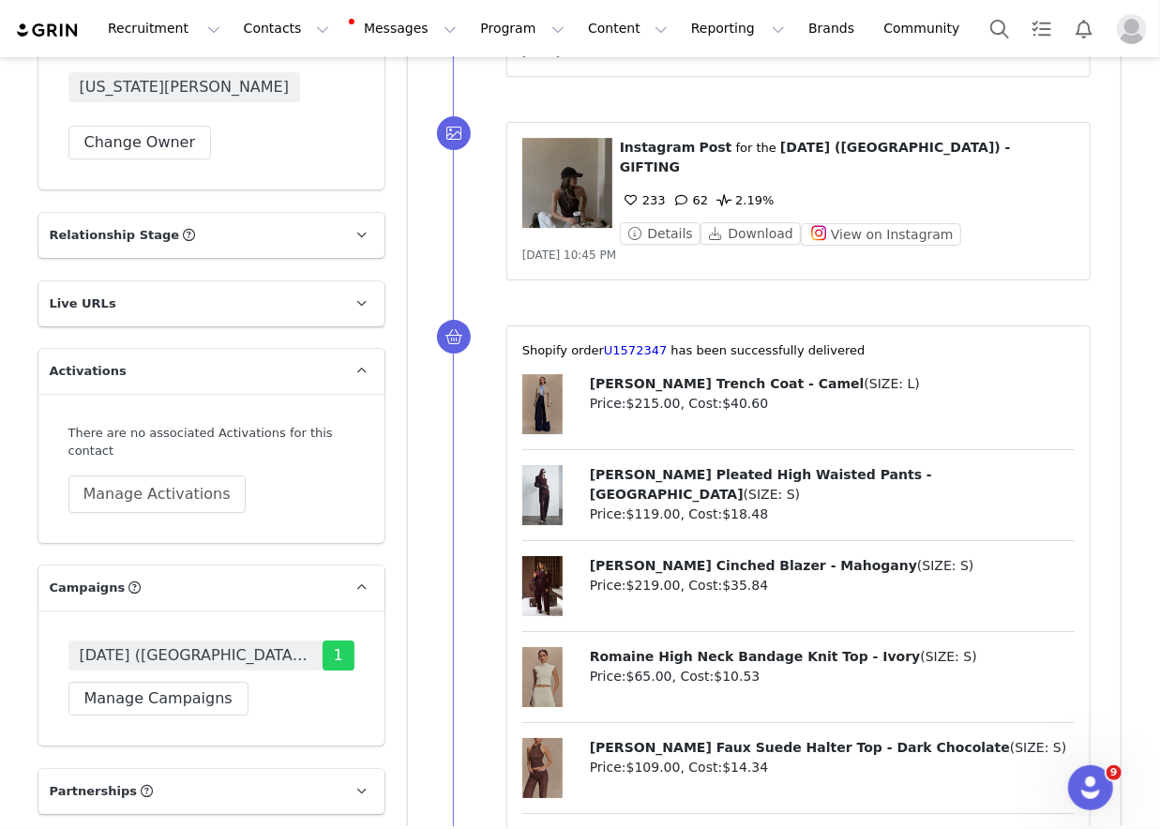
scroll to position [2843, 0]
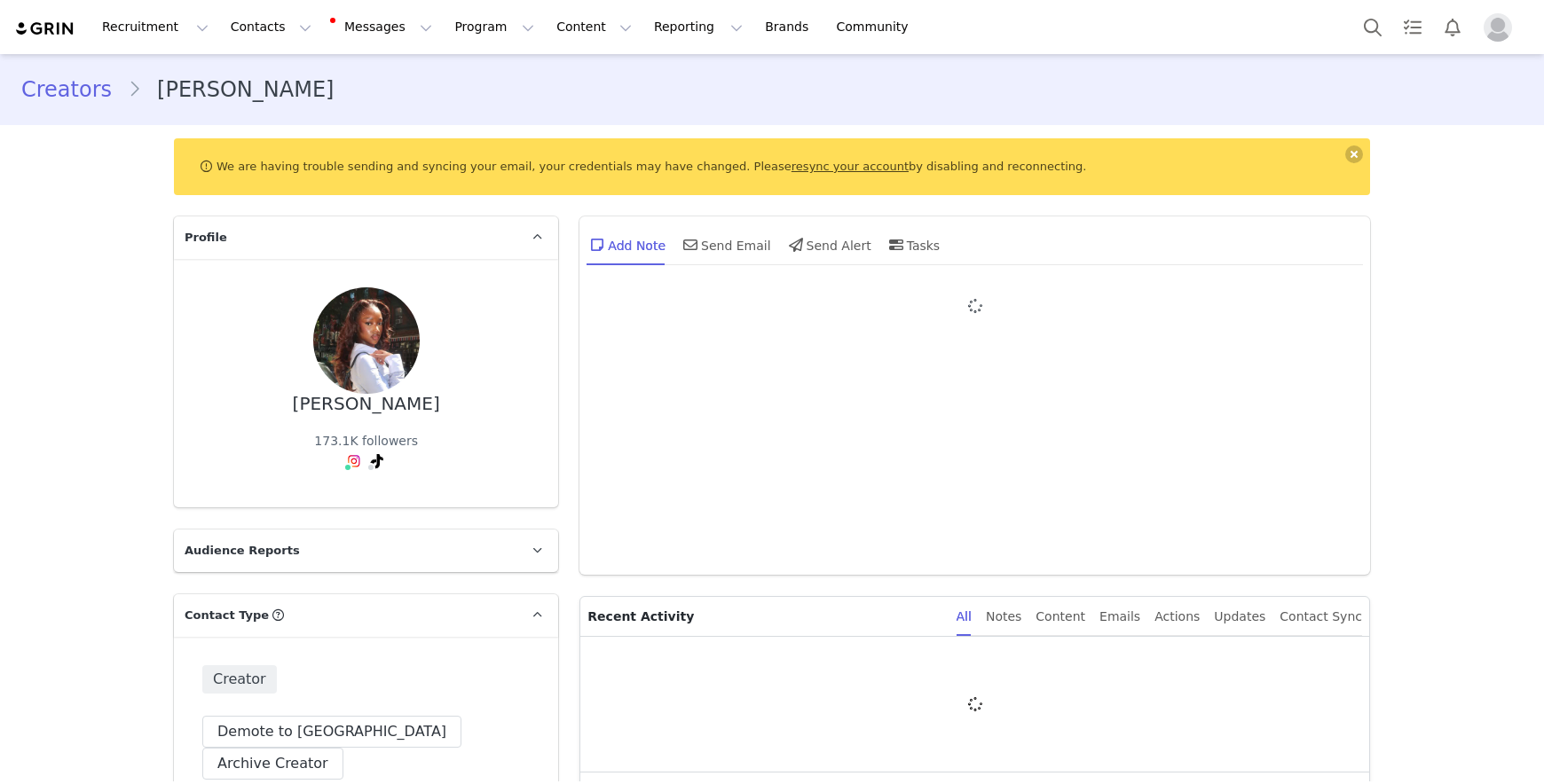
type input "+1 ([GEOGRAPHIC_DATA])"
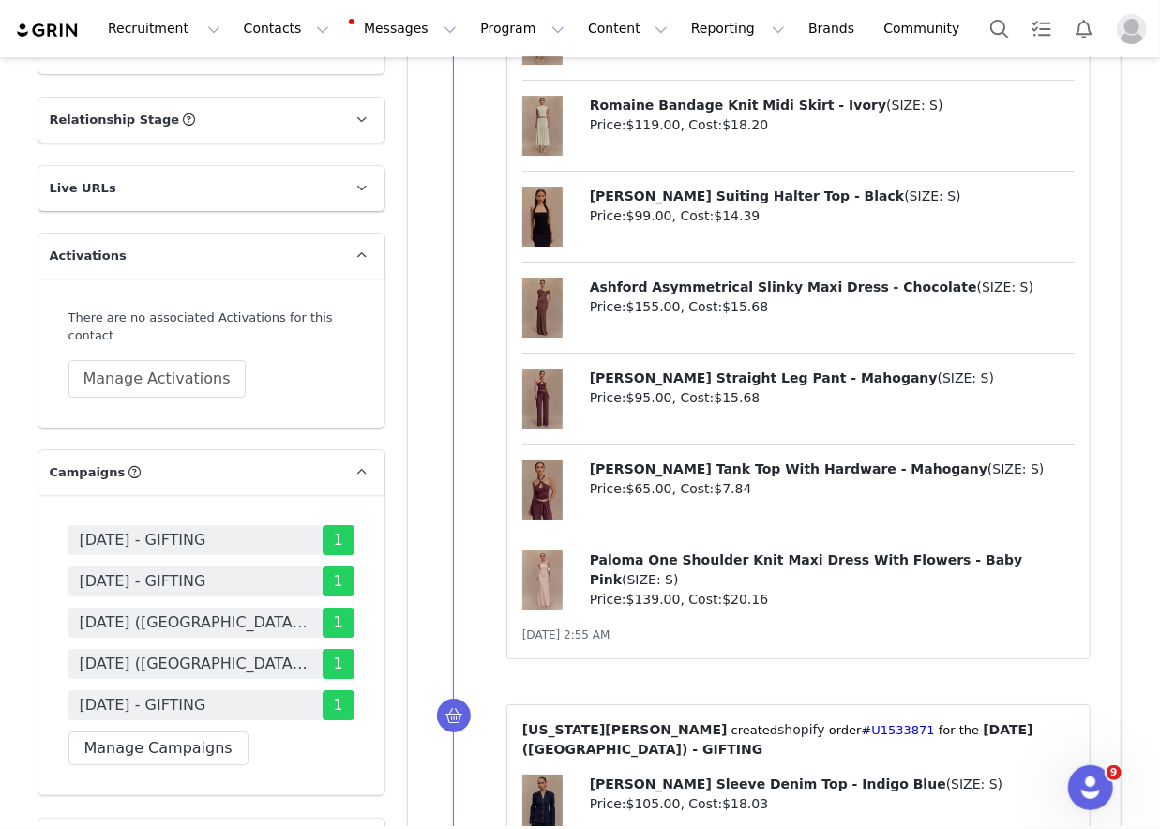
scroll to position [3222, 0]
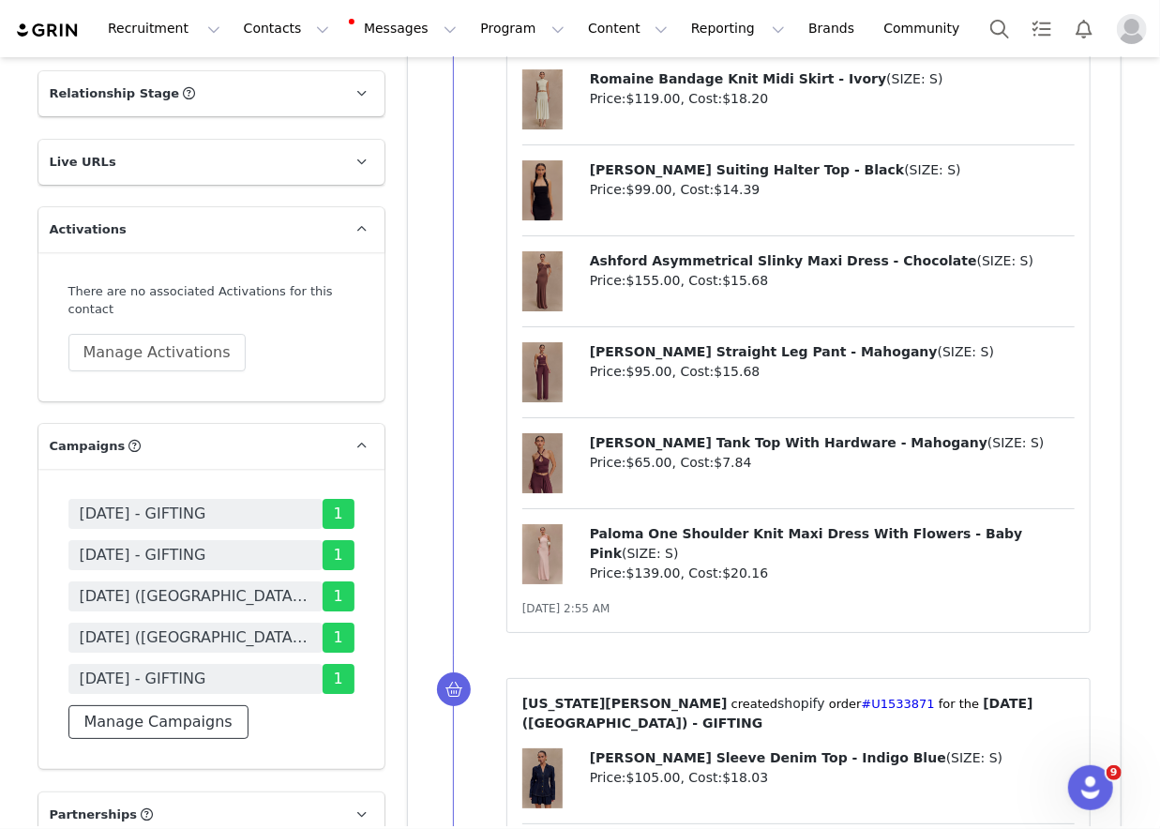
click at [175, 705] on button "Manage Campaigns" at bounding box center [158, 722] width 180 height 34
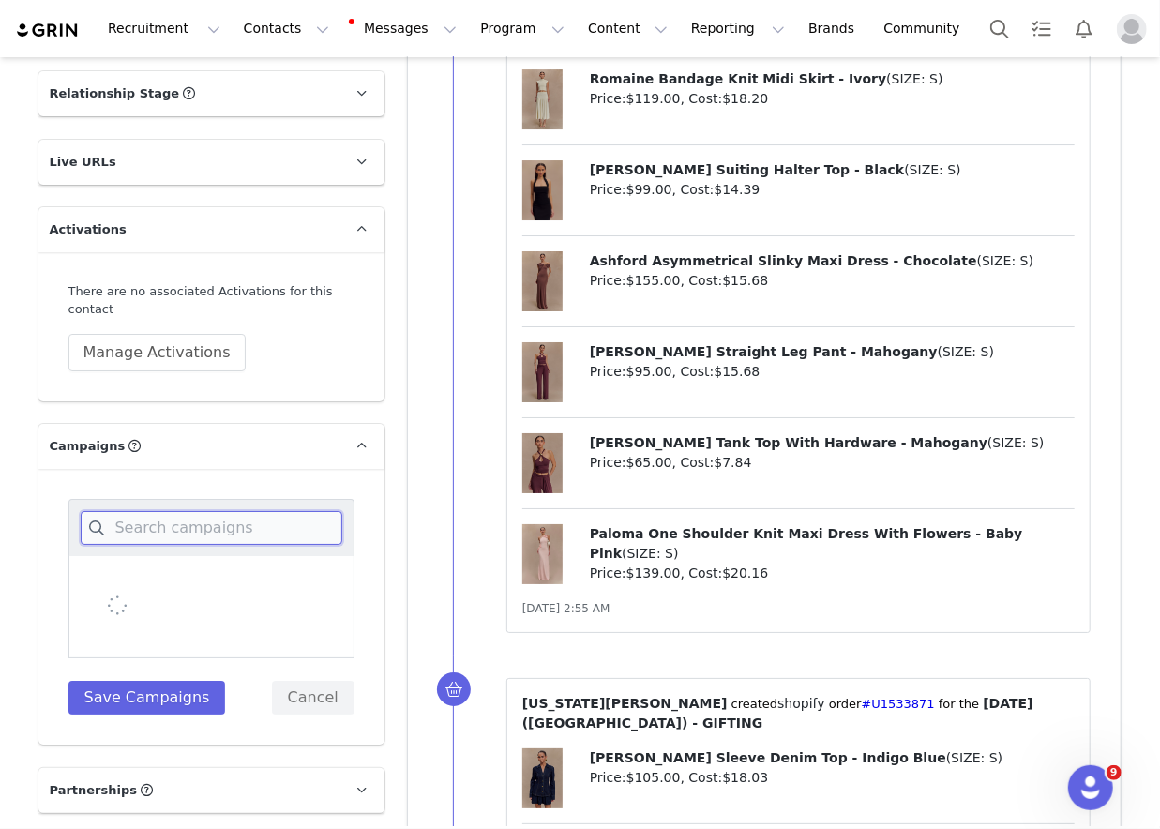
click at [193, 511] on input at bounding box center [212, 528] width 262 height 34
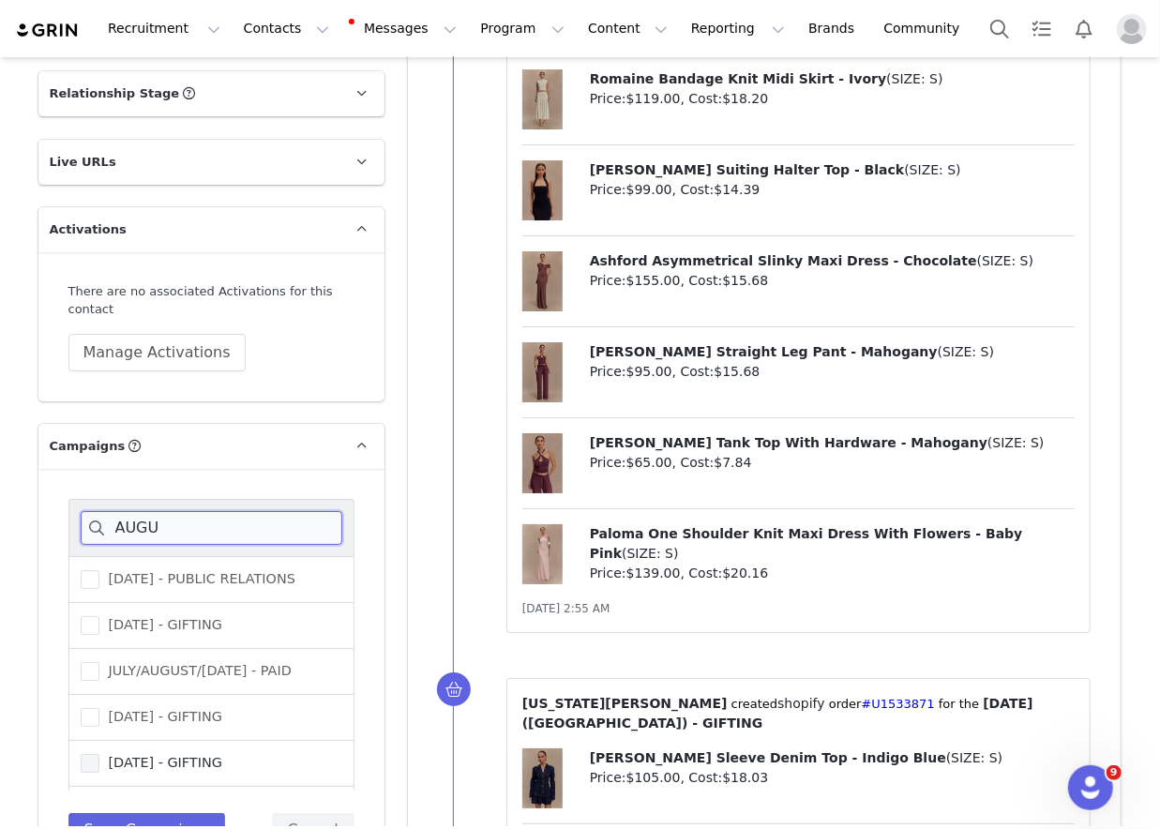
type input "AUGU"
drag, startPoint x: 227, startPoint y: 743, endPoint x: 224, endPoint y: 752, distance: 9.8
click at [222, 754] on span "[DATE] - GIFTING" at bounding box center [160, 763] width 123 height 18
click at [99, 754] on input "[DATE] - GIFTING" at bounding box center [99, 754] width 0 height 0
click at [178, 813] on button "Save Campaigns" at bounding box center [147, 830] width 158 height 34
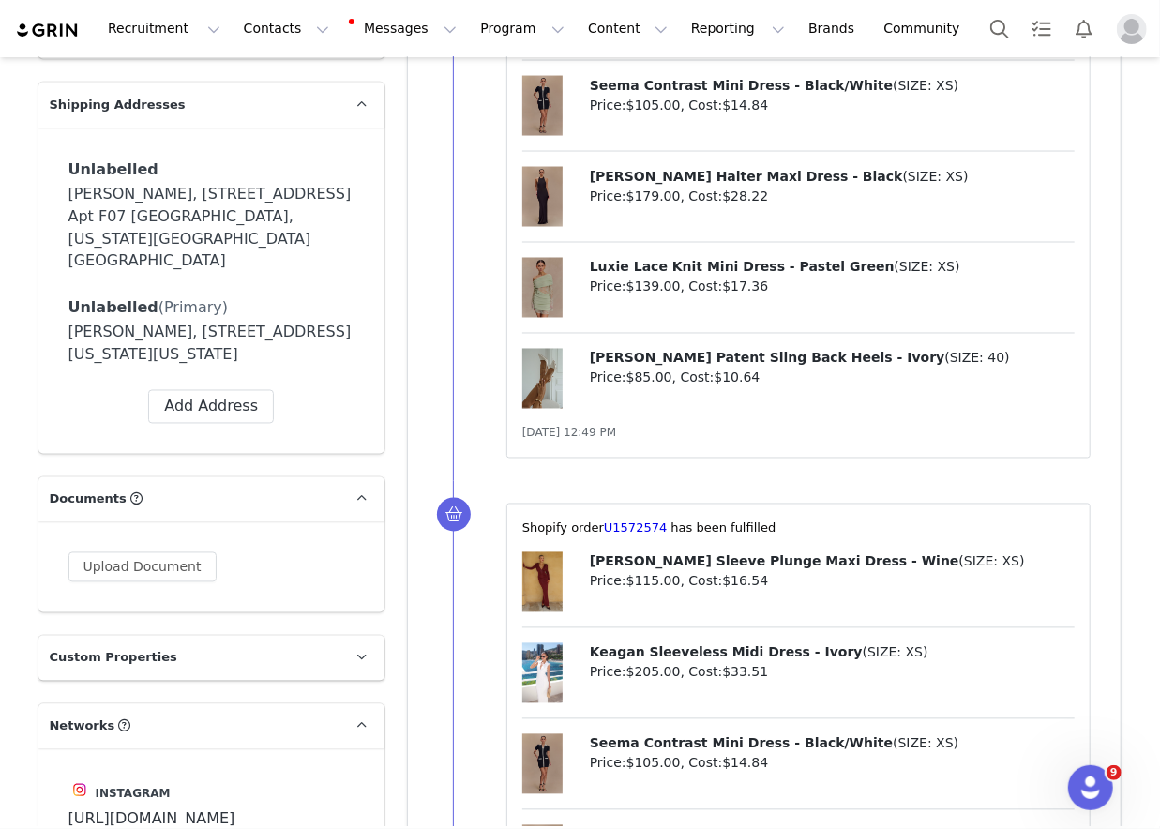
scroll to position [1622, 0]
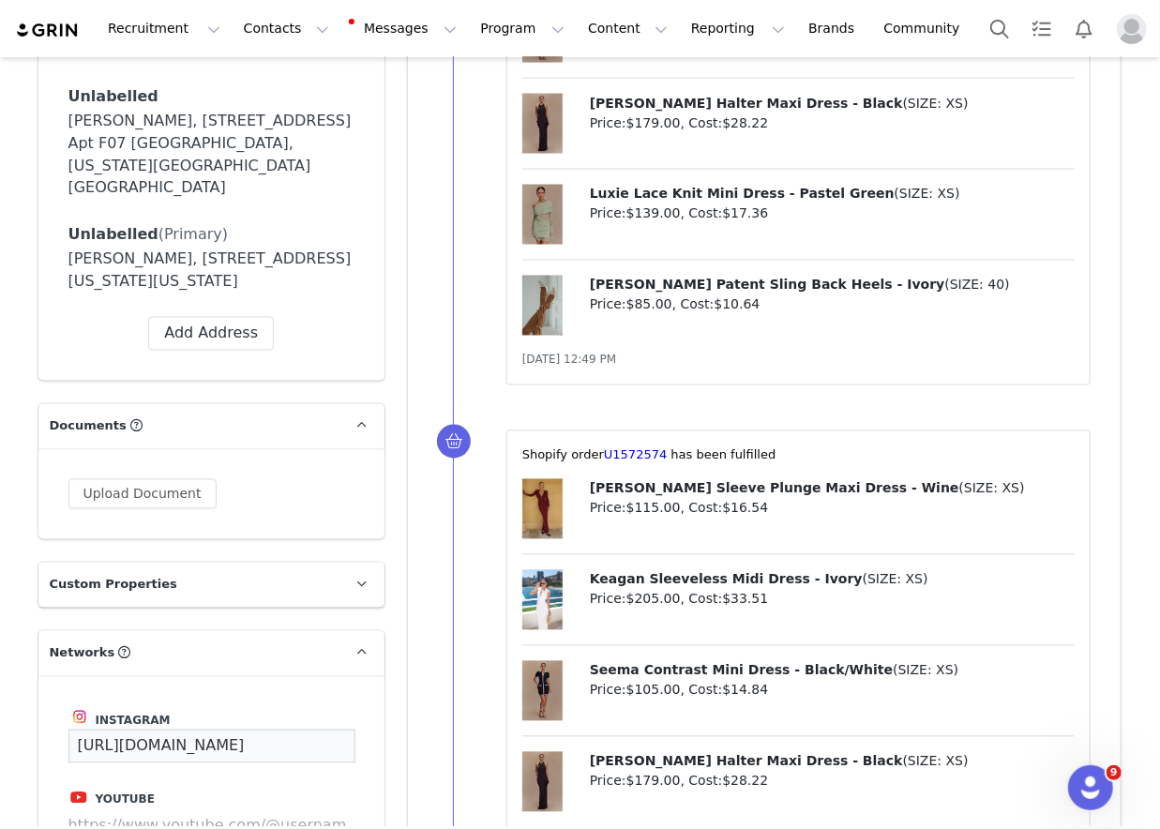
click at [235, 730] on input "https://www.instagram.com/ibbydadoll" at bounding box center [211, 747] width 287 height 34
paste input "/?hl=en"
type input "https://www.instagram.com/ibbydadoll/"
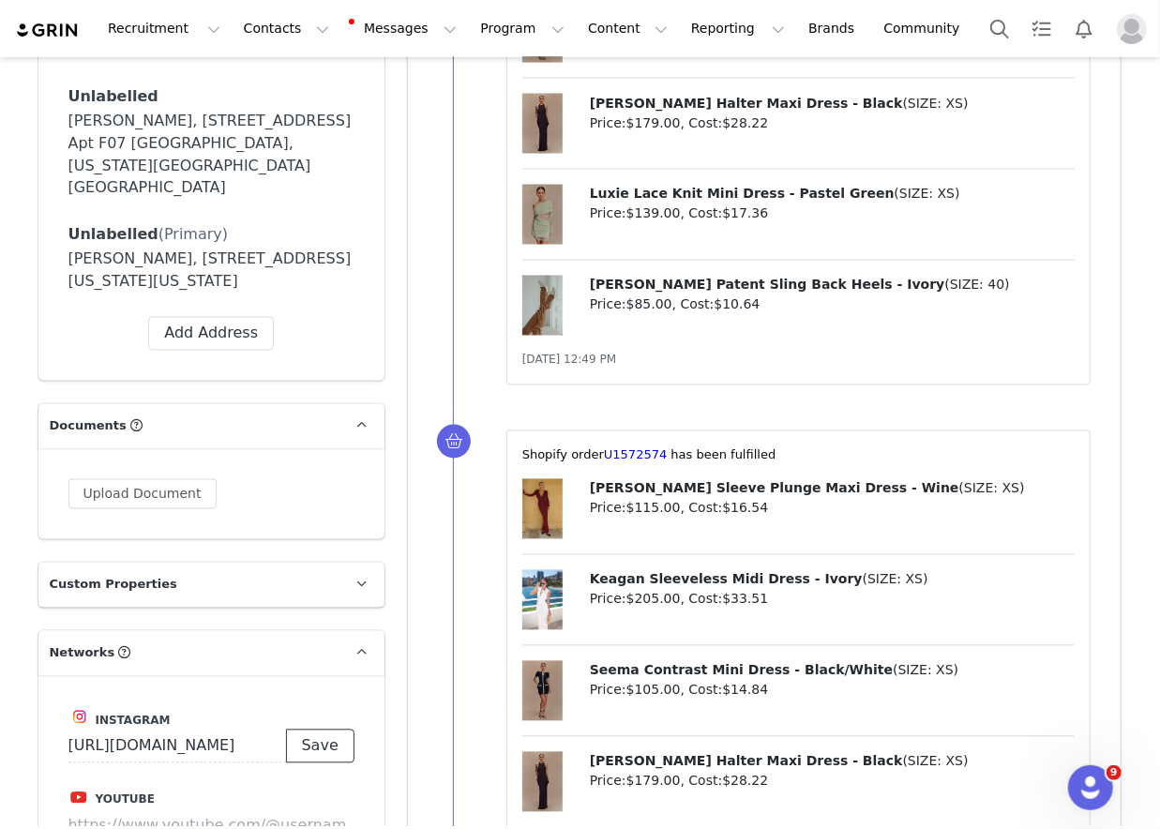
click at [312, 730] on button "Save" at bounding box center [320, 747] width 68 height 34
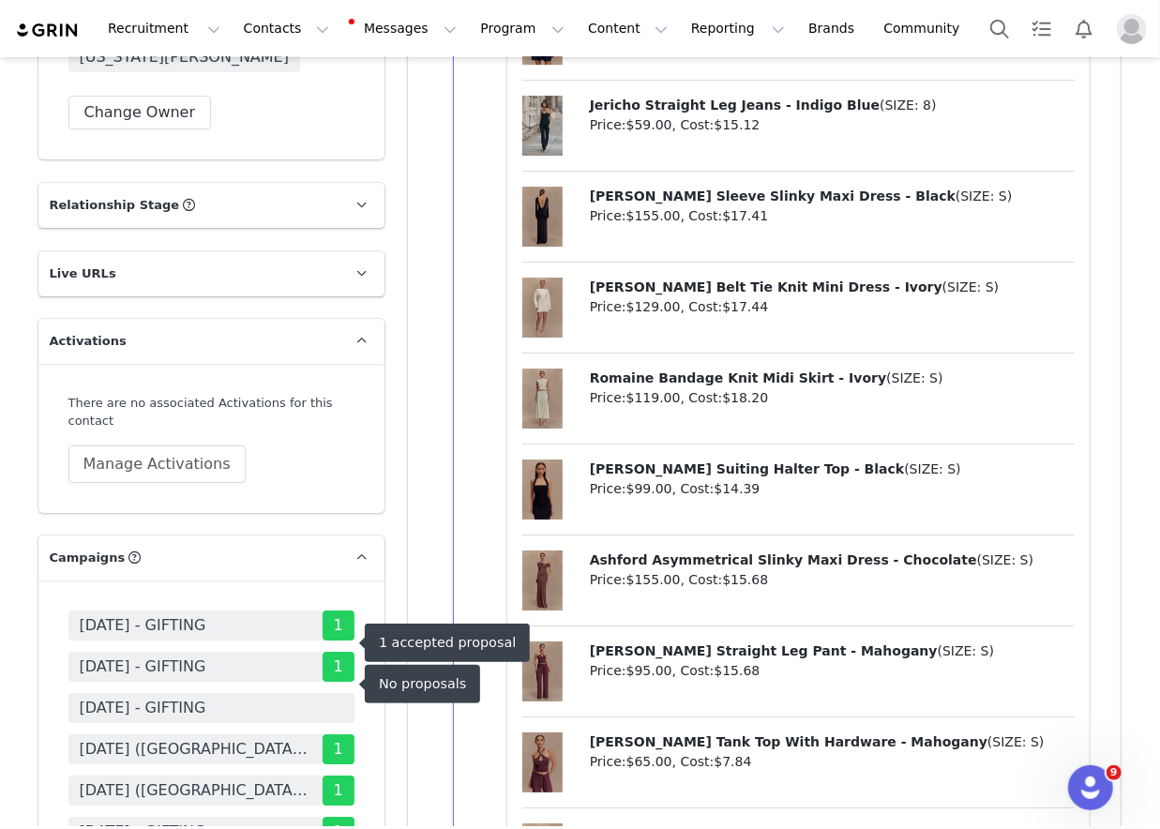
scroll to position [3133, 0]
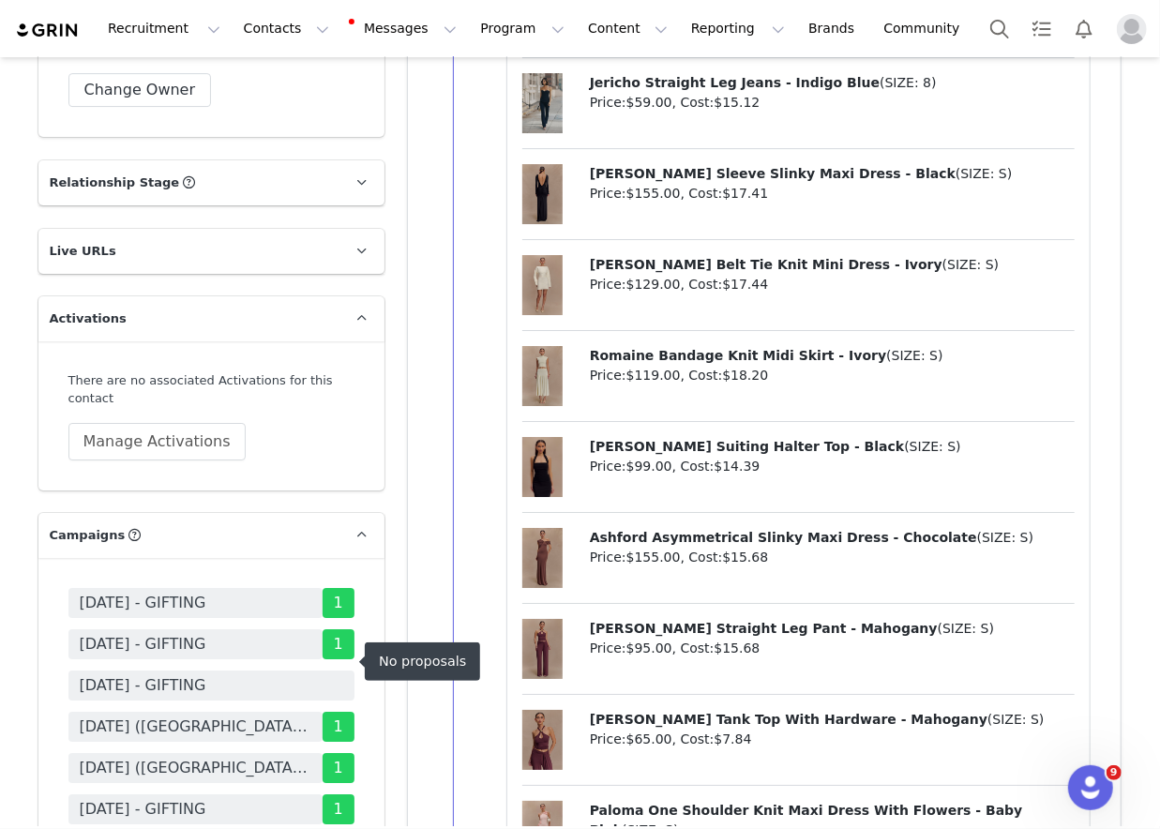
click at [257, 671] on span "[DATE] - GIFTING" at bounding box center [211, 686] width 286 height 30
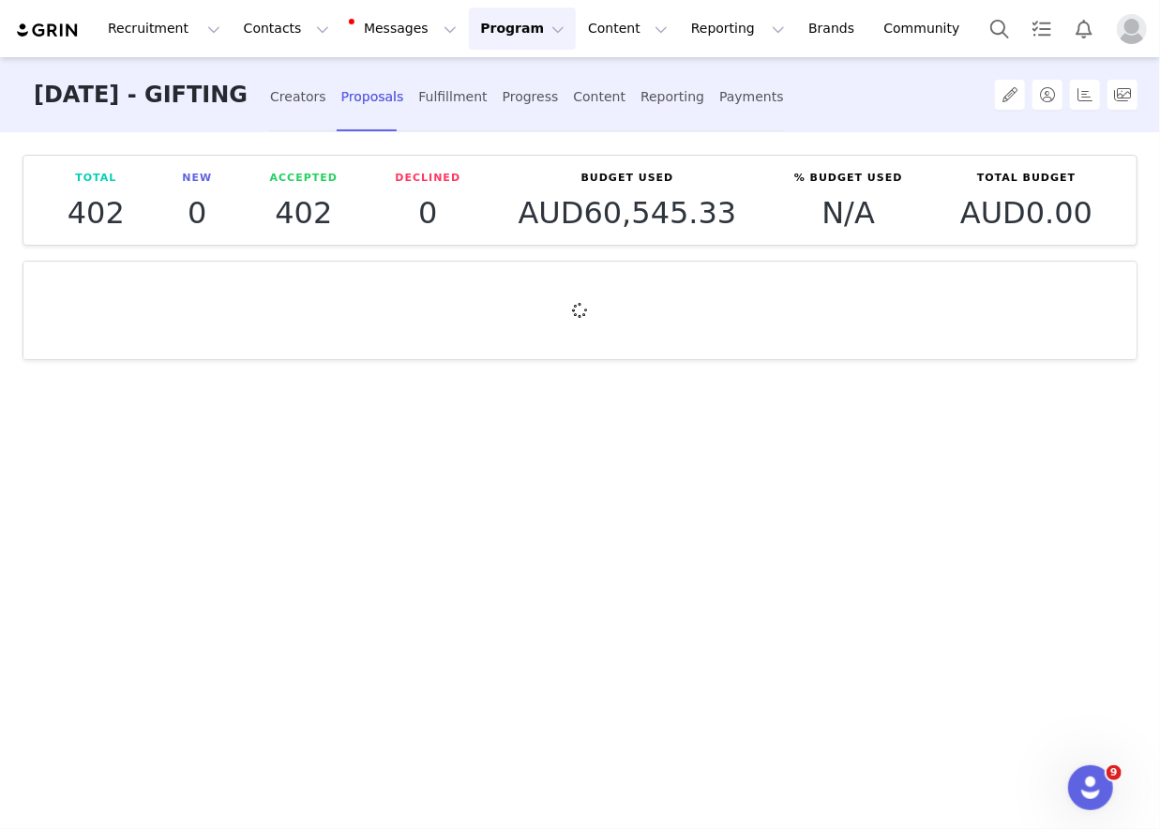
click at [340, 98] on div "Creators Proposals Fulfillment Progress Content Reporting Payments" at bounding box center [527, 97] width 514 height 50
click at [326, 98] on div "Creators" at bounding box center [298, 97] width 56 height 50
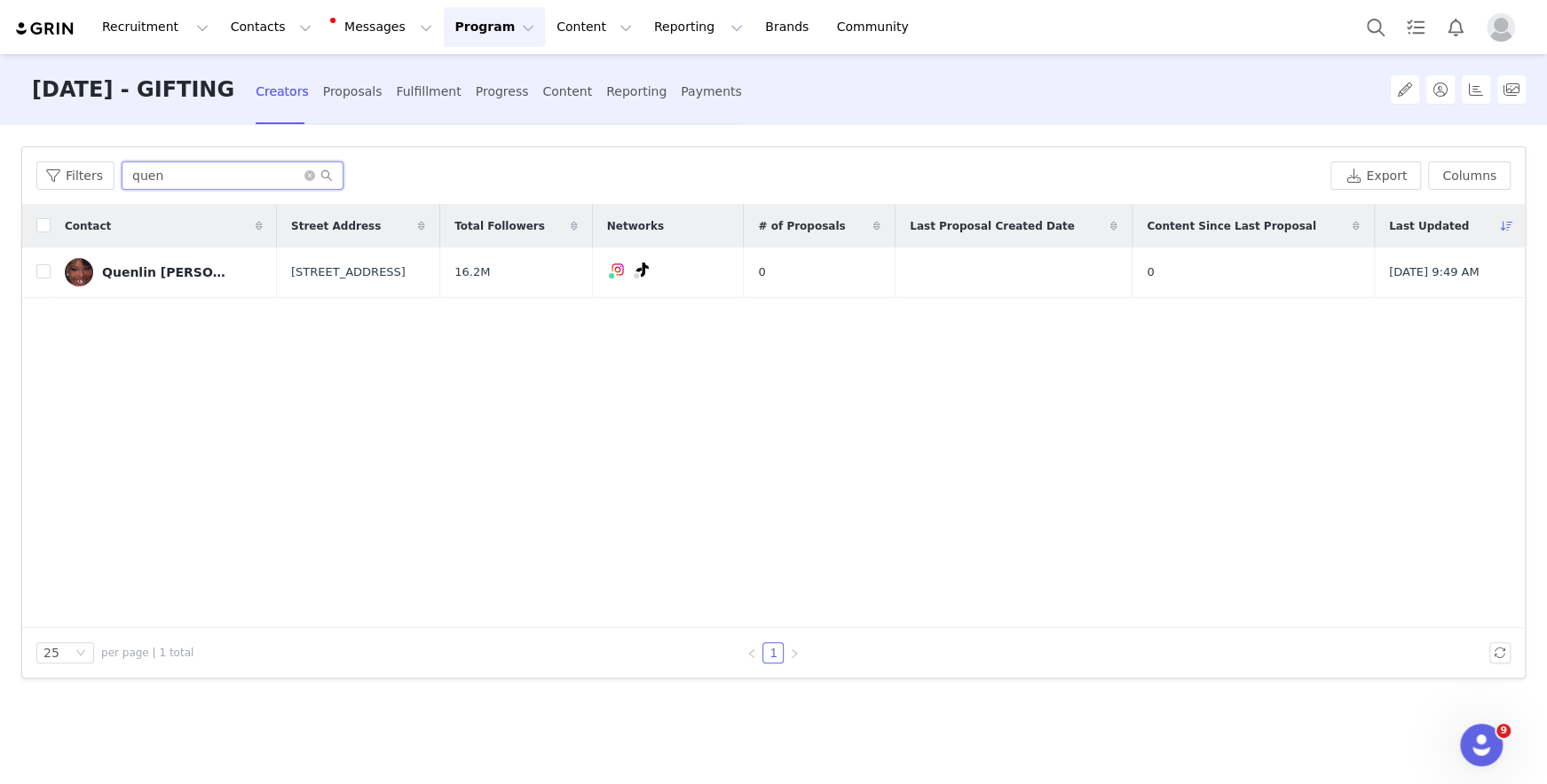
click at [298, 172] on input "quen" at bounding box center [232, 176] width 221 height 28
type input "IBB"
click at [45, 264] on label at bounding box center [43, 273] width 14 height 19
click at [45, 264] on input "checkbox" at bounding box center [43, 270] width 14 height 14
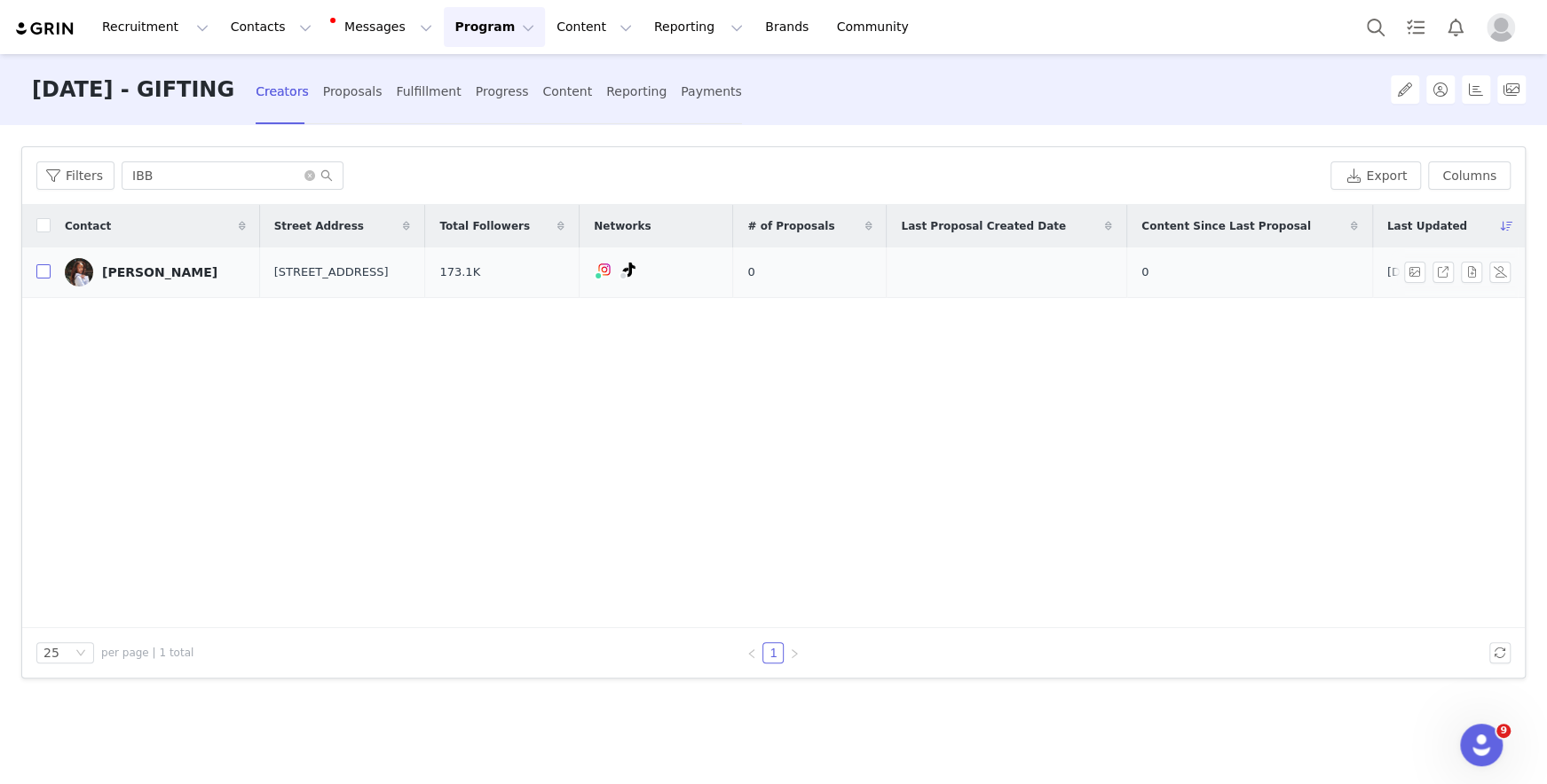
checkbox input "true"
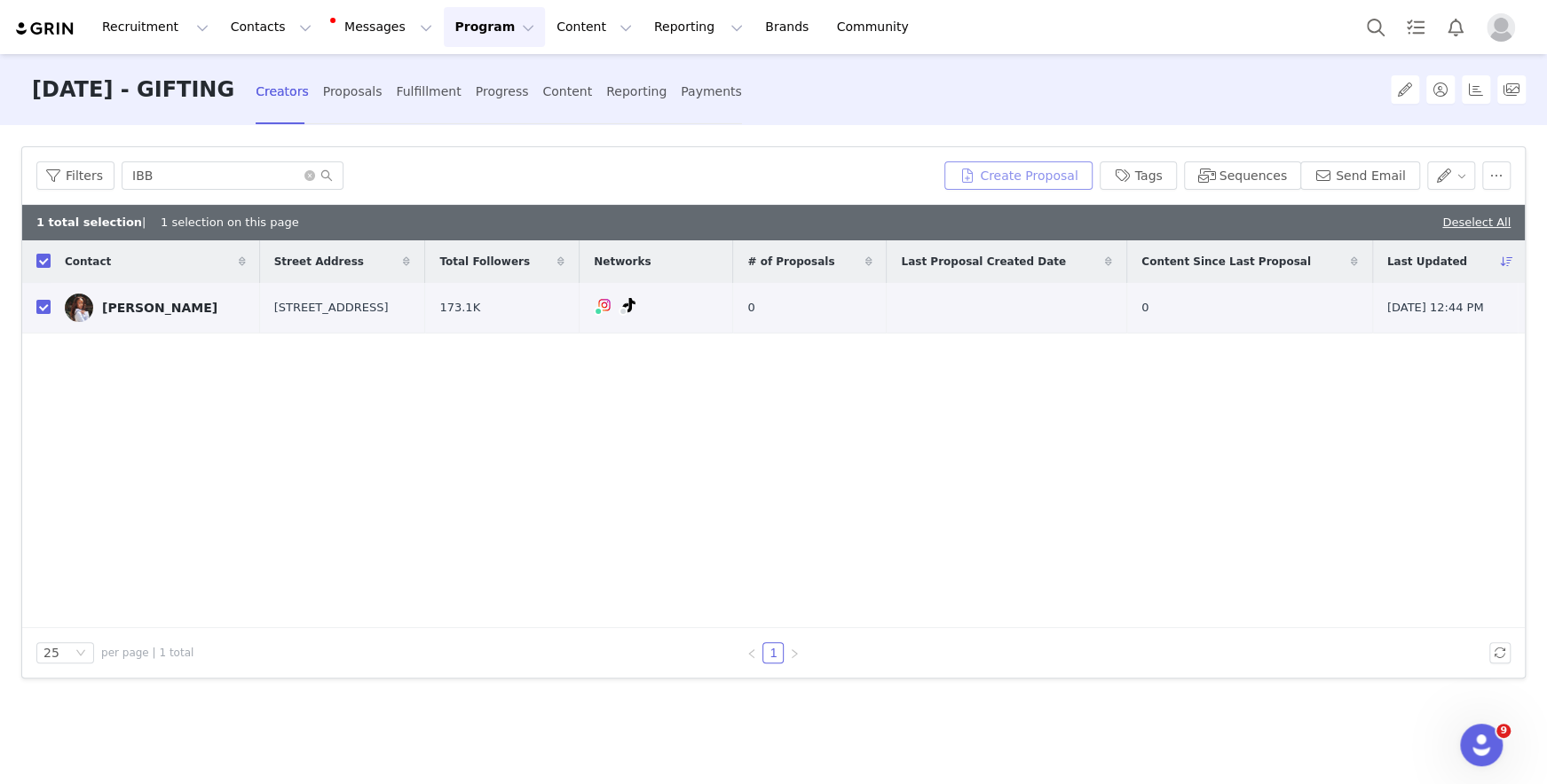
click at [1046, 169] on button "Create Proposal" at bounding box center [1018, 176] width 148 height 28
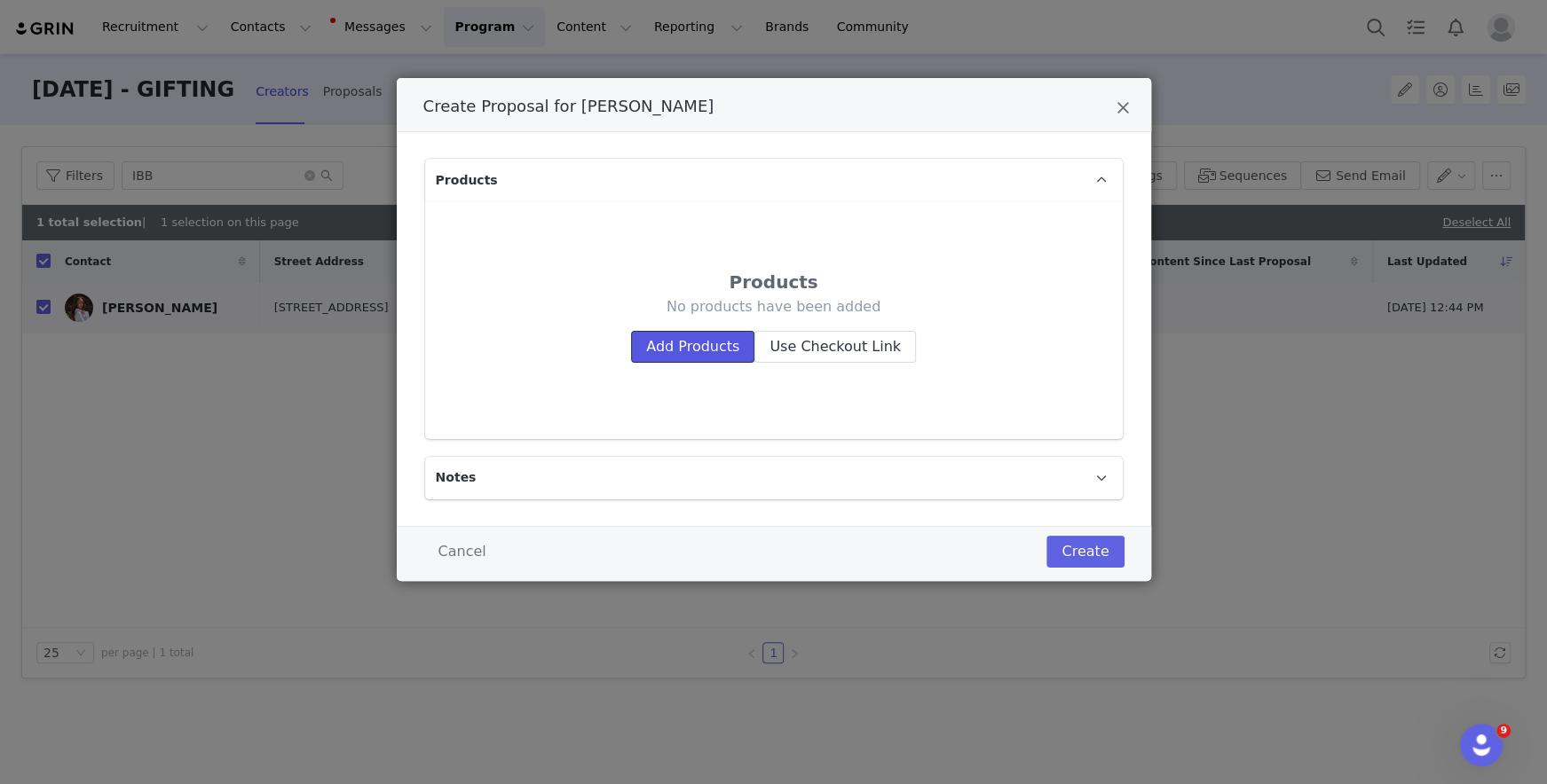
click at [702, 340] on button "Add Products" at bounding box center [693, 347] width 123 height 32
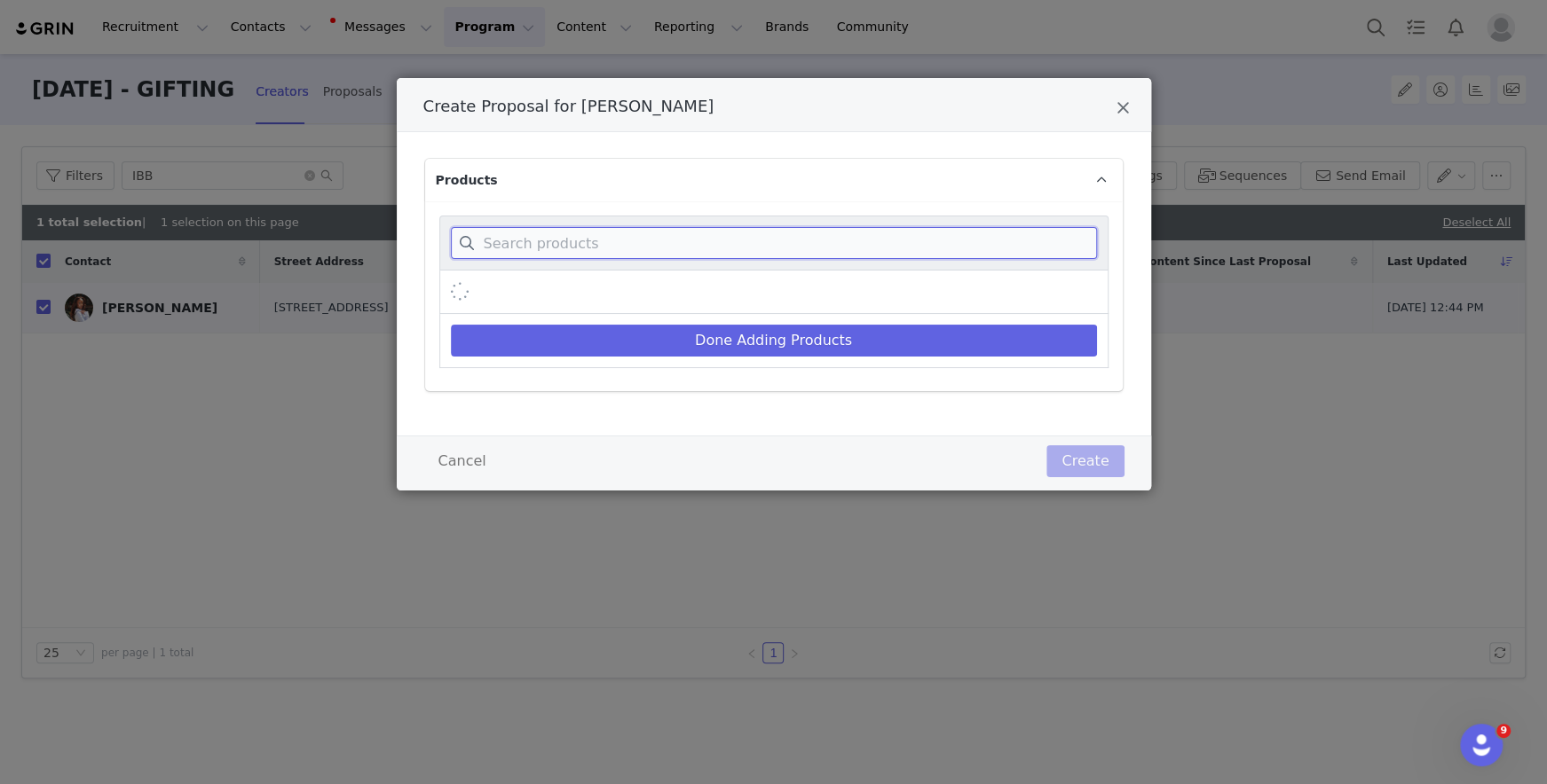
click at [660, 235] on input "Create Proposal for Ibukun Odeleye" at bounding box center [773, 243] width 646 height 32
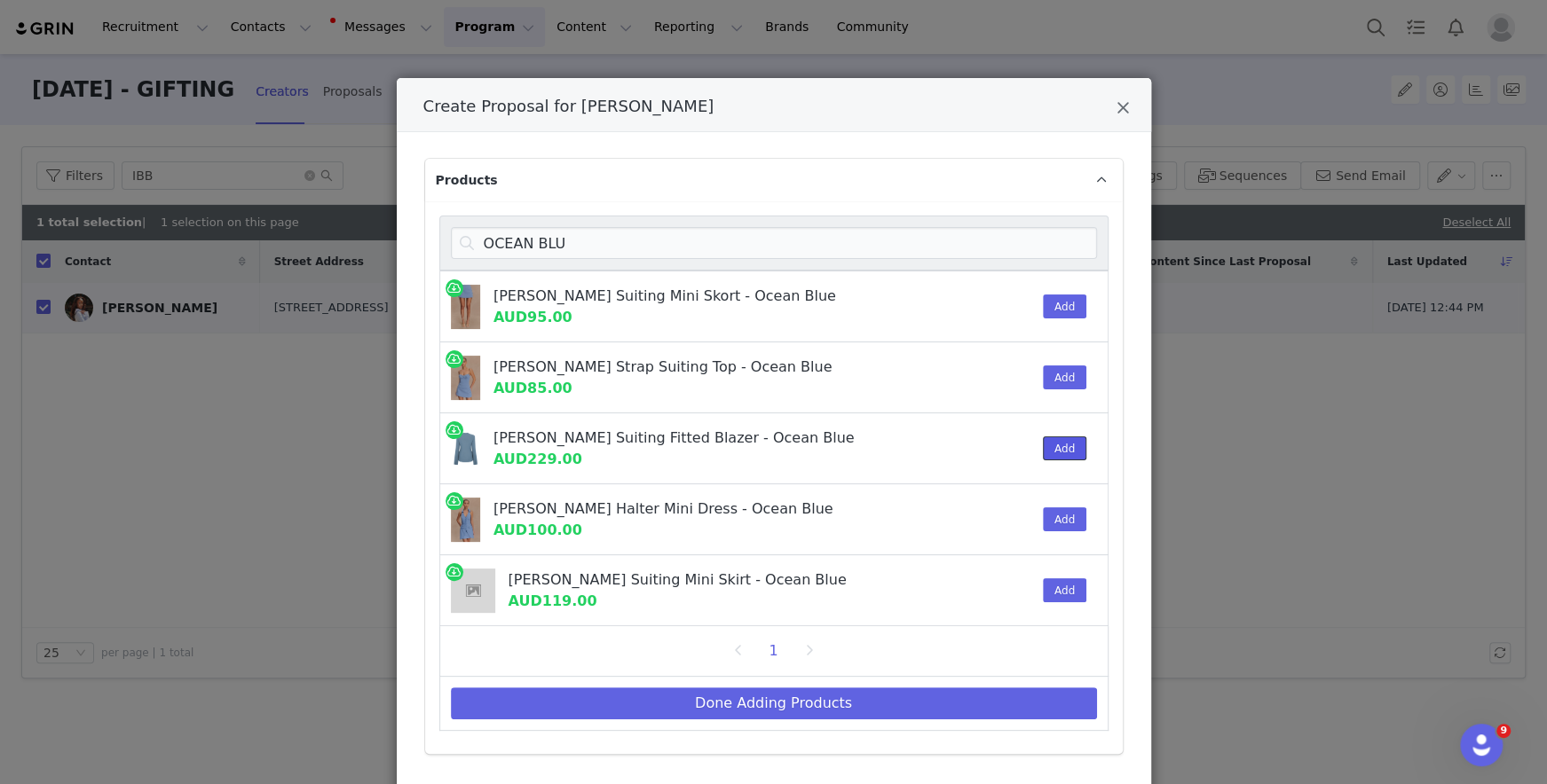
click at [1046, 453] on button "Add" at bounding box center [1064, 447] width 44 height 24
click at [1052, 305] on button "Add" at bounding box center [1064, 305] width 44 height 24
click at [1063, 570] on div "Add" at bounding box center [1059, 590] width 54 height 70
click at [1058, 590] on button "Add" at bounding box center [1064, 589] width 44 height 24
click at [858, 261] on div "OCEAN BLU" at bounding box center [773, 243] width 669 height 55
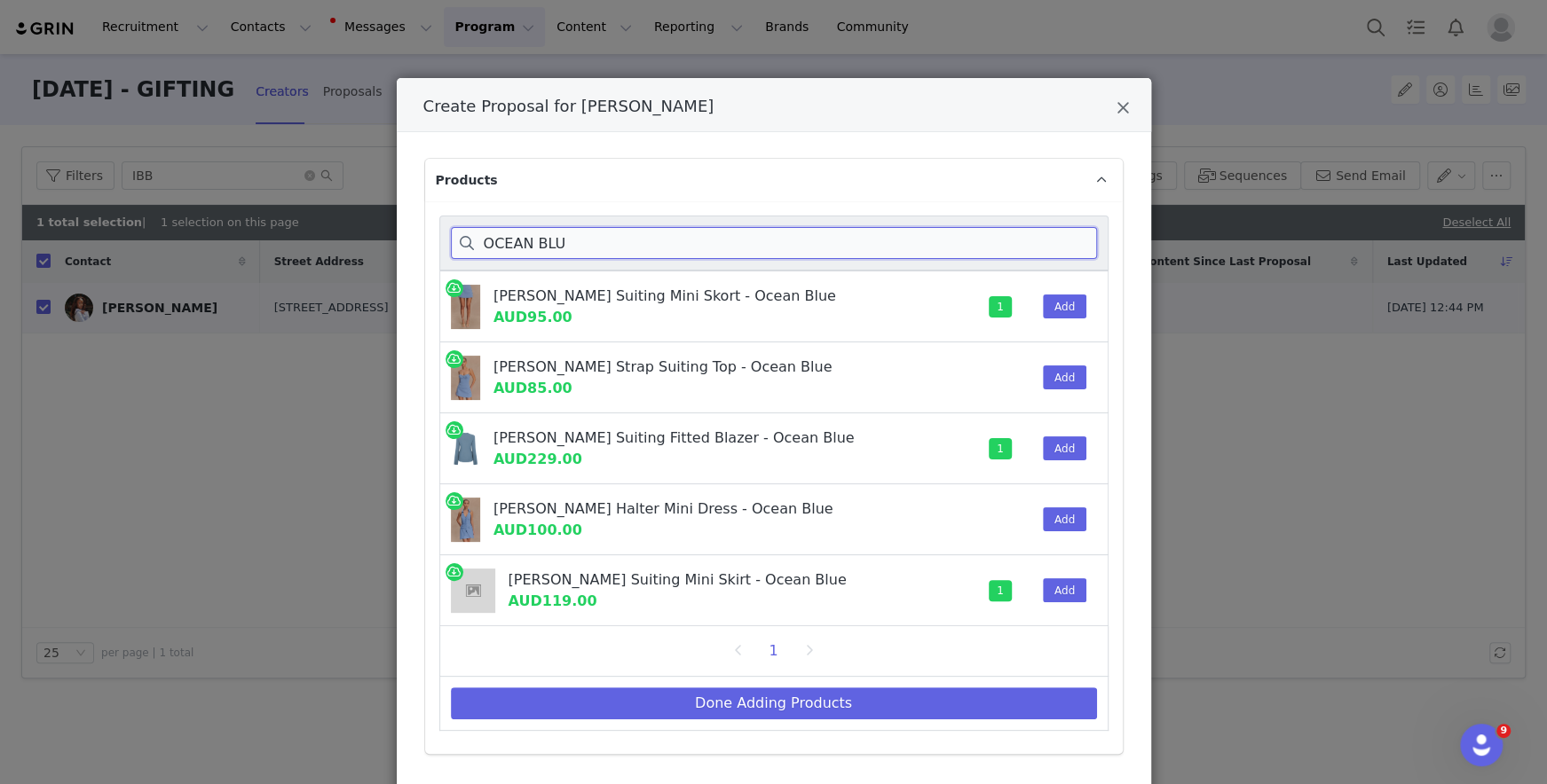
click at [858, 237] on input "OCEAN BLU" at bounding box center [773, 243] width 646 height 32
click at [867, 244] on input "OCEAN BLU" at bounding box center [773, 243] width 646 height 32
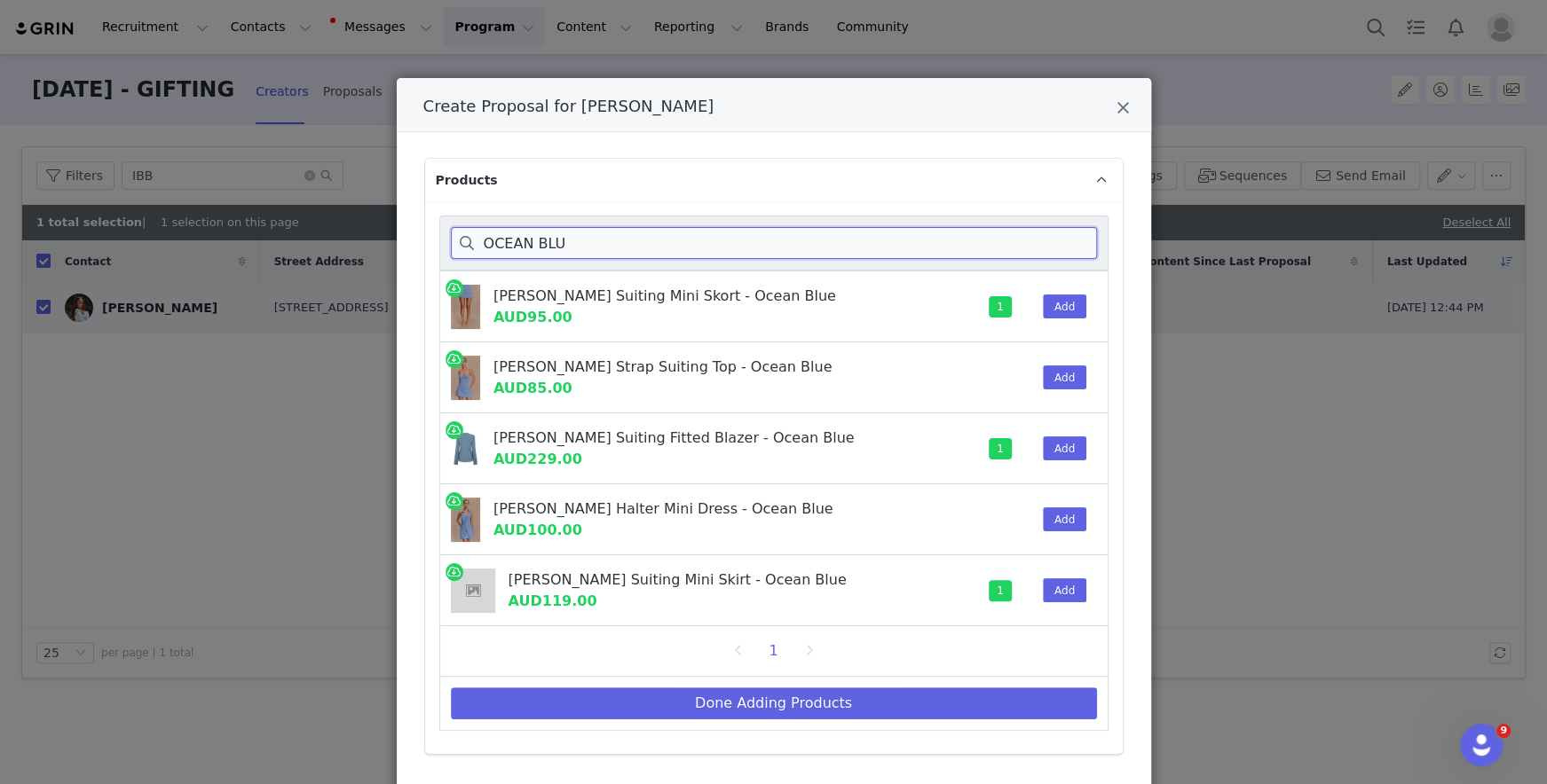
click at [867, 244] on input "OCEAN BLU" at bounding box center [773, 243] width 646 height 32
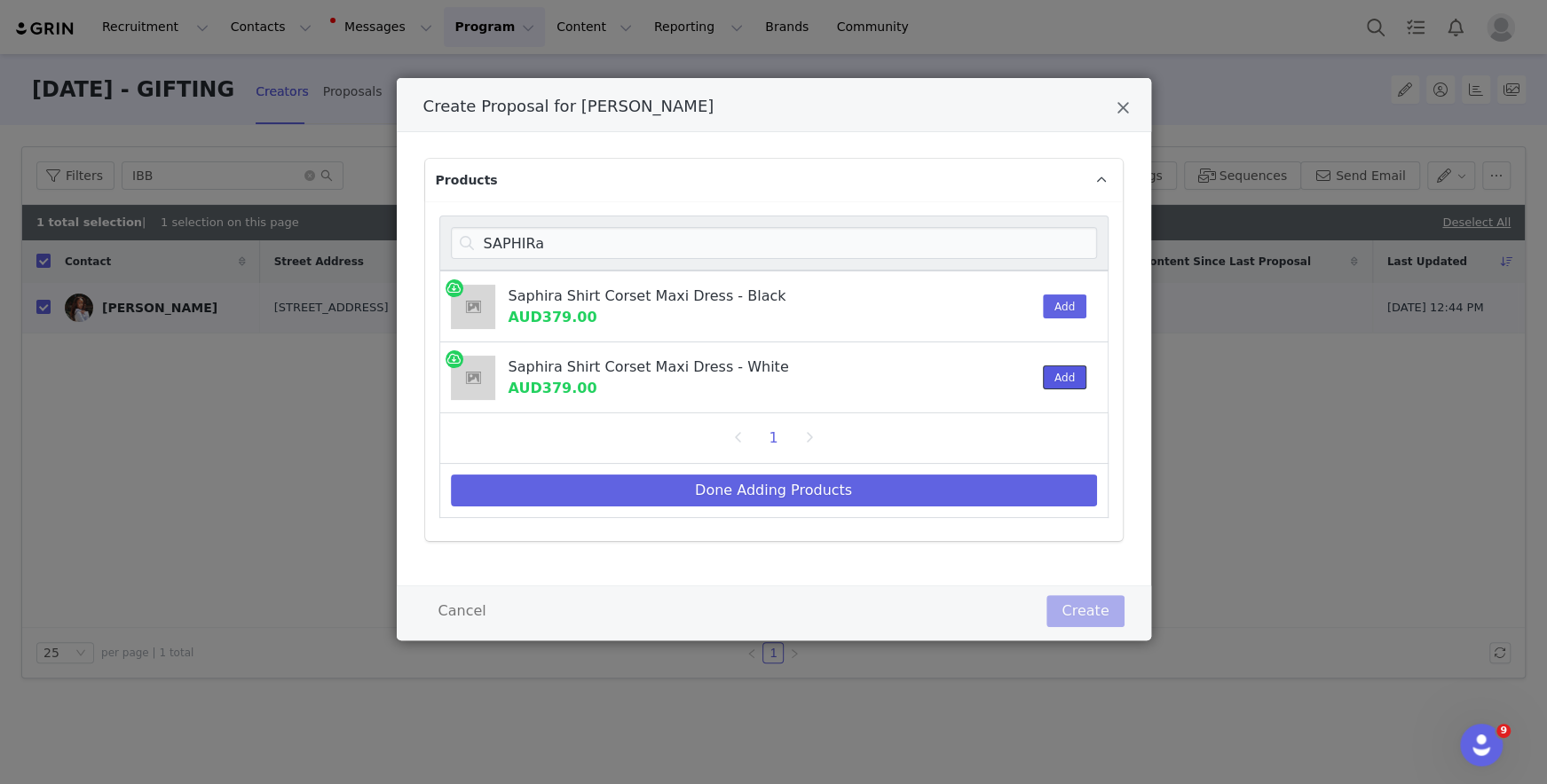
click at [1063, 387] on button "Add" at bounding box center [1064, 376] width 44 height 24
click at [1060, 230] on input "SAPHIRa" at bounding box center [773, 243] width 646 height 32
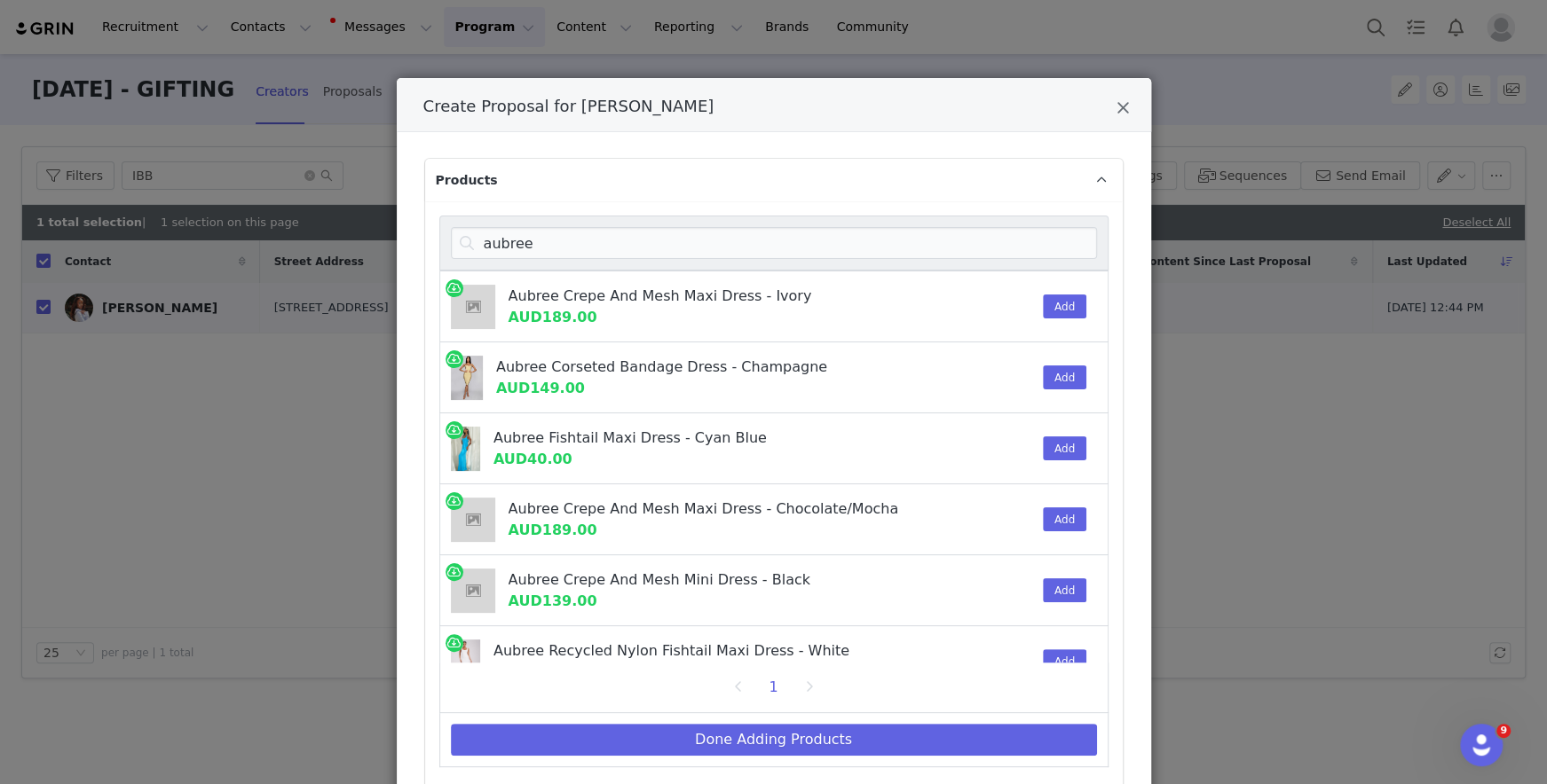
click at [1055, 531] on div "Add" at bounding box center [1059, 519] width 54 height 70
click at [1055, 516] on button "Add" at bounding box center [1064, 518] width 44 height 24
click at [1000, 240] on input "aubree" at bounding box center [773, 243] width 646 height 32
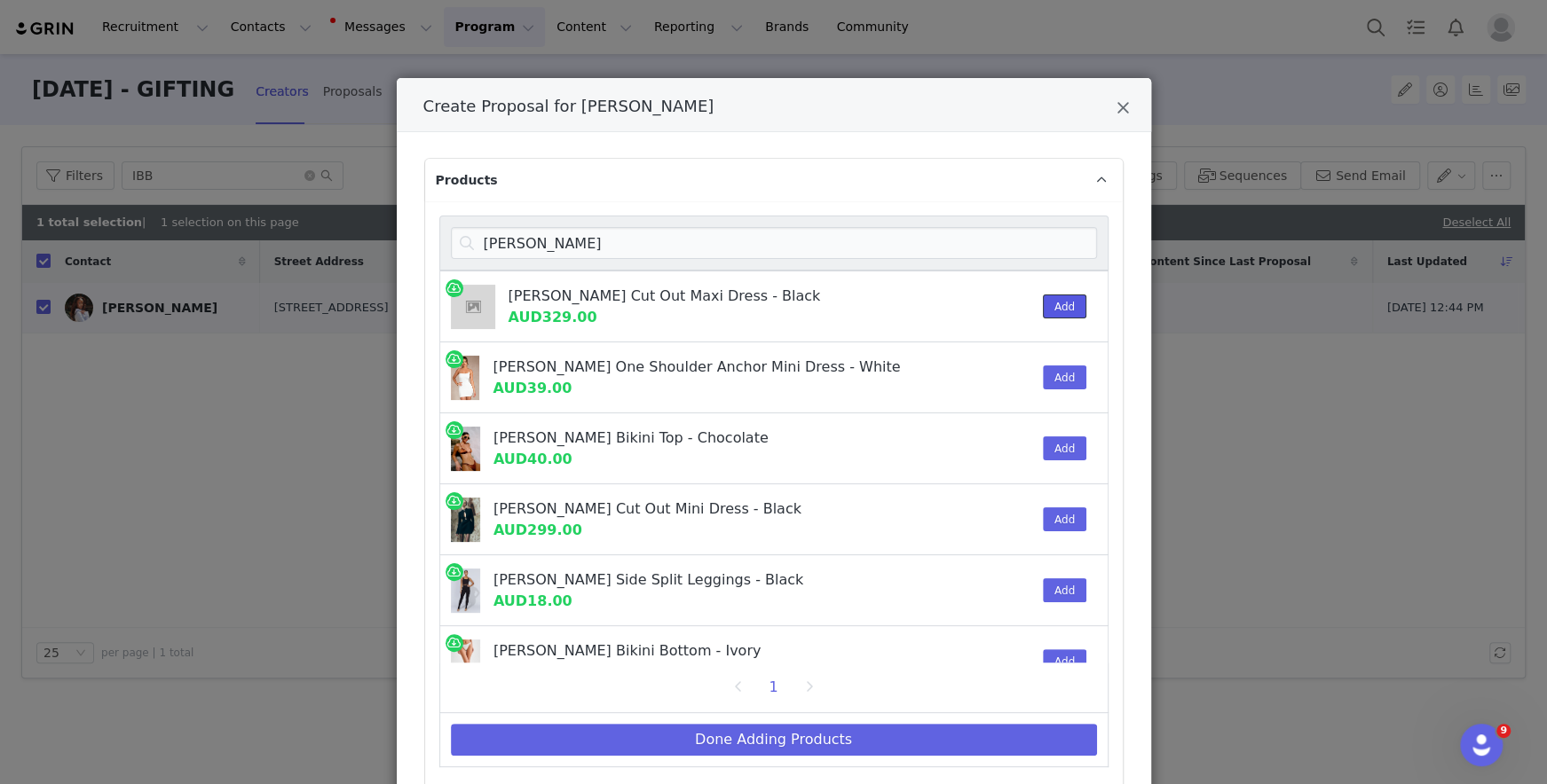
click at [1058, 310] on button "Add" at bounding box center [1064, 305] width 44 height 24
click at [1052, 235] on input "michell" at bounding box center [773, 243] width 646 height 32
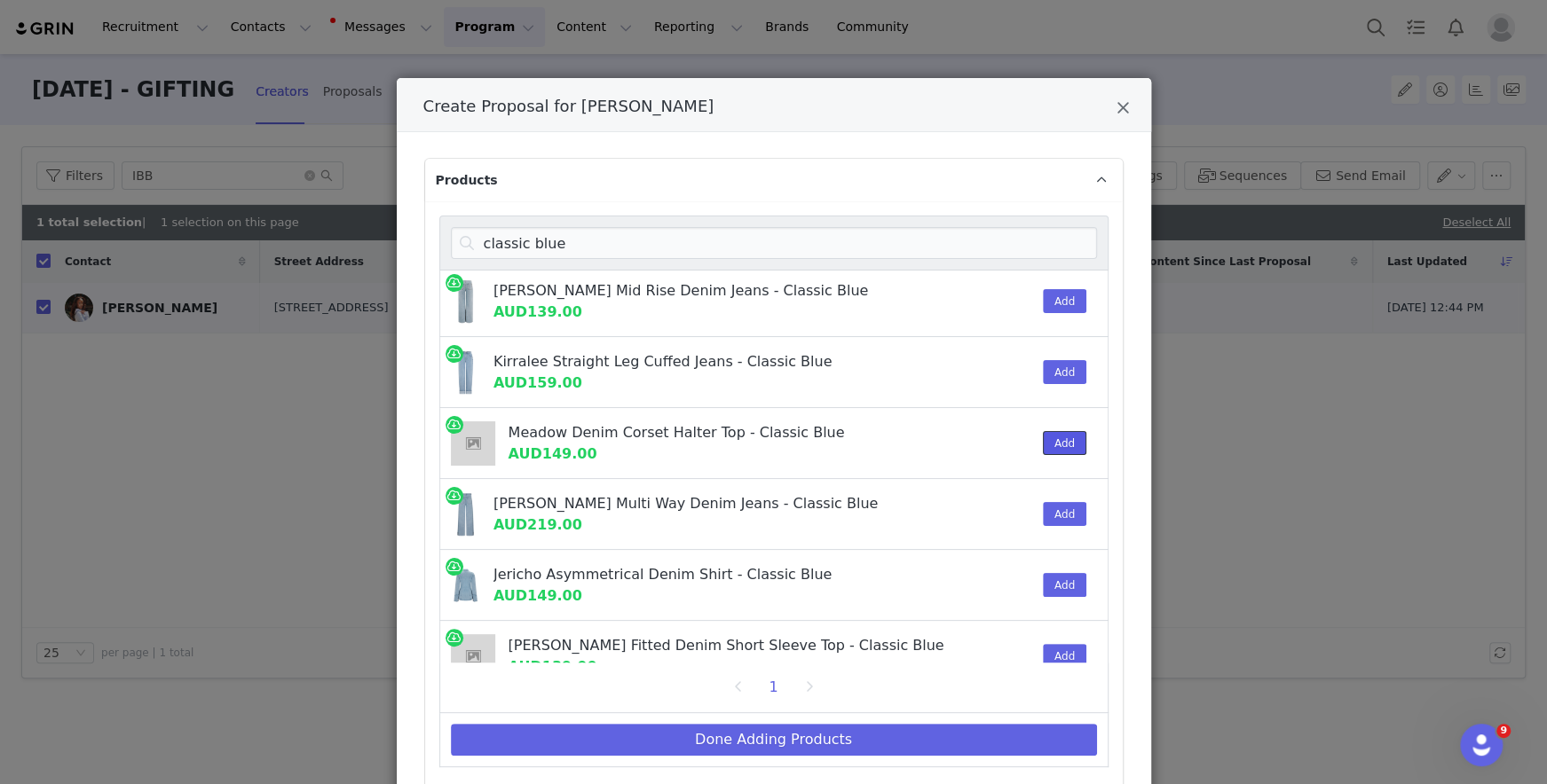
click at [1053, 433] on button "Add" at bounding box center [1064, 443] width 44 height 24
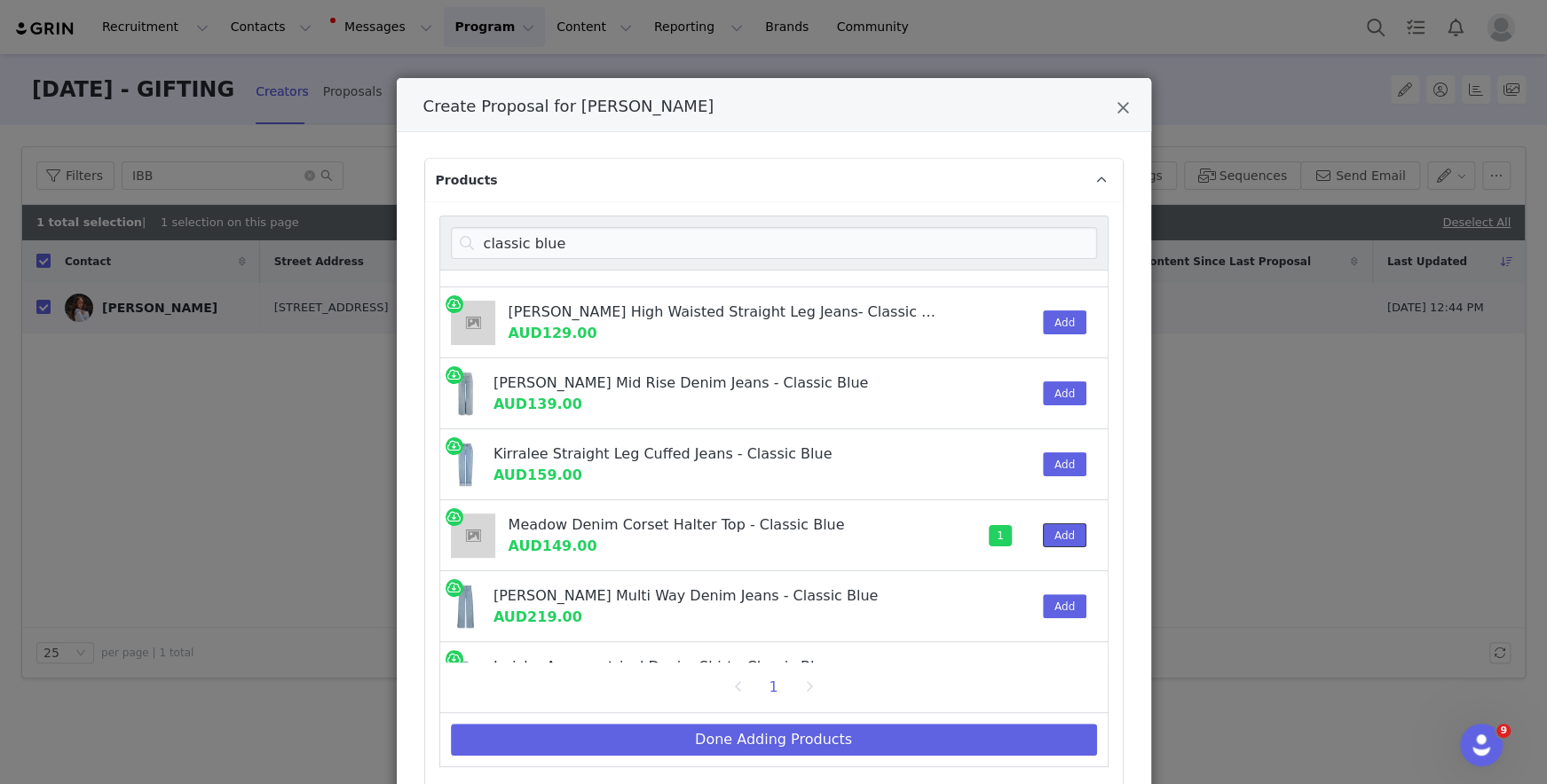
scroll to position [57, 0]
click at [1053, 379] on button "Add" at bounding box center [1064, 391] width 44 height 24
click at [1011, 240] on input "classic blue" at bounding box center [773, 243] width 646 height 32
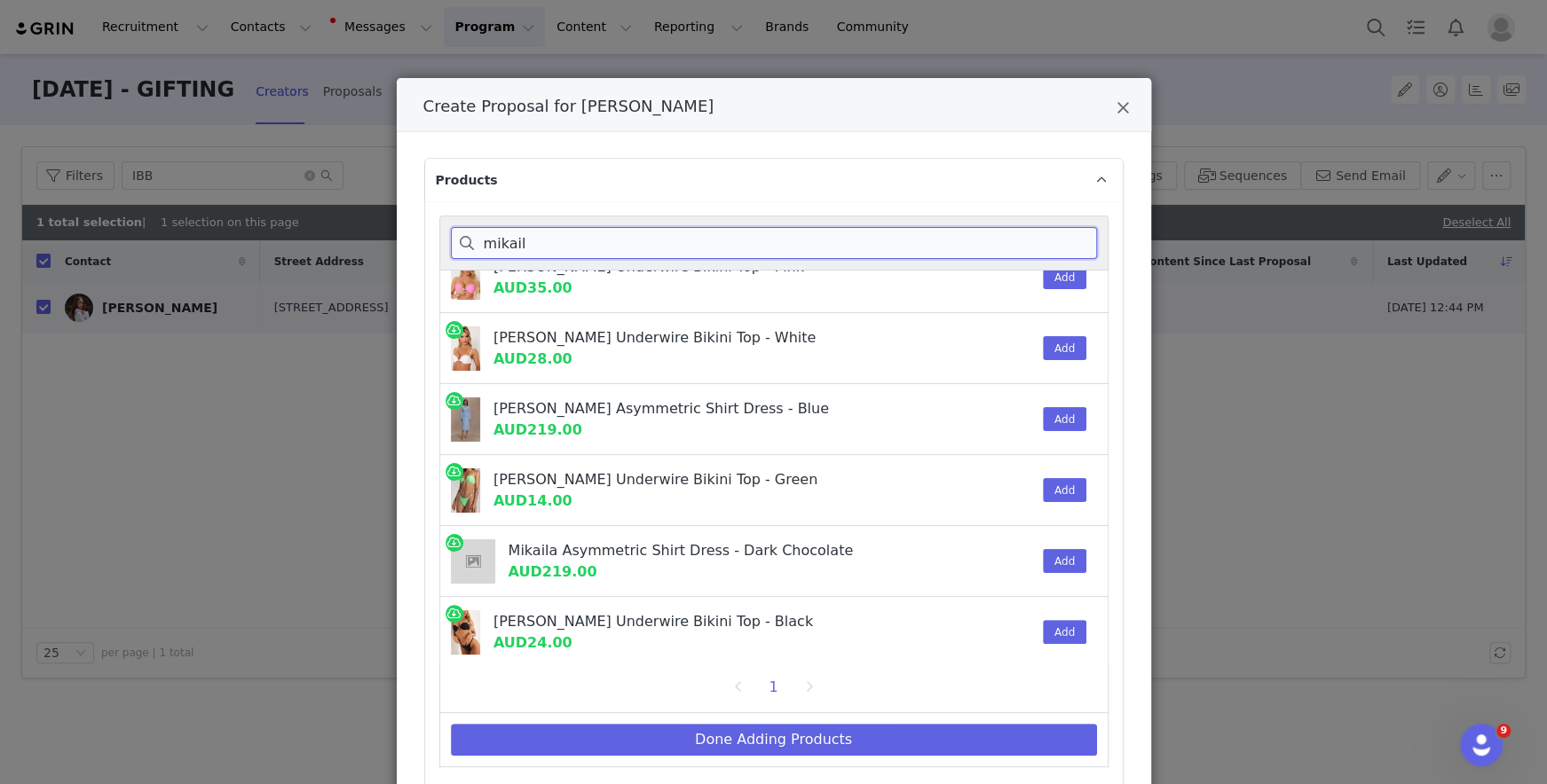
scroll to position [103, 0]
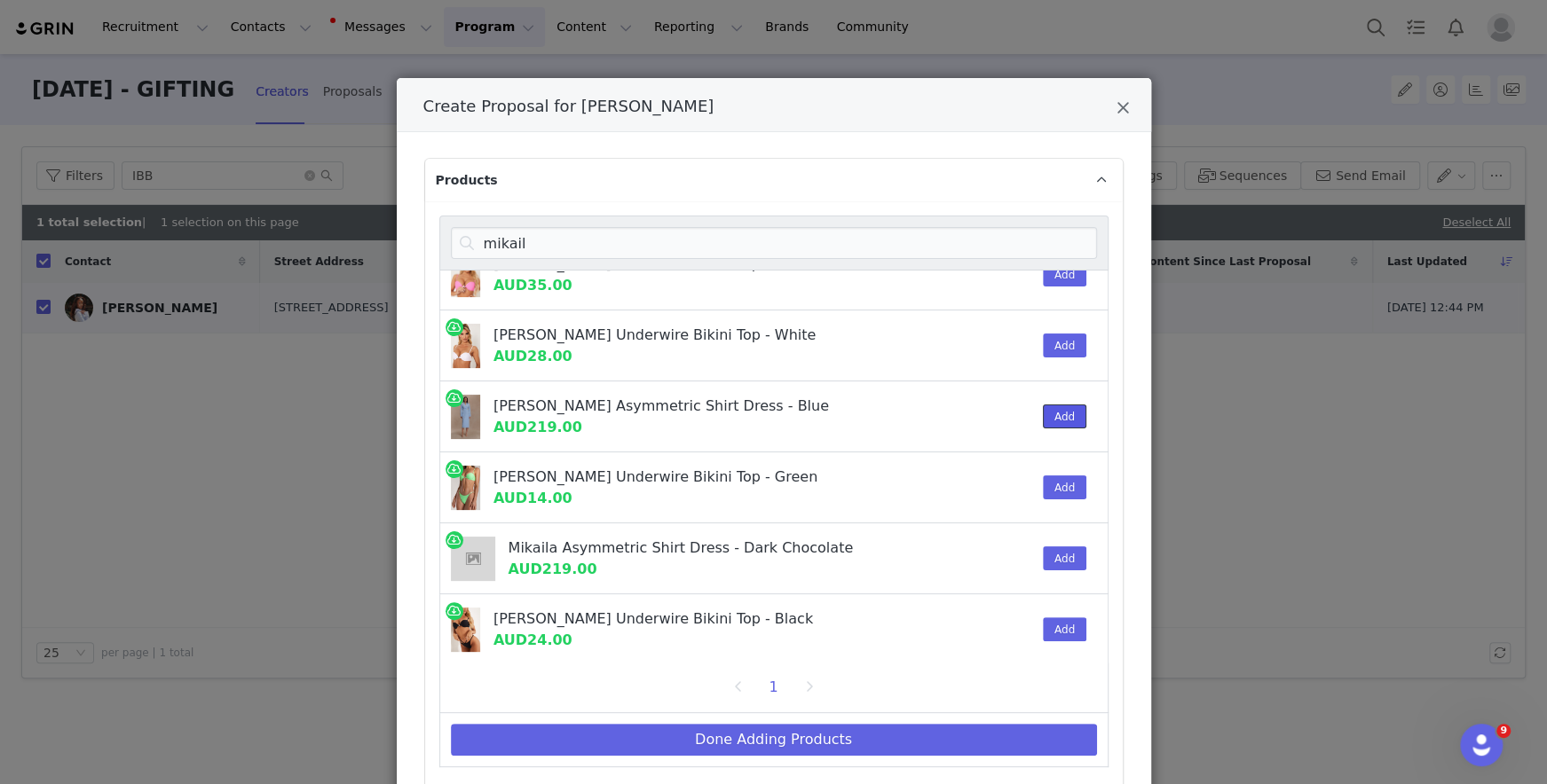
click at [1075, 425] on button "Add" at bounding box center [1064, 416] width 44 height 24
click at [932, 242] on input "mikail" at bounding box center [773, 243] width 646 height 32
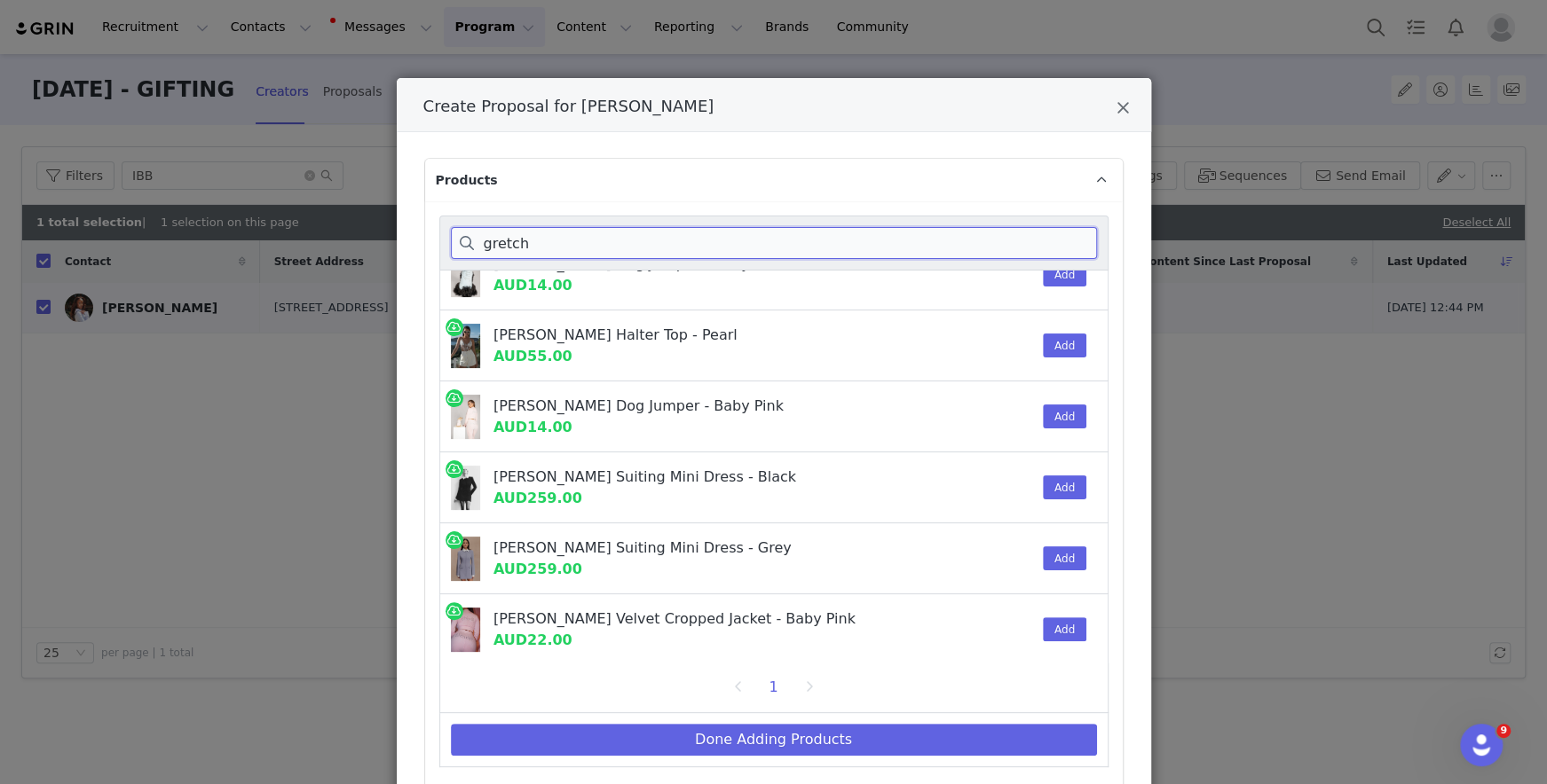
type input "gretch"
click at [1040, 469] on div "Add" at bounding box center [1059, 487] width 54 height 70
click at [1023, 502] on div "Create Proposal for Ibukun Odeleye" at bounding box center [1004, 487] width 54 height 70
click at [1047, 496] on button "Add" at bounding box center [1064, 487] width 44 height 24
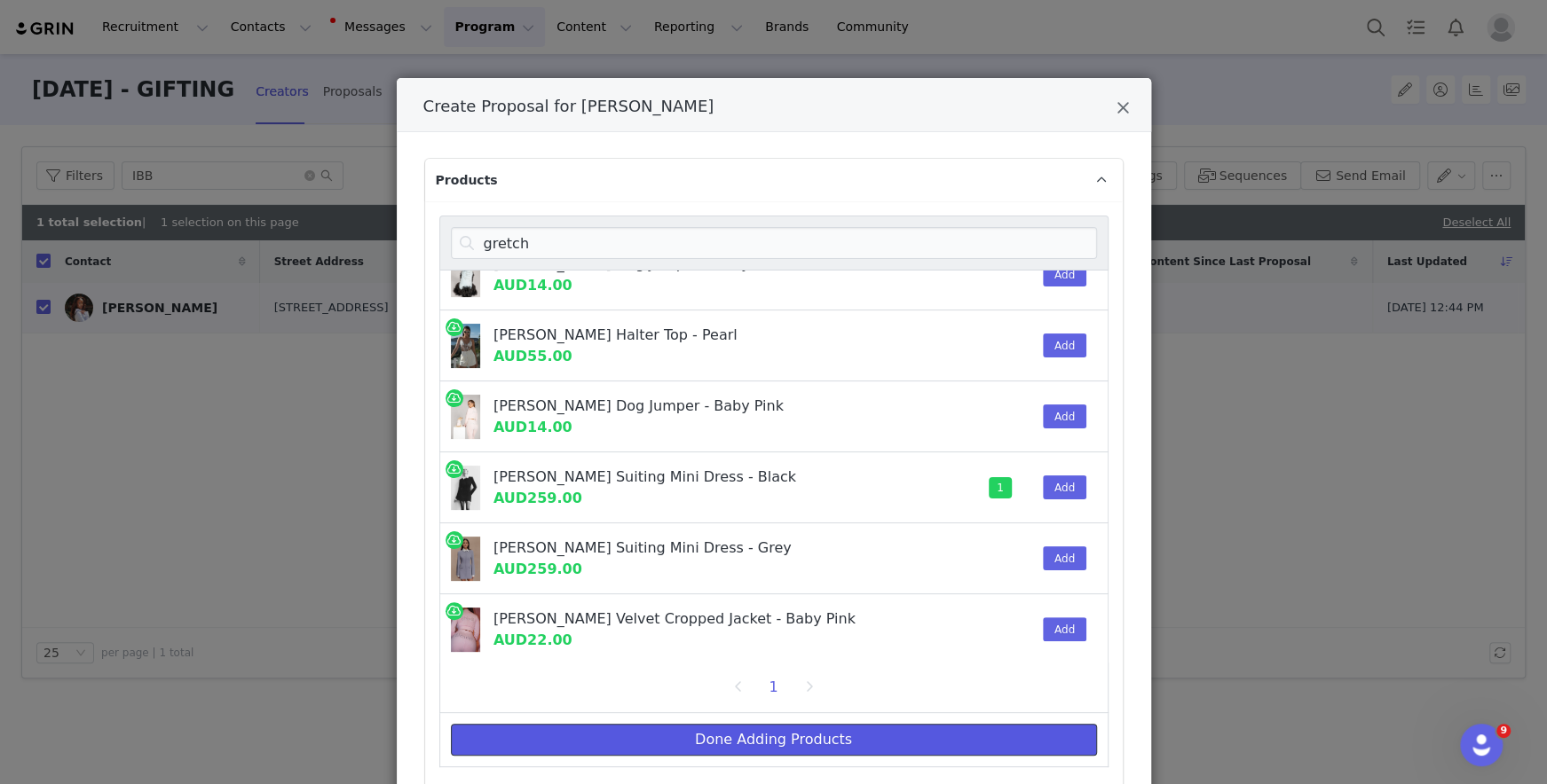
click at [841, 729] on button "Done Adding Products" at bounding box center [773, 740] width 646 height 32
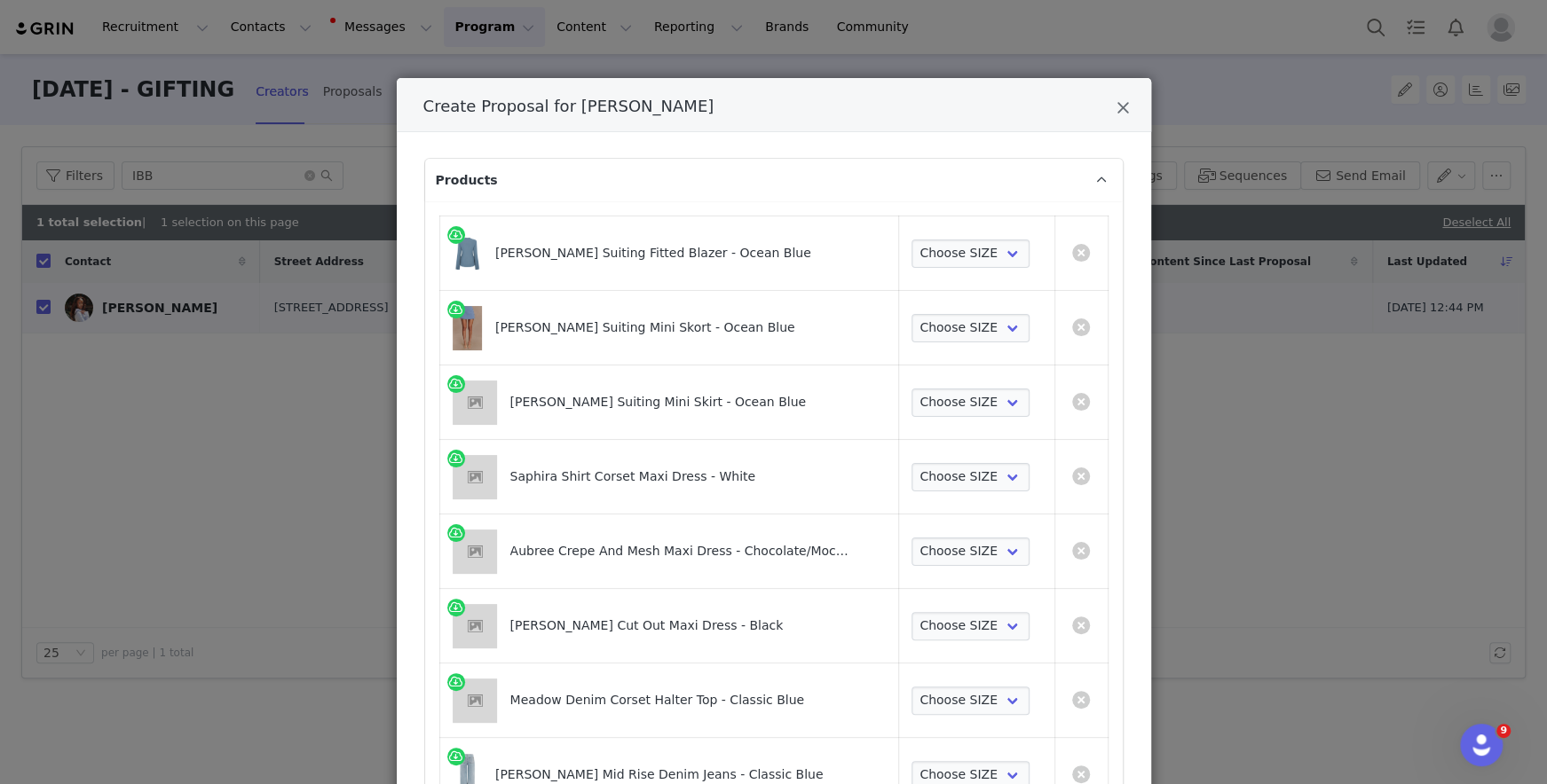
click at [981, 236] on td "Choose SIZE XXS XS S M L XL XXL 3XL" at bounding box center [976, 253] width 155 height 75
click at [971, 257] on select "Choose SIZE XXS XS S M L XL XXL 3XL" at bounding box center [970, 253] width 118 height 28
select select "27696040"
click at [911, 239] on select "Choose SIZE XXS XS S M L XL XXL 3XL" at bounding box center [970, 253] width 118 height 28
click at [952, 327] on select "Choose SIZE XXS XS S M L XL XXL 3XL" at bounding box center [970, 328] width 118 height 28
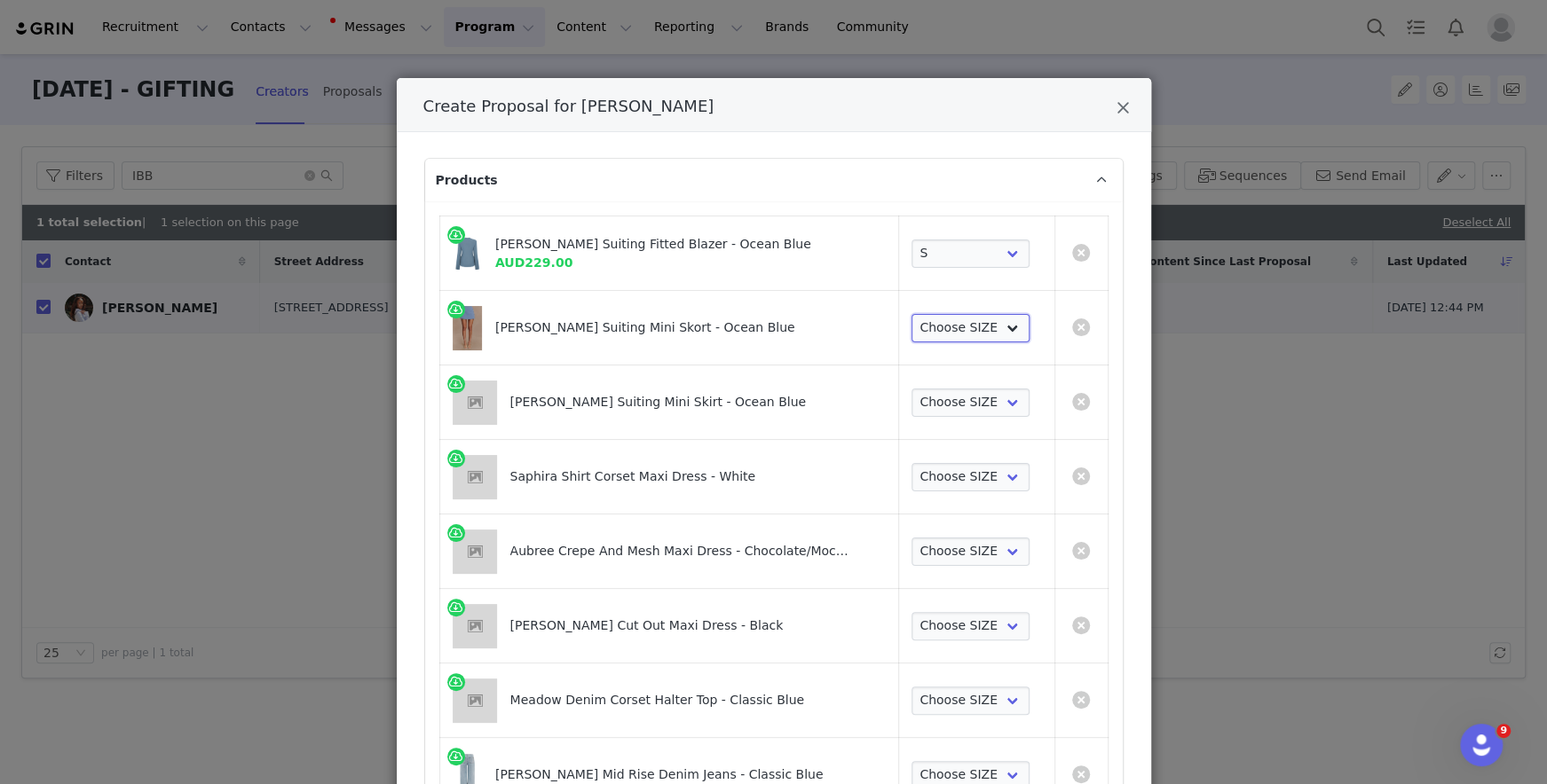
select select "26188865"
click at [911, 314] on select "Choose SIZE XXS XS S M L XL XXL 3XL" at bounding box center [970, 328] width 118 height 28
click at [952, 395] on select "Choose SIZE XXS XS S M L XL XXL 3XL" at bounding box center [970, 403] width 118 height 28
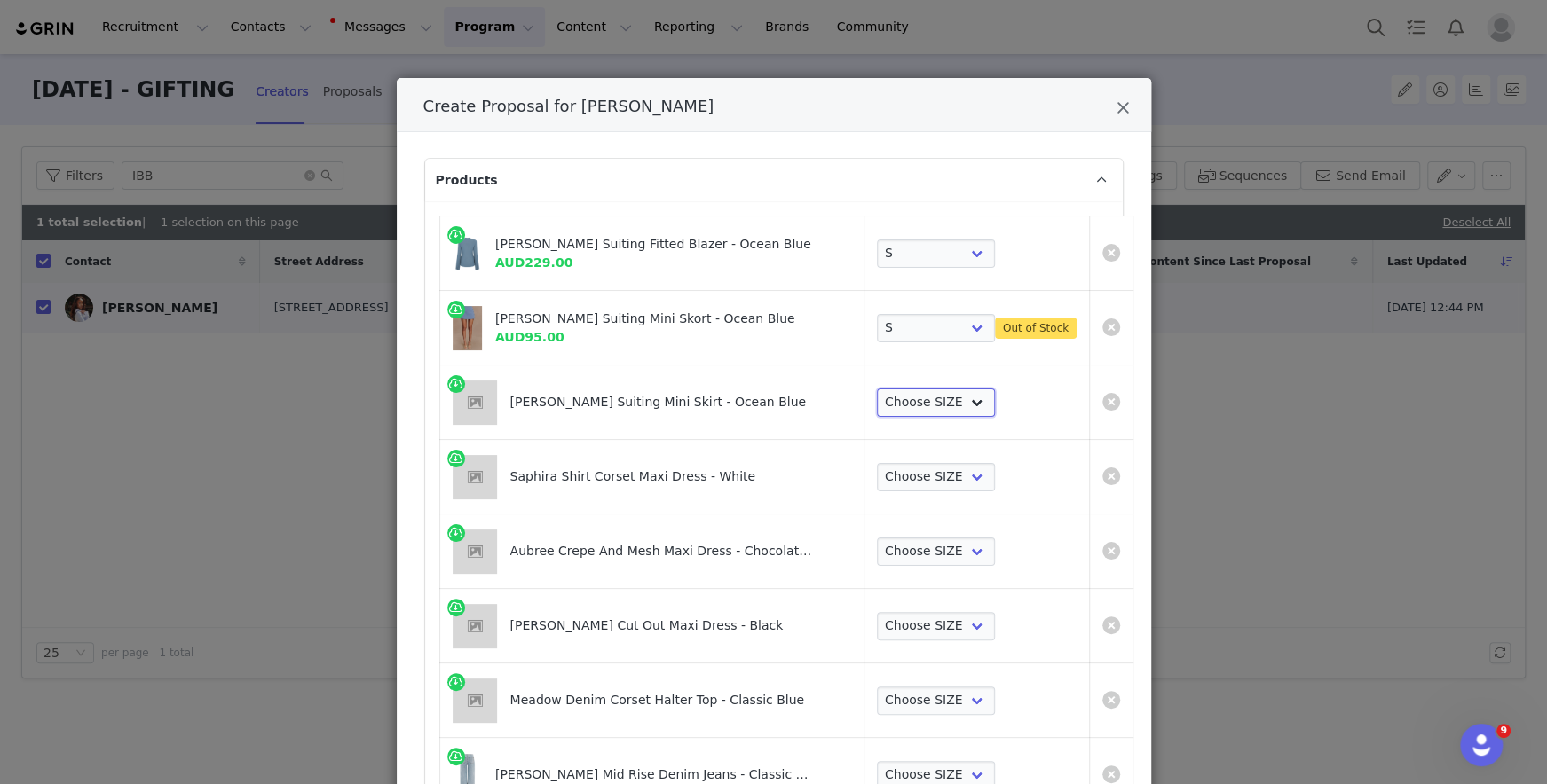
select select "27694079"
click at [877, 389] on select "Choose SIZE XXS XS S M L XL XXL 3XL" at bounding box center [936, 403] width 118 height 28
click at [939, 480] on select "Choose SIZE XXS XS S M L XL XXL 3XL" at bounding box center [936, 478] width 118 height 28
click at [1097, 329] on link "Create Proposal for Ibukun Odeleye" at bounding box center [1111, 327] width 18 height 18
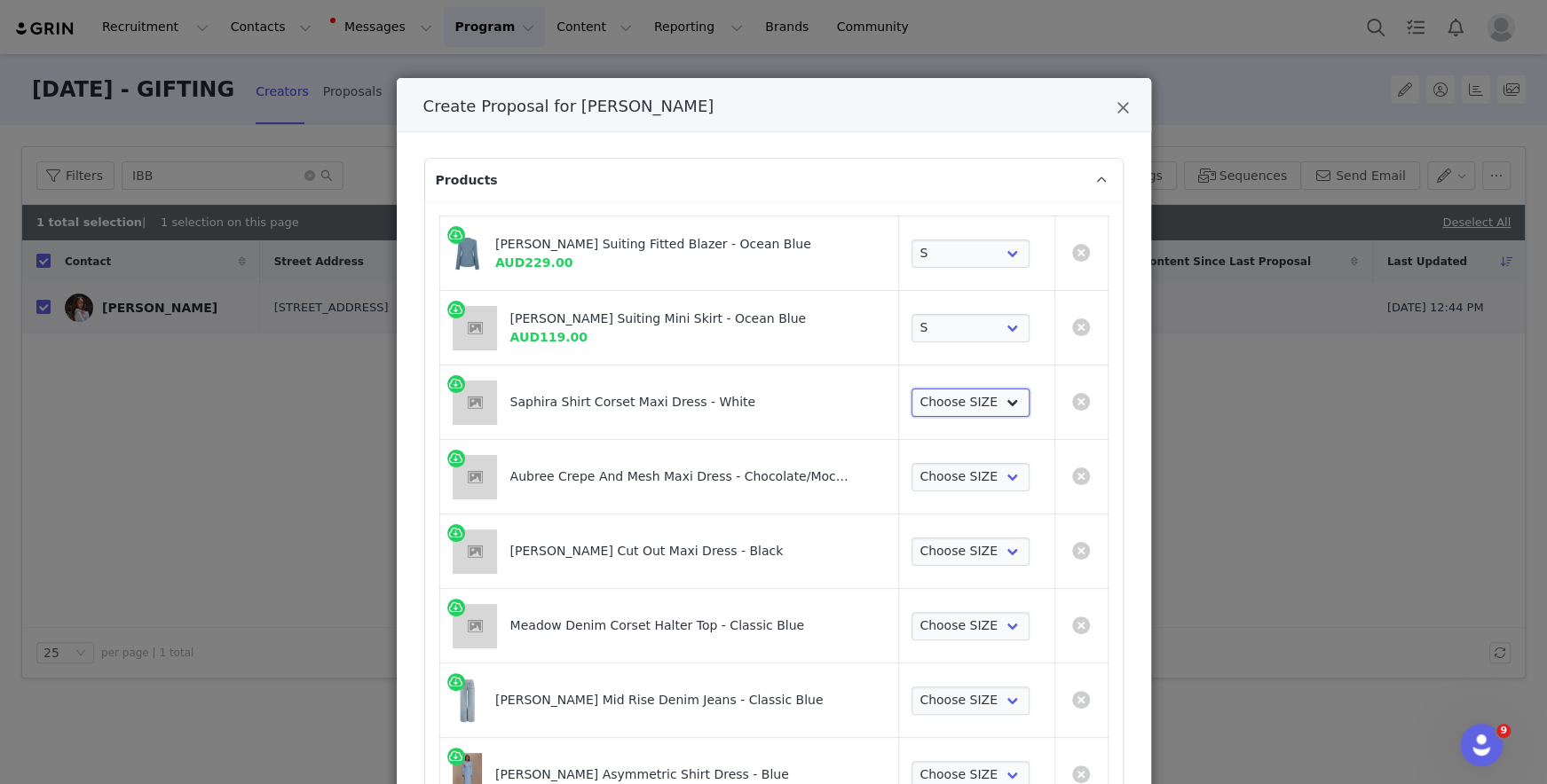
click at [940, 394] on select "Choose SIZE XXS XS S M L XL XXL 3XL" at bounding box center [970, 403] width 118 height 28
select select "27694867"
click at [911, 389] on select "Choose SIZE XXS XS S M L XL XXL 3XL" at bounding box center [970, 403] width 118 height 28
click at [941, 482] on select "Choose SIZE XXS XS S M L XL XXL 3XL" at bounding box center [970, 478] width 118 height 28
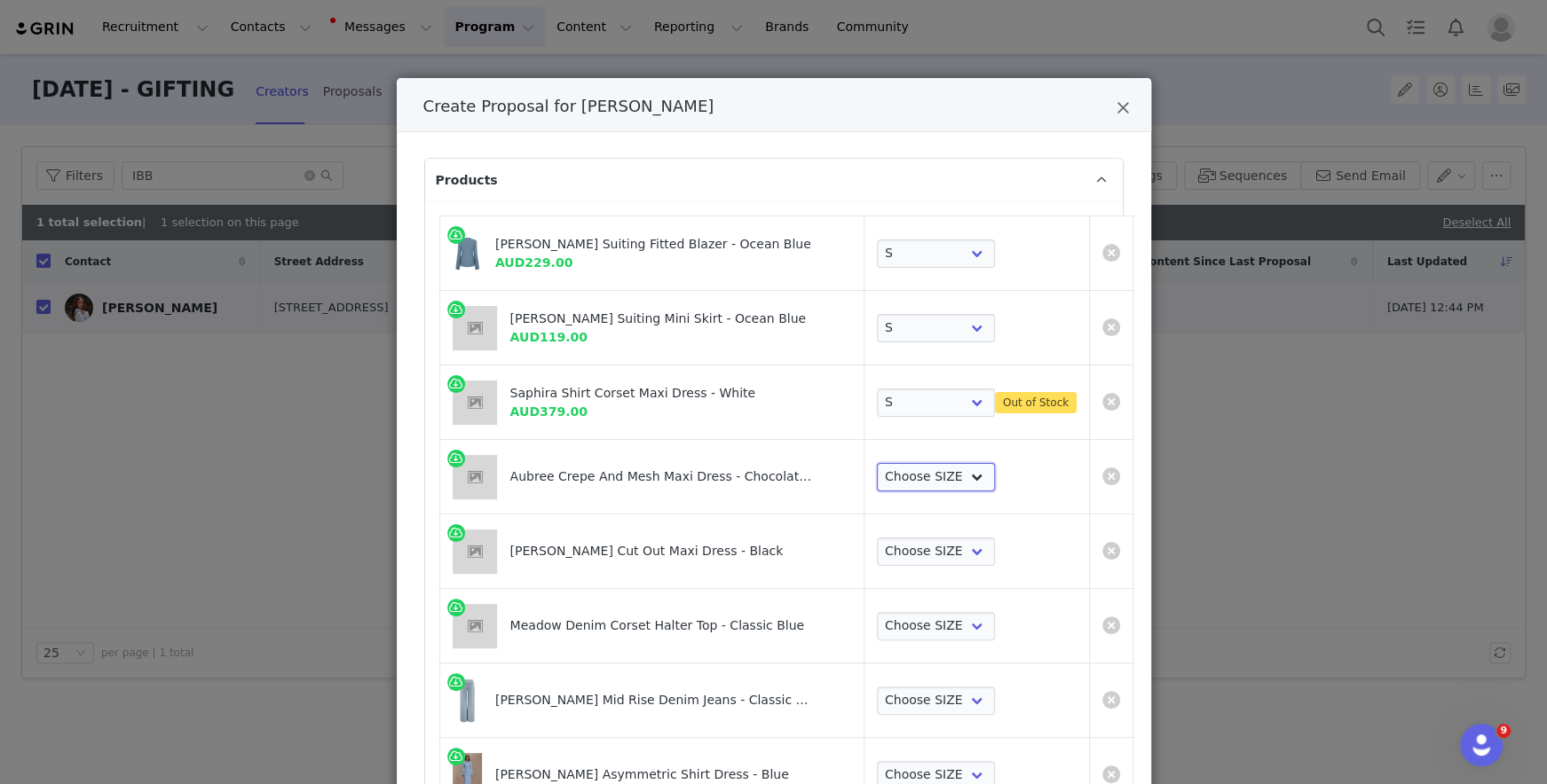
select select "27693850"
click at [877, 463] on select "Choose SIZE XXS XS S M L XL XXL 3XL" at bounding box center [936, 478] width 118 height 28
click at [927, 569] on td "Choose SIZE XXS XS S M L XL XXL 3XL" at bounding box center [976, 551] width 225 height 75
click at [927, 529] on td "Choose SIZE XXS XS S M L XL XXL 3XL" at bounding box center [976, 551] width 225 height 75
click at [927, 547] on select "Choose SIZE XXS XS S M L XL XXL 3XL" at bounding box center [936, 551] width 118 height 28
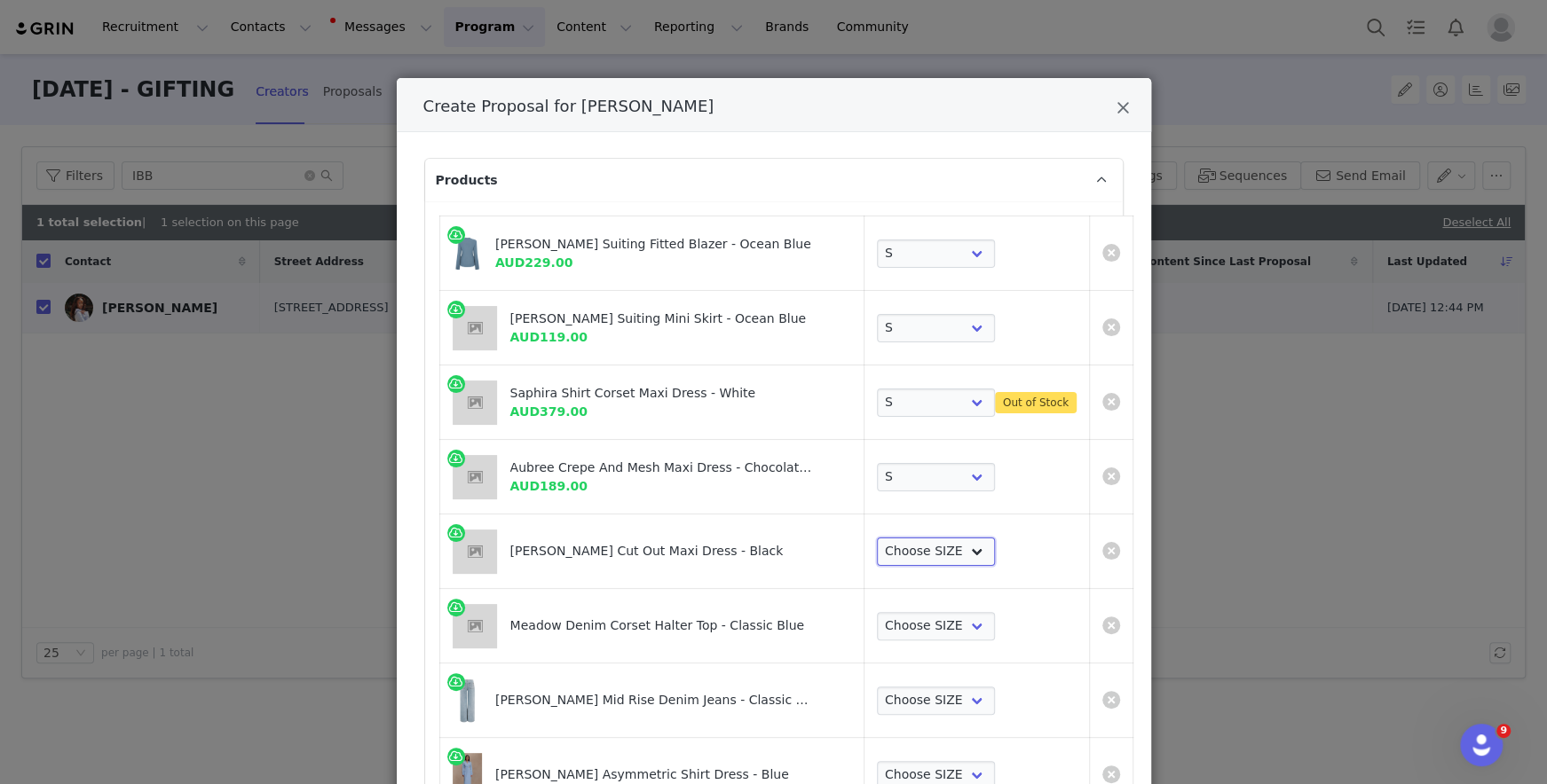
select select "27696351"
click at [877, 537] on select "Choose SIZE XXS XS S M L XL XXL 3XL" at bounding box center [936, 551] width 118 height 28
click at [911, 623] on select "Choose SIZE XXS XS S M L XL XXL 3XL" at bounding box center [936, 626] width 118 height 28
select select "27861659"
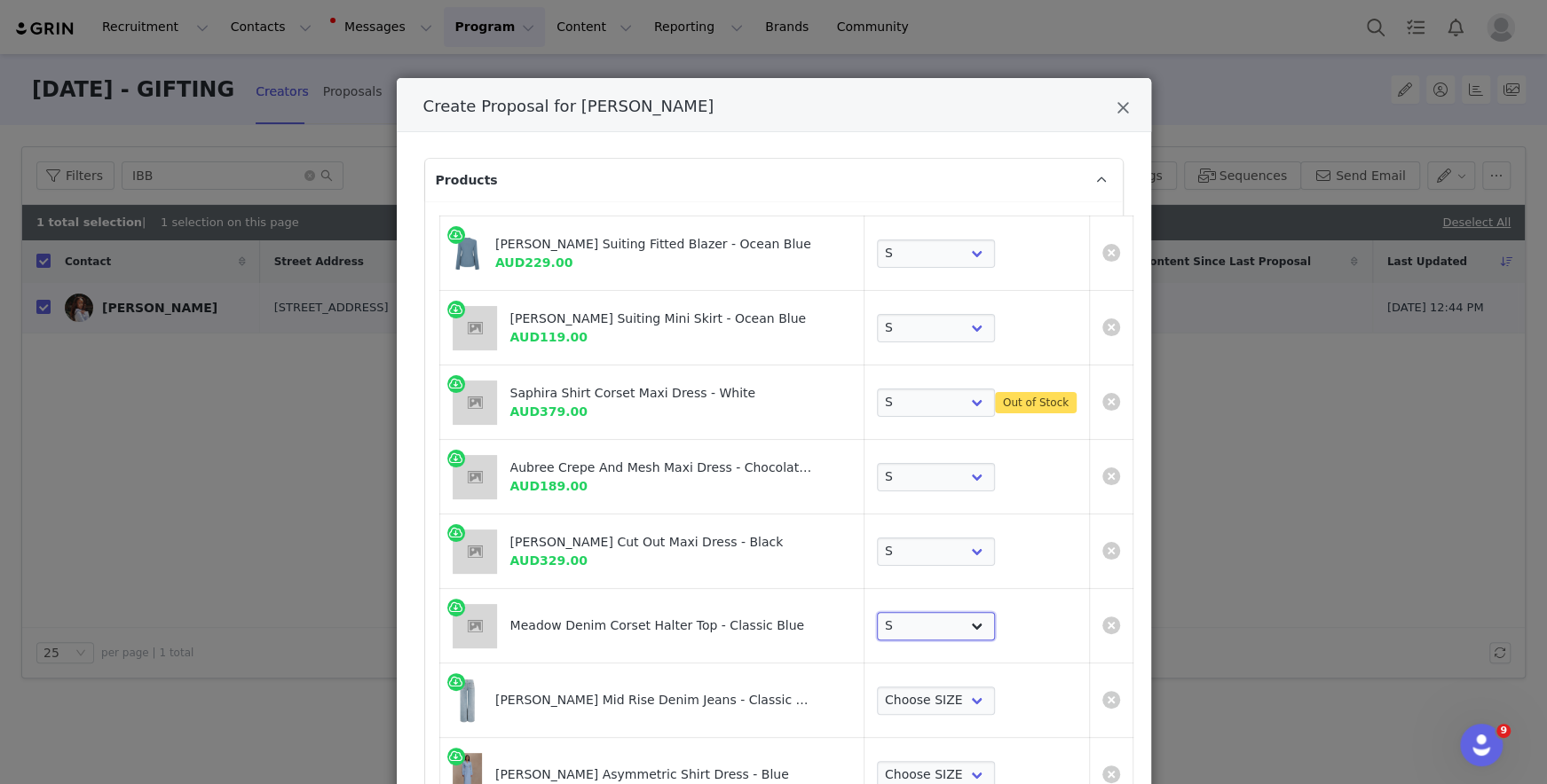
click at [877, 612] on select "Choose SIZE XXS XS S M L XL XXL 3XL" at bounding box center [936, 626] width 118 height 28
click at [902, 704] on select "Choose SIZE 22 23 24 25 26 27 28 29 30 31 32 33 34 35 36" at bounding box center [936, 701] width 118 height 28
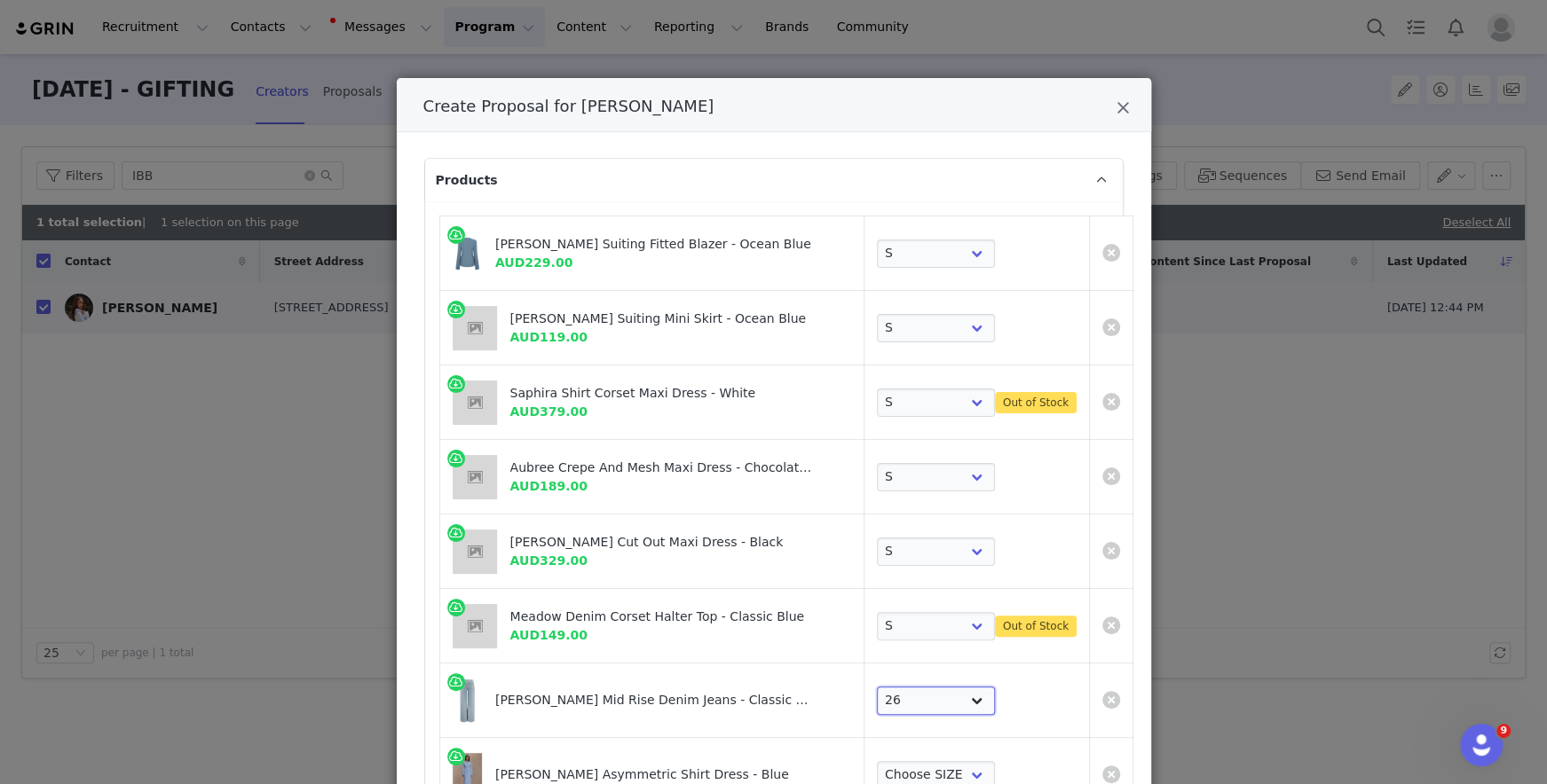
click at [877, 687] on select "Choose SIZE 22 23 24 25 26 27 28 29 30 31 32 33 34 35 36" at bounding box center [936, 701] width 118 height 28
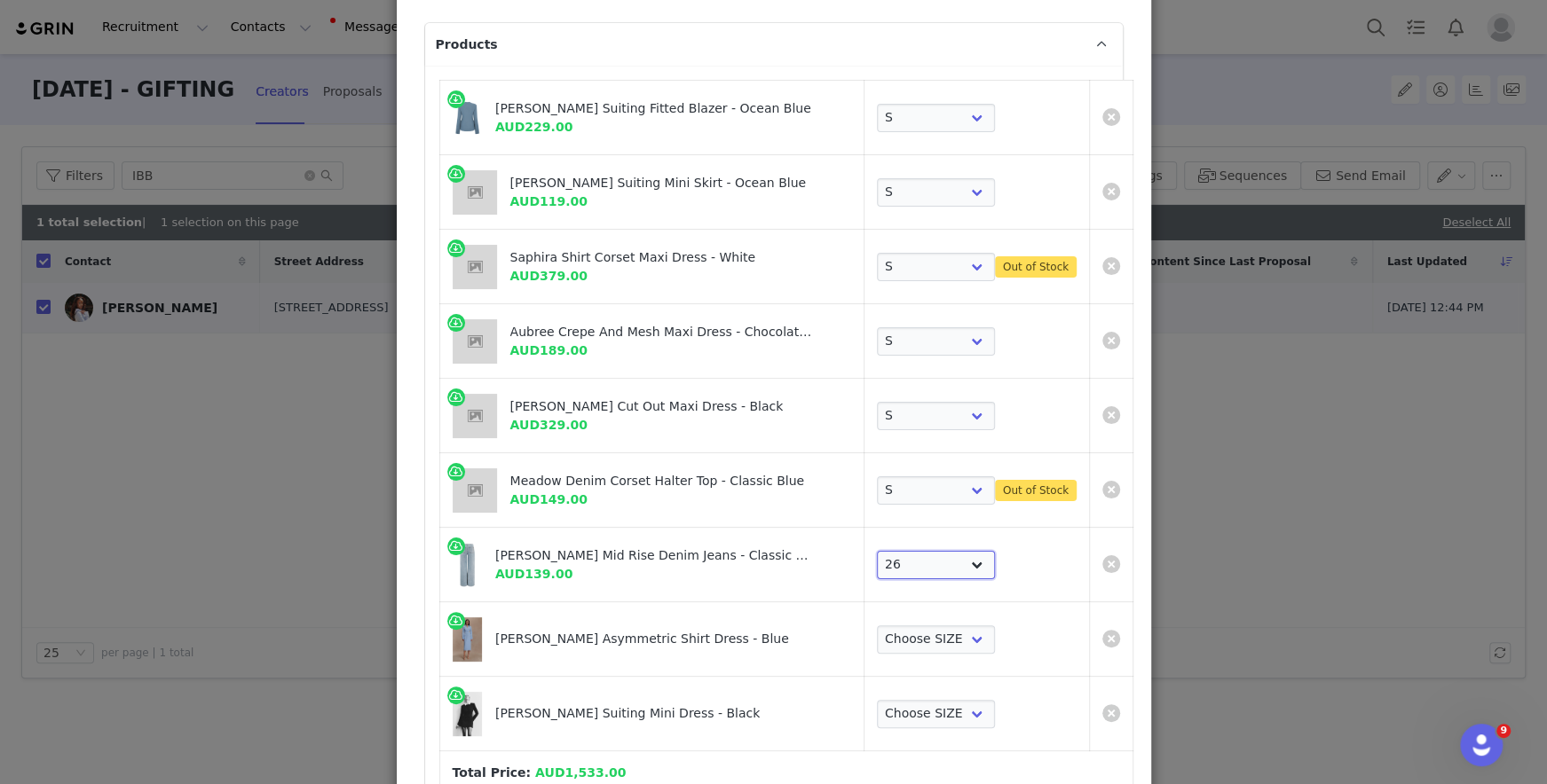
scroll to position [190, 0]
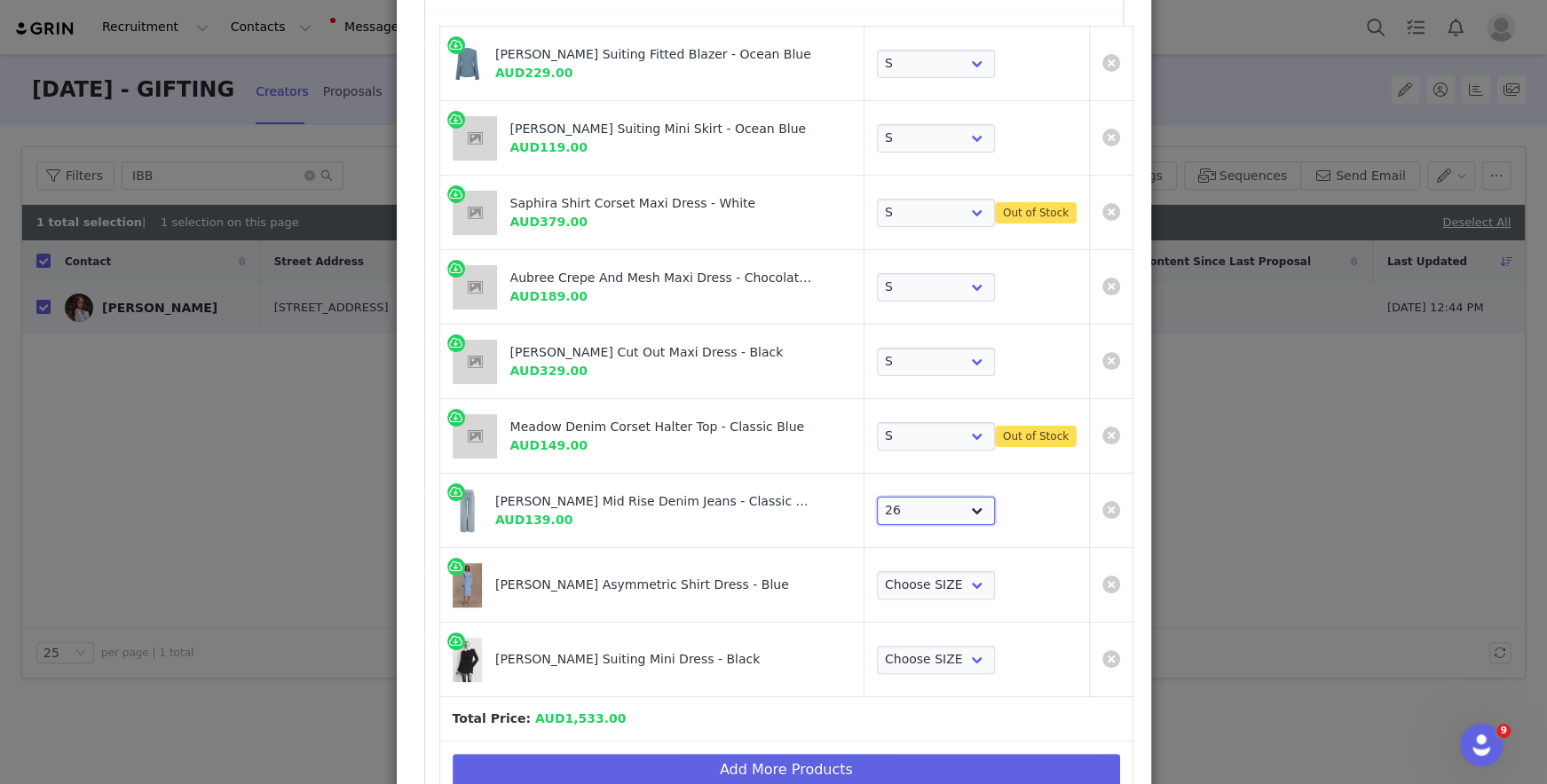
click at [914, 503] on select "Choose SIZE 22 23 24 25 26 27 28 29 30 31 32 33 34 35 36" at bounding box center [936, 511] width 118 height 28
click at [877, 497] on select "Choose SIZE 22 23 24 25 26 27 28 29 30 31 32 33 34 35 36" at bounding box center [936, 511] width 118 height 28
click at [880, 524] on td "Choose SIZE 22 23 24 25 26 27 28 29 30 31 32 33 34 35 36" at bounding box center [976, 511] width 225 height 75
click at [881, 513] on select "Choose SIZE 22 23 24 25 26 27 28 29 30 31 32 33 34 35 36" at bounding box center [936, 511] width 118 height 28
click at [877, 497] on select "Choose SIZE 22 23 24 25 26 27 28 29 30 31 32 33 34 35 36" at bounding box center [936, 511] width 118 height 28
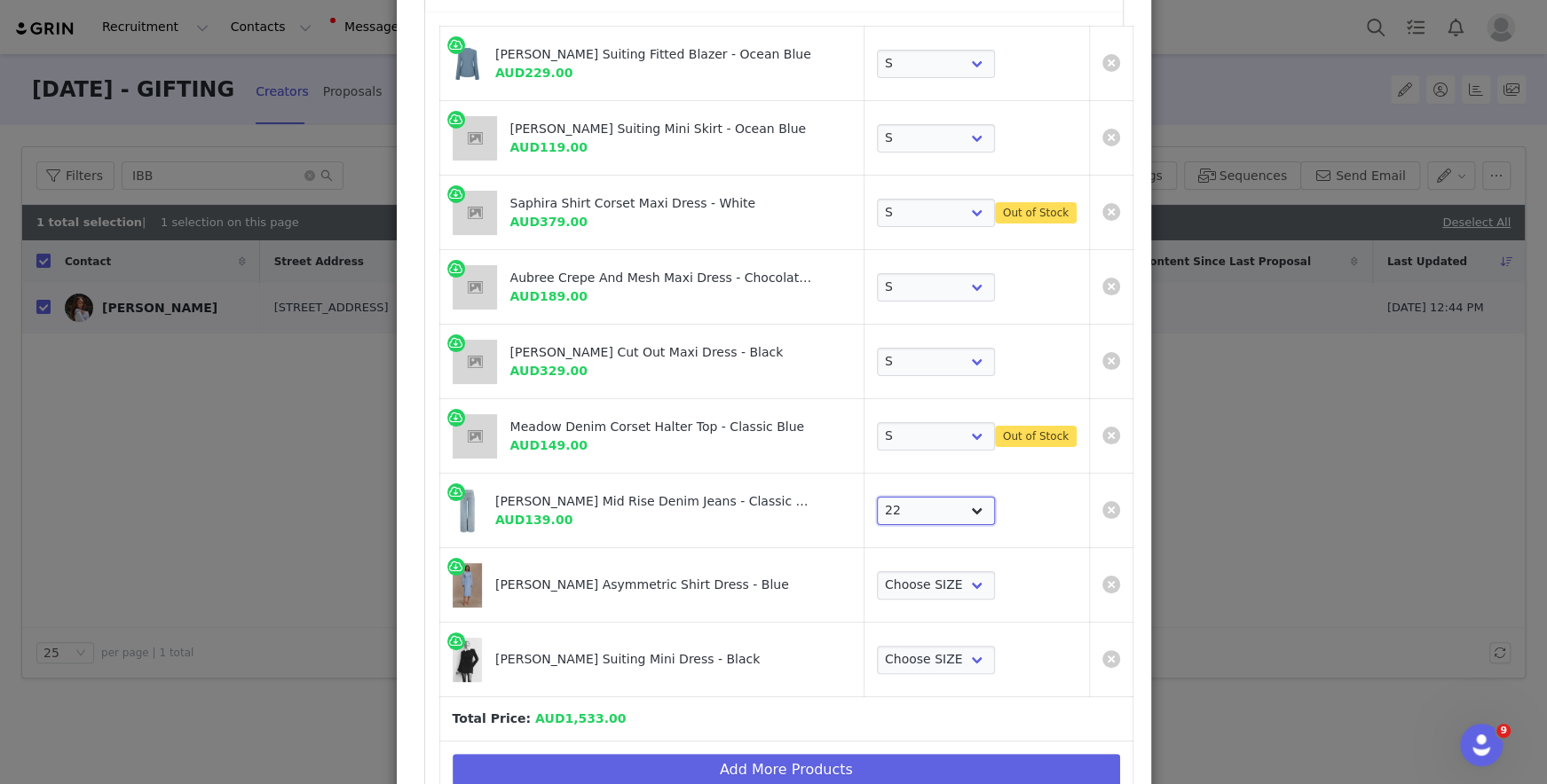
click at [887, 509] on select "Choose SIZE 22 23 24 25 26 27 28 29 30 31 32 33 34 35 36" at bounding box center [936, 511] width 118 height 28
click at [877, 497] on select "Choose SIZE 22 23 24 25 26 27 28 29 30 31 32 33 34 35 36" at bounding box center [936, 511] width 118 height 28
click at [890, 507] on select "Choose SIZE 22 23 24 25 26 27 28 29 30 31 32 33 34 35 36" at bounding box center [936, 511] width 118 height 28
select select "27799004"
click at [877, 497] on select "Choose SIZE 22 23 24 25 26 27 28 29 30 31 32 33 34 35 36" at bounding box center [936, 511] width 118 height 28
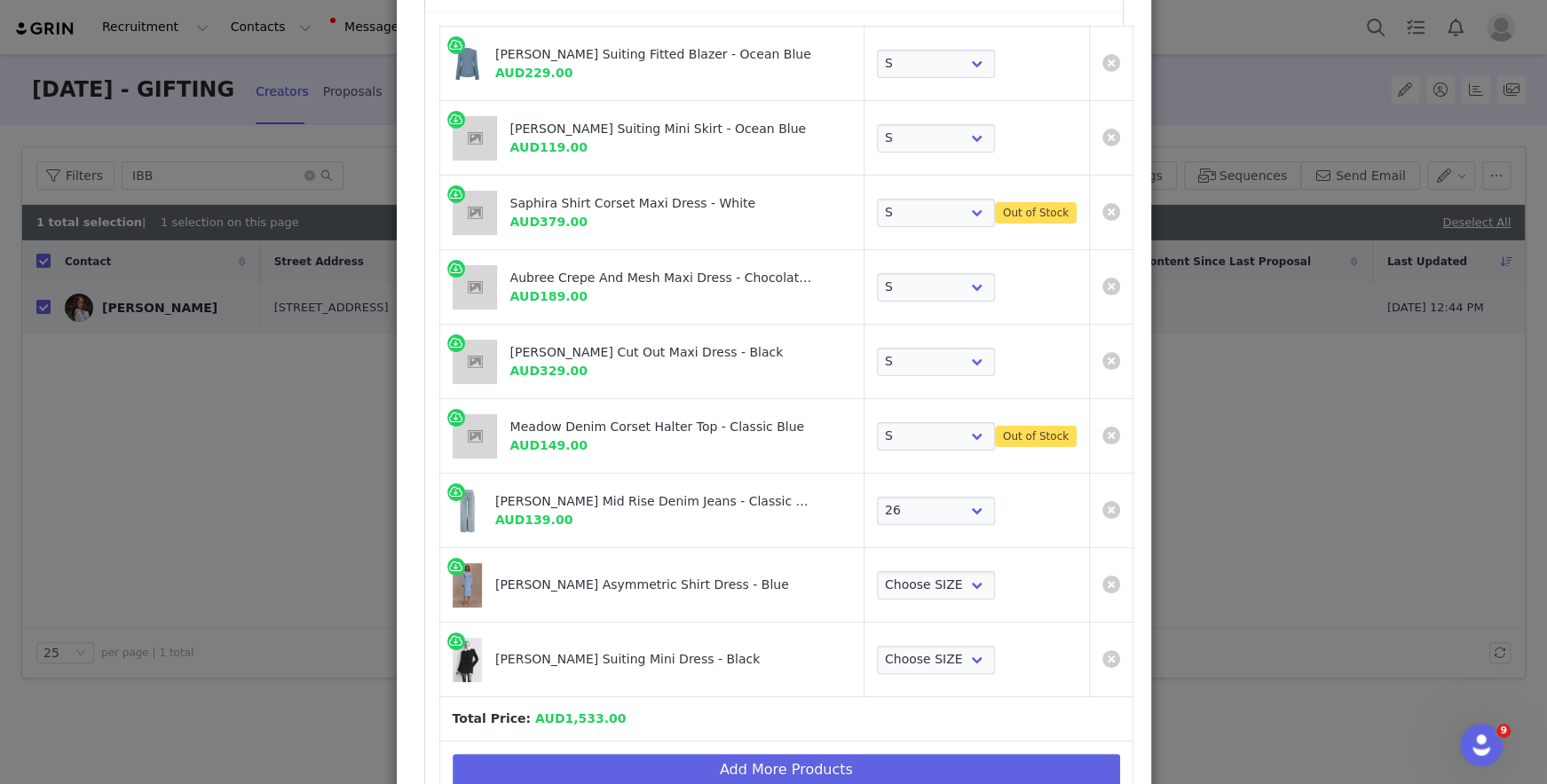
click at [891, 566] on td "Choose SIZE XXS XS S M L XL XXL 3XL" at bounding box center [976, 585] width 225 height 75
click at [894, 577] on select "Choose SIZE XXS XS S M L XL XXL 3XL" at bounding box center [936, 585] width 118 height 28
click at [877, 571] on select "Choose SIZE XXS XS S M L XL XXL 3XL" at bounding box center [936, 585] width 118 height 28
click at [891, 588] on select "Choose SIZE XXS XS S M L XL XXL 3XL" at bounding box center [936, 585] width 118 height 28
select select "27695533"
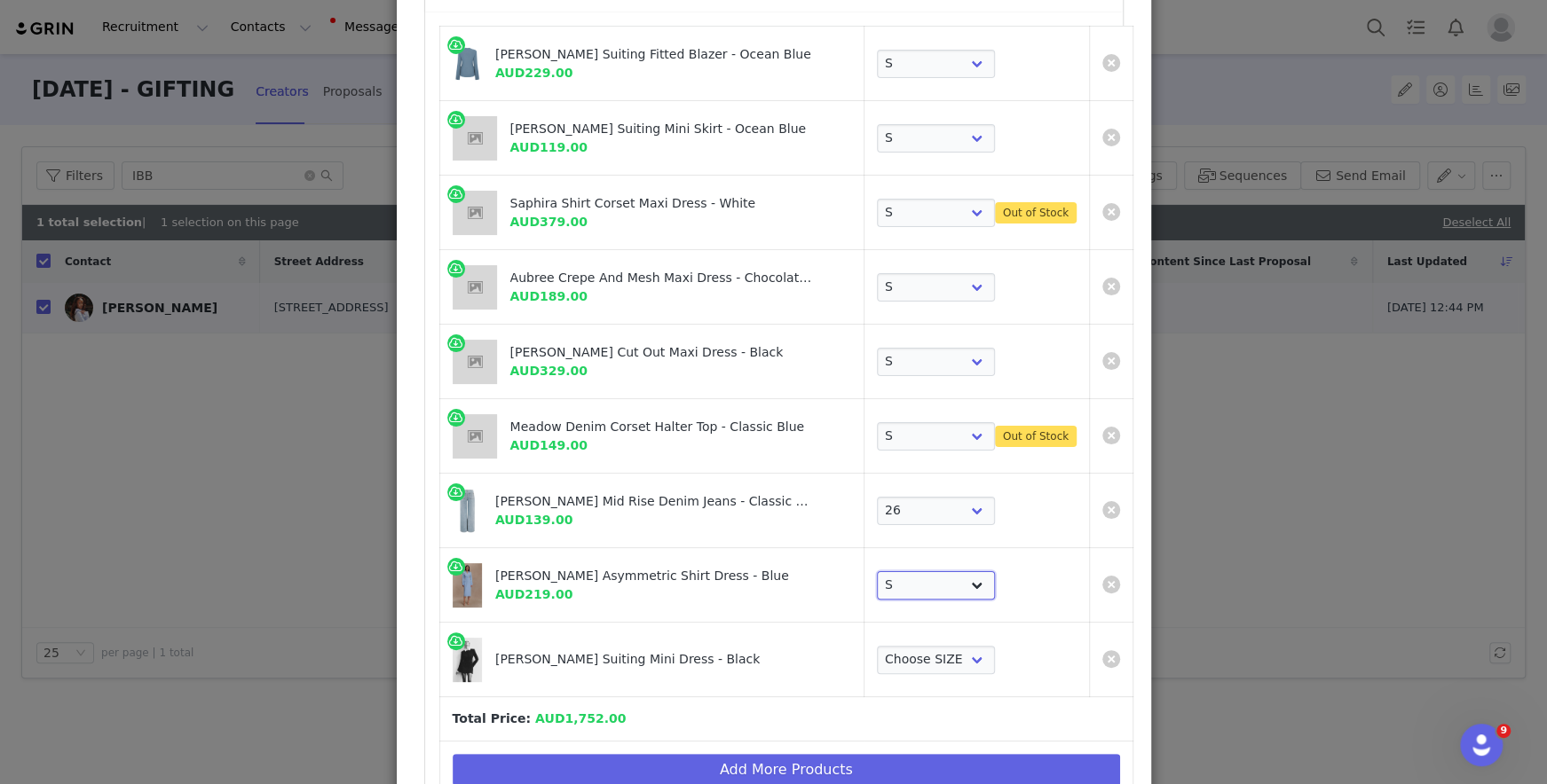
click at [877, 571] on select "Choose SIZE XXS XS S M L XL XXL 3XL" at bounding box center [936, 585] width 118 height 28
click at [900, 665] on select "Choose SIZE XXS XS S M L XL XXL 3XL" at bounding box center [936, 660] width 118 height 28
select select "27694039"
click at [877, 646] on select "Choose SIZE XXS XS S M L XL XXL 3XL" at bounding box center [936, 660] width 118 height 28
click at [942, 212] on select "Choose SIZE XXS XS S M L XL XXL 3XL" at bounding box center [936, 213] width 118 height 28
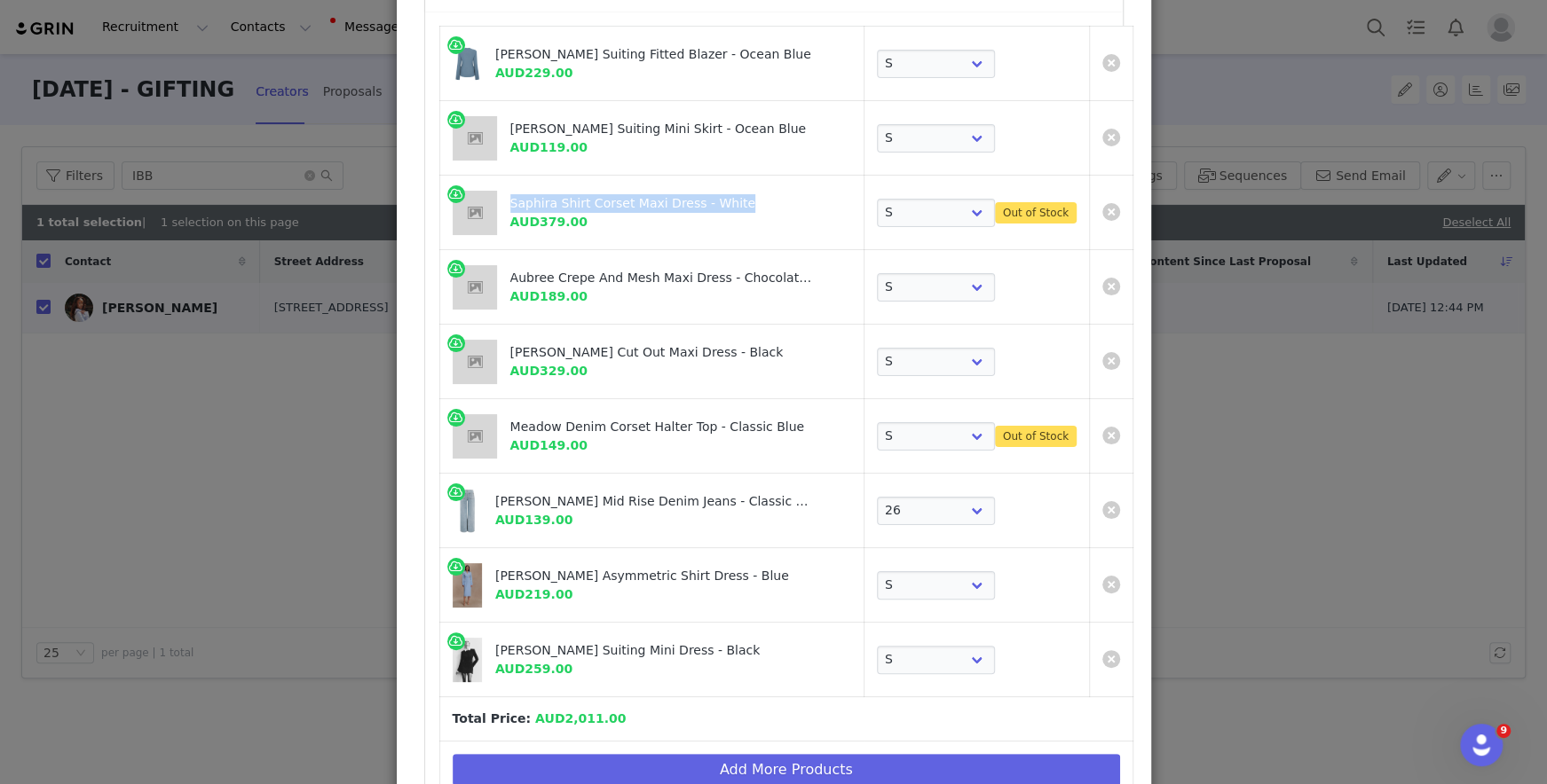
click at [589, 194] on div "Saphira Shirt Corset Maxi Dress - White" at bounding box center [663, 203] width 307 height 19
copy div "Saphira Shirt Corset Maxi Dress - White"
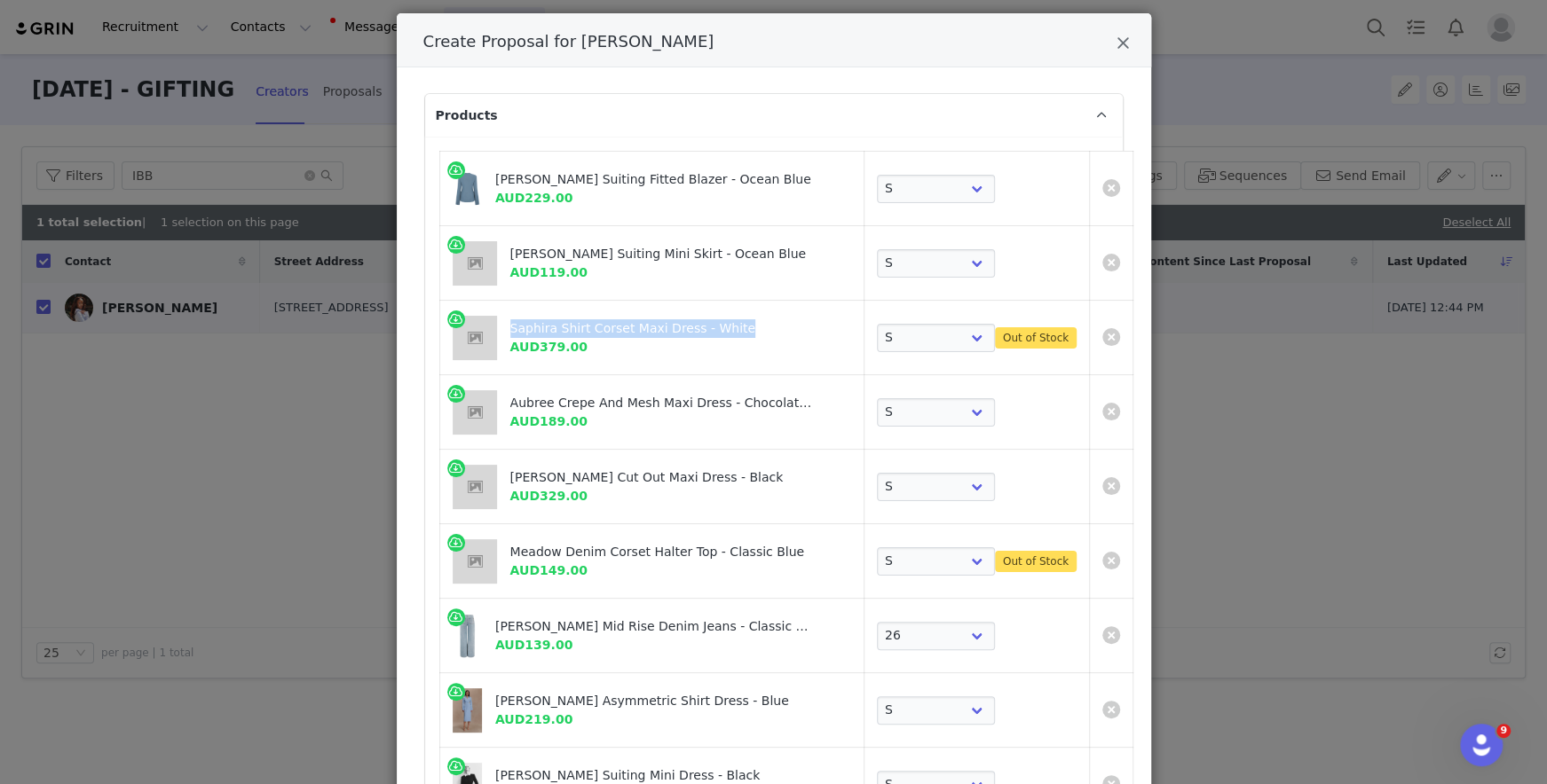
scroll to position [36, 0]
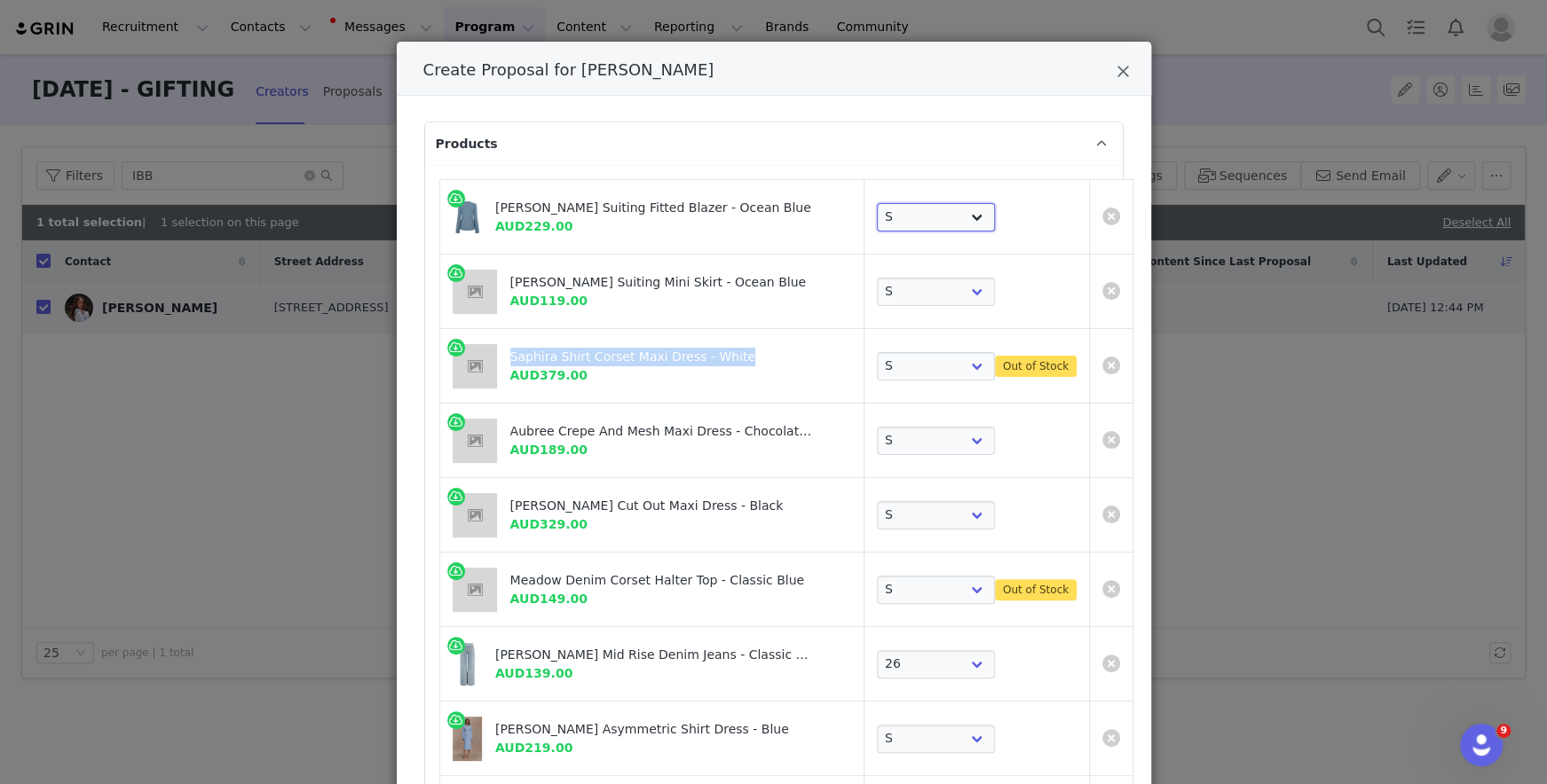
click at [884, 224] on select "Choose SIZE XXS XS S M L XL XXL 3XL" at bounding box center [936, 218] width 118 height 28
select select "27696039"
click at [877, 203] on select "Choose SIZE XXS XS S M L XL XXL 3XL" at bounding box center [936, 218] width 118 height 28
click at [880, 289] on select "Choose SIZE XXS XS S M L XL XXL 3XL" at bounding box center [936, 292] width 118 height 28
click at [877, 363] on select "Choose SIZE XXS XS S M L XL XXL 3XL" at bounding box center [936, 366] width 118 height 28
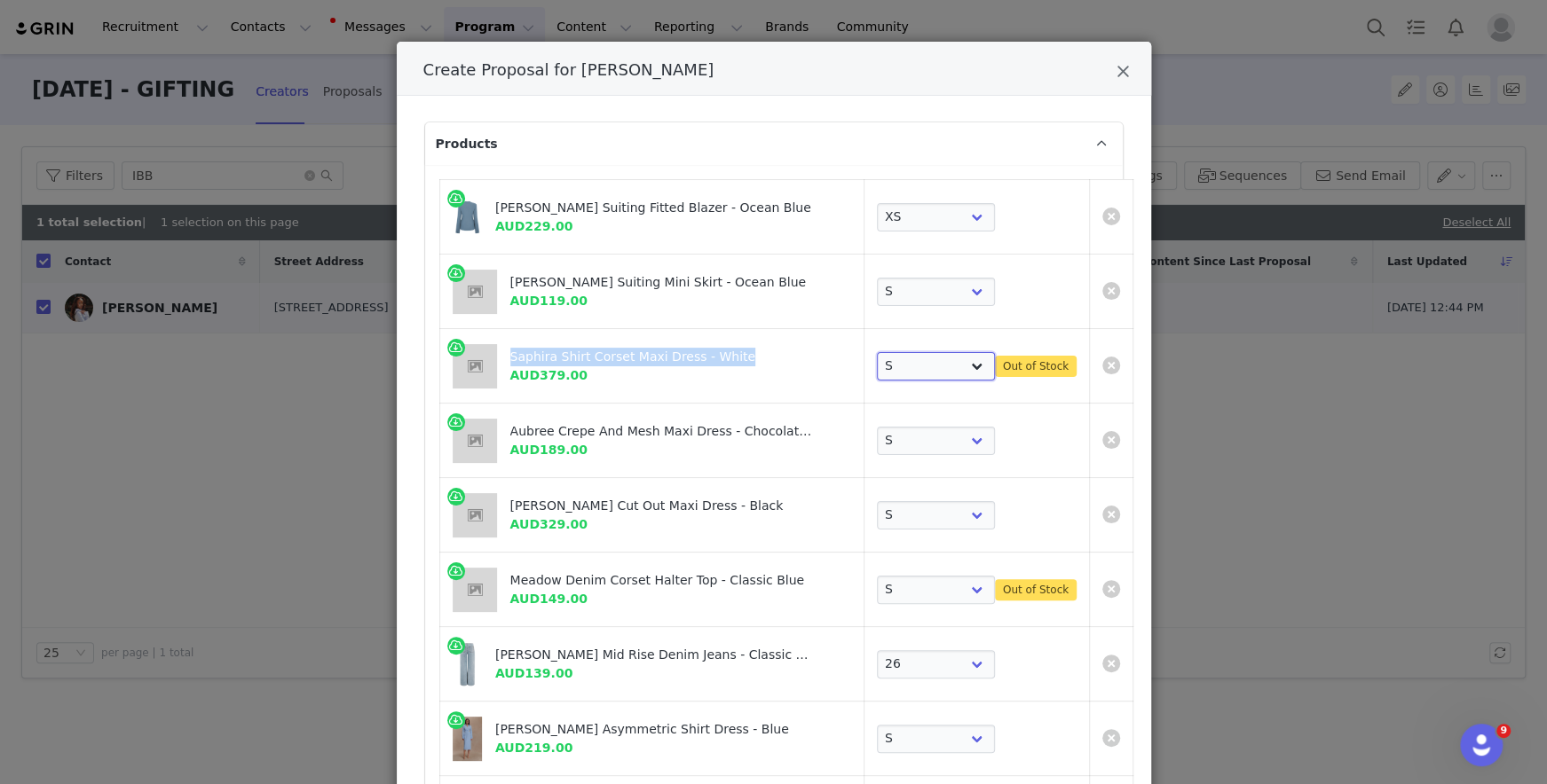
select select "27694866"
click at [877, 352] on select "Choose SIZE XXS XS S M L XL XXL 3XL" at bounding box center [936, 366] width 118 height 28
click at [877, 430] on select "Choose SIZE XXS XS S M L XL XXL 3XL" at bounding box center [936, 441] width 118 height 28
click at [877, 427] on select "Choose SIZE XXS XS S M L XL XXL 3XL" at bounding box center [936, 441] width 118 height 28
click at [877, 435] on select "Choose SIZE XXS XS S M L XL XXL 3XL" at bounding box center [936, 441] width 118 height 28
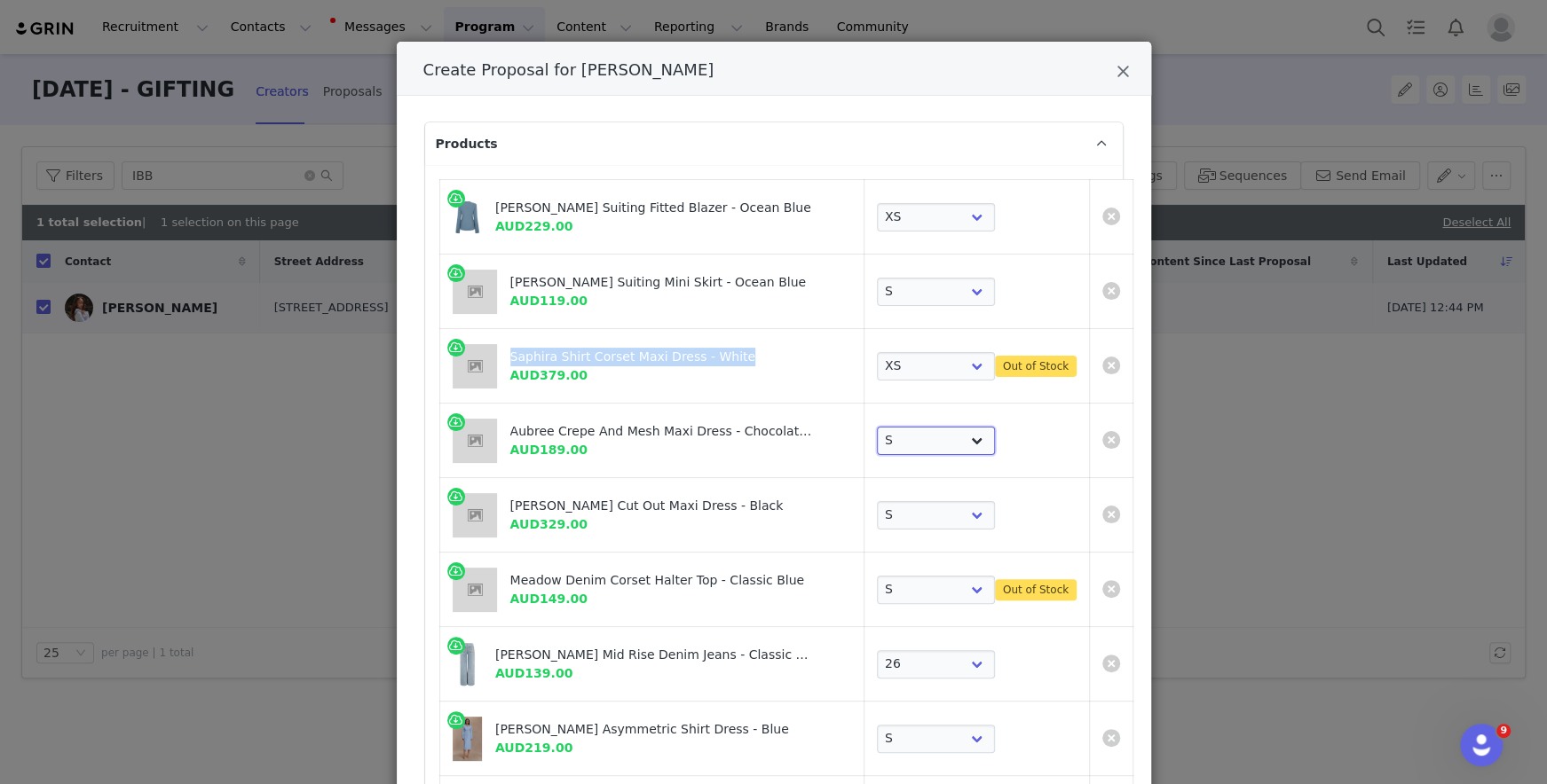
select select "27693849"
click at [877, 427] on select "Choose SIZE XXS XS S M L XL XXL 3XL" at bounding box center [936, 441] width 118 height 28
click at [877, 505] on select "Choose SIZE XXS XS S M L XL XXL 3XL" at bounding box center [936, 515] width 118 height 28
select select "27696350"
click at [877, 501] on select "Choose SIZE XXS XS S M L XL XXL 3XL" at bounding box center [936, 515] width 118 height 28
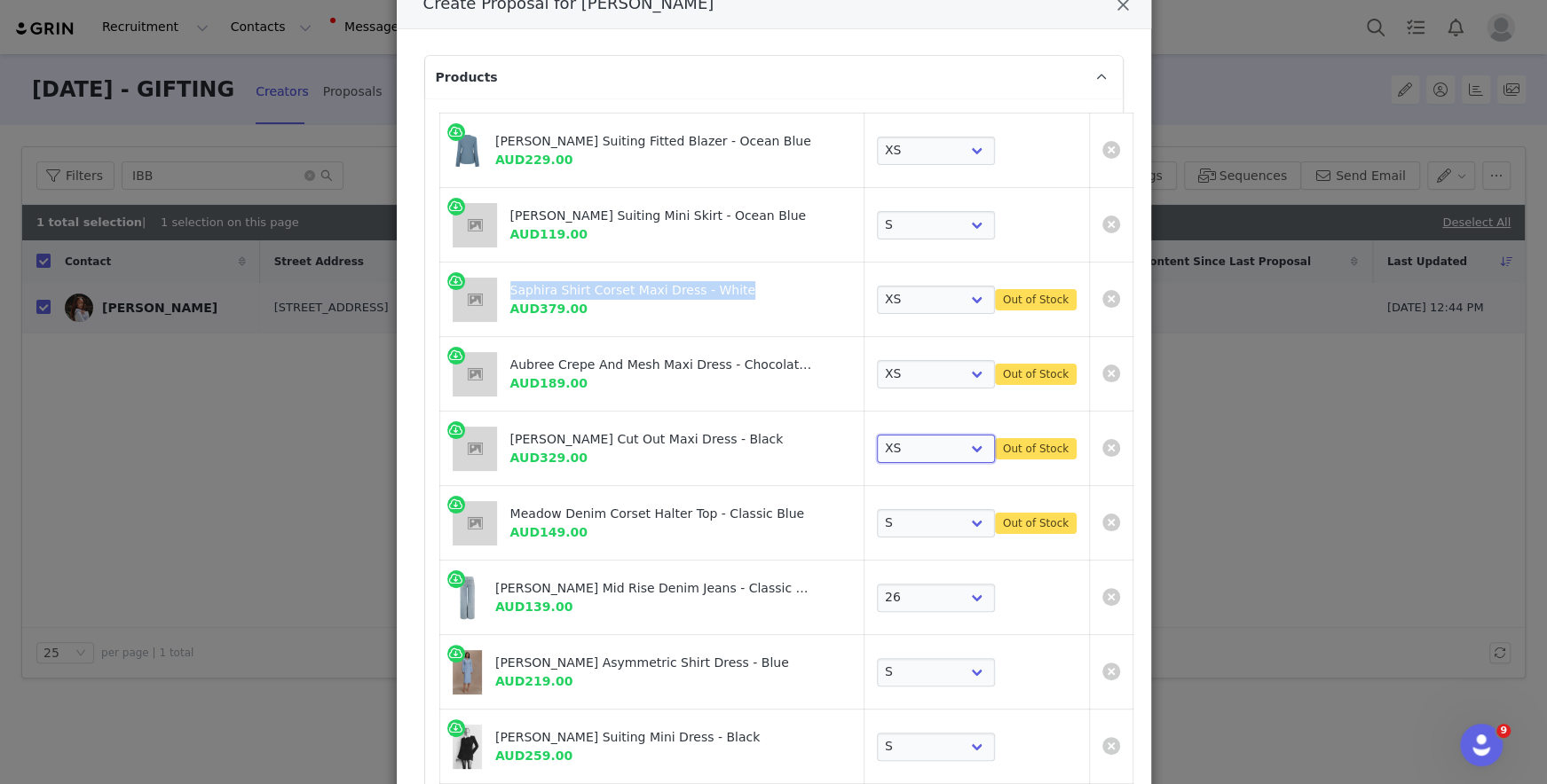
scroll to position [108, 0]
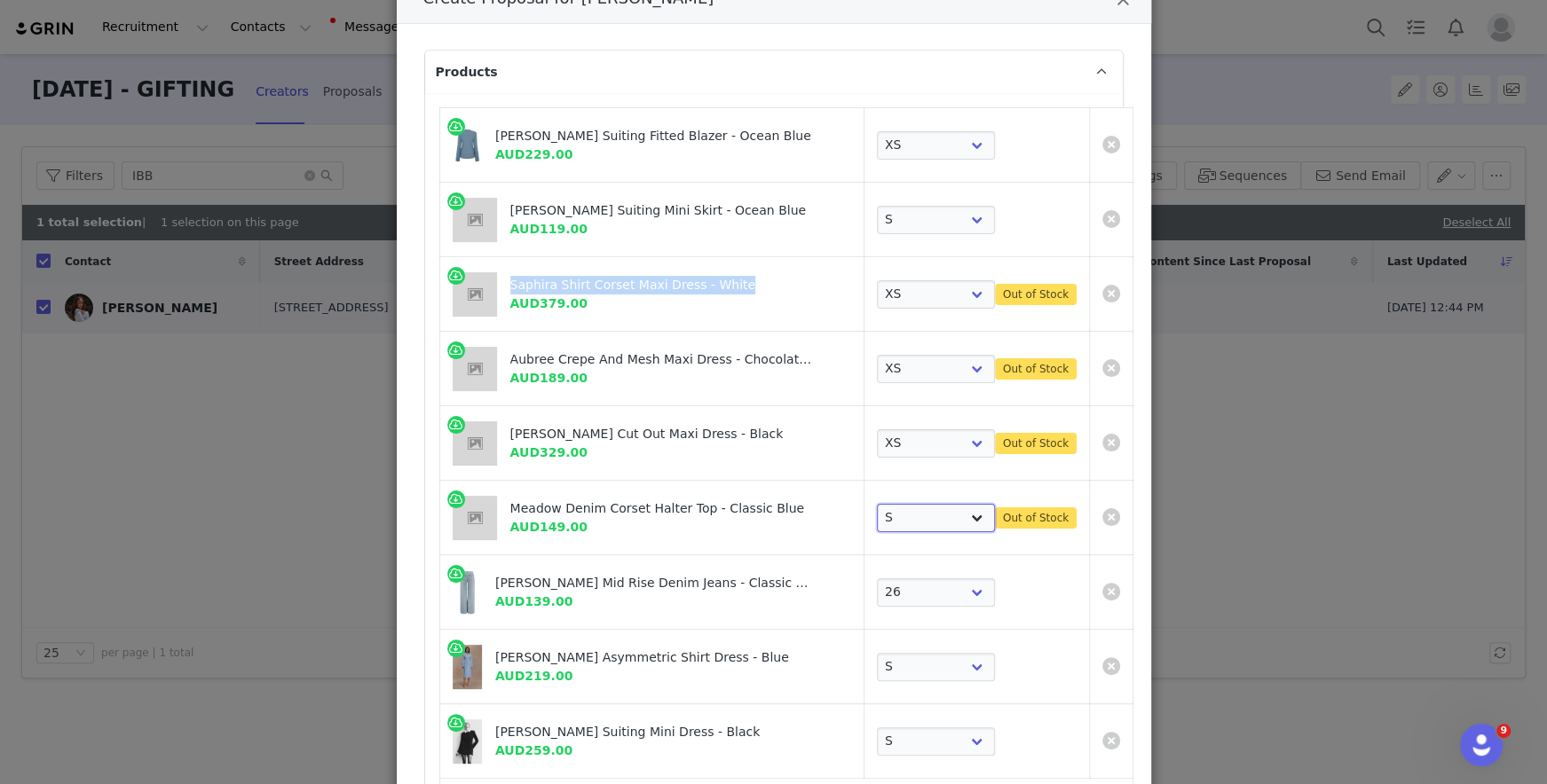
click at [877, 523] on select "Choose SIZE XXS XS S M L XL XXL 3XL" at bounding box center [936, 518] width 118 height 28
select select "27861658"
click at [877, 504] on select "Choose SIZE XXS XS S M L XL XXL 3XL" at bounding box center [936, 518] width 118 height 28
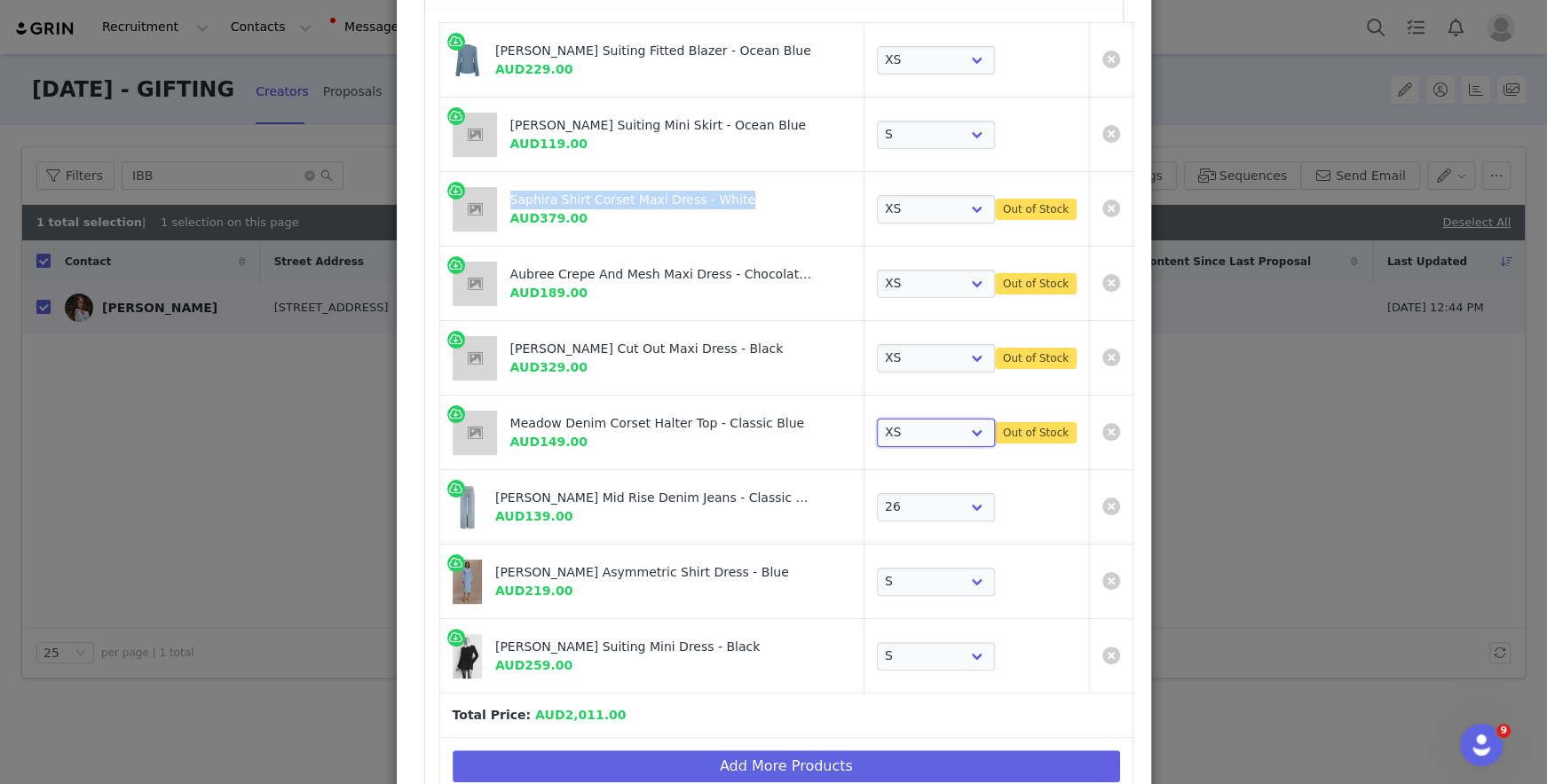
scroll to position [235, 0]
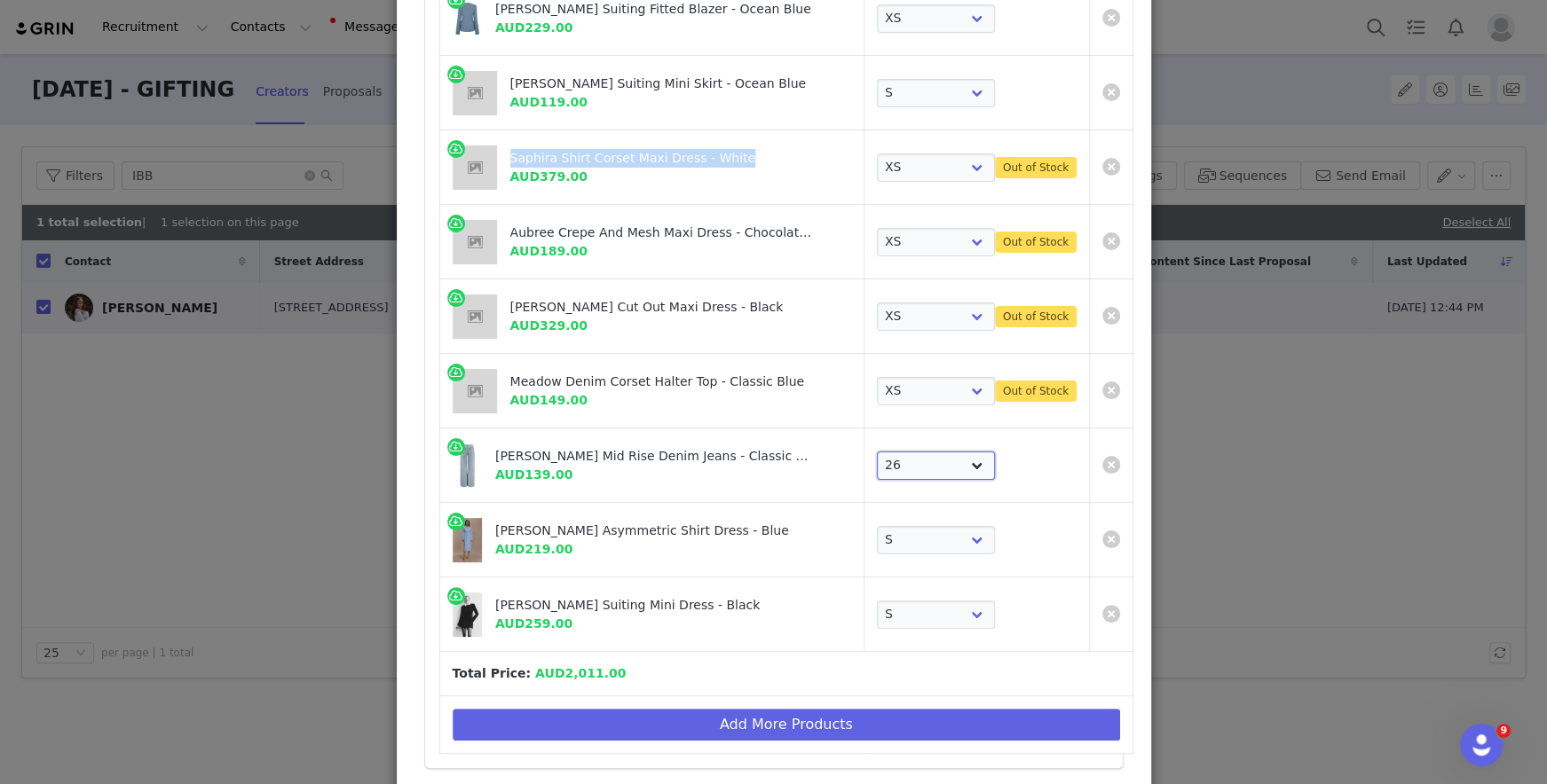
click at [880, 460] on select "Choose SIZE 22 23 24 25 26 27 28 29 30 31 32 33 34 35 36" at bounding box center [936, 465] width 118 height 28
click at [905, 545] on select "Choose SIZE XXS XS S M L XL XXL 3XL" at bounding box center [936, 540] width 118 height 28
select select "27695532"
click at [877, 526] on select "Choose SIZE XXS XS S M L XL XXL 3XL" at bounding box center [936, 540] width 118 height 28
click at [897, 601] on select "Choose SIZE XXS XS S M L XL XXL 3XL" at bounding box center [936, 615] width 118 height 28
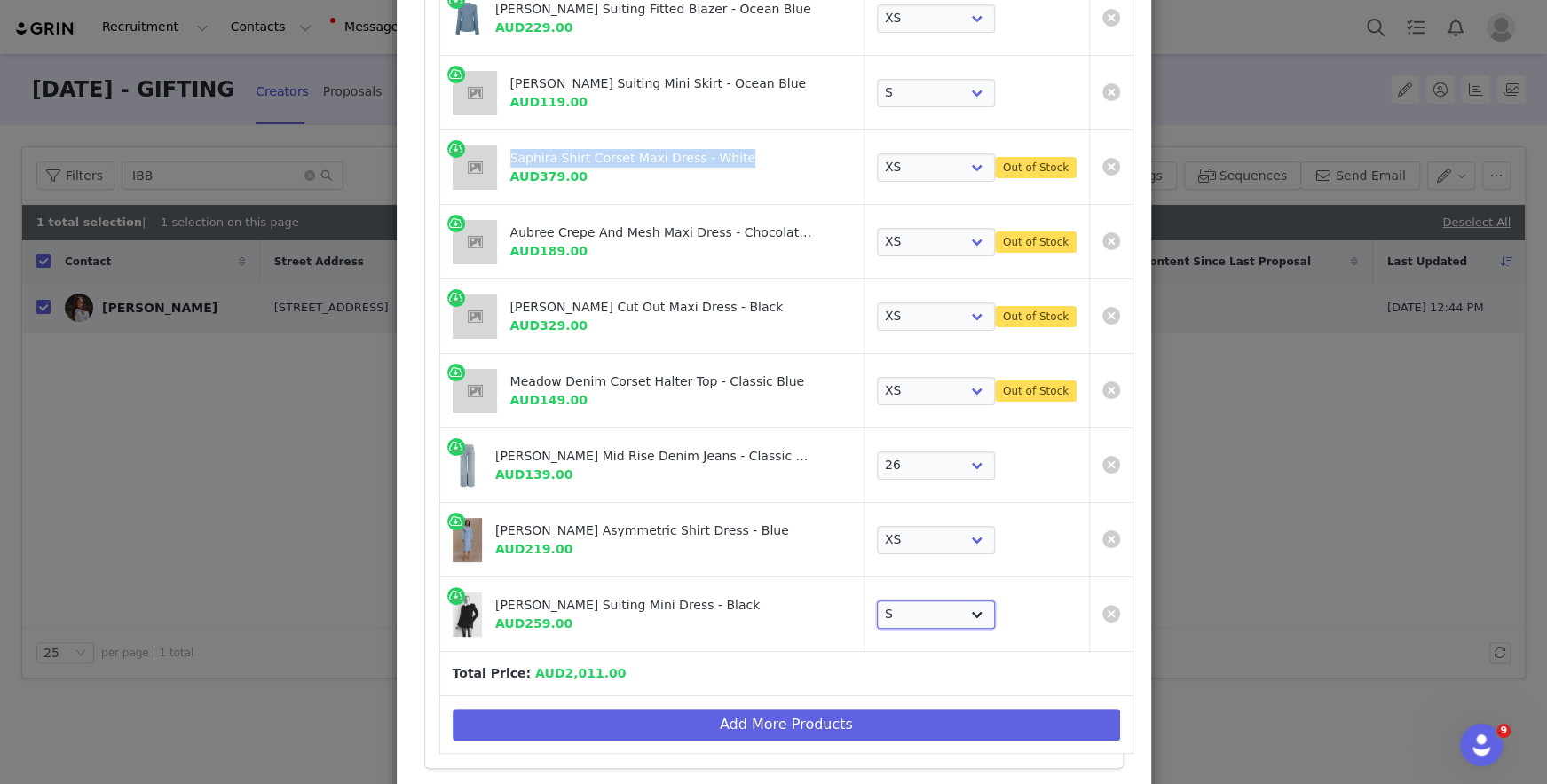
select select "27694038"
click at [877, 601] on select "Choose SIZE XXS XS S M L XL XXL 3XL" at bounding box center [936, 615] width 118 height 28
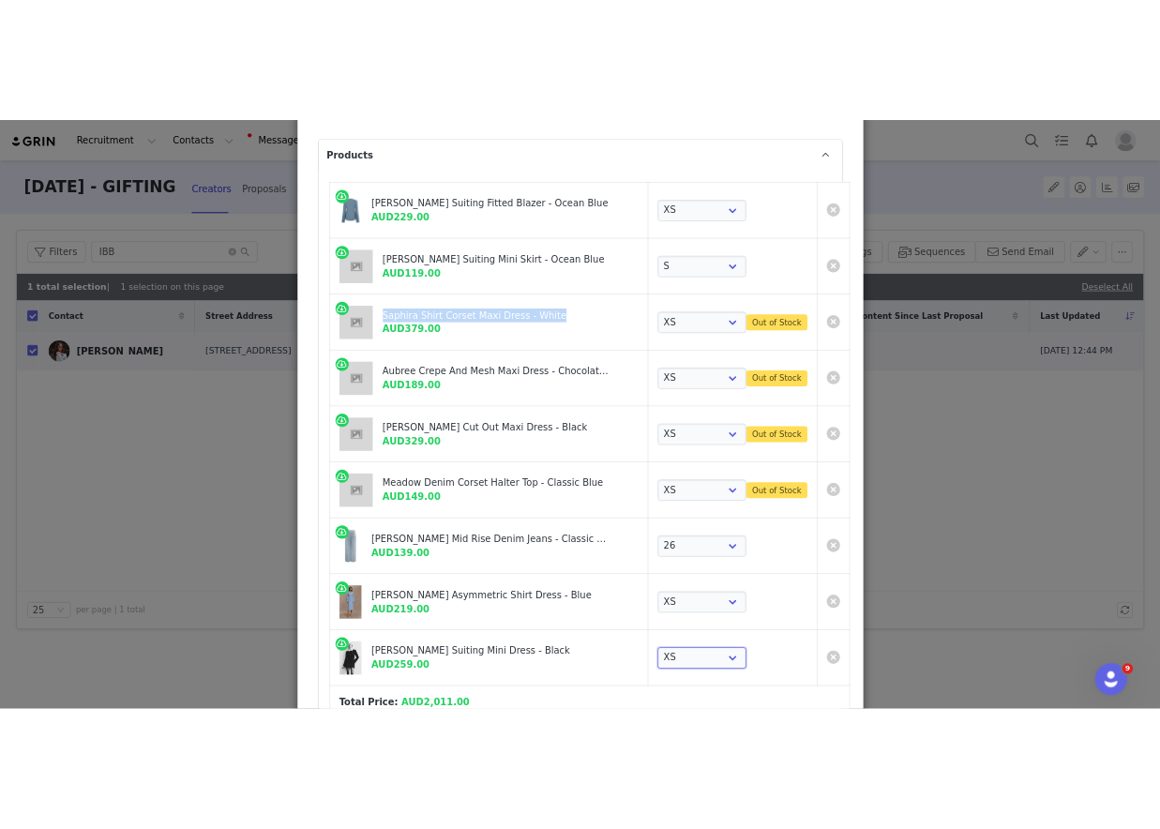
scroll to position [122, 0]
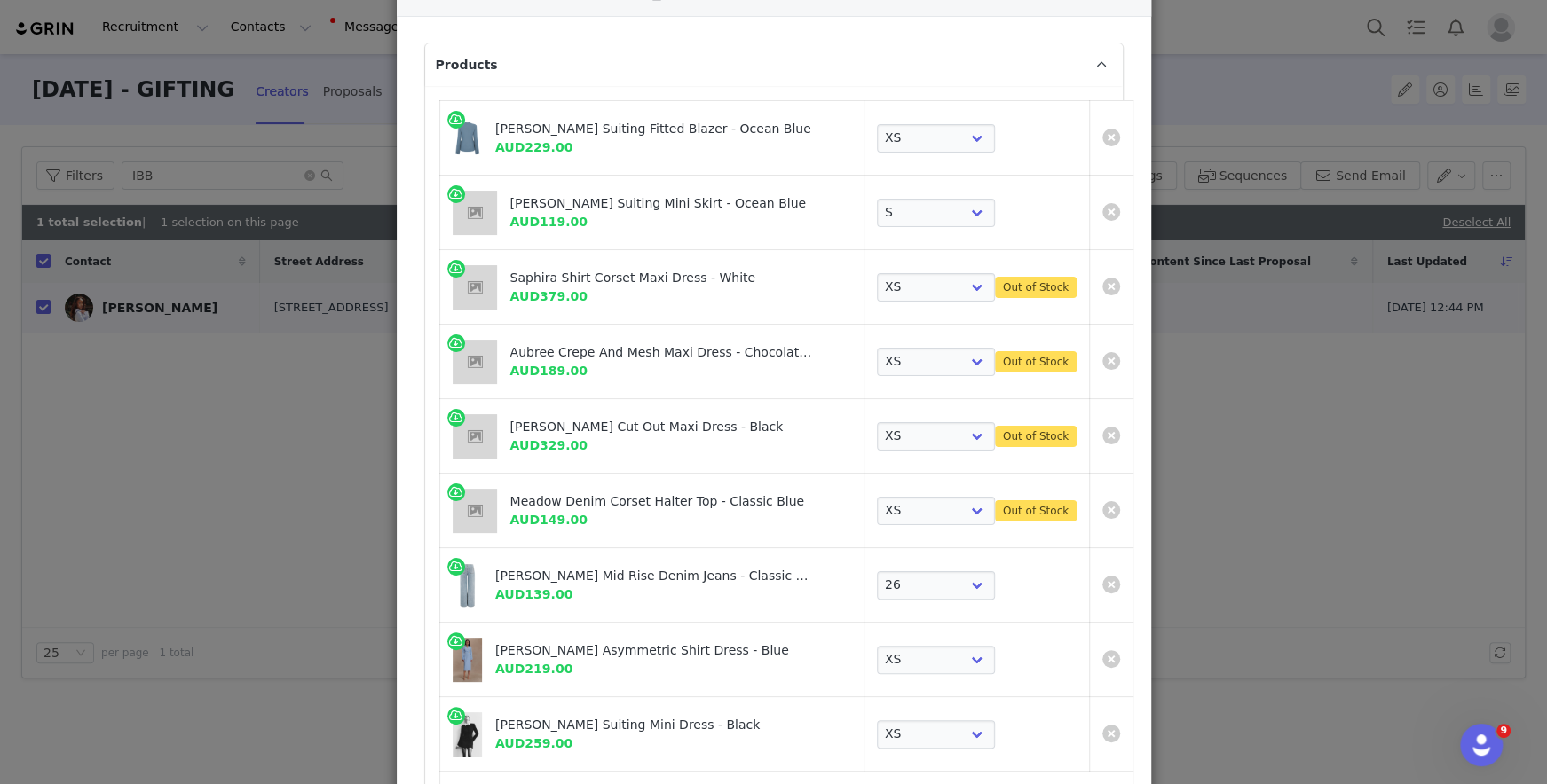
click at [537, 356] on div "Aubree Crepe And Mesh Maxi Dress - Chocolate/Mocha" at bounding box center [663, 353] width 307 height 19
copy div "Aubree Crepe And Mesh Maxi Dress - Chocolate/Mocha"
click at [906, 286] on select "Choose SIZE XXS XS S M L XL XXL 3XL" at bounding box center [936, 287] width 118 height 28
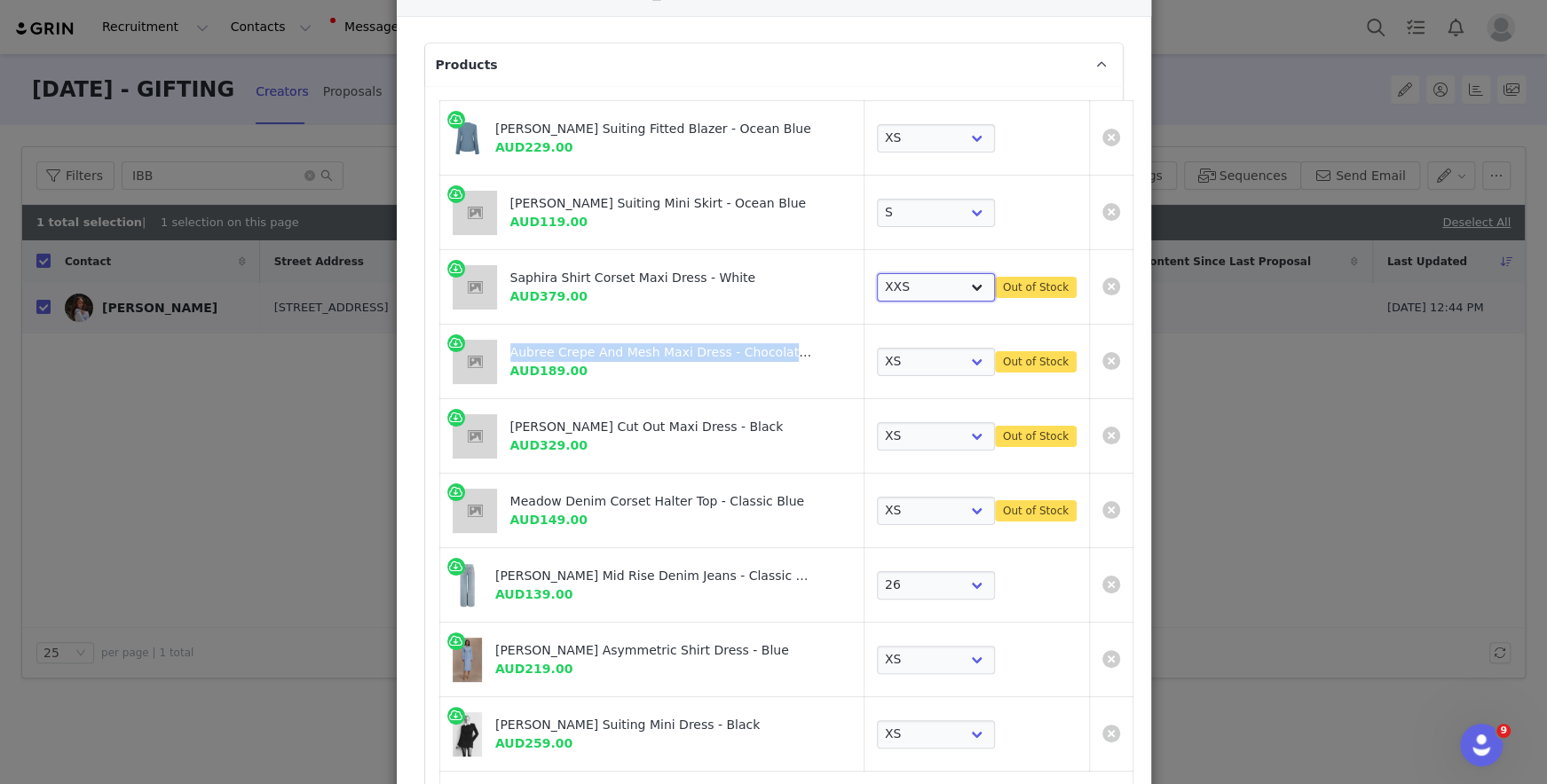
click at [877, 273] on select "Choose SIZE XXS XS S M L XL XXL 3XL" at bounding box center [936, 287] width 118 height 28
click at [880, 367] on select "Choose SIZE XXS XS S M L XL XXL 3XL" at bounding box center [936, 362] width 118 height 28
click at [886, 278] on select "Choose SIZE XXS XS S M L XL XXL 3XL" at bounding box center [936, 287] width 118 height 28
select select "27694867"
click at [877, 273] on select "Choose SIZE XXS XS S M L XL XXL 3XL" at bounding box center [936, 287] width 118 height 28
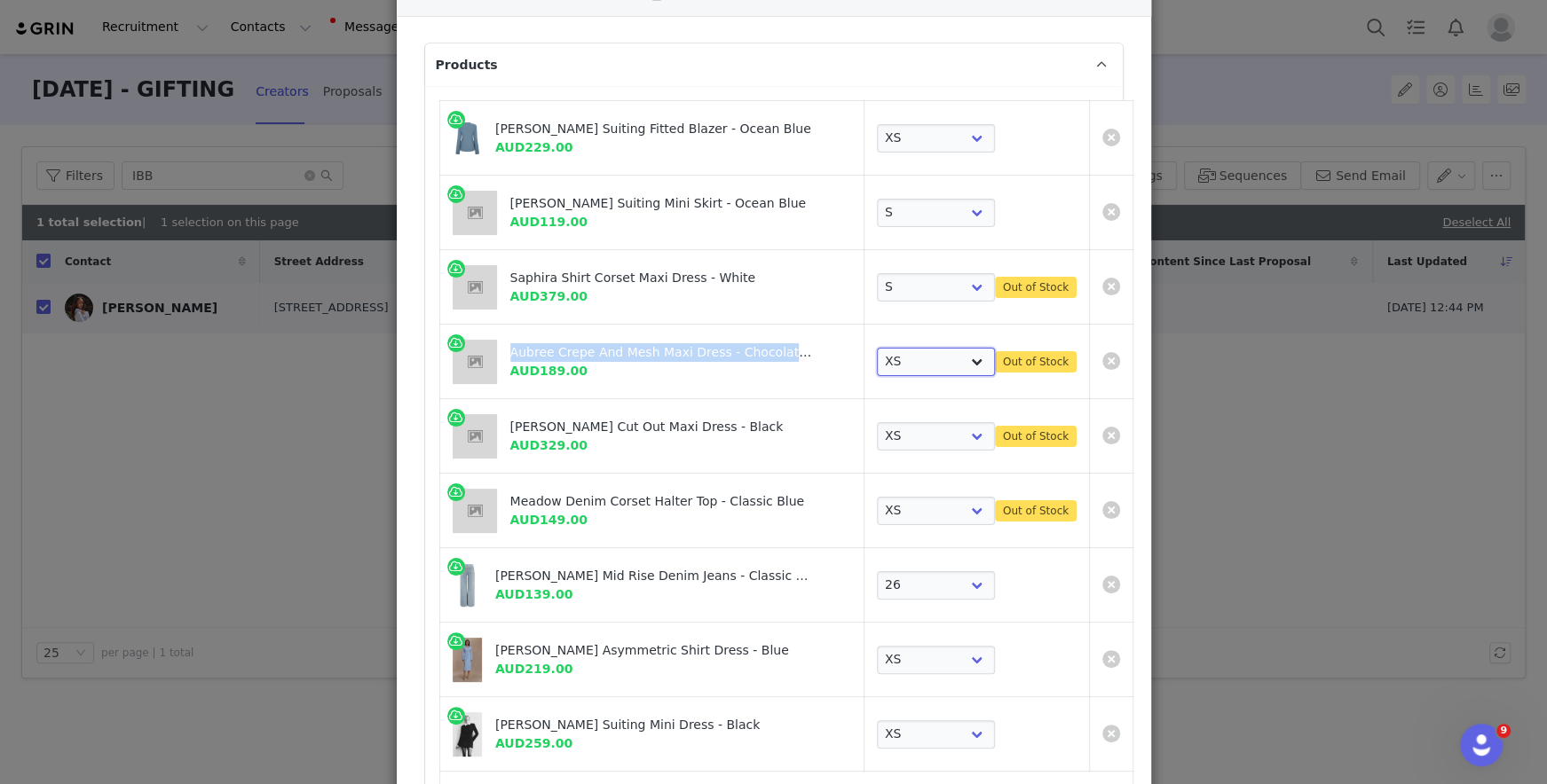
click at [882, 371] on select "Choose SIZE XXS XS S M L XL XXL 3XL" at bounding box center [936, 362] width 118 height 28
click at [877, 348] on select "Choose SIZE XXS XS S M L XL XXL 3XL" at bounding box center [936, 362] width 118 height 28
click at [885, 363] on select "Choose SIZE XXS XS S M L XL XXL 3XL" at bounding box center [936, 362] width 118 height 28
click at [877, 348] on select "Choose SIZE XXS XS S M L XL XXL 3XL" at bounding box center [936, 362] width 118 height 28
click at [885, 364] on select "Choose SIZE XXS XS S M L XL XXL 3XL" at bounding box center [936, 362] width 118 height 28
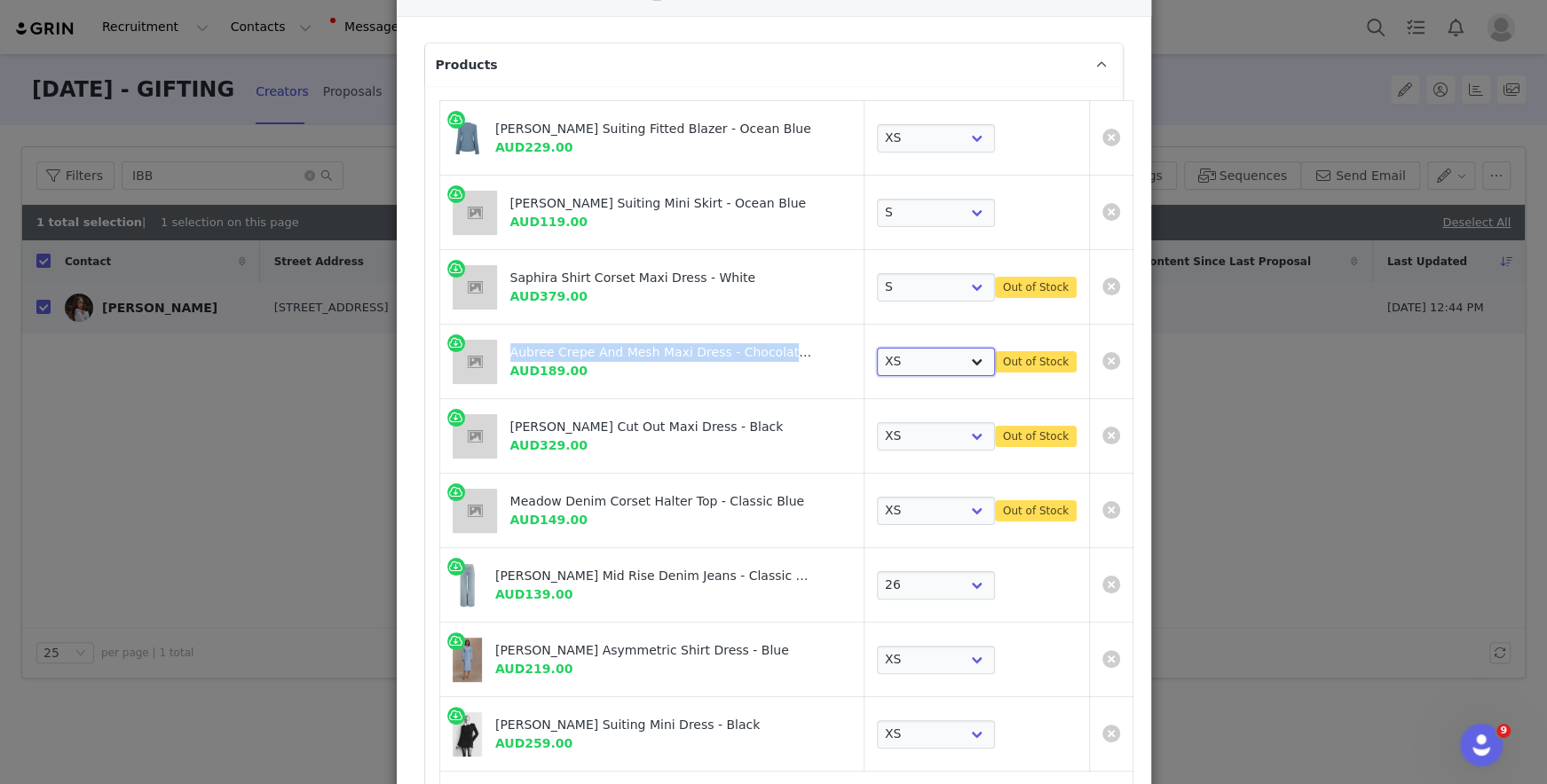
select select "27693850"
click at [877, 348] on select "Choose SIZE XXS XS S M L XL XXL 3XL" at bounding box center [936, 362] width 118 height 28
click at [883, 425] on select "Choose SIZE XXS XS S M L XL XXL 3XL" at bounding box center [936, 436] width 118 height 28
click at [877, 422] on select "Choose SIZE XXS XS S M L XL XXL 3XL" at bounding box center [936, 436] width 118 height 28
click at [880, 441] on select "Choose SIZE XXS XS S M L XL XXL 3XL" at bounding box center [936, 436] width 118 height 28
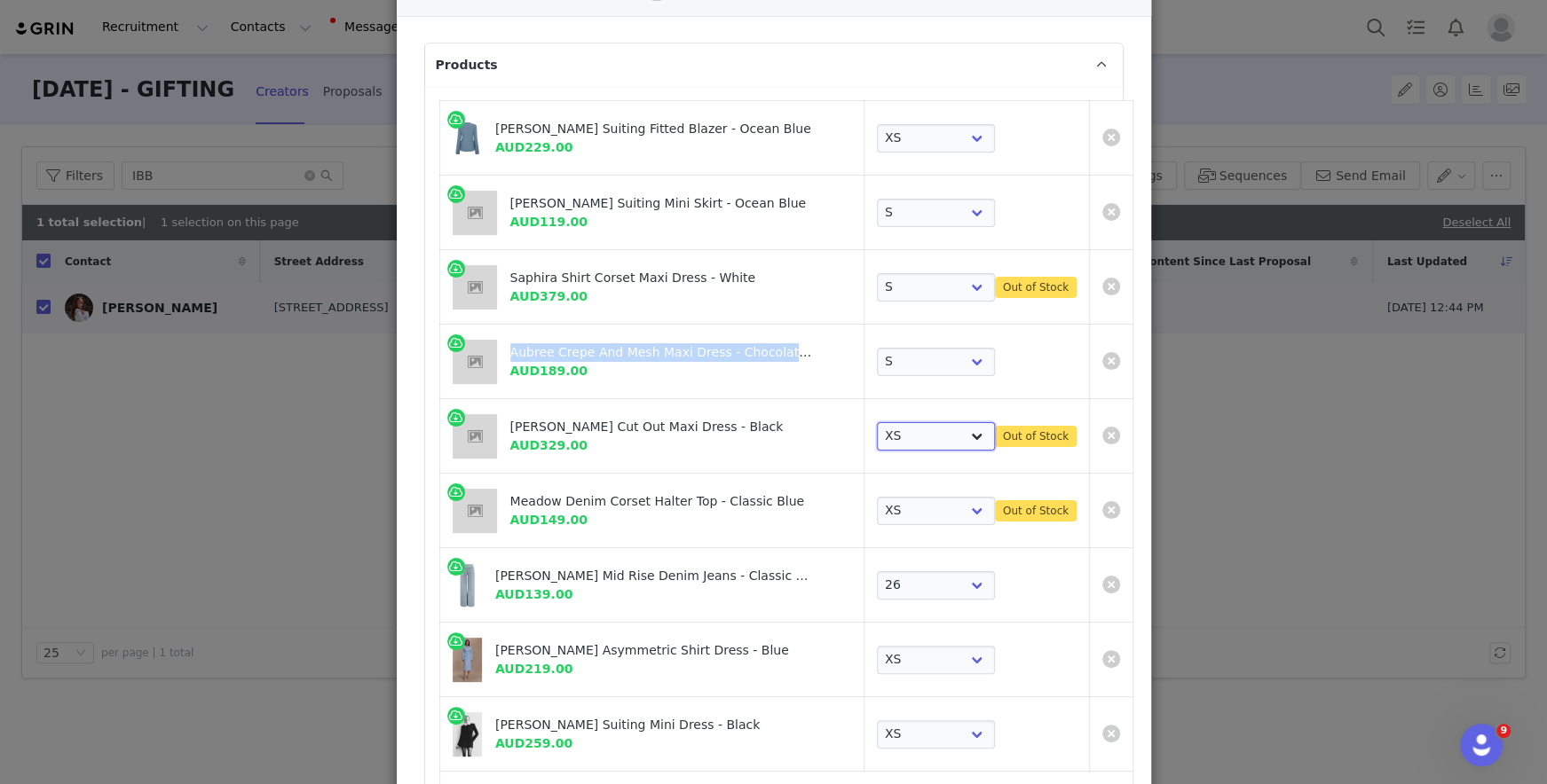
select select "27696351"
click at [877, 422] on select "Choose SIZE XXS XS S M L XL XXL 3XL" at bounding box center [936, 436] width 118 height 28
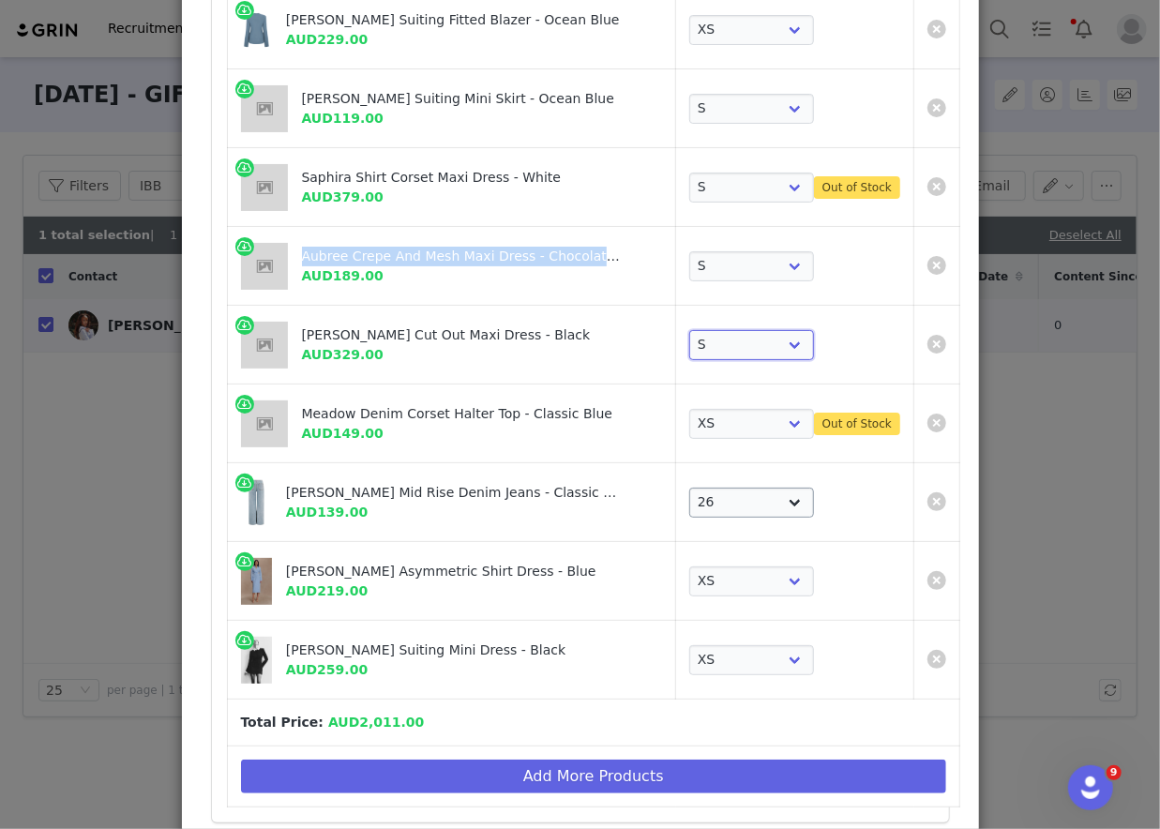
scroll to position [0, 0]
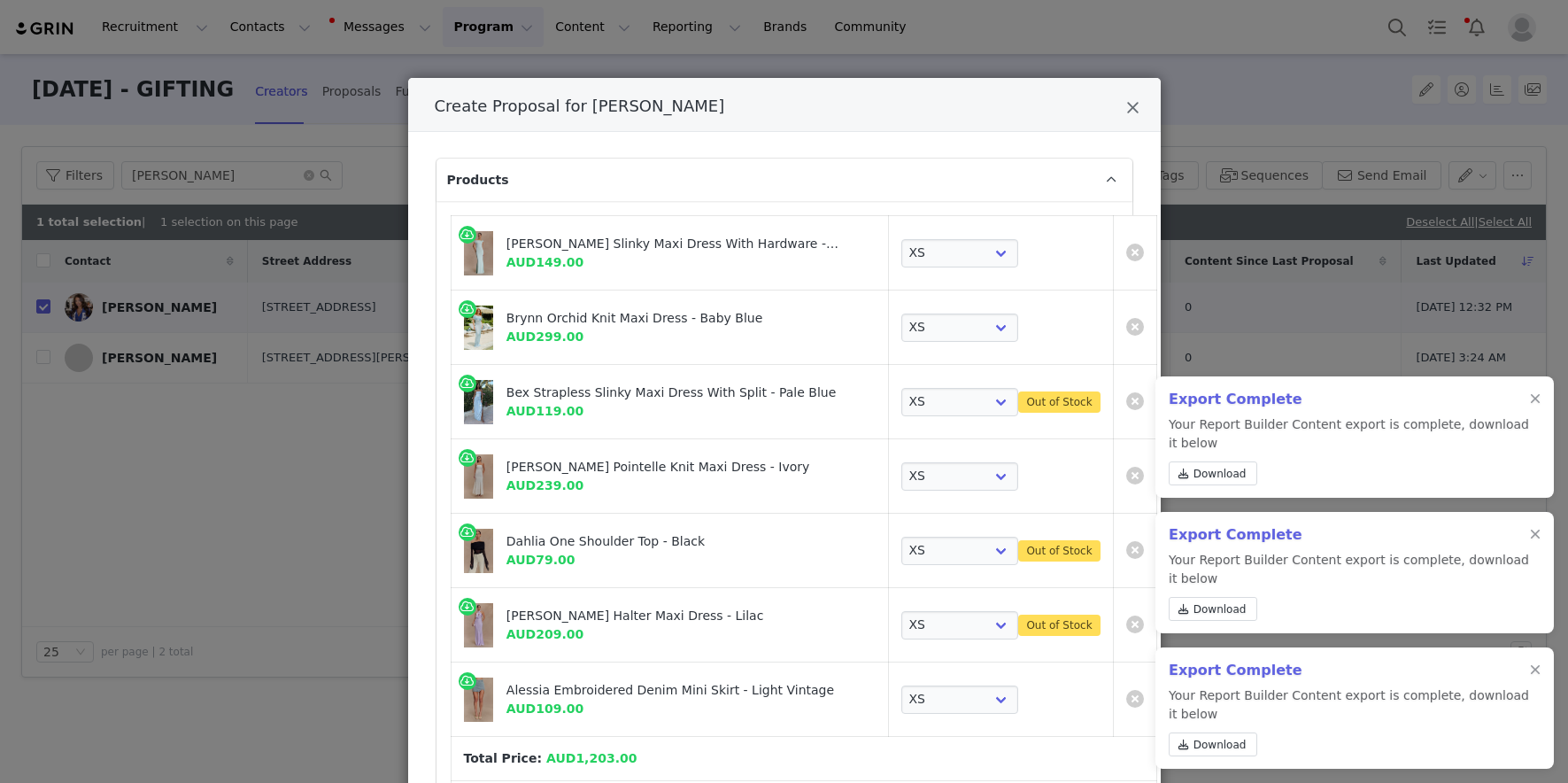
select select "27635641"
select select "26835838"
select select "27100064"
select select "25939004"
select select "26558070"
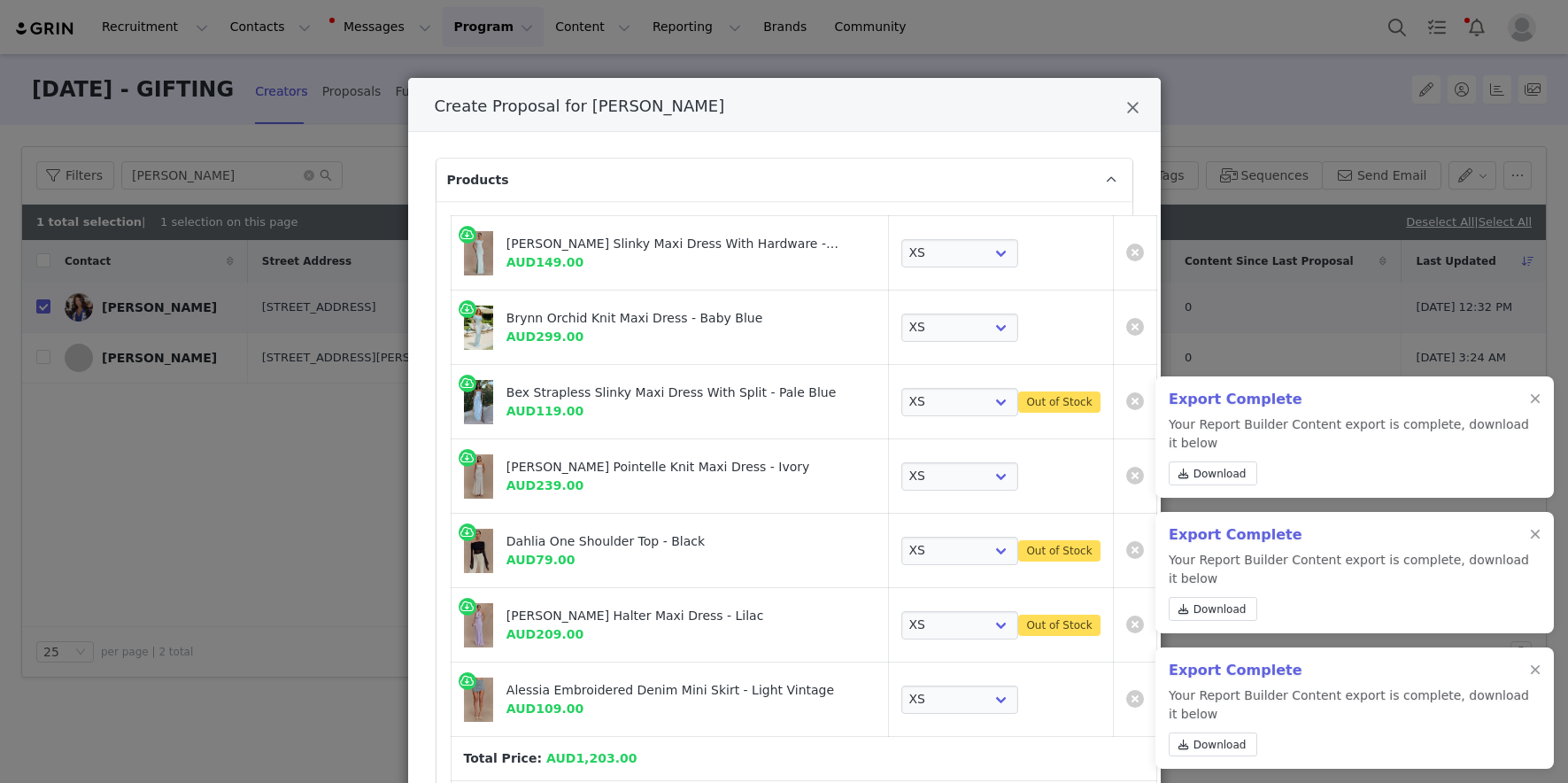
select select "26375068"
select select "26375824"
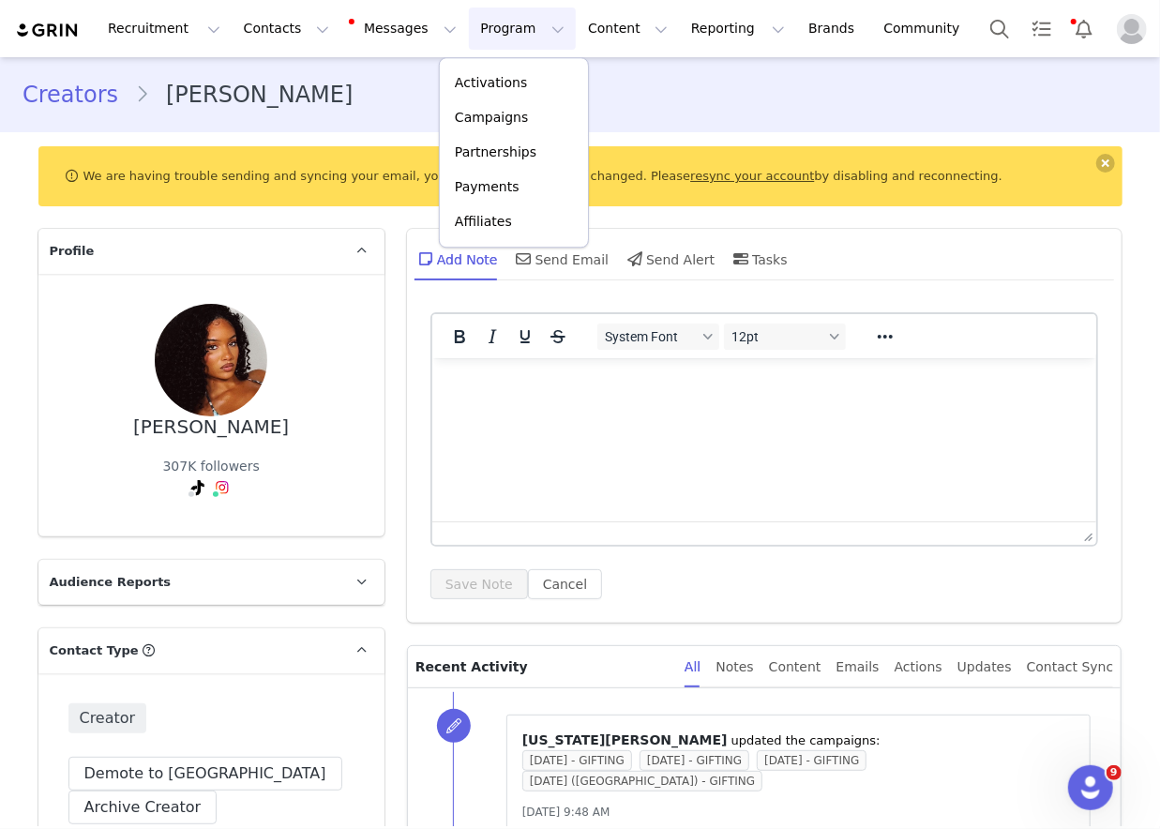
click at [811, 385] on p "Rich Text Area. Press ALT-0 for help." at bounding box center [763, 382] width 635 height 21
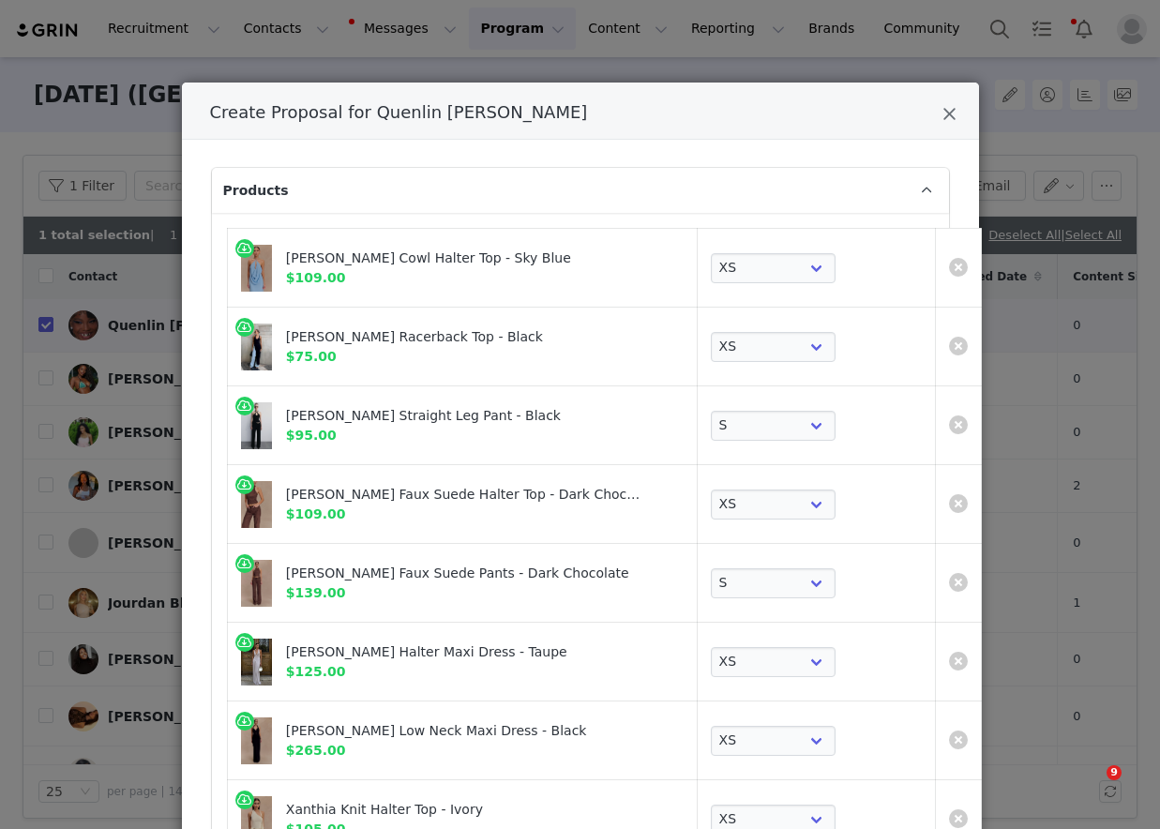
select select "27721068"
select select "28143771"
select select "28014254"
select select "28015410"
select select "28015457"
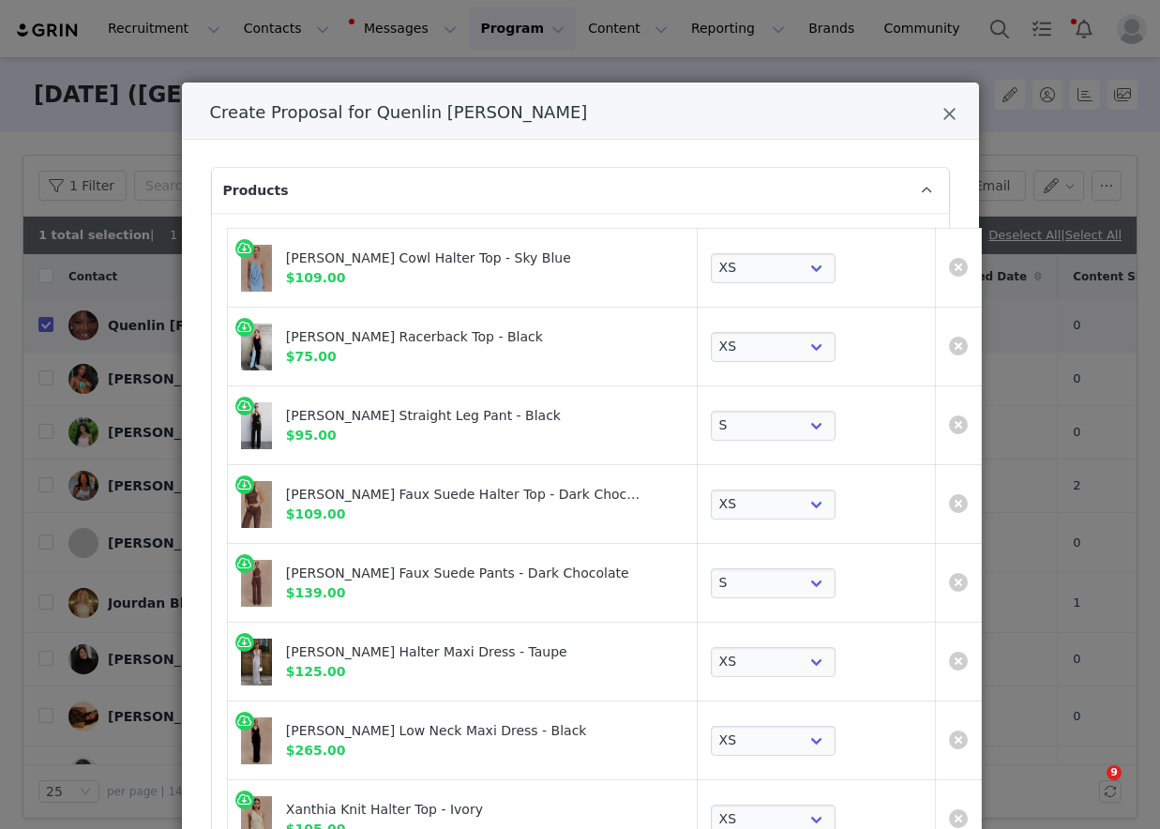
select select "28302252"
select select "28306763"
select select "28306735"
select select "28306752"
select select "28071221"
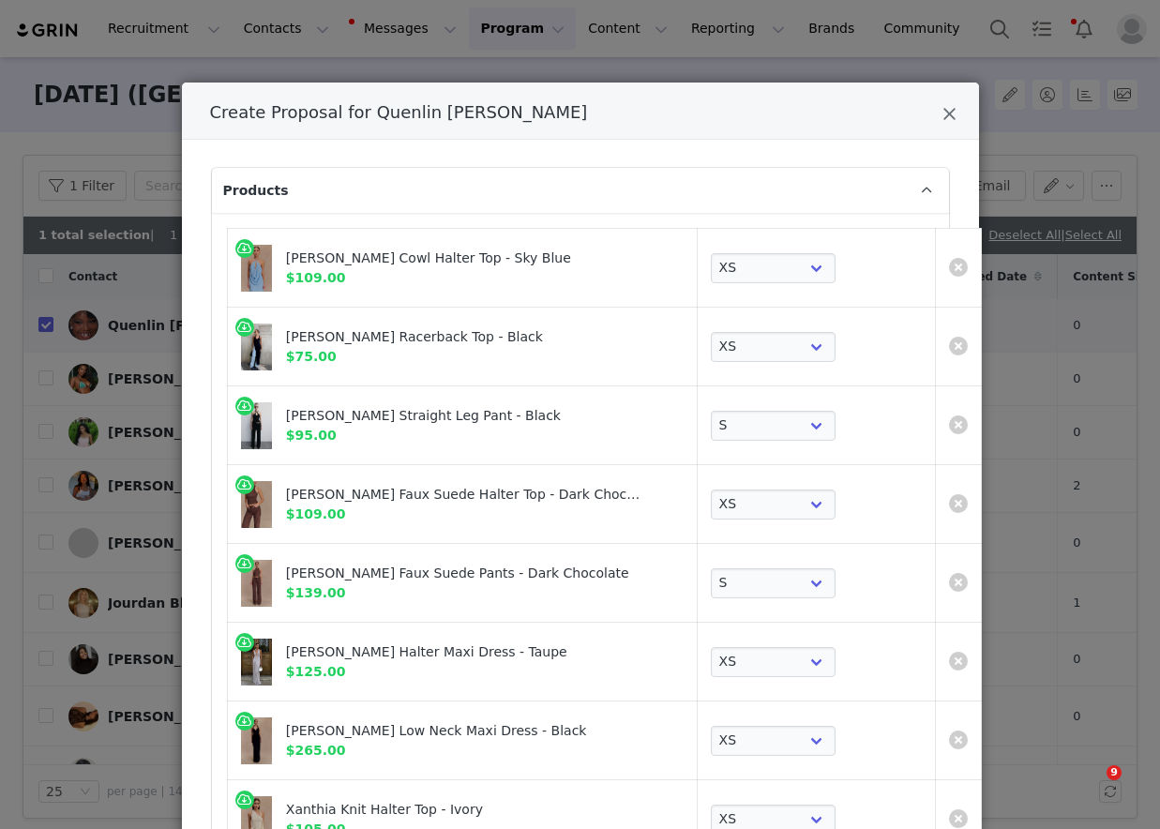
select select "28052041"
select select "27556434"
select select "27733302"
select select "27798920"
select select "27696085"
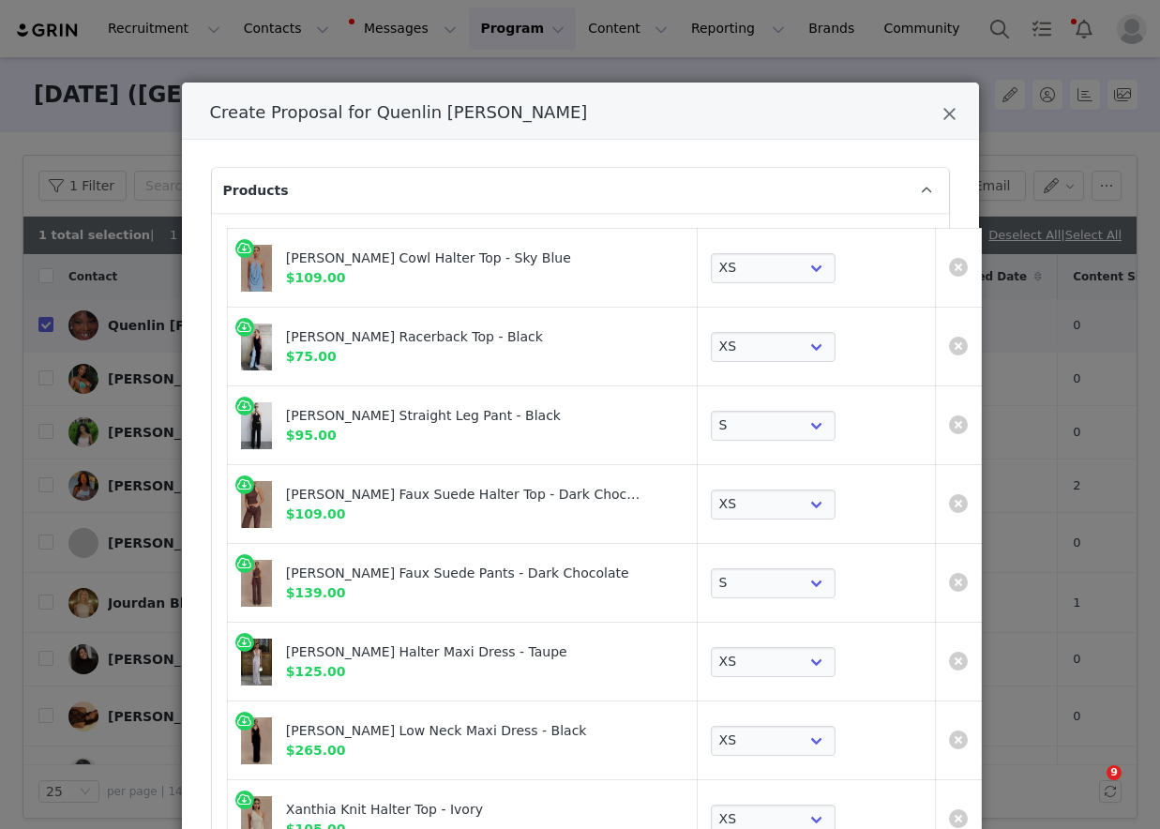
select select "27695586"
select select "27799099"
select select "27695540"
select select "27694593"
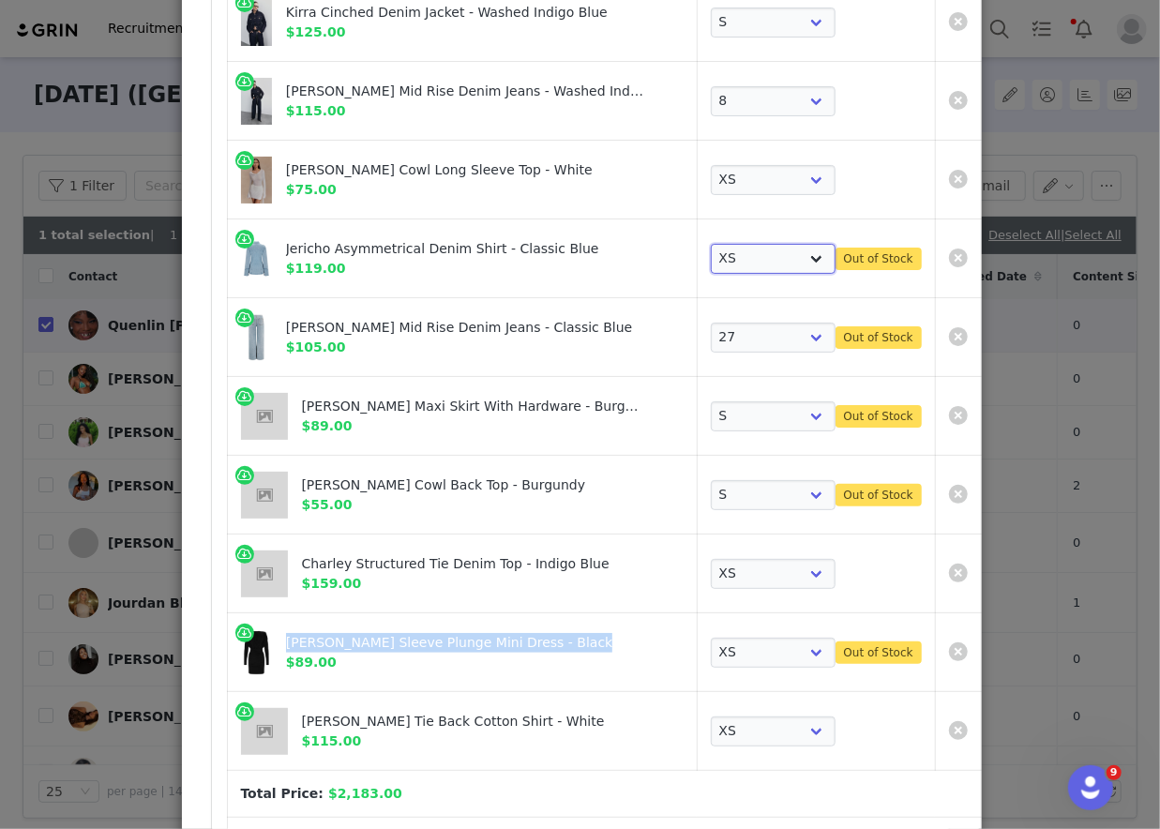
click at [735, 258] on select "Choose SIZE XXS XS S M L XL XXL 3XL" at bounding box center [773, 259] width 125 height 30
select select "27733303"
click at [711, 244] on select "Choose SIZE XXS XS S M L XL XXL 3XL" at bounding box center [773, 259] width 125 height 30
click at [949, 252] on link "Create Proposal for Quenlin Blackwell" at bounding box center [958, 258] width 19 height 19
select select "27696085"
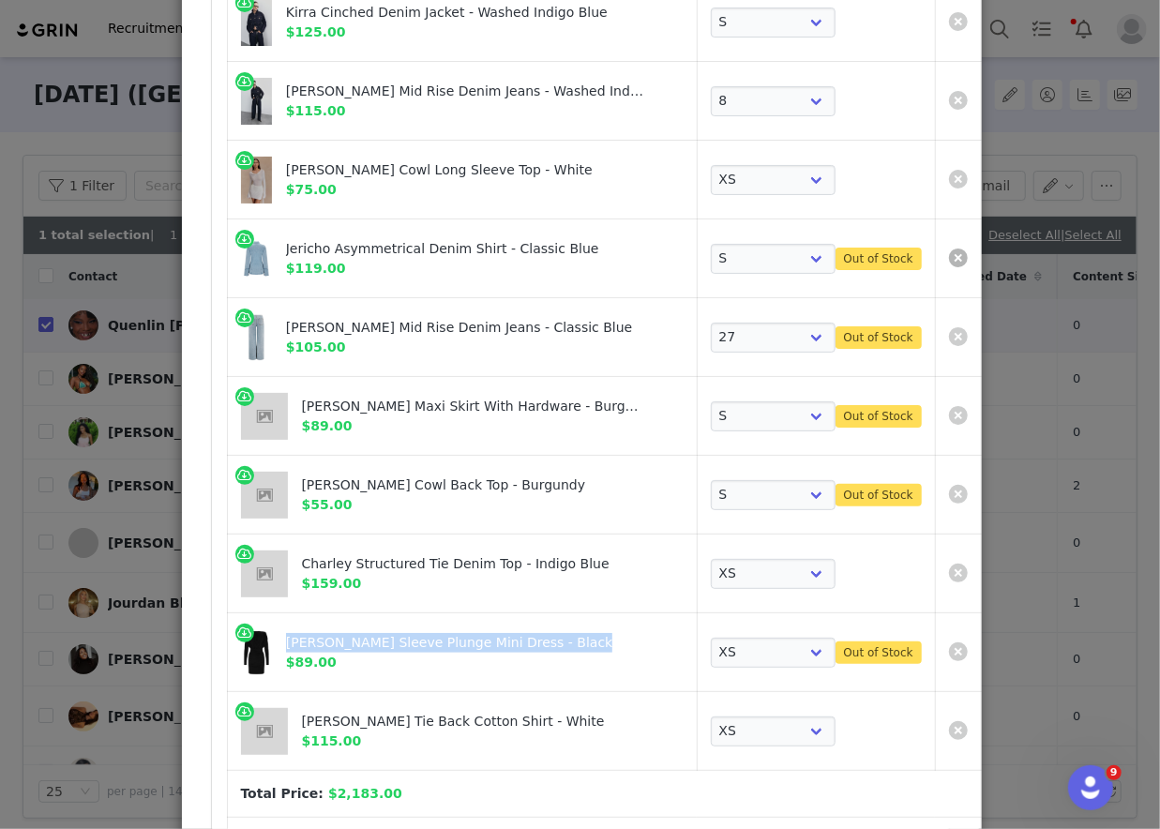
select select "27799099"
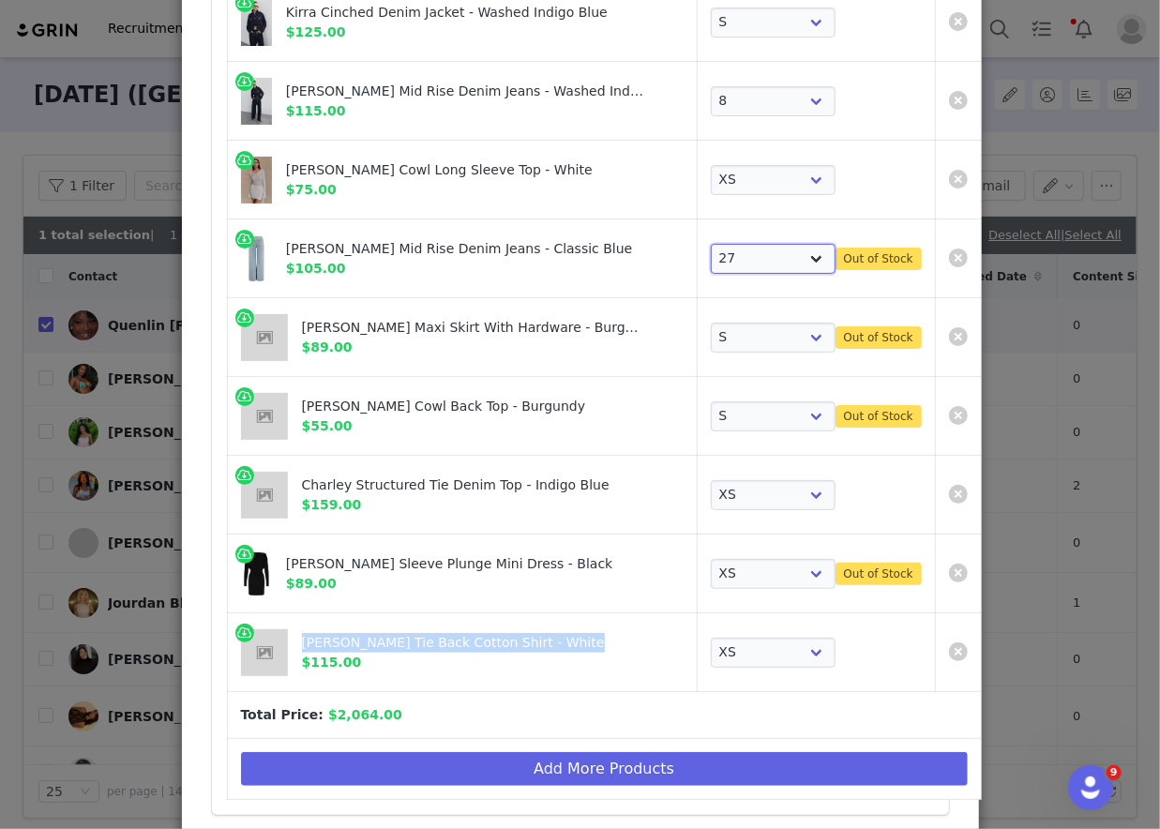
click at [756, 265] on select "Choose SIZE 22 23 24 25 26 27 28 29 30 31 32 33 34 35 36" at bounding box center [773, 259] width 125 height 30
click at [711, 244] on select "Choose SIZE 22 23 24 25 26 27 28 29 30 31 32 33 34 35 36" at bounding box center [773, 259] width 125 height 30
click at [738, 251] on select "Choose SIZE 22 23 24 25 26 27 28 29 30 31 32 33 34 35 36" at bounding box center [773, 259] width 125 height 30
click at [711, 244] on select "Choose SIZE 22 23 24 25 26 27 28 29 30 31 32 33 34 35 36" at bounding box center [773, 259] width 125 height 30
click at [729, 254] on select "Choose SIZE 22 23 24 25 26 27 28 29 30 31 32 33 34 35 36" at bounding box center [773, 259] width 125 height 30
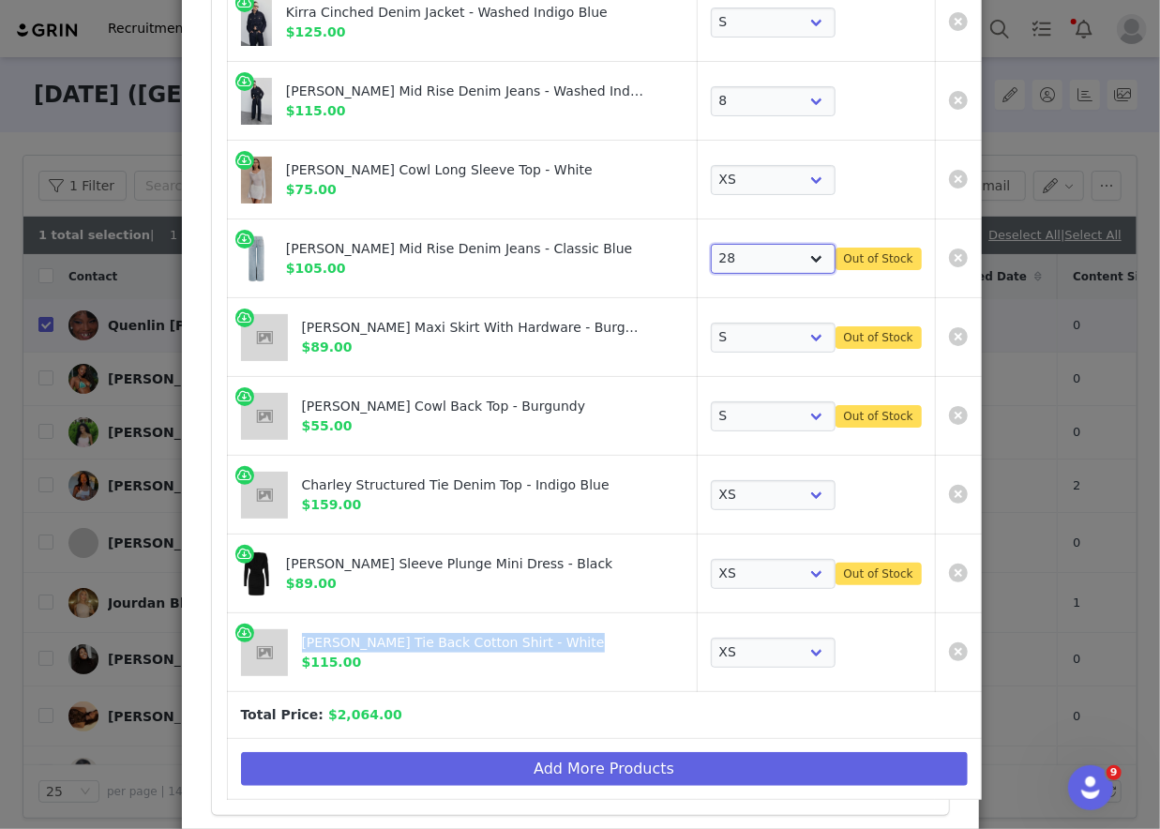
click at [711, 244] on select "Choose SIZE 22 23 24 25 26 27 28 29 30 31 32 33 34 35 36" at bounding box center [773, 259] width 125 height 30
click at [716, 260] on select "Choose SIZE 22 23 24 25 26 27 28 29 30 31 32 33 34 35 36" at bounding box center [773, 259] width 125 height 30
click at [711, 244] on select "Choose SIZE 22 23 24 25 26 27 28 29 30 31 32 33 34 35 36" at bounding box center [773, 259] width 125 height 30
click at [713, 252] on select "Choose SIZE 22 23 24 25 26 27 28 29 30 31 32 33 34 35 36" at bounding box center [773, 259] width 125 height 30
click at [711, 244] on select "Choose SIZE 22 23 24 25 26 27 28 29 30 31 32 33 34 35 36" at bounding box center [773, 259] width 125 height 30
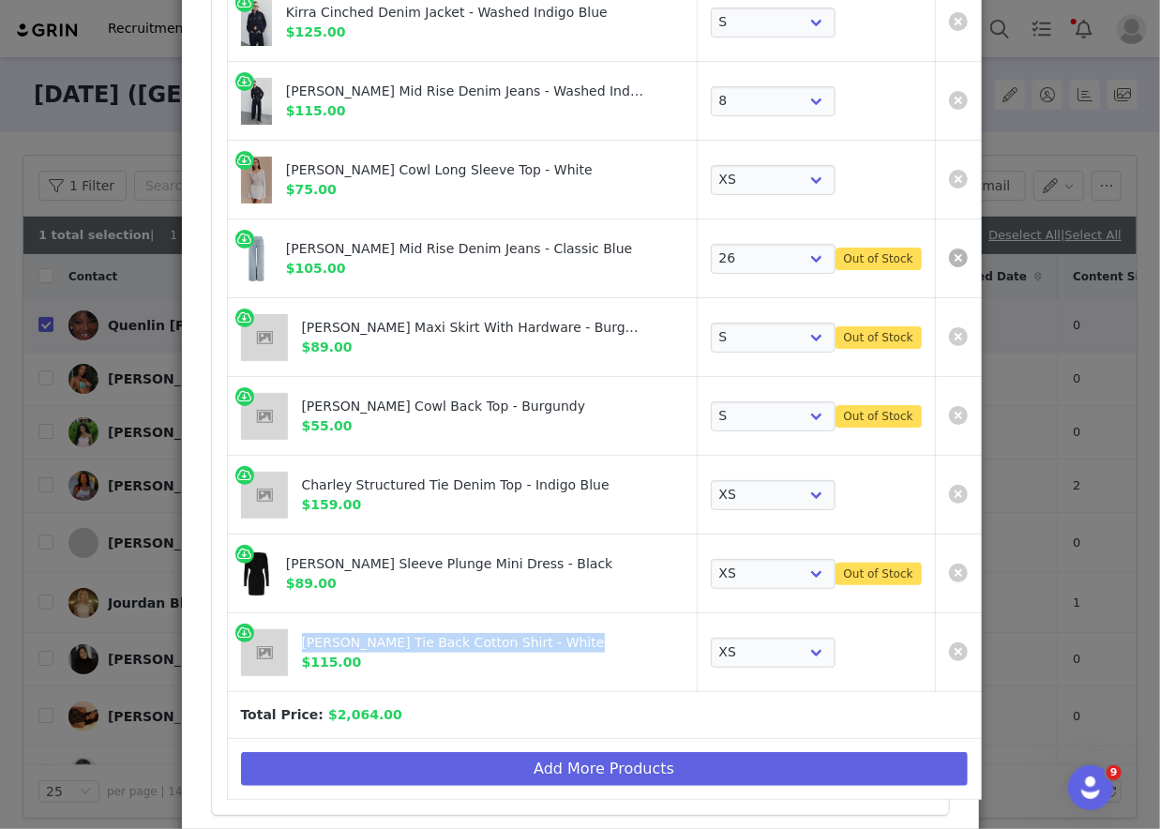
click at [949, 255] on link "Create Proposal for Quenlin Blackwell" at bounding box center [958, 258] width 19 height 19
select select "27696085"
select select "27799099"
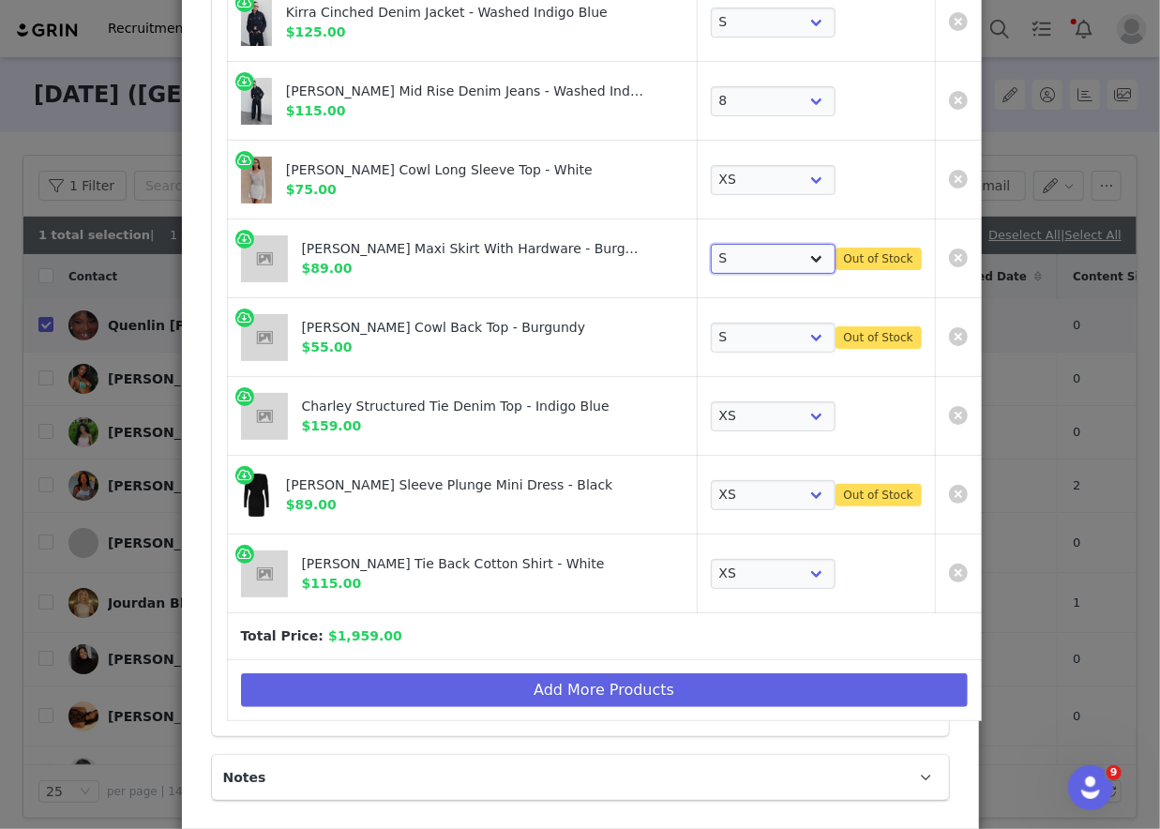
click at [711, 263] on select "Choose SIZE XXS XS S M L XL XXL 3XL" at bounding box center [773, 259] width 125 height 30
click at [711, 244] on select "Choose SIZE XXS XS S M L XL XXL 3XL" at bounding box center [773, 259] width 125 height 30
click at [711, 246] on select "Choose SIZE XXS XS S M L XL XXL 3XL" at bounding box center [773, 259] width 125 height 30
click at [711, 244] on select "Choose SIZE XXS XS S M L XL XXL 3XL" at bounding box center [773, 259] width 125 height 30
click at [949, 250] on link "Create Proposal for Quenlin Blackwell" at bounding box center [958, 258] width 19 height 19
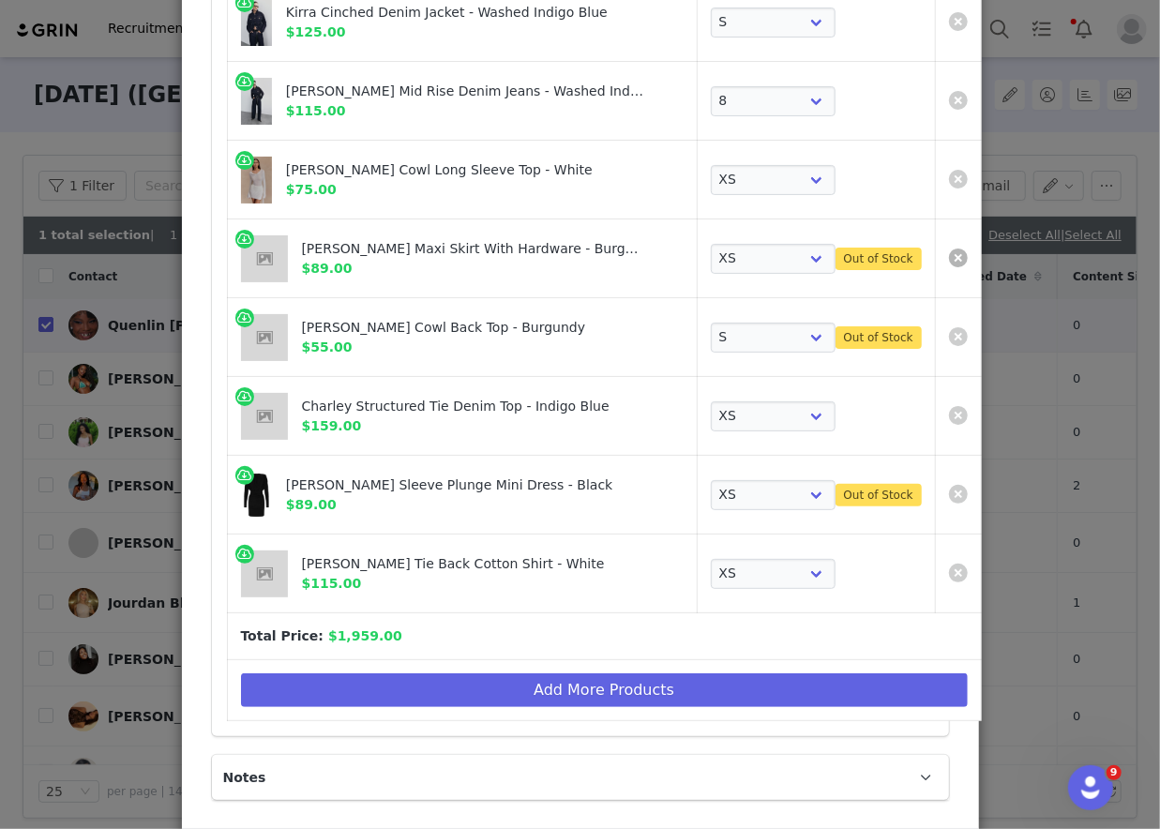
select select "27695586"
select select "27799099"
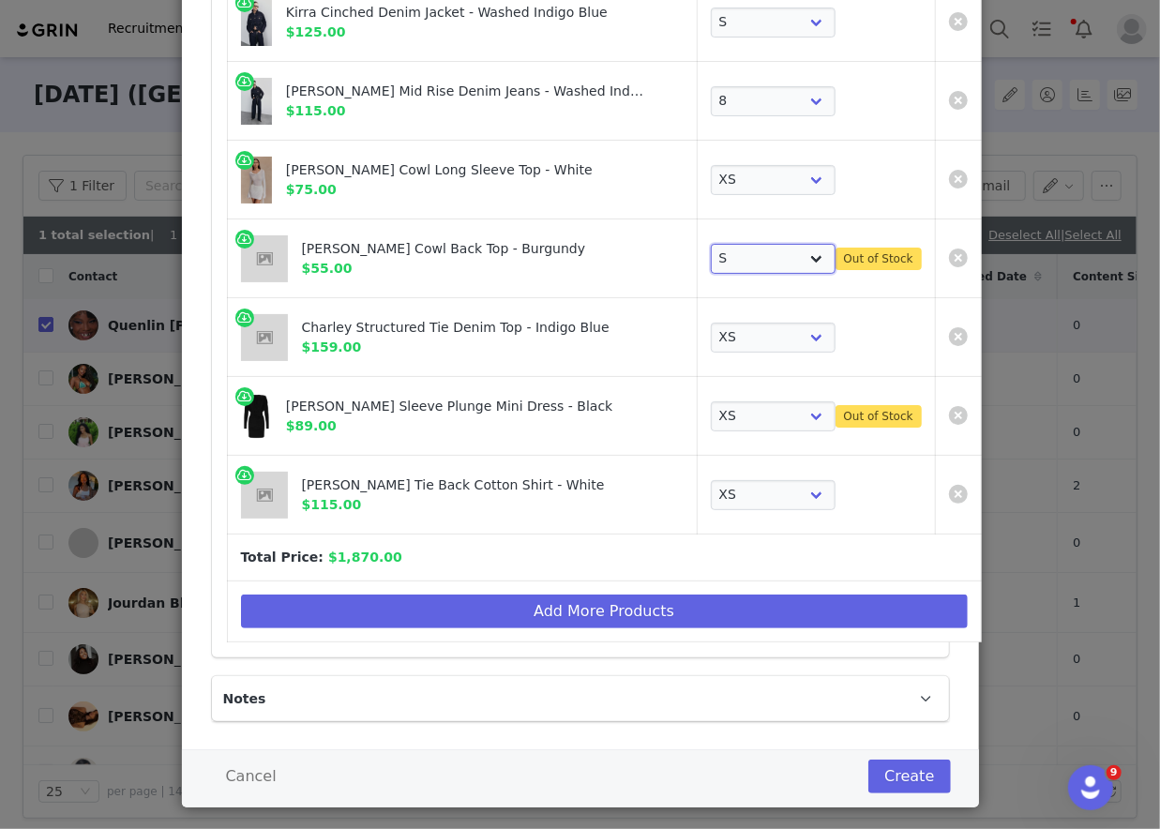
click at [737, 244] on select "Choose SIZE XXS XS S M L XL XXL 3XL" at bounding box center [773, 259] width 125 height 30
click at [711, 244] on select "Choose SIZE XXS XS S M L XL XXL 3XL" at bounding box center [773, 259] width 125 height 30
click at [728, 246] on select "Choose SIZE XXS XS S M L XL XXL 3XL" at bounding box center [773, 259] width 125 height 30
select select "27695585"
click at [711, 244] on select "Choose SIZE XXS XS S M L XL XXL 3XL" at bounding box center [773, 259] width 125 height 30
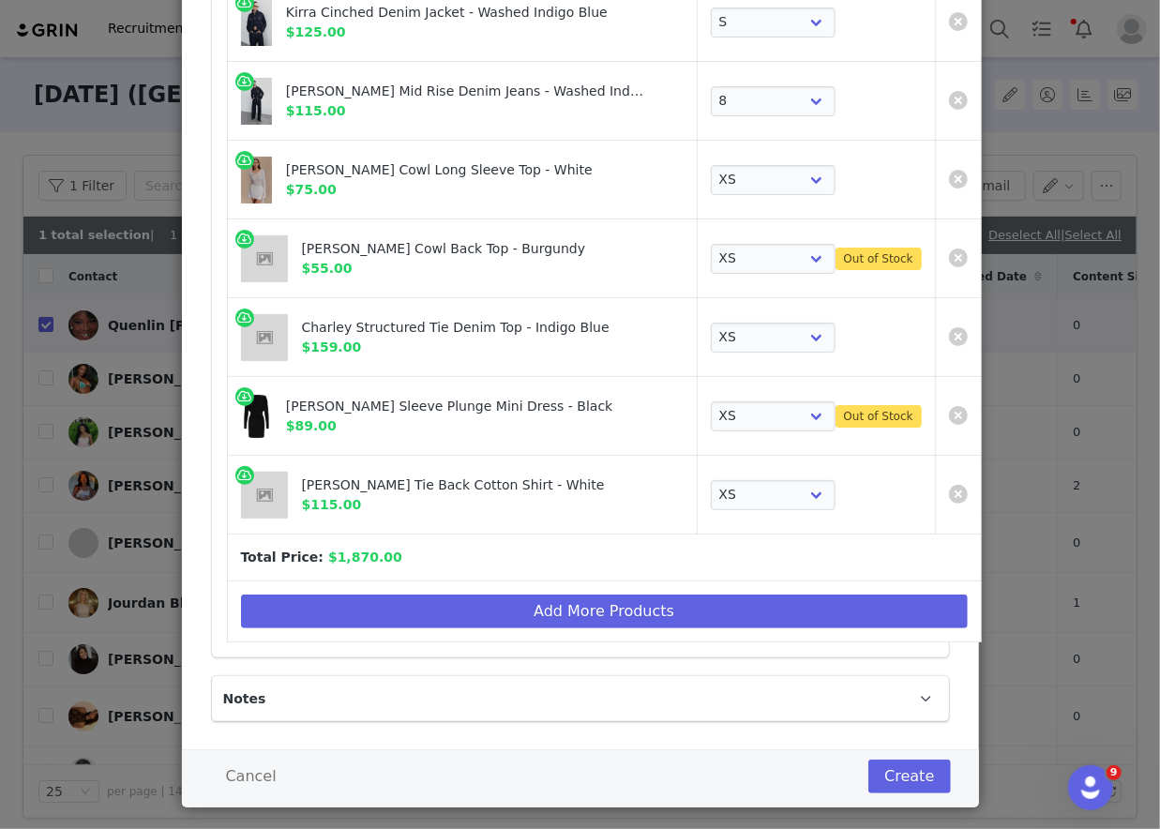
click at [935, 252] on td "Create Proposal for Quenlin Blackwell" at bounding box center [958, 258] width 46 height 79
click at [949, 254] on link "Create Proposal for Quenlin Blackwell" at bounding box center [958, 258] width 19 height 19
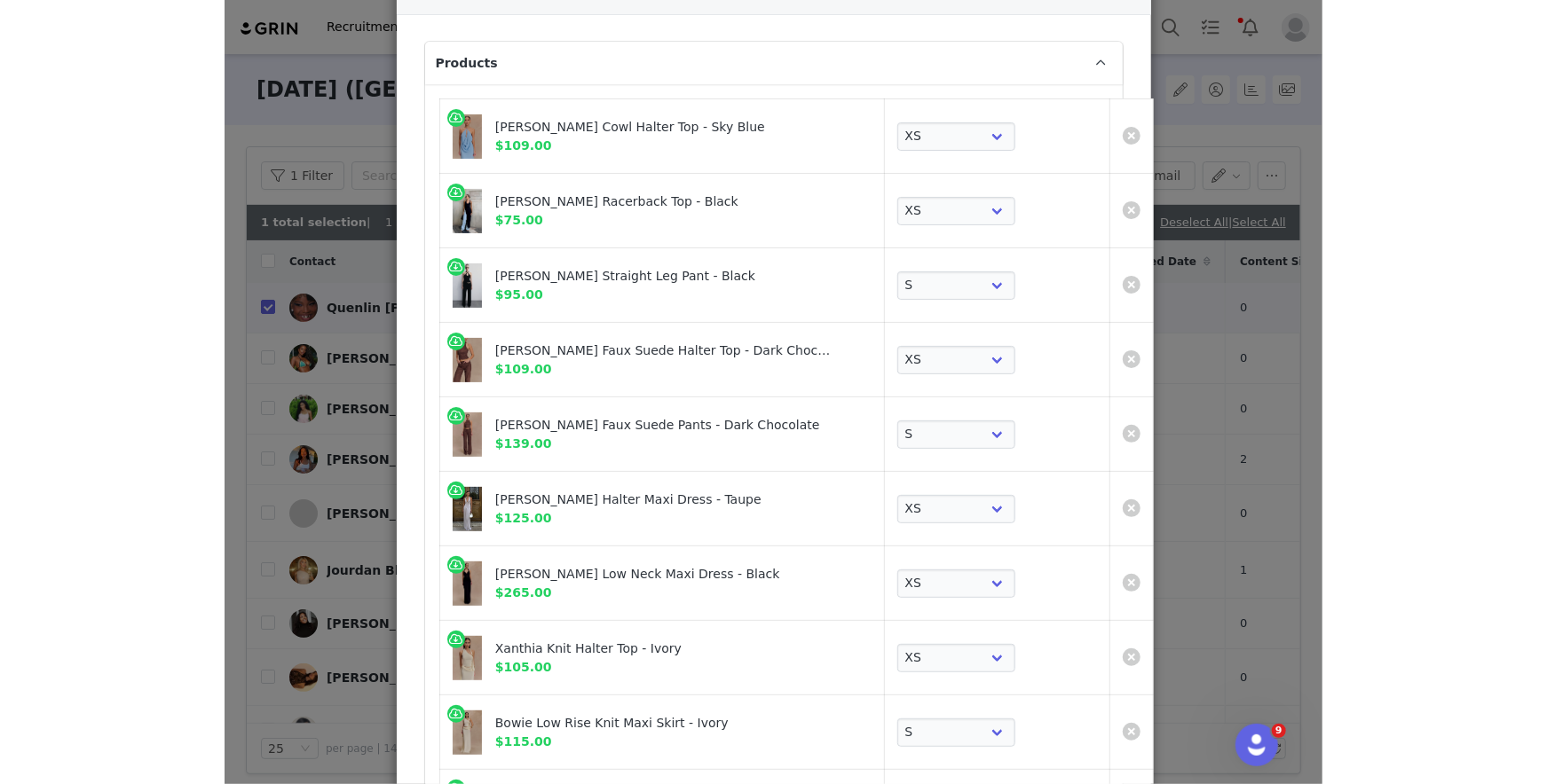
scroll to position [0, 0]
